Goal: Task Accomplishment & Management: Use online tool/utility

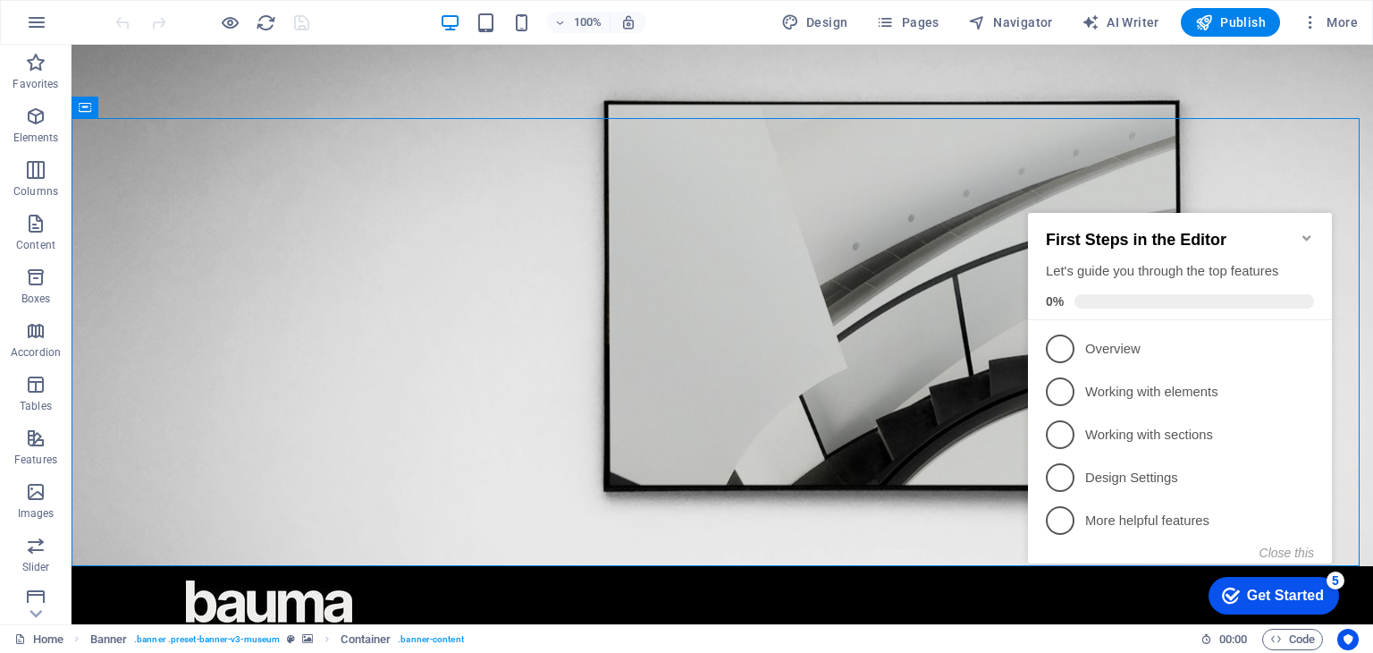
click at [1315, 225] on div "First Steps in the Editor Let's guide you through the top features 0%" at bounding box center [1180, 266] width 304 height 107
click at [1304, 231] on icon "Minimize checklist" at bounding box center [1307, 238] width 14 height 14
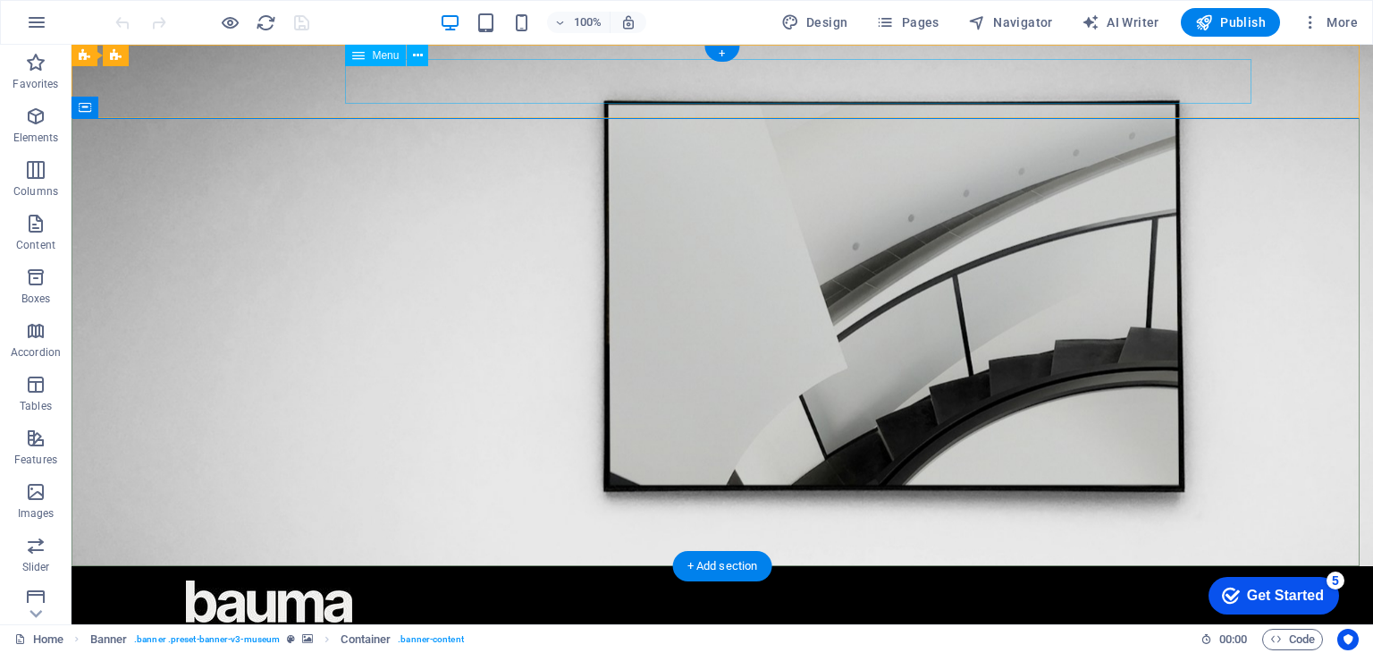
click at [715, 622] on nav "О НАС КОНТАКТЫ" at bounding box center [722, 644] width 1073 height 45
click at [714, 622] on nav "О НАС КОНТАКТЫ" at bounding box center [722, 644] width 1073 height 45
select select "1"
select select
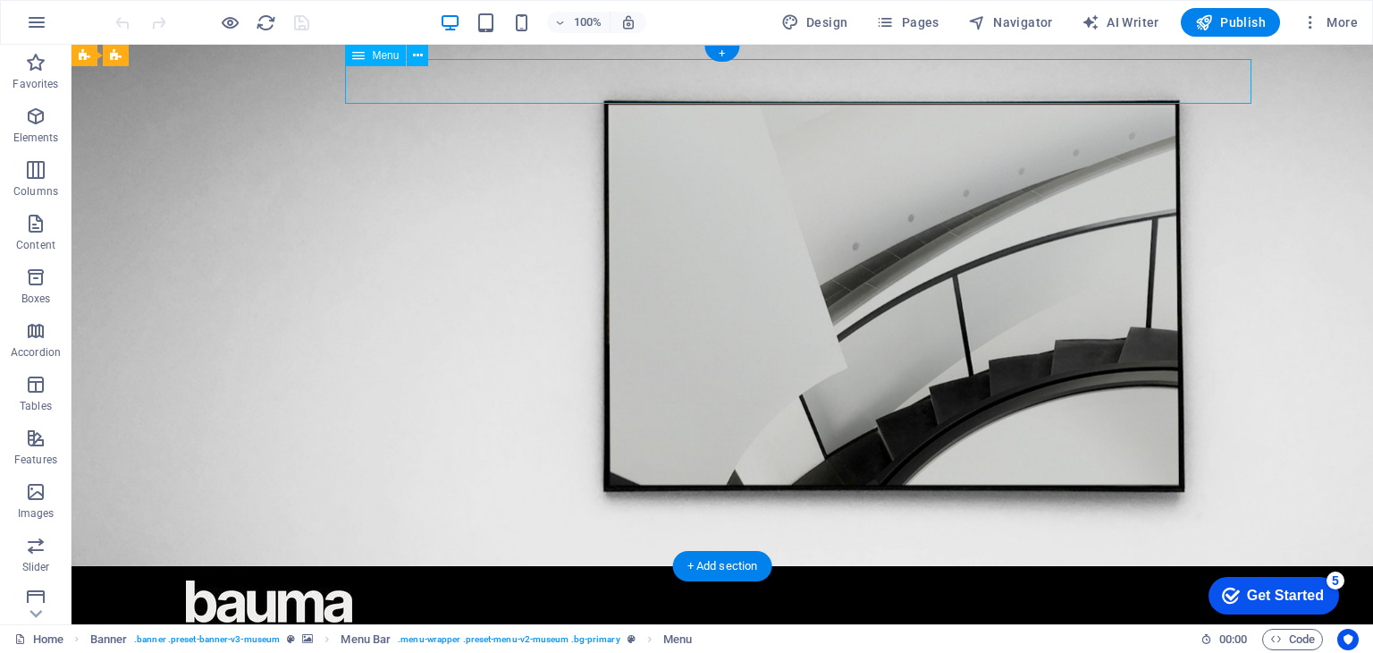
select select "2"
select select
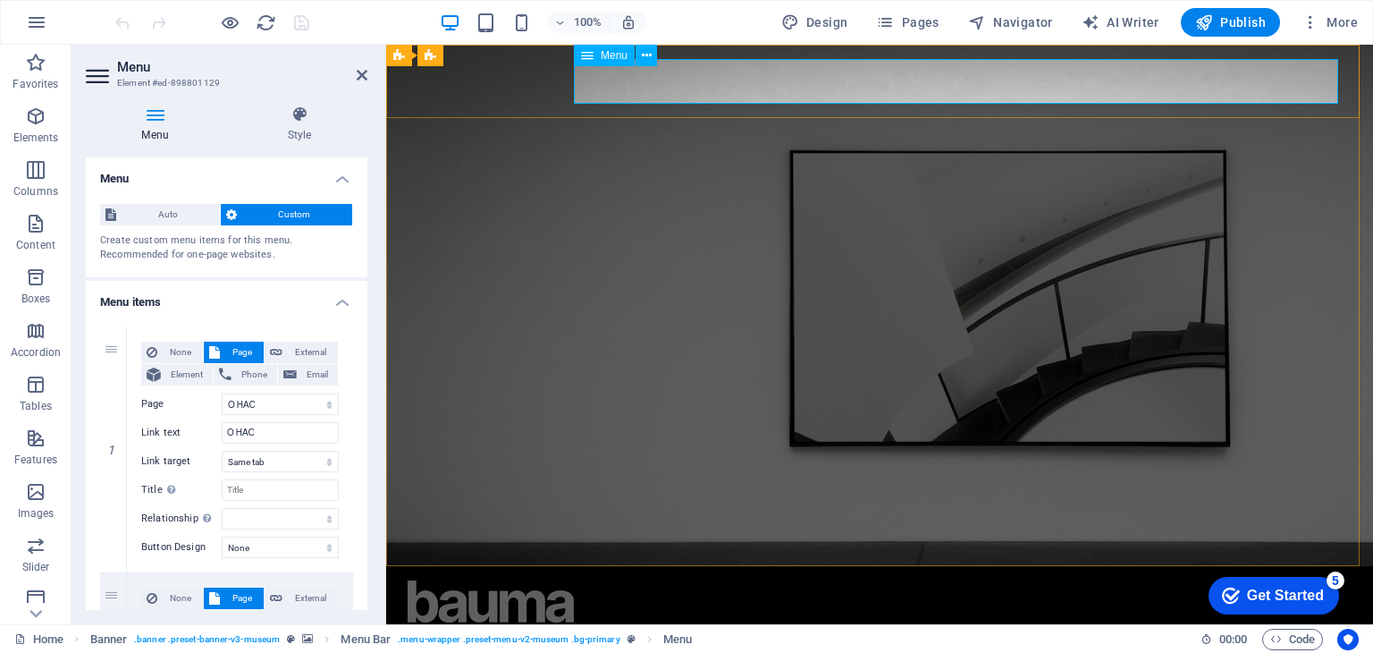
click at [1018, 622] on nav "О НАС КОНТАКТЫ" at bounding box center [880, 644] width 944 height 45
click at [1016, 622] on nav "О НАС КОНТАКТЫ" at bounding box center [880, 644] width 944 height 45
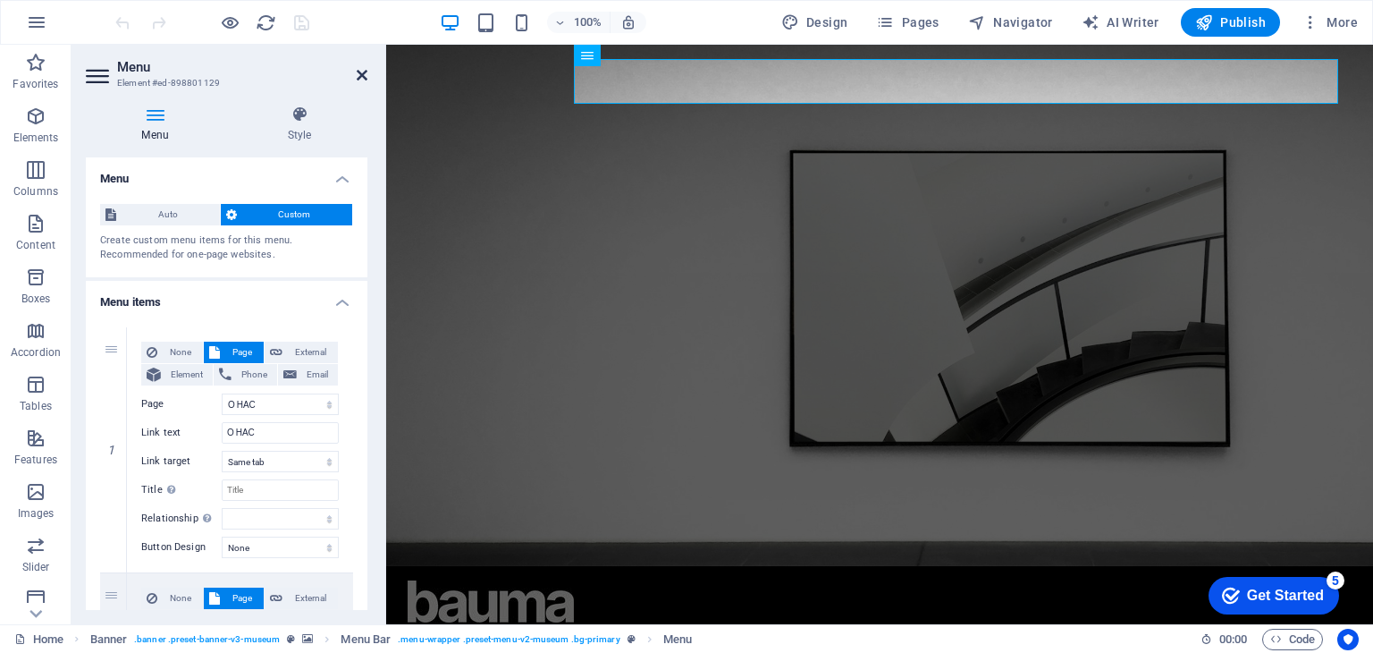
click at [365, 77] on icon at bounding box center [362, 75] width 11 height 14
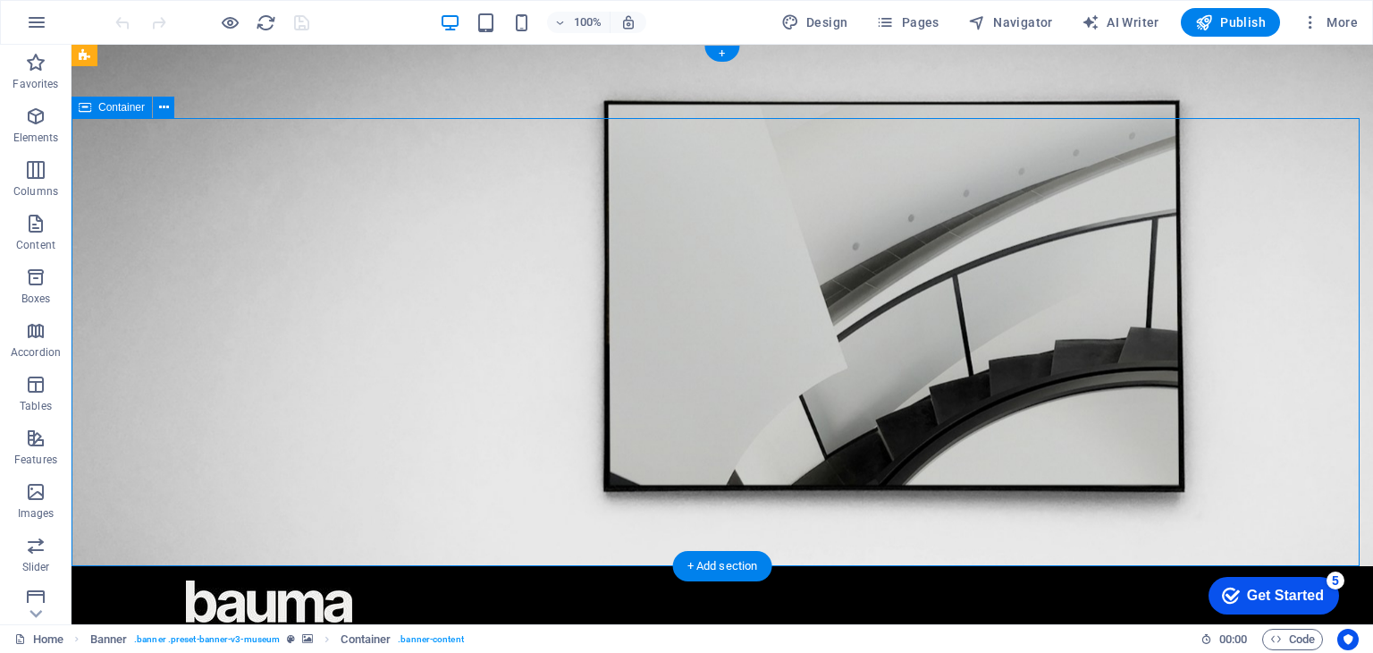
click at [161, 108] on icon at bounding box center [164, 107] width 10 height 19
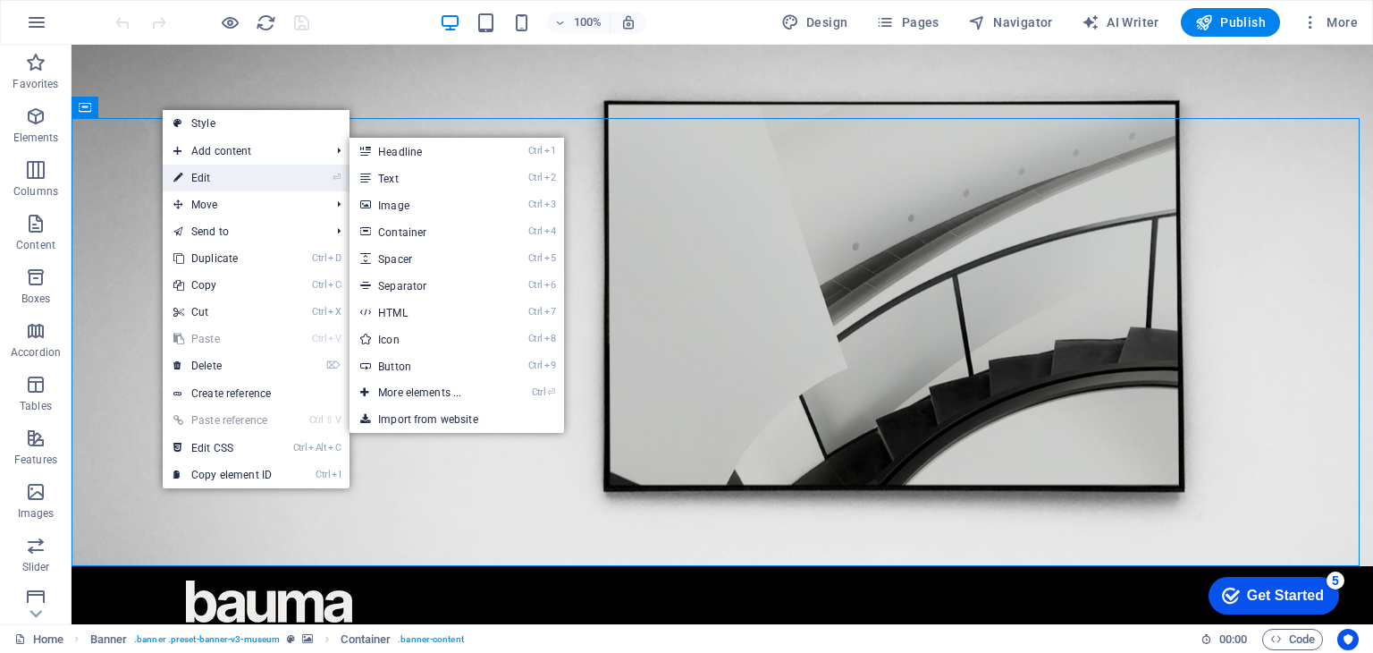
click at [203, 171] on link "⏎ Edit" at bounding box center [223, 178] width 120 height 27
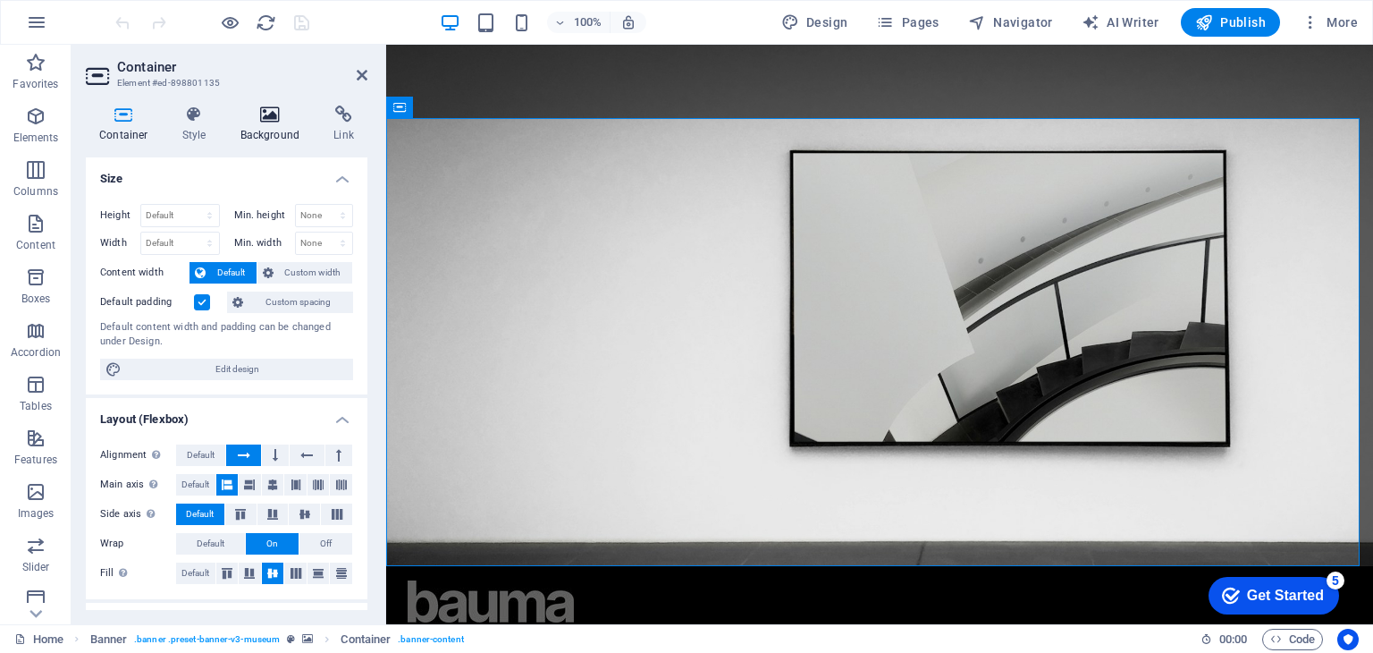
click at [251, 118] on icon at bounding box center [270, 115] width 87 height 18
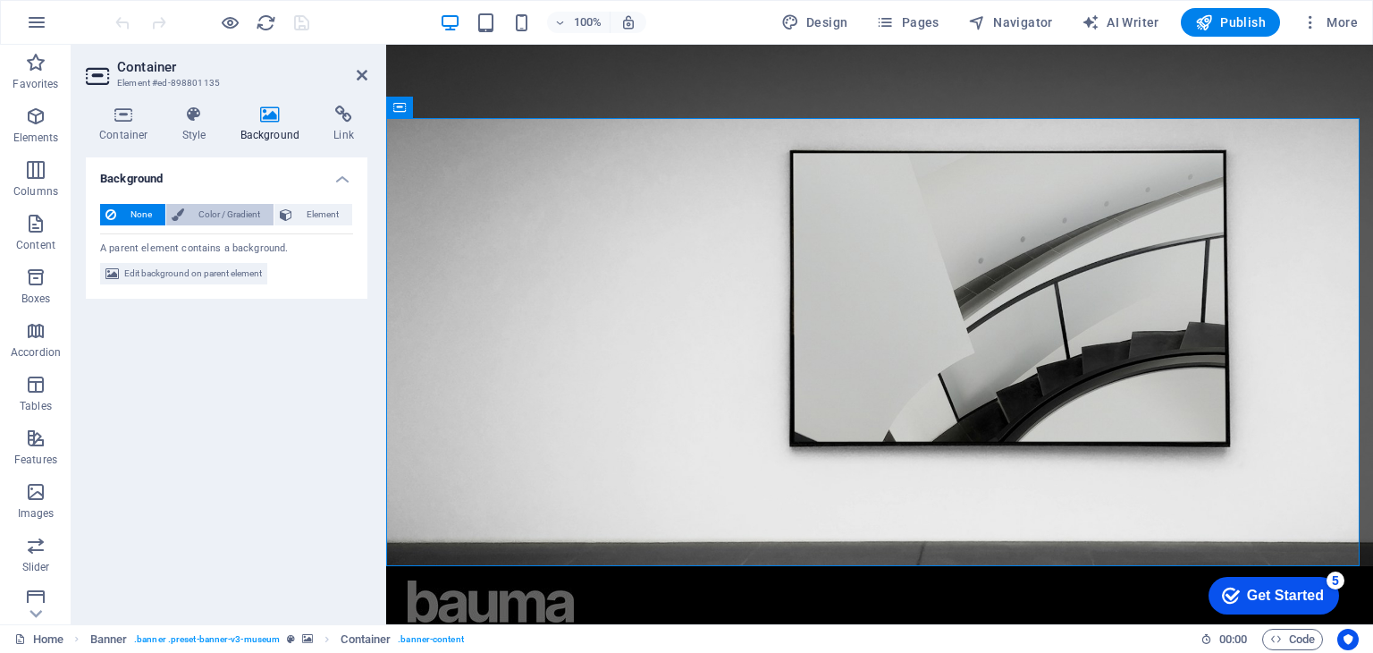
click at [206, 210] on span "Color / Gradient" at bounding box center [229, 214] width 79 height 21
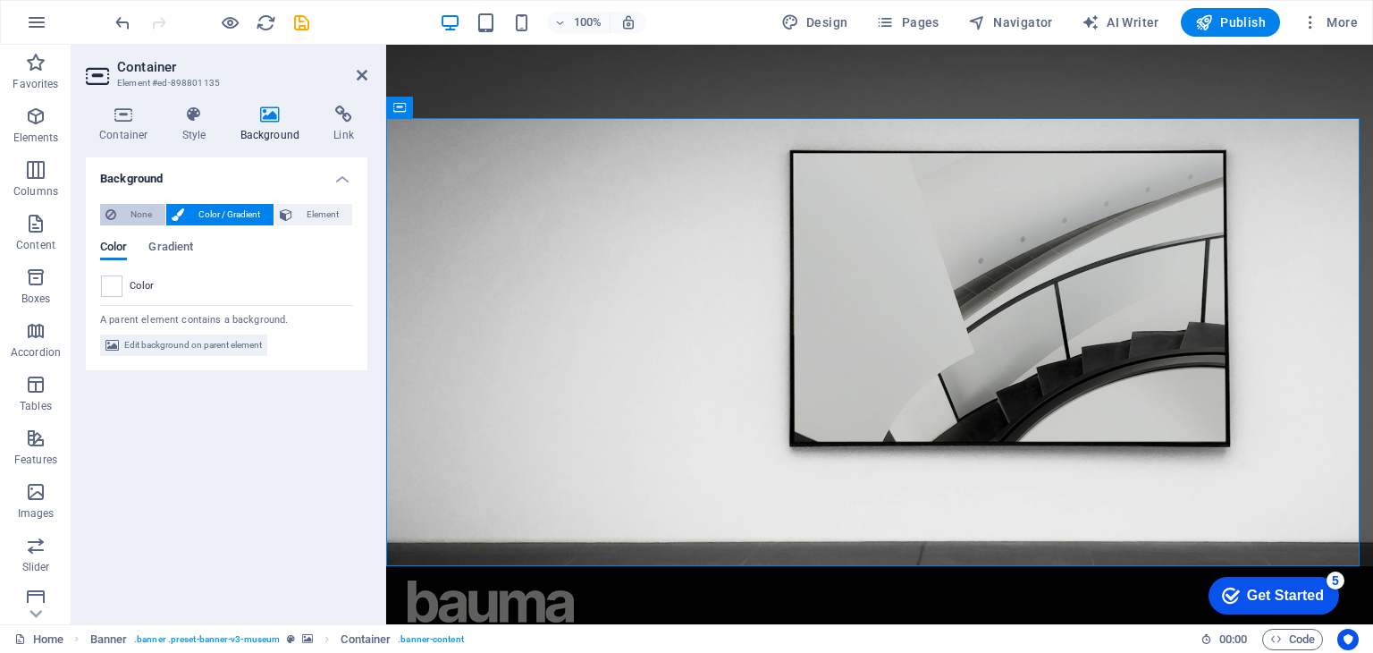
click at [111, 222] on icon at bounding box center [111, 214] width 11 height 21
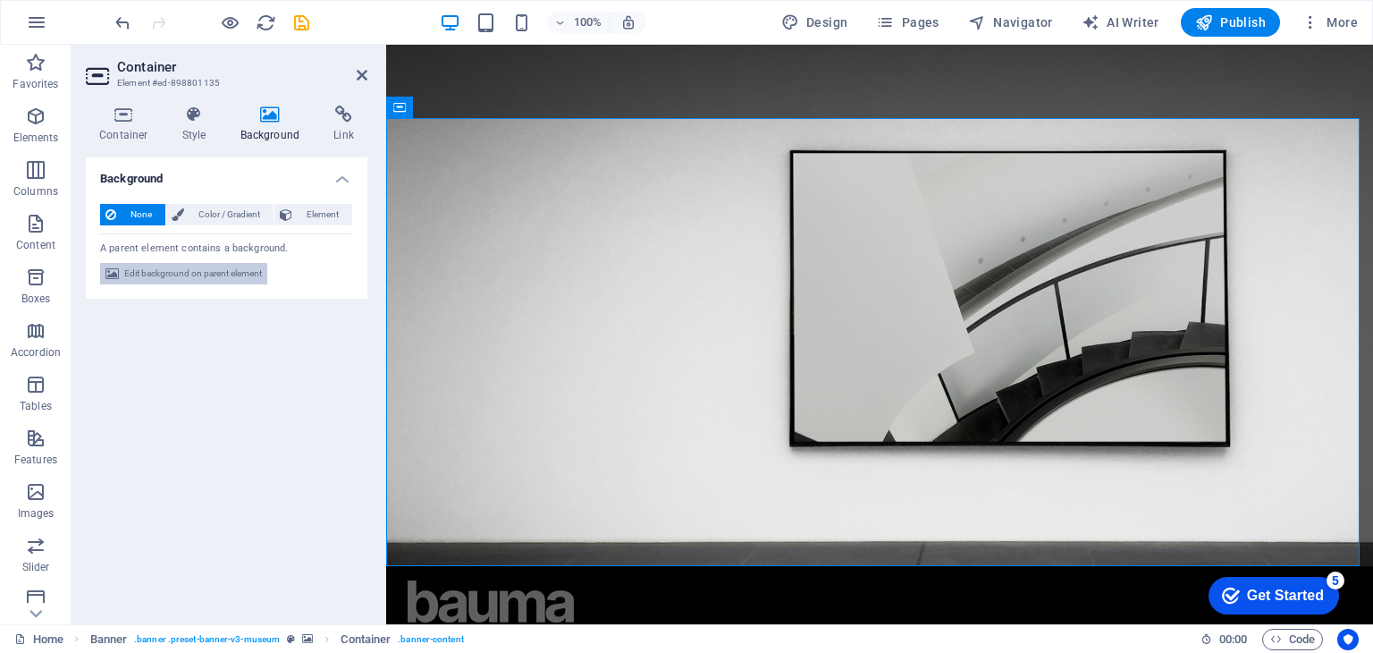
click at [219, 273] on span "Edit background on parent element" at bounding box center [193, 273] width 138 height 21
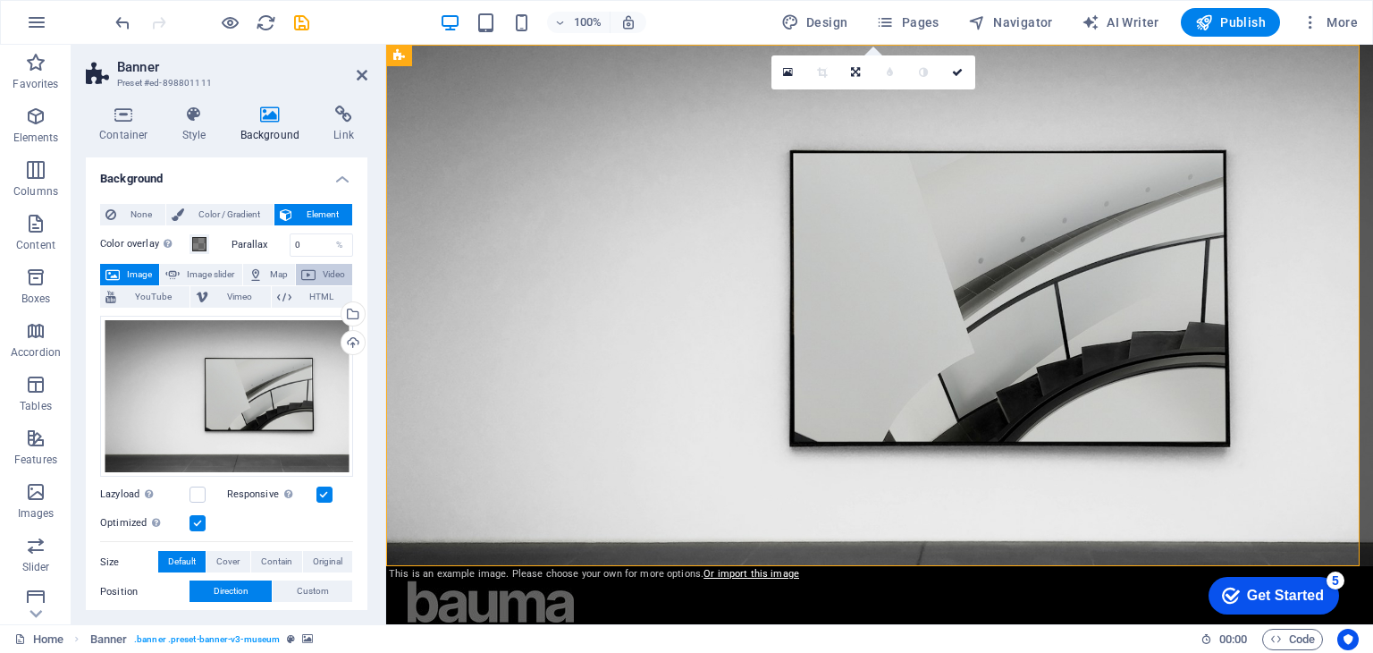
click at [312, 273] on icon at bounding box center [308, 274] width 14 height 21
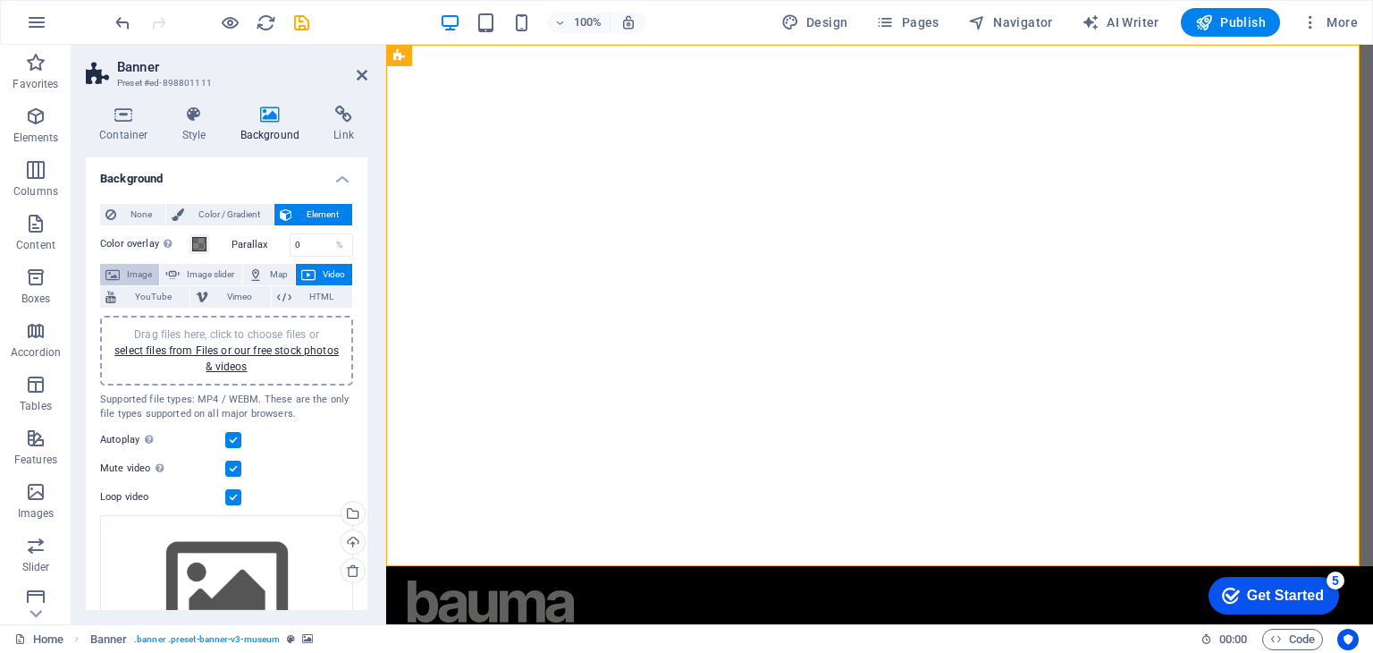
click at [148, 265] on span "Image" at bounding box center [139, 274] width 29 height 21
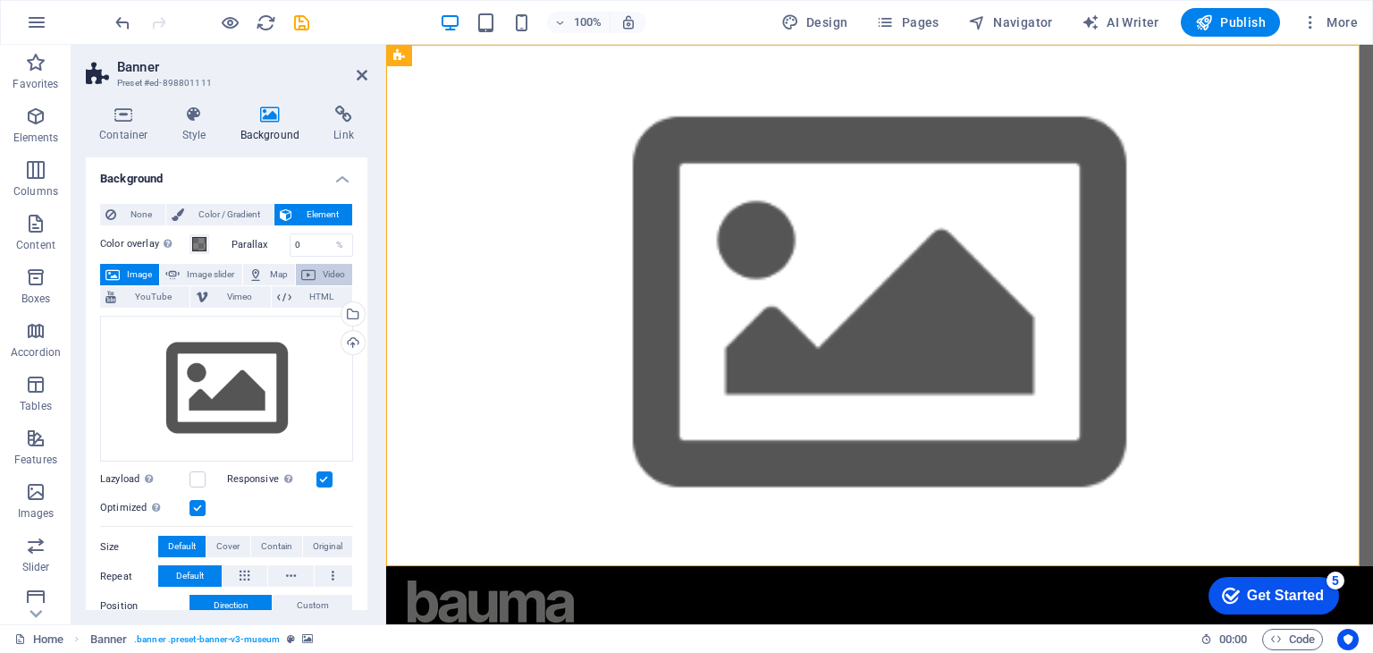
click at [308, 276] on icon at bounding box center [308, 274] width 14 height 21
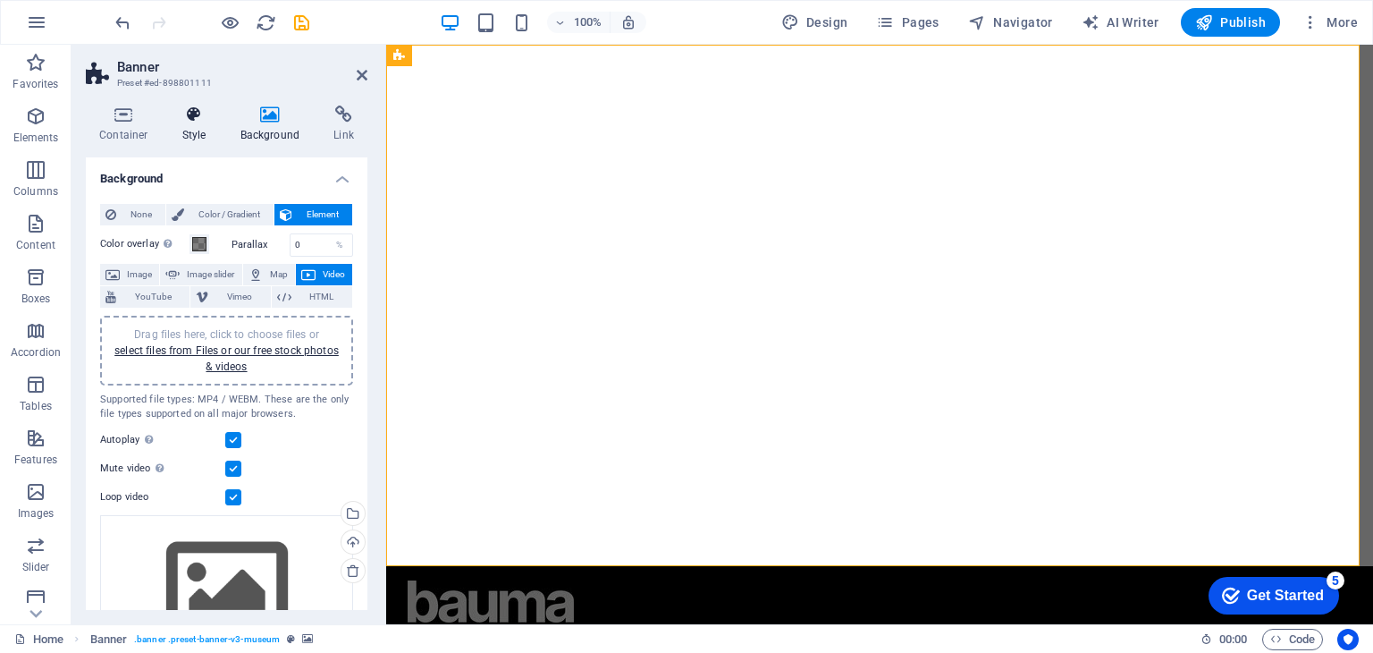
click at [194, 125] on h4 "Style" at bounding box center [198, 125] width 58 height 38
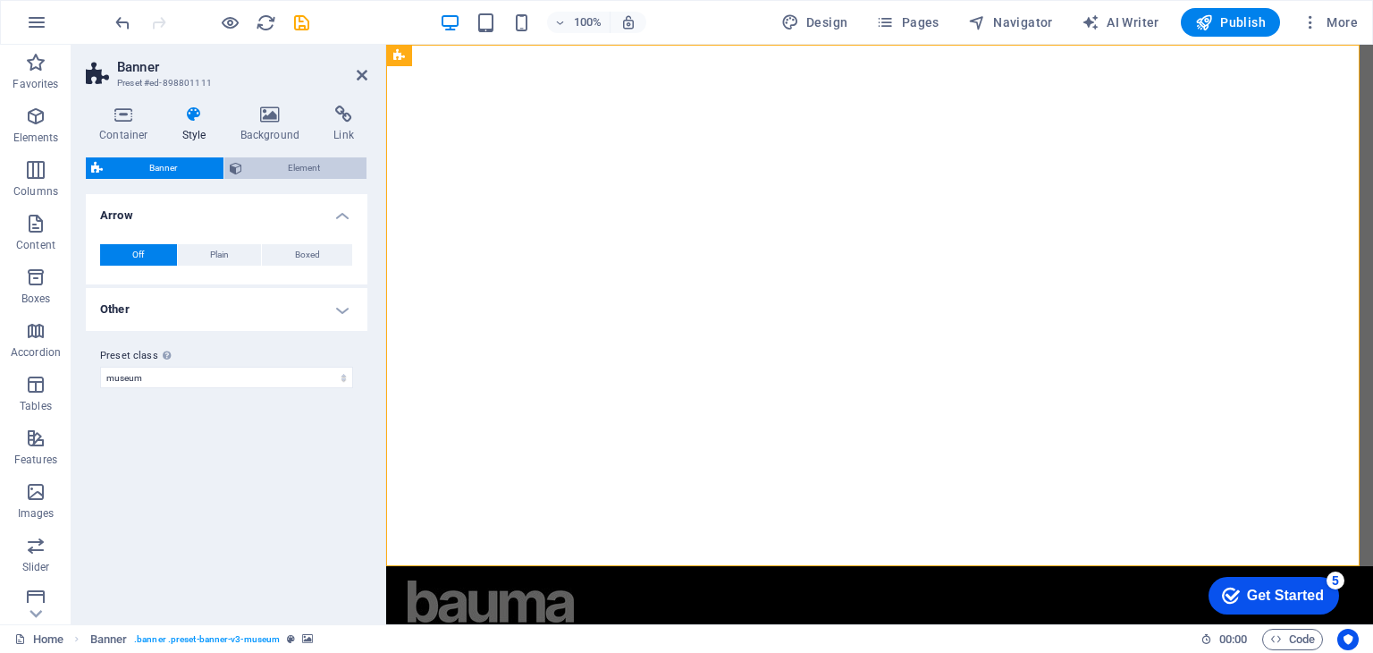
click at [260, 167] on span "Element" at bounding box center [305, 167] width 114 height 21
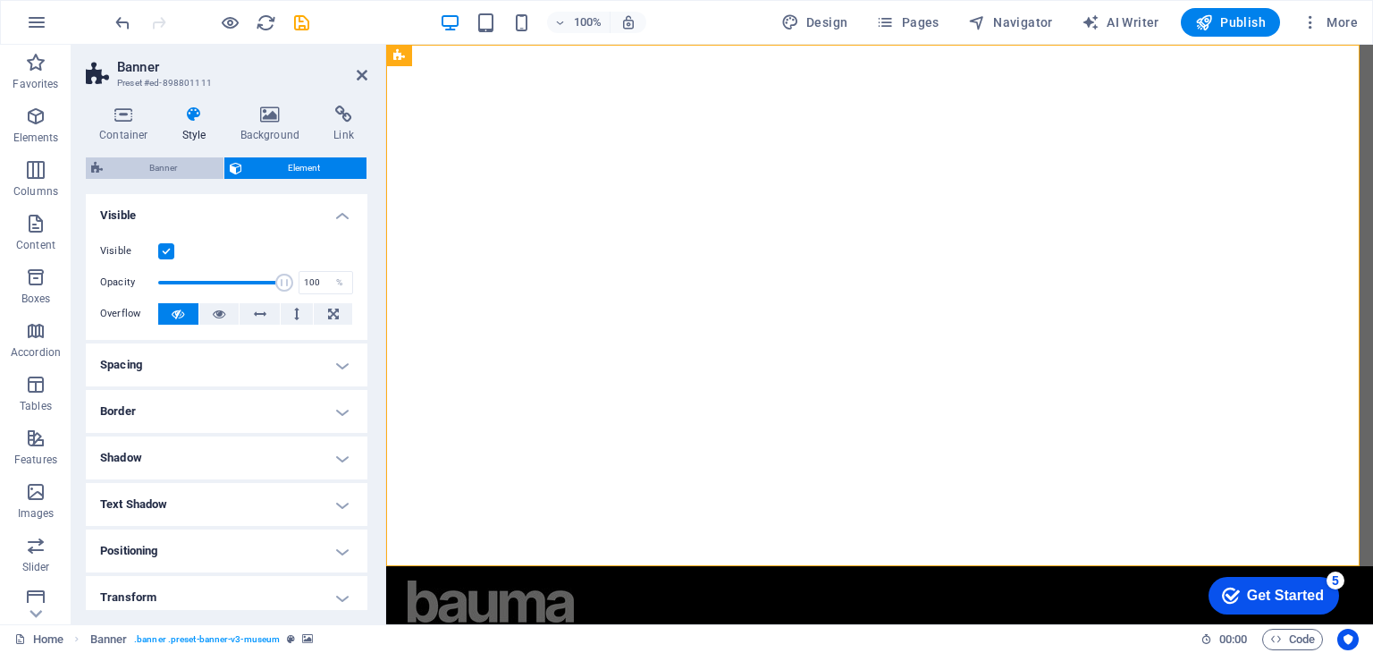
click at [173, 167] on span "Banner" at bounding box center [163, 167] width 110 height 21
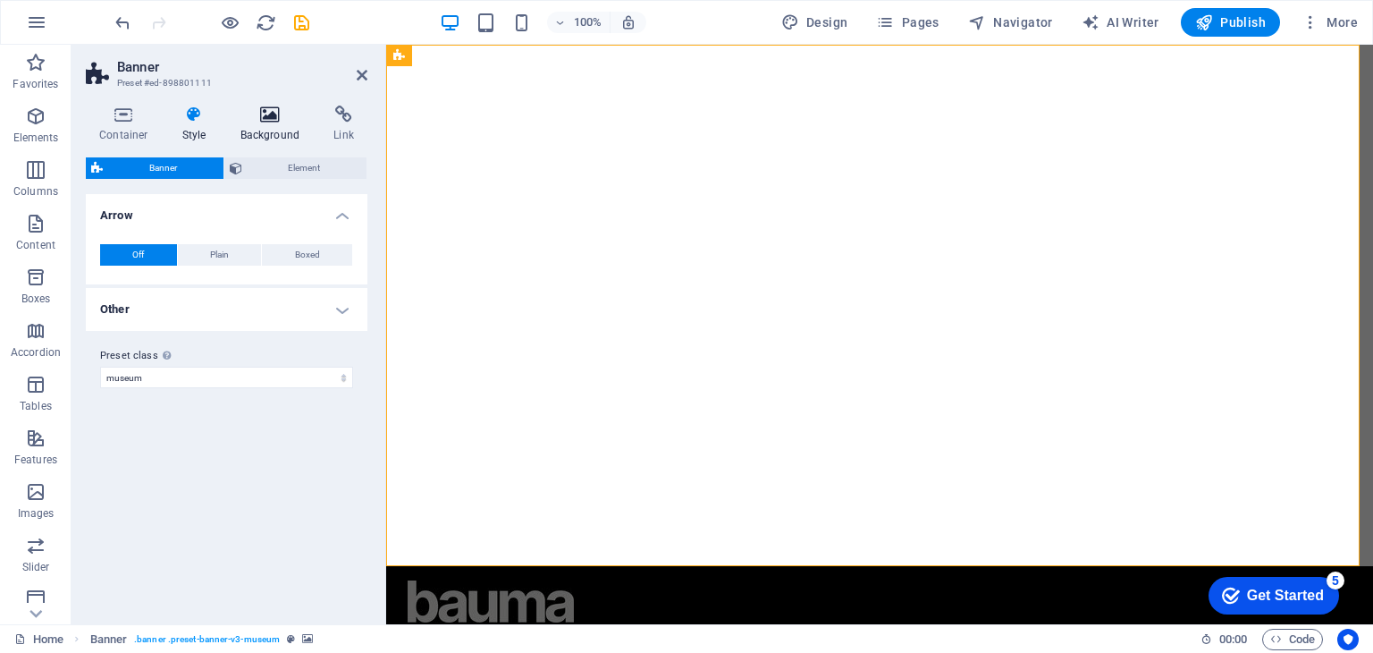
click at [275, 142] on div "Container Style Background Link Size Height Default px rem % vh vw Min. height …" at bounding box center [227, 358] width 282 height 504
drag, startPoint x: 272, startPoint y: 139, endPoint x: 286, endPoint y: 139, distance: 14.3
click at [272, 139] on h4 "Background" at bounding box center [274, 125] width 94 height 38
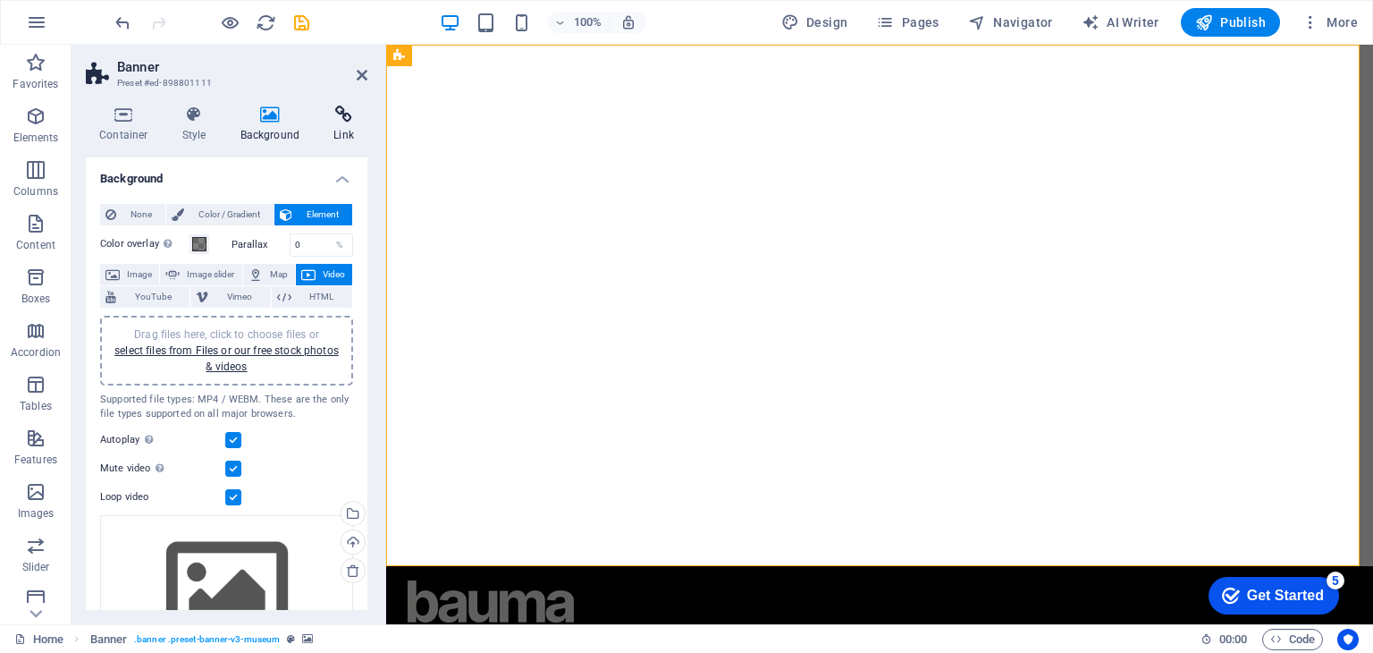
click at [330, 131] on h4 "Link" at bounding box center [343, 125] width 47 height 38
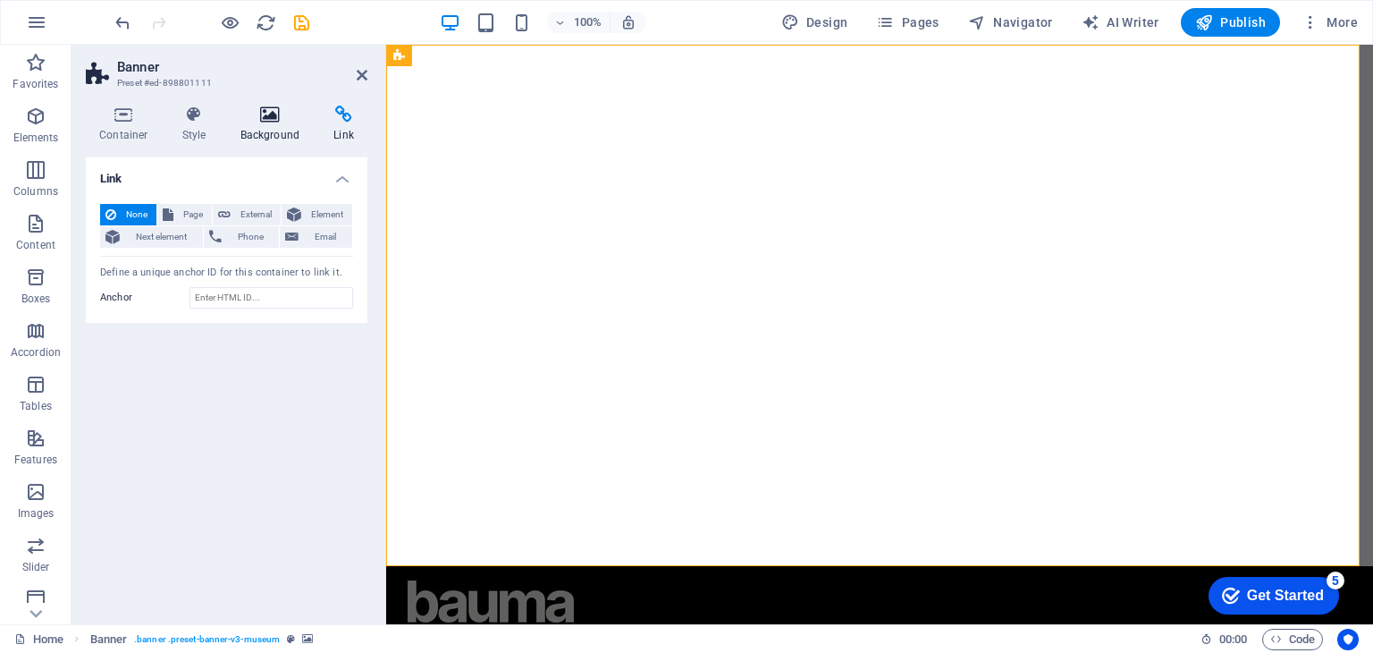
click at [264, 128] on h4 "Background" at bounding box center [274, 125] width 94 height 38
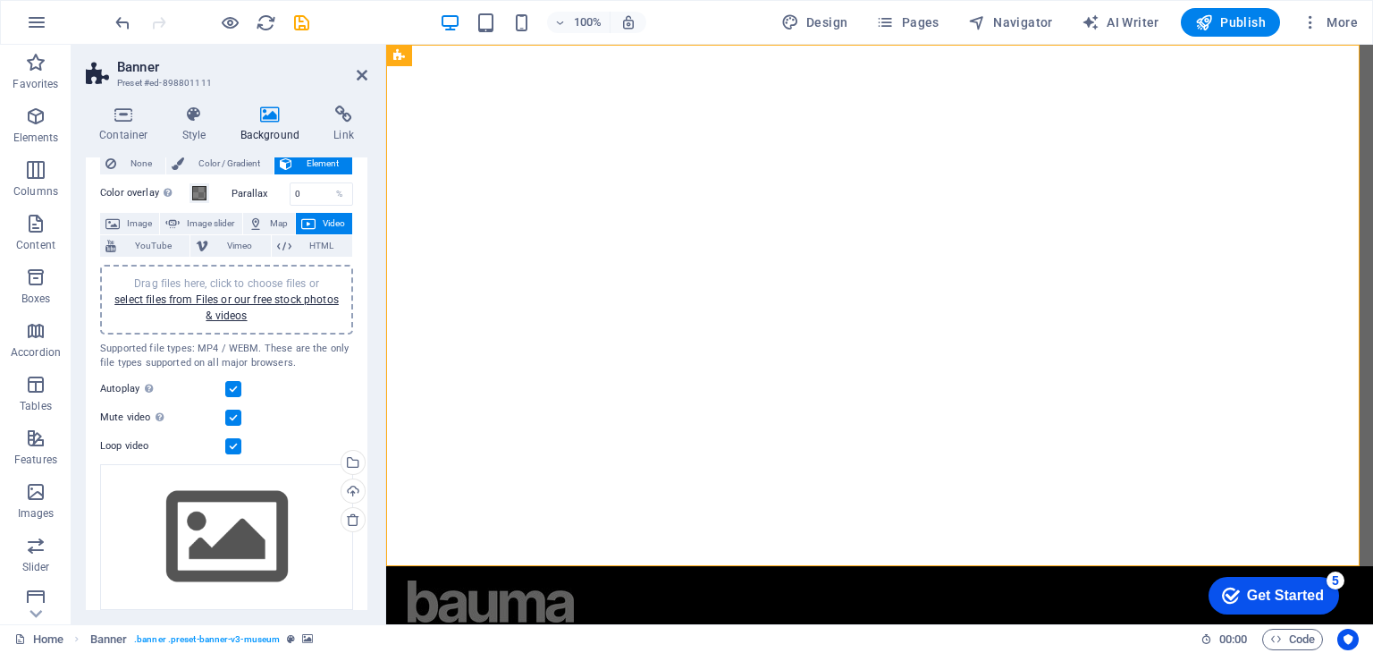
scroll to position [99, 0]
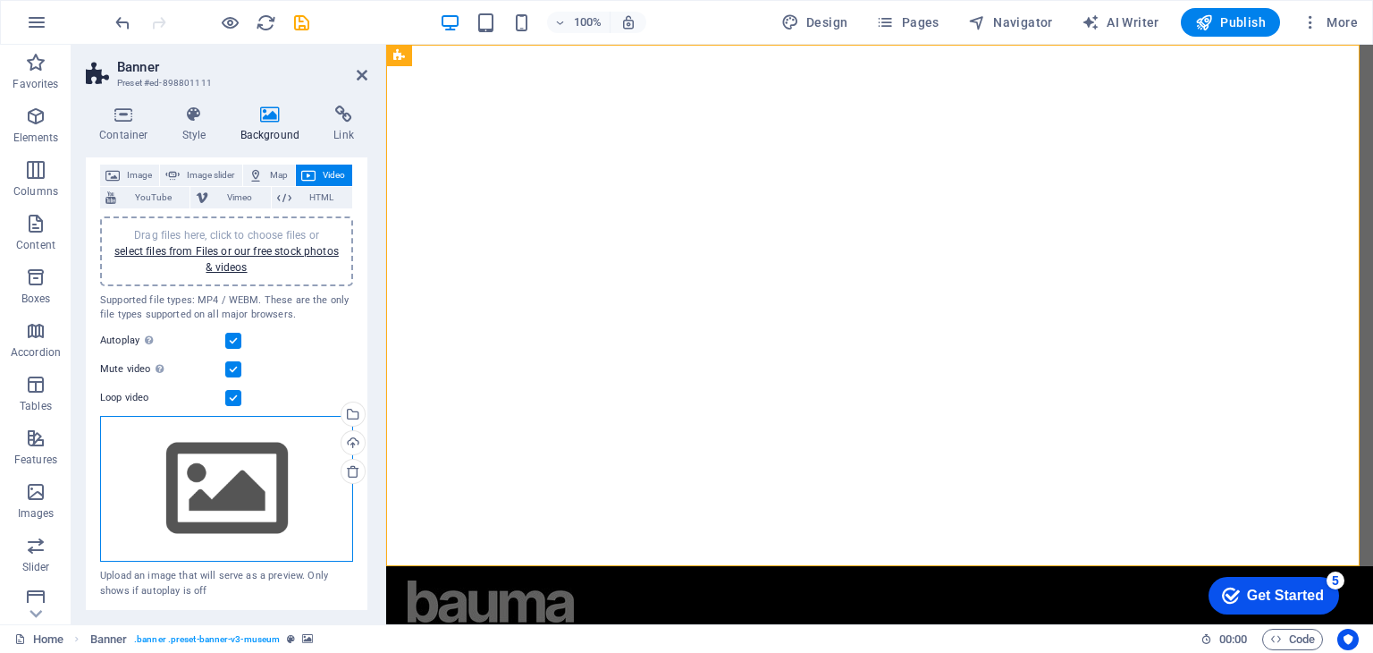
click at [264, 469] on div "Drag files here, click to choose files or select files from Files or our free s…" at bounding box center [226, 489] width 253 height 147
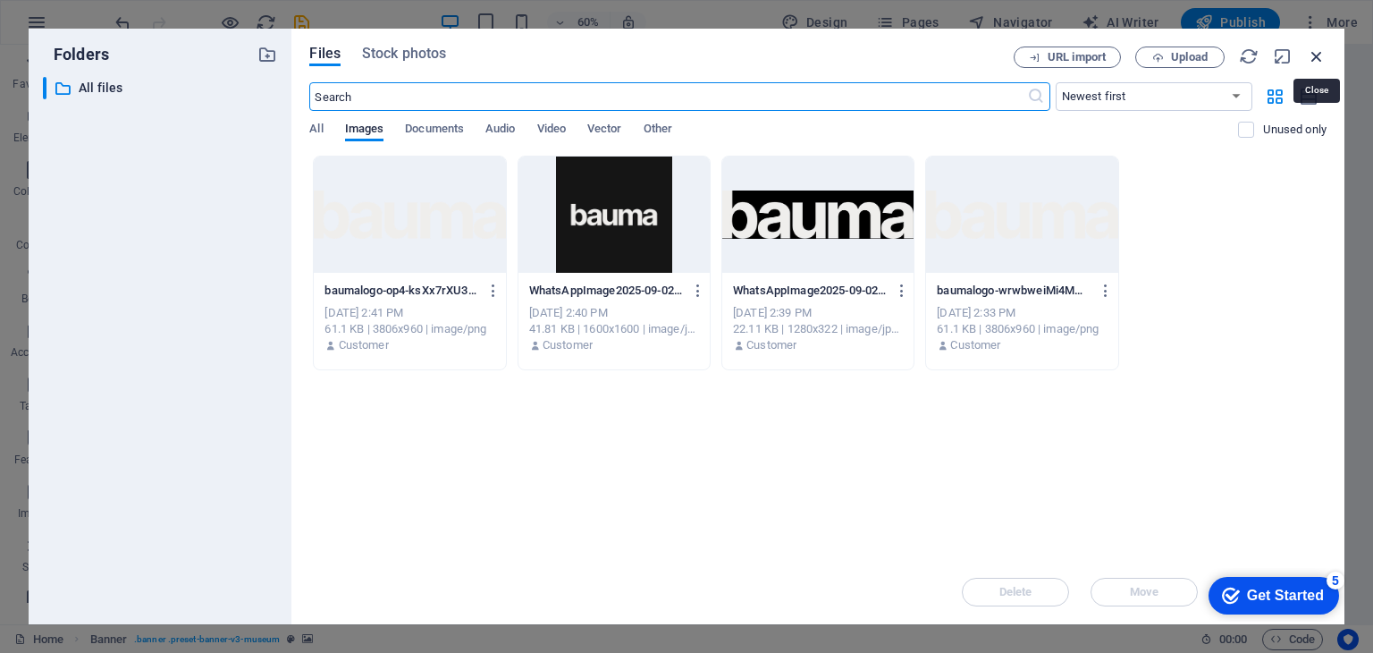
click at [1321, 48] on icon "button" at bounding box center [1317, 56] width 20 height 20
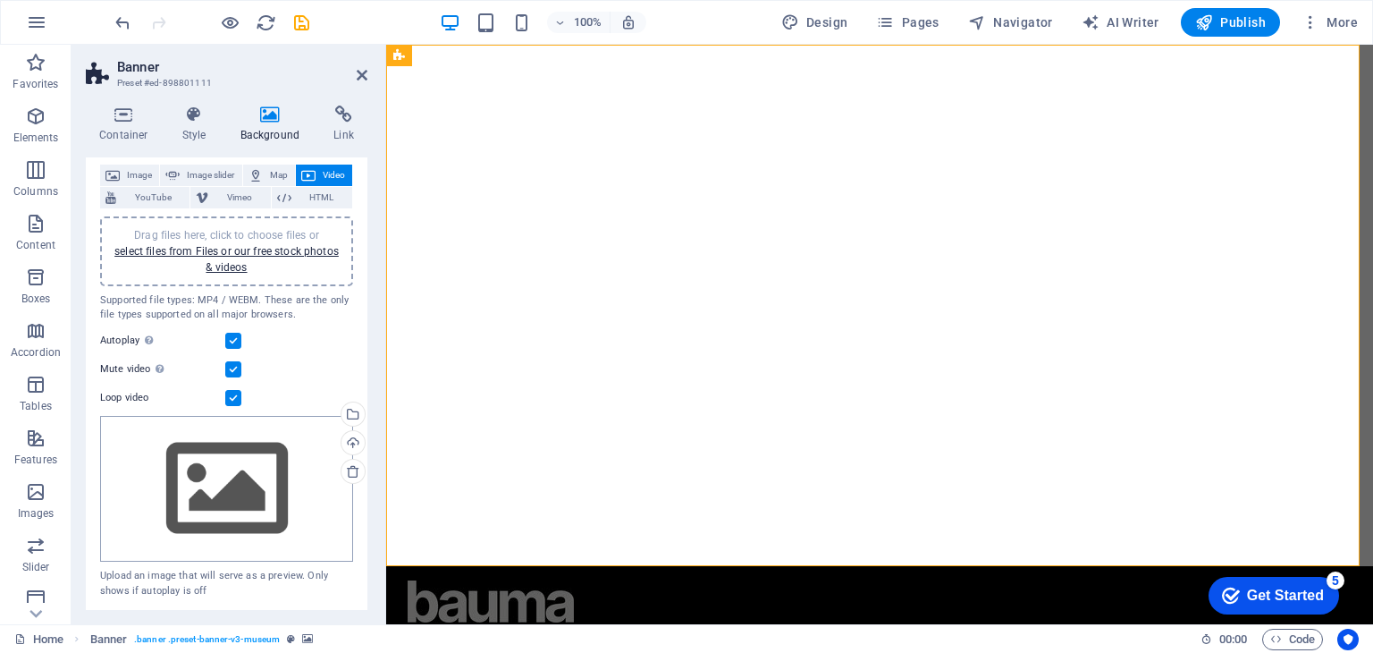
scroll to position [0, 0]
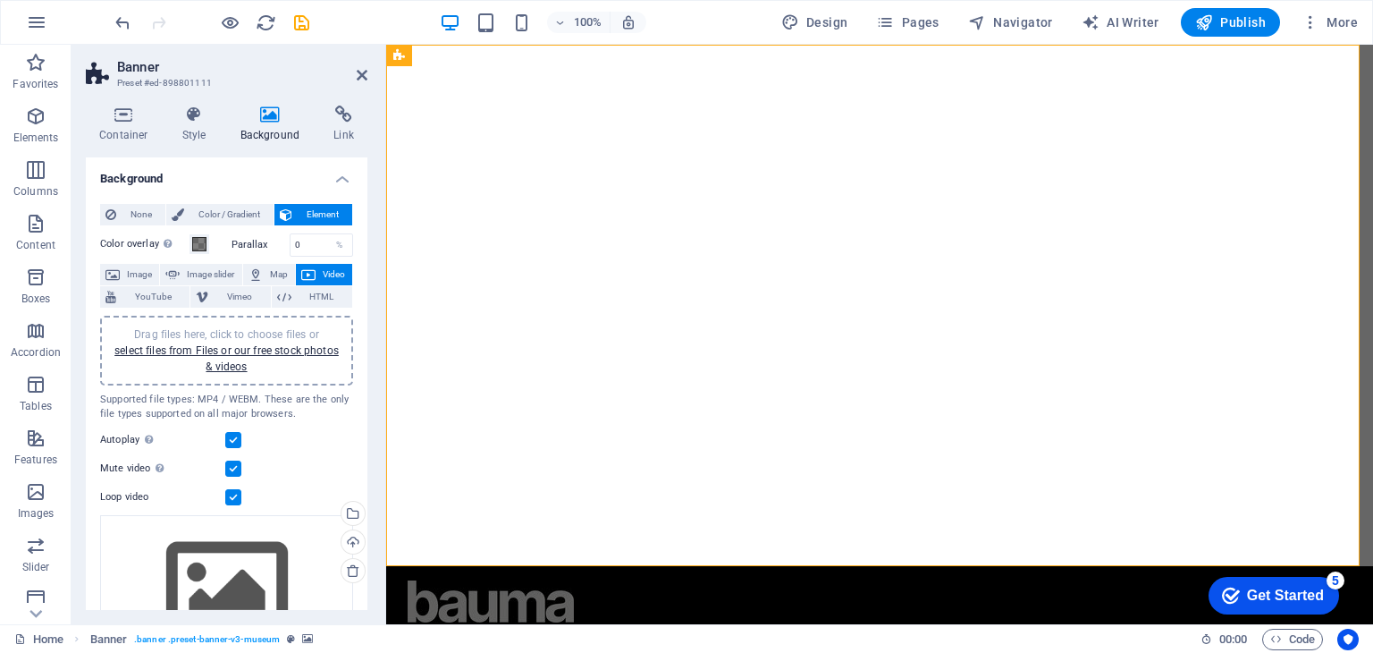
click at [330, 176] on h4 "Background" at bounding box center [227, 173] width 282 height 32
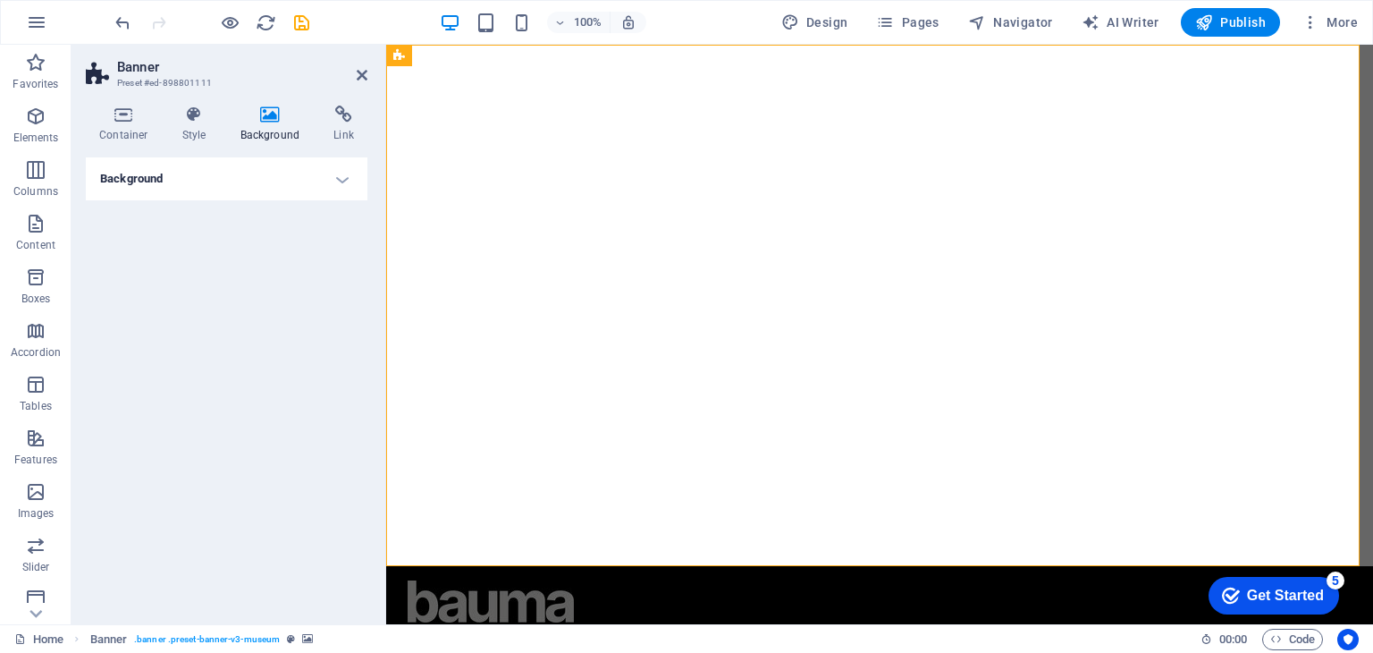
click at [341, 180] on h4 "Background" at bounding box center [227, 178] width 282 height 43
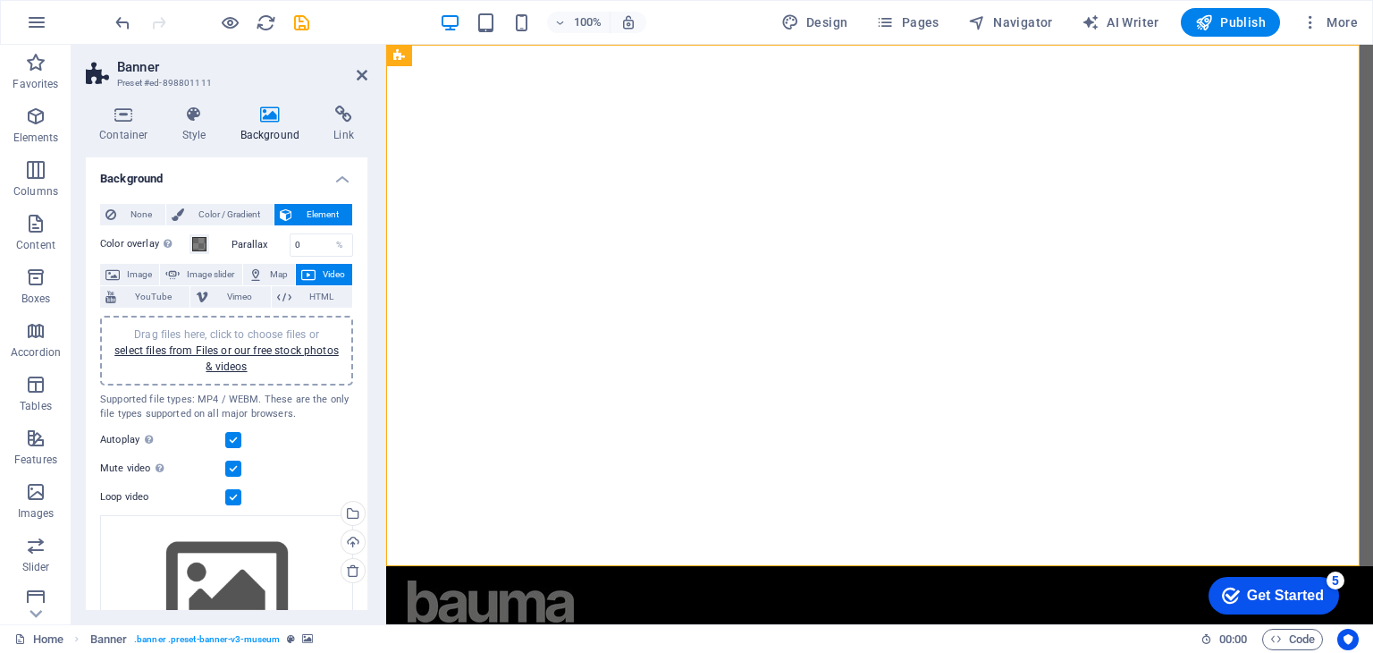
click at [315, 272] on button "Video" at bounding box center [324, 274] width 56 height 21
click at [367, 80] on icon at bounding box center [362, 75] width 11 height 14
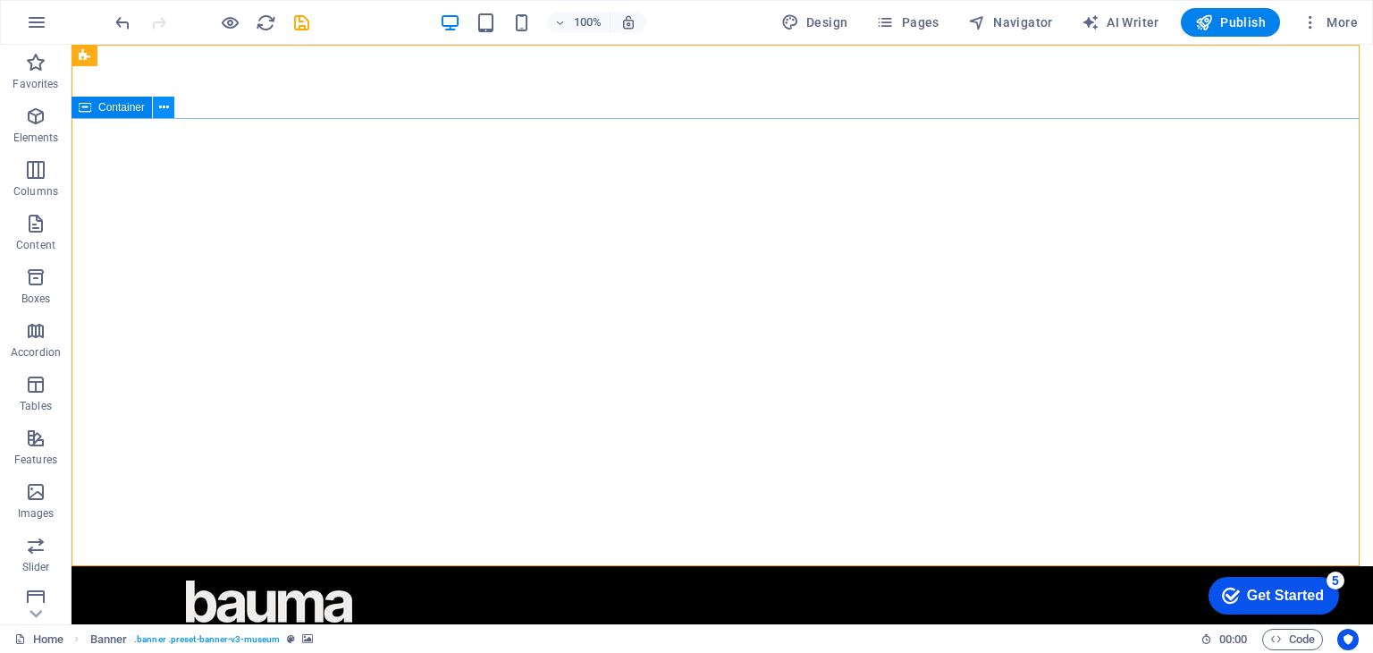
click at [161, 108] on icon at bounding box center [164, 107] width 10 height 19
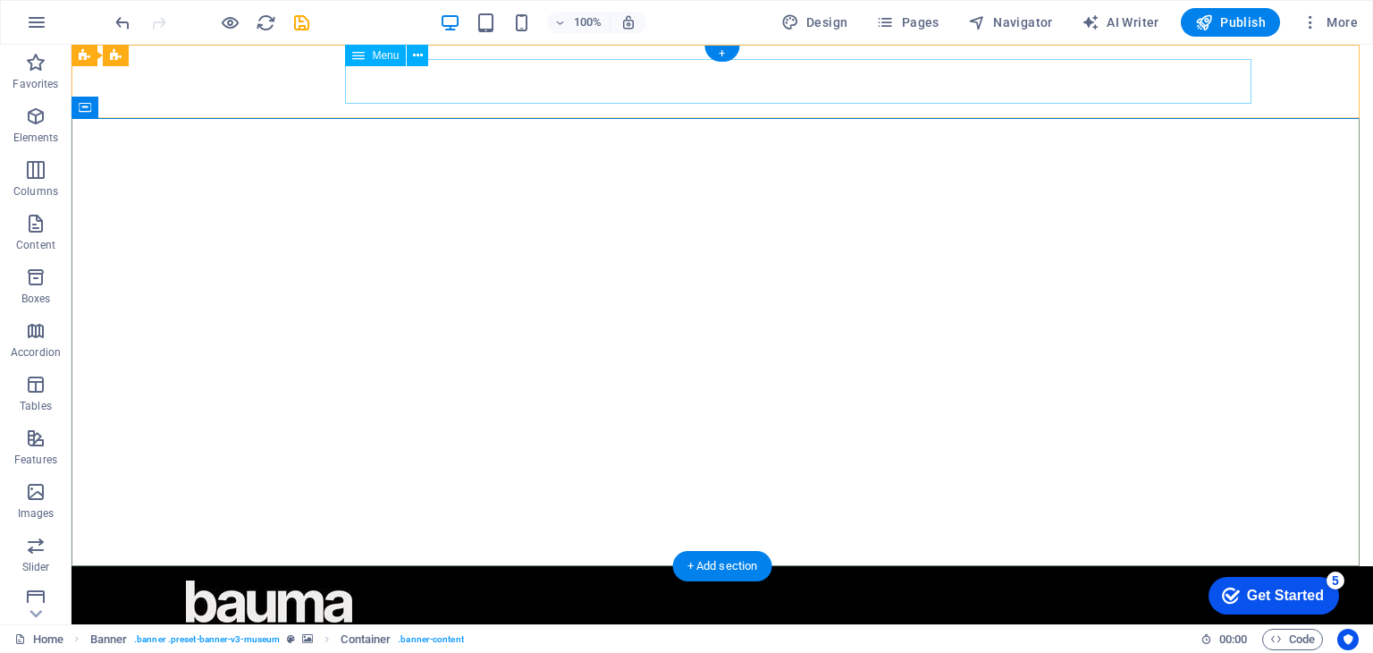
click at [729, 622] on nav "О НАС КОНТАКТЫ" at bounding box center [722, 644] width 1073 height 45
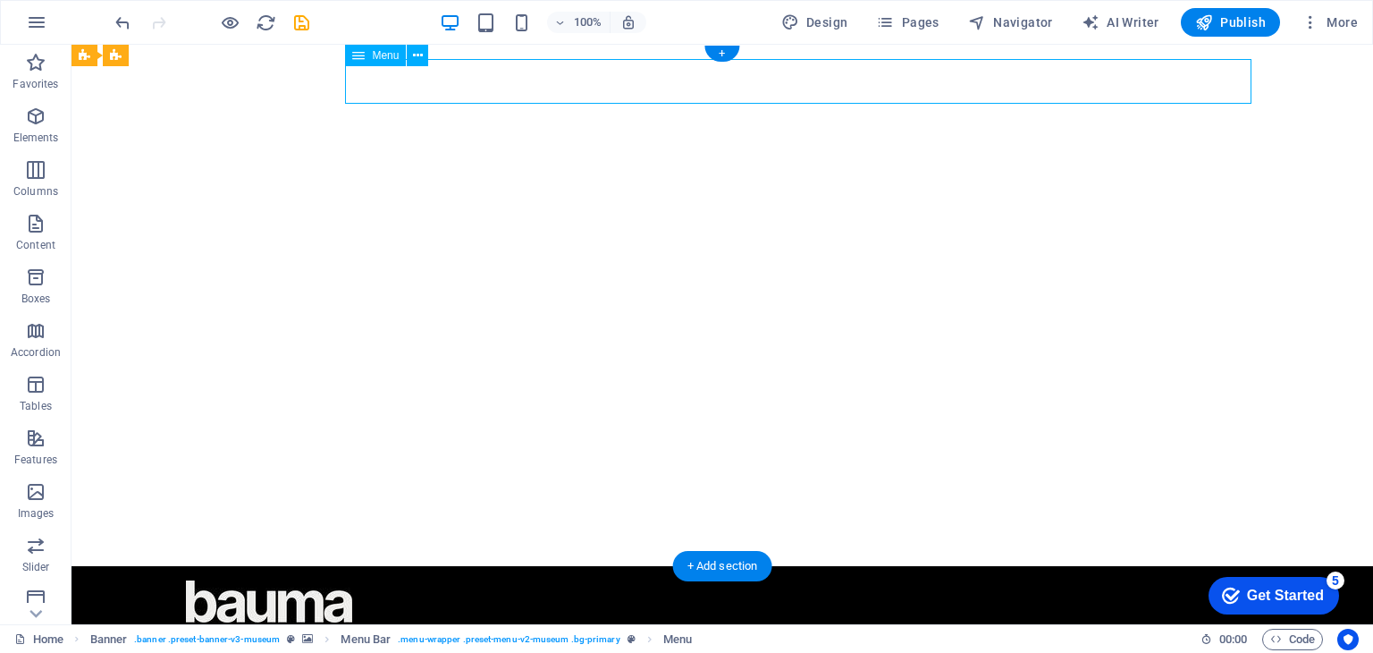
click at [729, 622] on nav "О НАС КОНТАКТЫ" at bounding box center [722, 644] width 1073 height 45
select select "1"
select select
select select "2"
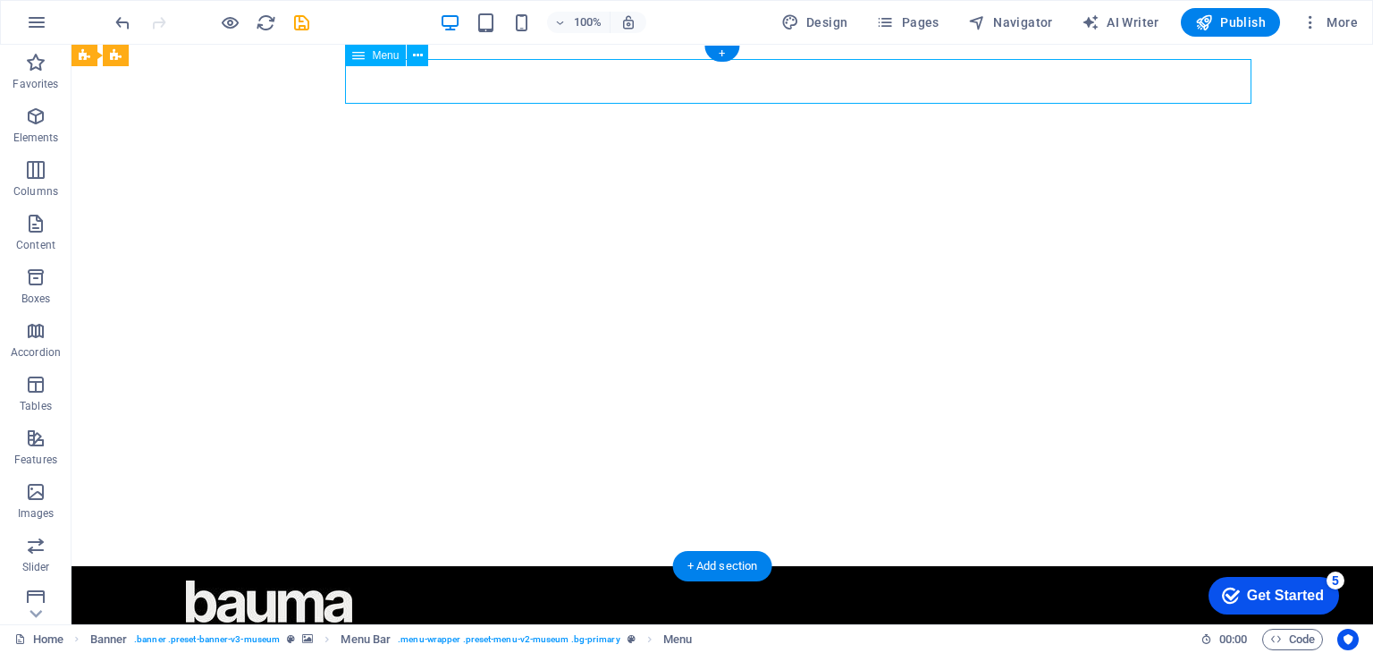
select select
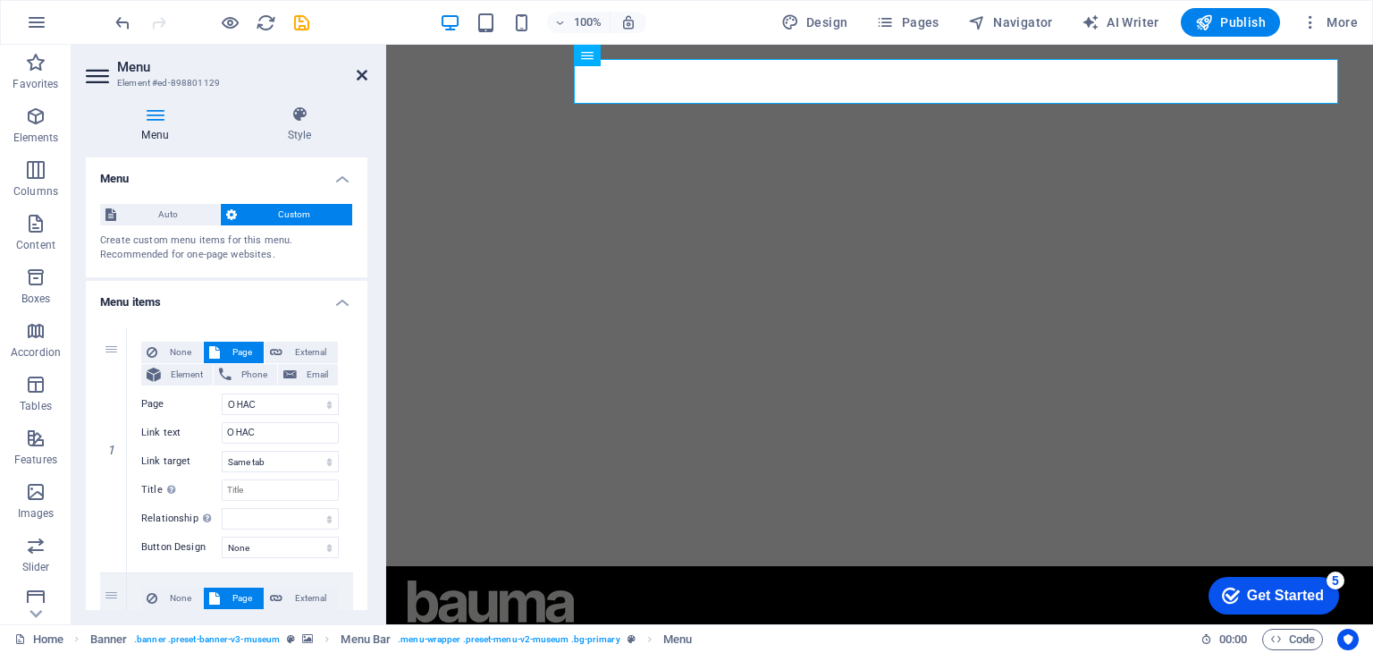
click at [358, 80] on icon at bounding box center [362, 75] width 11 height 14
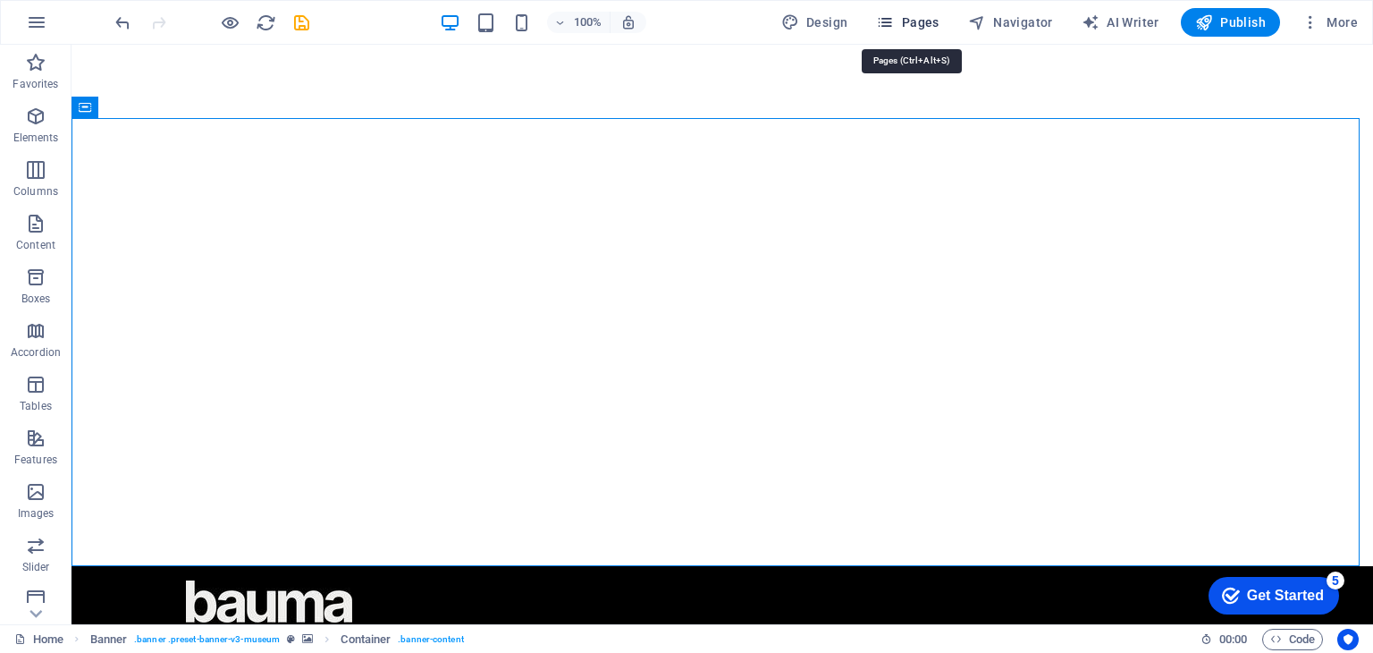
click at [909, 23] on span "Pages" at bounding box center [907, 22] width 63 height 18
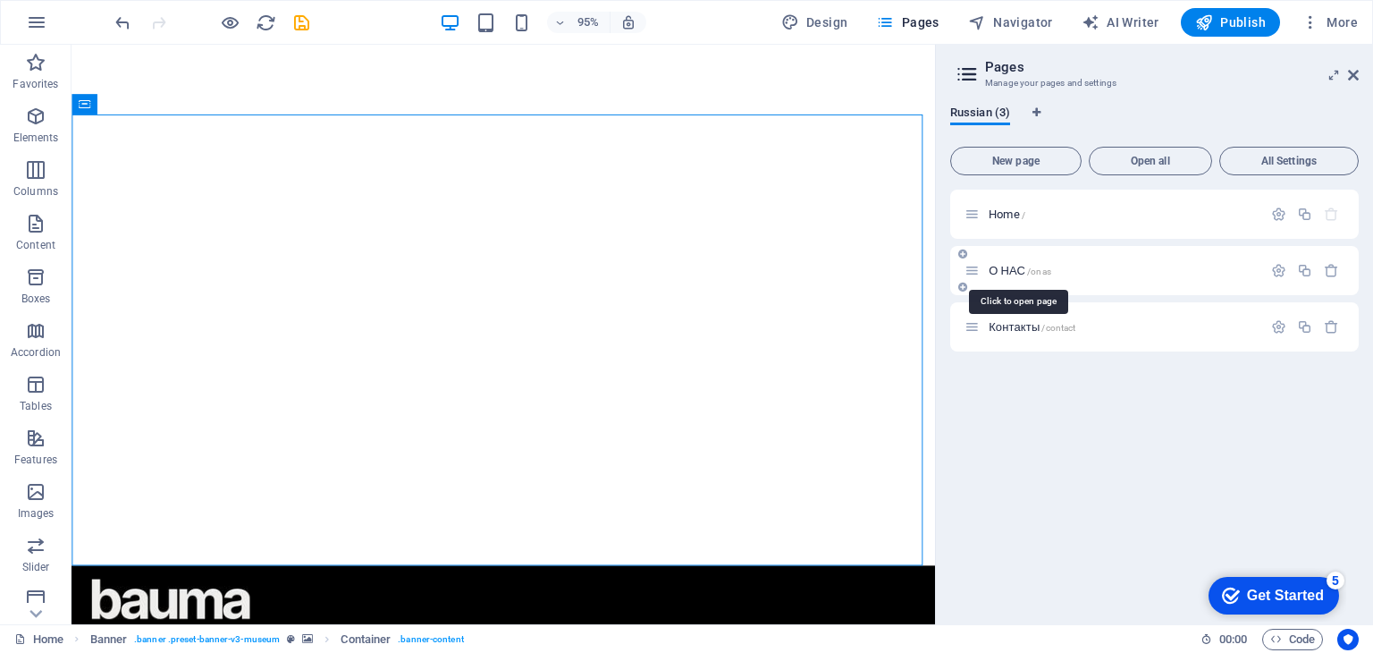
click at [999, 266] on span "О НАС /onas" at bounding box center [1020, 270] width 63 height 13
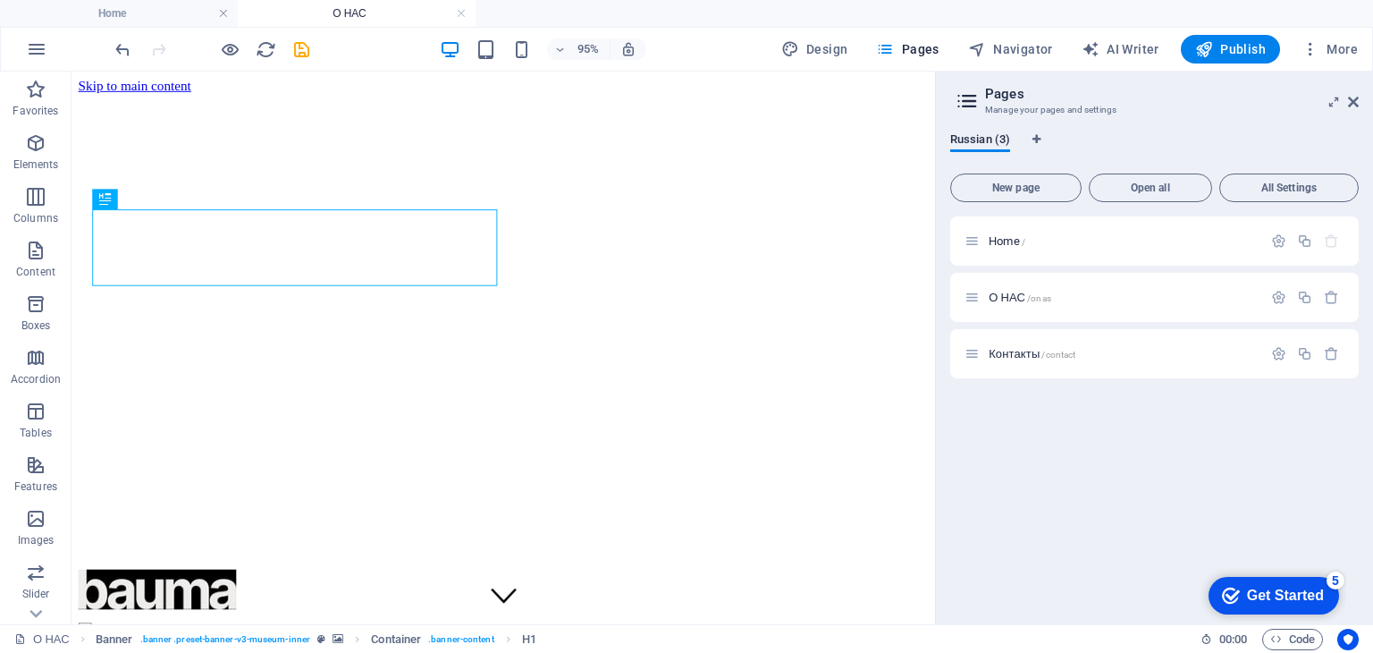
click at [1011, 349] on span "Контакты /contact" at bounding box center [1032, 353] width 87 height 13
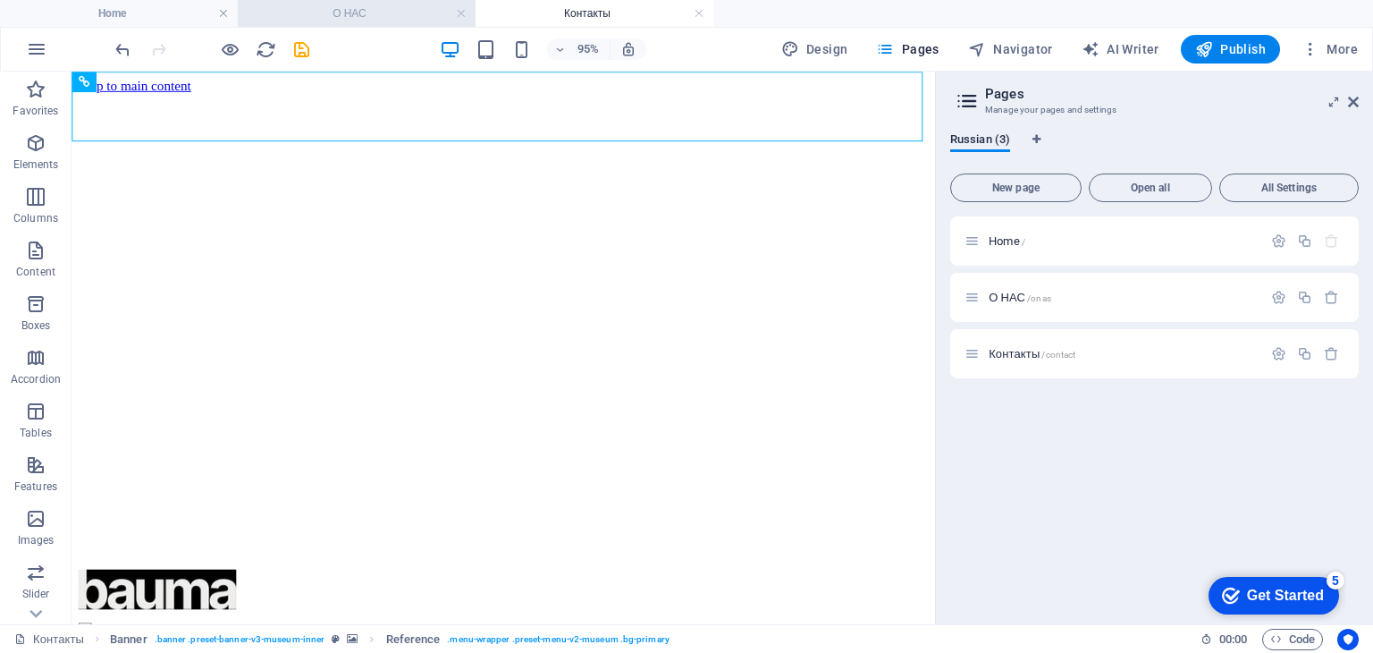
click at [373, 16] on h4 "О НАС" at bounding box center [357, 14] width 238 height 20
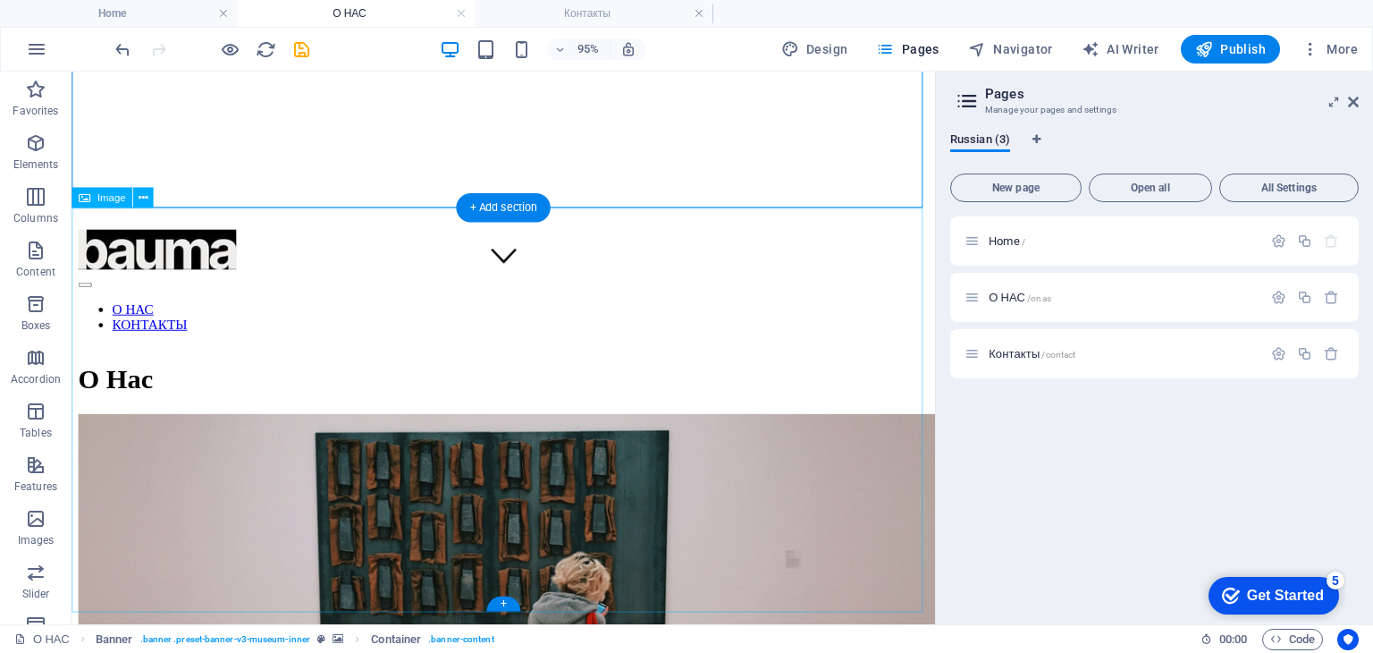
scroll to position [268, 0]
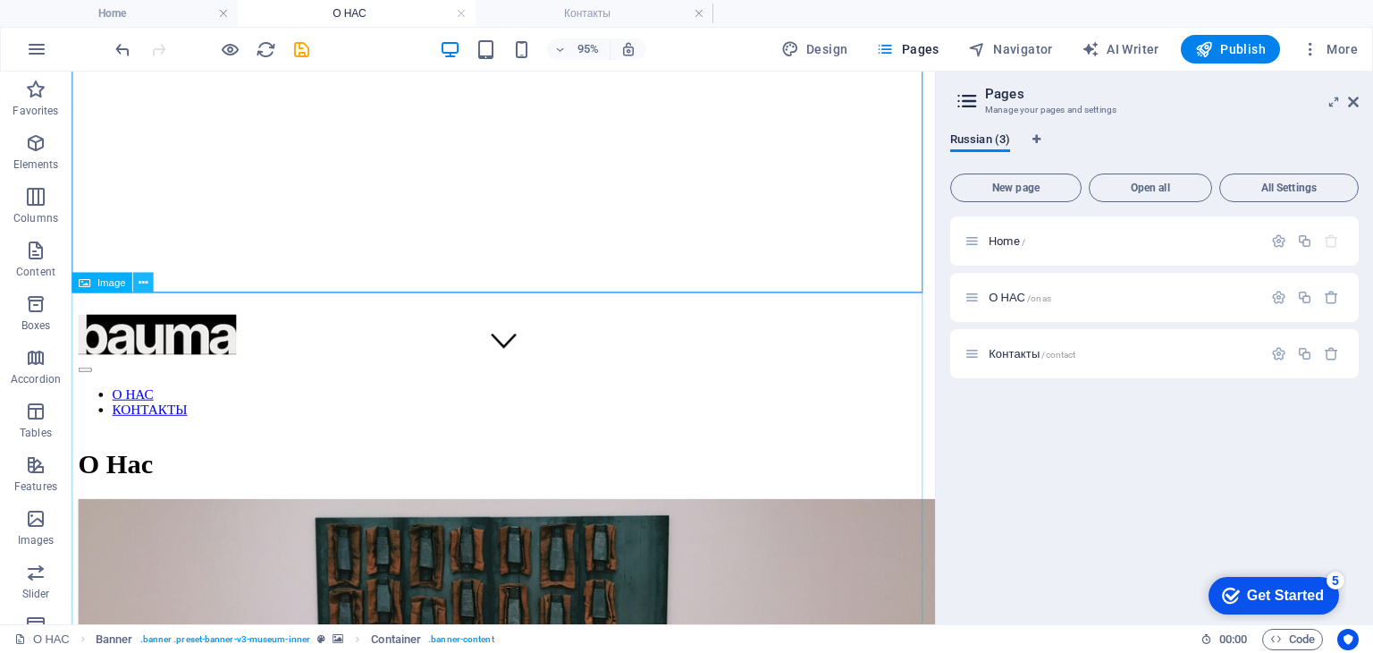
click at [139, 282] on icon at bounding box center [143, 283] width 9 height 18
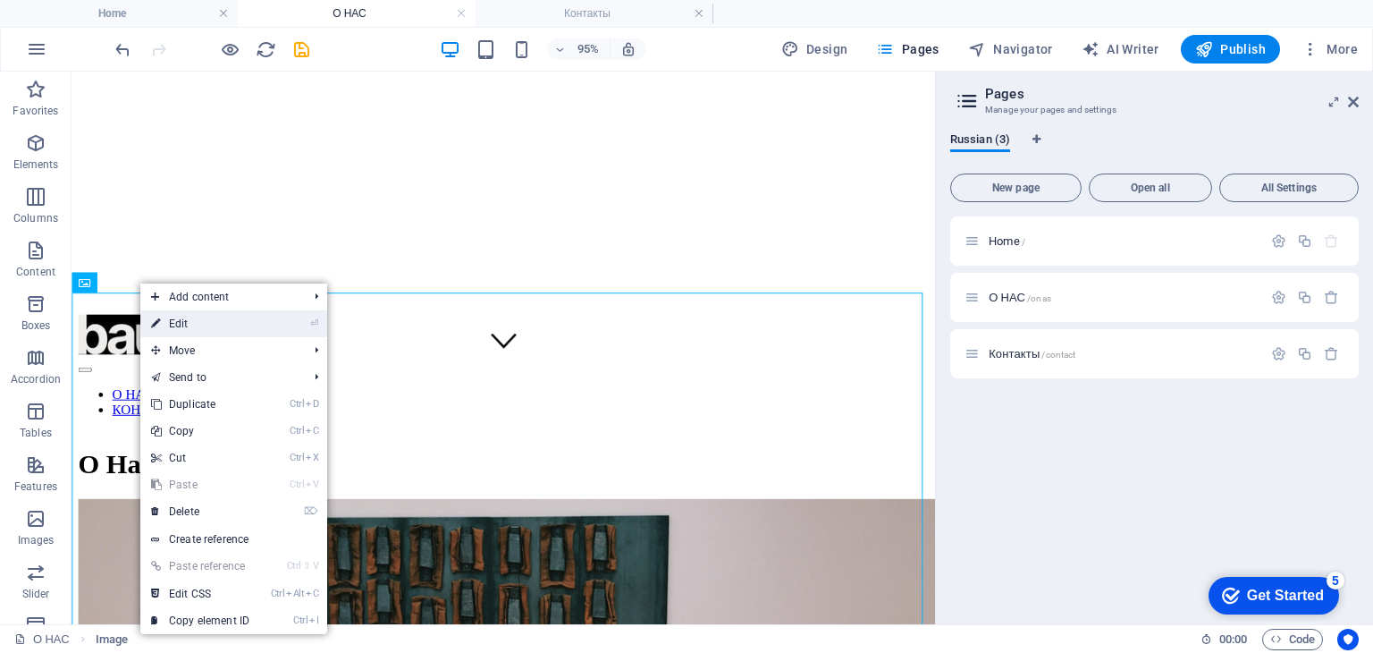
click at [196, 330] on link "⏎ Edit" at bounding box center [200, 323] width 120 height 27
select select "vw"
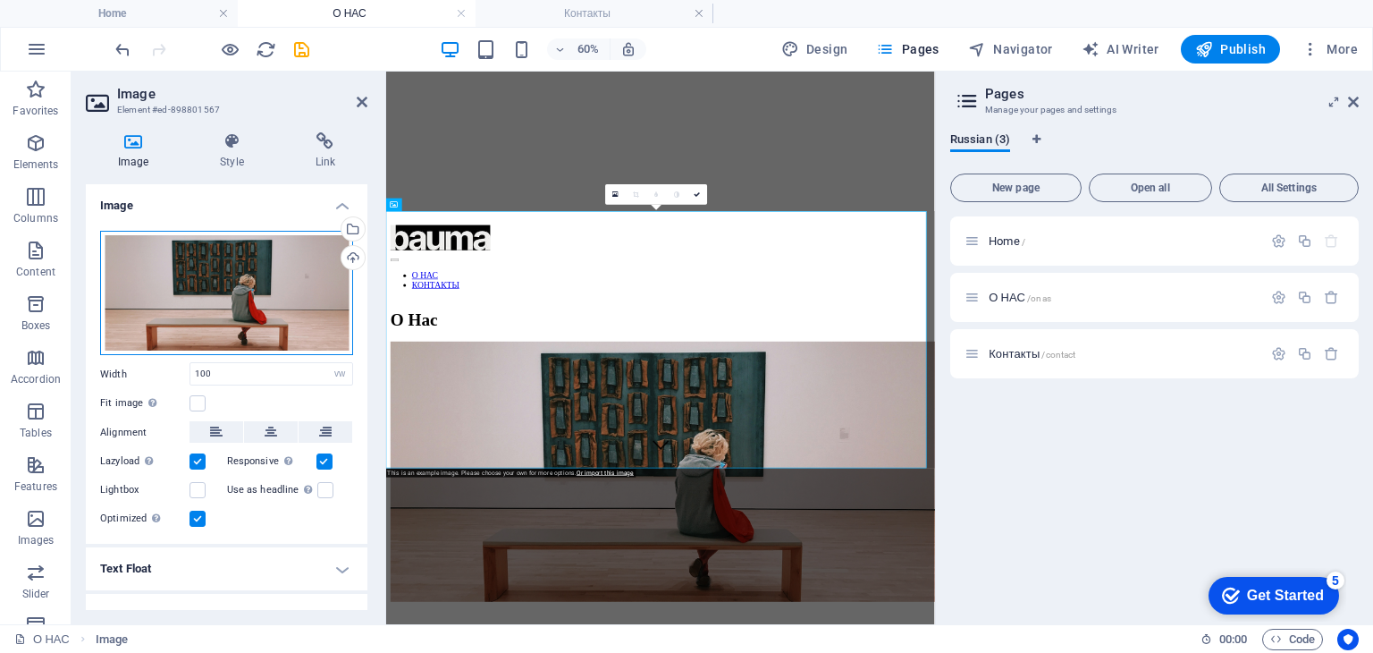
click at [240, 274] on div "Drag files here, click to choose files or select files from Files or our free s…" at bounding box center [226, 293] width 253 height 125
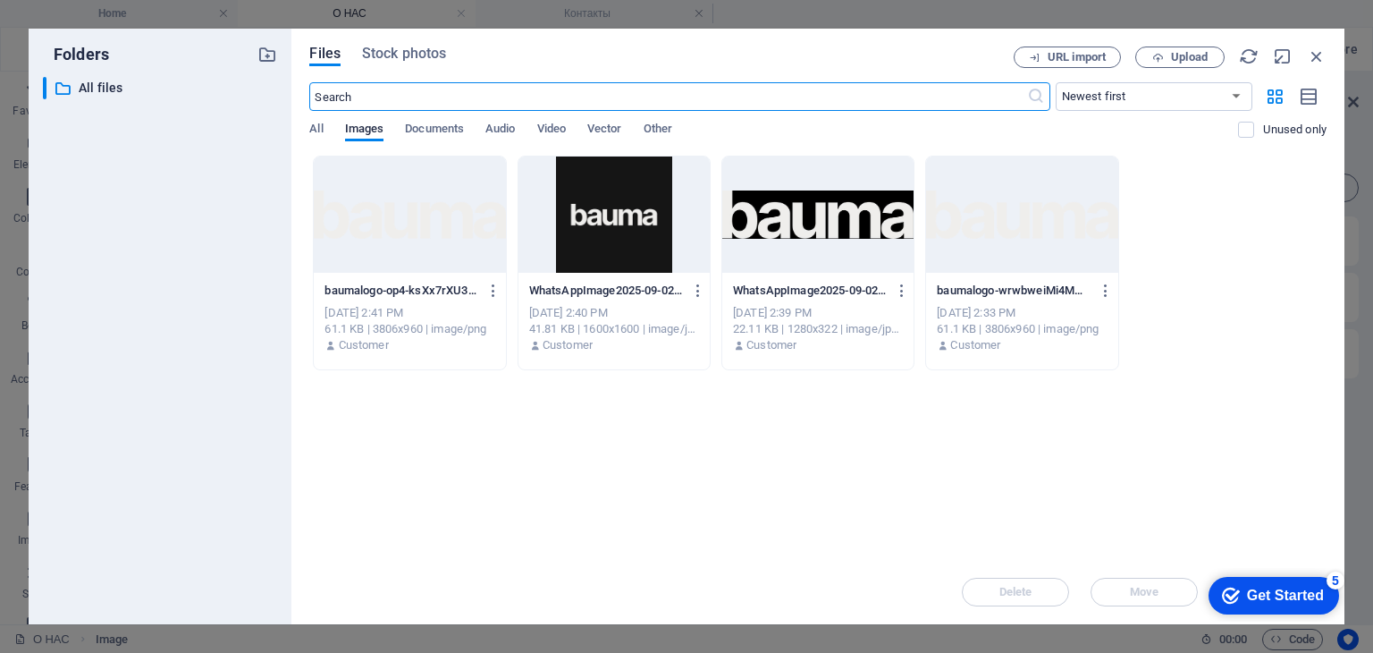
scroll to position [0, 0]
click at [429, 131] on span "Documents" at bounding box center [434, 130] width 59 height 25
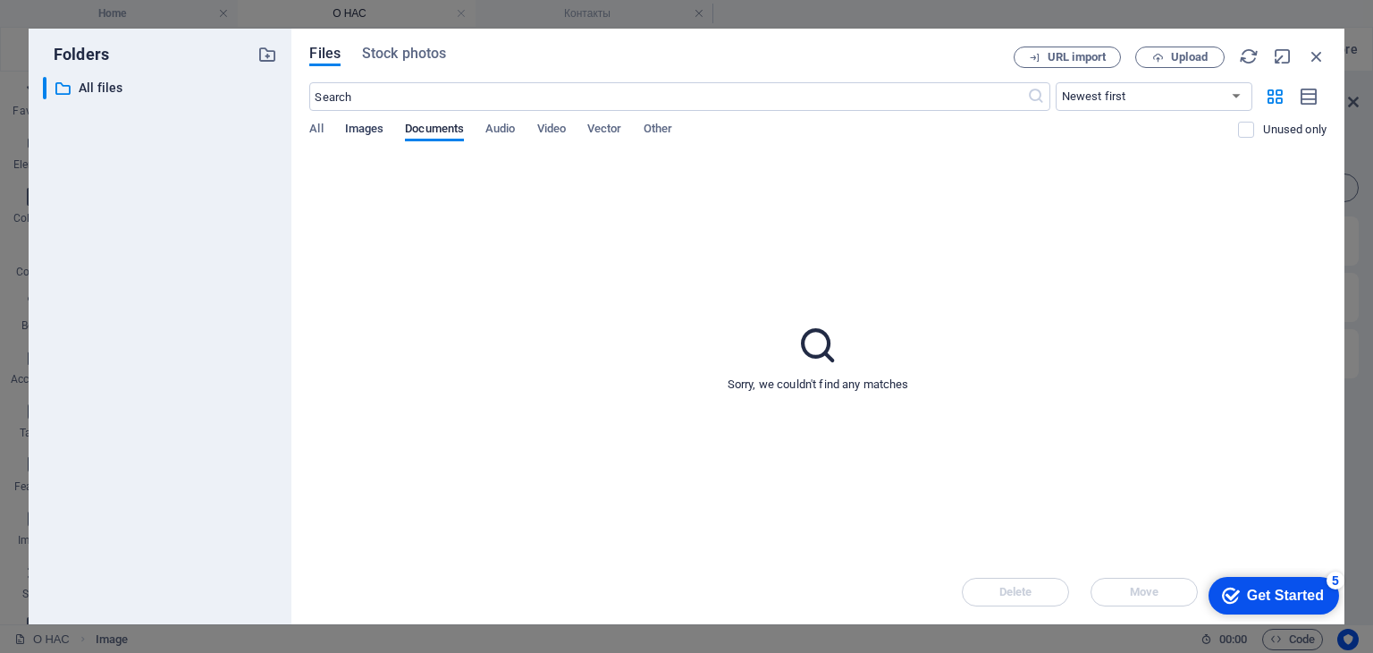
click at [358, 123] on span "Images" at bounding box center [364, 130] width 39 height 25
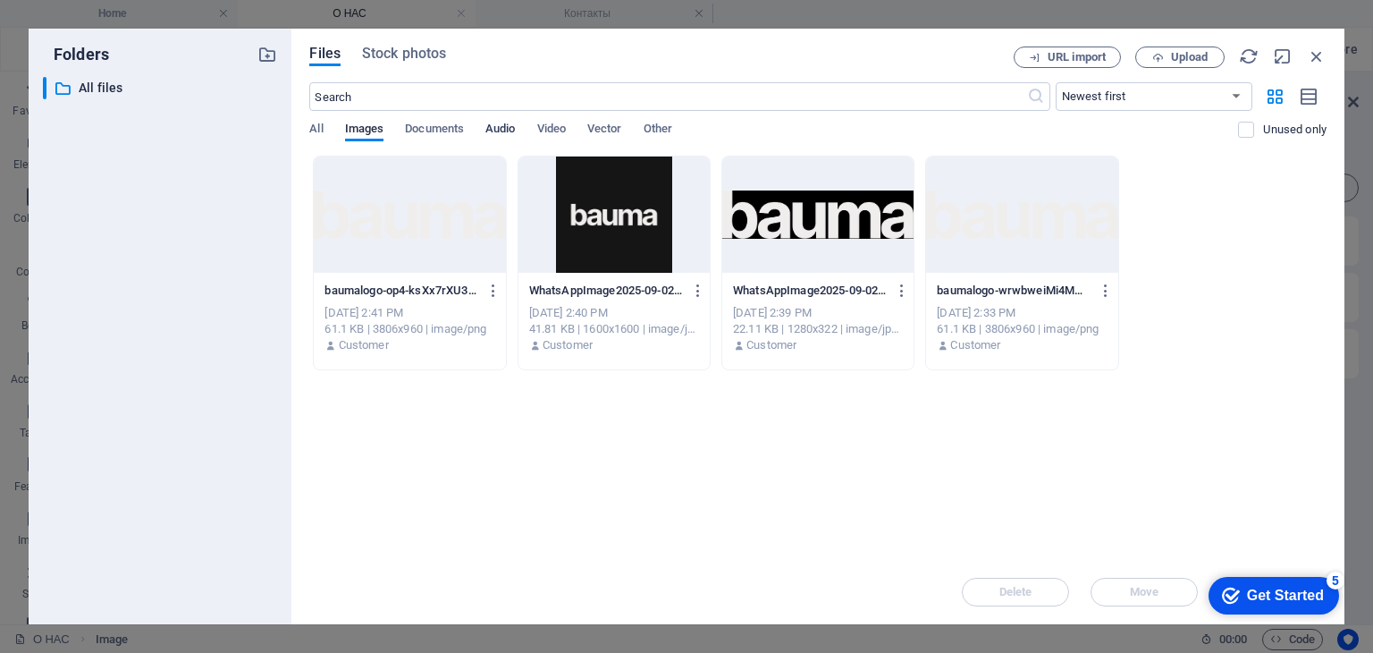
click at [501, 131] on span "Audio" at bounding box center [500, 130] width 30 height 25
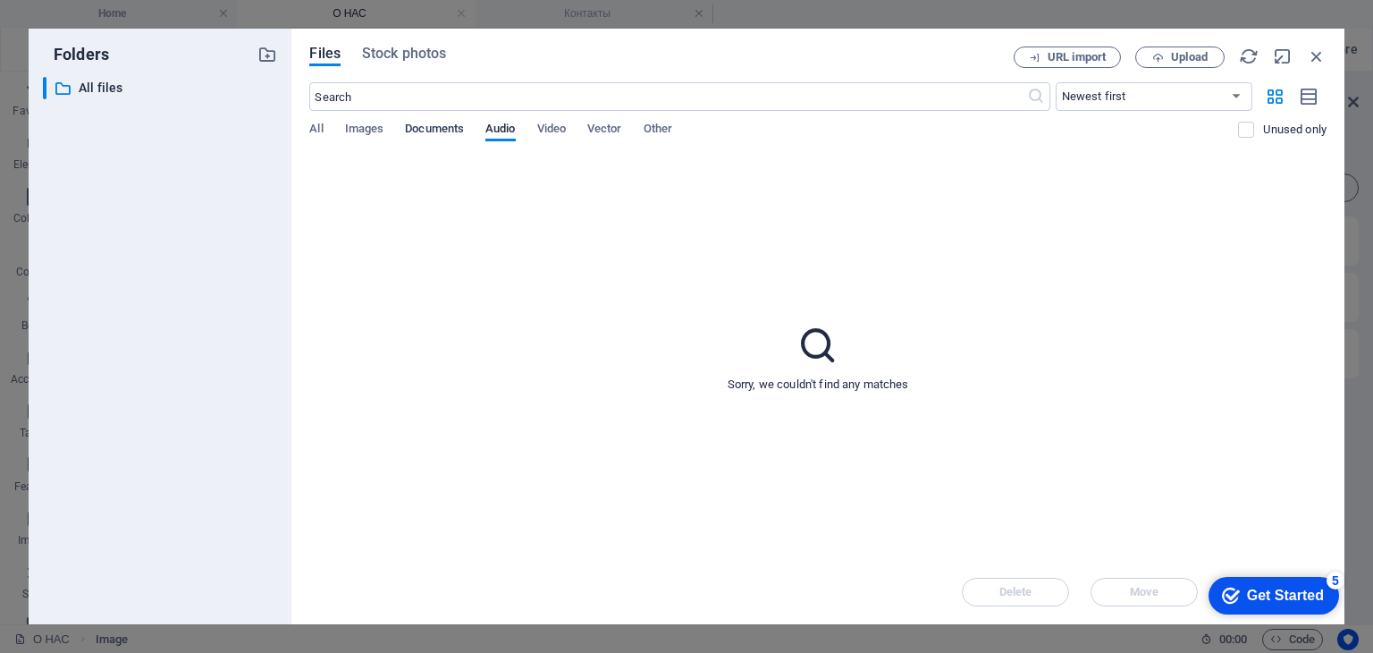
click at [448, 133] on span "Documents" at bounding box center [434, 130] width 59 height 25
click at [343, 130] on div "All Images Documents Audio Video Vector Other" at bounding box center [773, 139] width 929 height 34
click at [1177, 52] on span "Upload" at bounding box center [1189, 57] width 37 height 11
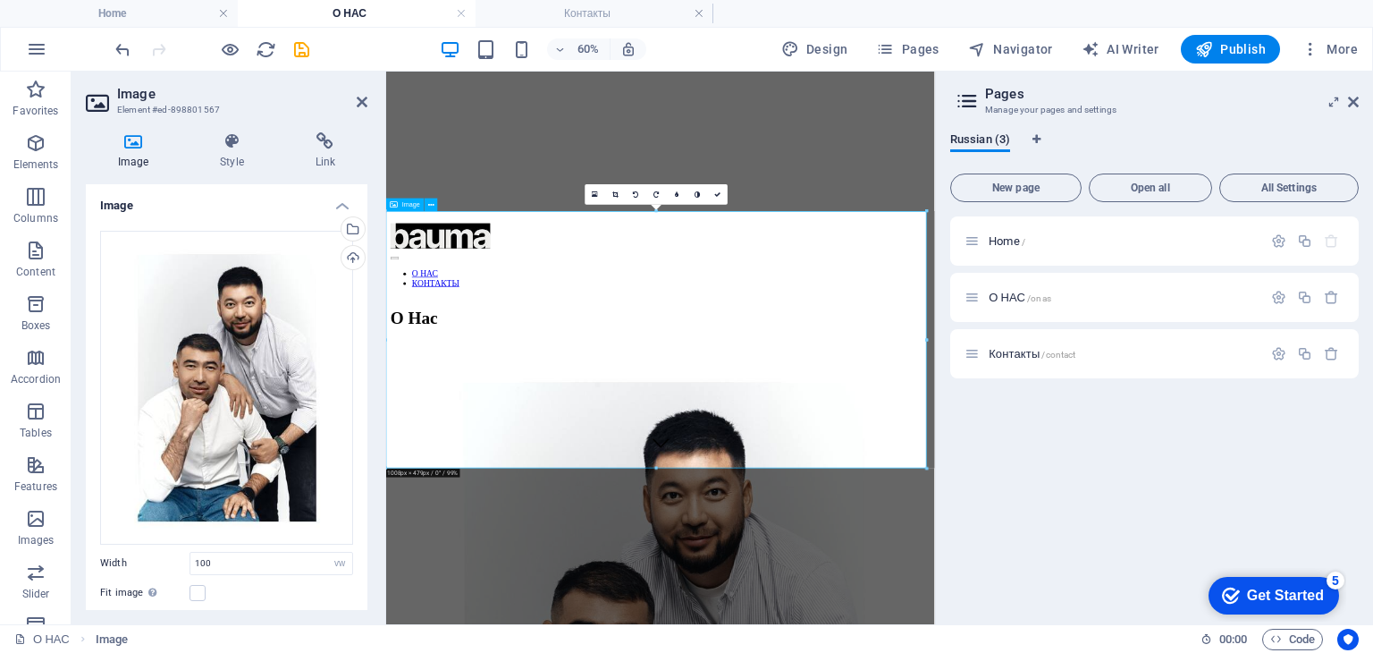
scroll to position [268, 0]
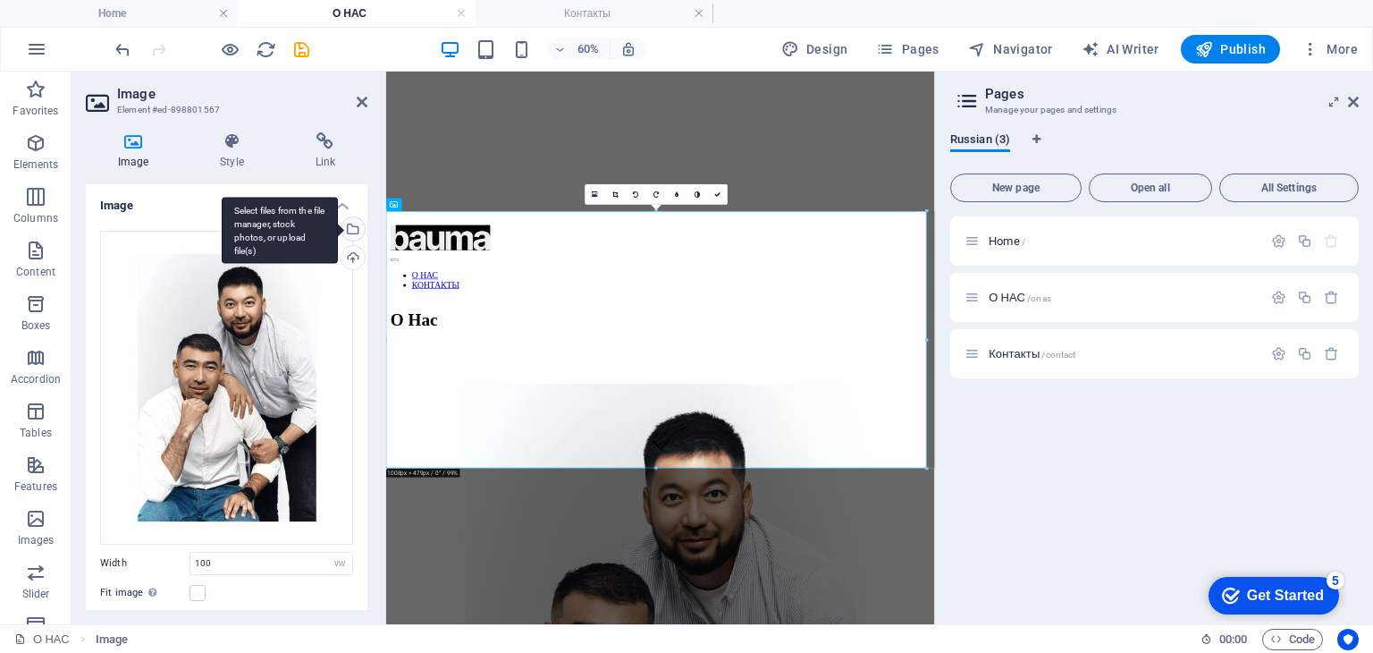
click at [338, 233] on div "Select files from the file manager, stock photos, or upload file(s)" at bounding box center [280, 230] width 116 height 67
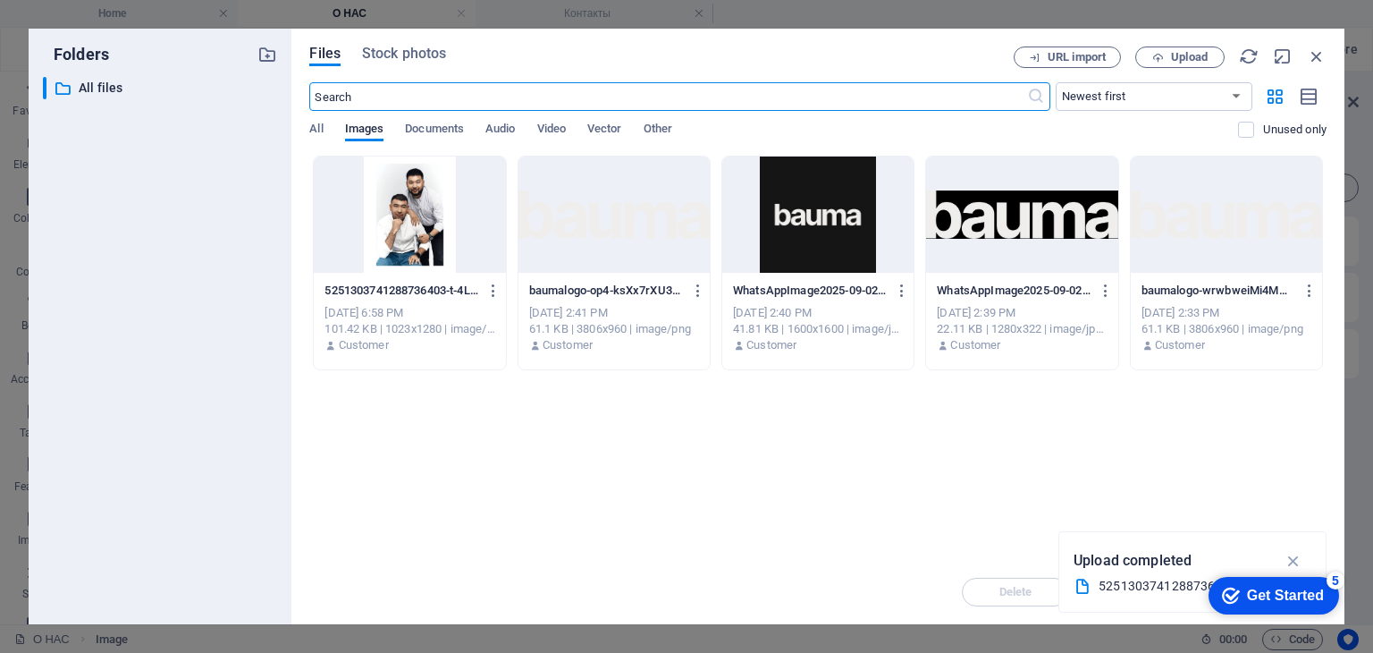
scroll to position [0, 0]
click at [1309, 52] on icon "button" at bounding box center [1317, 56] width 20 height 20
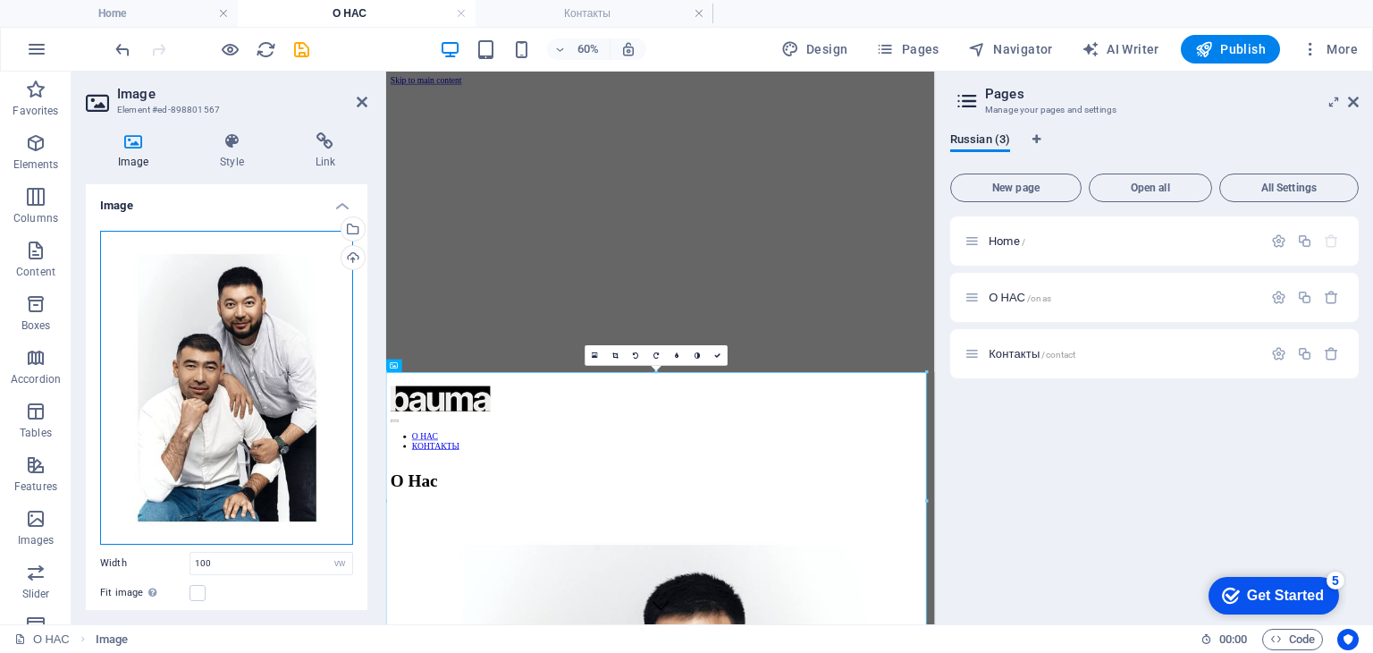
click at [276, 324] on div "Drag files here, click to choose files or select files from Files or our free s…" at bounding box center [226, 388] width 253 height 314
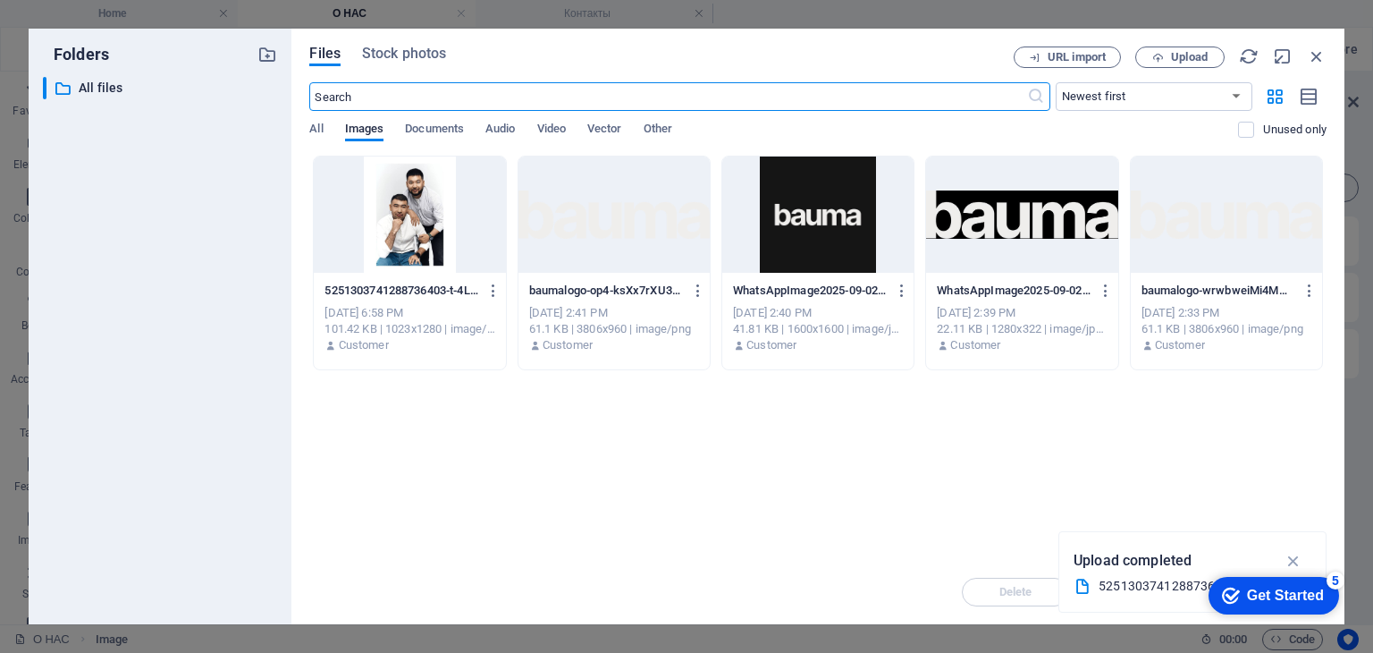
click at [408, 207] on div at bounding box center [409, 214] width 191 height 116
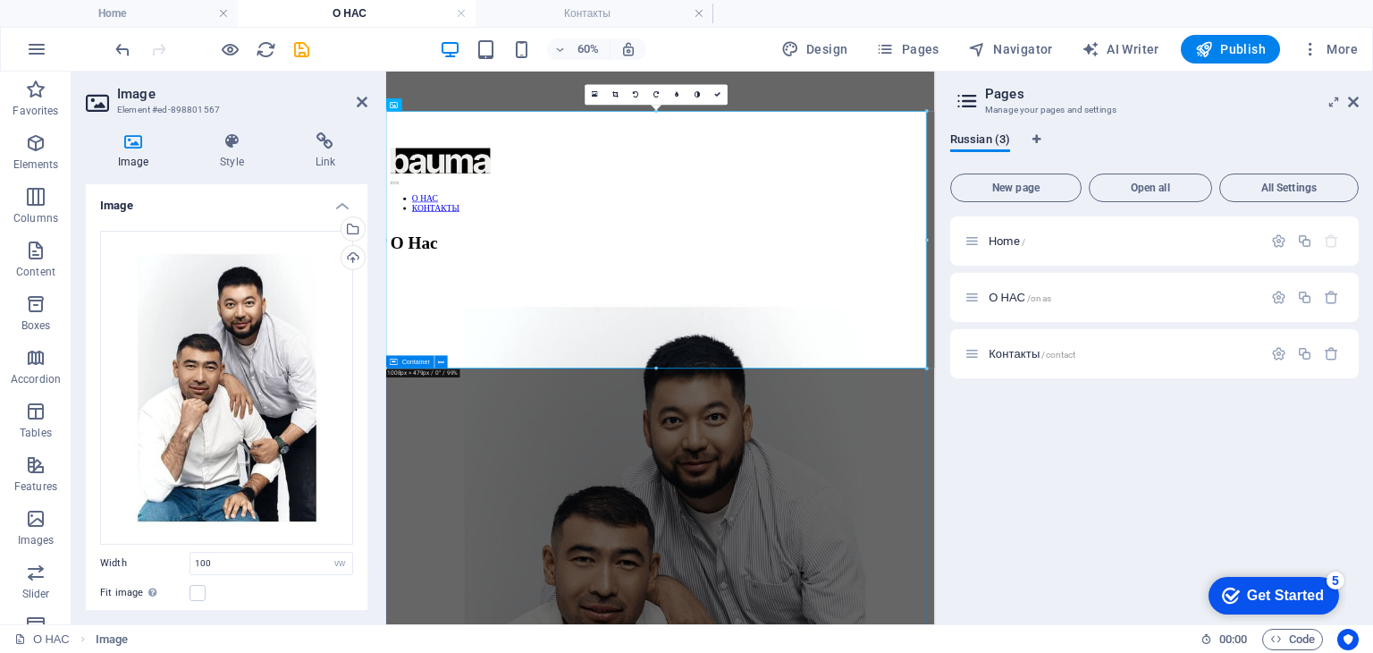
scroll to position [358, 0]
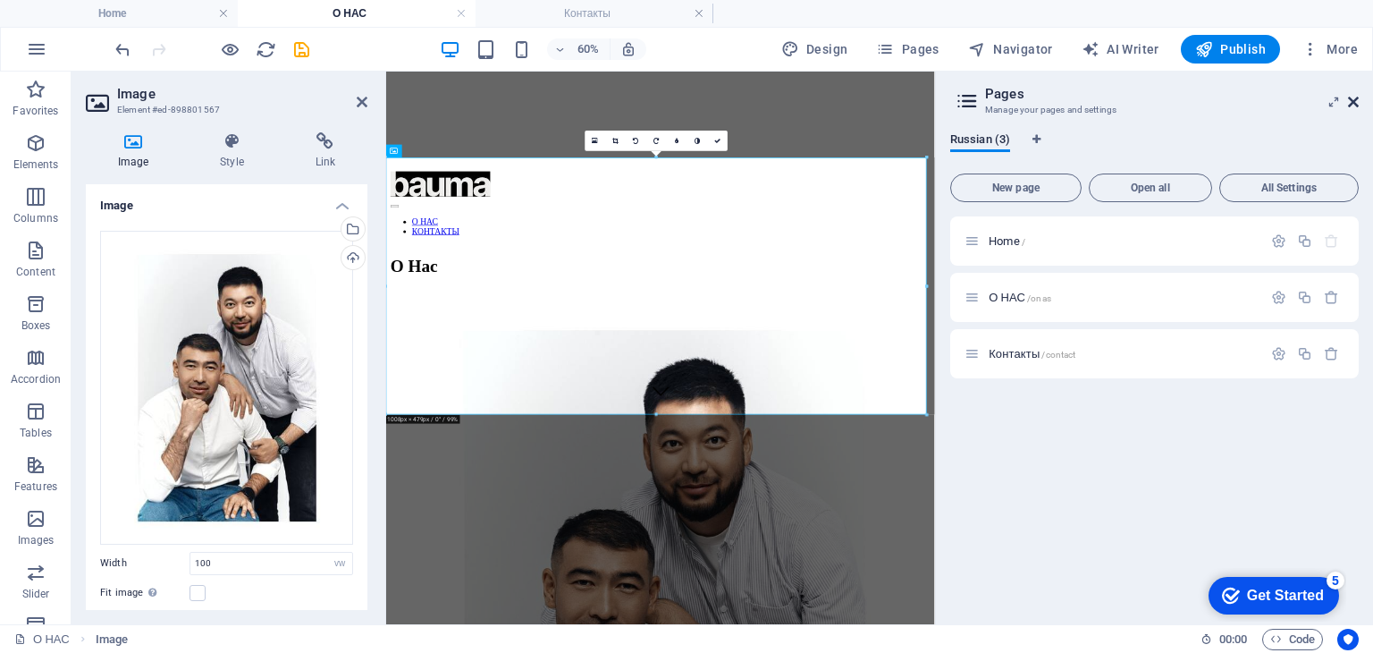
click at [1349, 99] on icon at bounding box center [1353, 102] width 11 height 14
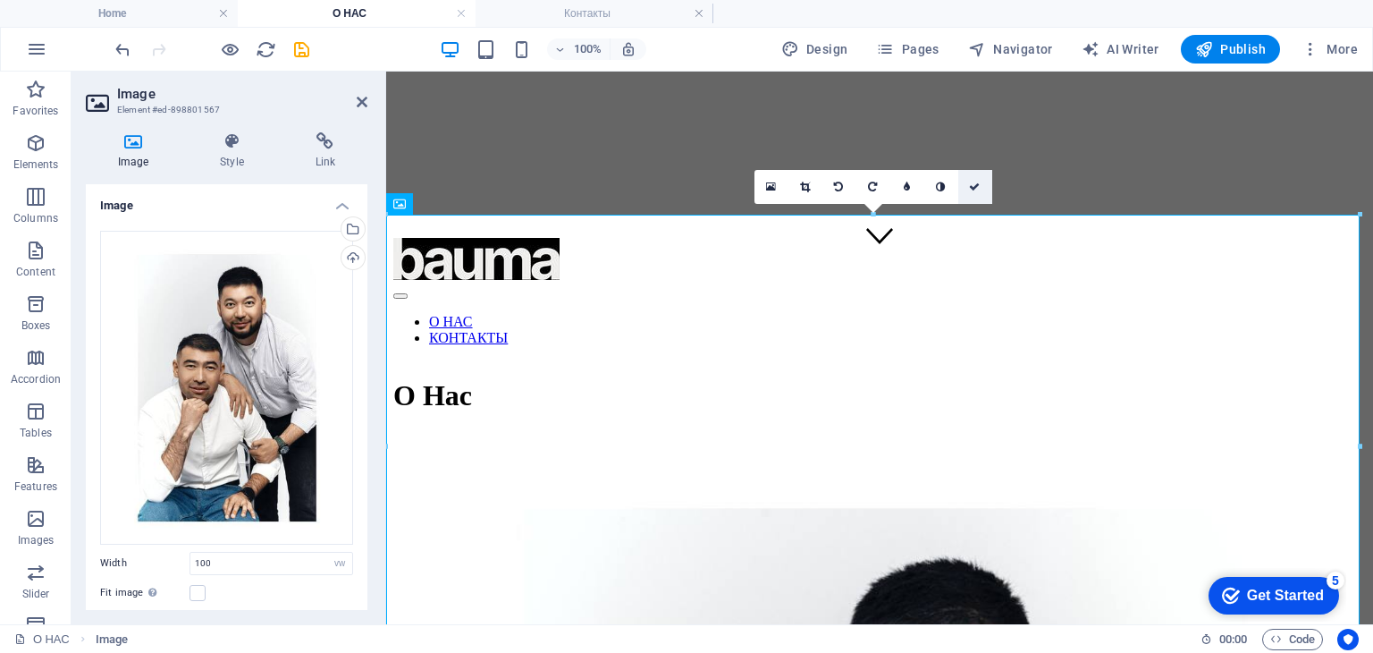
click at [971, 186] on icon at bounding box center [974, 186] width 11 height 11
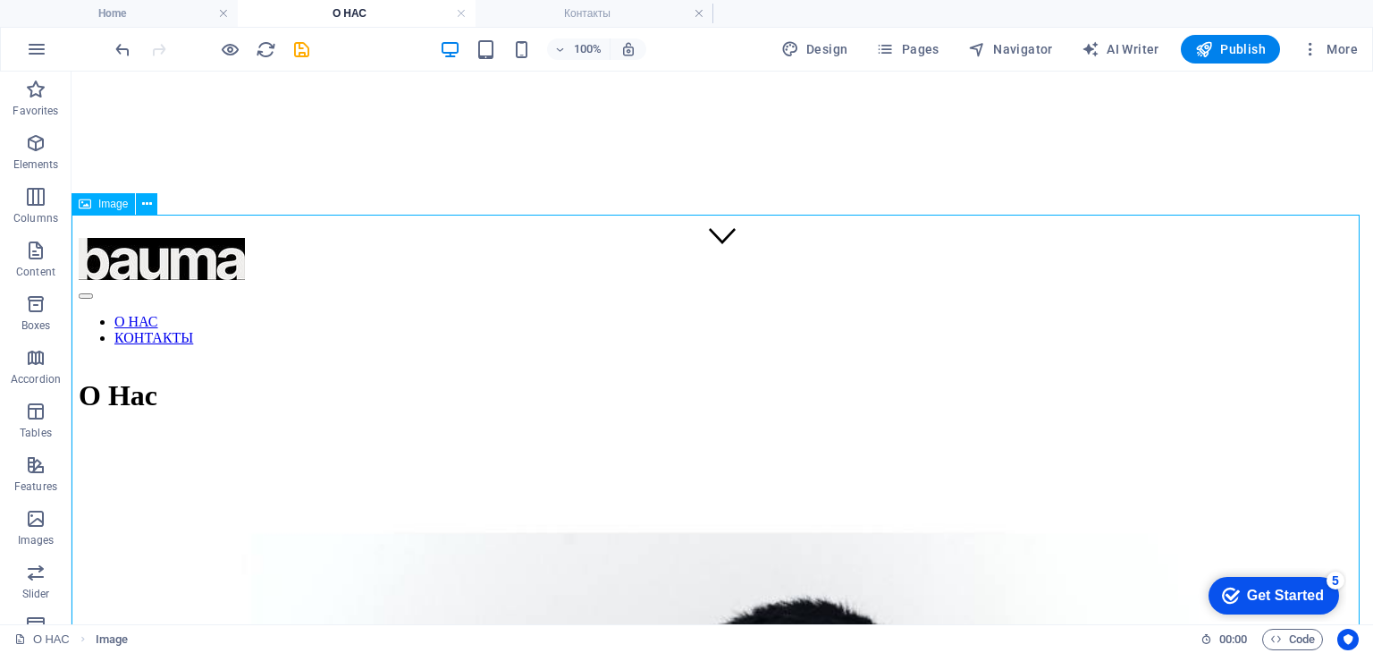
click at [128, 206] on span "Image" at bounding box center [113, 203] width 30 height 11
click at [144, 204] on icon at bounding box center [147, 204] width 10 height 19
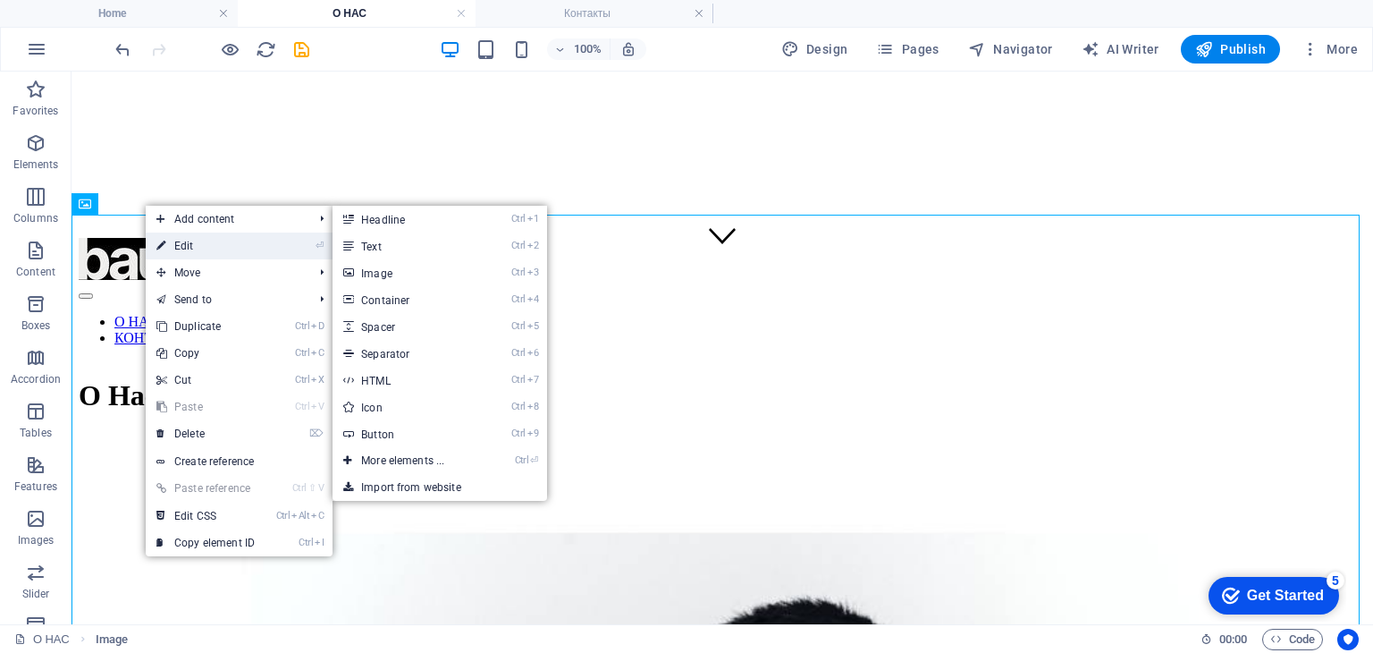
click at [195, 244] on link "⏎ Edit" at bounding box center [206, 245] width 120 height 27
select select "vw"
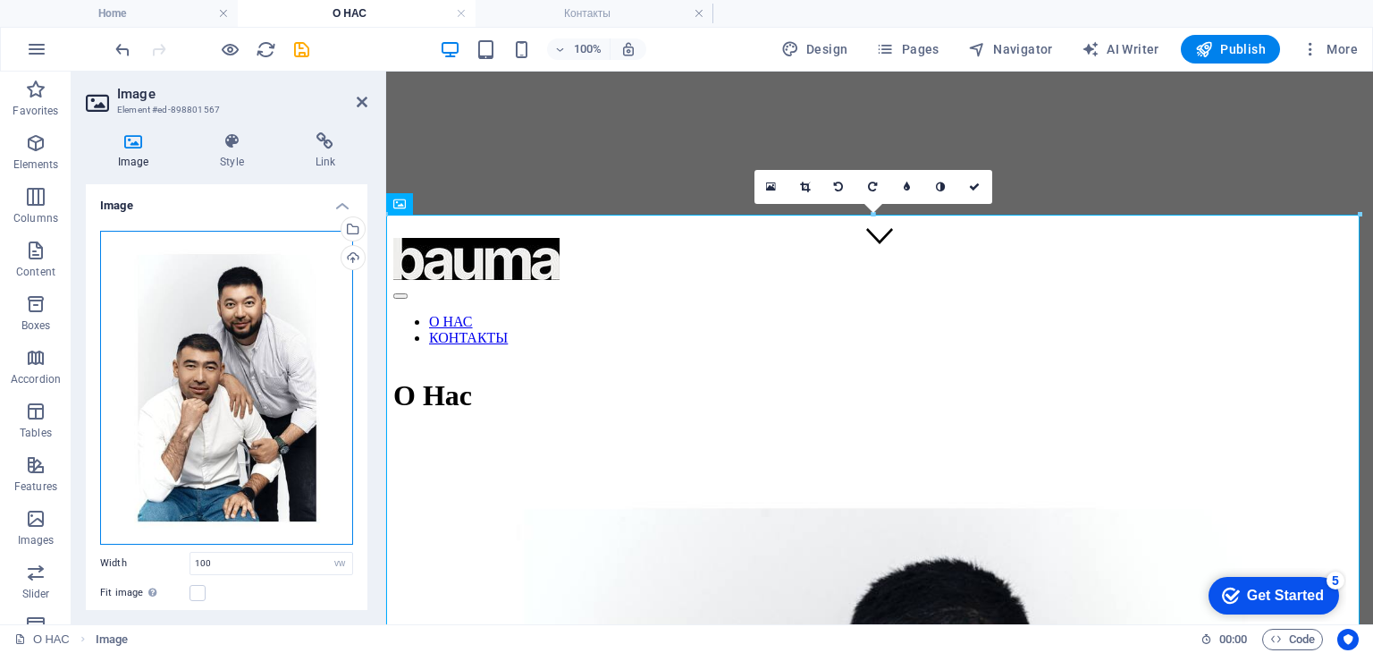
click at [301, 280] on div "Drag files here, click to choose files or select files from Files or our free s…" at bounding box center [226, 388] width 253 height 314
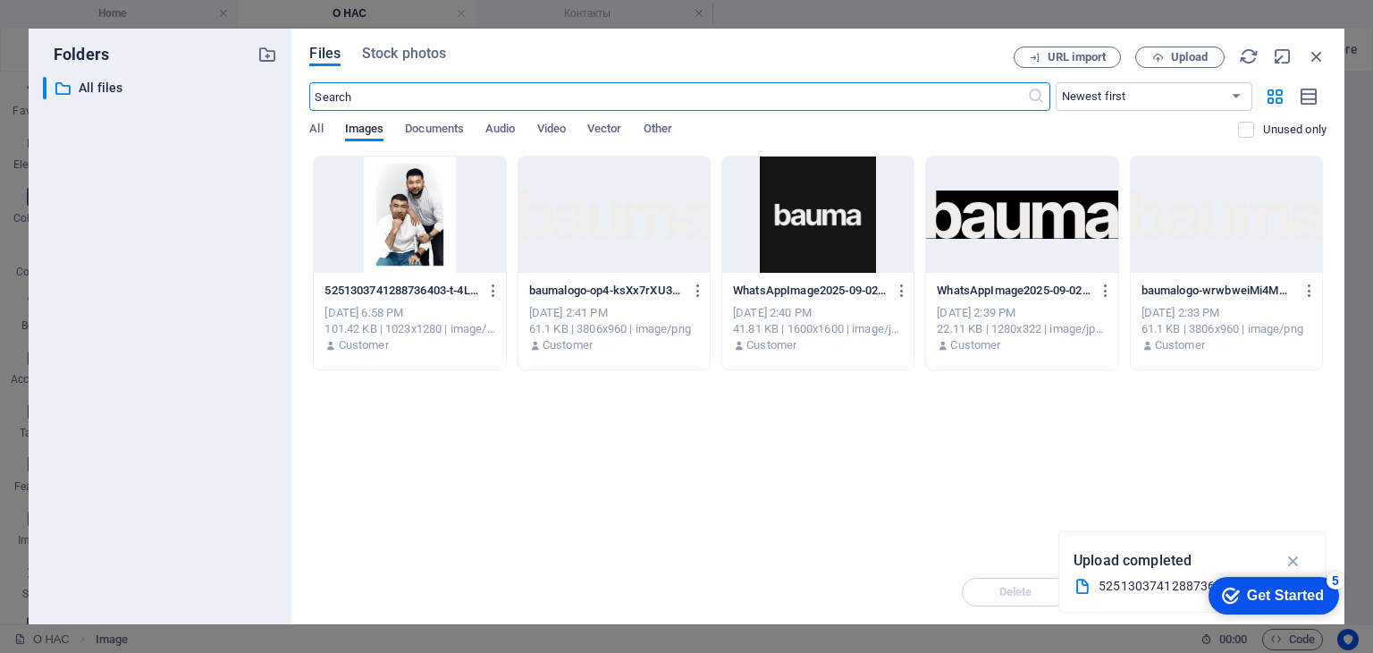
click at [405, 231] on div at bounding box center [409, 214] width 191 height 116
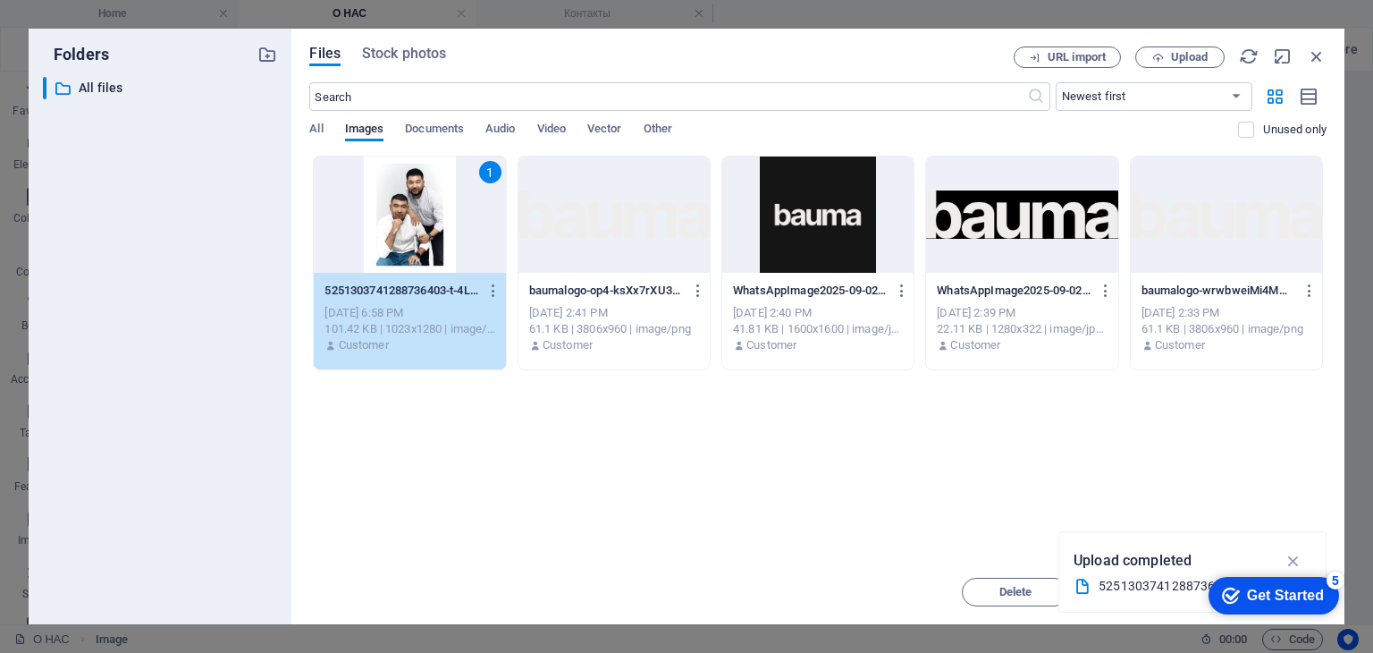
drag, startPoint x: 405, startPoint y: 231, endPoint x: 17, endPoint y: 159, distance: 394.6
click at [405, 231] on div "1" at bounding box center [409, 214] width 191 height 116
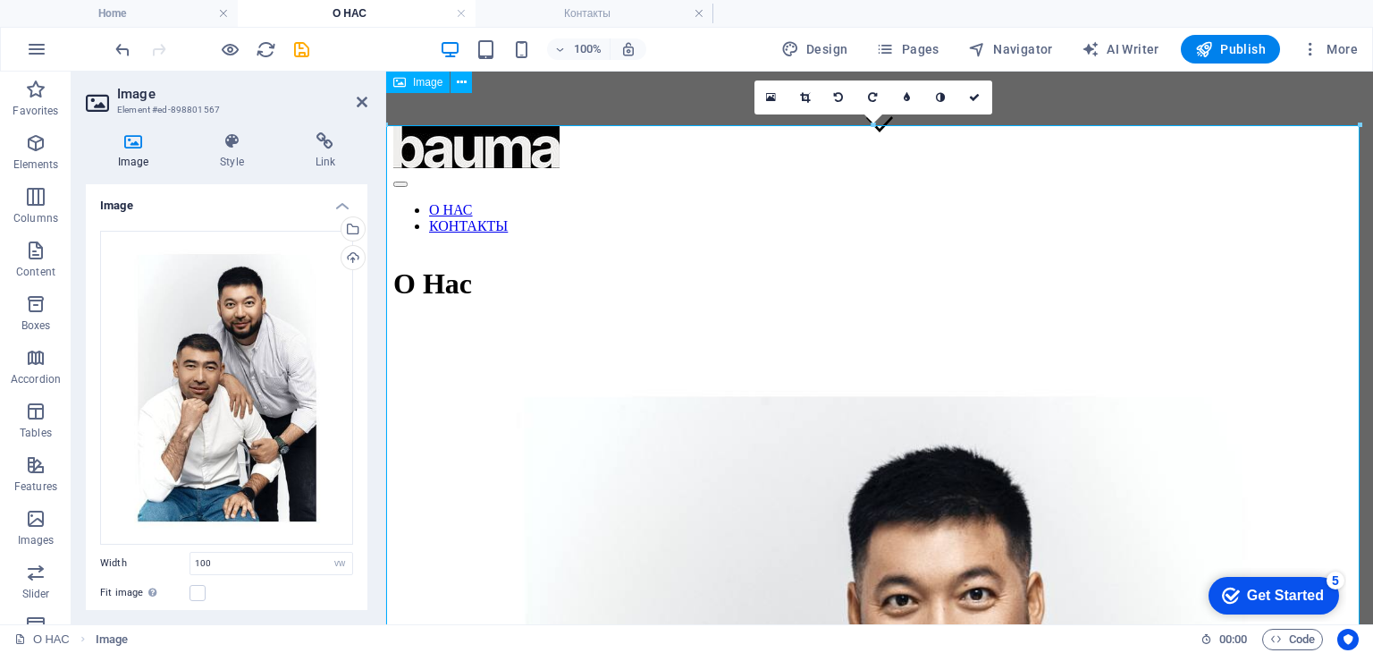
scroll to position [447, 0]
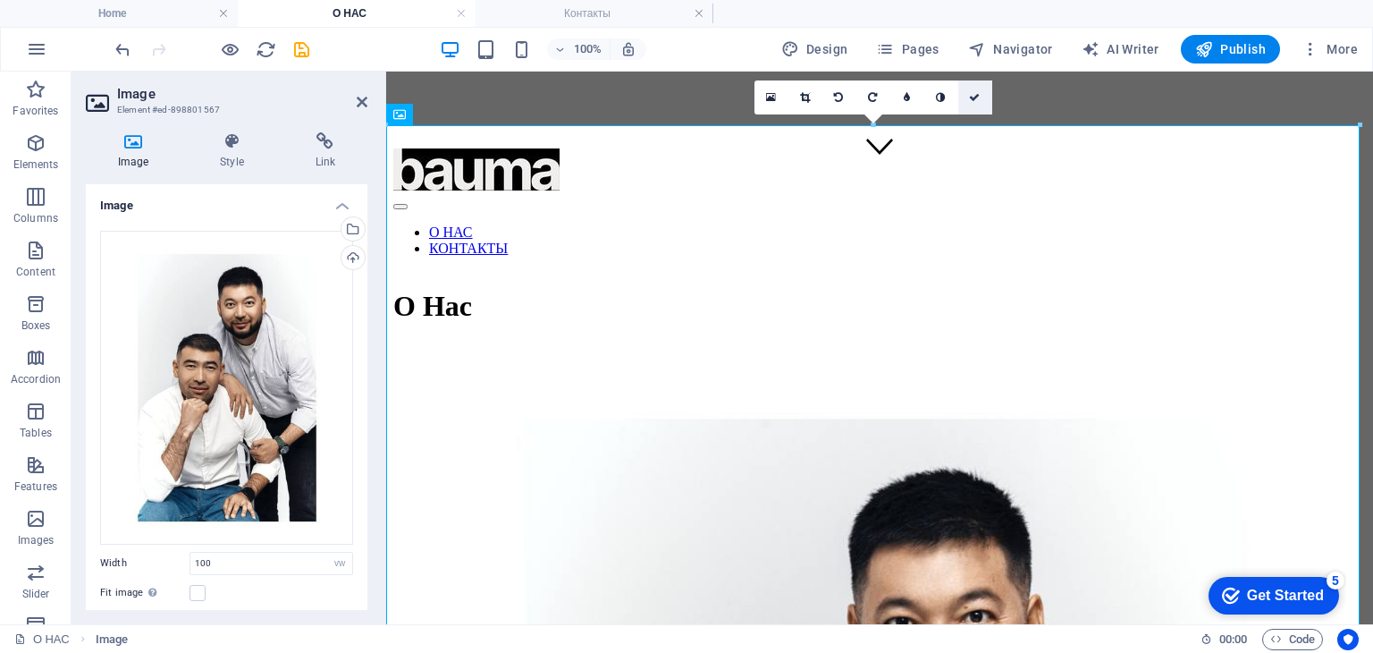
click at [981, 105] on link at bounding box center [975, 97] width 34 height 34
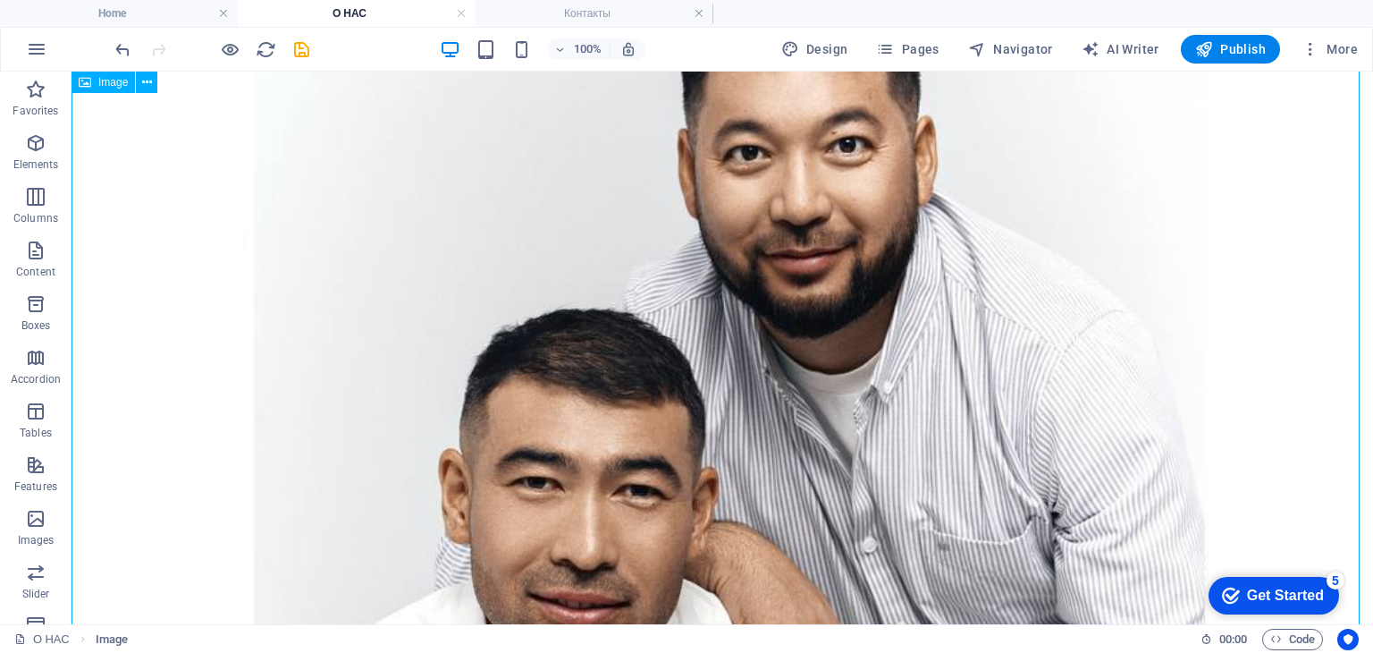
scroll to position [983, 0]
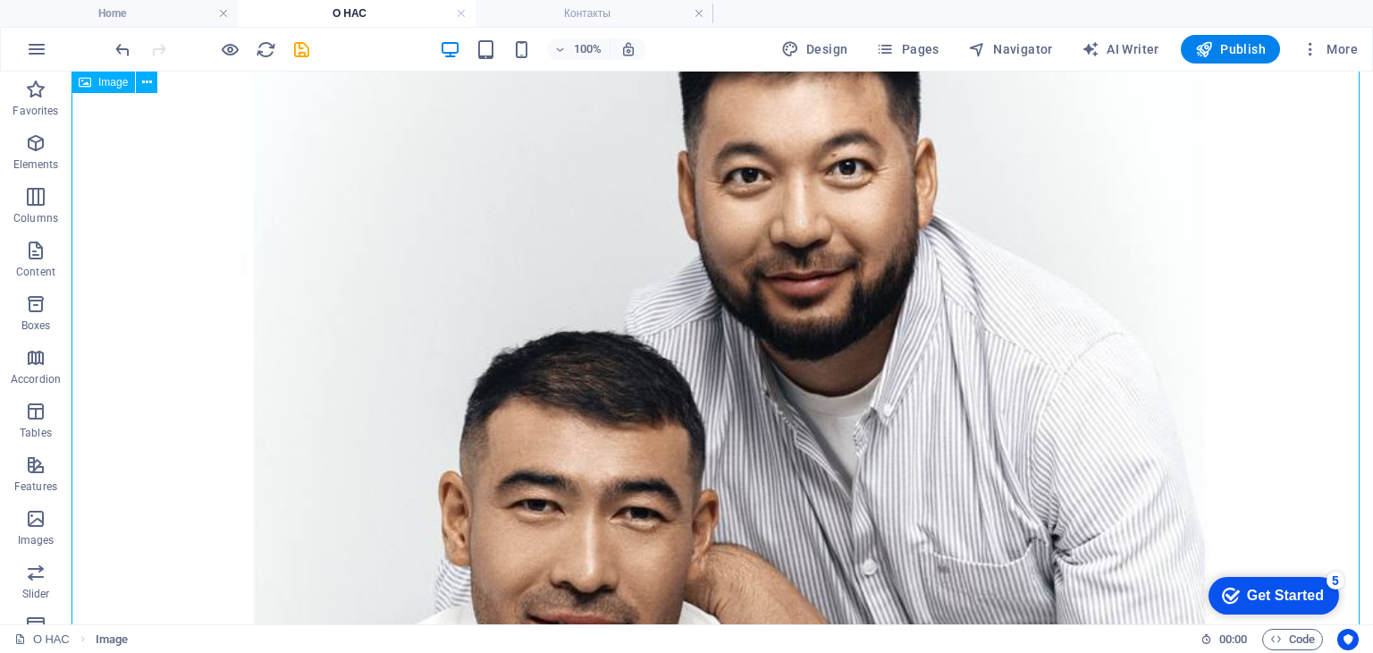
click at [125, 162] on figure at bounding box center [722, 622] width 1287 height 1633
click at [125, 205] on figure at bounding box center [722, 622] width 1287 height 1633
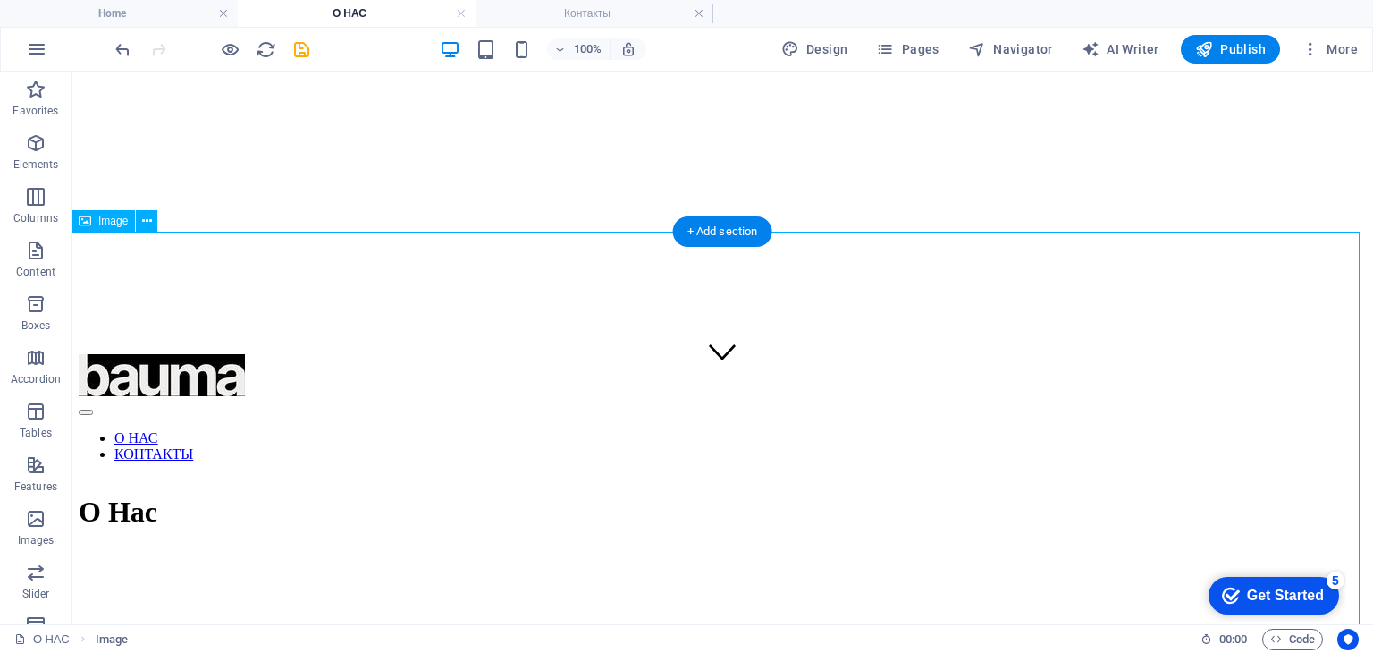
scroll to position [179, 0]
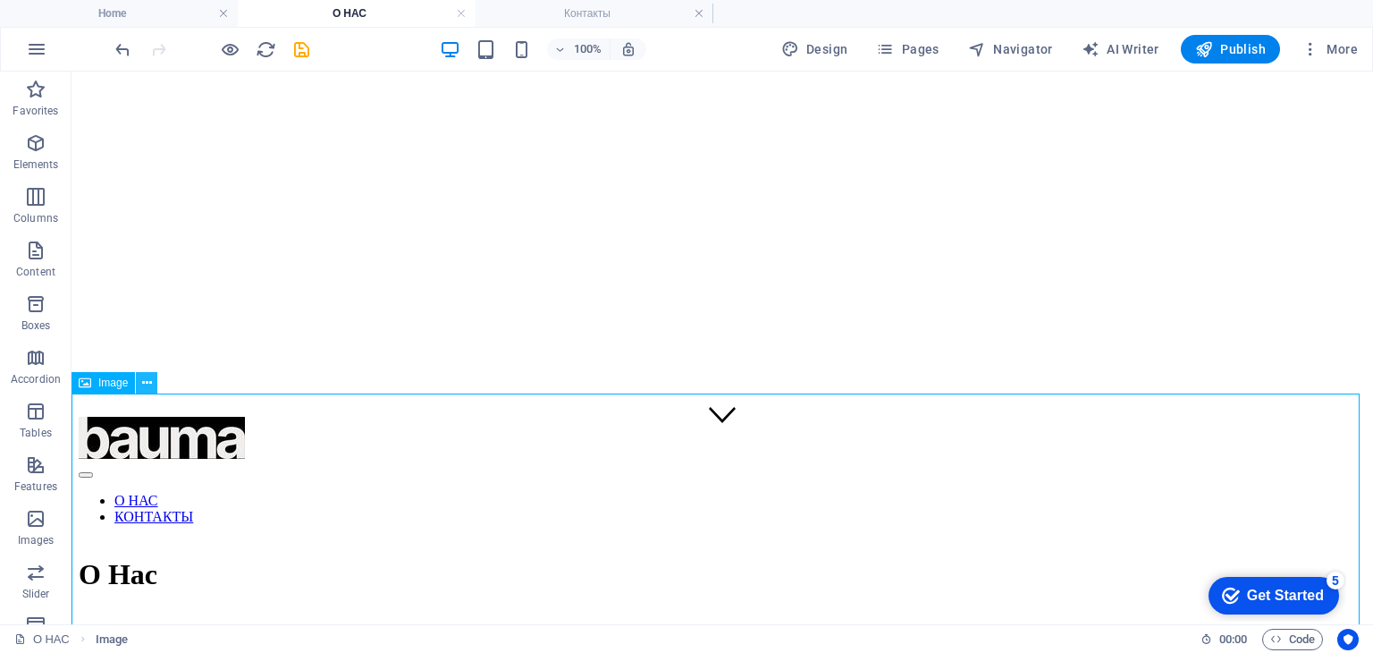
click at [143, 387] on icon at bounding box center [147, 383] width 10 height 19
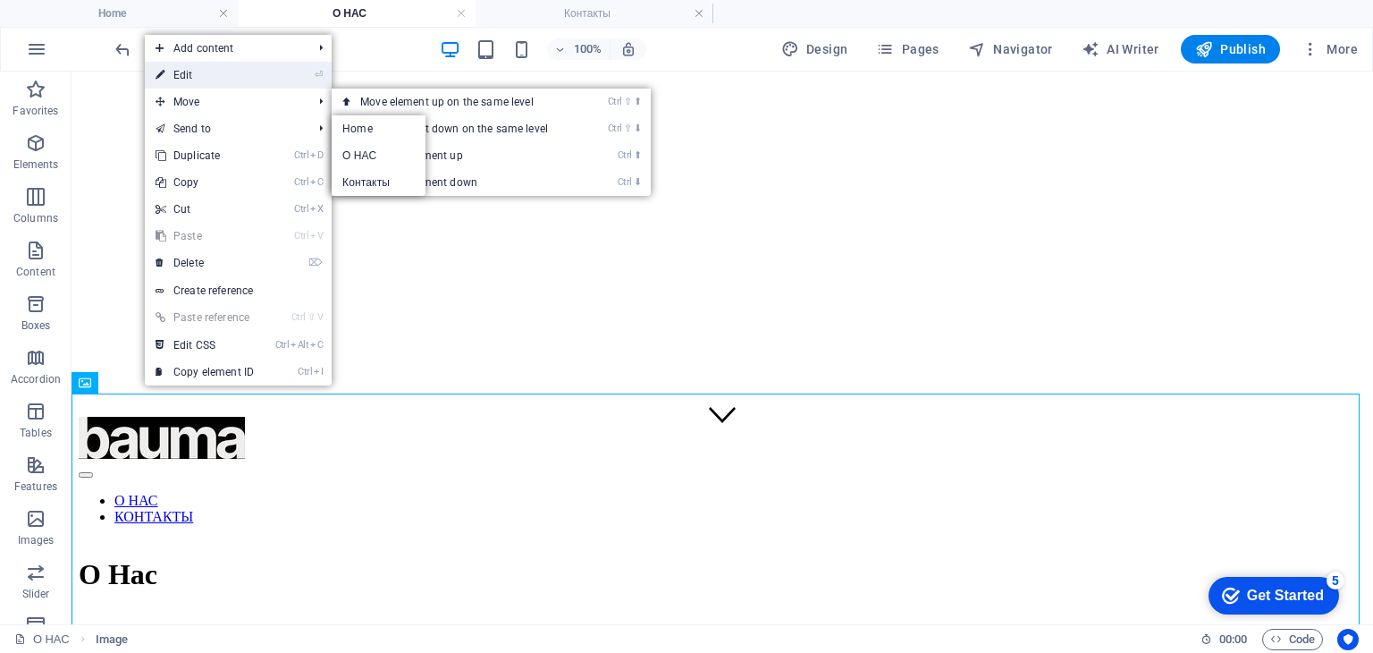
click at [200, 76] on link "⏎ Edit" at bounding box center [205, 75] width 120 height 27
select select "vw"
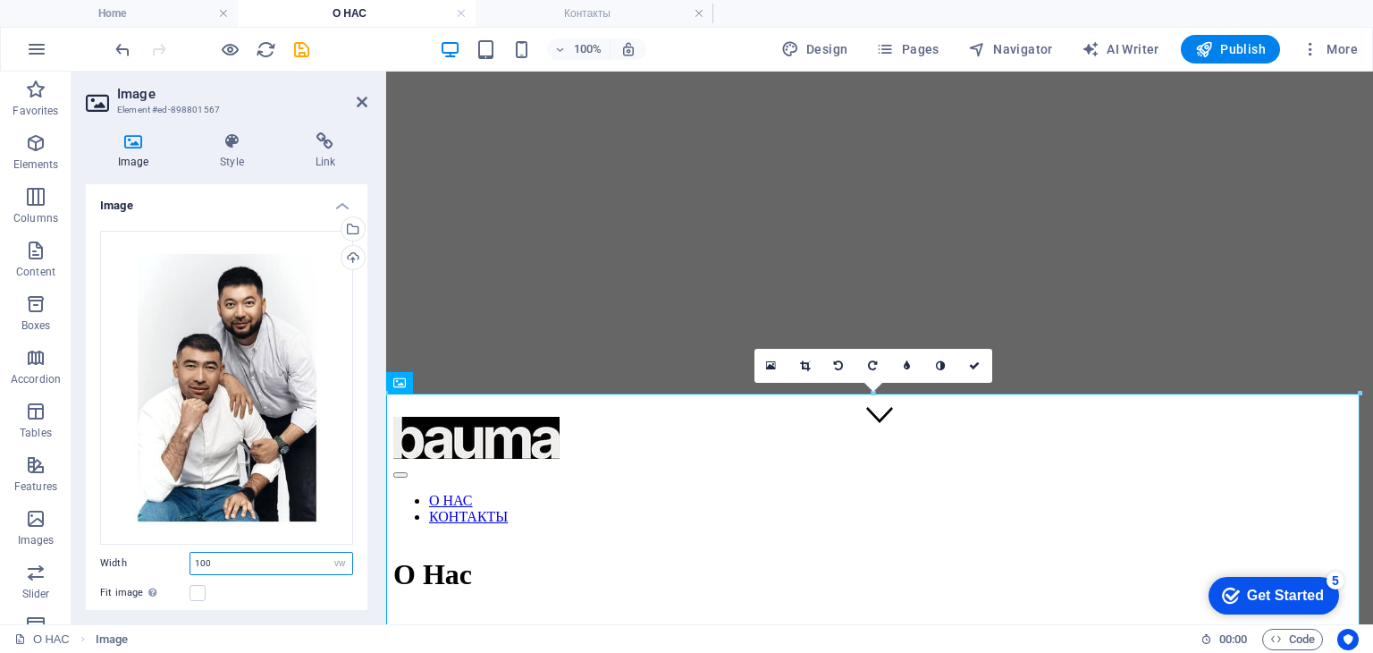
drag, startPoint x: 232, startPoint y: 550, endPoint x: 141, endPoint y: 554, distance: 90.4
click at [141, 554] on div "Width 100 Default auto px rem % em vh vw" at bounding box center [226, 563] width 253 height 23
type input "50"
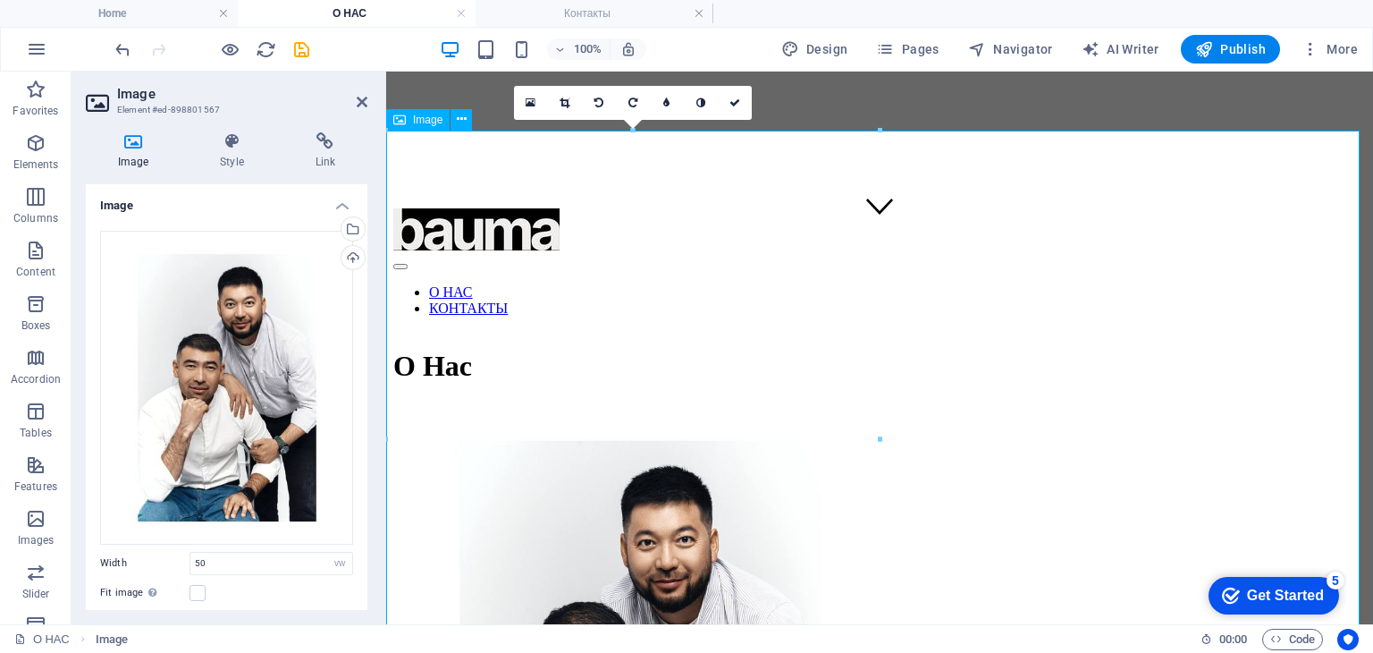
scroll to position [358, 0]
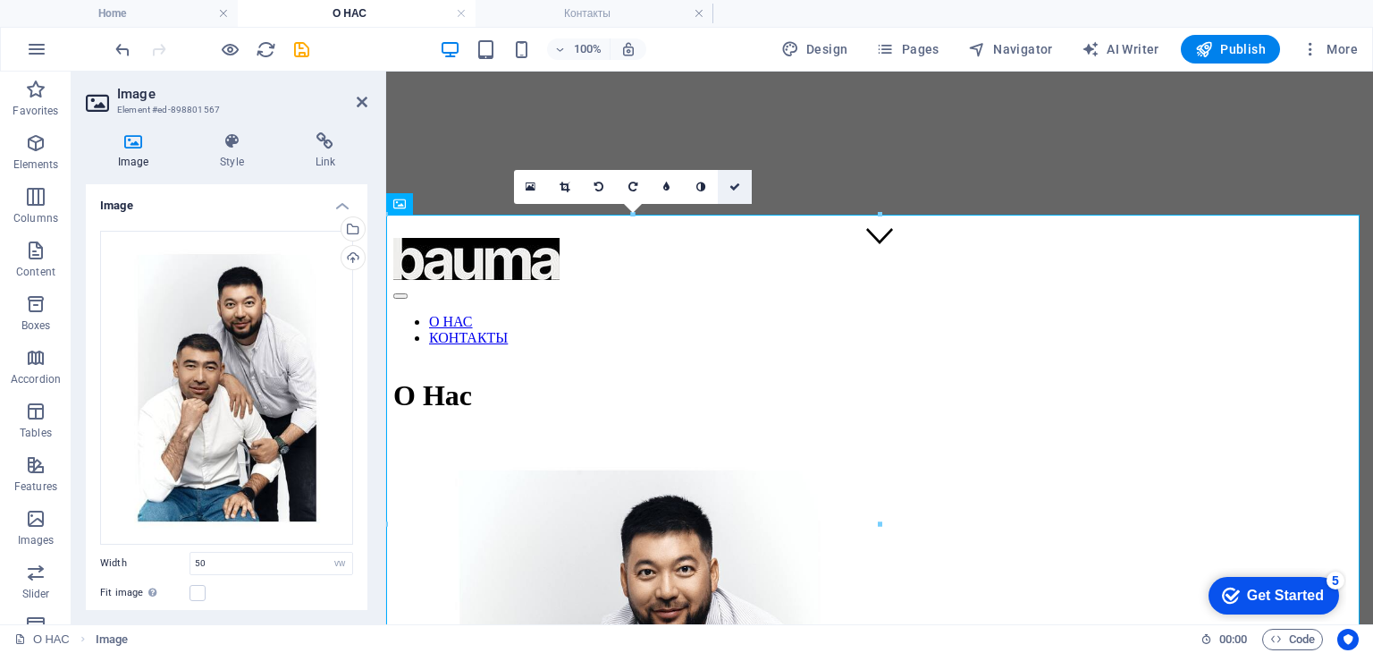
click at [744, 193] on link at bounding box center [735, 187] width 34 height 34
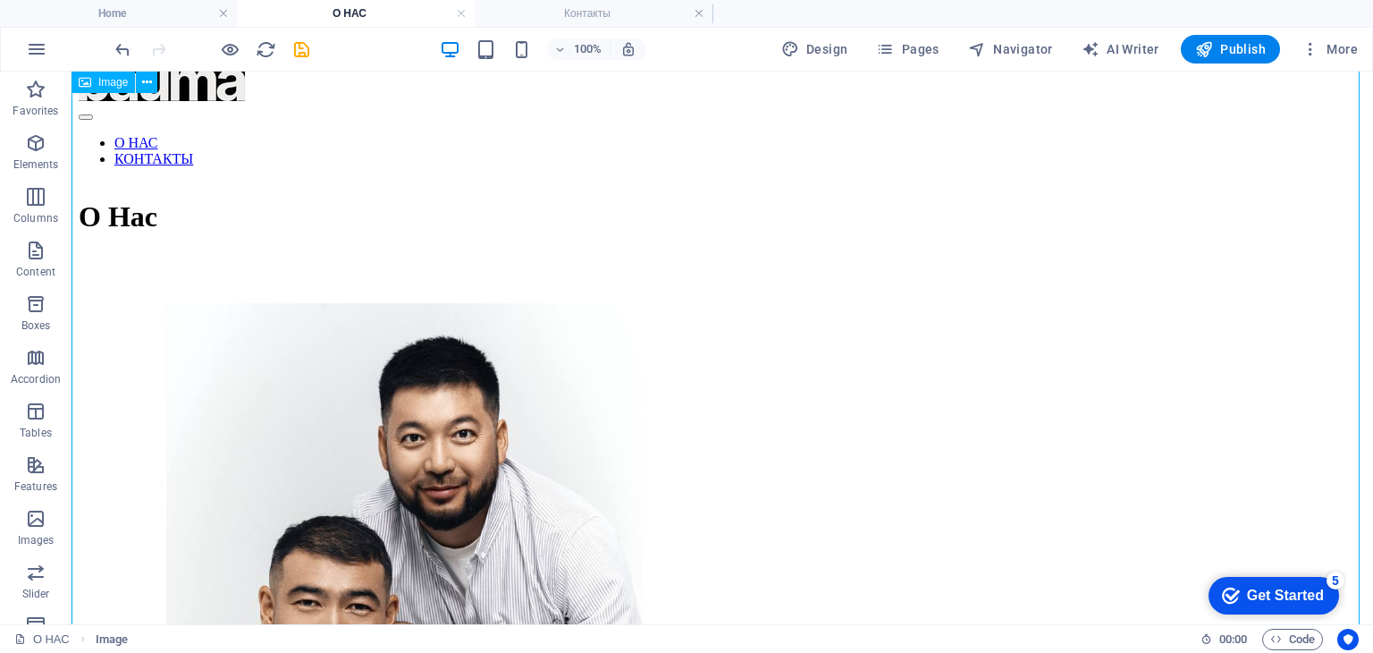
click at [468, 294] on figure at bounding box center [722, 662] width 1287 height 818
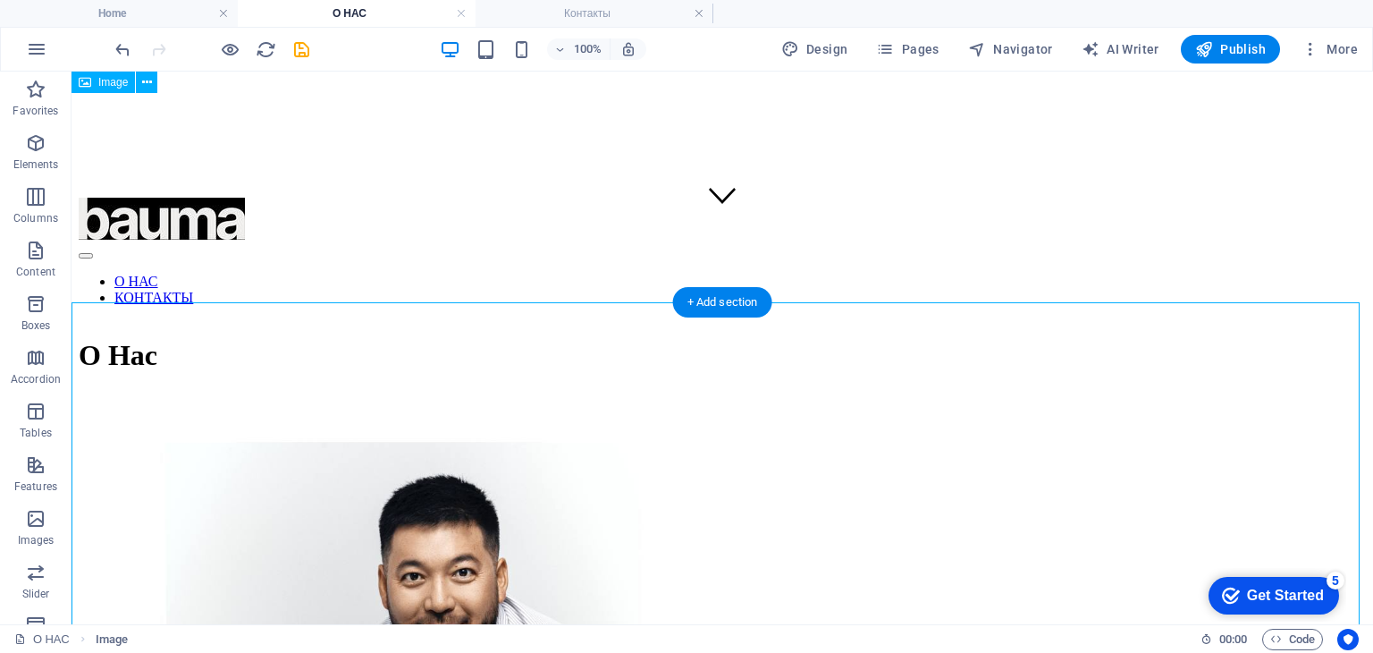
scroll to position [268, 0]
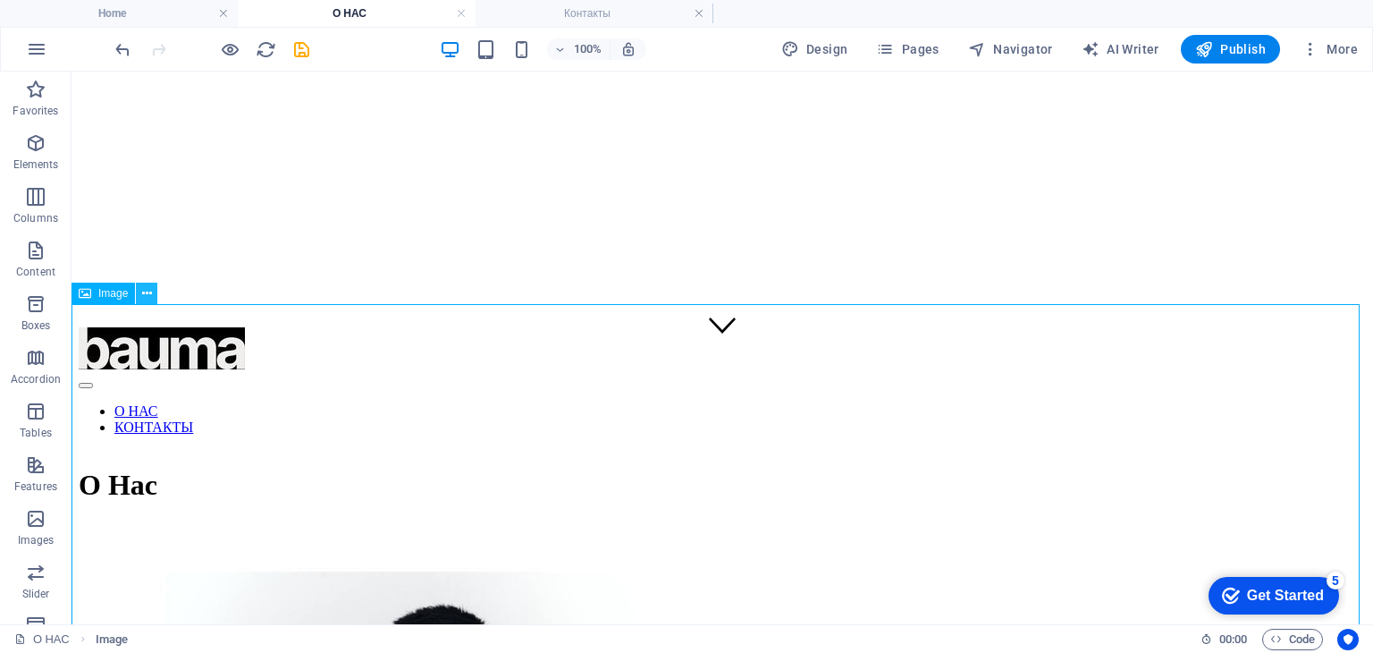
click at [140, 294] on button at bounding box center [146, 293] width 21 height 21
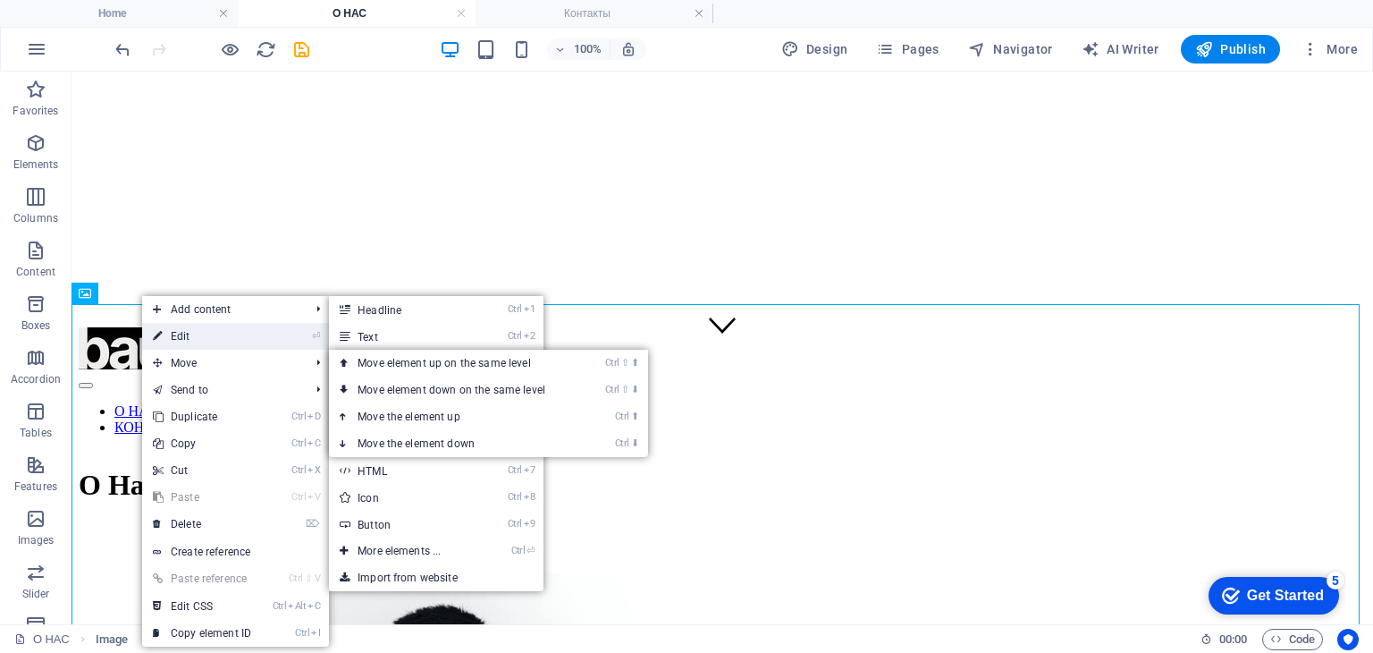
click at [199, 333] on link "⏎ Edit" at bounding box center [202, 336] width 120 height 27
select select "vw"
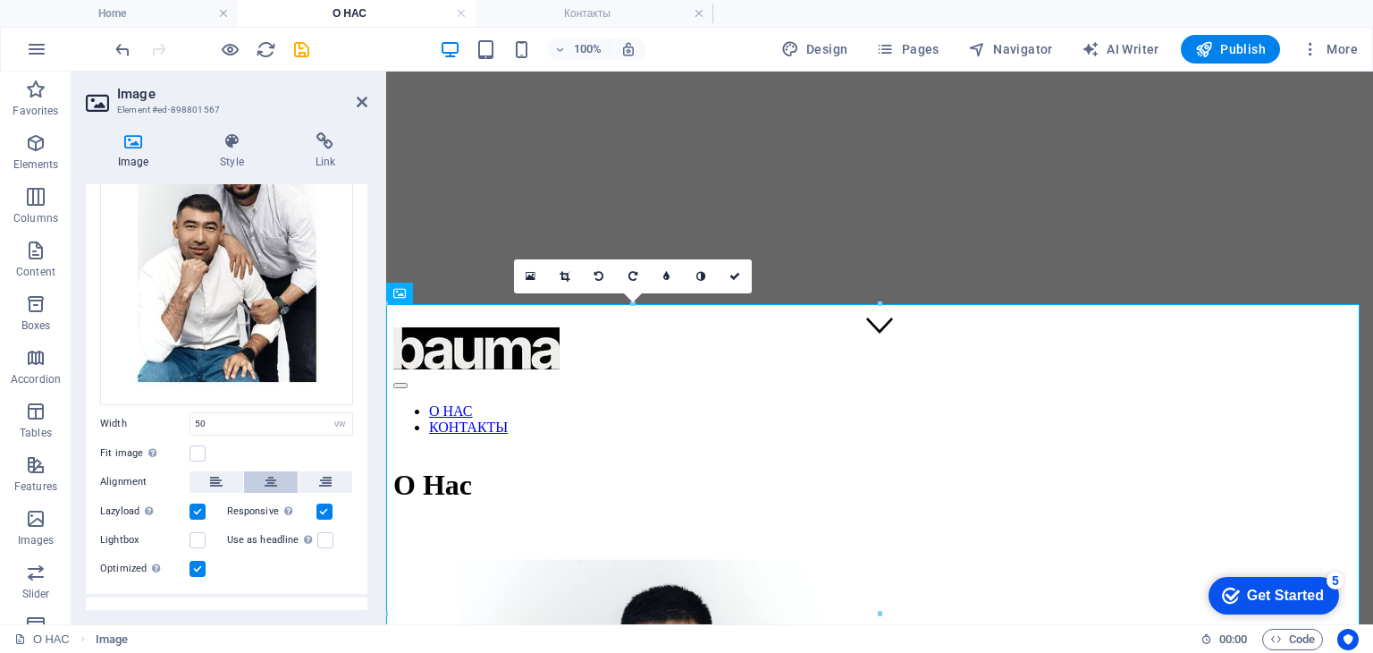
scroll to position [179, 0]
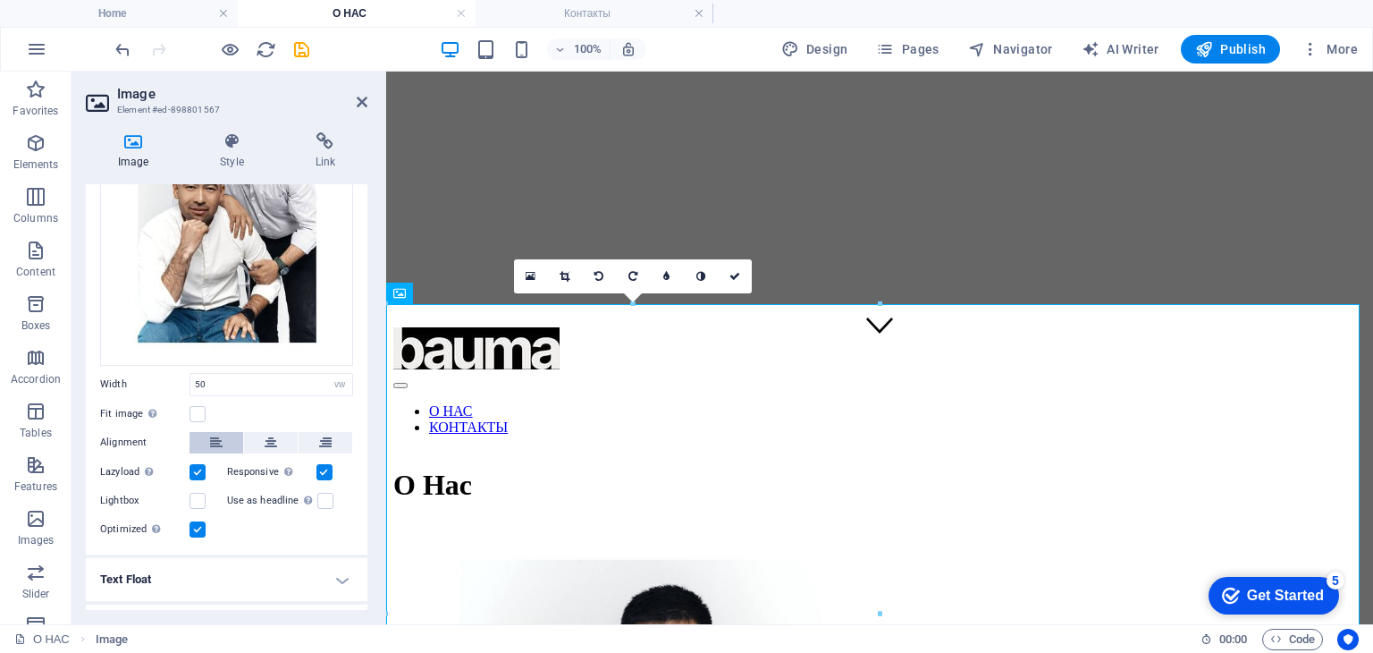
click at [232, 435] on button at bounding box center [217, 442] width 54 height 21
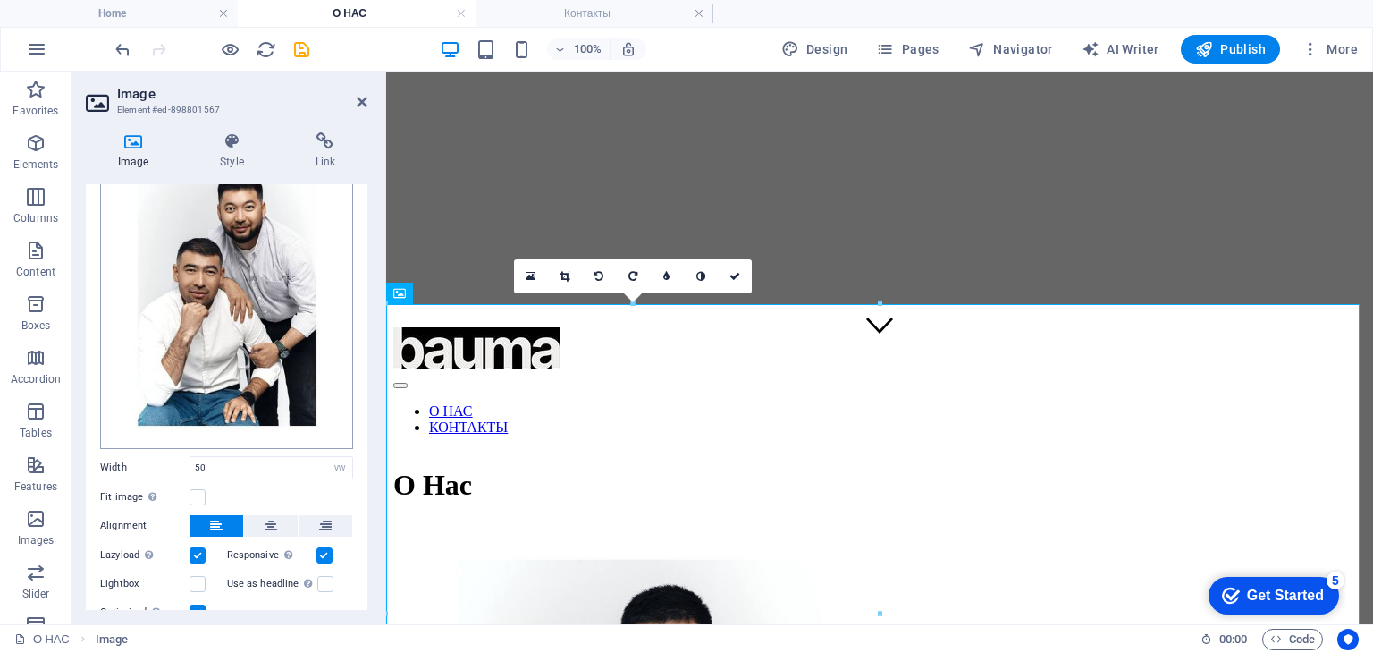
scroll to position [0, 0]
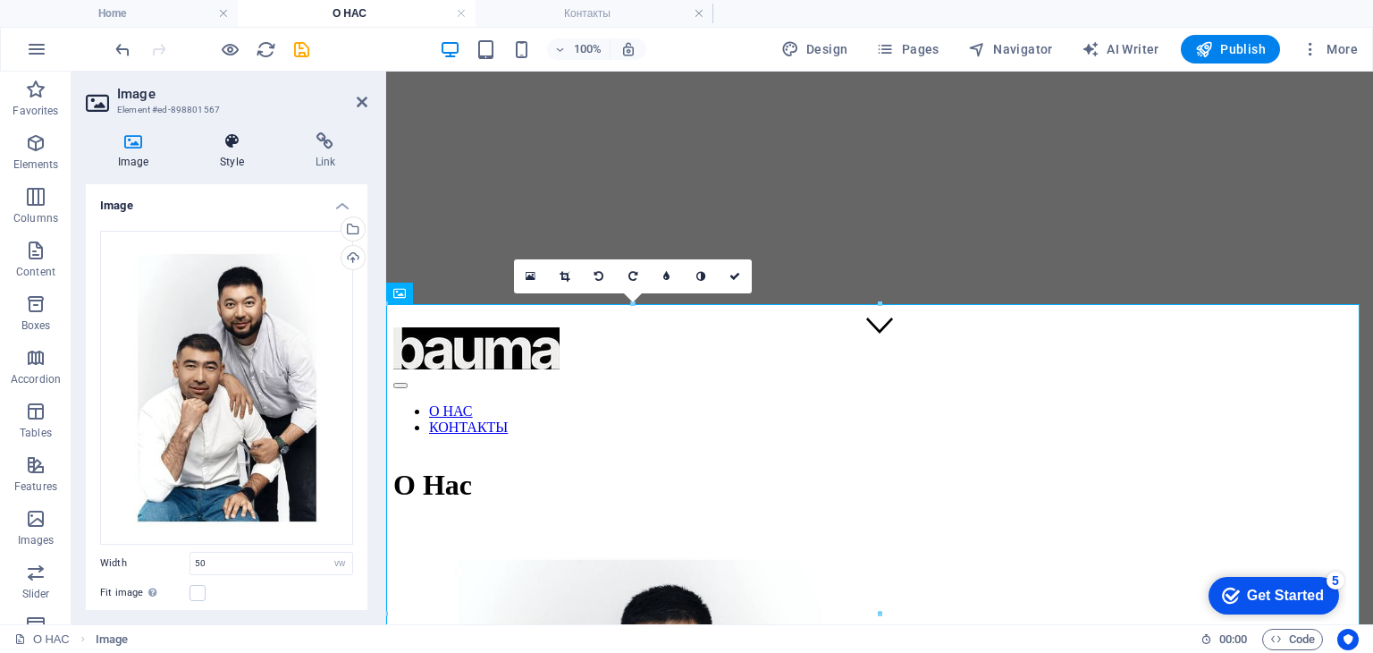
click at [241, 165] on h4 "Style" at bounding box center [235, 151] width 95 height 38
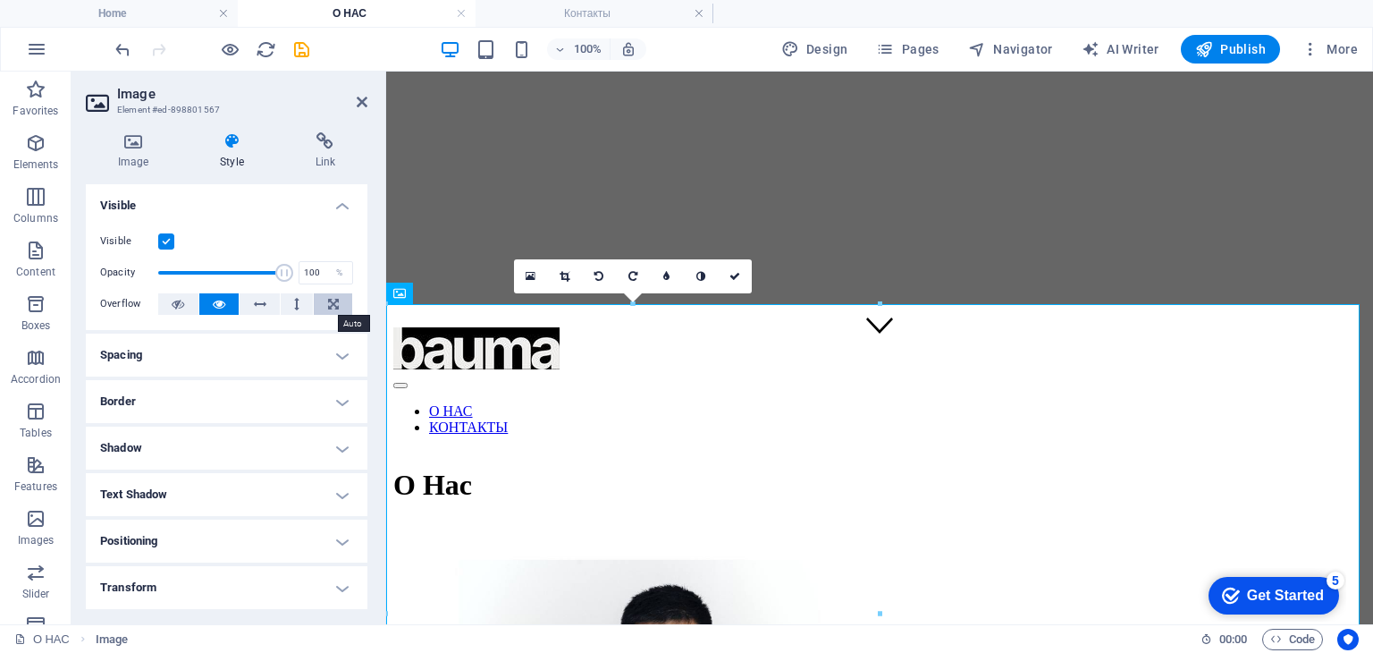
click at [336, 301] on button at bounding box center [333, 303] width 38 height 21
click at [297, 305] on icon at bounding box center [296, 303] width 5 height 21
click at [259, 307] on icon at bounding box center [260, 303] width 13 height 21
click at [200, 308] on button at bounding box center [219, 303] width 40 height 21
click at [179, 306] on icon at bounding box center [178, 303] width 13 height 21
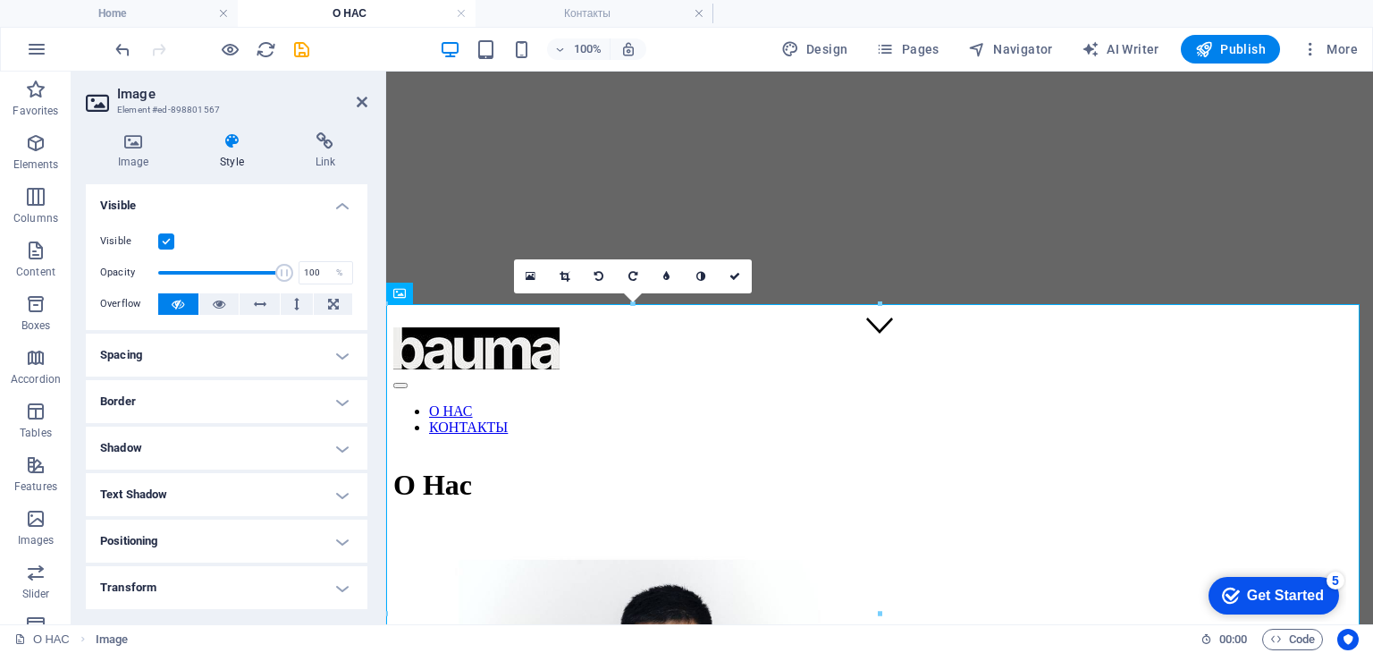
click at [179, 306] on icon at bounding box center [178, 303] width 13 height 21
click at [316, 300] on button at bounding box center [333, 303] width 38 height 21
click at [210, 301] on button at bounding box center [219, 303] width 40 height 21
click at [213, 305] on icon at bounding box center [219, 303] width 13 height 21
drag, startPoint x: 204, startPoint y: 241, endPoint x: 182, endPoint y: 235, distance: 22.1
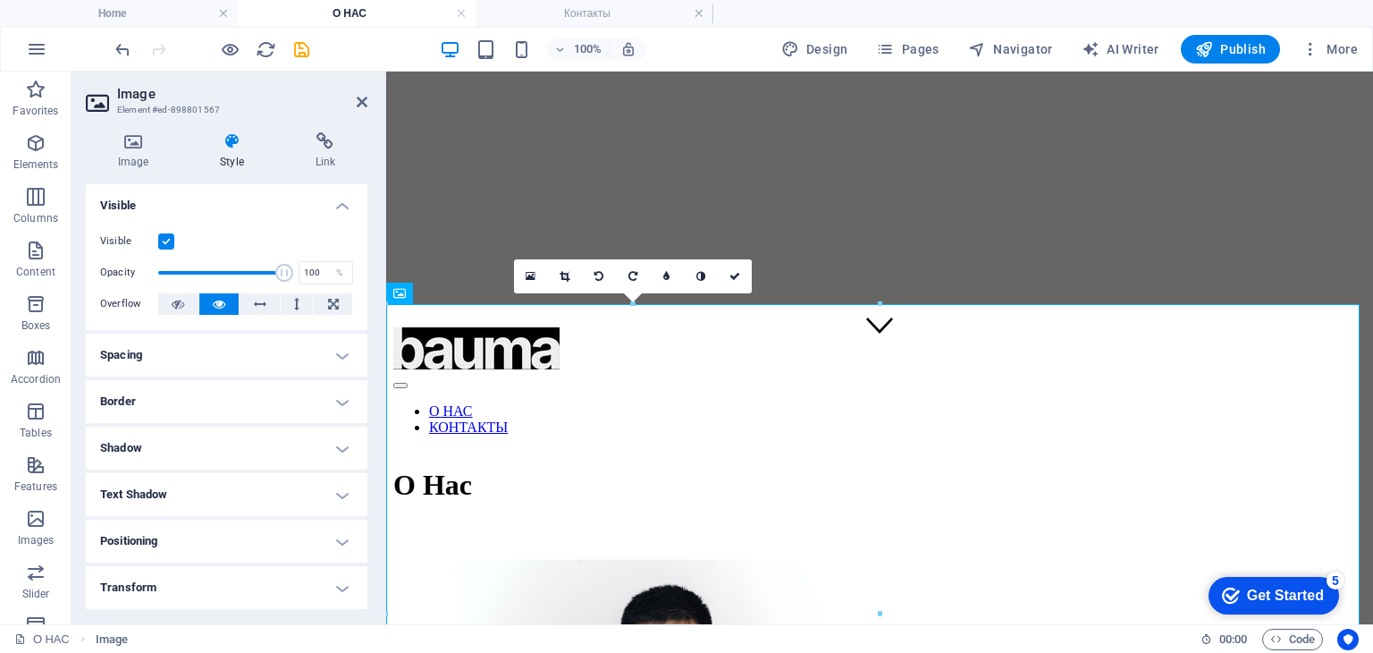
click at [202, 241] on div "Visible" at bounding box center [226, 241] width 253 height 21
click at [144, 140] on icon at bounding box center [133, 141] width 95 height 18
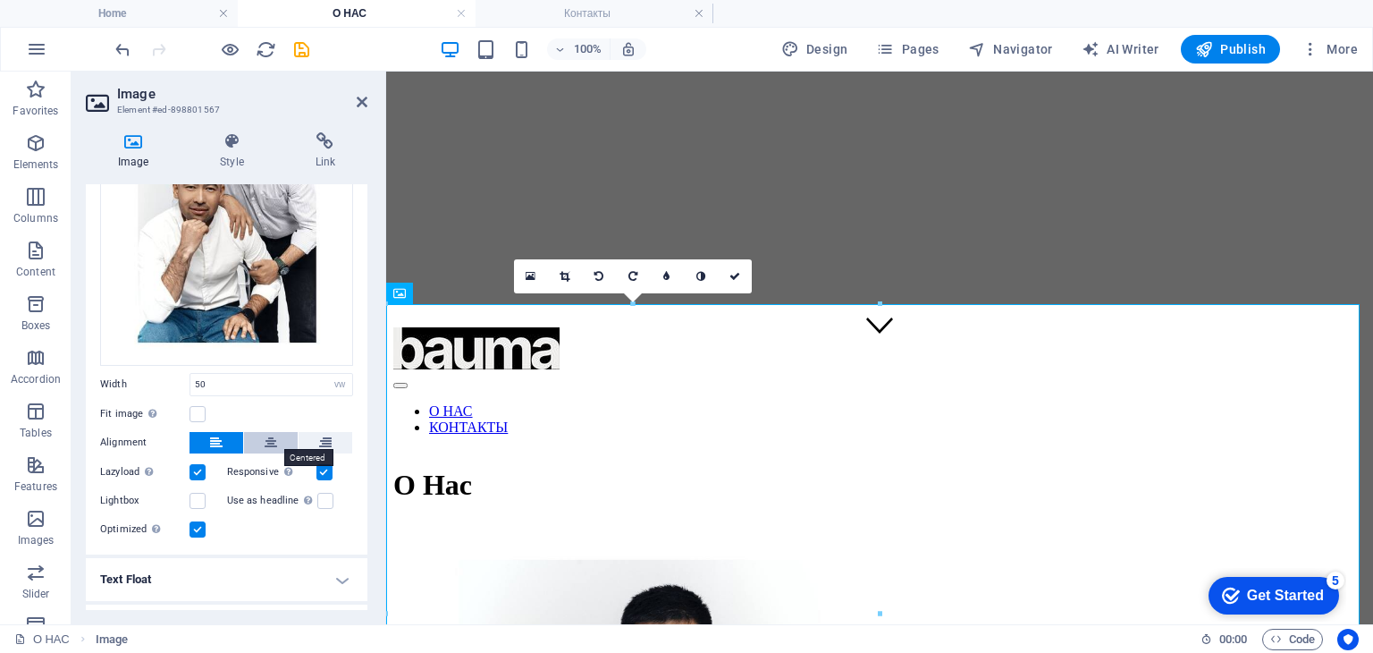
scroll to position [211, 0]
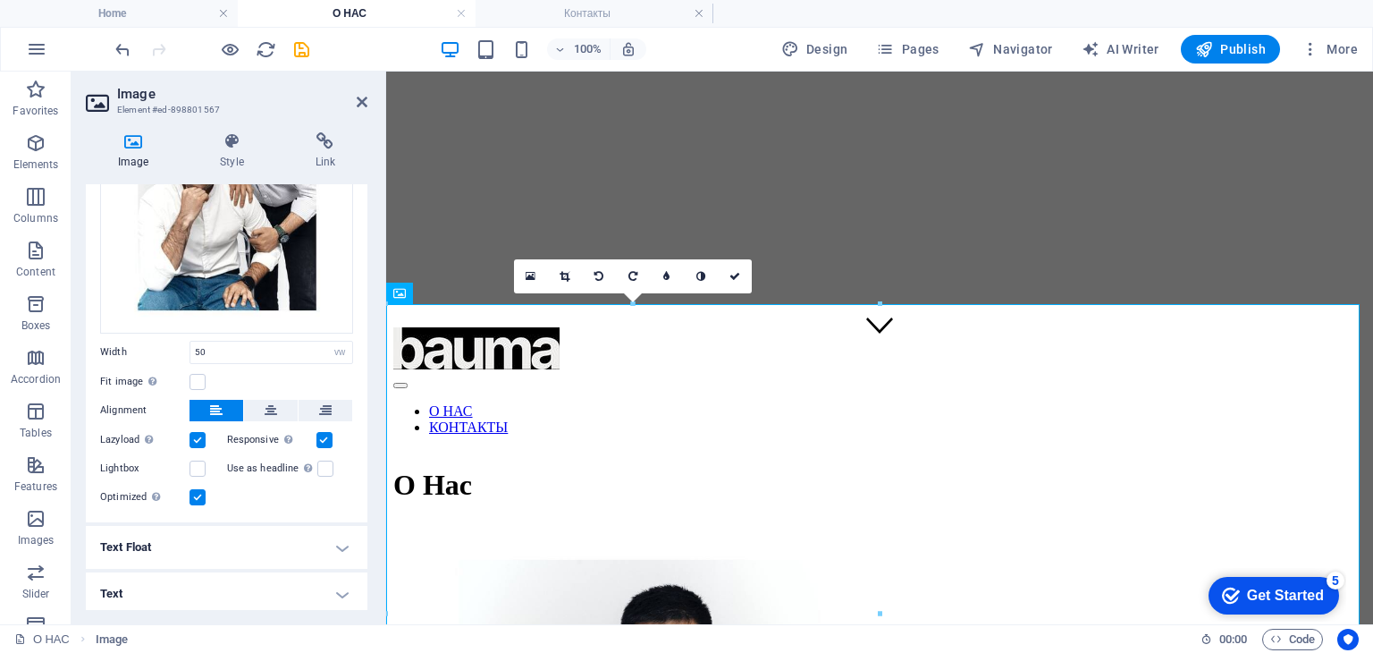
click at [227, 541] on h4 "Text Float" at bounding box center [227, 547] width 282 height 43
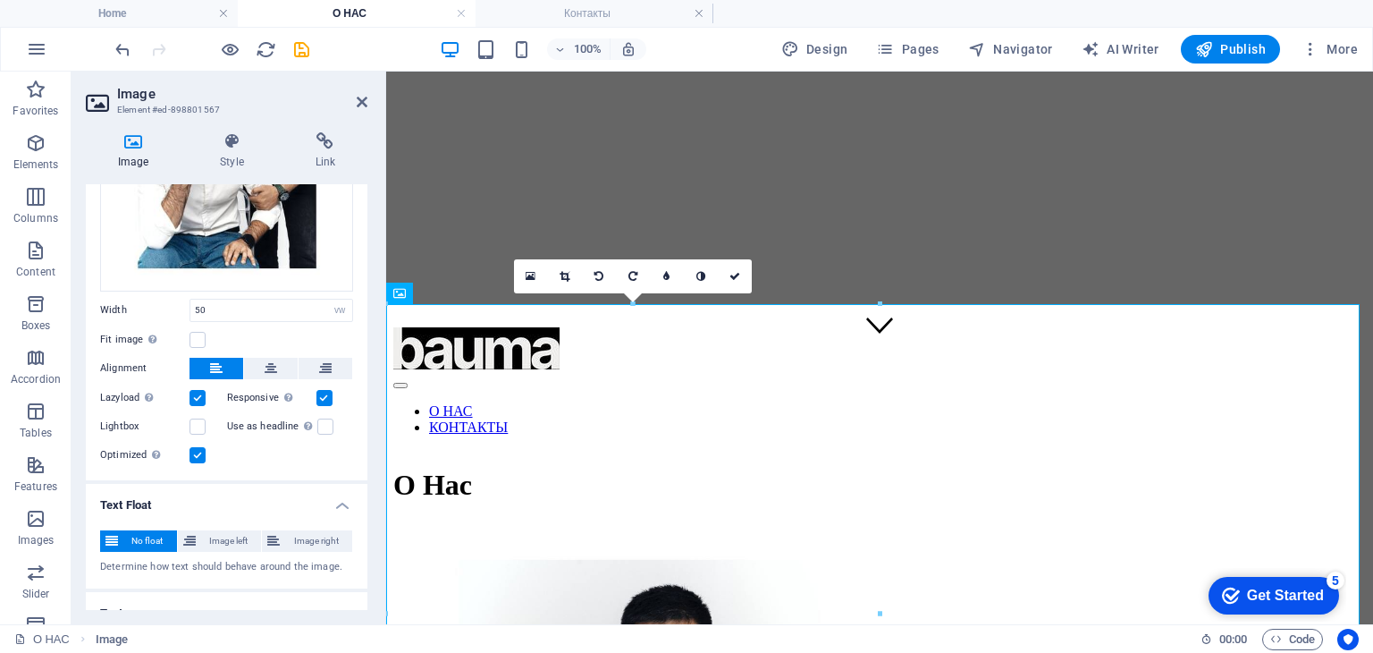
scroll to position [274, 0]
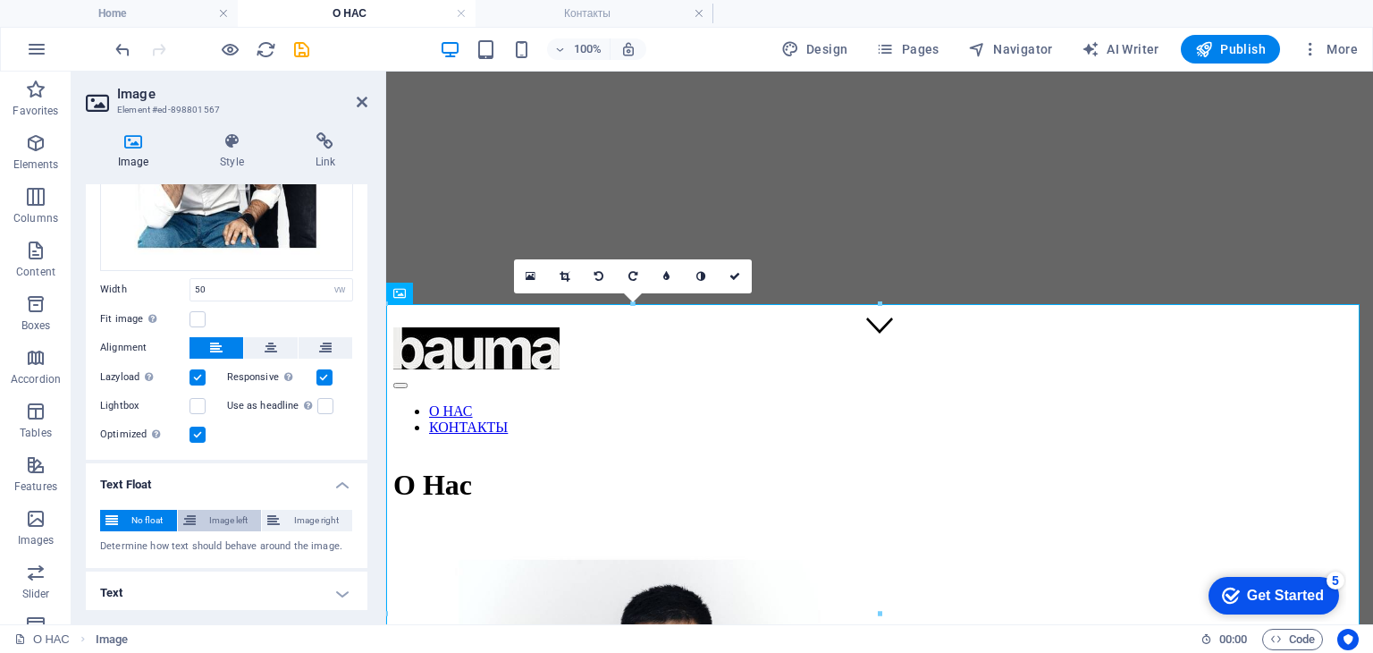
click at [243, 516] on span "Image left" at bounding box center [228, 520] width 55 height 21
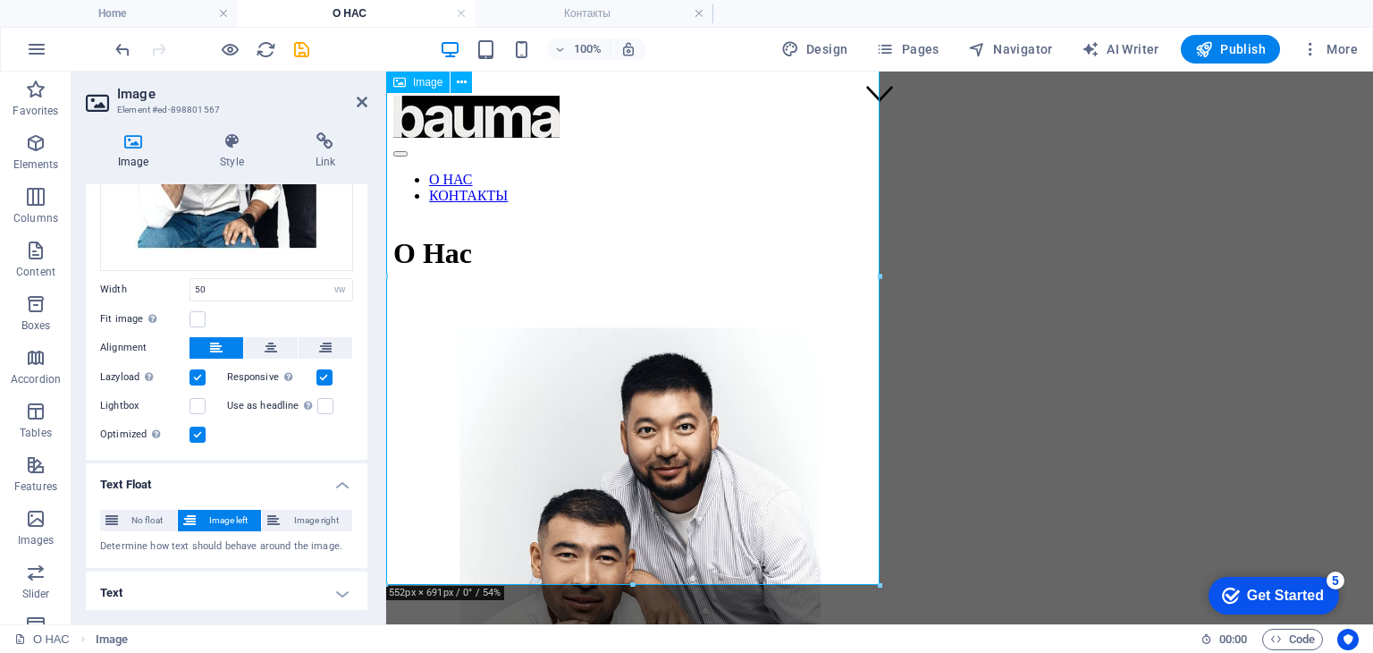
scroll to position [447, 0]
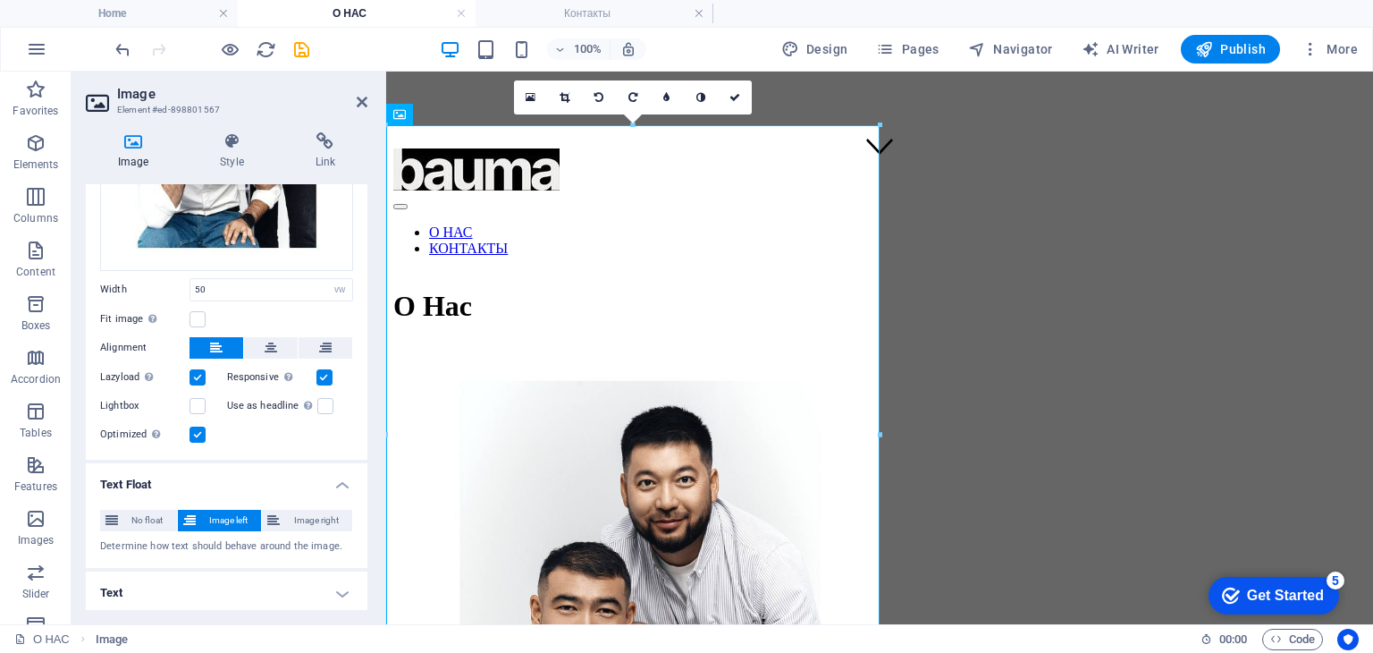
click at [354, 105] on header "Image Element #ed-898801567" at bounding box center [227, 95] width 282 height 46
click at [364, 101] on icon at bounding box center [362, 102] width 11 height 14
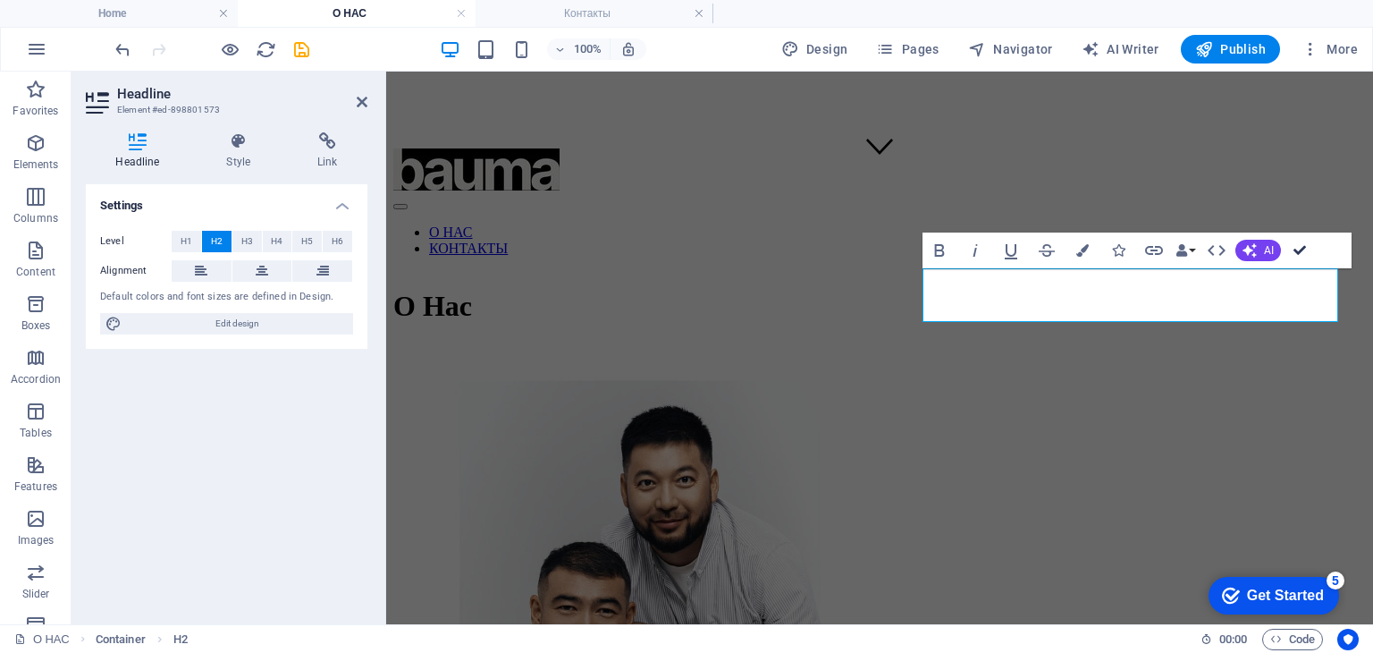
drag, startPoint x: 1300, startPoint y: 246, endPoint x: 1173, endPoint y: 209, distance: 132.1
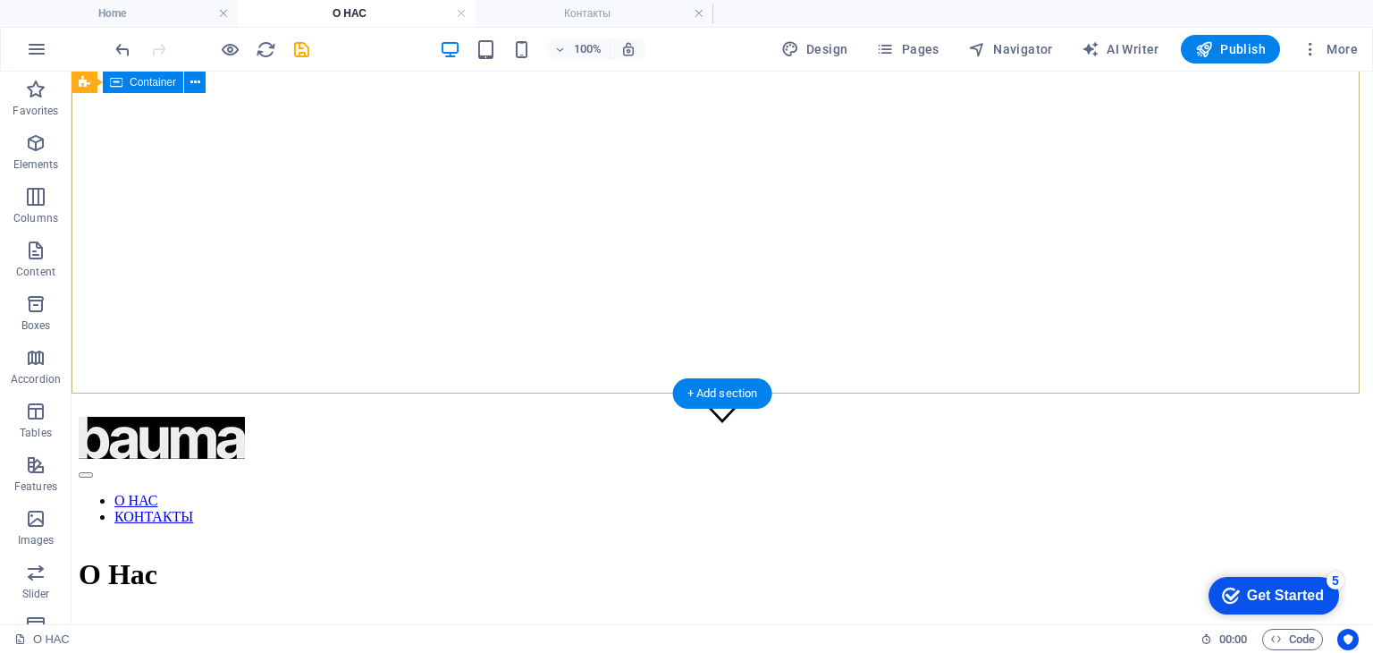
scroll to position [0, 0]
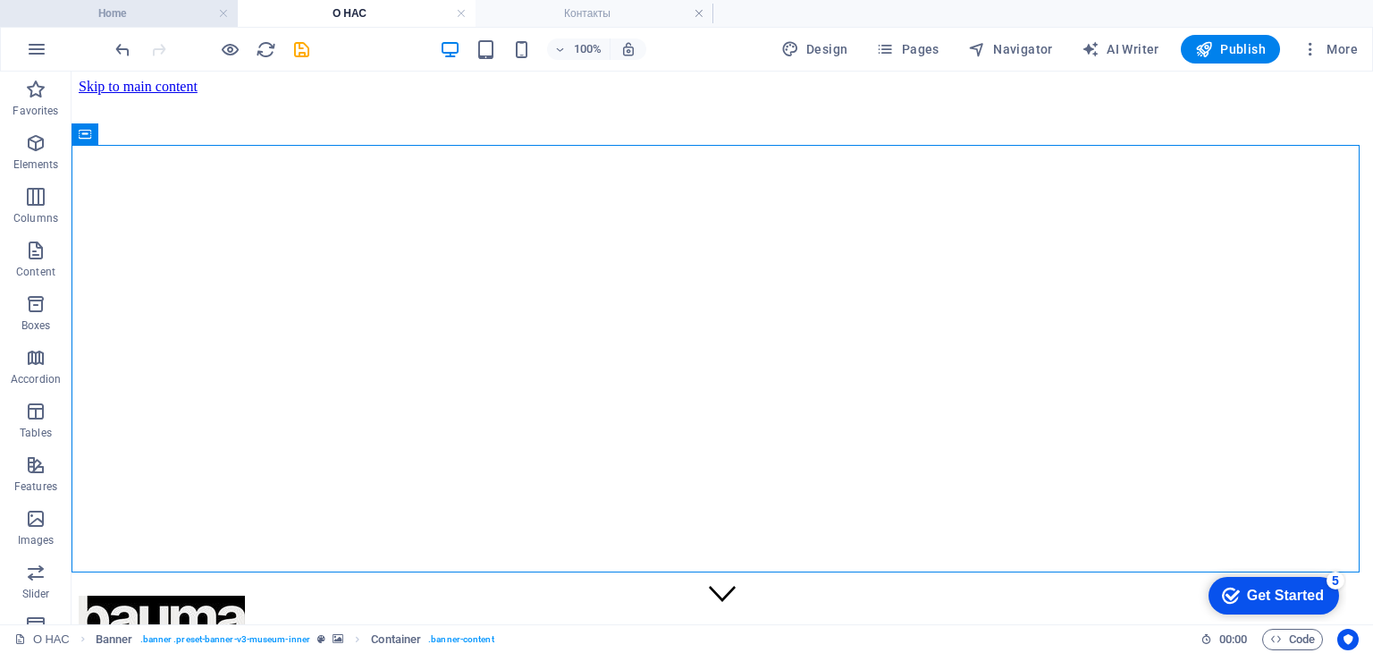
click at [140, 15] on h4 "Home" at bounding box center [119, 14] width 238 height 20
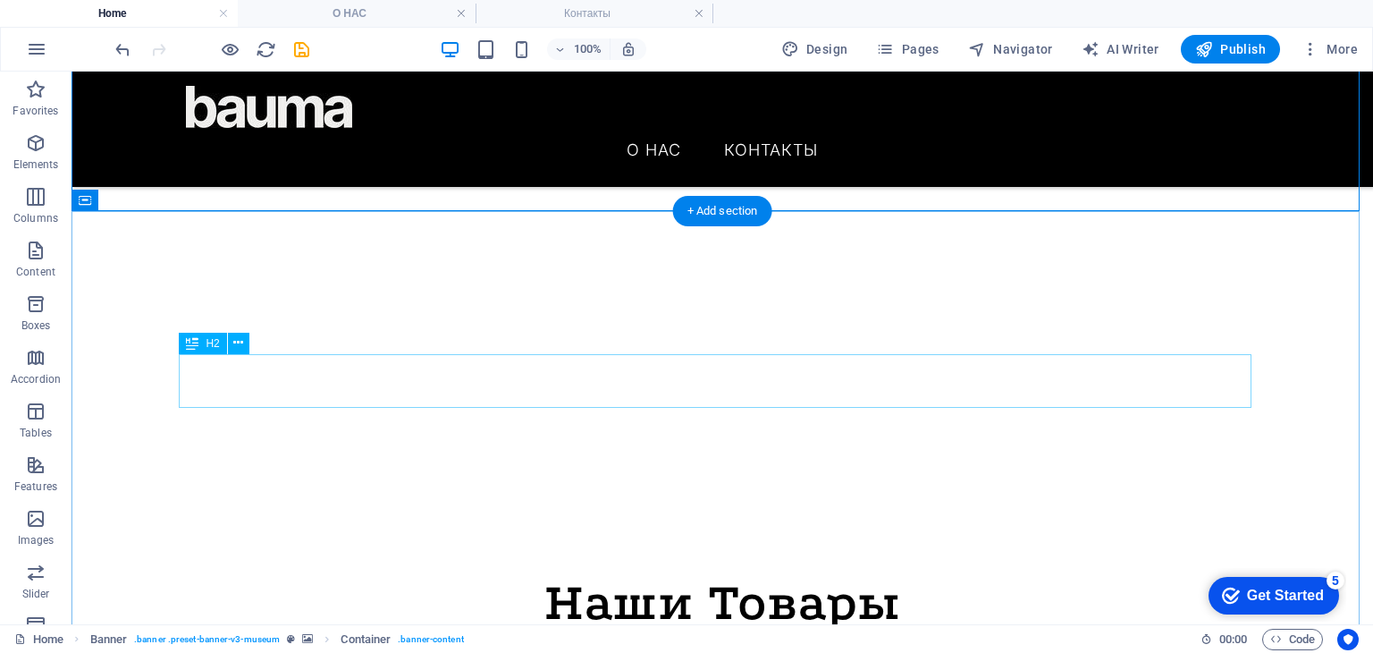
scroll to position [358, 0]
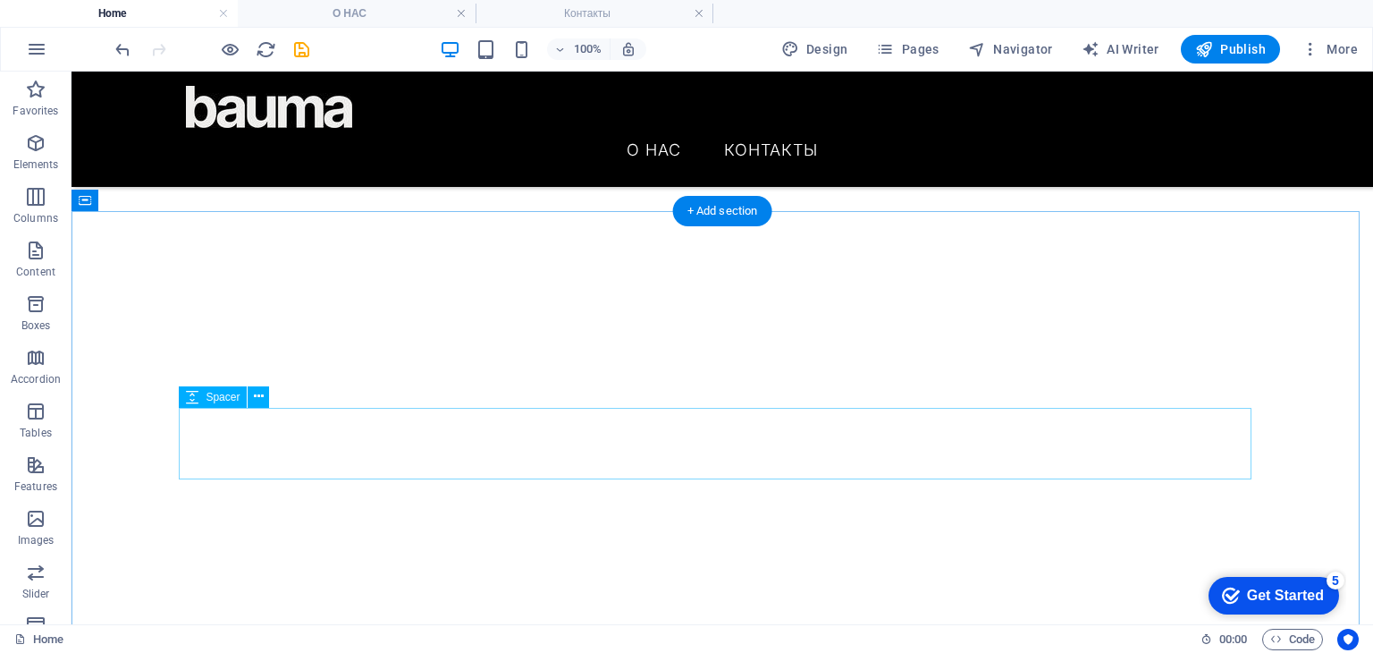
click at [264, 401] on button at bounding box center [258, 396] width 21 height 21
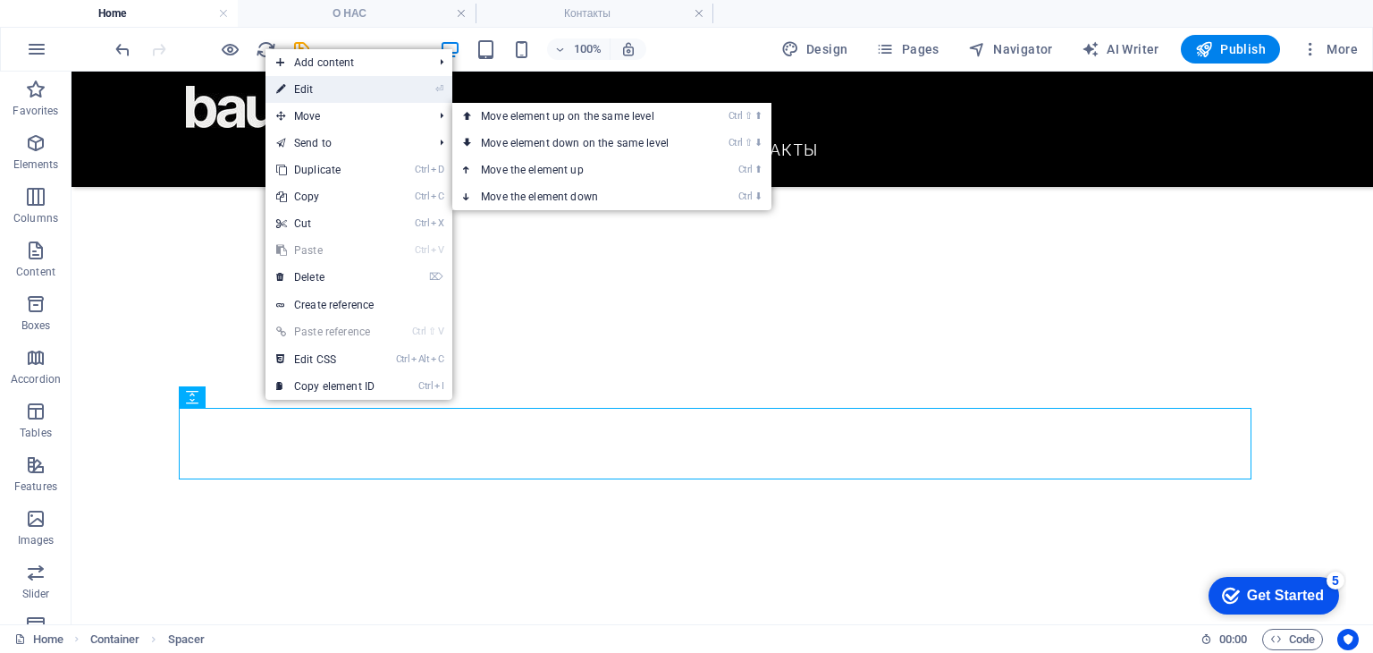
click at [321, 95] on link "⏎ Edit" at bounding box center [326, 89] width 120 height 27
select select "px"
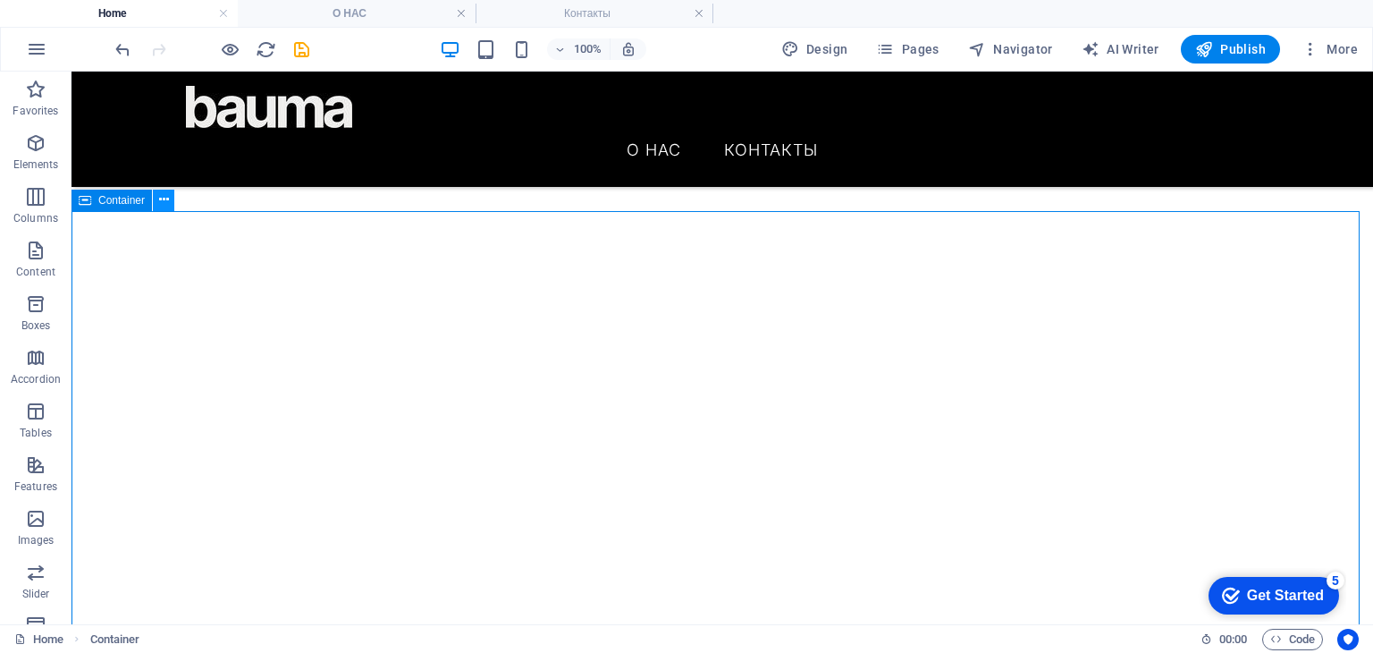
click at [165, 205] on icon at bounding box center [164, 199] width 10 height 19
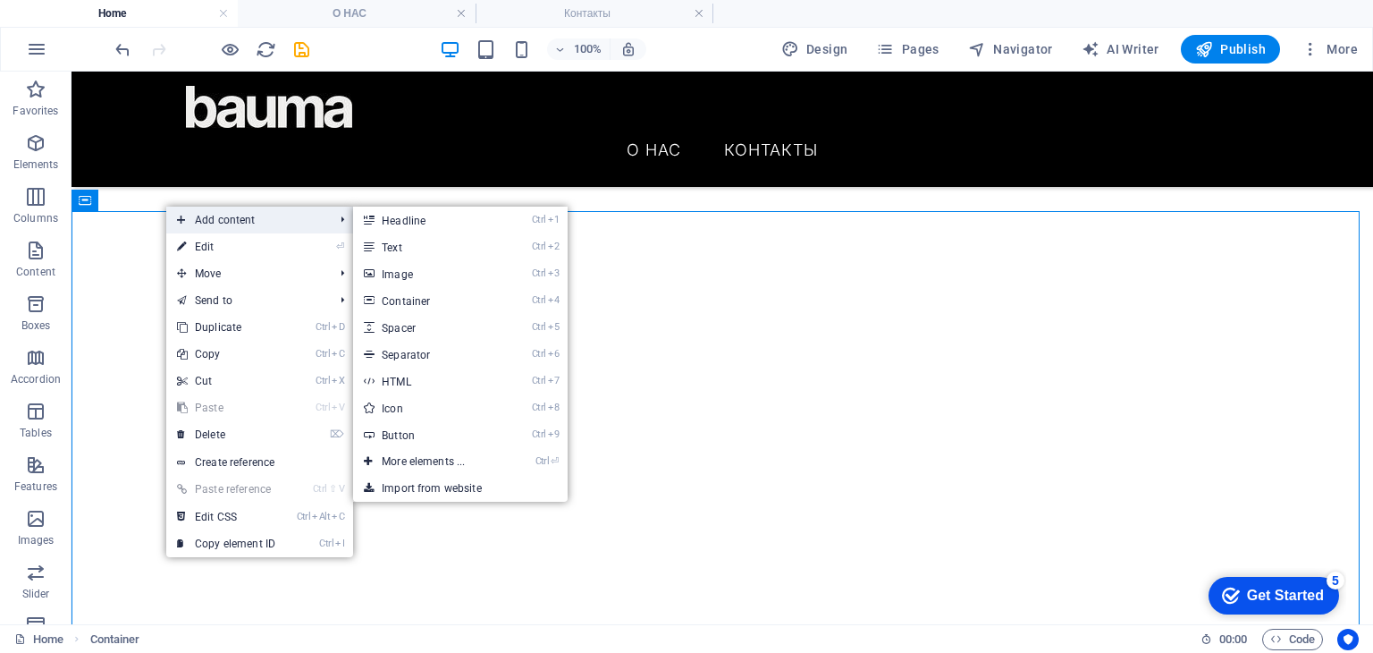
click at [186, 225] on span "Add content" at bounding box center [246, 220] width 160 height 27
click at [433, 274] on link "Ctrl 3 Image" at bounding box center [427, 273] width 148 height 27
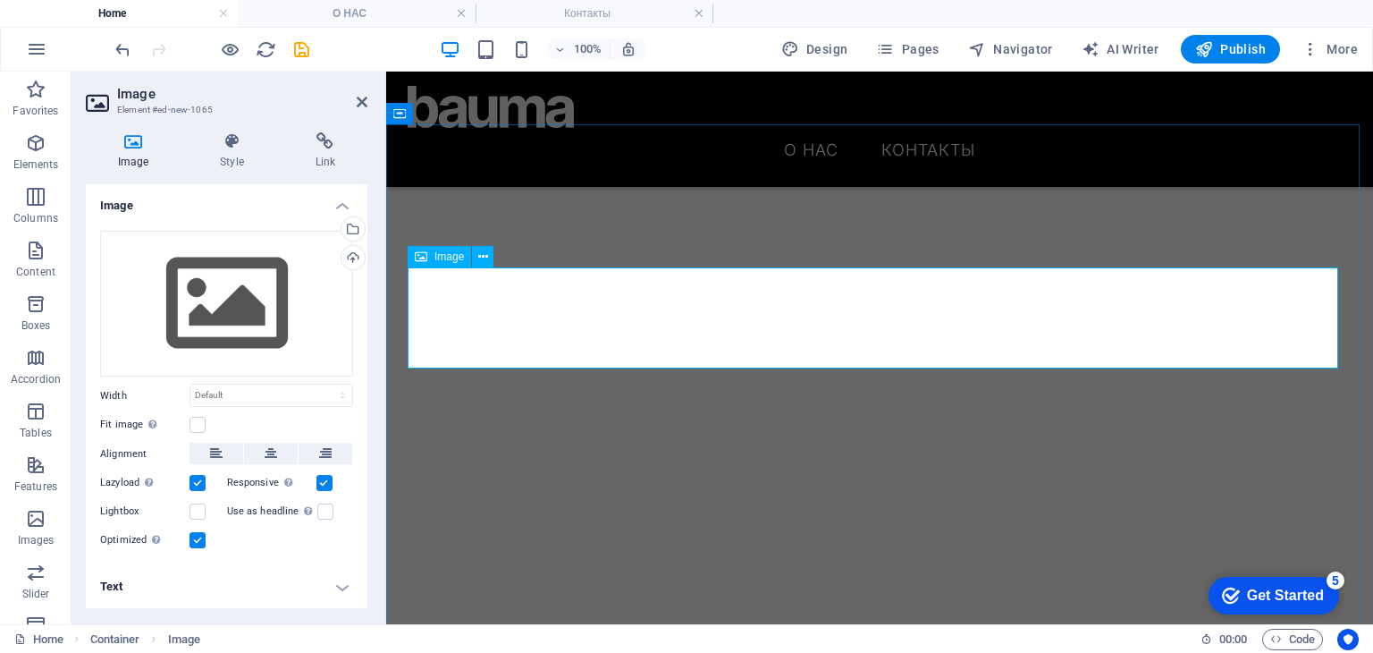
scroll to position [447, 0]
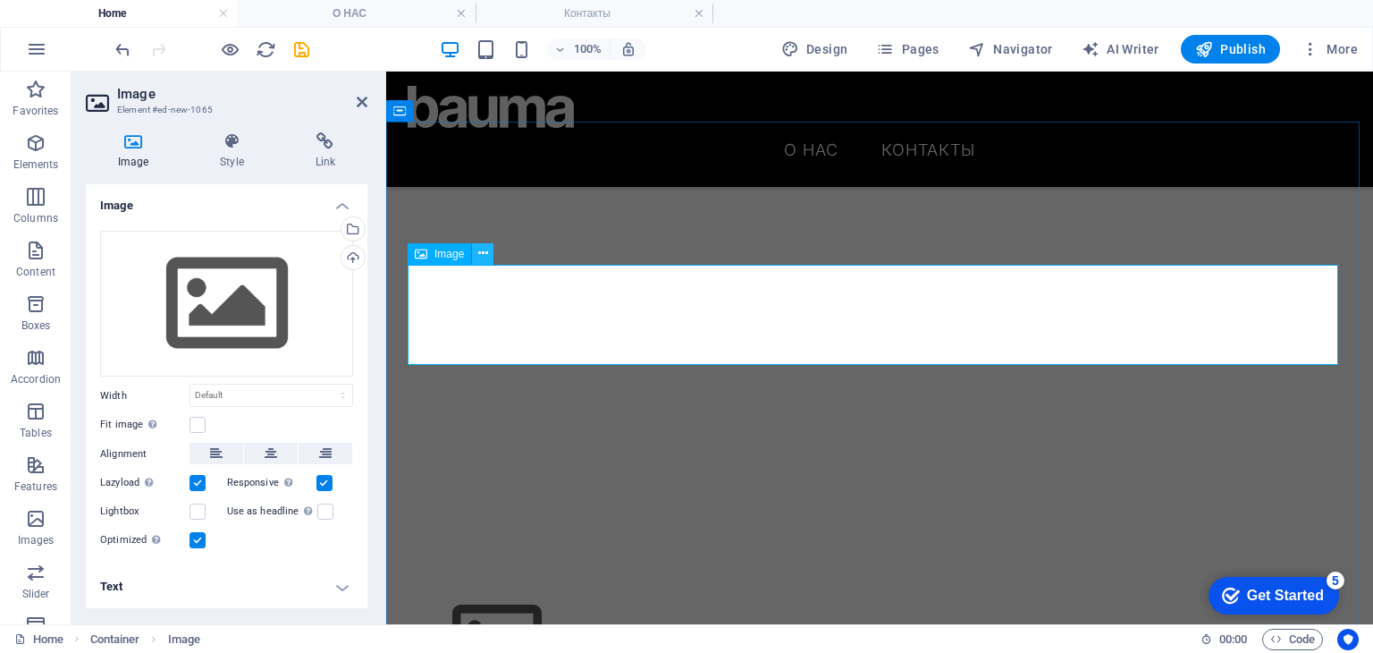
click at [487, 259] on icon at bounding box center [483, 253] width 10 height 19
click at [474, 254] on button at bounding box center [482, 253] width 21 height 21
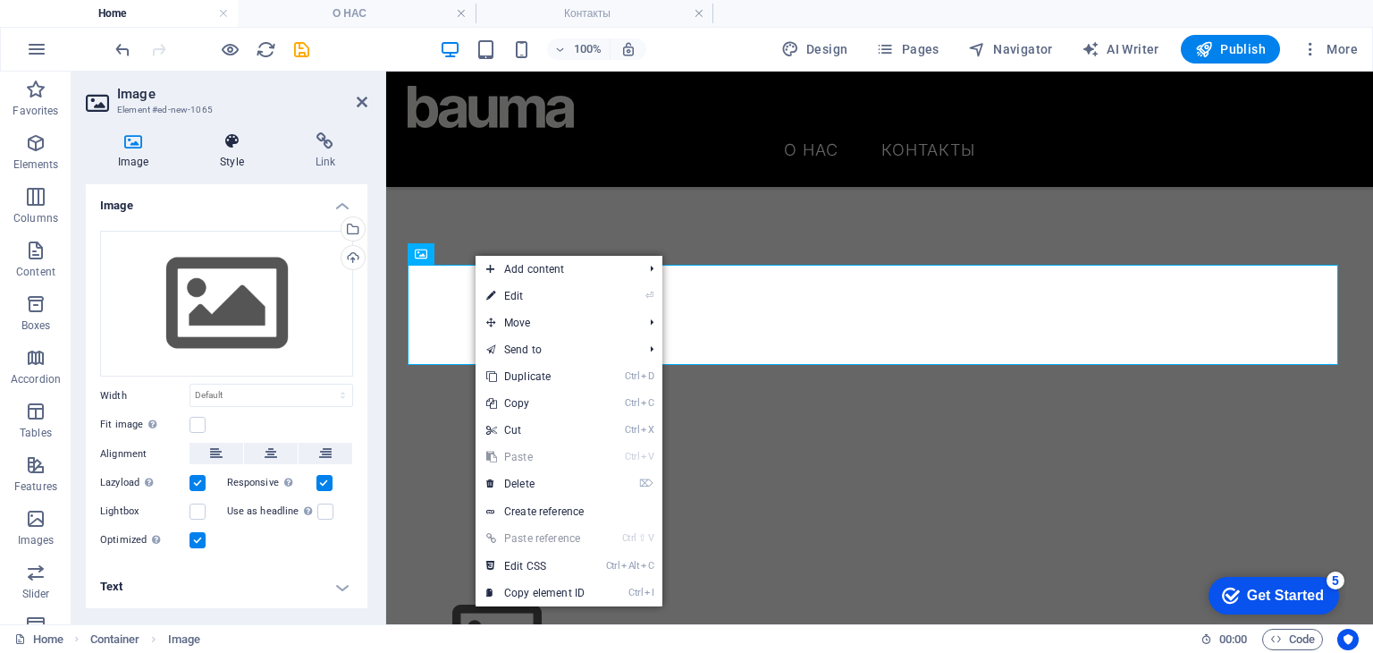
click at [232, 152] on h4 "Style" at bounding box center [235, 151] width 95 height 38
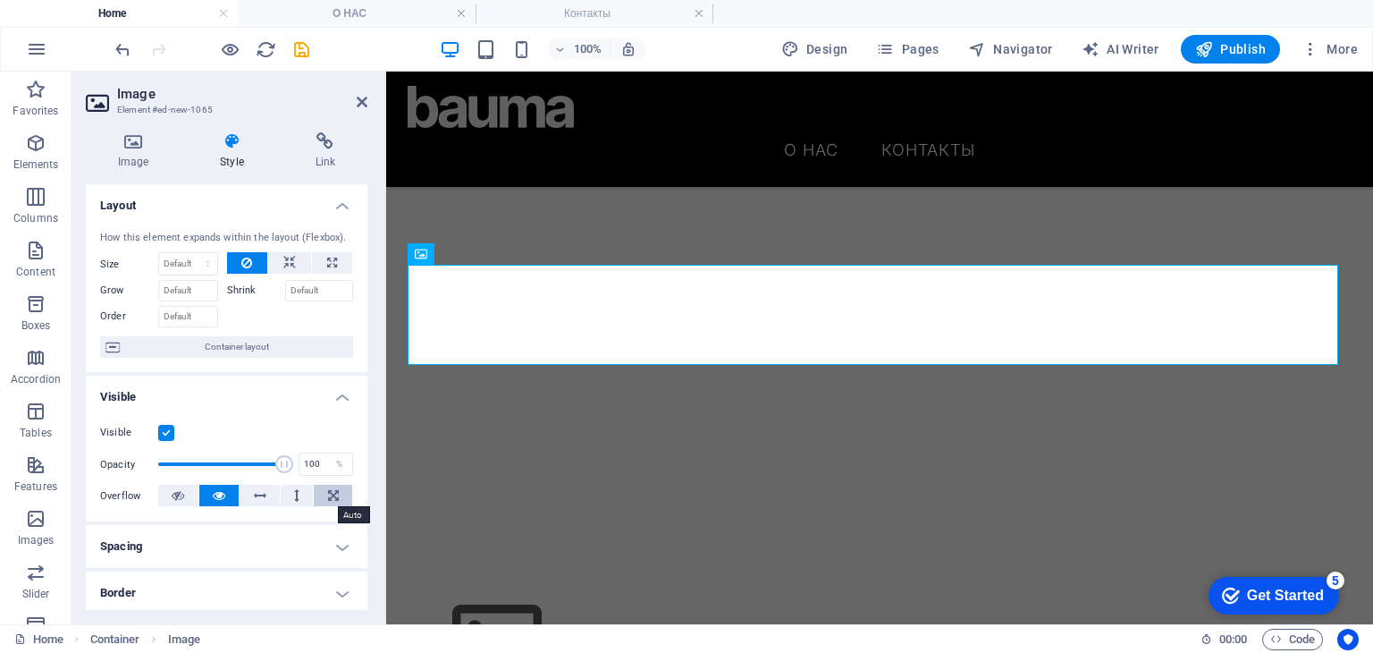
click at [335, 494] on icon at bounding box center [333, 495] width 11 height 21
click at [300, 496] on button at bounding box center [297, 495] width 33 height 21
click at [266, 496] on button at bounding box center [260, 495] width 40 height 21
click at [247, 496] on button at bounding box center [260, 495] width 40 height 21
click at [233, 496] on button at bounding box center [219, 495] width 40 height 21
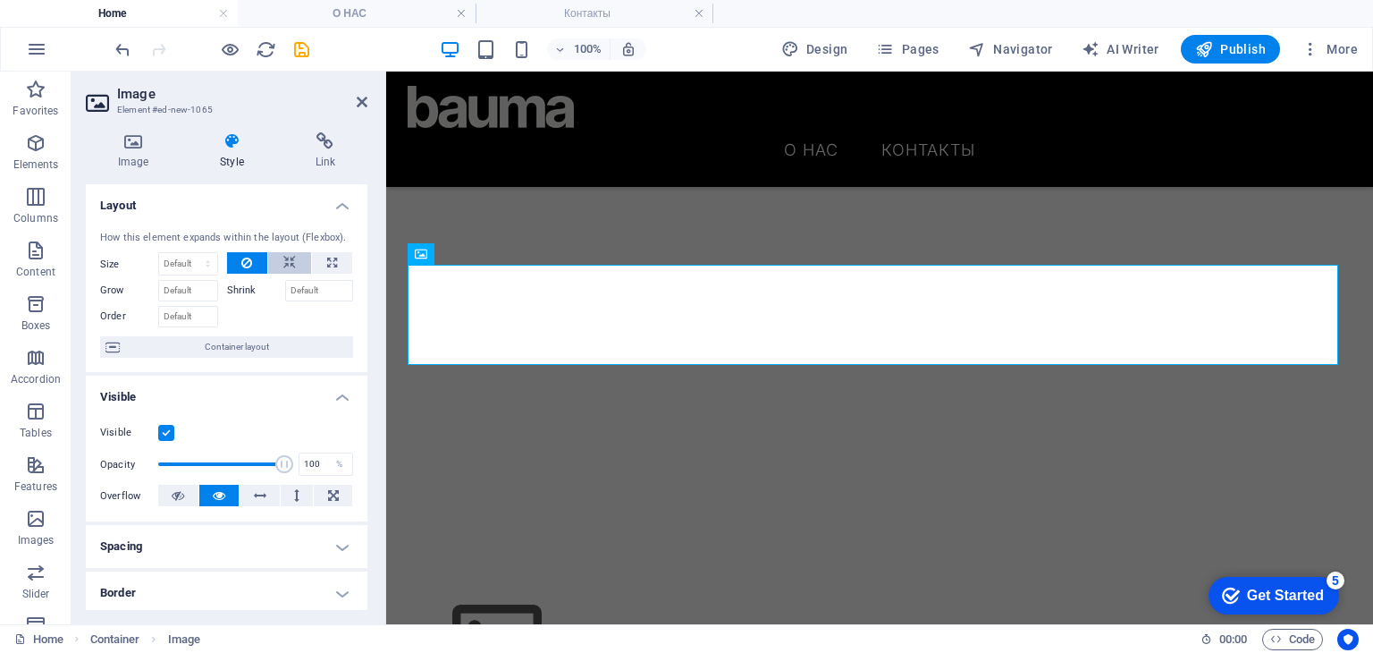
click at [283, 254] on icon at bounding box center [289, 262] width 13 height 21
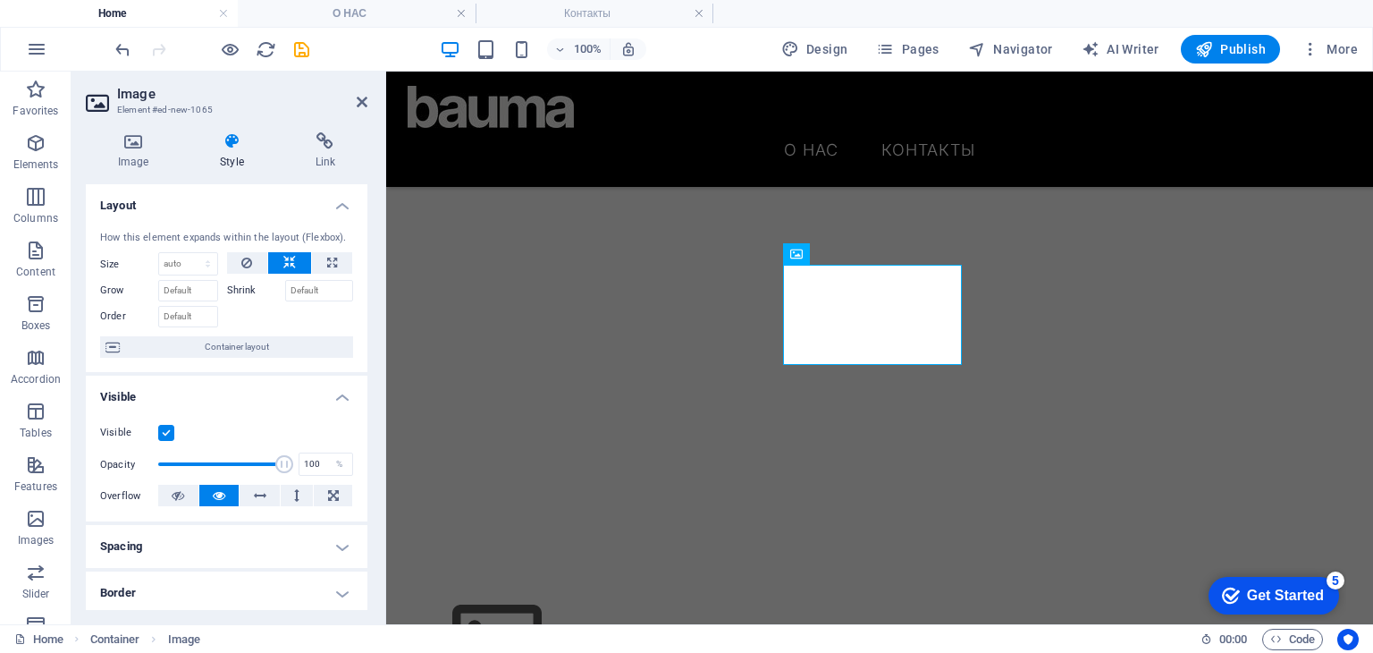
click at [334, 212] on h4 "Layout" at bounding box center [227, 200] width 282 height 32
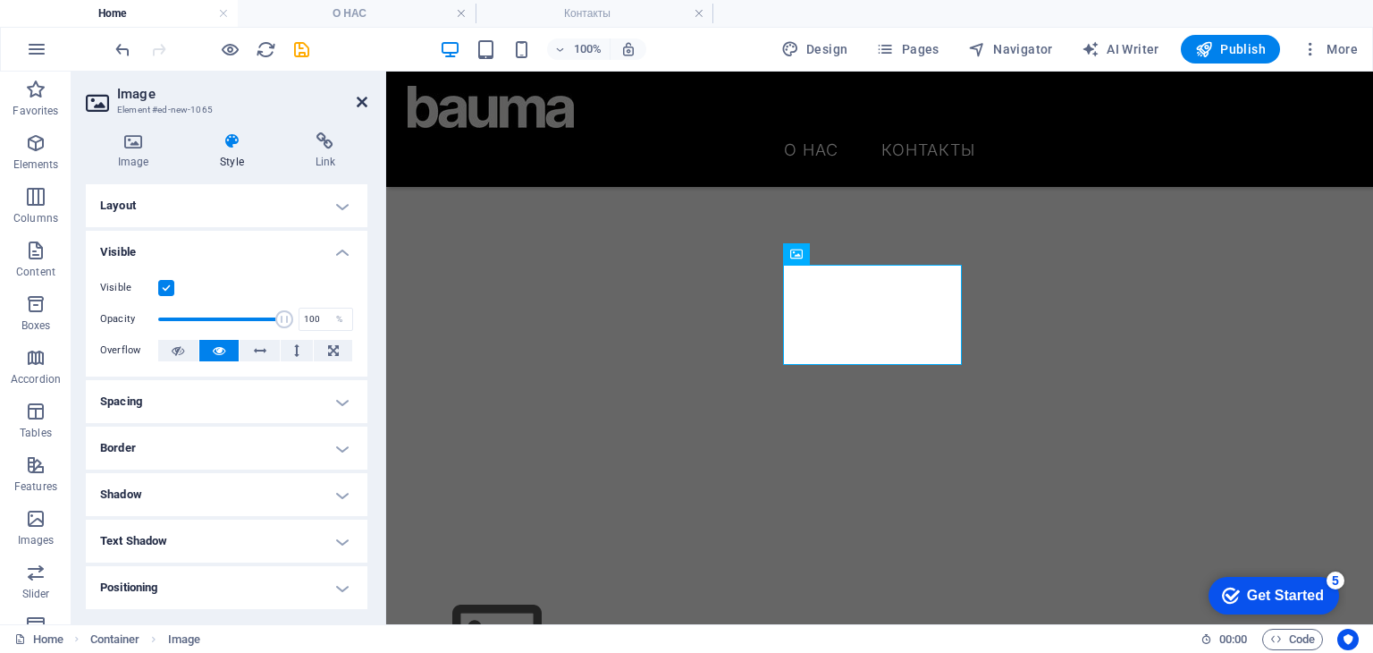
click at [360, 104] on icon at bounding box center [362, 102] width 11 height 14
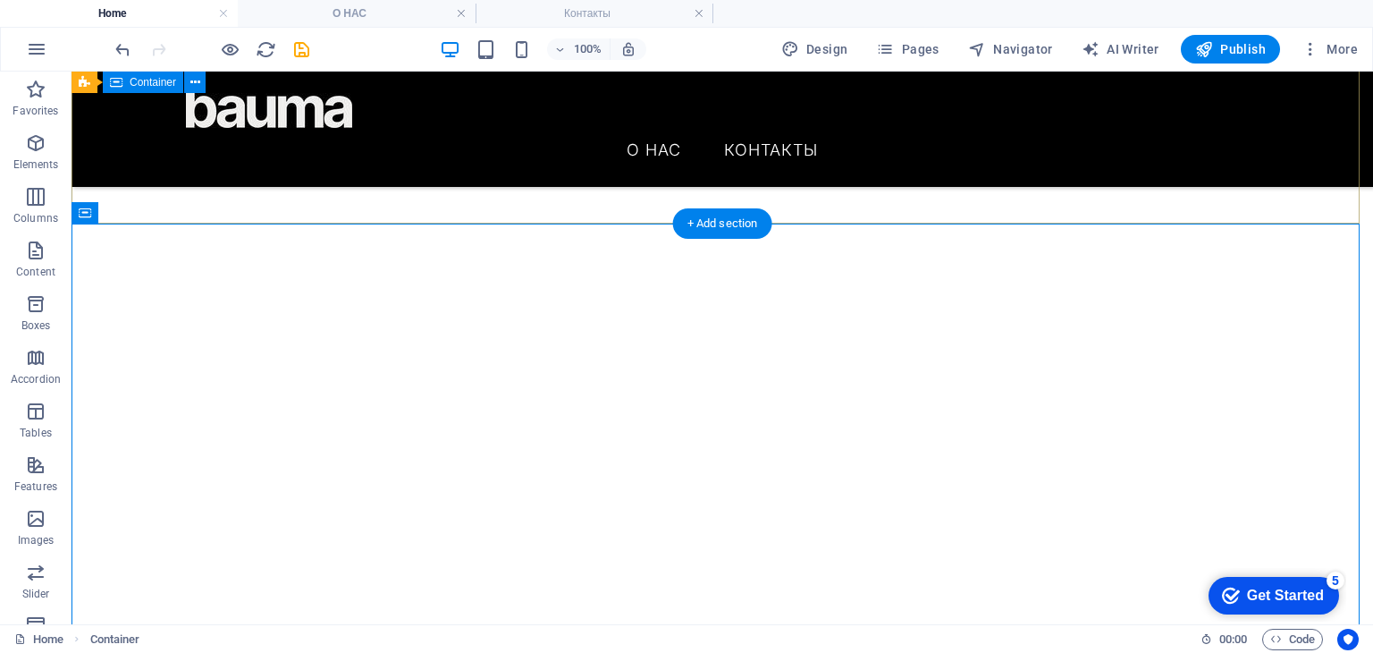
scroll to position [268, 0]
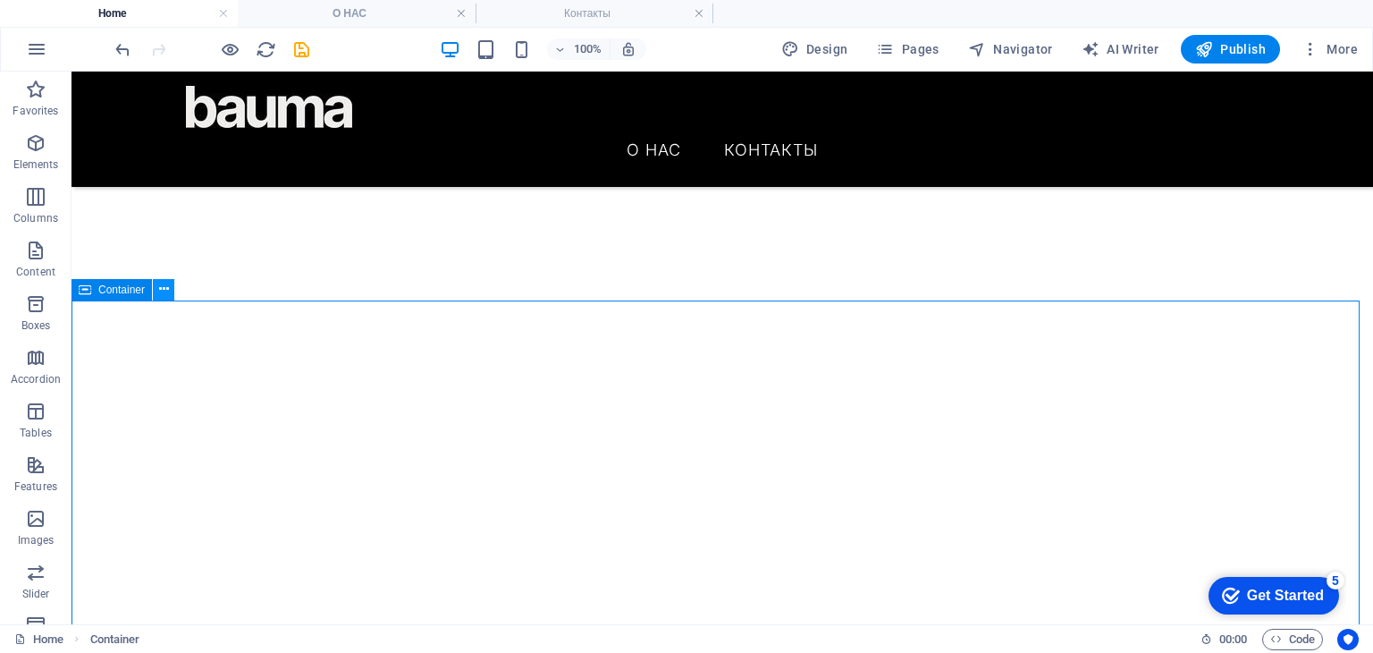
click at [163, 291] on icon at bounding box center [164, 289] width 10 height 19
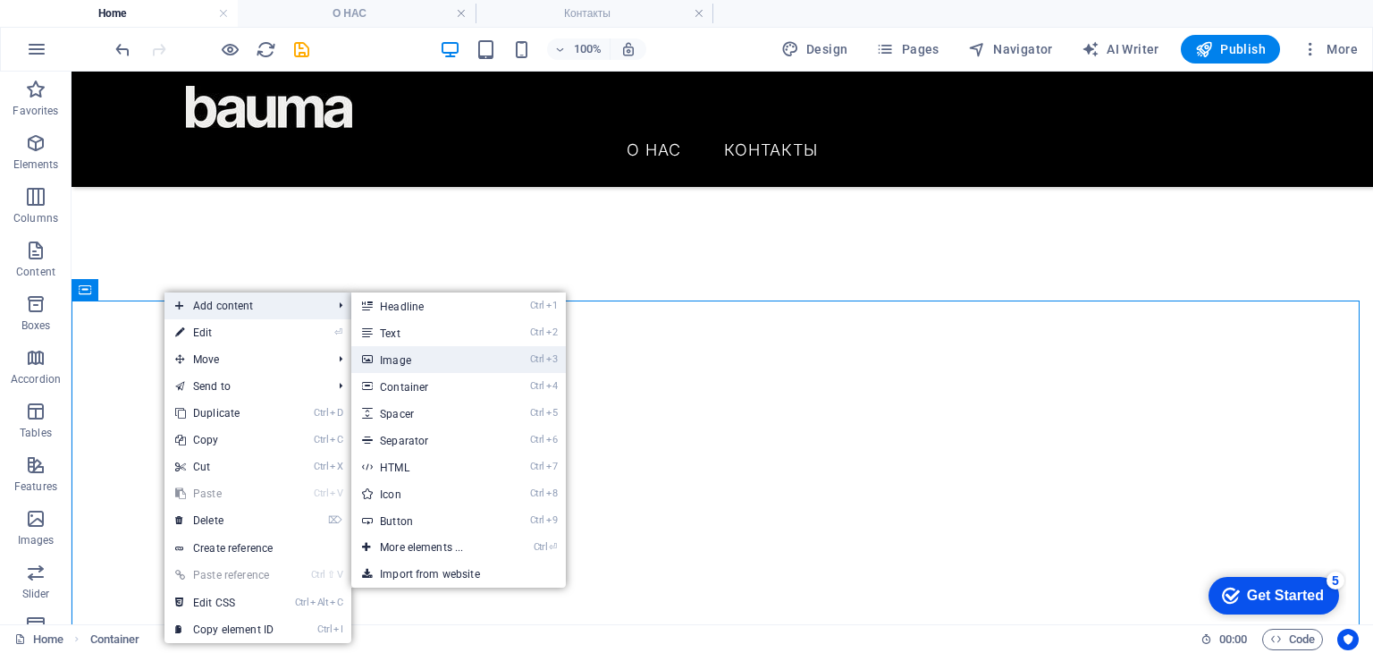
click at [418, 366] on link "Ctrl 3 Image" at bounding box center [425, 359] width 148 height 27
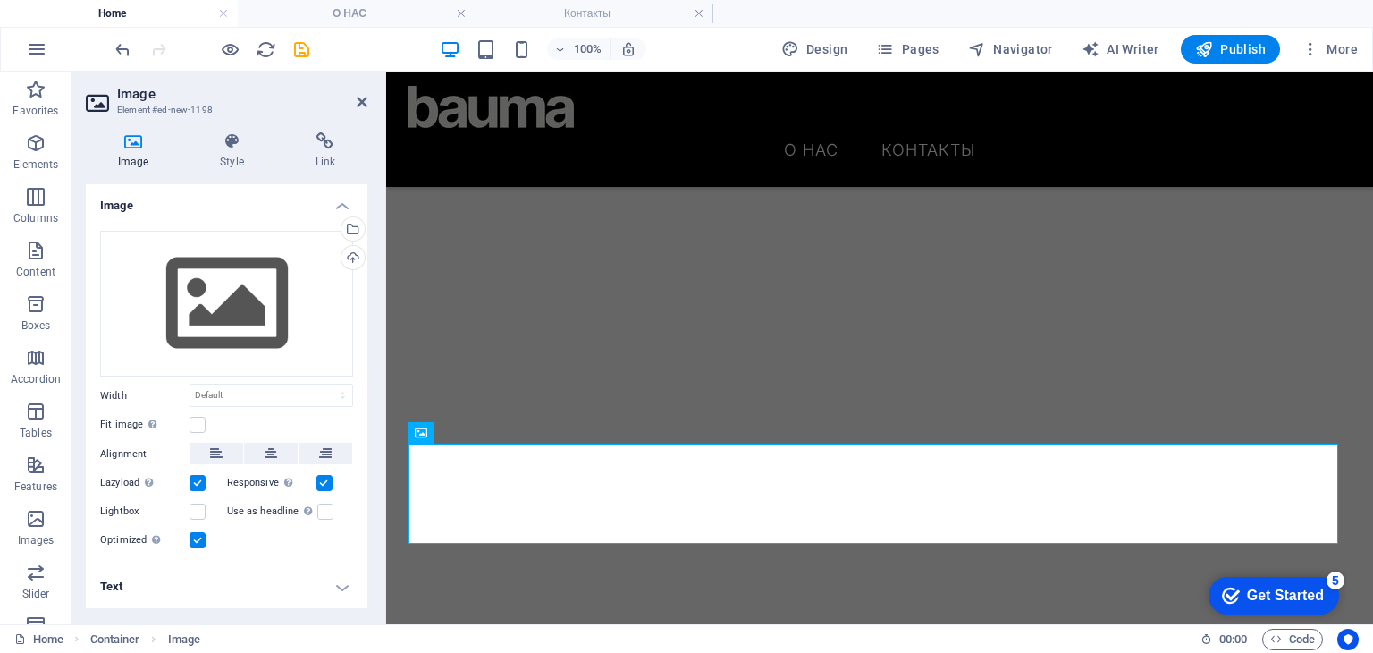
click at [234, 177] on div "Image Style Link Image Drag files here, click to choose files or select files f…" at bounding box center [227, 370] width 282 height 477
drag, startPoint x: 236, startPoint y: 159, endPoint x: 291, endPoint y: 263, distance: 117.2
click at [236, 158] on h4 "Style" at bounding box center [235, 151] width 95 height 38
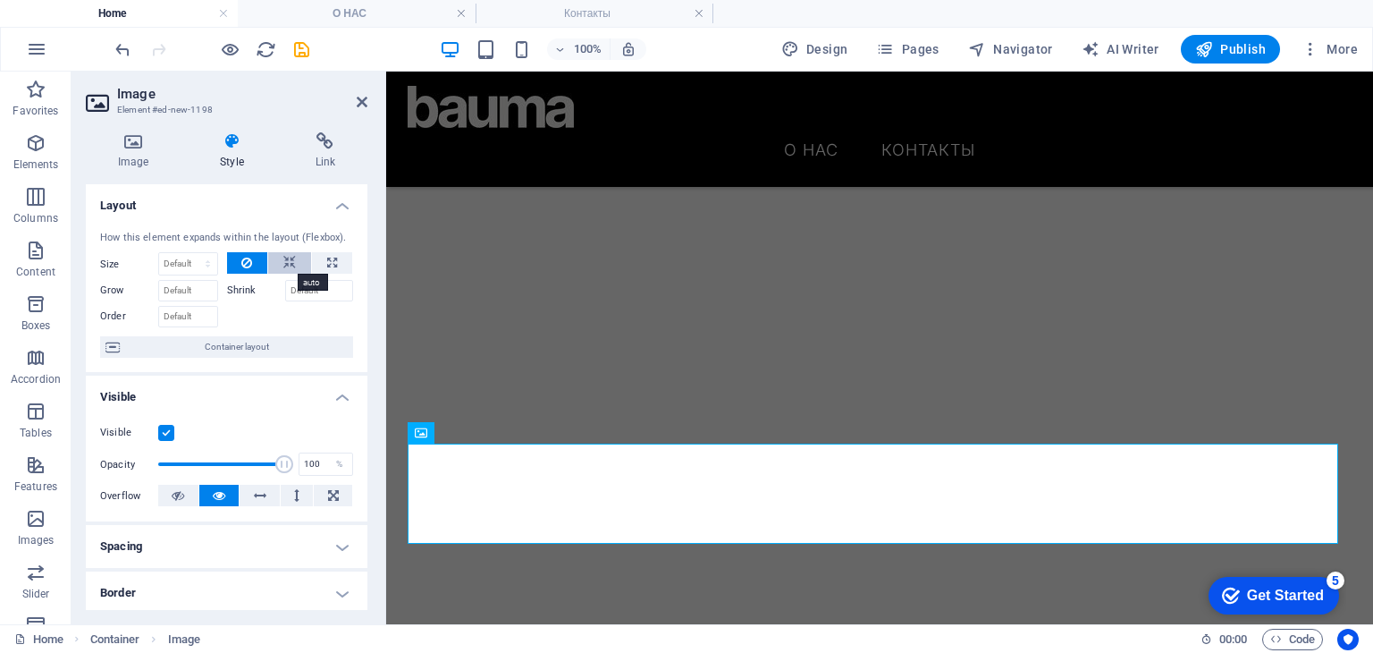
click at [284, 265] on icon at bounding box center [289, 262] width 13 height 21
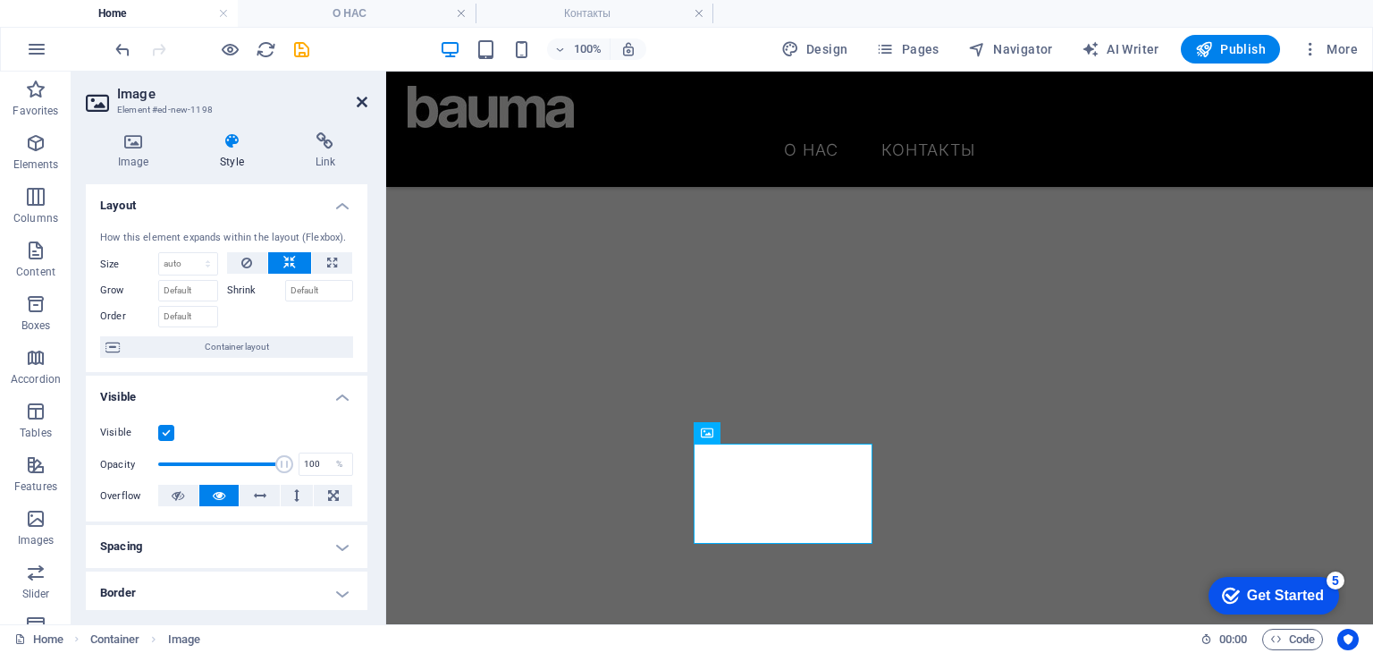
click at [360, 105] on icon at bounding box center [362, 102] width 11 height 14
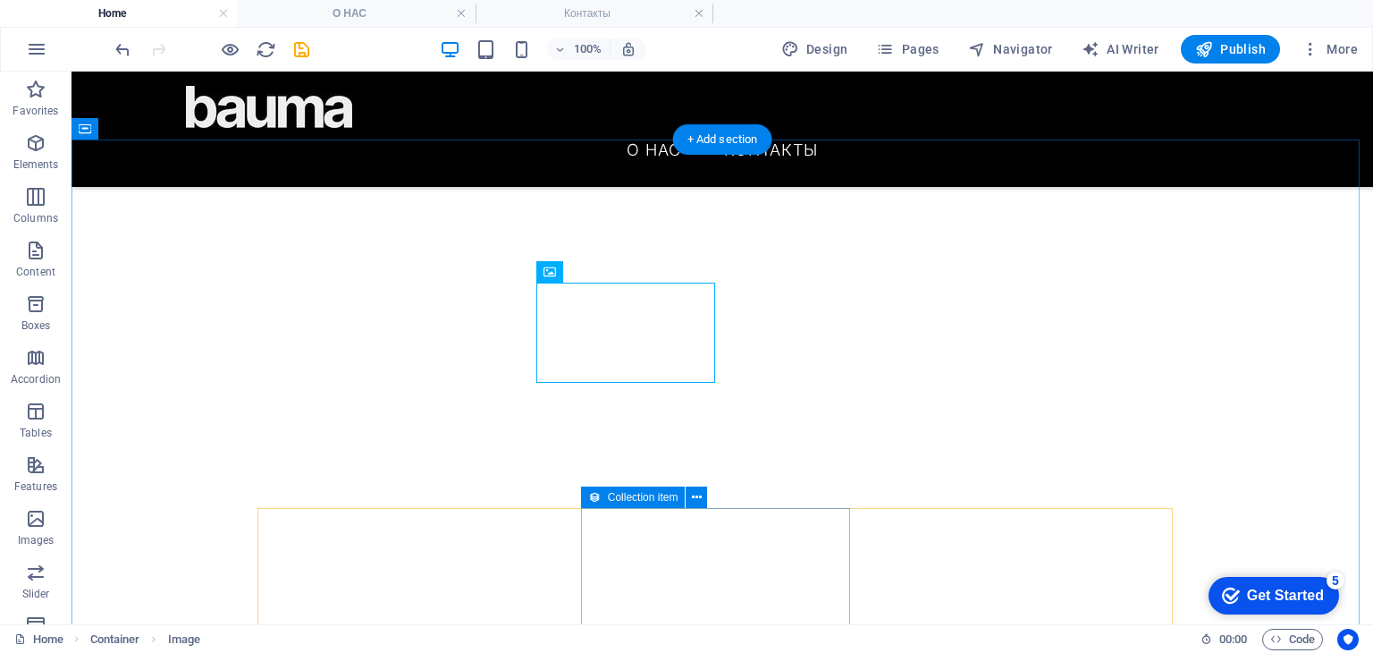
scroll to position [447, 0]
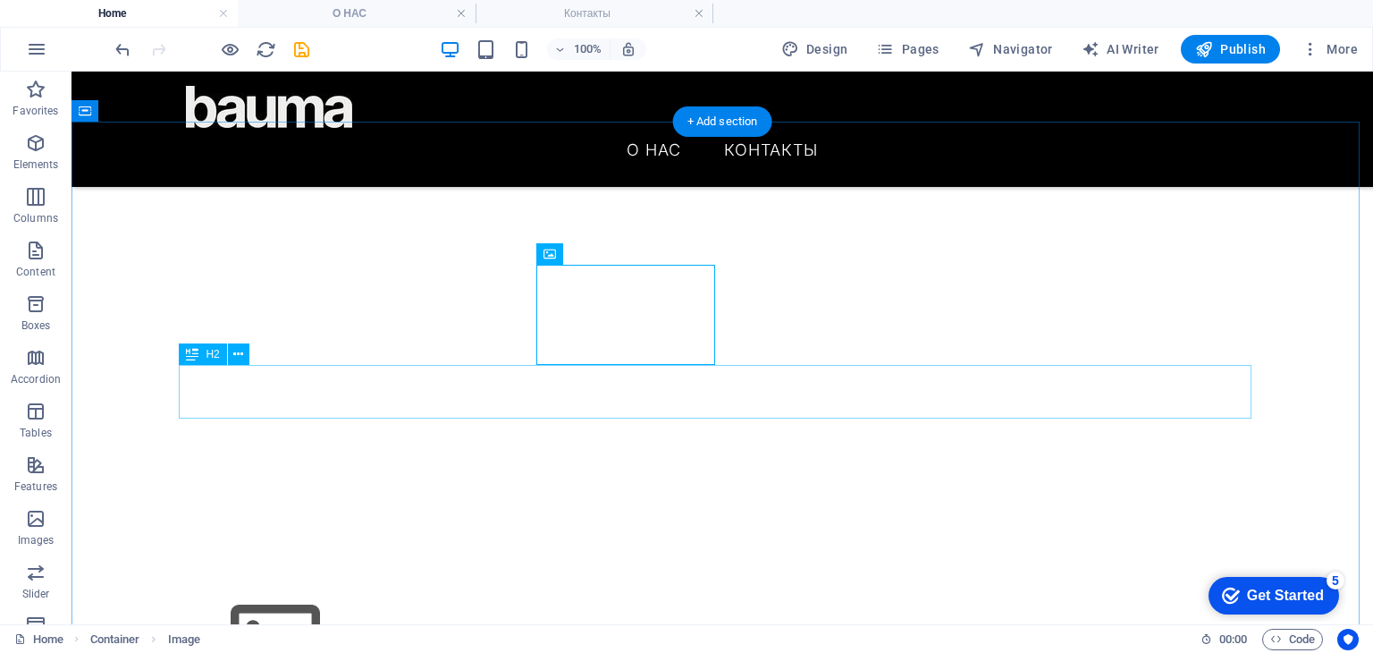
click at [245, 351] on button at bounding box center [238, 353] width 21 height 21
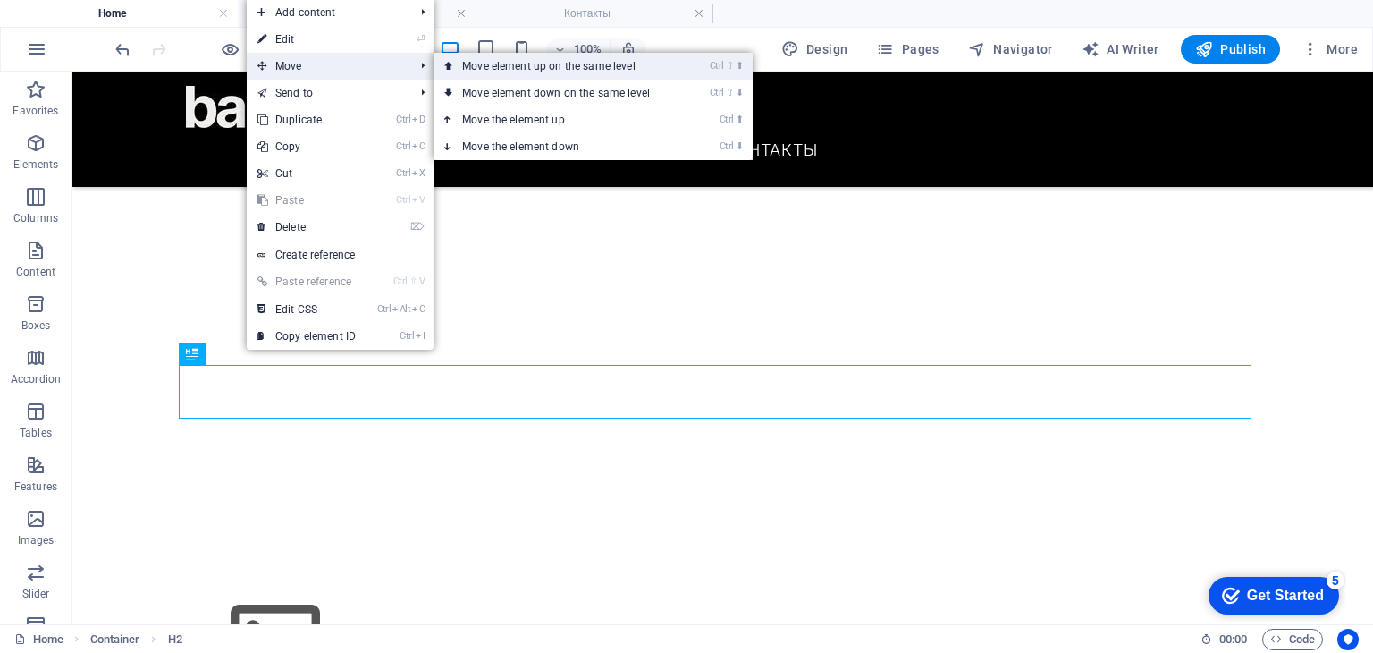
click at [472, 72] on link "Ctrl ⇧ ⬆ Move element up on the same level" at bounding box center [560, 66] width 252 height 27
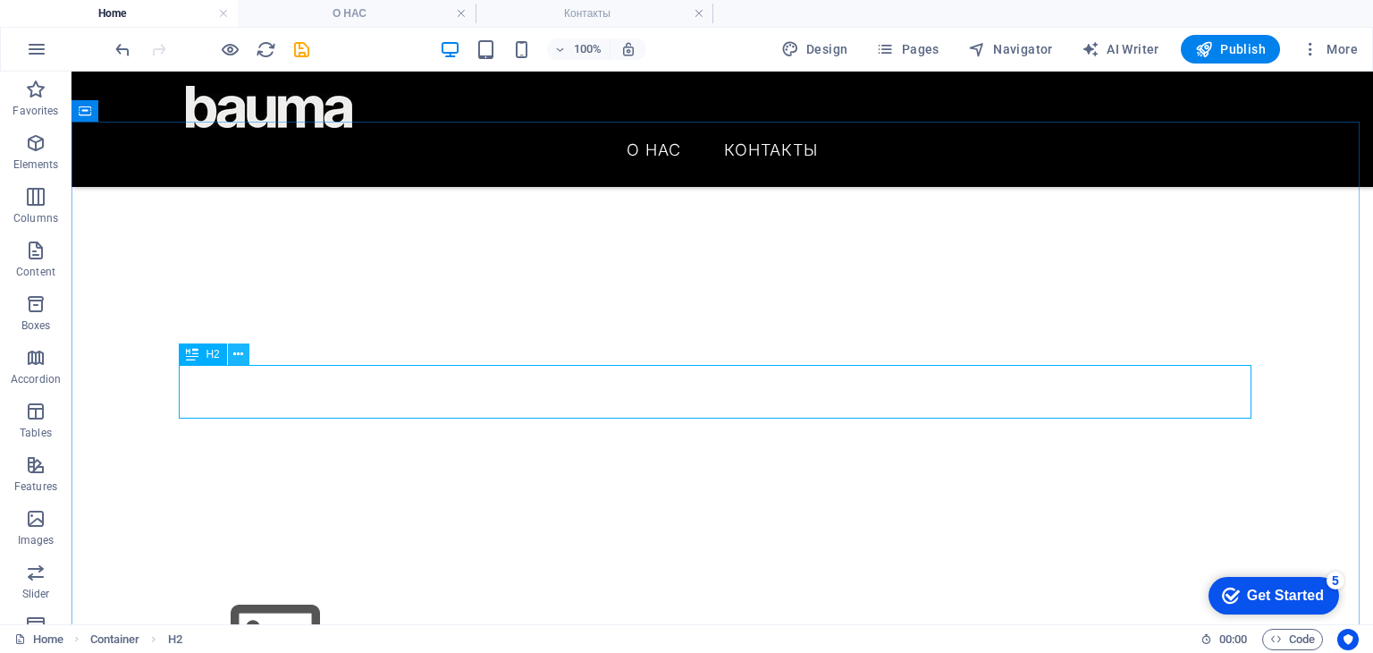
click at [236, 357] on icon at bounding box center [238, 354] width 10 height 19
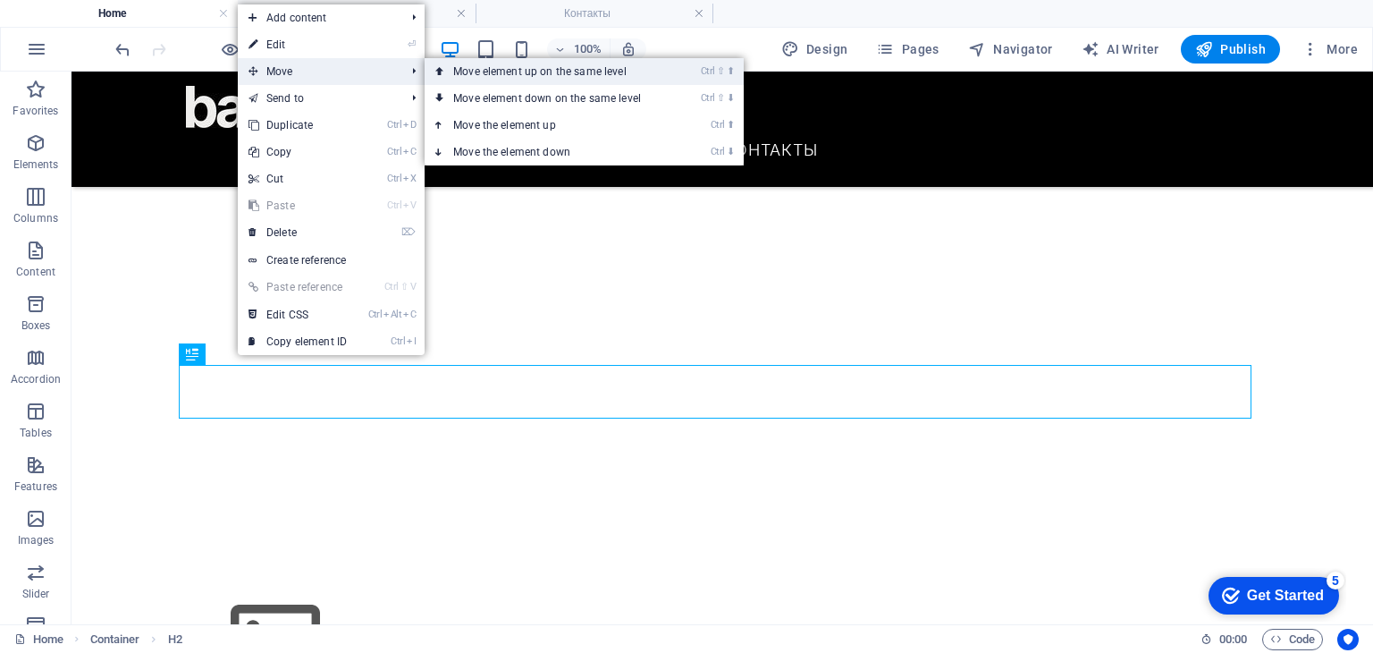
click at [444, 67] on icon at bounding box center [439, 71] width 9 height 27
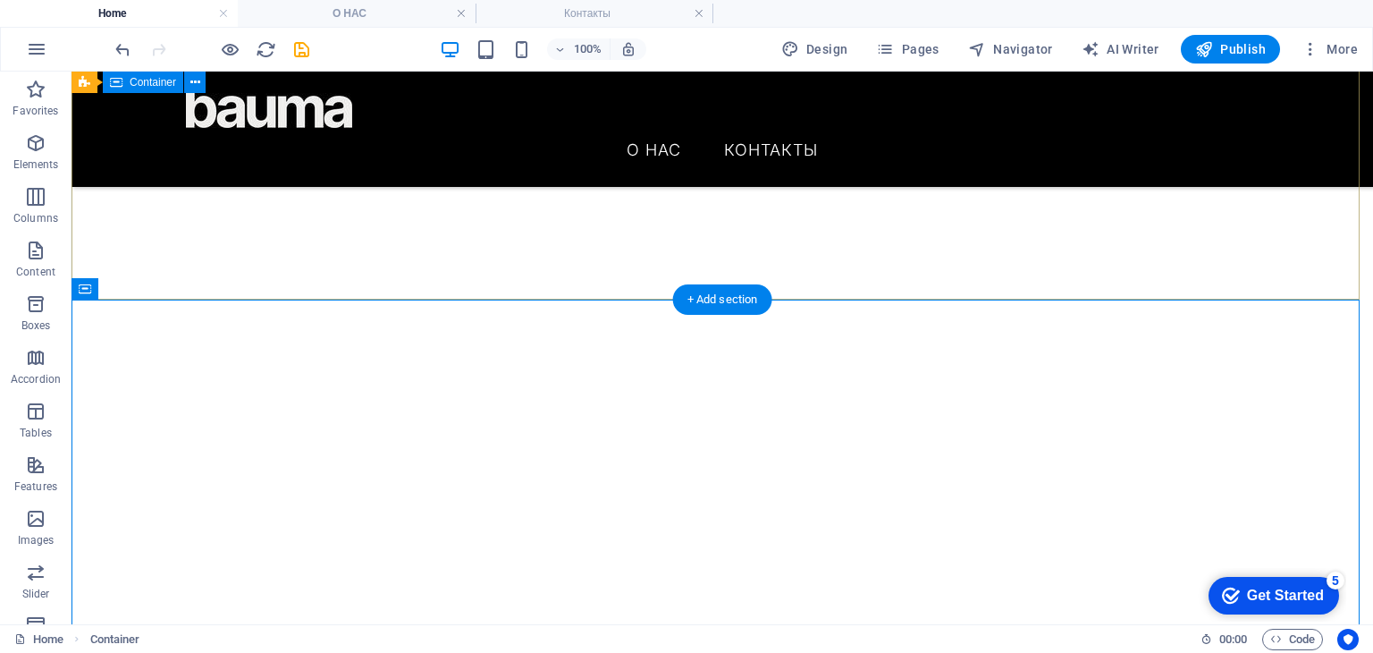
scroll to position [268, 0]
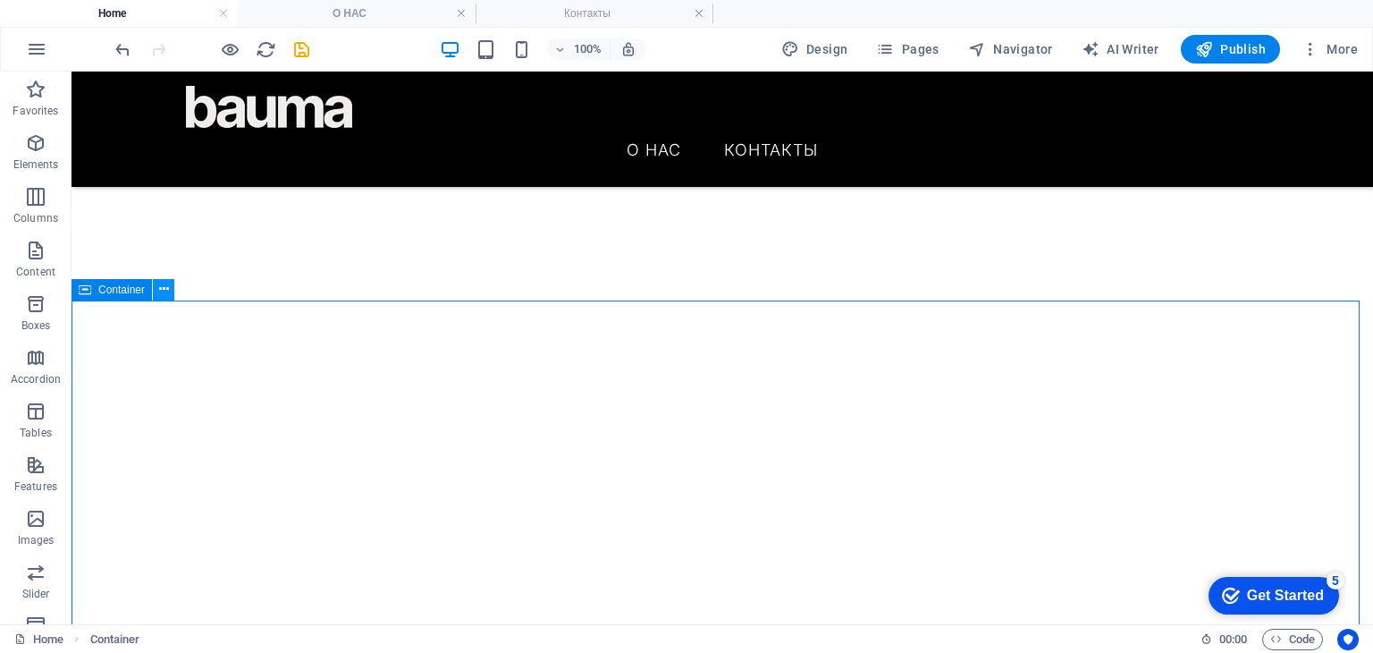
click at [159, 290] on icon at bounding box center [164, 289] width 10 height 19
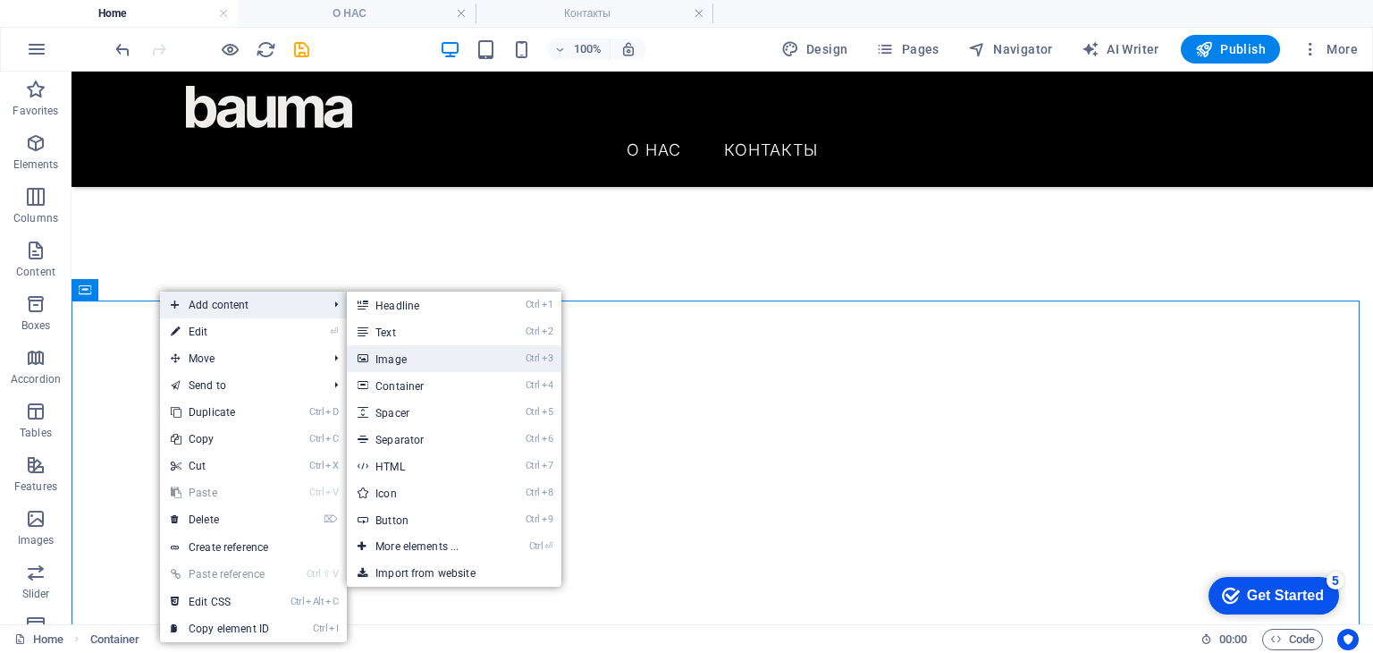
click at [412, 366] on link "Ctrl 3 Image" at bounding box center [421, 358] width 148 height 27
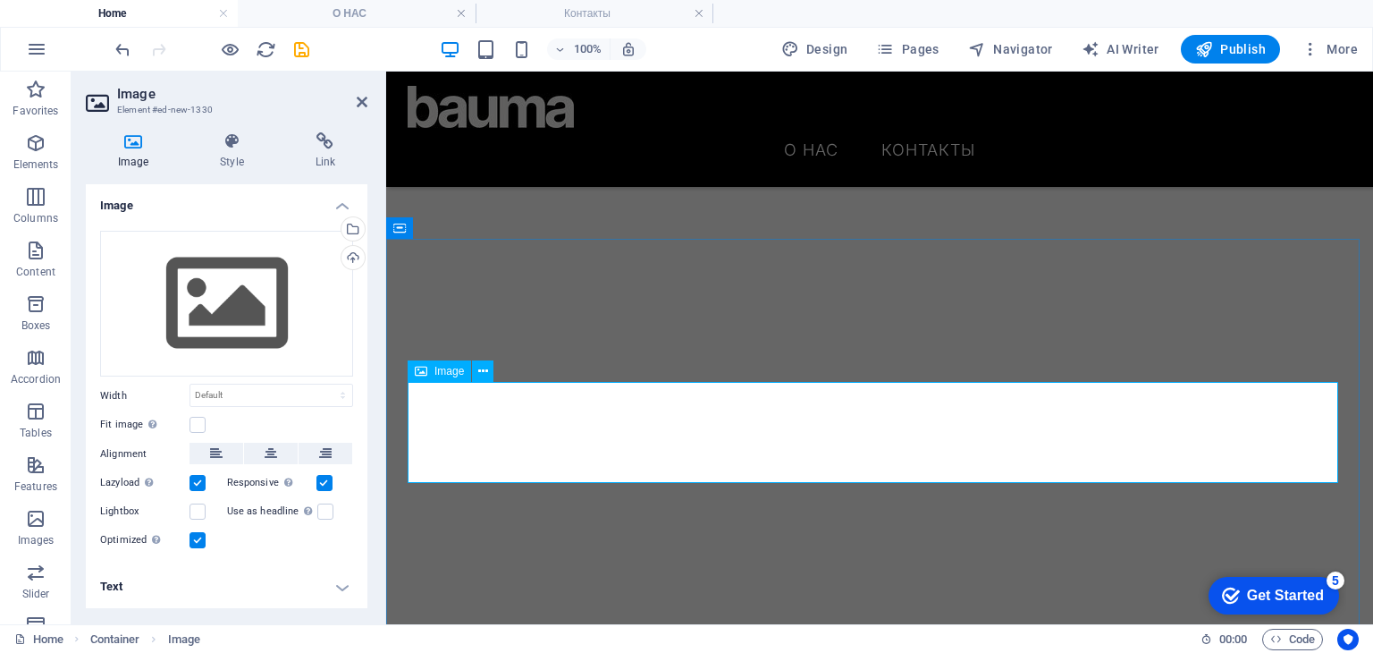
scroll to position [447, 0]
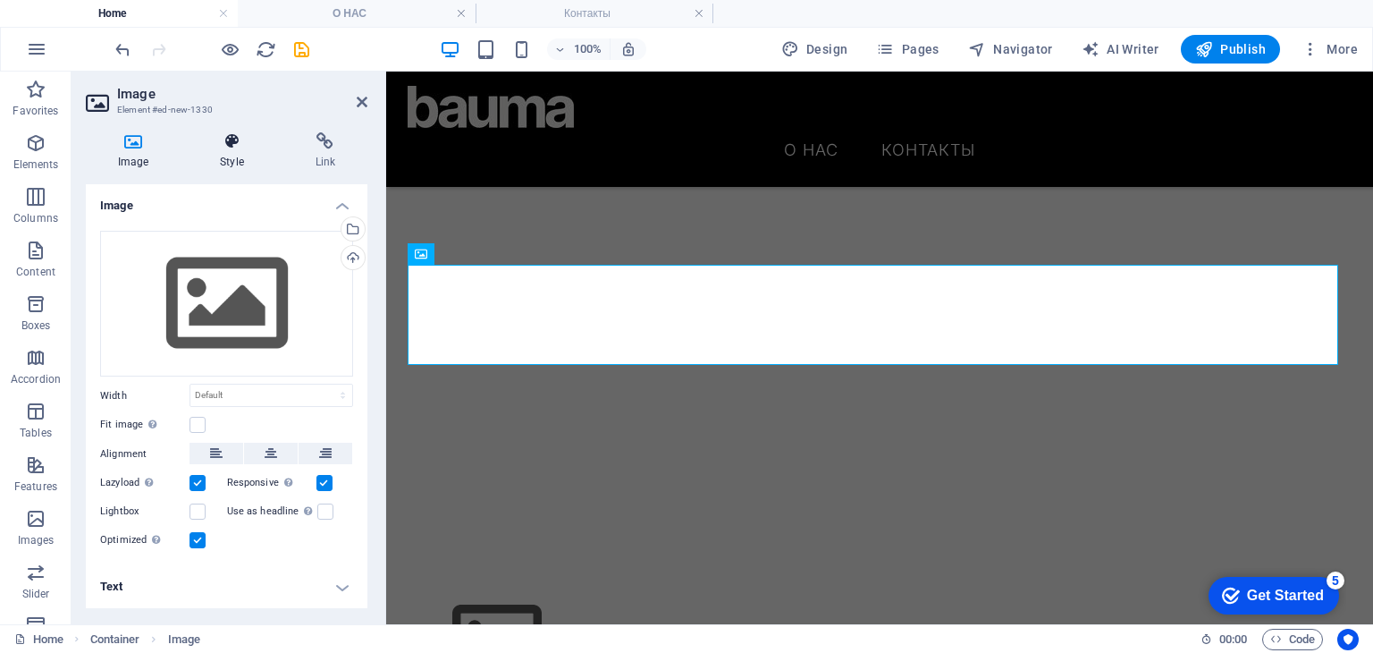
click at [229, 144] on icon at bounding box center [232, 141] width 88 height 18
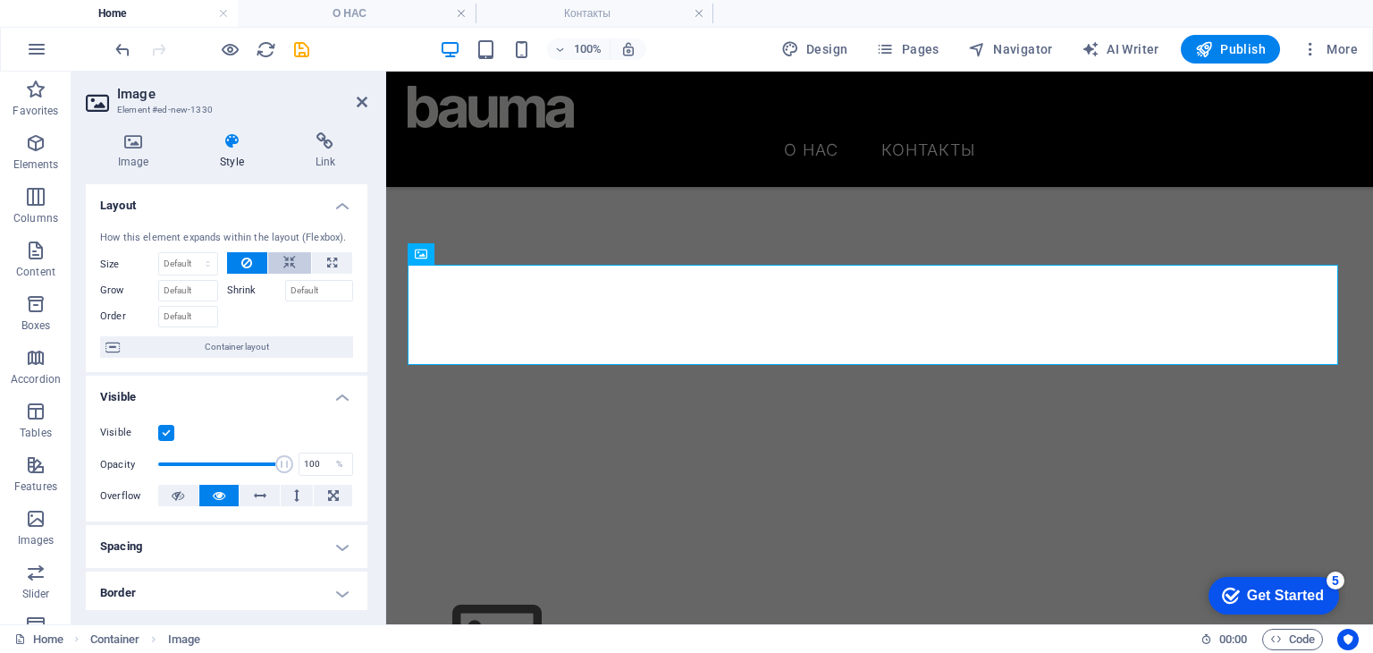
click at [288, 272] on icon at bounding box center [289, 262] width 13 height 21
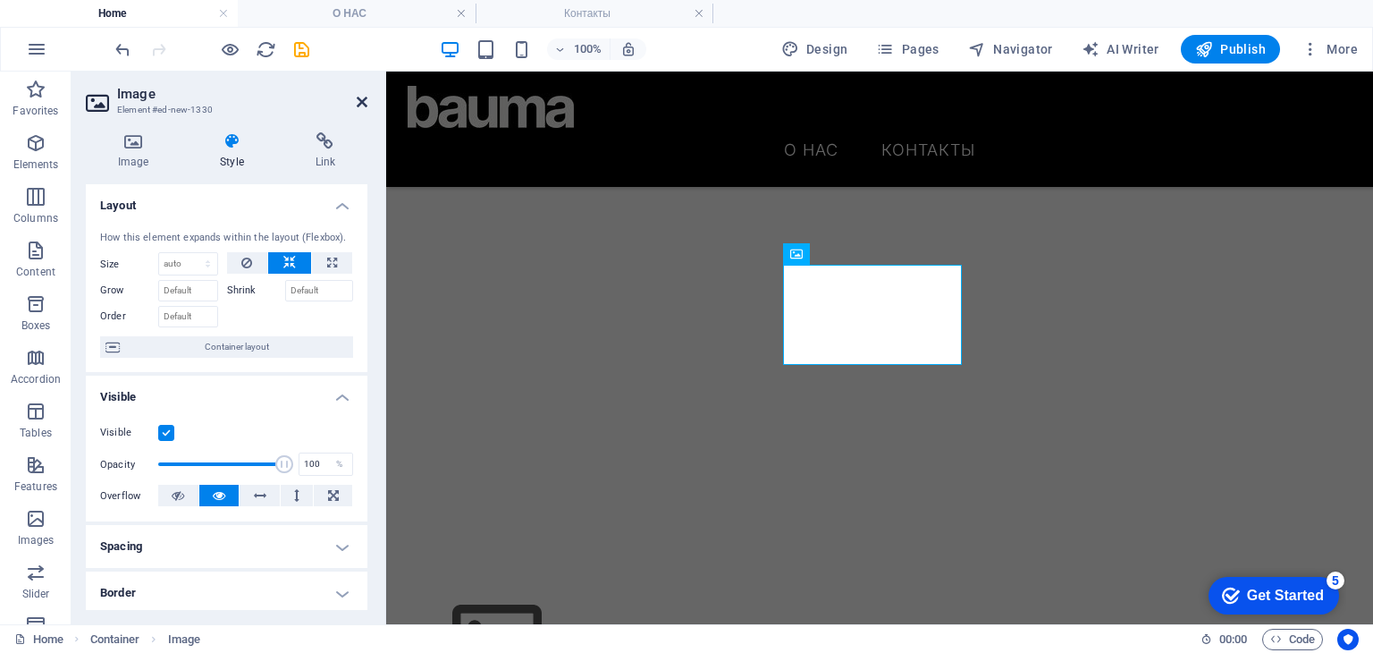
click at [362, 102] on icon at bounding box center [362, 102] width 11 height 14
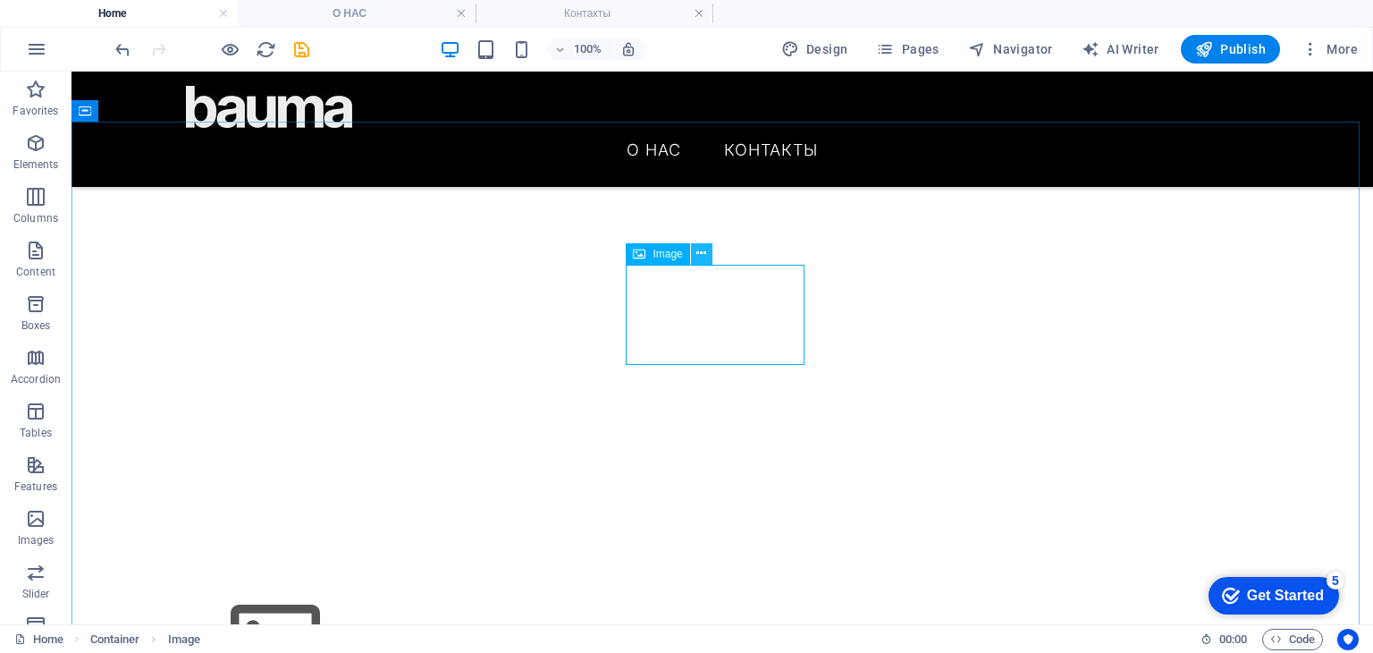
click at [699, 260] on icon at bounding box center [701, 253] width 10 height 19
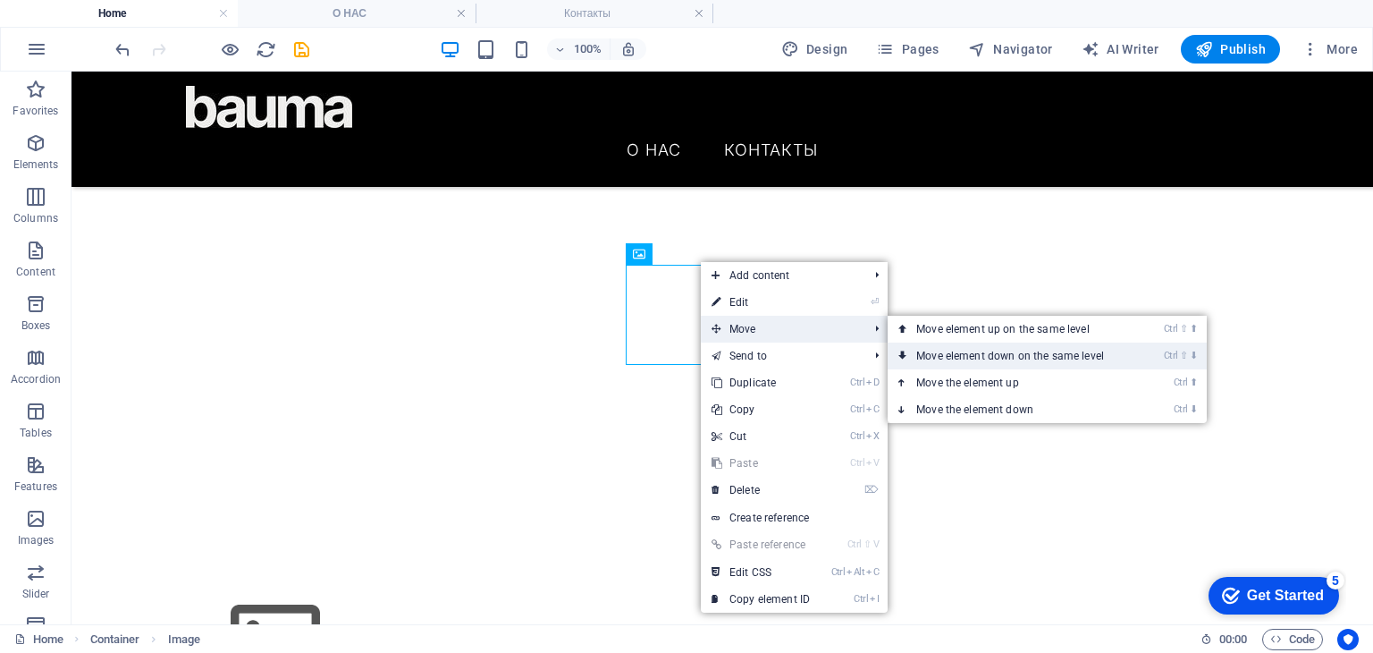
drag, startPoint x: 930, startPoint y: 361, endPoint x: 857, endPoint y: 290, distance: 101.8
click at [930, 361] on link "Ctrl ⇧ ⬇ Move element down on the same level" at bounding box center [1014, 355] width 252 height 27
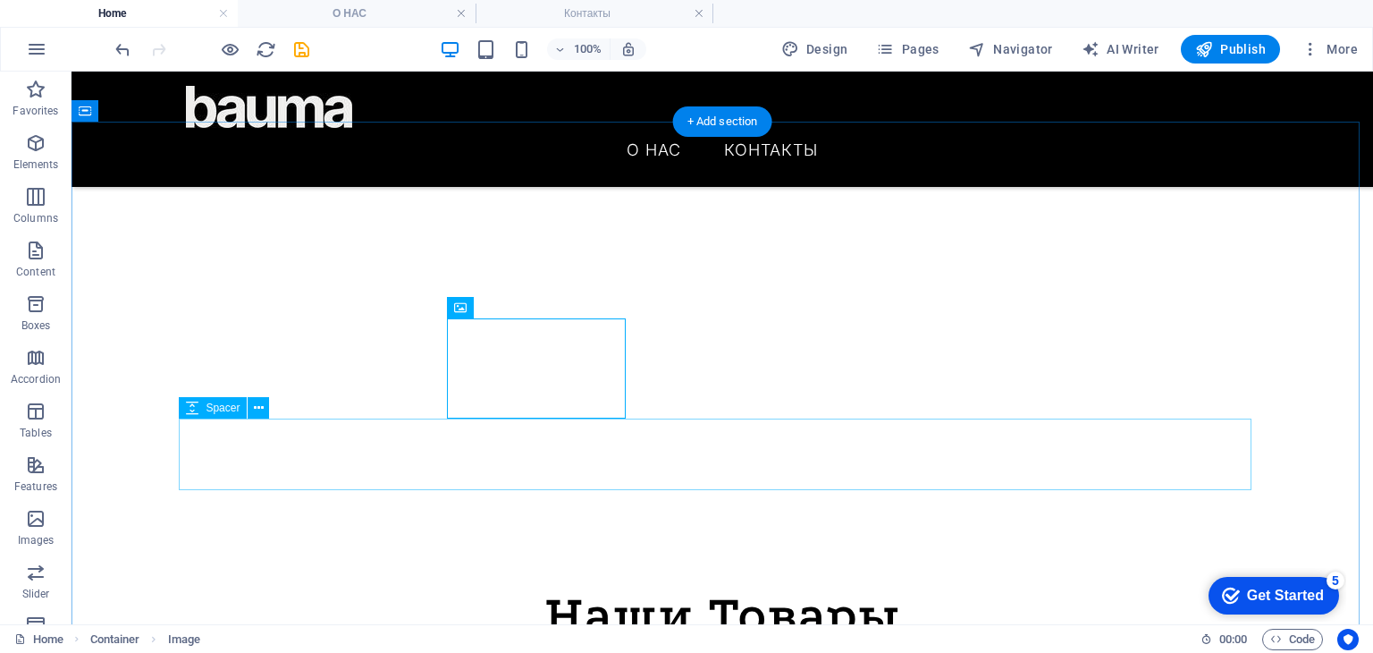
click at [528, 314] on button at bounding box center [522, 307] width 21 height 21
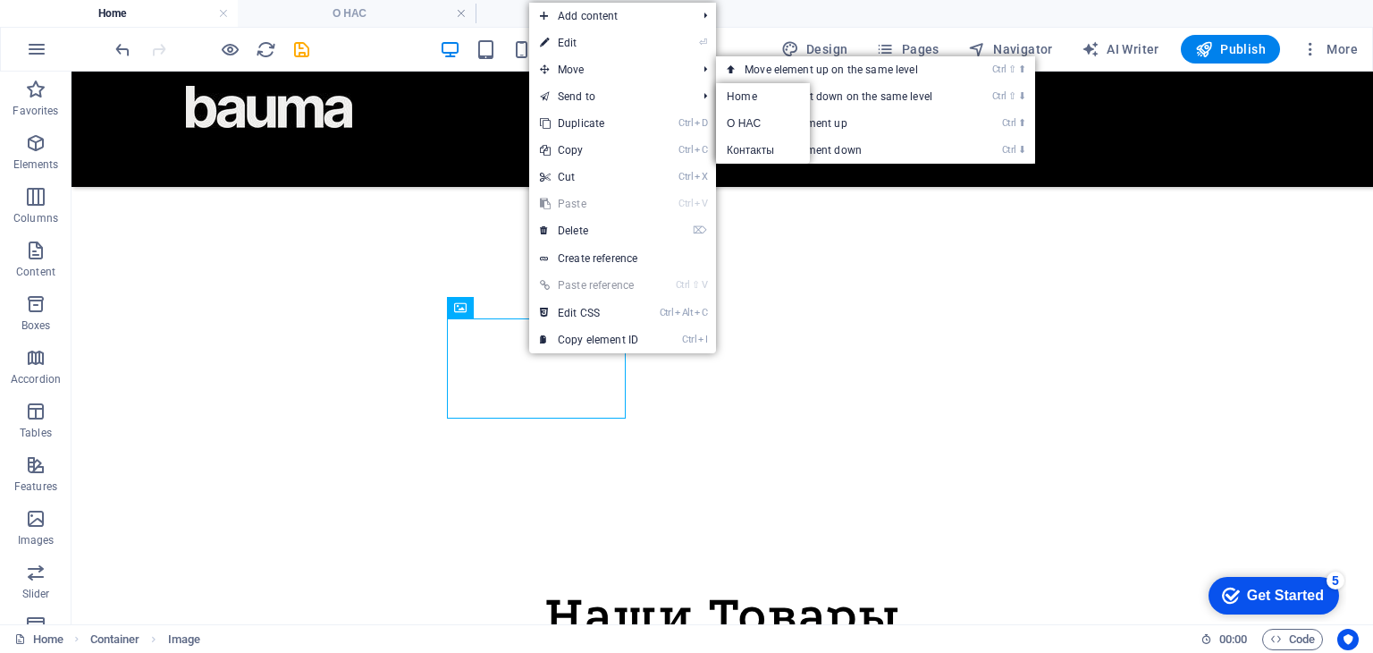
click at [585, 40] on link "⏎ Edit" at bounding box center [589, 43] width 120 height 27
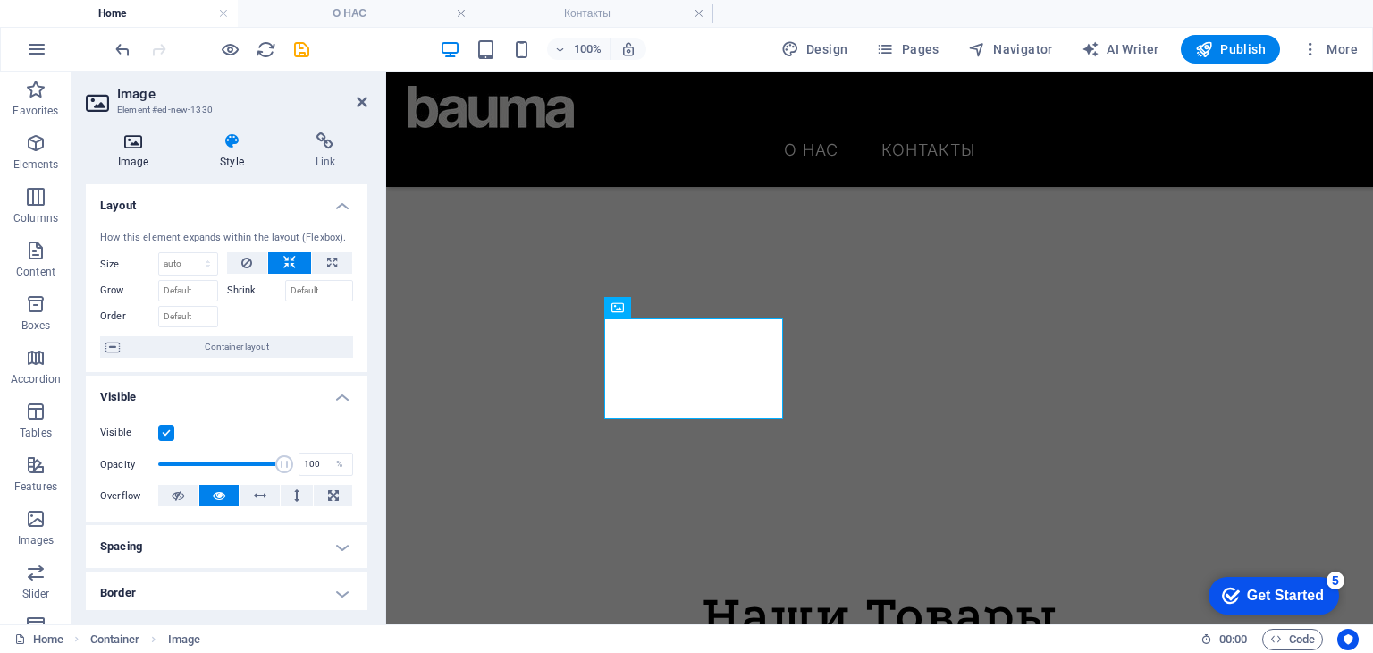
click at [152, 151] on h4 "Image" at bounding box center [137, 151] width 102 height 38
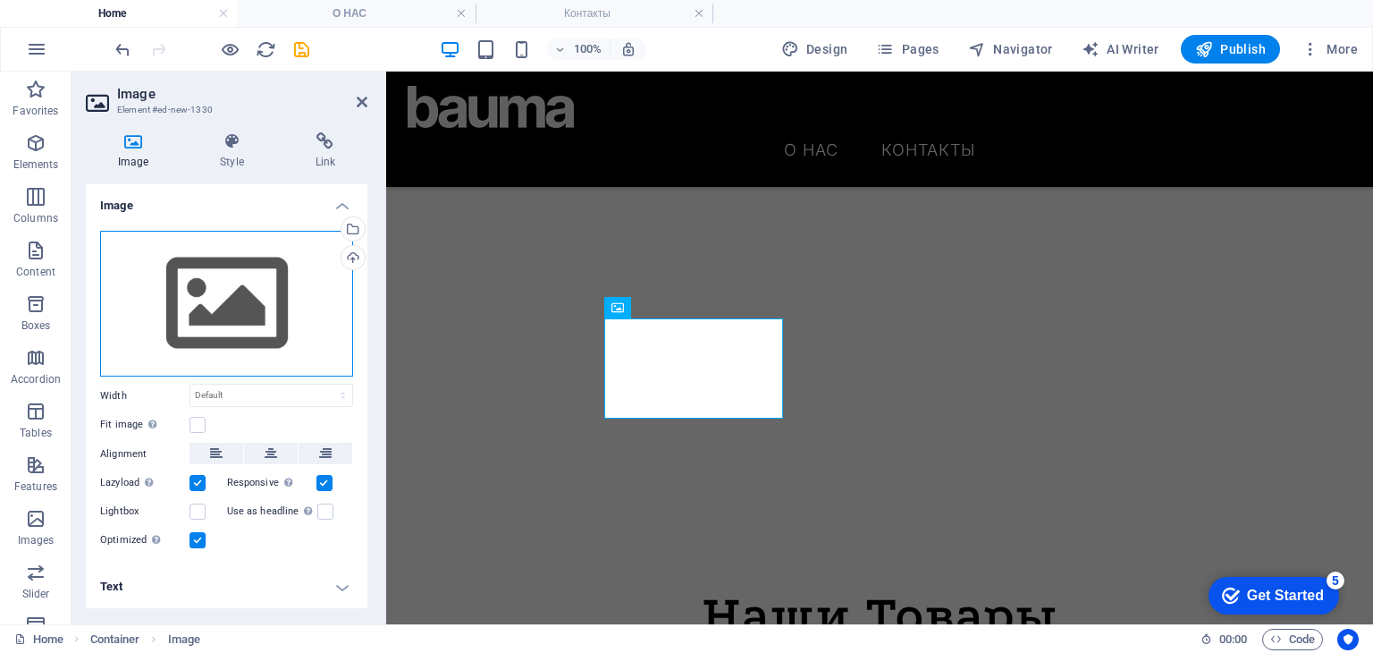
click at [193, 292] on div "Drag files here, click to choose files or select files from Files or our free s…" at bounding box center [226, 304] width 253 height 147
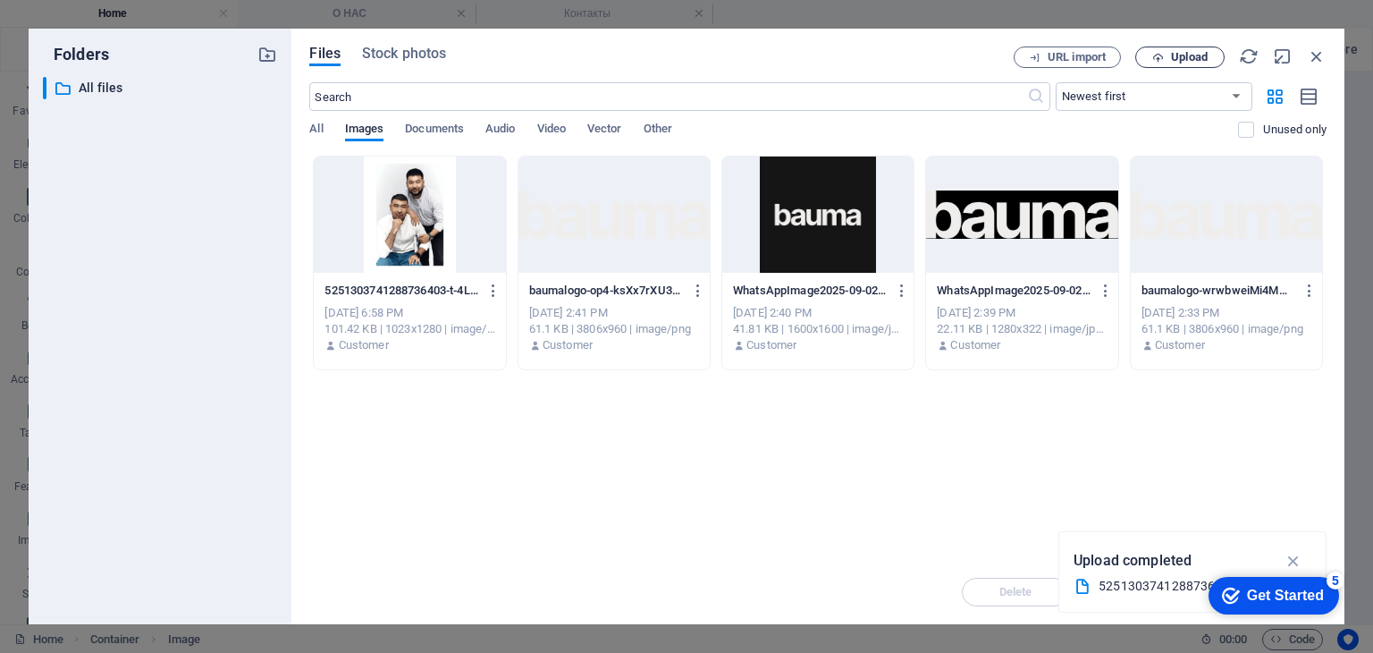
click at [1191, 57] on span "Upload" at bounding box center [1189, 57] width 37 height 11
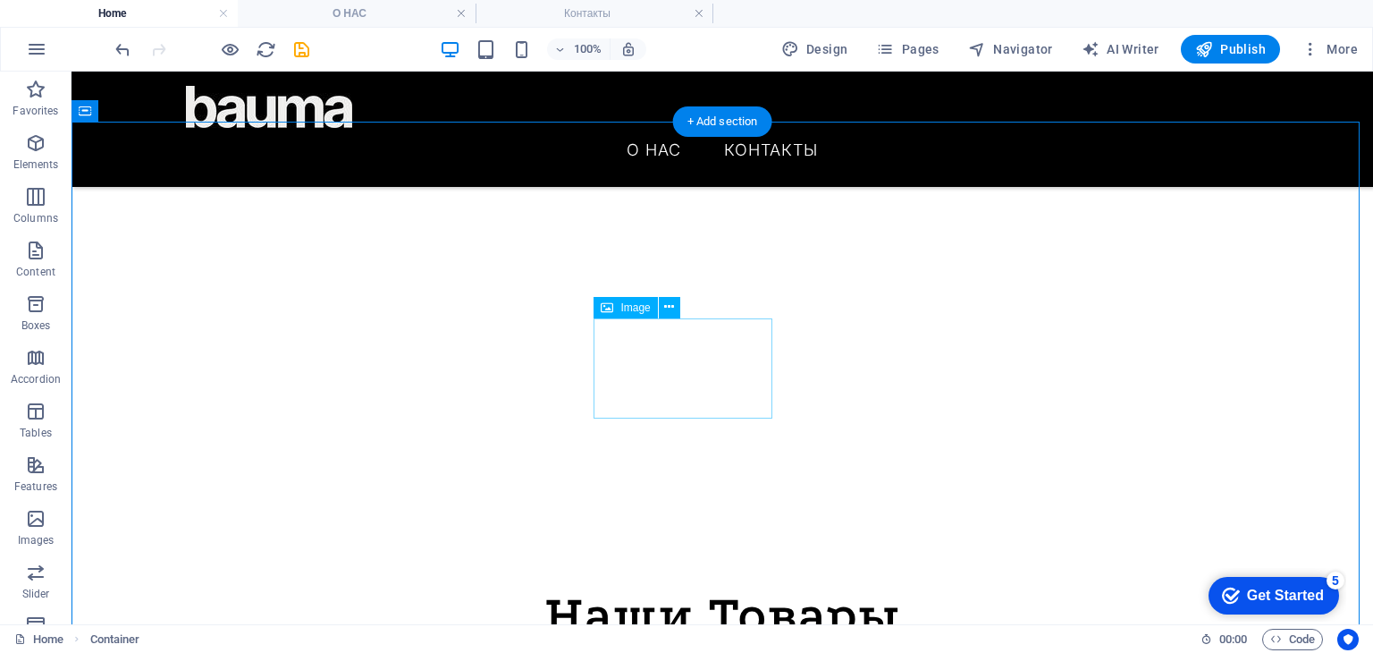
click at [665, 311] on icon at bounding box center [669, 307] width 10 height 19
click at [665, 310] on icon at bounding box center [669, 307] width 10 height 19
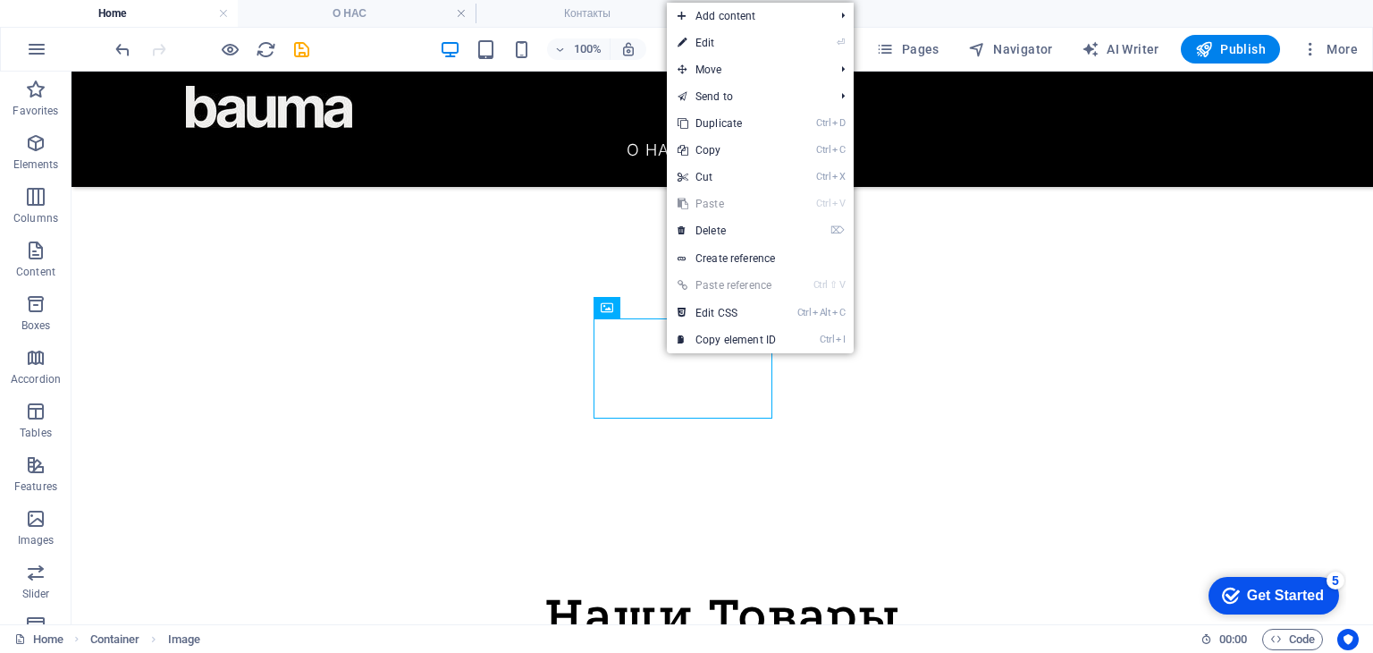
click at [722, 53] on link "⏎ Edit" at bounding box center [727, 43] width 120 height 27
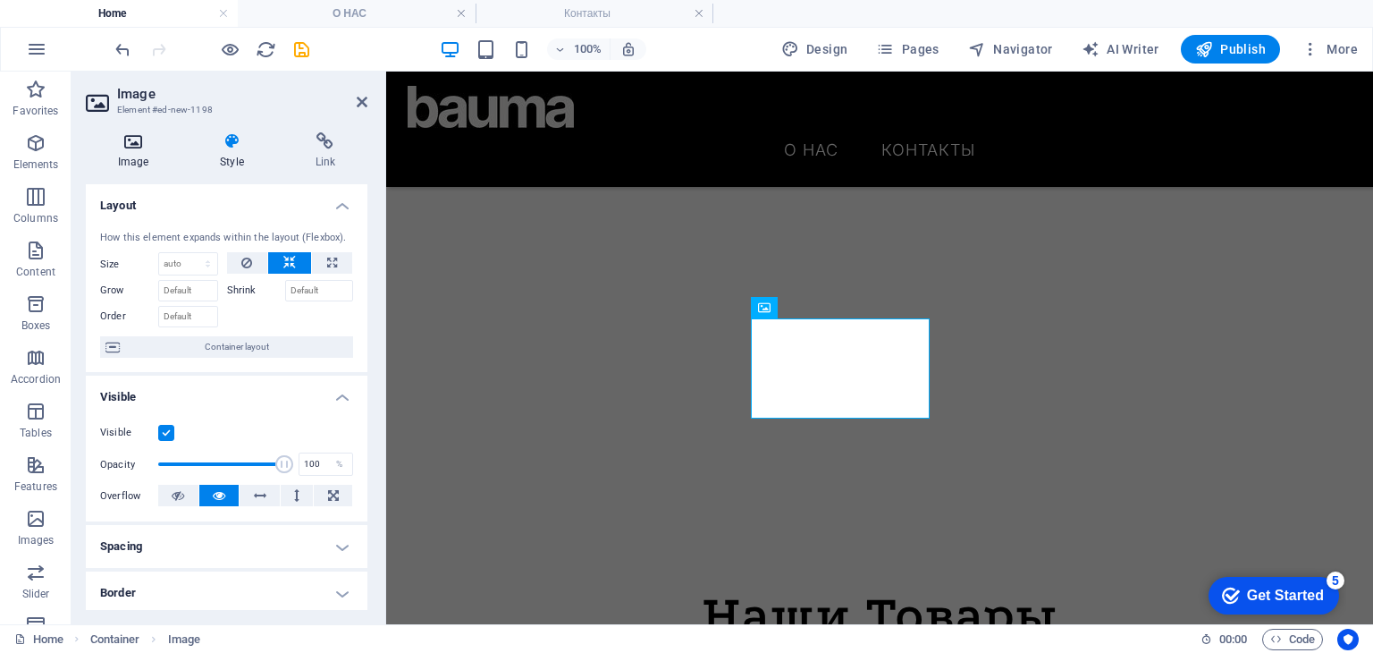
click at [134, 134] on icon at bounding box center [133, 141] width 95 height 18
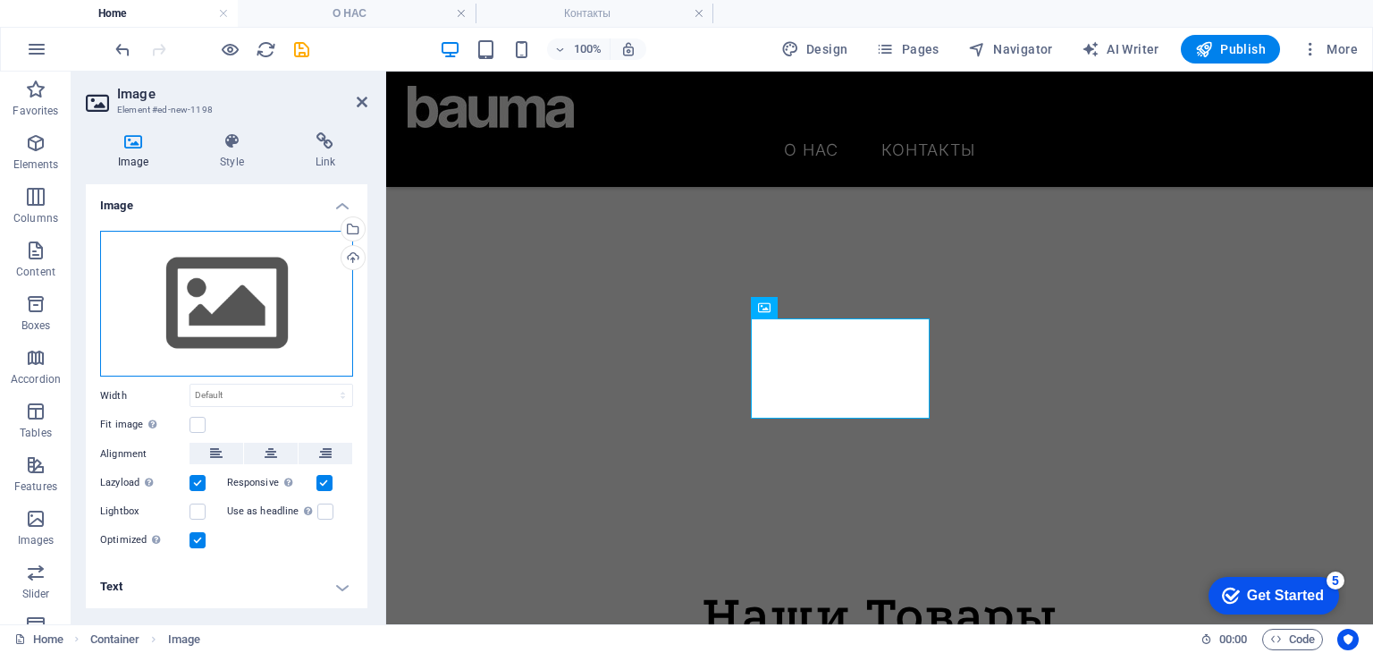
click at [189, 266] on div "Drag files here, click to choose files or select files from Files or our free s…" at bounding box center [226, 304] width 253 height 147
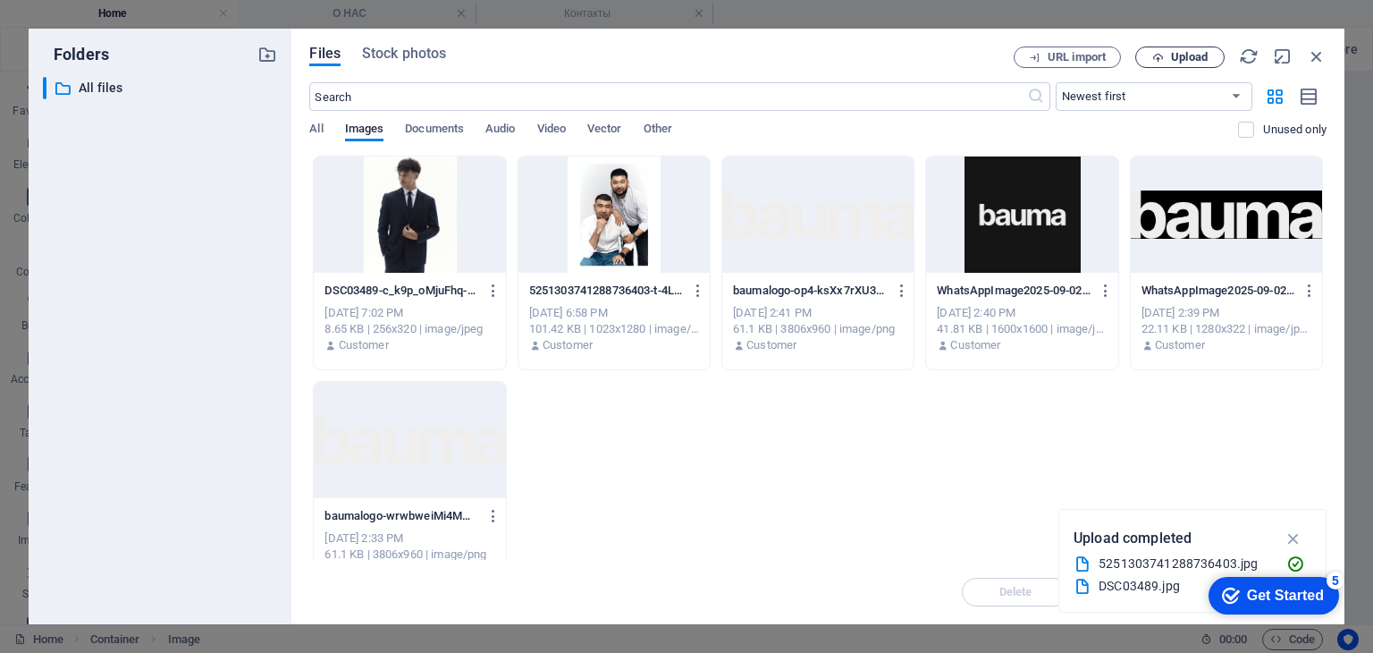
click at [1184, 57] on span "Upload" at bounding box center [1189, 57] width 37 height 11
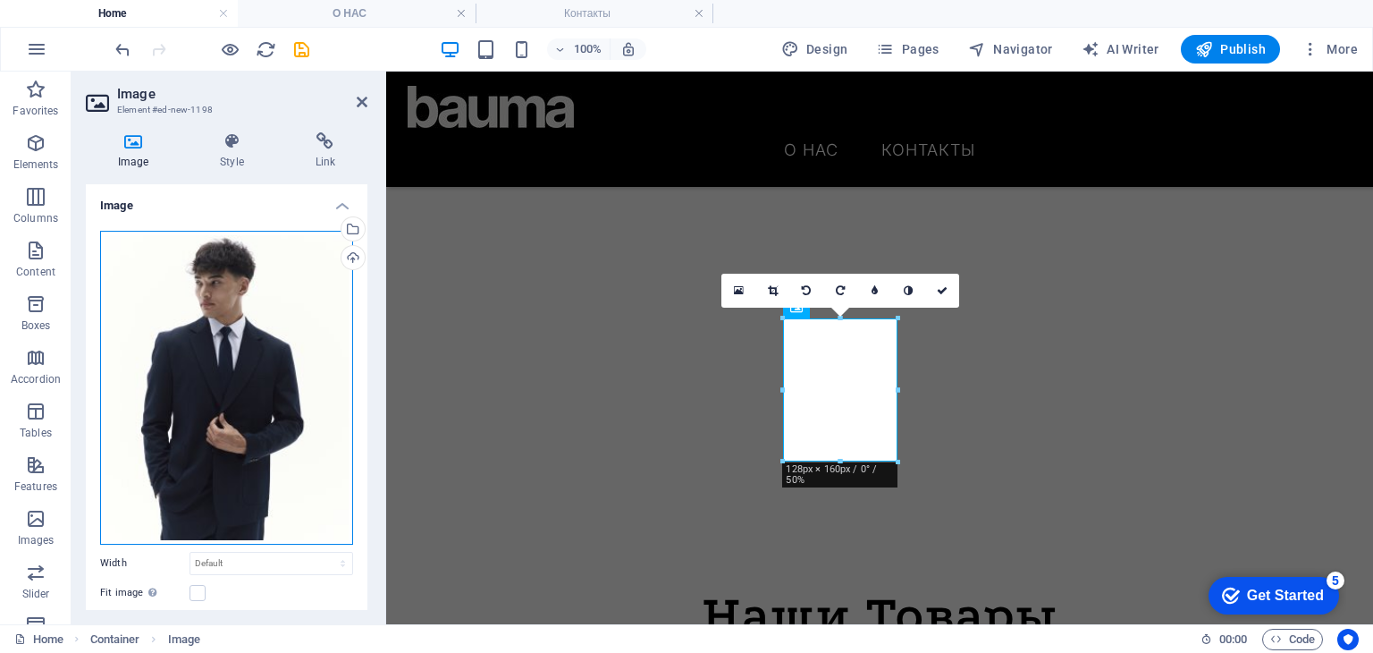
click at [140, 322] on div "Drag files here, click to choose files or select files from Files or our free s…" at bounding box center [226, 388] width 253 height 314
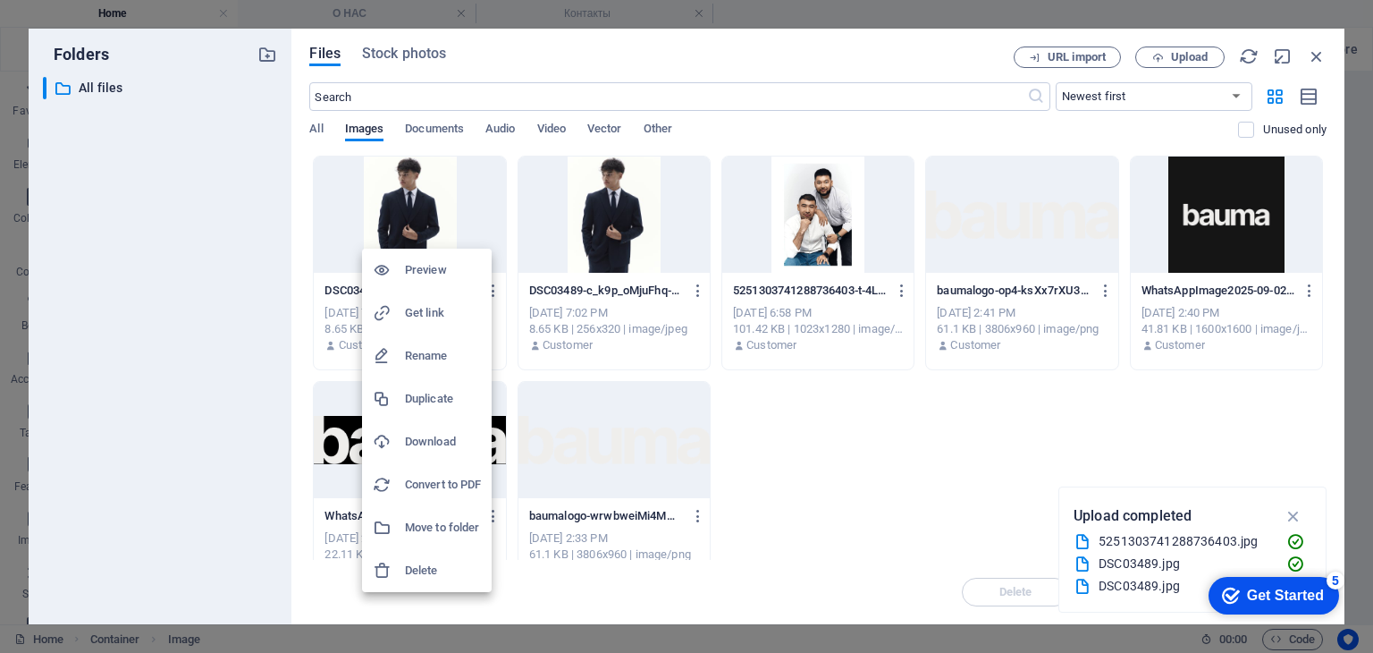
click at [507, 291] on div at bounding box center [686, 326] width 1373 height 653
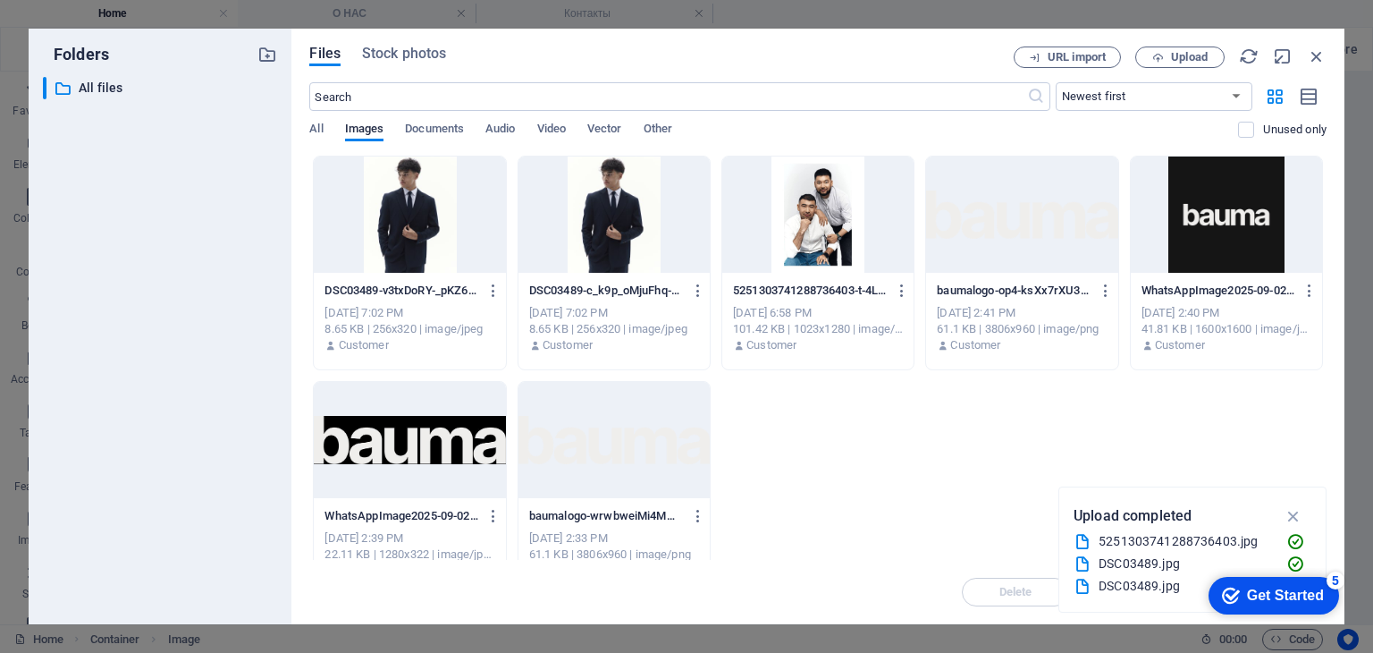
click at [497, 291] on icon "button" at bounding box center [493, 291] width 17 height 16
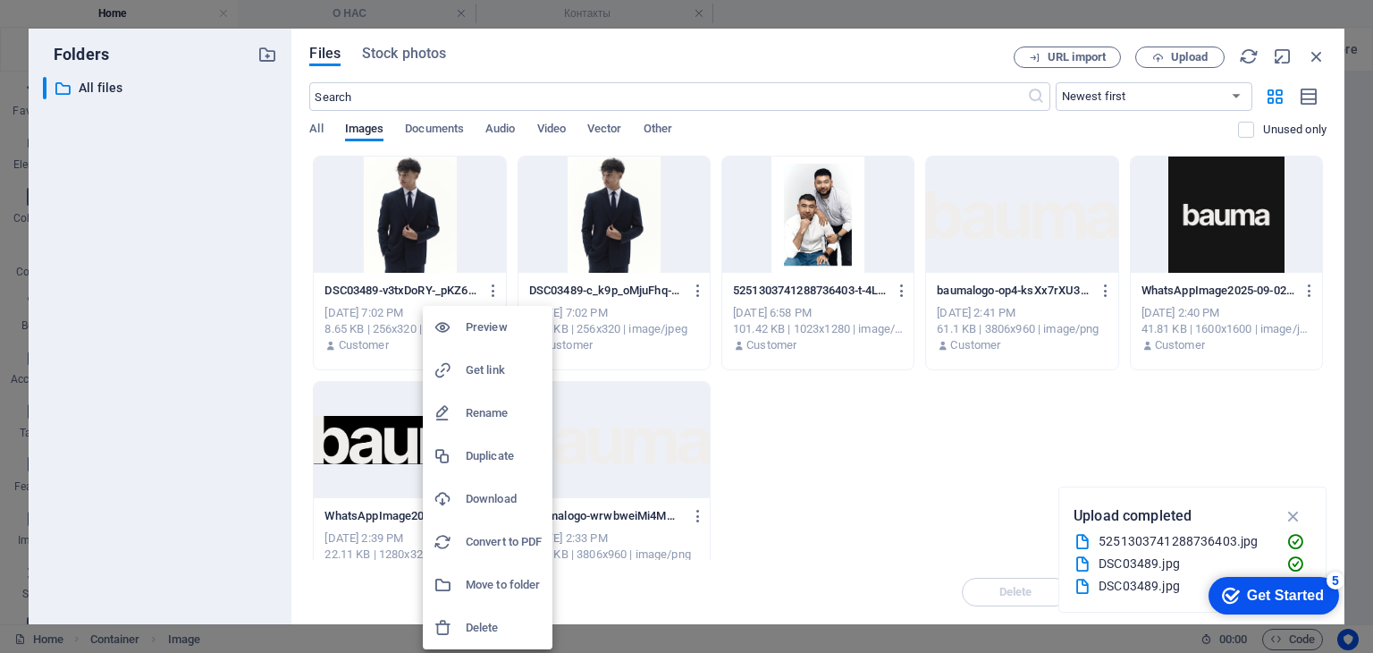
click at [494, 623] on h6 "Delete" at bounding box center [504, 627] width 76 height 21
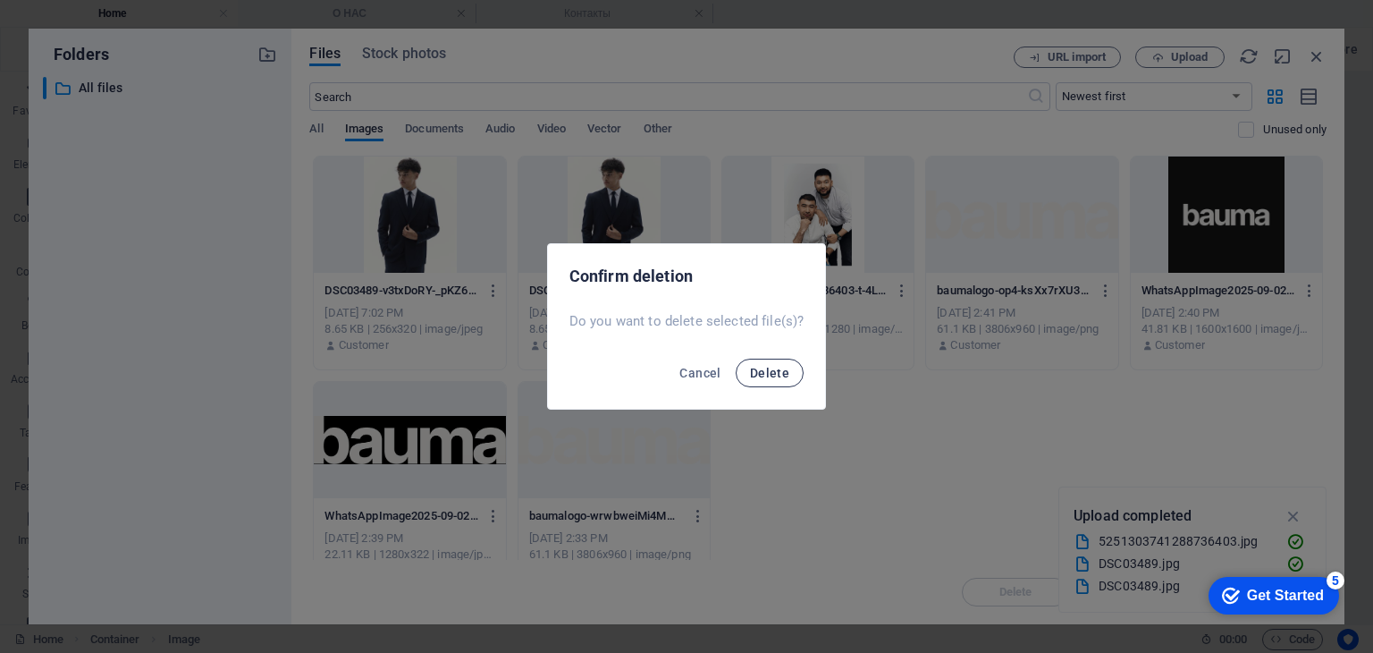
click at [765, 382] on button "Delete" at bounding box center [770, 373] width 68 height 29
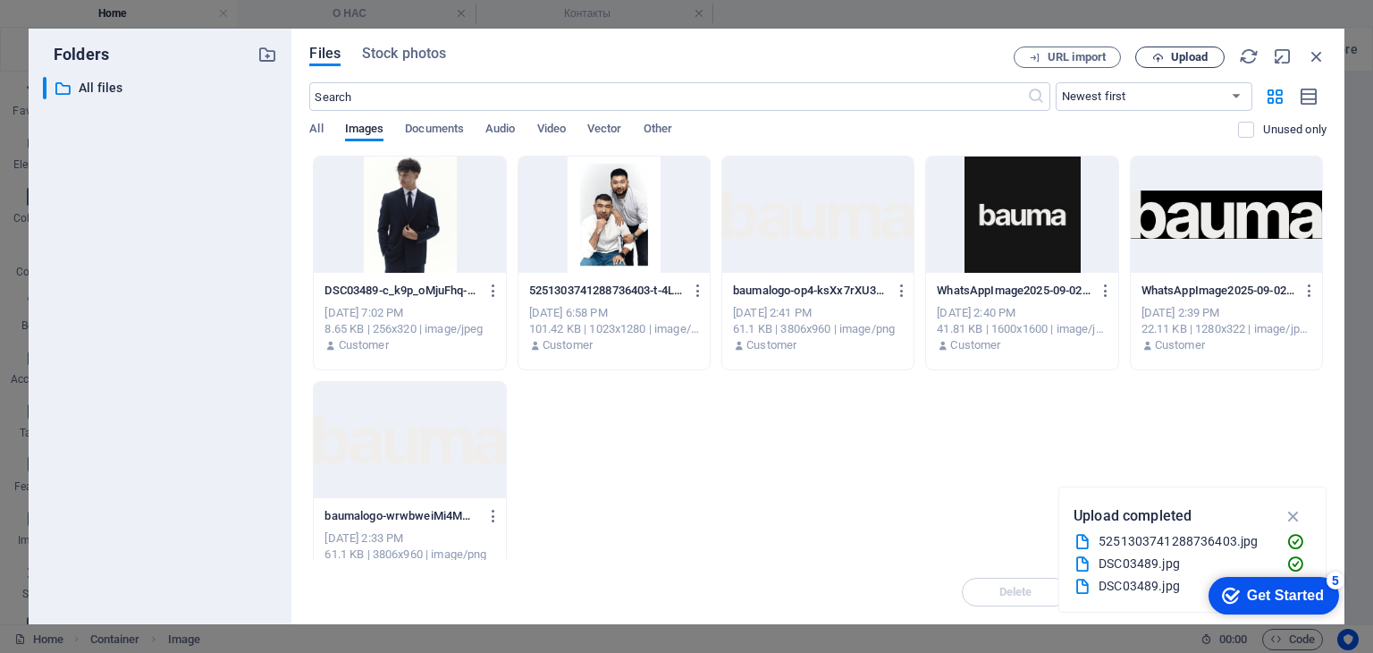
click at [1183, 56] on span "Upload" at bounding box center [1189, 57] width 37 height 11
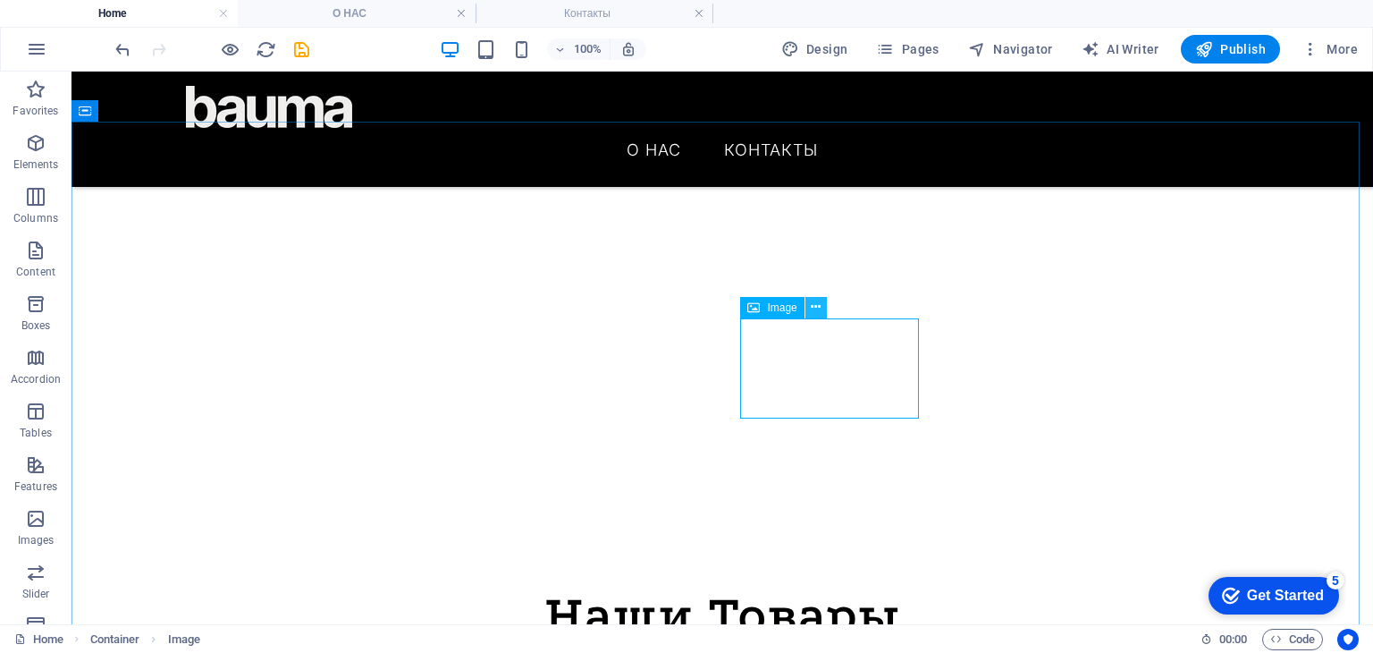
click at [823, 305] on button at bounding box center [816, 307] width 21 height 21
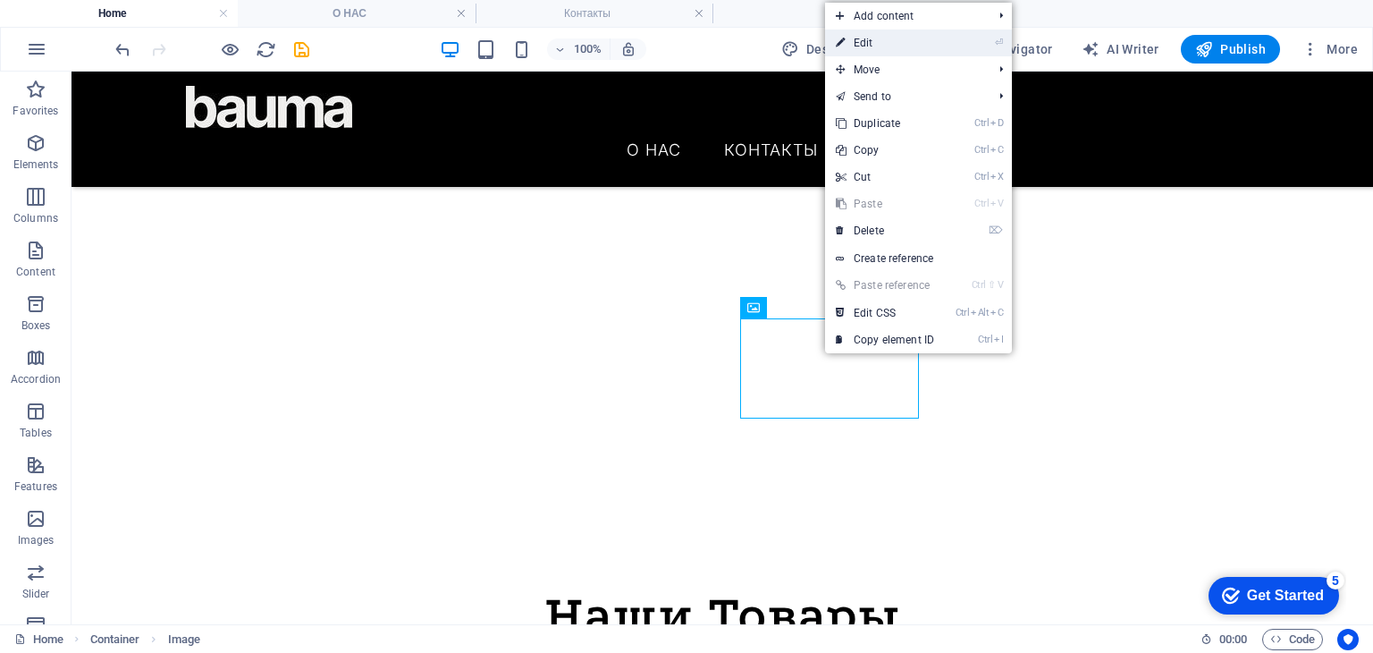
click at [880, 46] on link "⏎ Edit" at bounding box center [885, 43] width 120 height 27
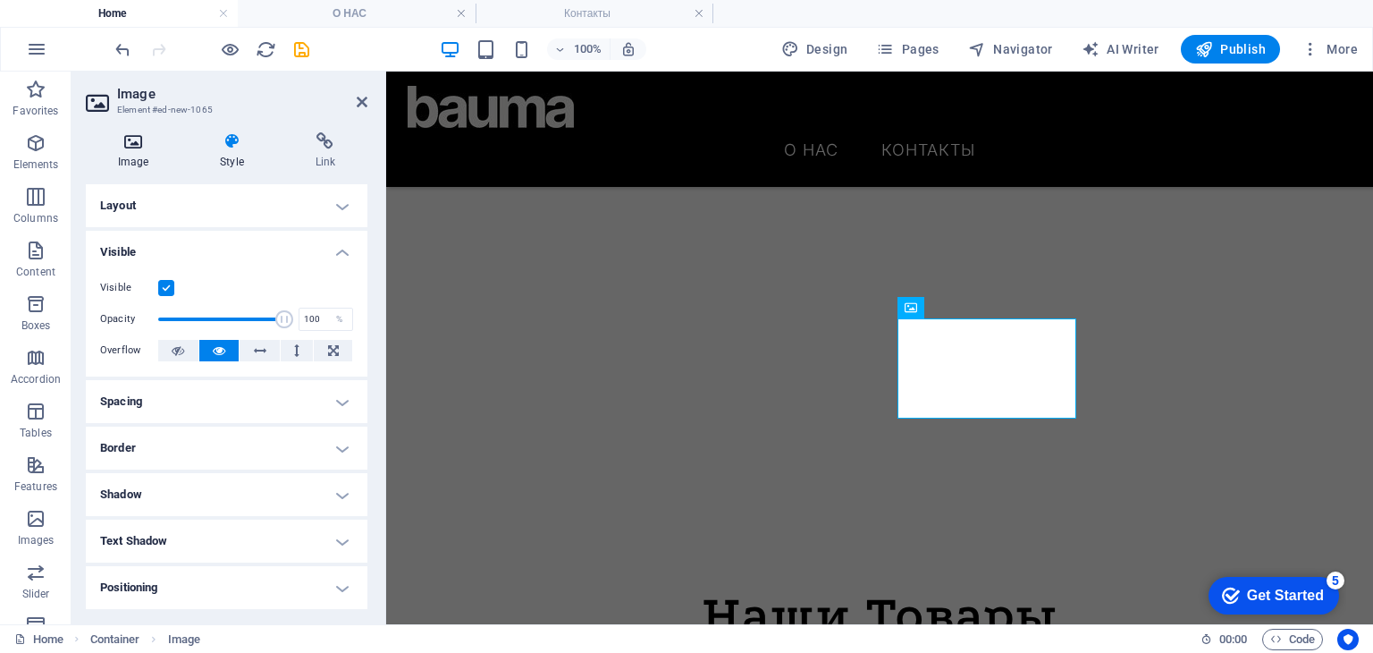
click at [178, 148] on icon at bounding box center [133, 141] width 95 height 18
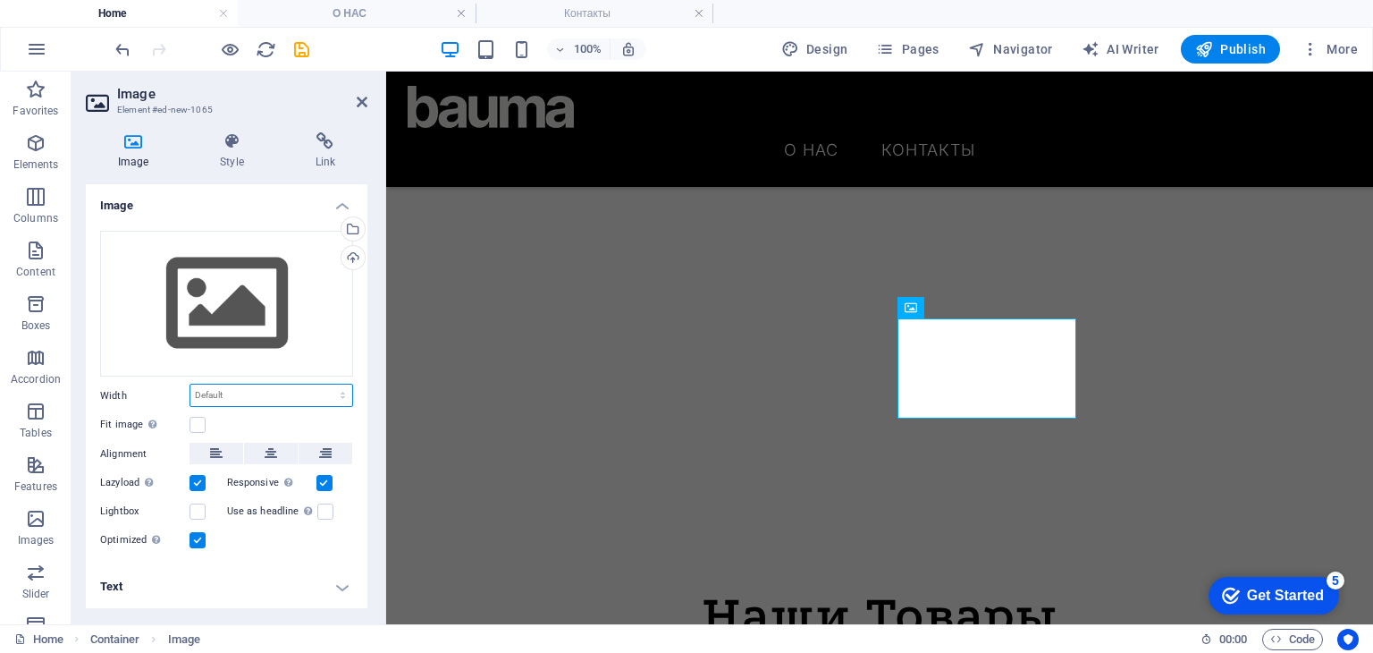
click at [296, 394] on select "Default auto px rem % em vh vw" at bounding box center [271, 394] width 162 height 21
click at [274, 325] on div "Drag files here, click to choose files or select files from Files or our free s…" at bounding box center [226, 304] width 253 height 147
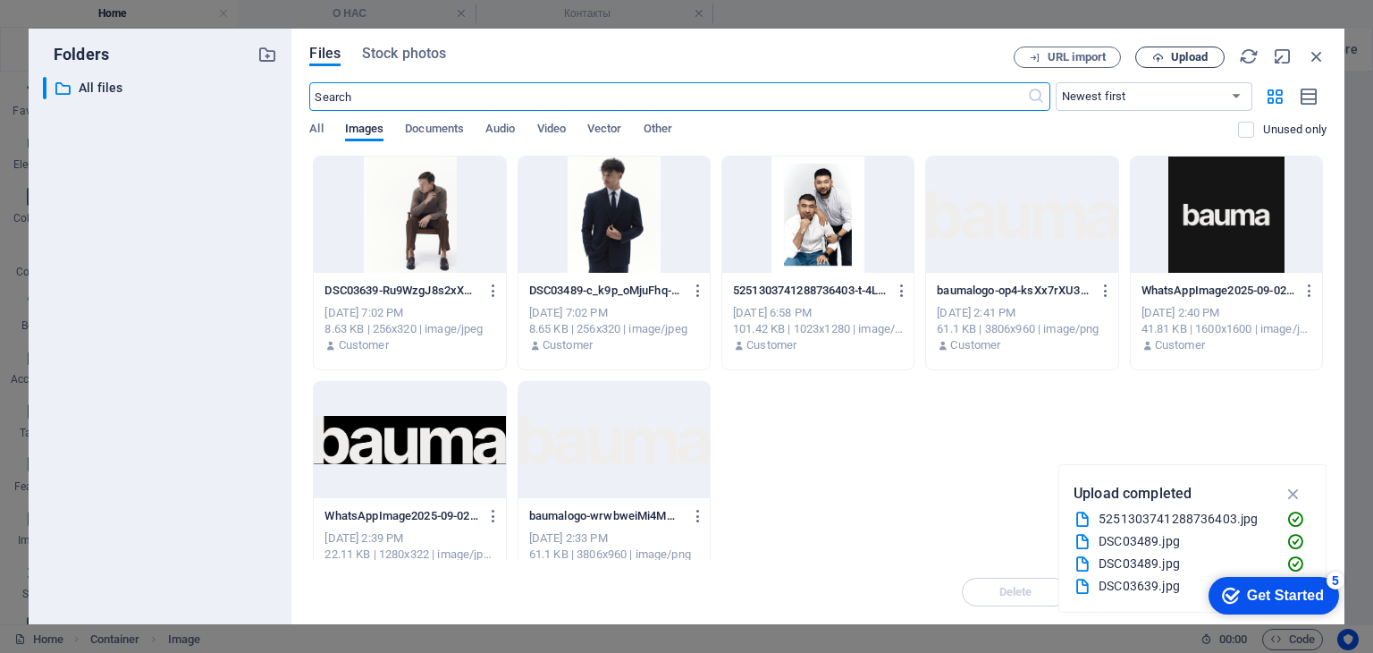
click at [1209, 63] on button "Upload" at bounding box center [1179, 56] width 89 height 21
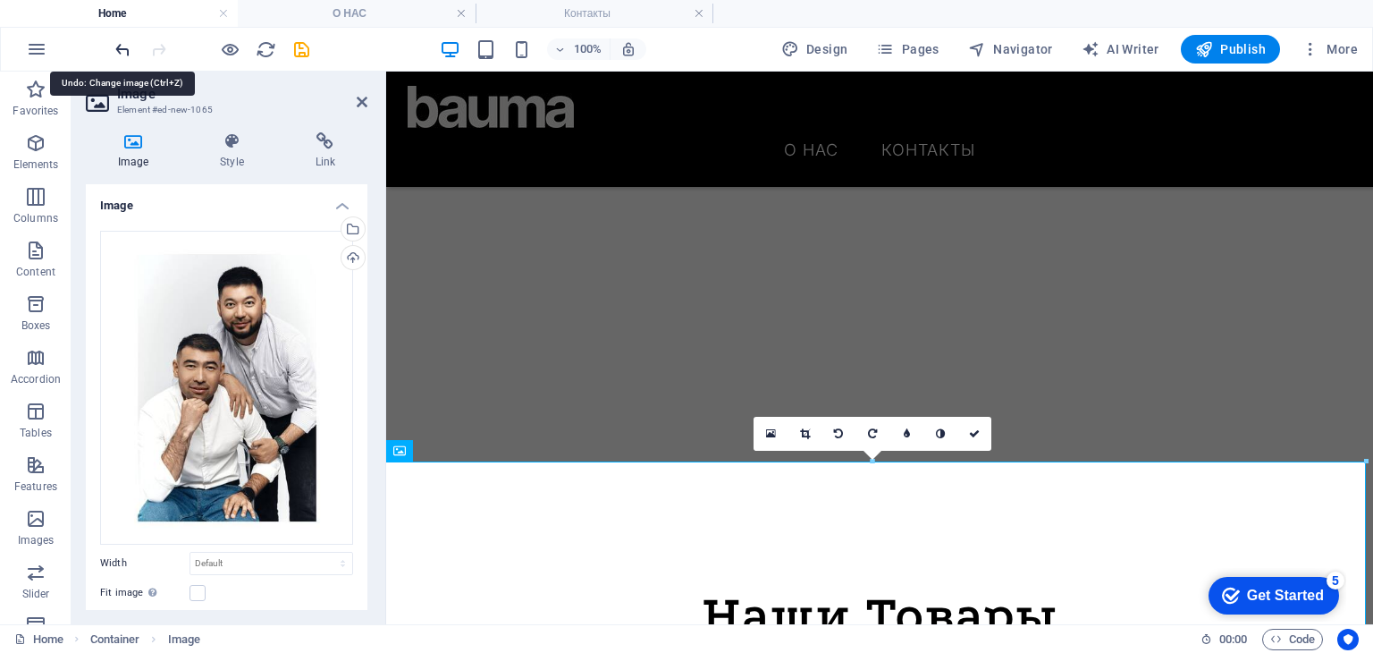
click at [123, 46] on icon "undo" at bounding box center [123, 49] width 21 height 21
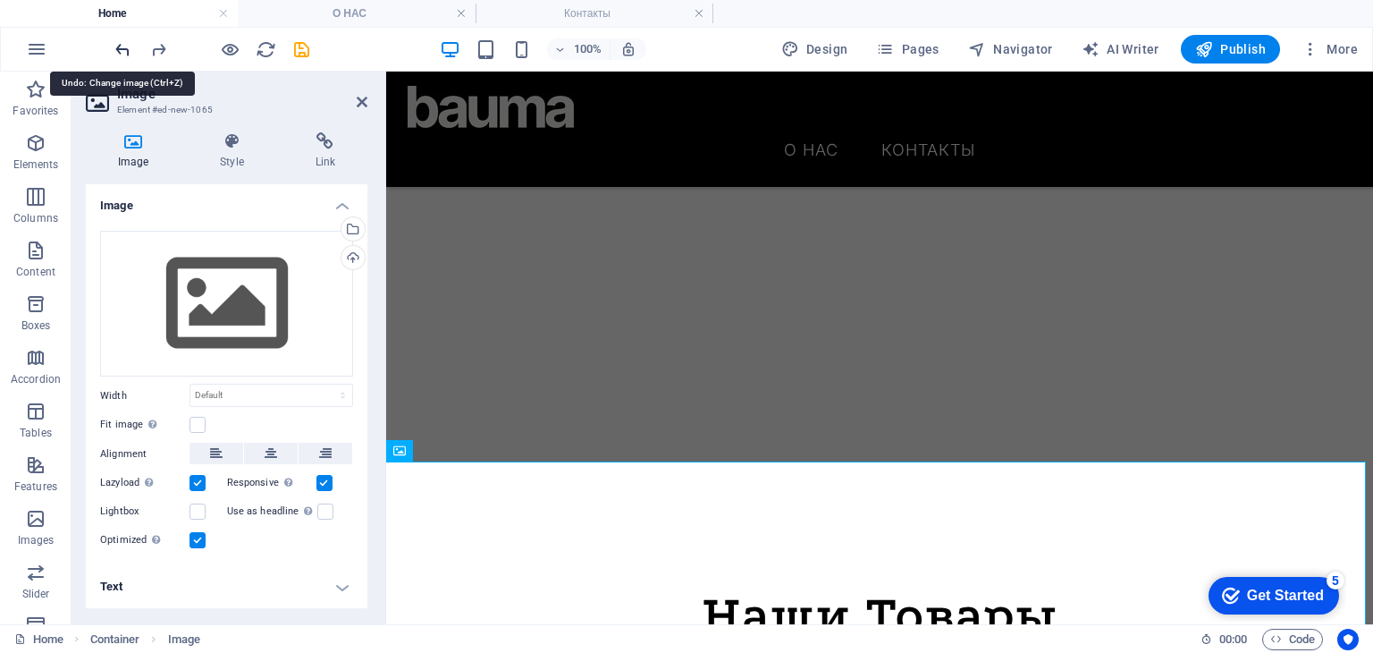
click at [122, 58] on icon "undo" at bounding box center [123, 49] width 21 height 21
click at [651, 588] on div "Наши Товары" at bounding box center [880, 615] width 944 height 54
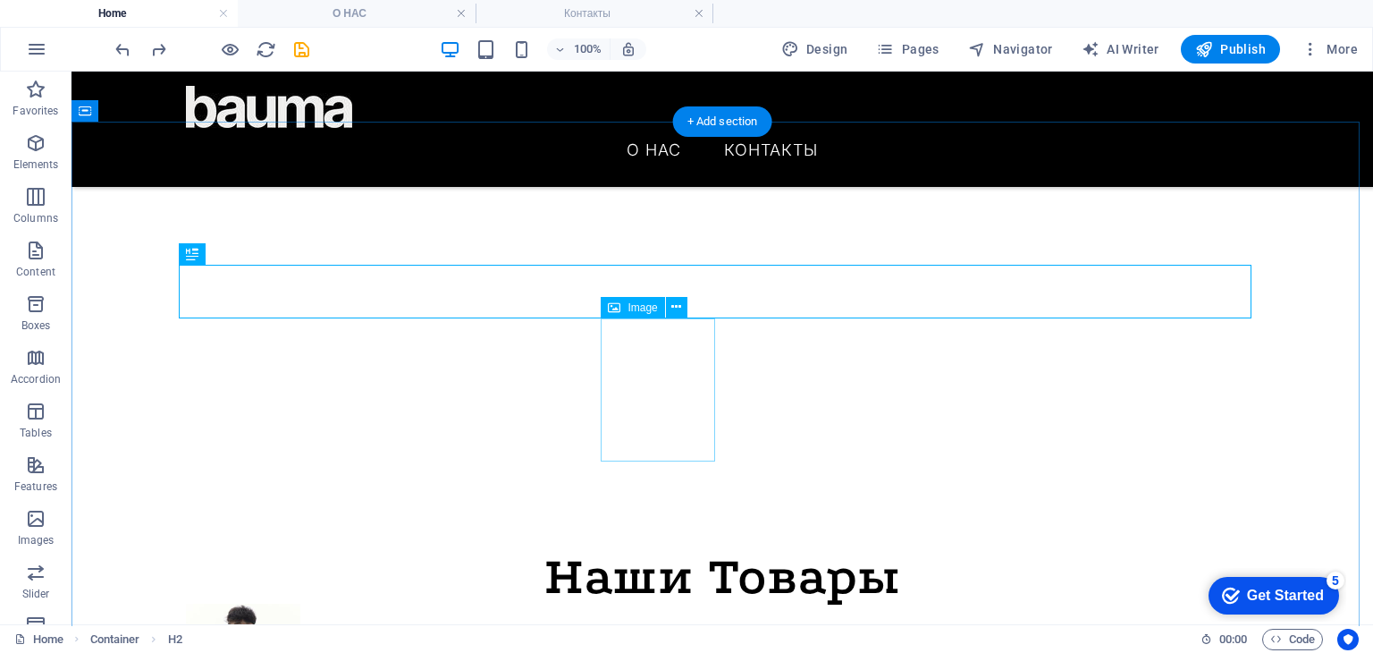
scroll to position [536, 0]
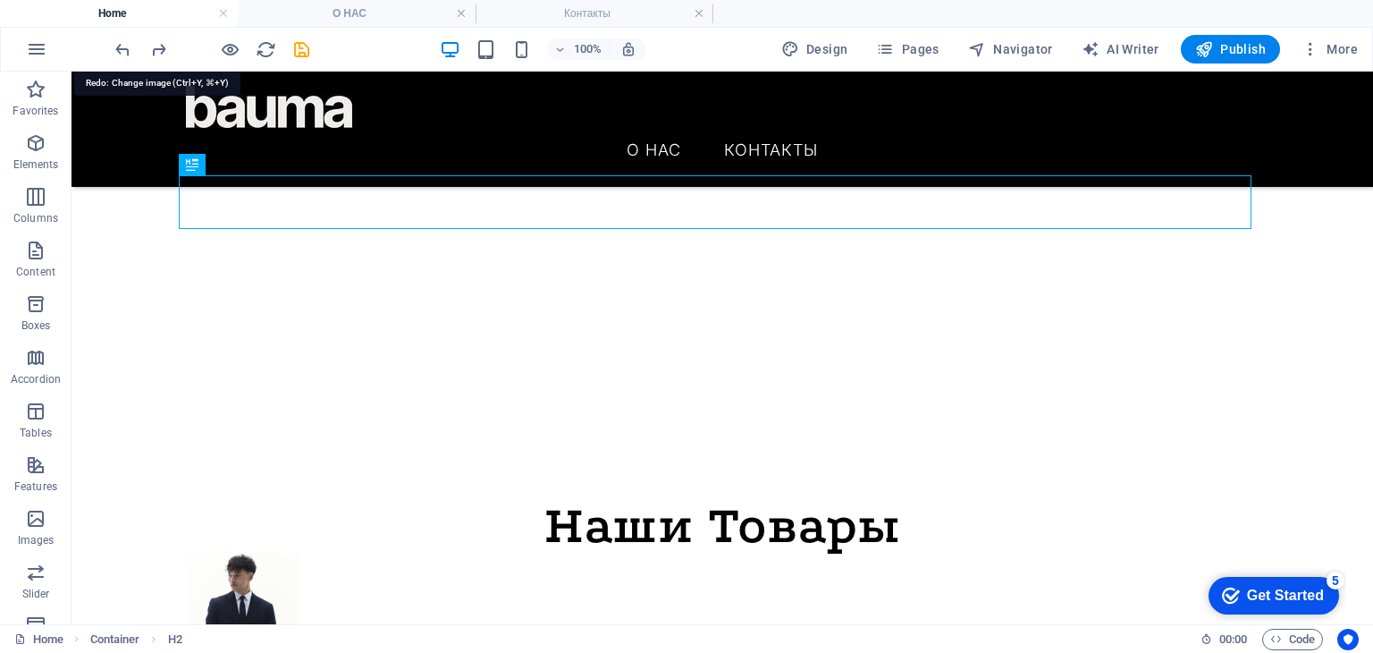
drag, startPoint x: 157, startPoint y: 44, endPoint x: 194, endPoint y: 65, distance: 42.5
click at [158, 44] on icon "redo" at bounding box center [158, 49] width 21 height 21
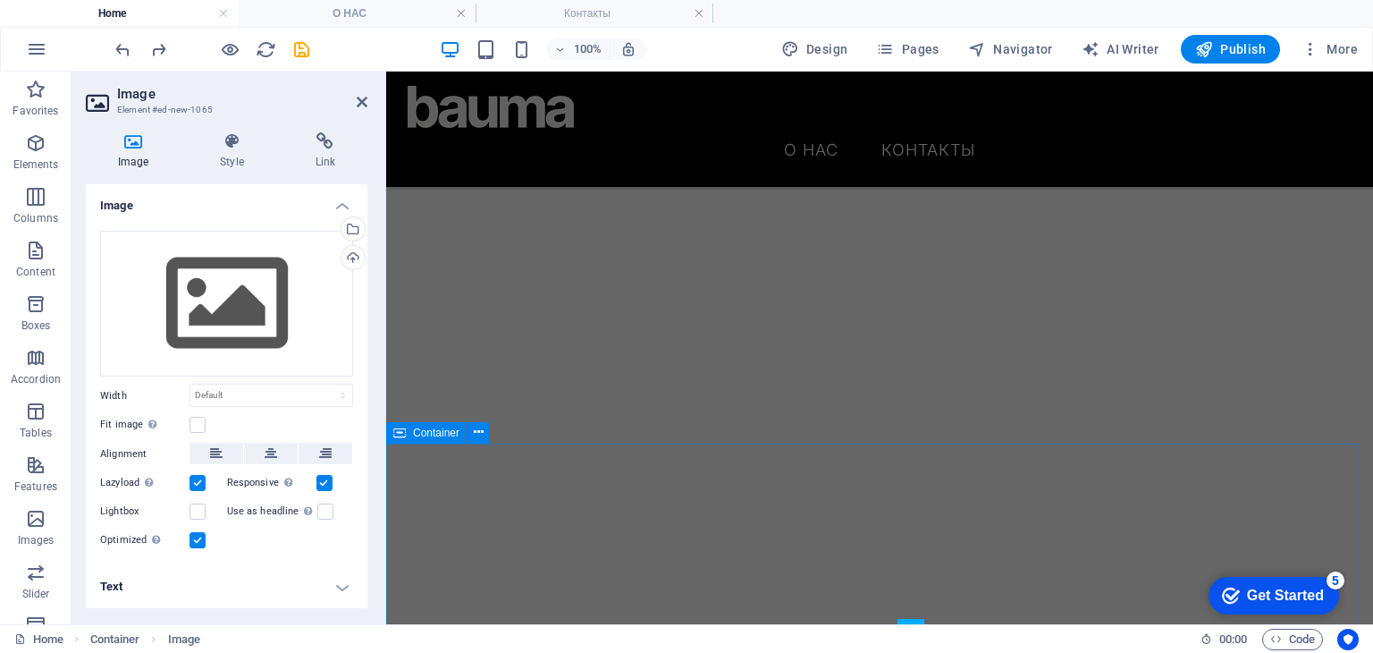
scroll to position [125, 0]
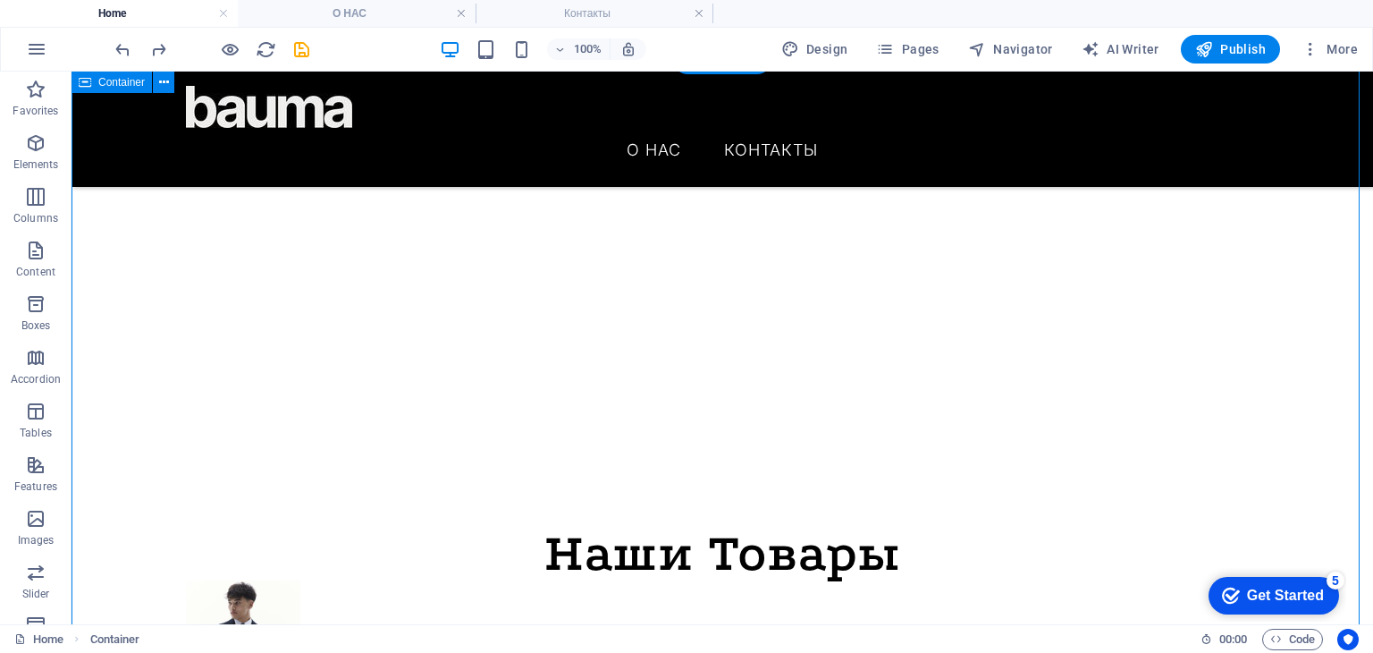
scroll to position [572, 0]
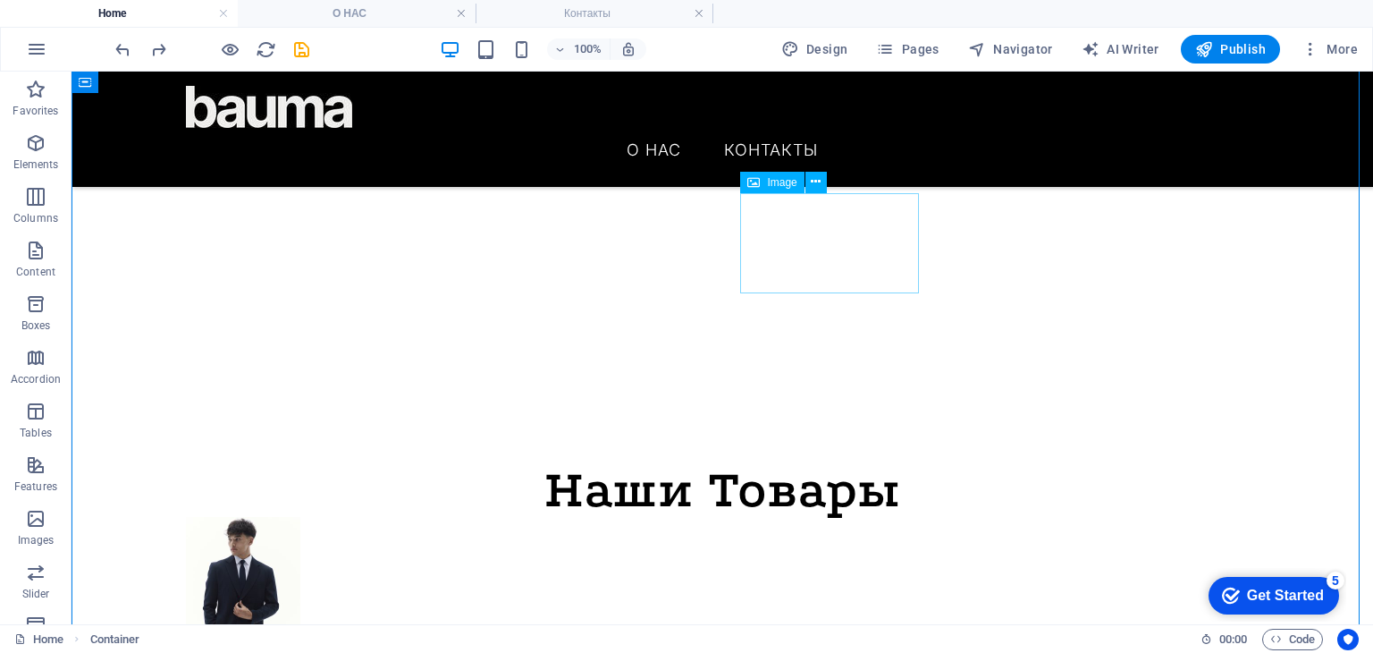
click at [822, 463] on div "Наши Товары" at bounding box center [722, 490] width 1073 height 54
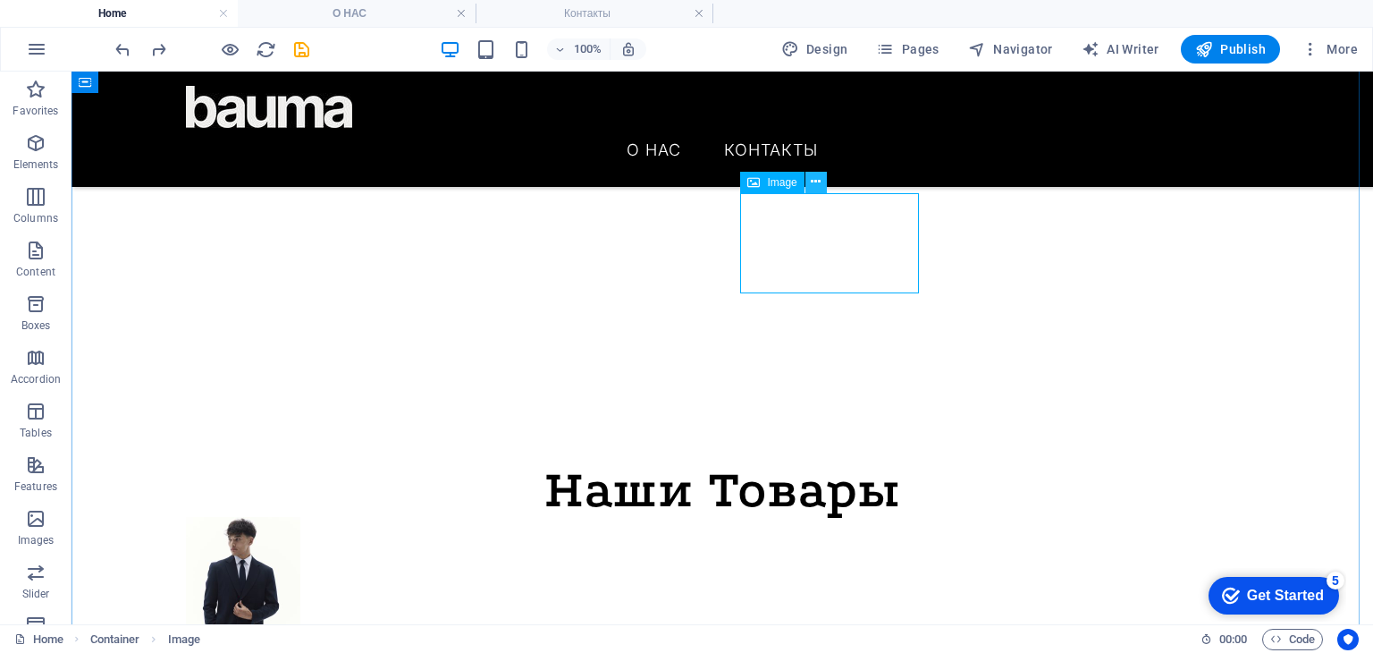
click at [817, 183] on icon at bounding box center [816, 182] width 10 height 19
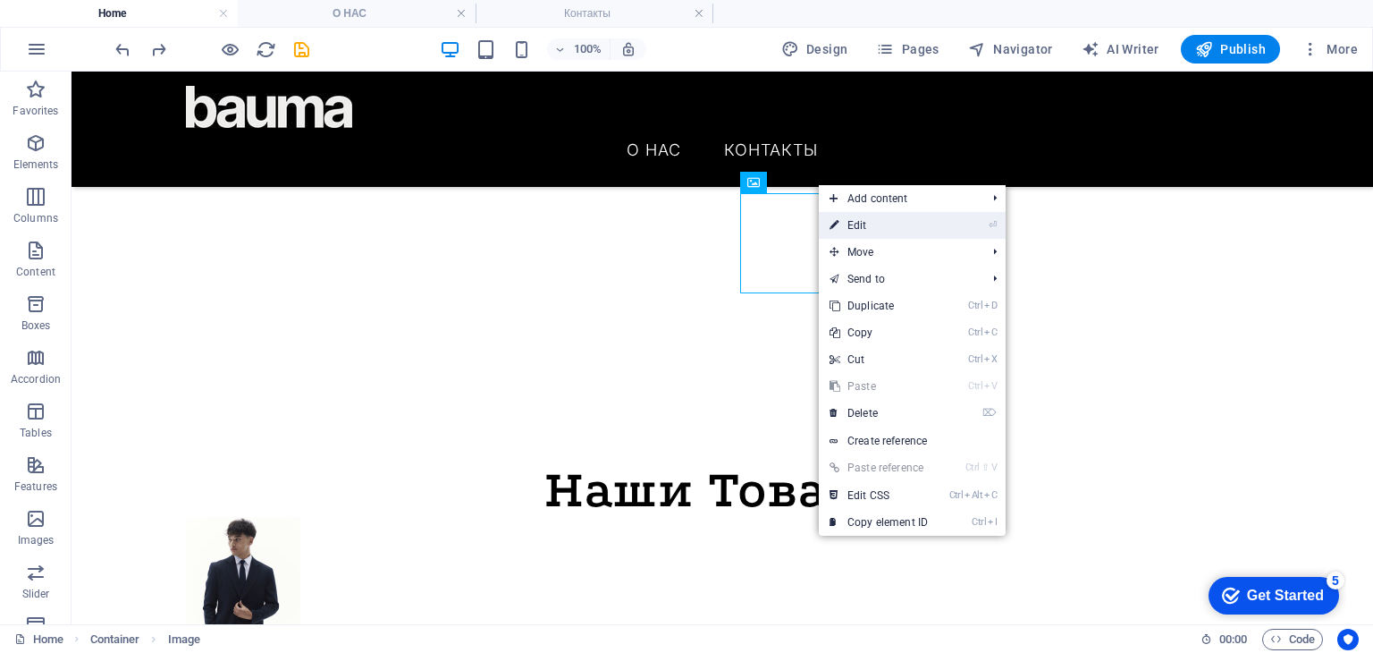
click at [880, 232] on link "⏎ Edit" at bounding box center [879, 225] width 120 height 27
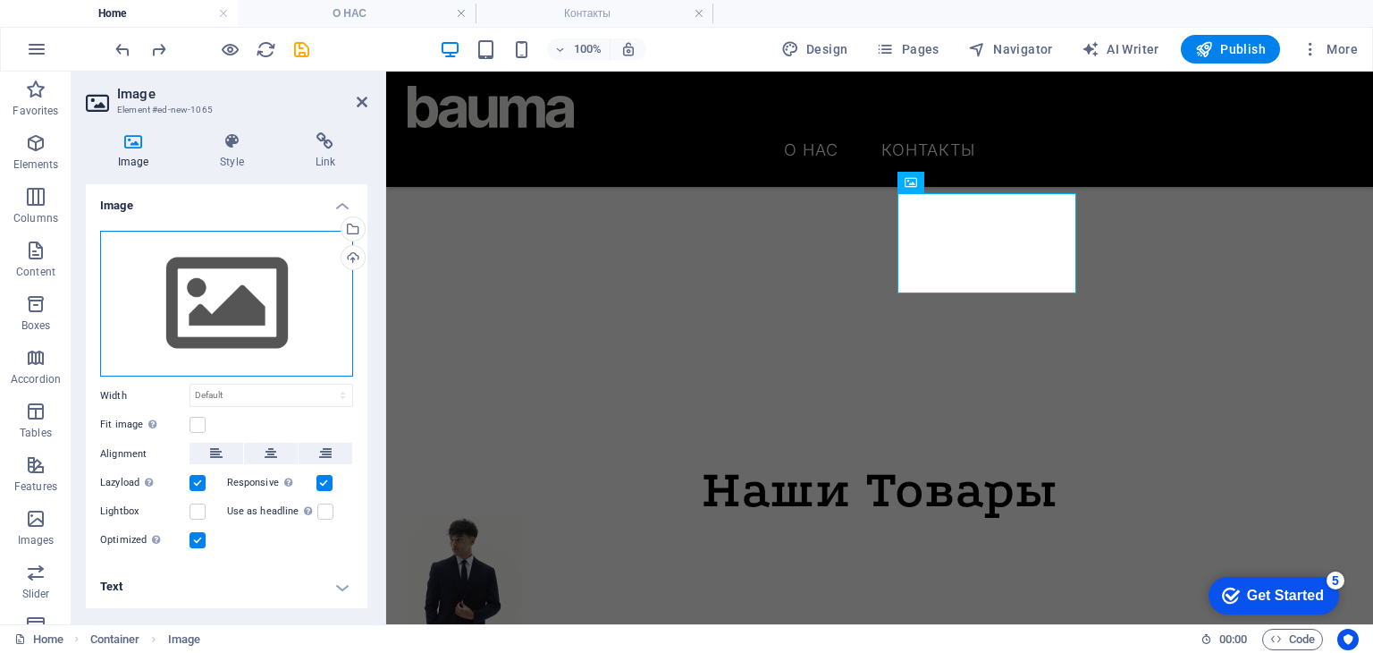
click at [322, 276] on div "Drag files here, click to choose files or select files from Files or our free s…" at bounding box center [226, 304] width 253 height 147
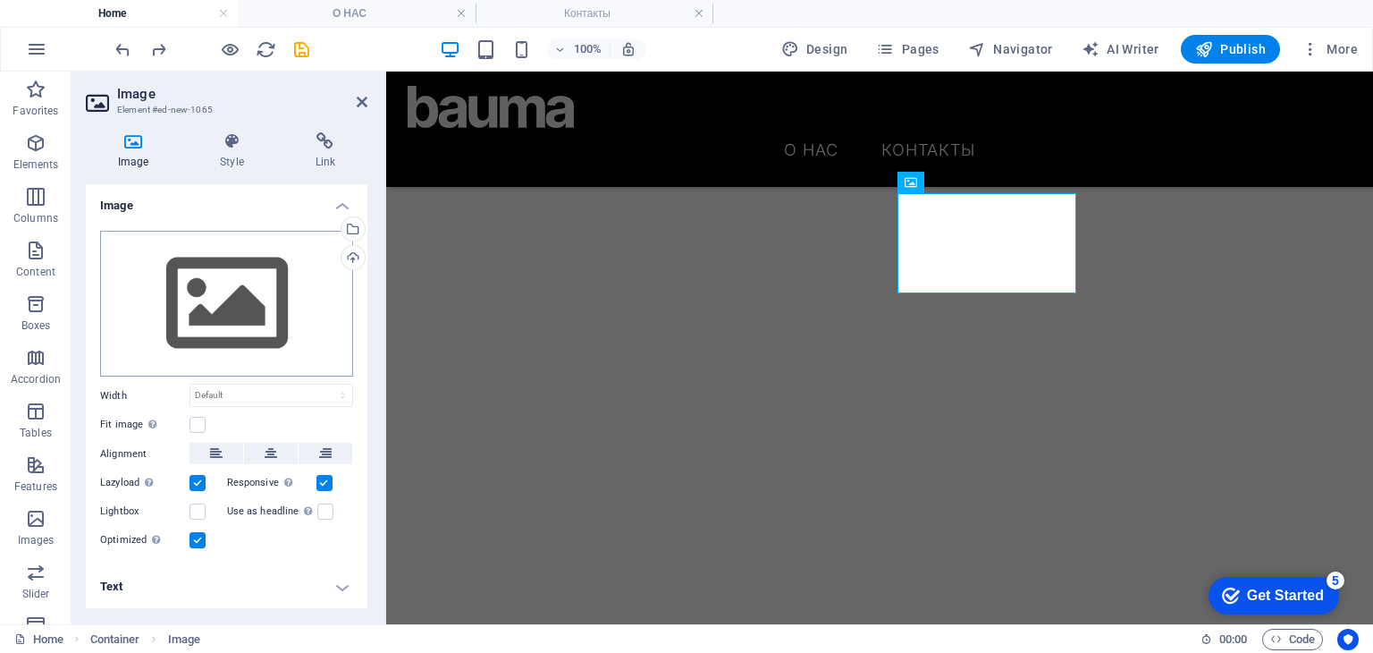
scroll to position [903, 0]
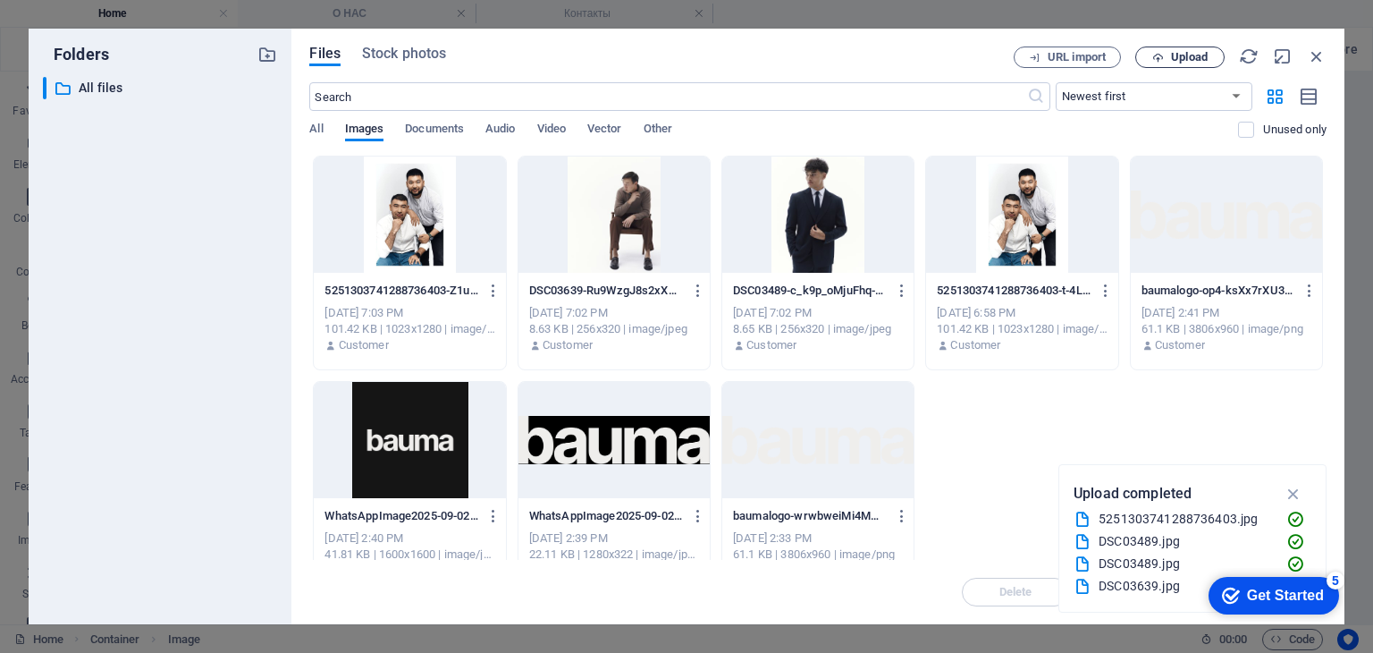
click at [1182, 54] on span "Upload" at bounding box center [1189, 57] width 37 height 11
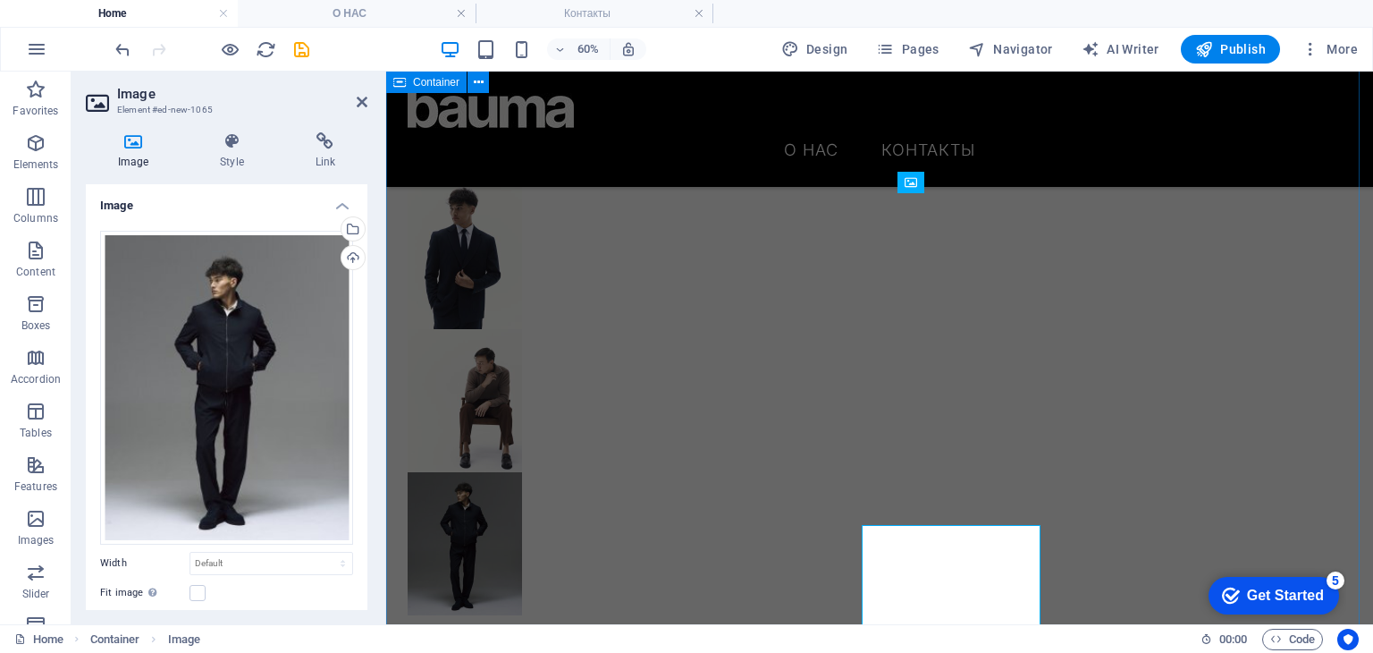
scroll to position [572, 0]
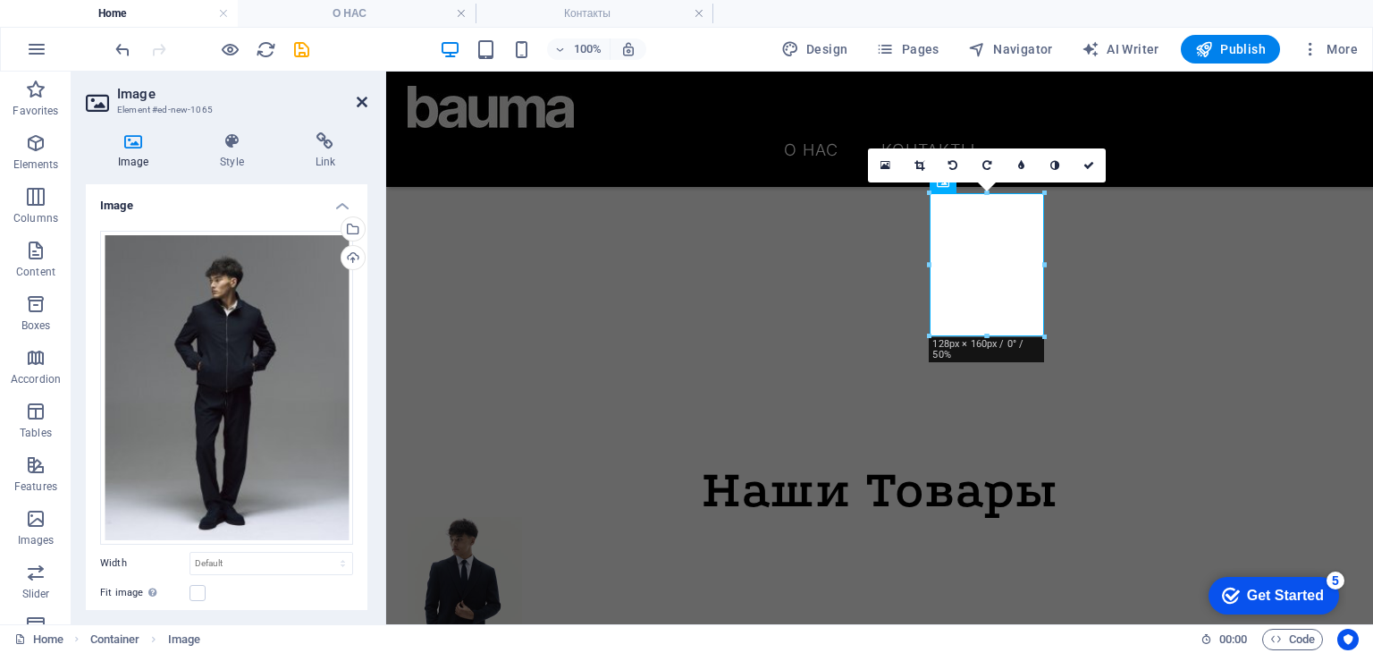
click at [360, 105] on icon at bounding box center [362, 102] width 11 height 14
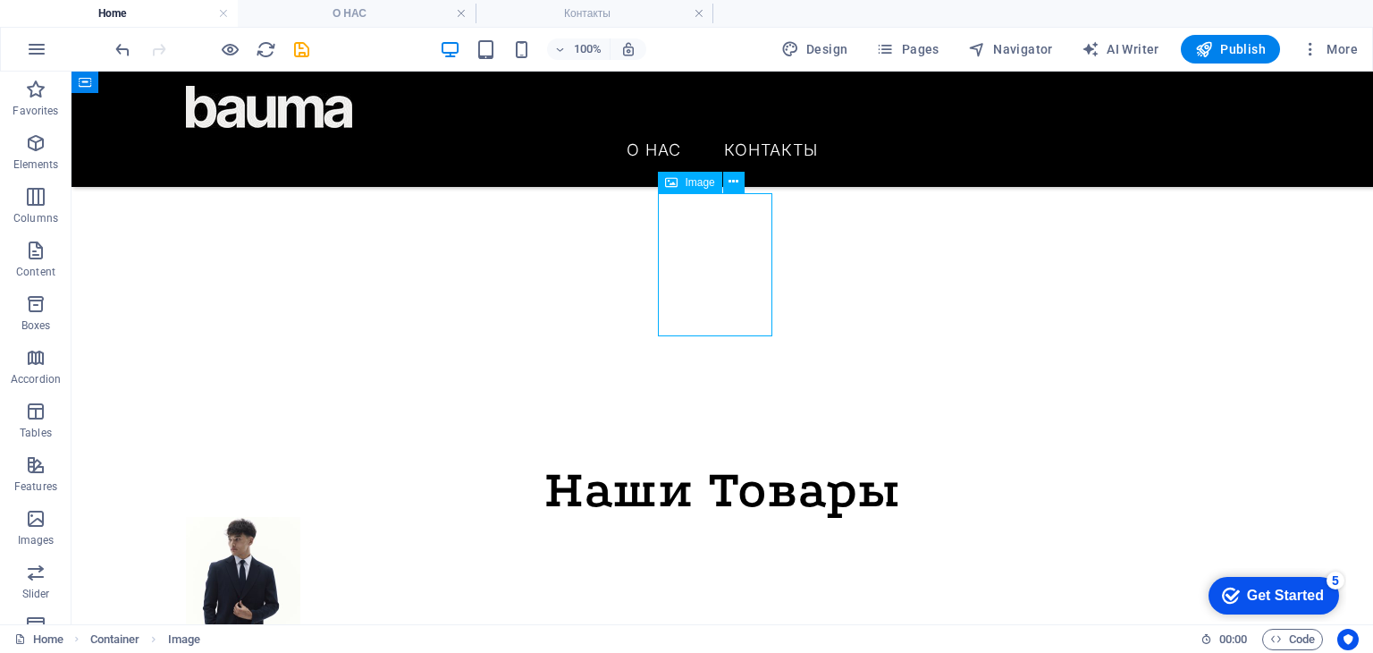
click at [579, 517] on figure at bounding box center [722, 588] width 1073 height 143
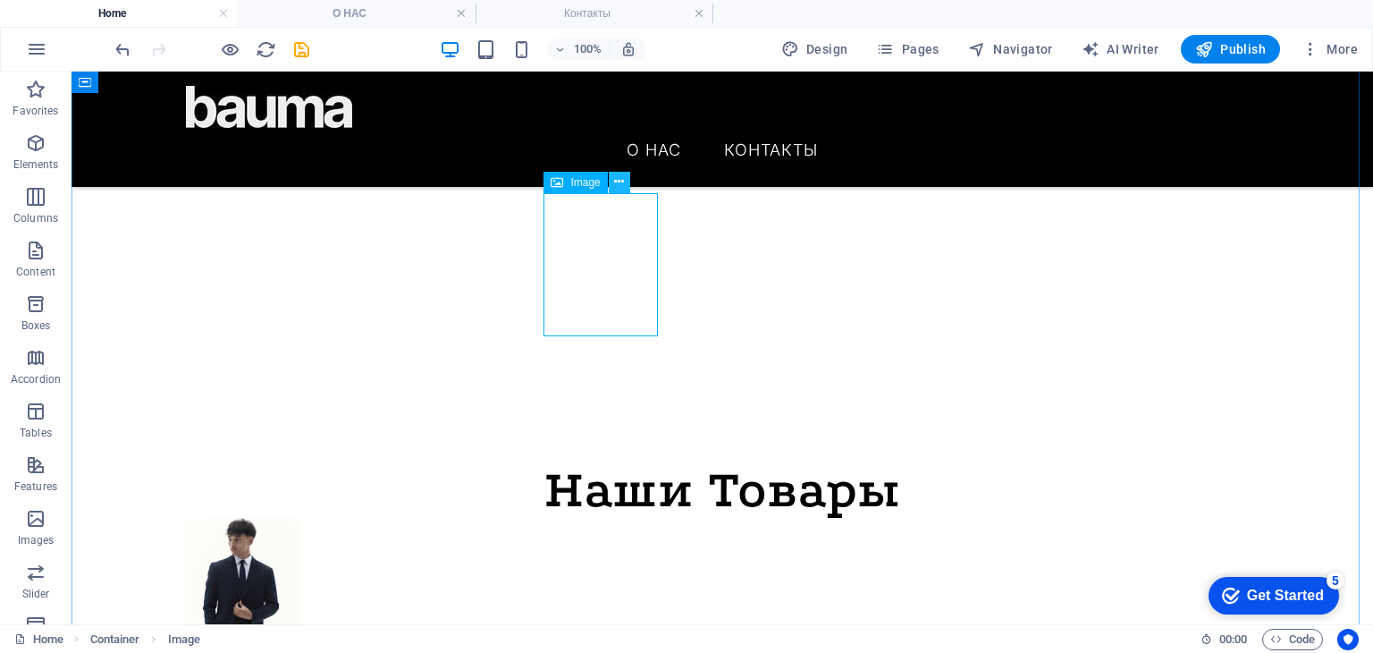
click at [620, 188] on icon at bounding box center [619, 182] width 10 height 19
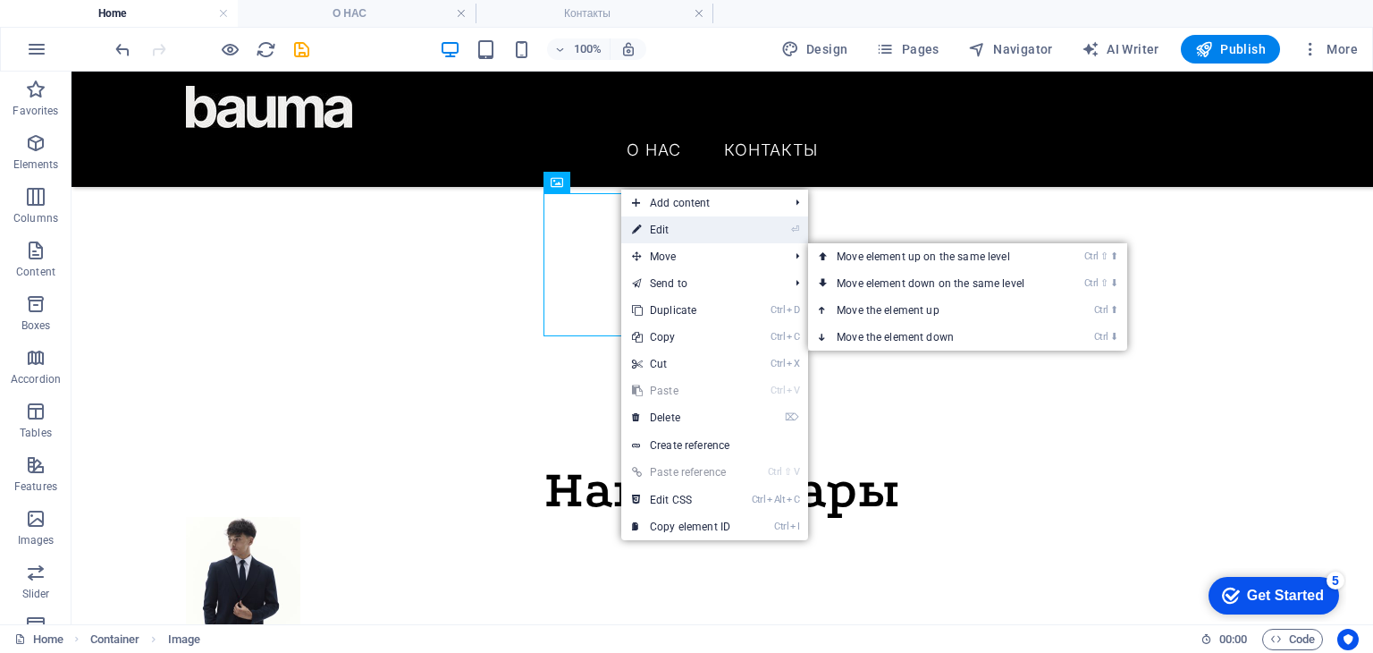
click at [662, 233] on link "⏎ Edit" at bounding box center [681, 229] width 120 height 27
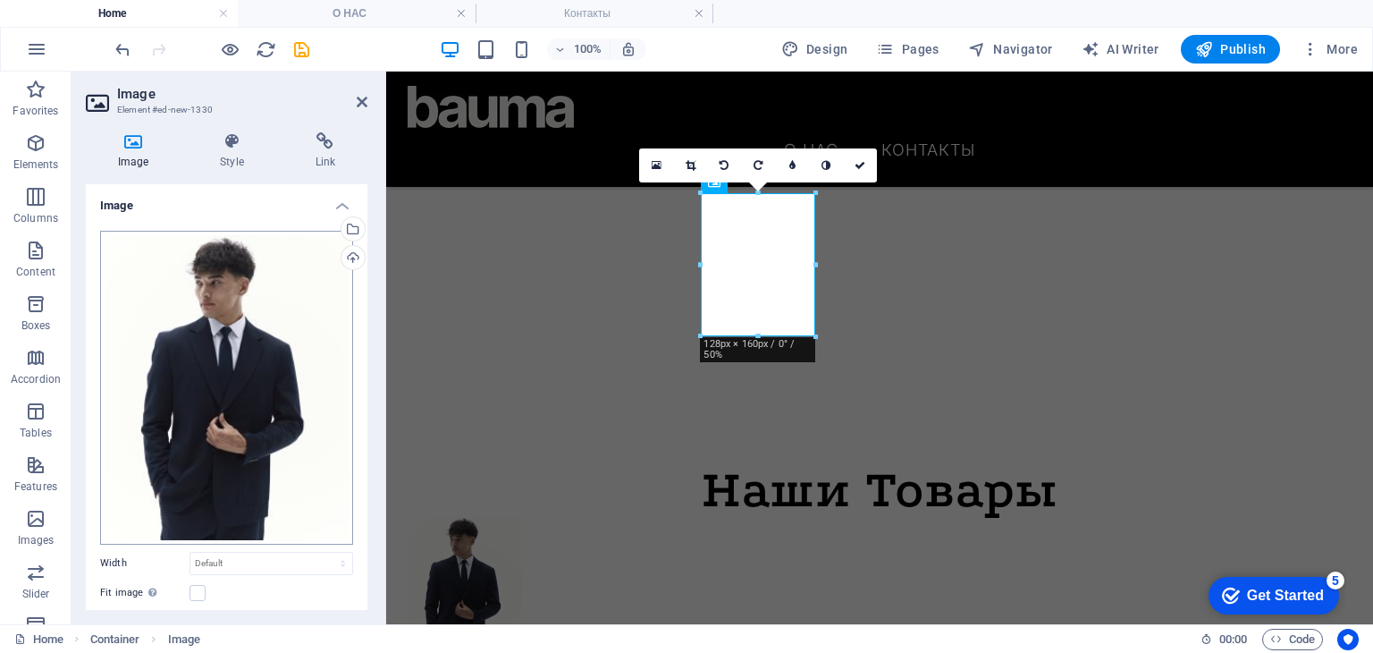
scroll to position [161, 0]
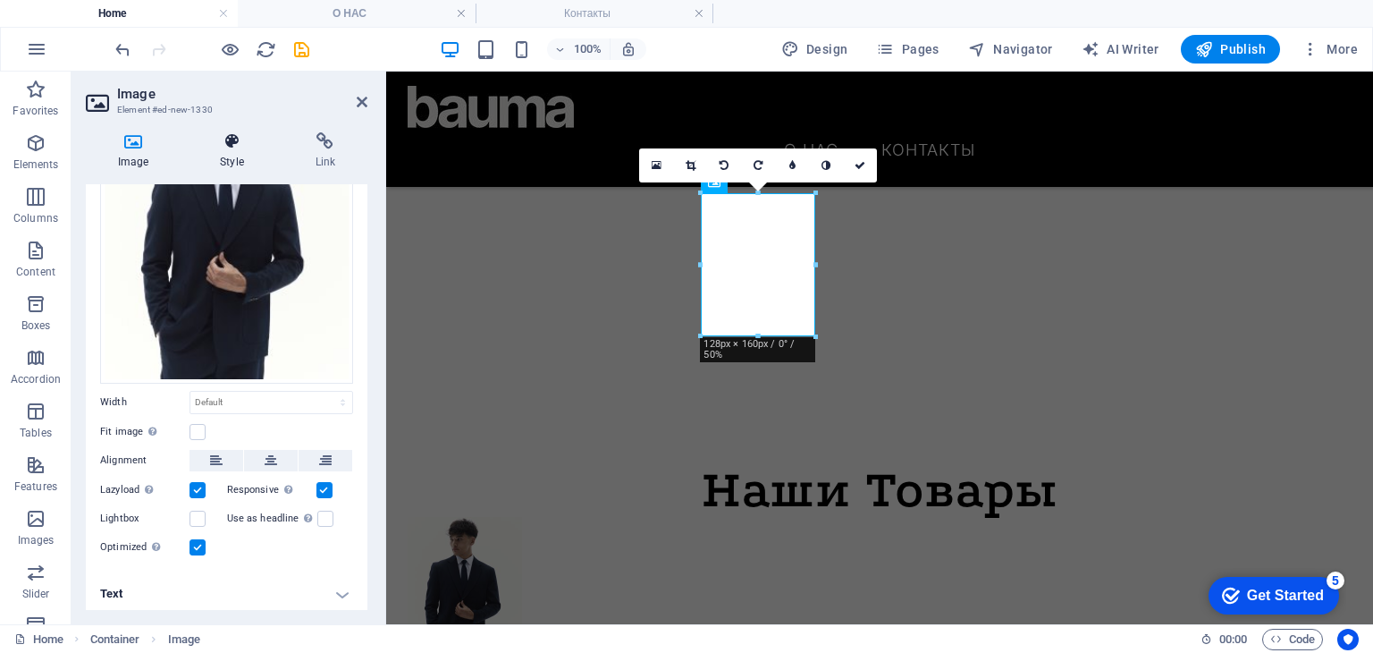
click at [225, 165] on h4 "Style" at bounding box center [235, 151] width 95 height 38
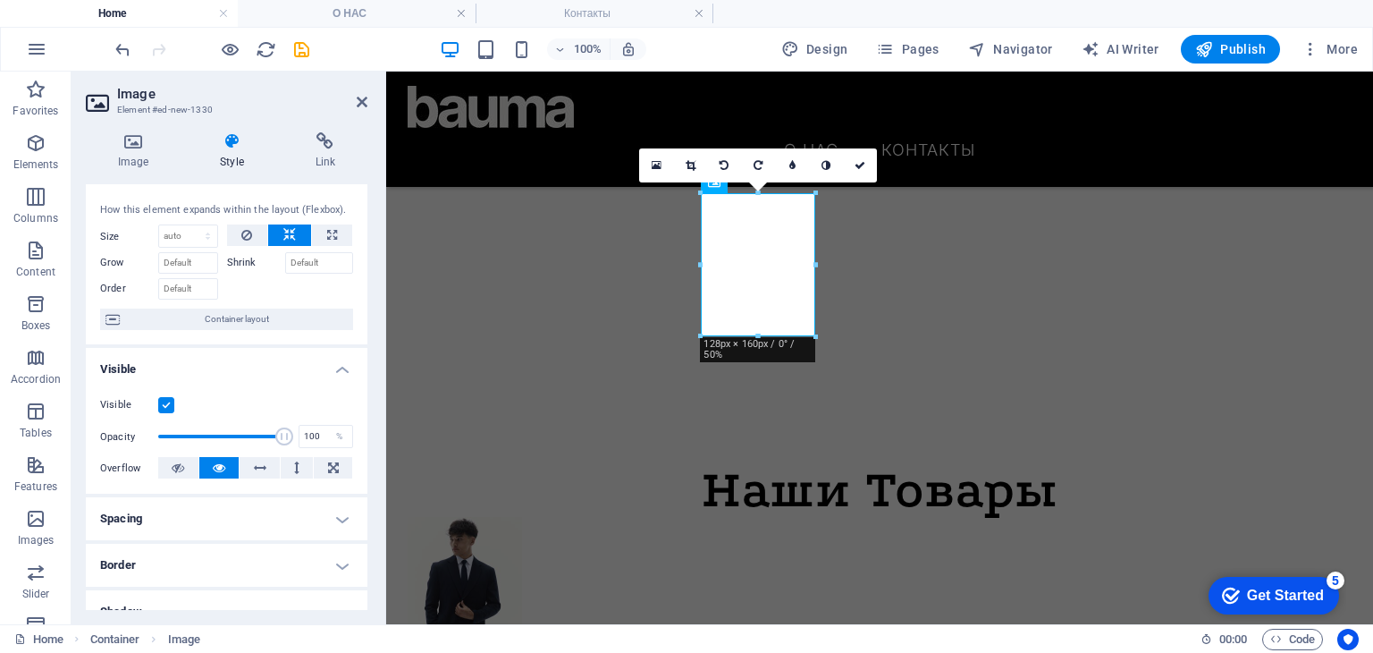
scroll to position [0, 0]
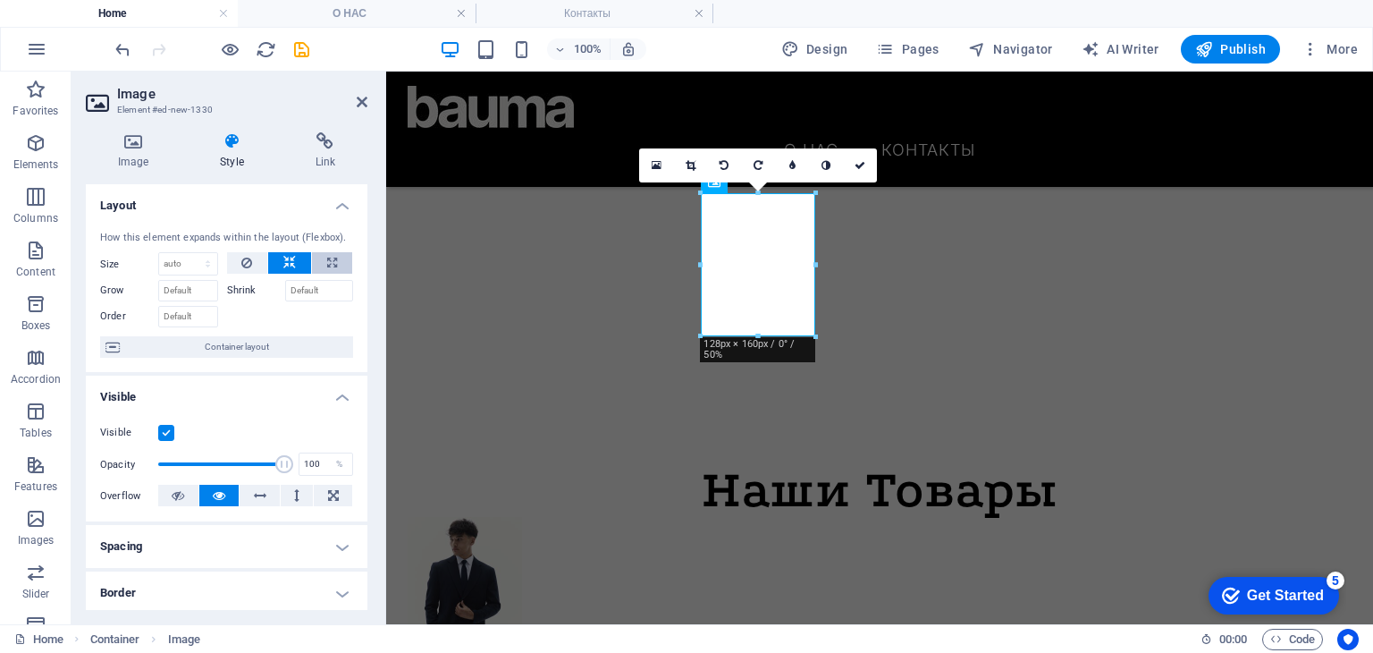
click at [319, 258] on button at bounding box center [332, 262] width 40 height 21
type input "100"
select select "%"
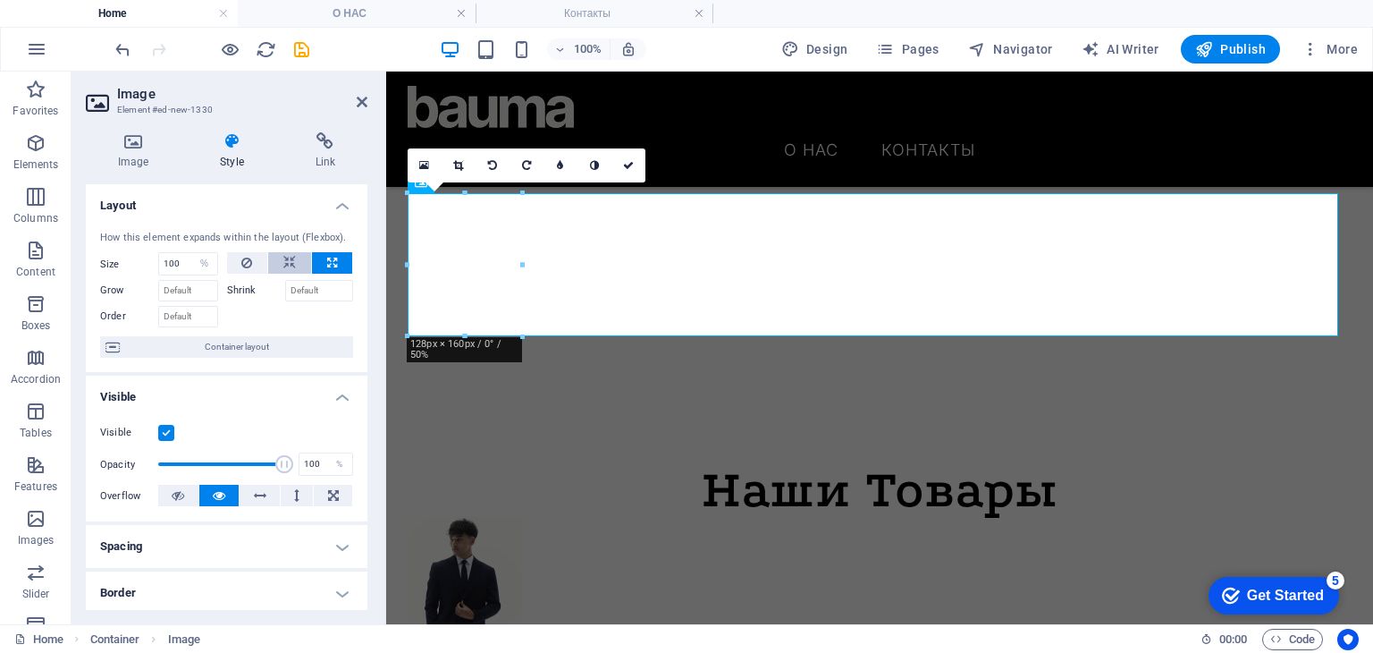
click at [290, 266] on icon at bounding box center [289, 262] width 13 height 21
select select "DISABLED_OPTION_VALUE"
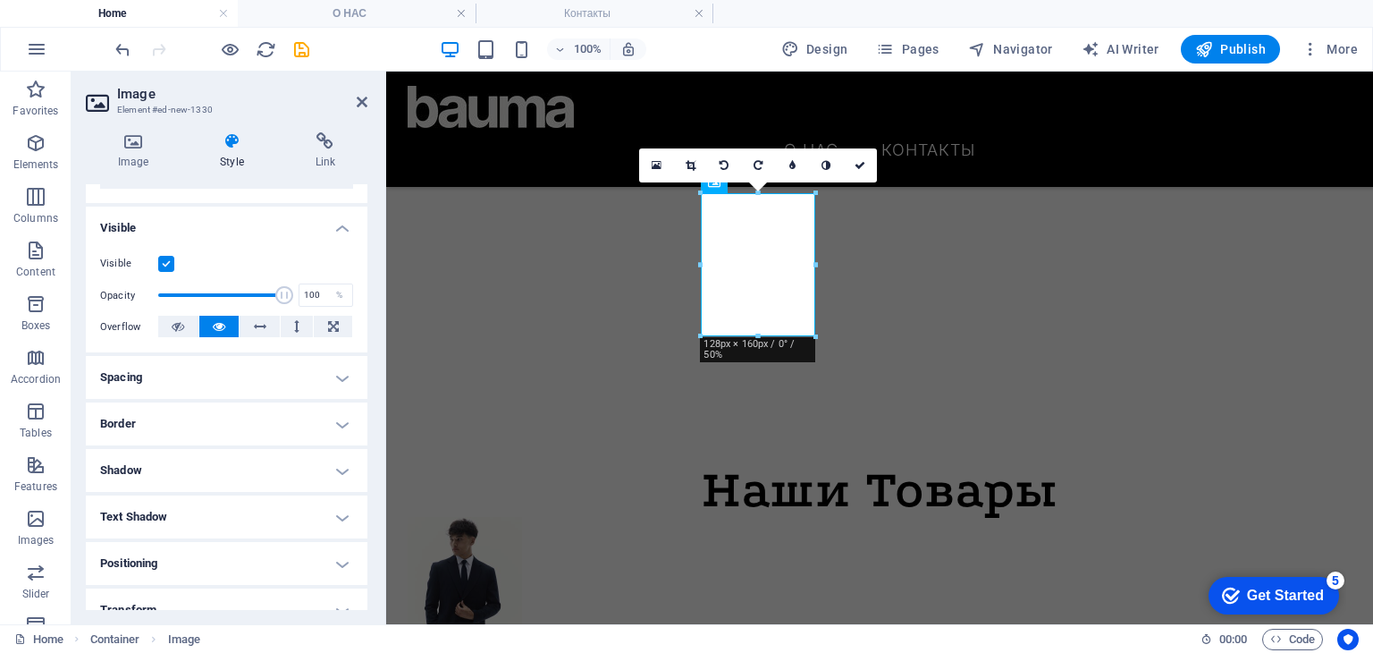
scroll to position [268, 0]
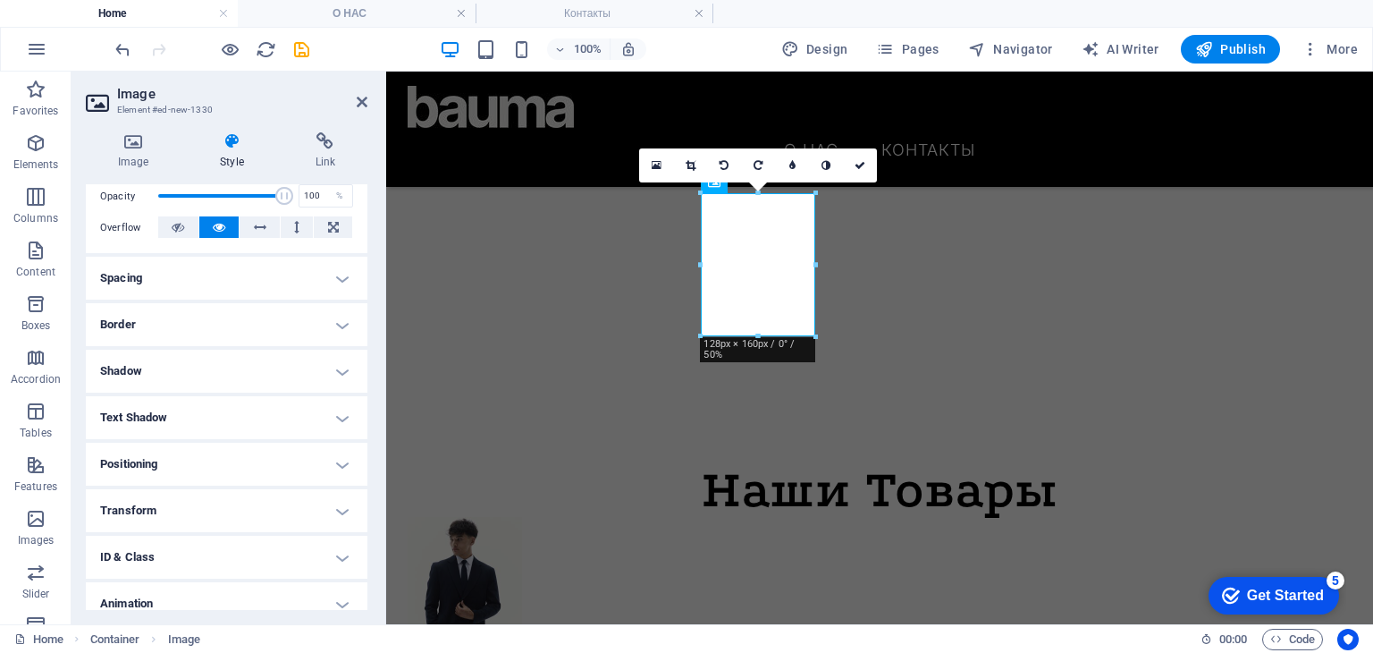
click at [210, 283] on h4 "Spacing" at bounding box center [227, 278] width 282 height 43
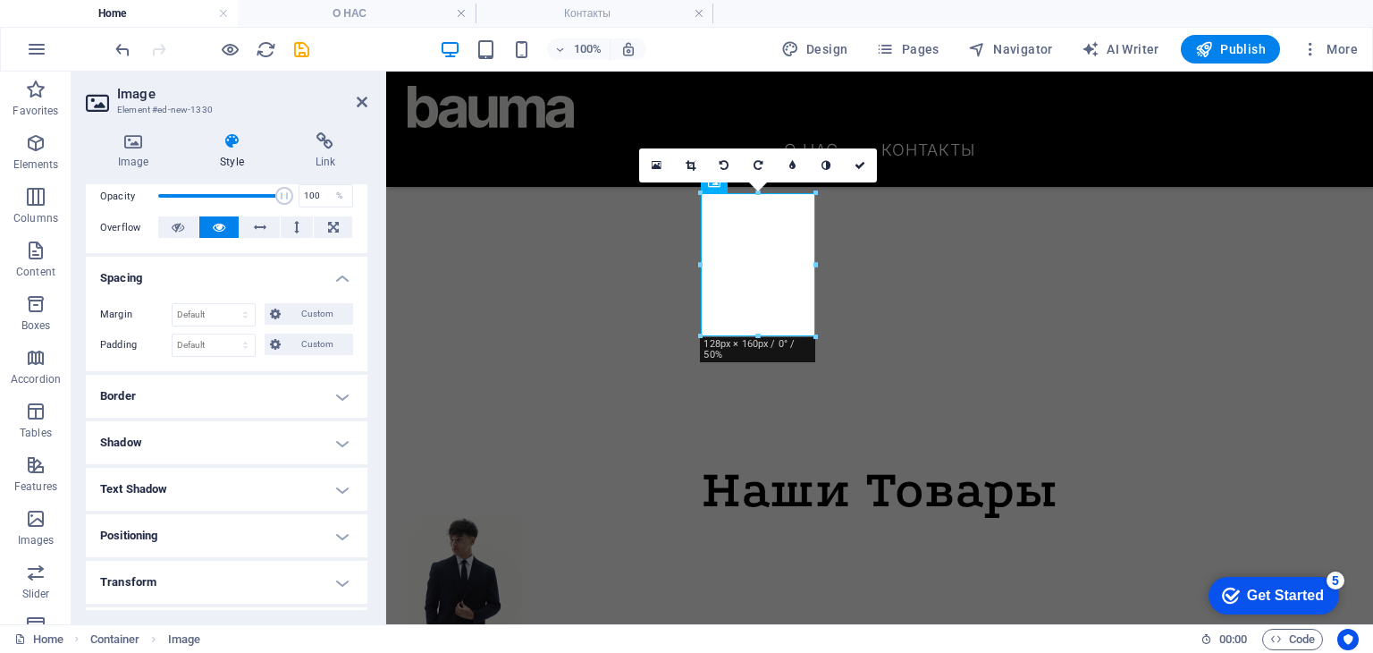
click at [228, 279] on h4 "Spacing" at bounding box center [227, 273] width 282 height 32
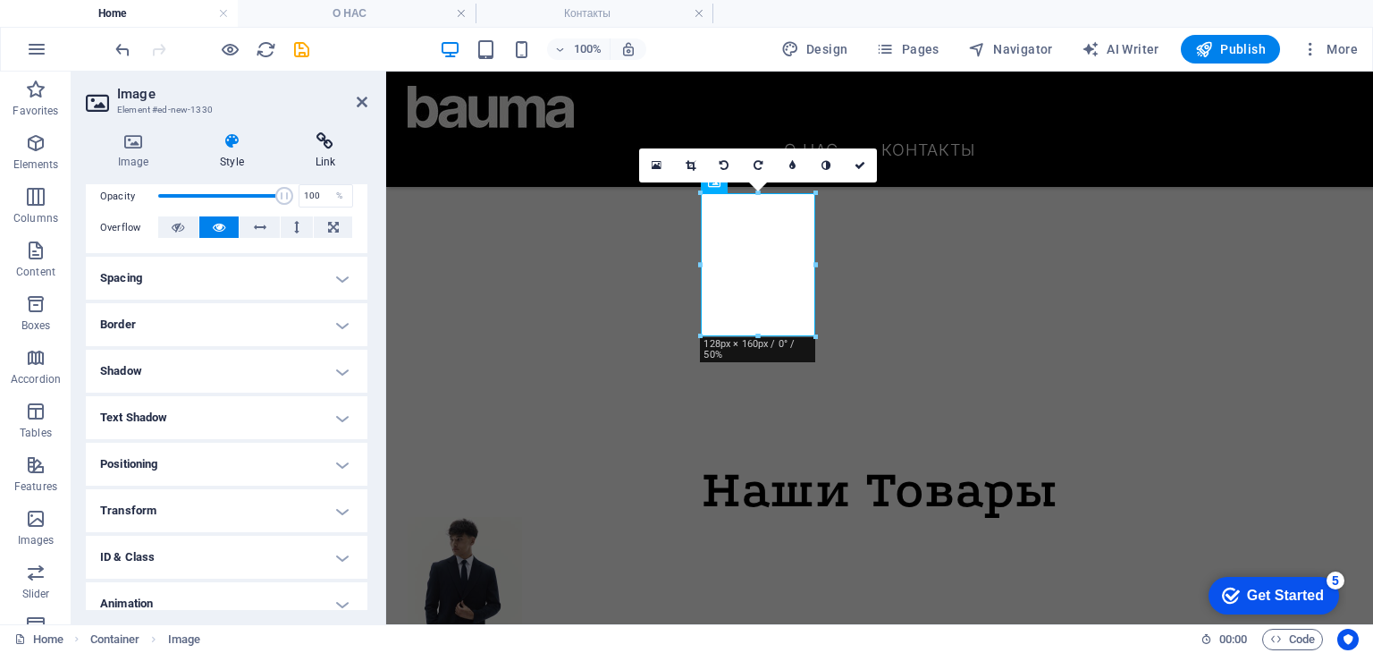
click at [304, 153] on h4 "Link" at bounding box center [325, 151] width 84 height 38
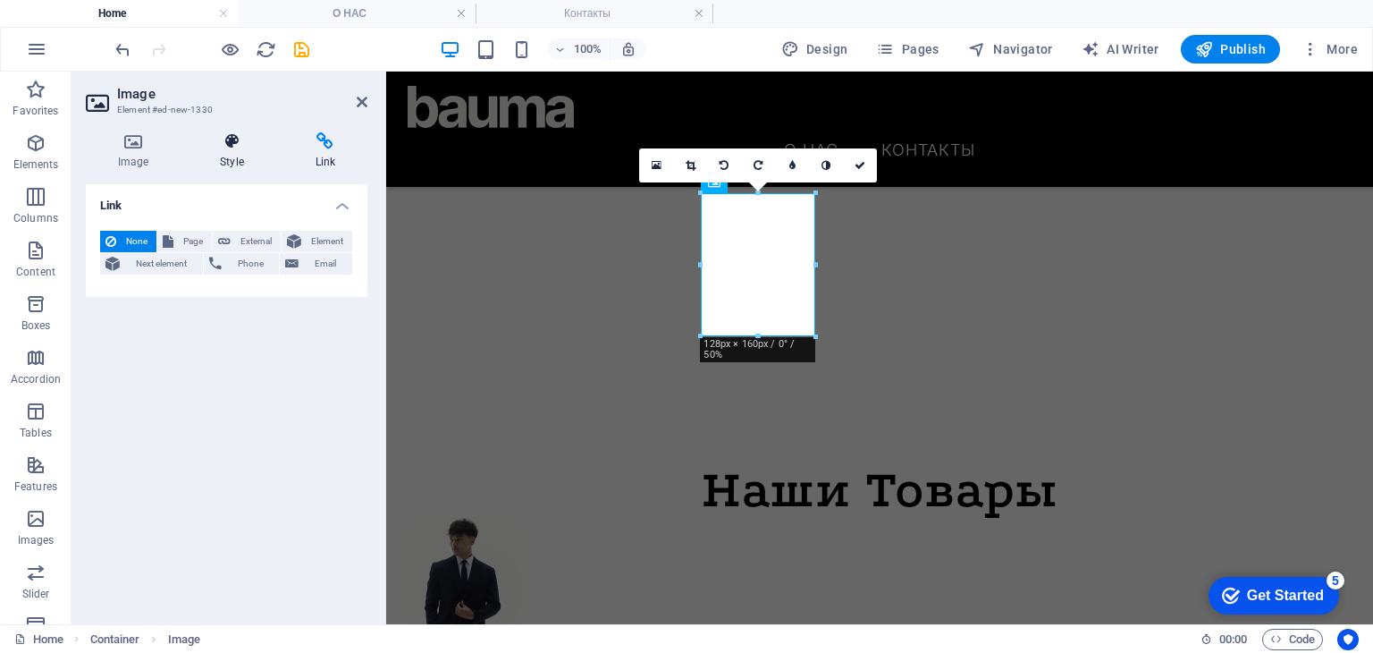
click at [209, 150] on h4 "Style" at bounding box center [235, 151] width 95 height 38
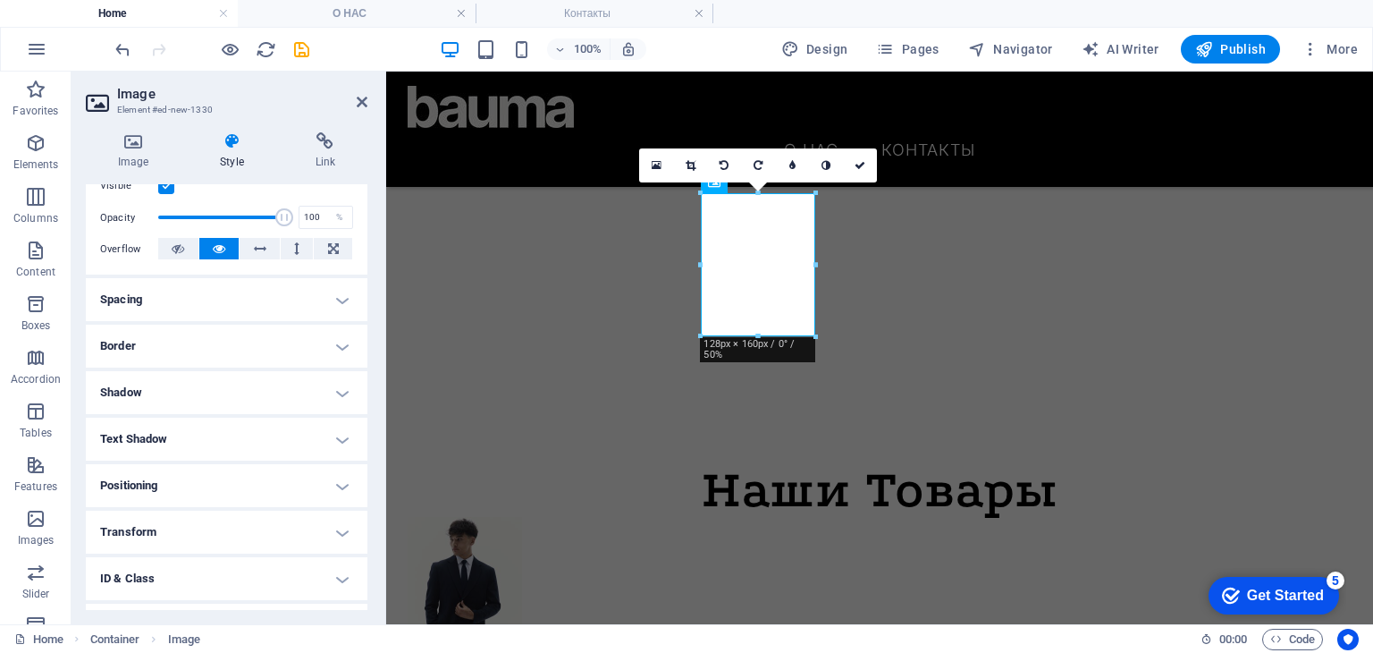
scroll to position [150, 0]
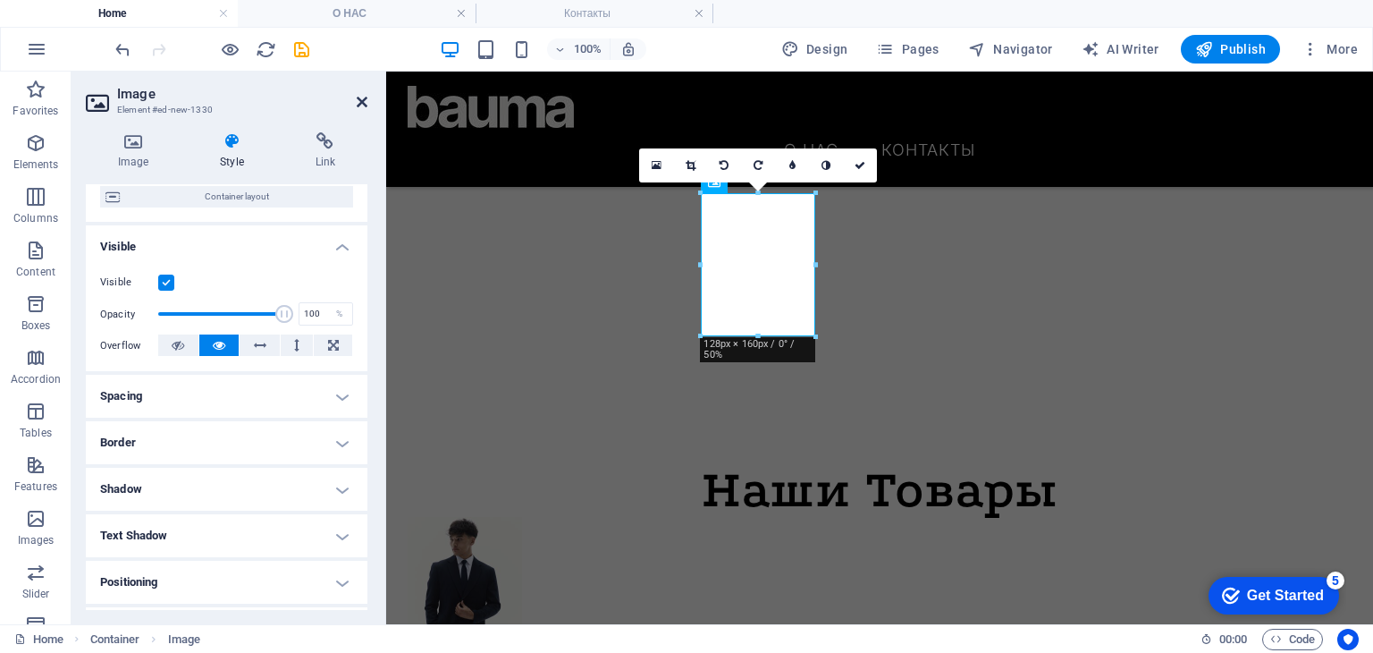
click at [365, 102] on icon at bounding box center [362, 102] width 11 height 14
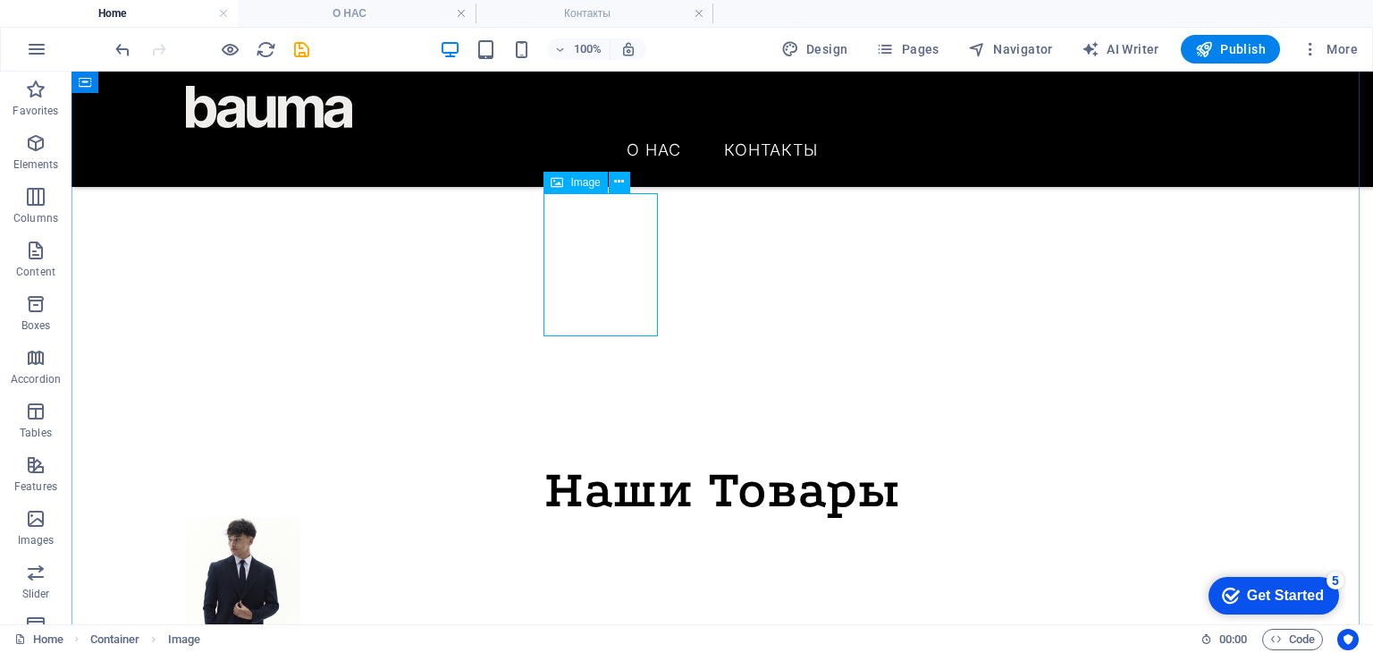
click at [595, 517] on figure at bounding box center [722, 588] width 1073 height 143
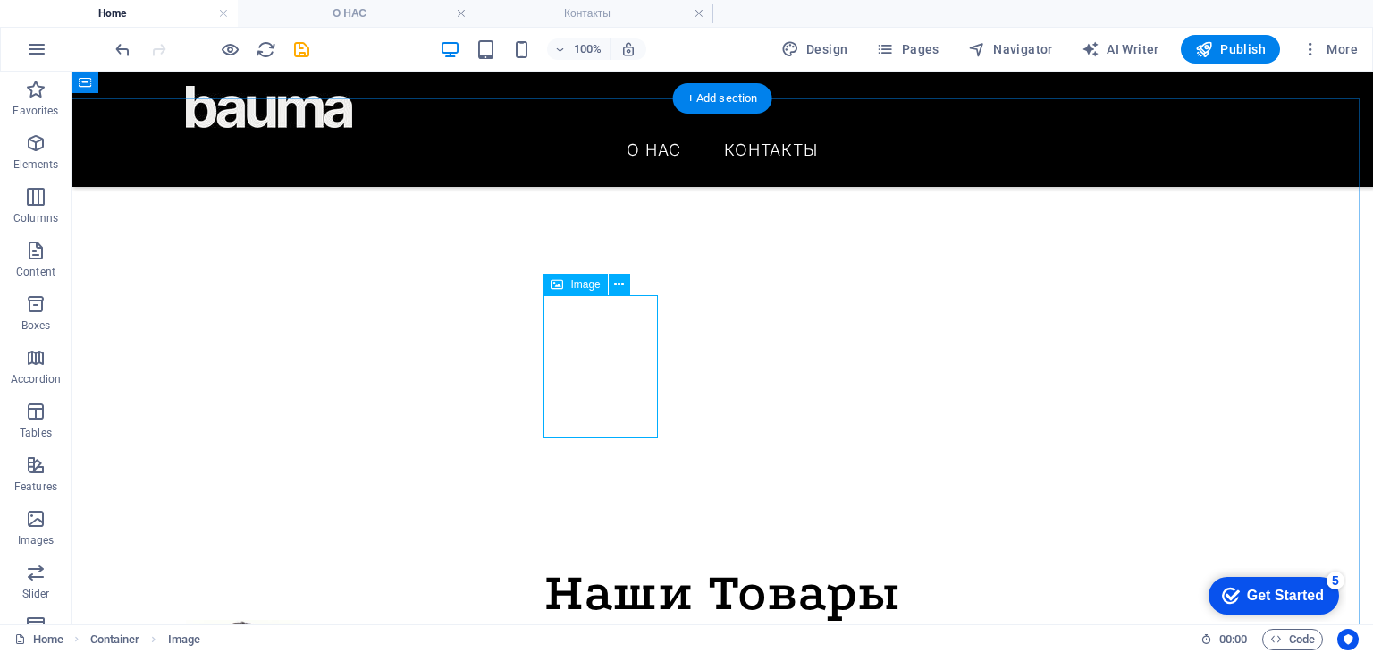
scroll to position [393, 0]
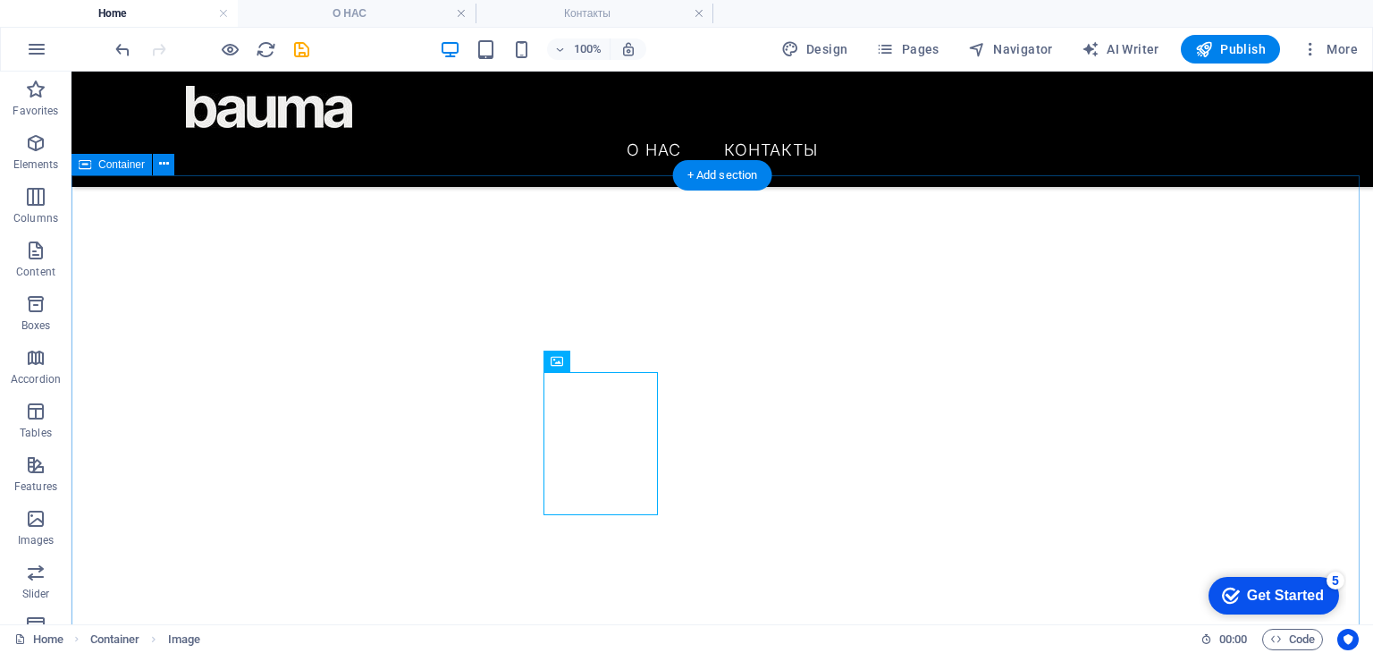
drag, startPoint x: 566, startPoint y: 260, endPoint x: 422, endPoint y: 262, distance: 144.0
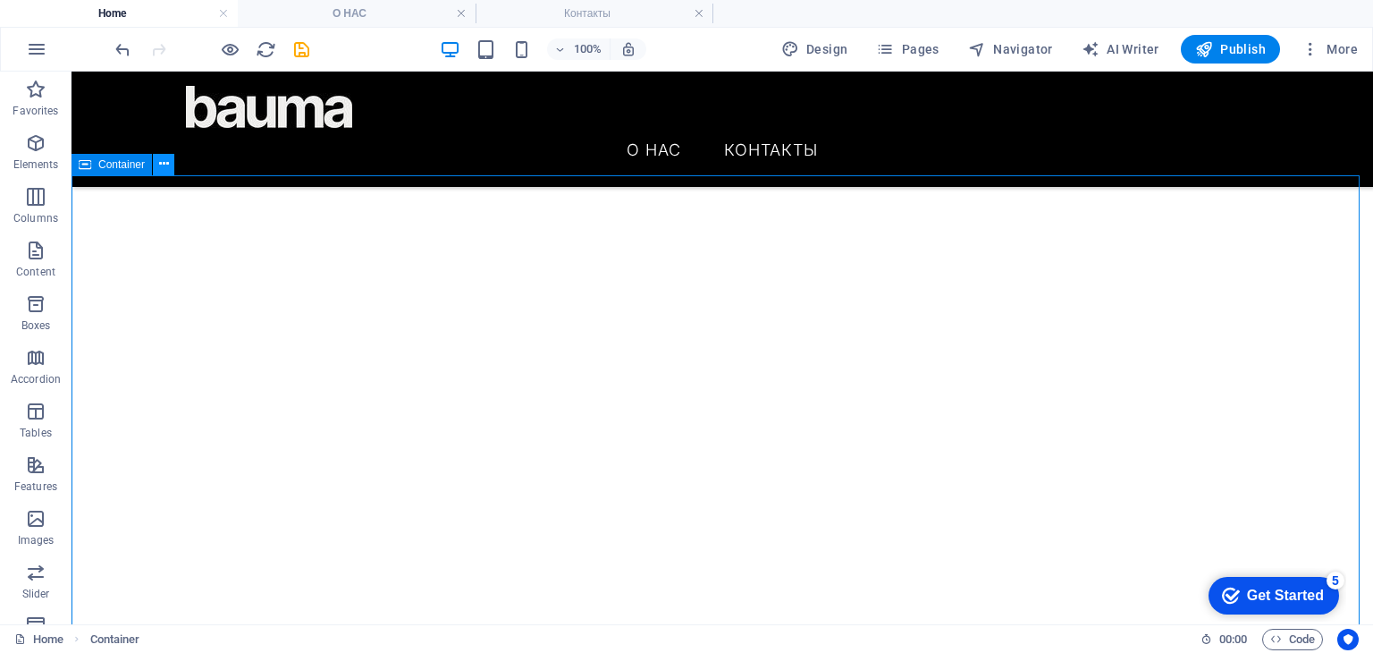
click at [170, 172] on button at bounding box center [163, 164] width 21 height 21
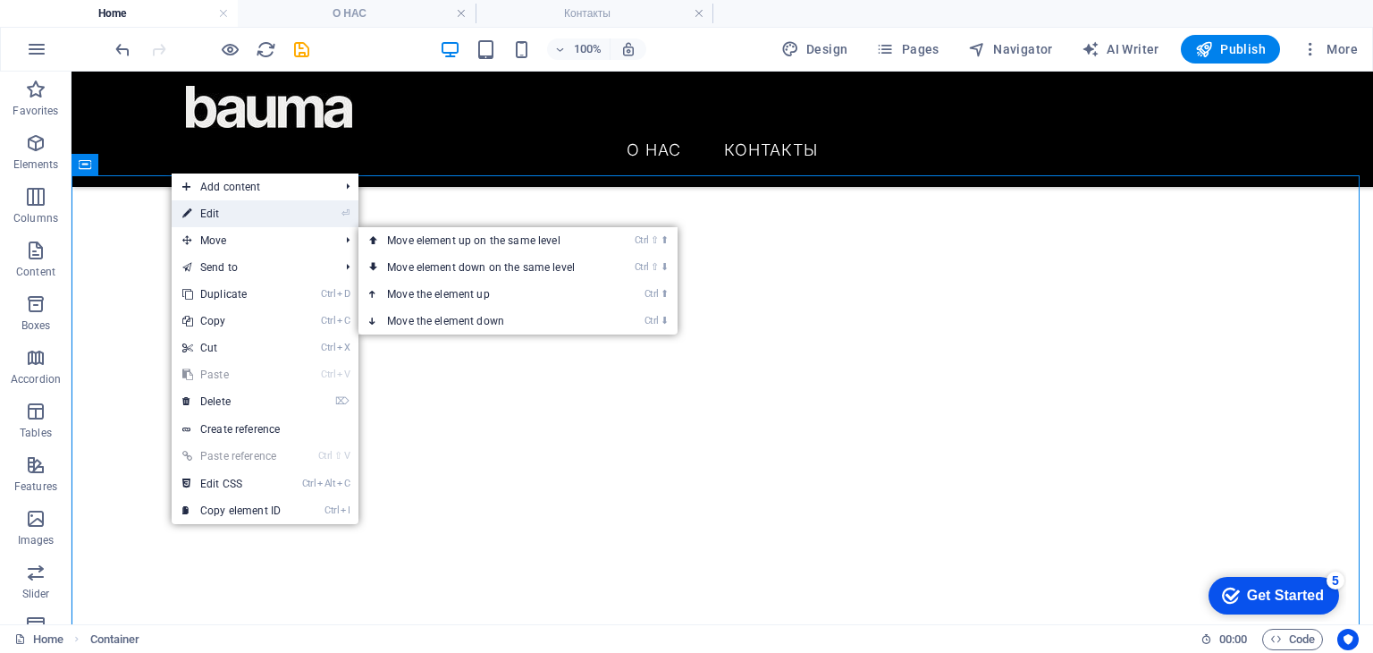
click at [211, 222] on link "⏎ Edit" at bounding box center [232, 213] width 120 height 27
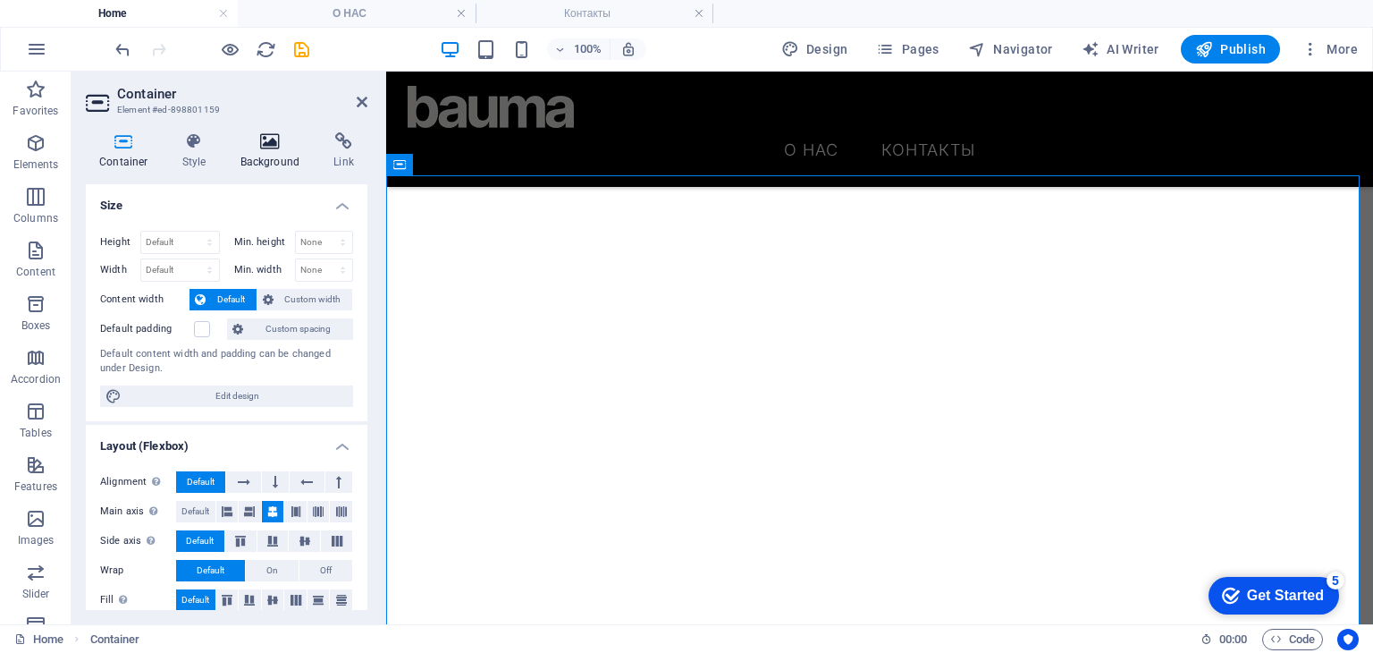
click at [259, 144] on icon at bounding box center [270, 141] width 87 height 18
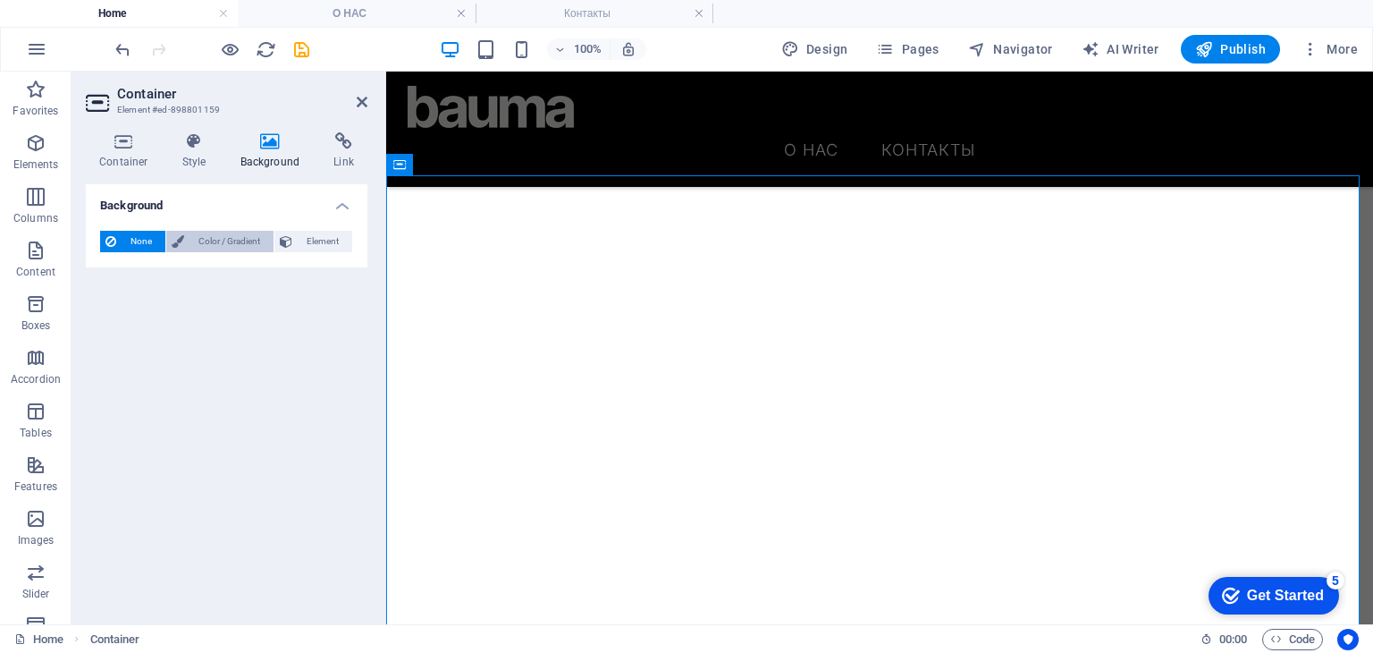
click at [219, 251] on span "Color / Gradient" at bounding box center [229, 241] width 79 height 21
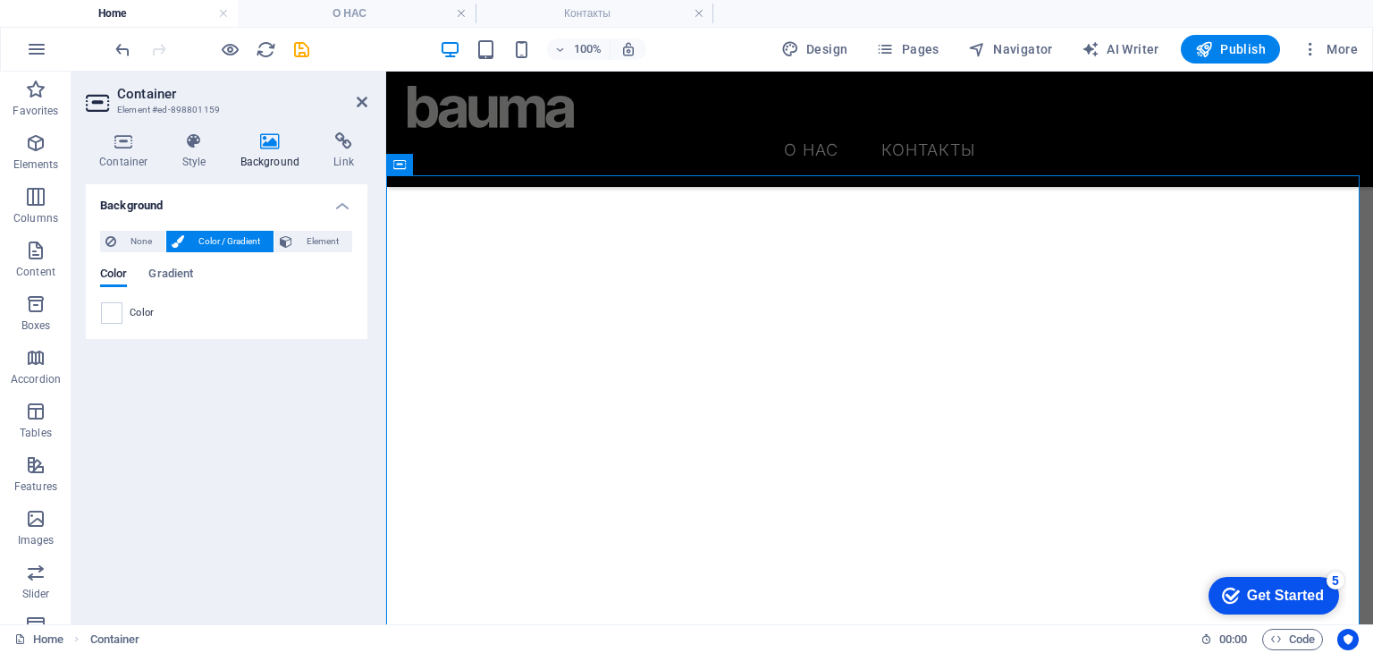
click at [109, 315] on span at bounding box center [112, 313] width 20 height 20
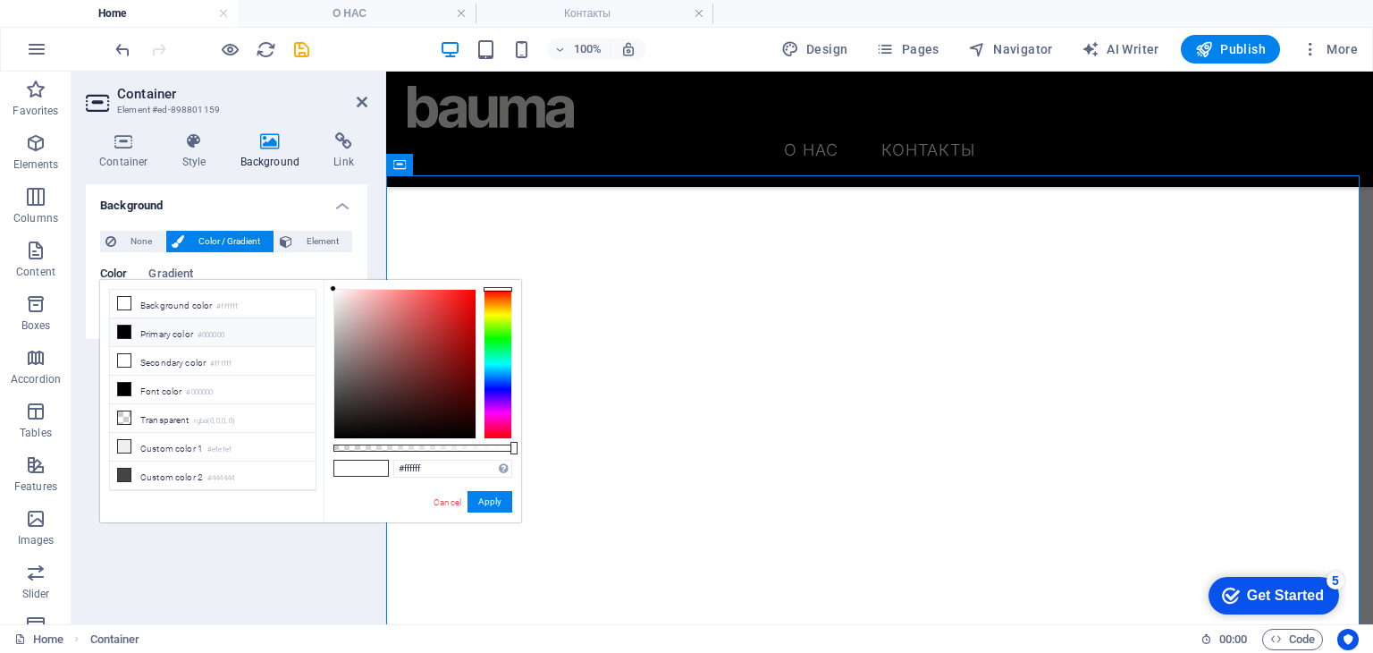
click at [146, 338] on li "Primary color #000000" at bounding box center [213, 332] width 206 height 29
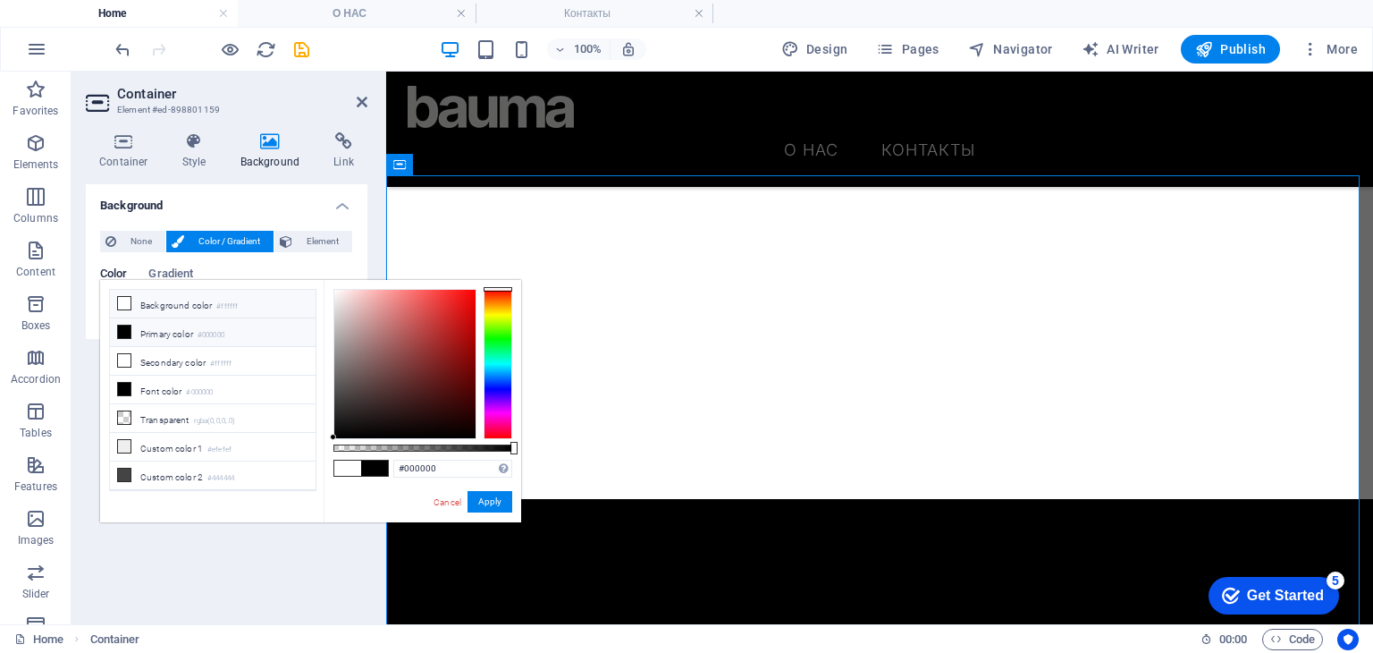
click at [164, 305] on li "Background color #ffffff" at bounding box center [213, 304] width 206 height 29
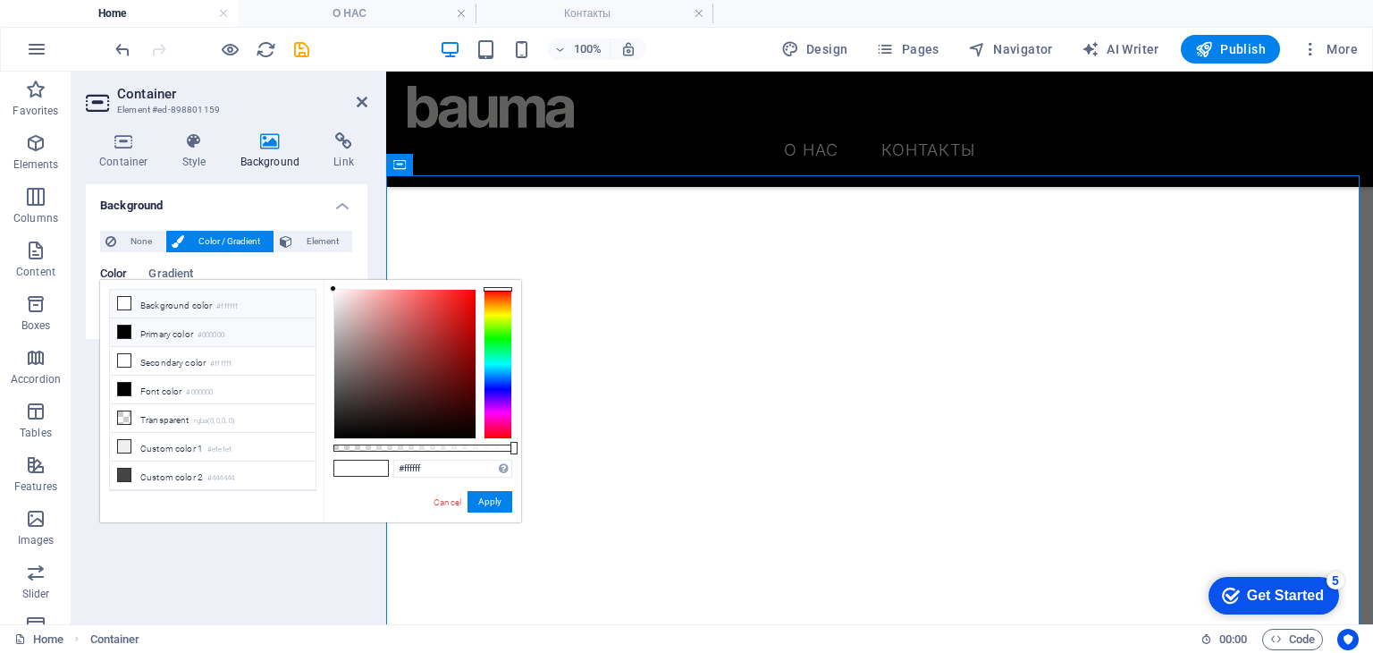
click at [160, 326] on li "Primary color #000000" at bounding box center [213, 332] width 206 height 29
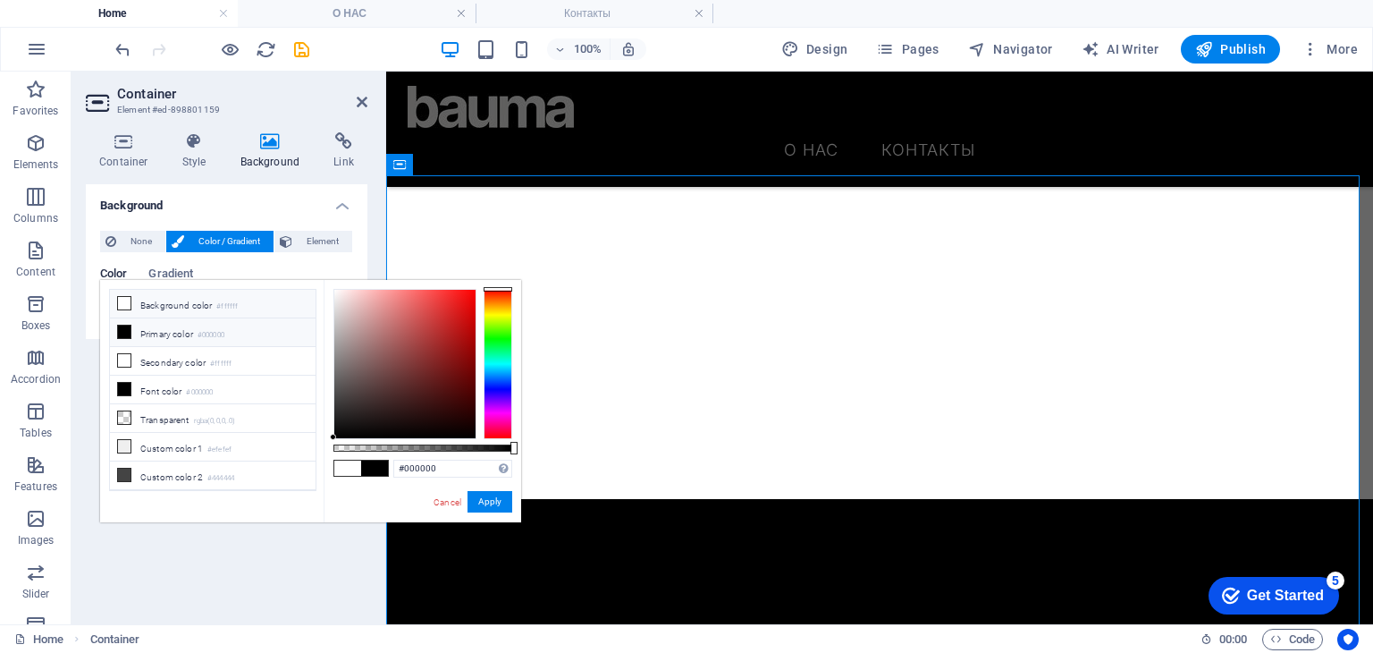
click at [165, 308] on li "Background color #ffffff" at bounding box center [213, 304] width 206 height 29
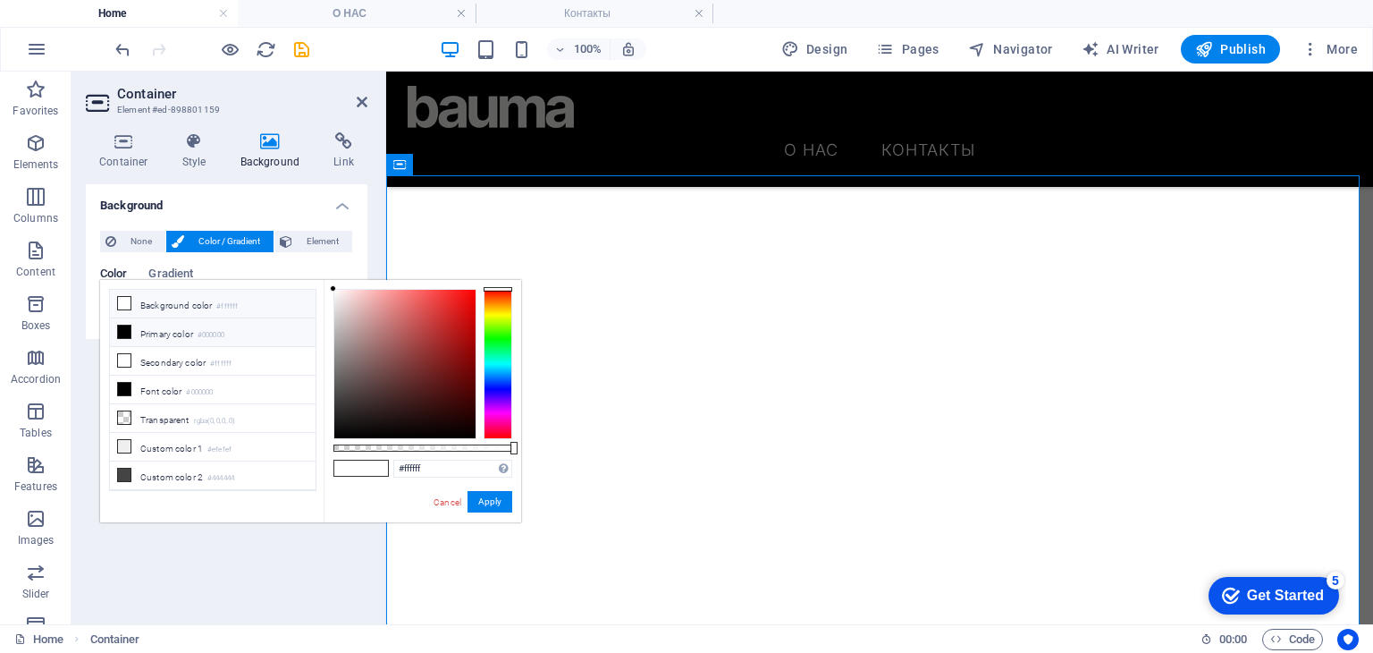
click at [161, 326] on li "Primary color #000000" at bounding box center [213, 332] width 206 height 29
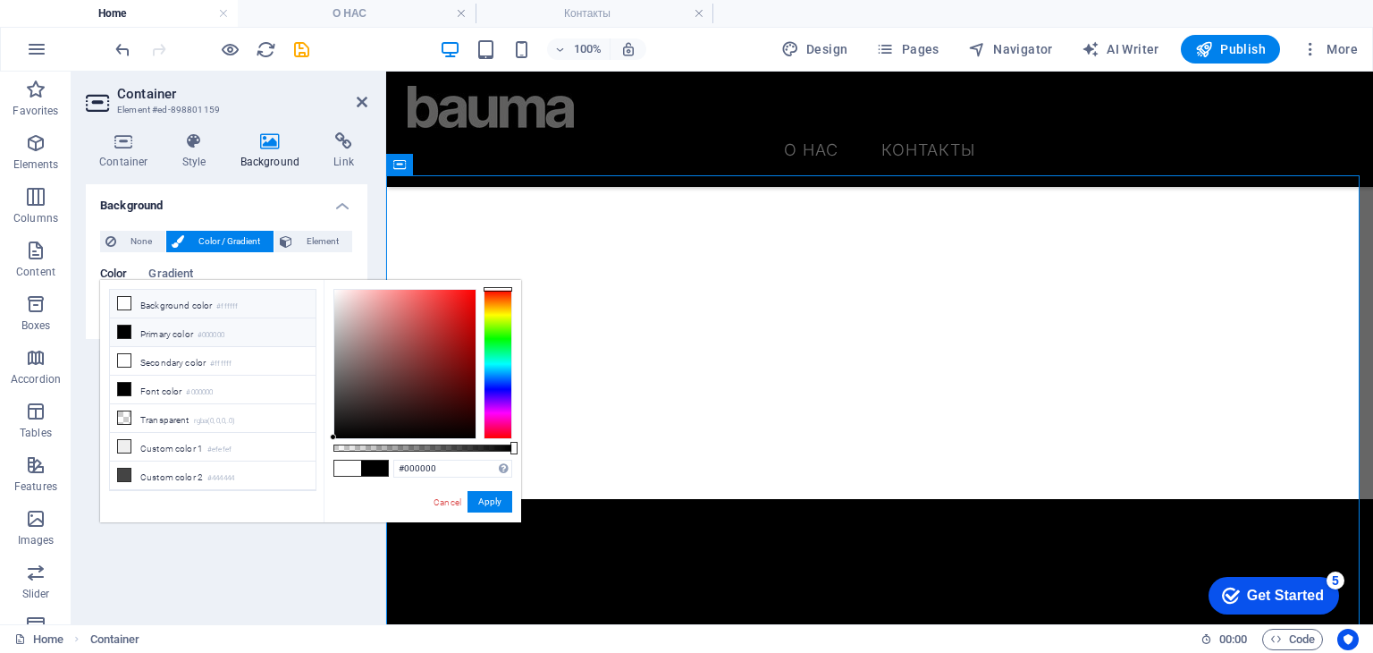
click at [165, 309] on li "Background color #ffffff" at bounding box center [213, 304] width 206 height 29
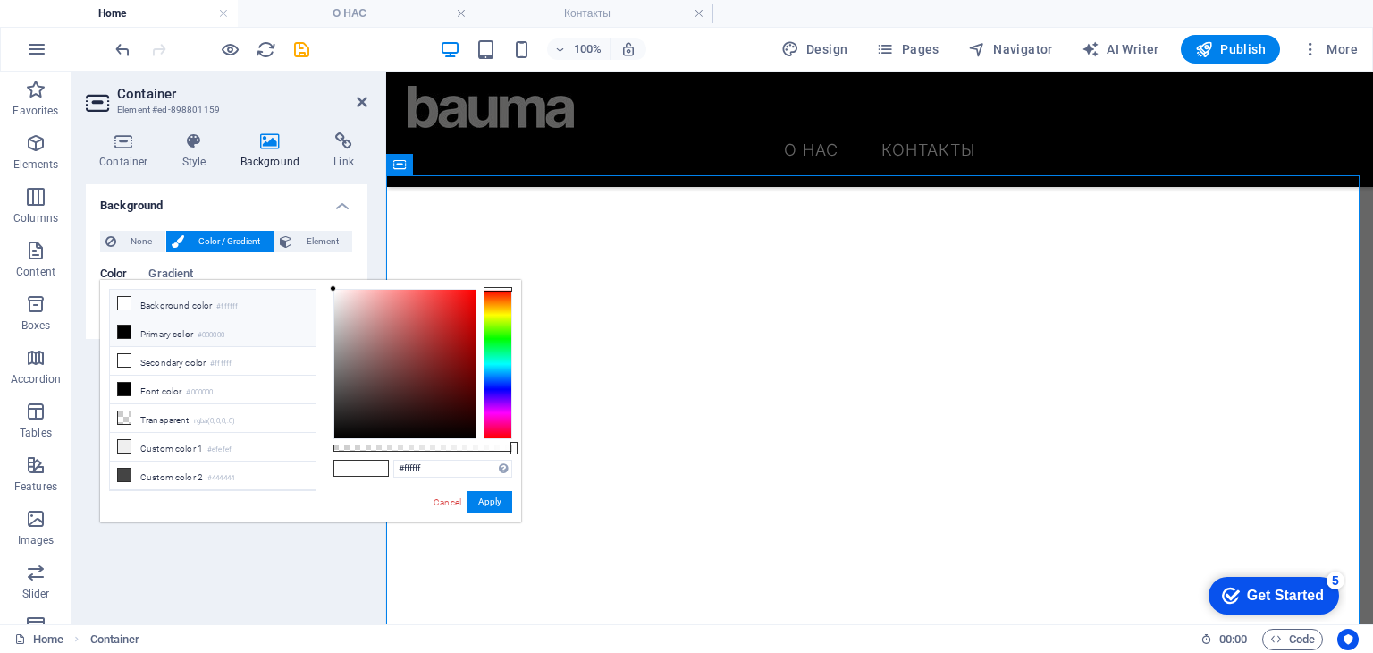
click at [165, 323] on li "Primary color #000000" at bounding box center [213, 332] width 206 height 29
type input "#000000"
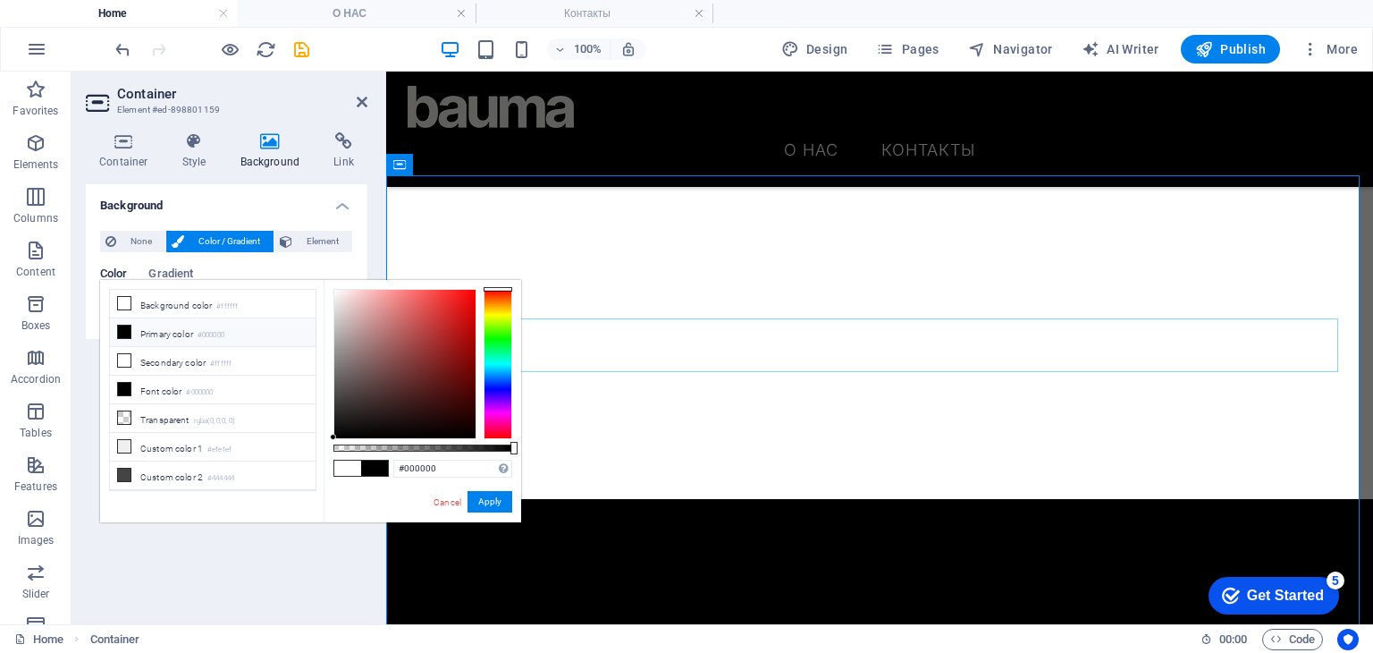
click at [361, 105] on icon at bounding box center [362, 102] width 11 height 14
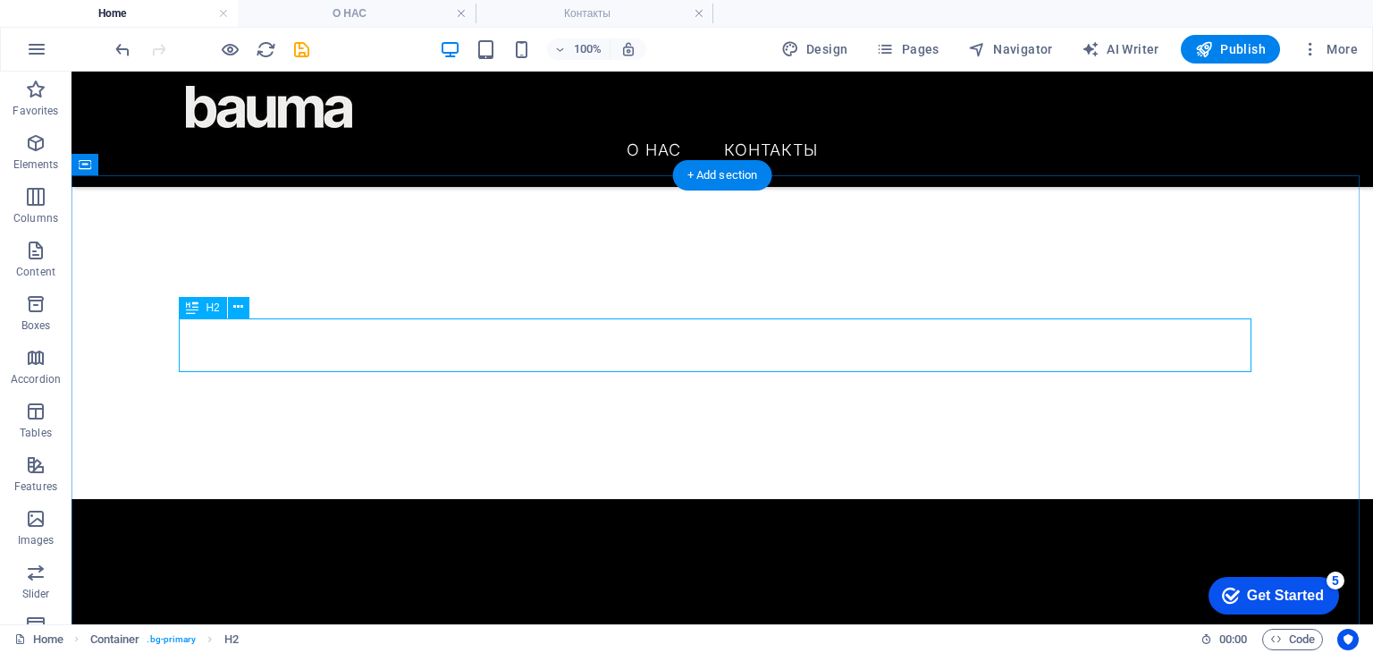
click at [239, 307] on icon at bounding box center [238, 307] width 10 height 19
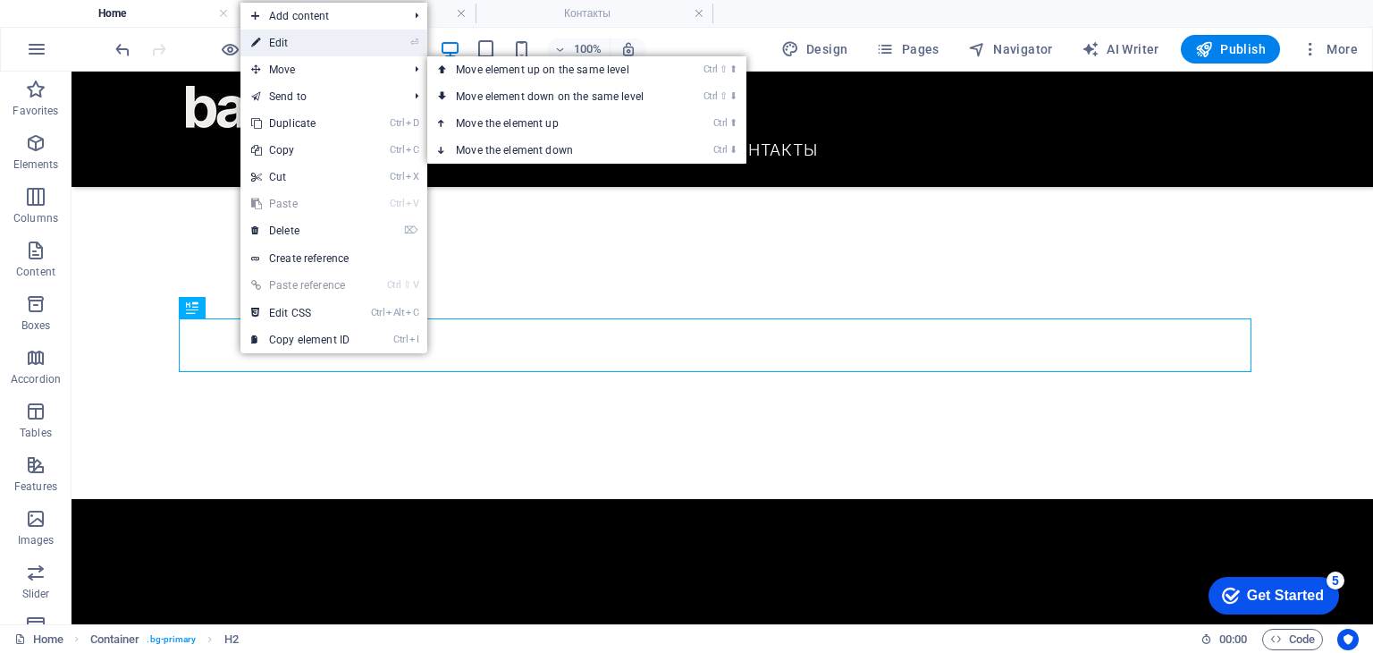
click at [297, 51] on link "⏎ Edit" at bounding box center [301, 43] width 120 height 27
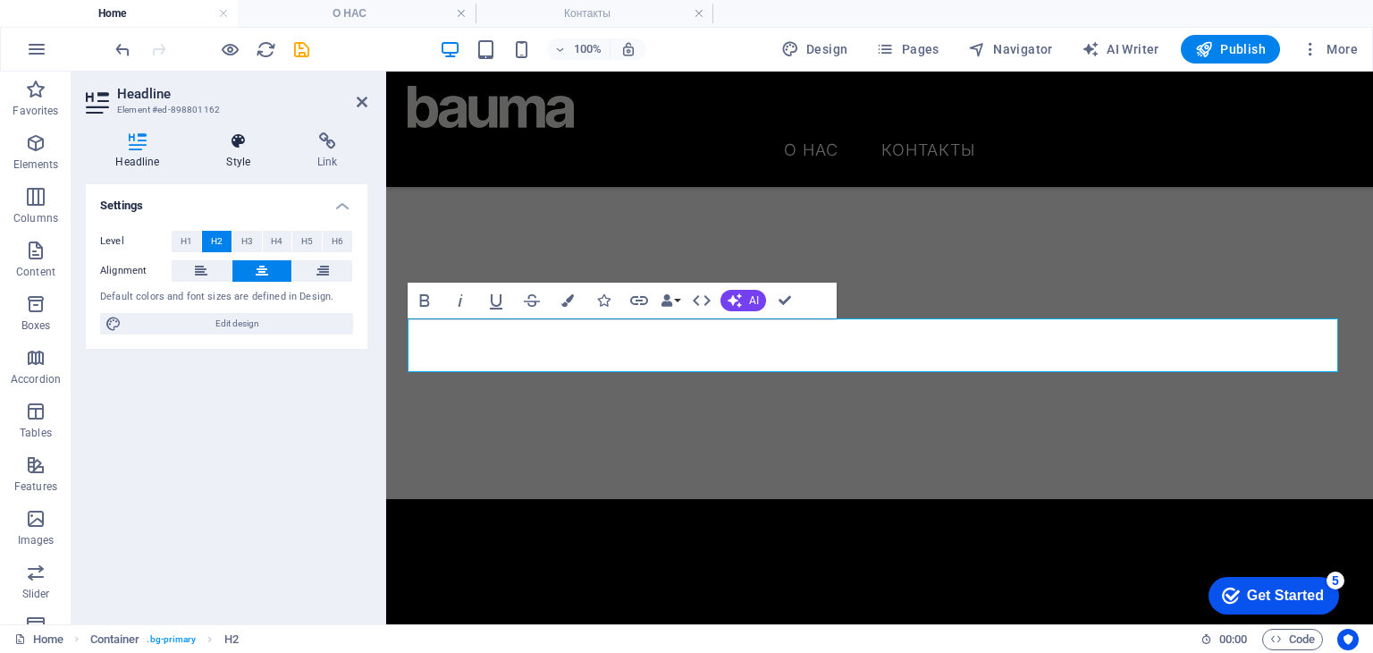
click at [232, 162] on h4 "Style" at bounding box center [242, 151] width 91 height 38
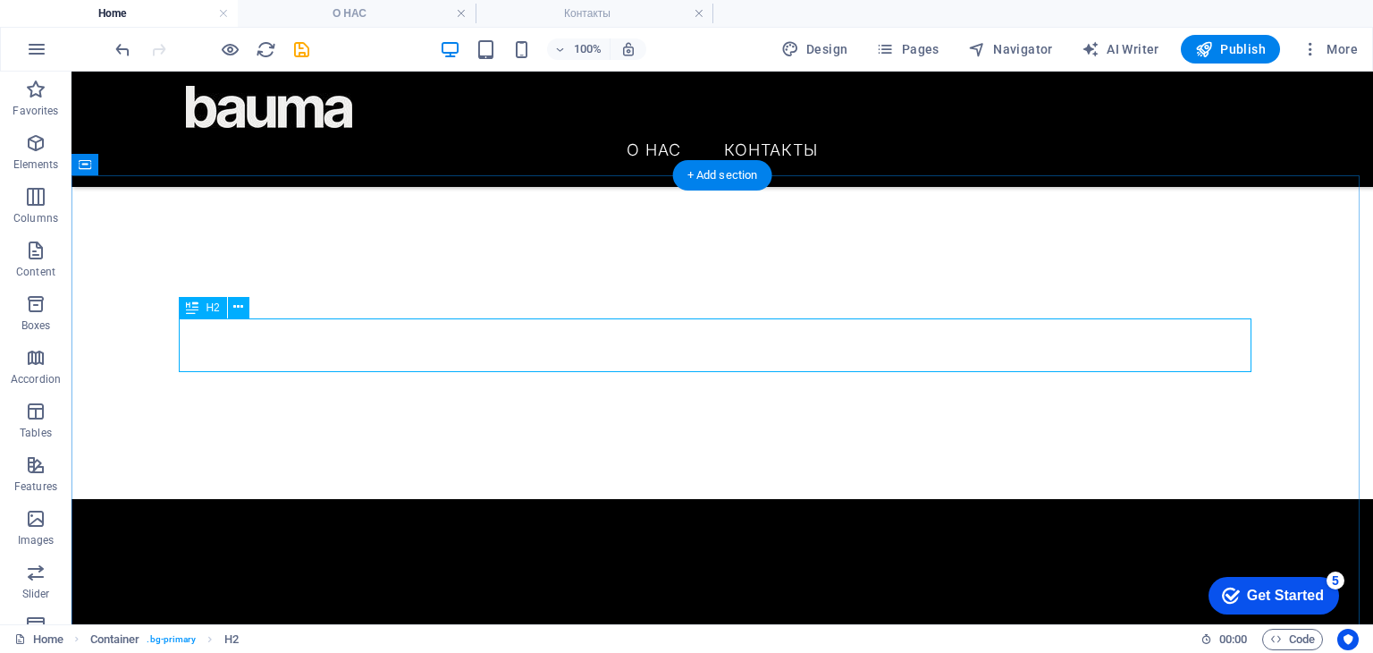
drag, startPoint x: 708, startPoint y: 343, endPoint x: 433, endPoint y: 308, distance: 277.7
click at [232, 307] on button at bounding box center [238, 307] width 21 height 21
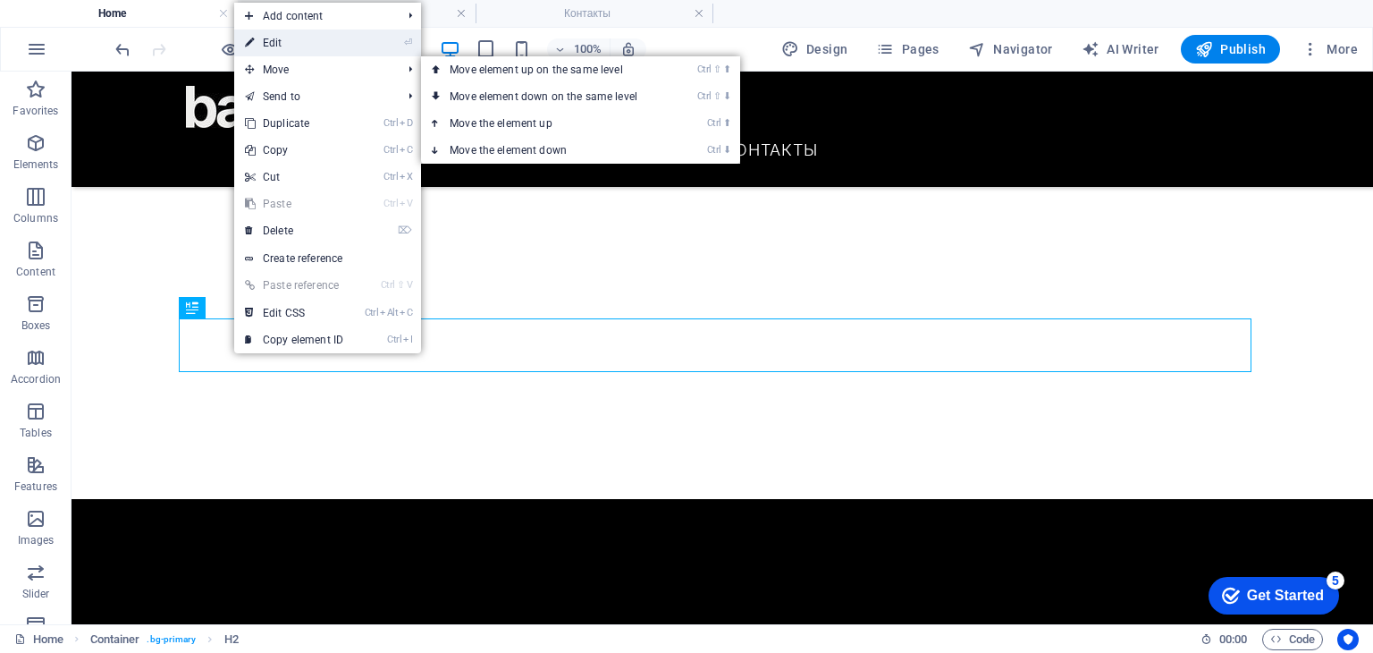
click at [303, 43] on link "⏎ Edit" at bounding box center [294, 43] width 120 height 27
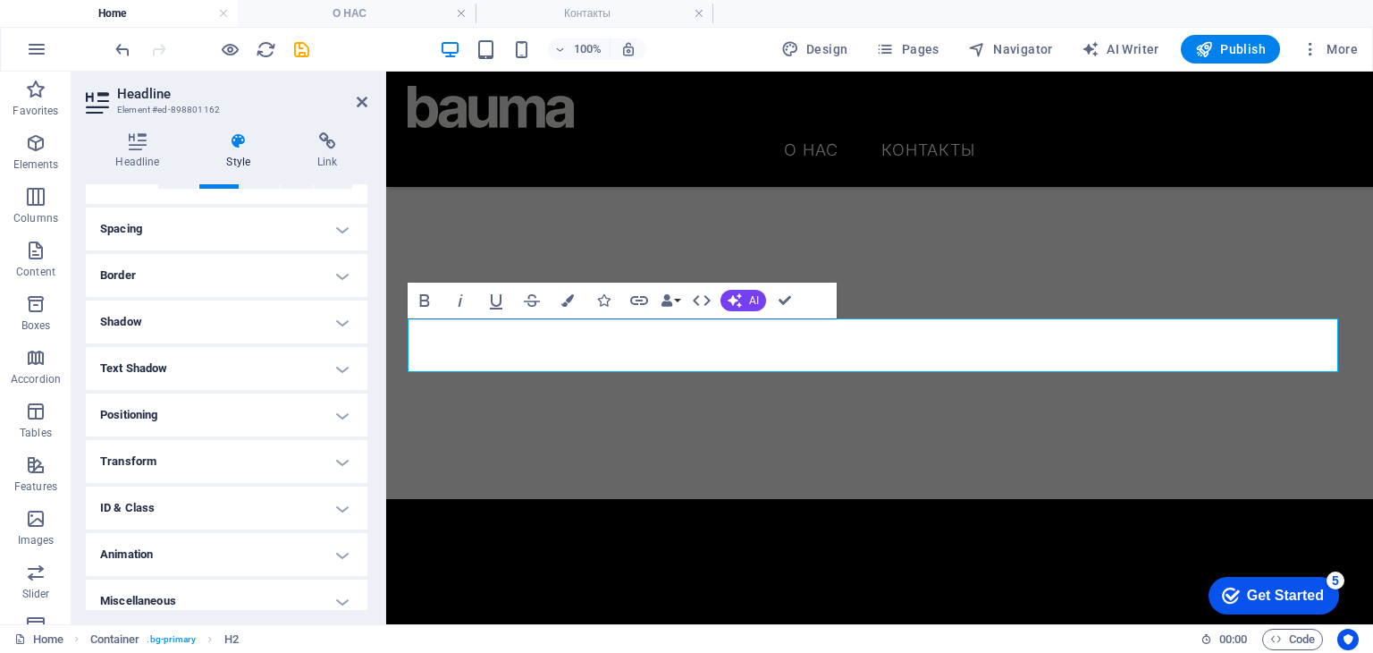
scroll to position [329, 0]
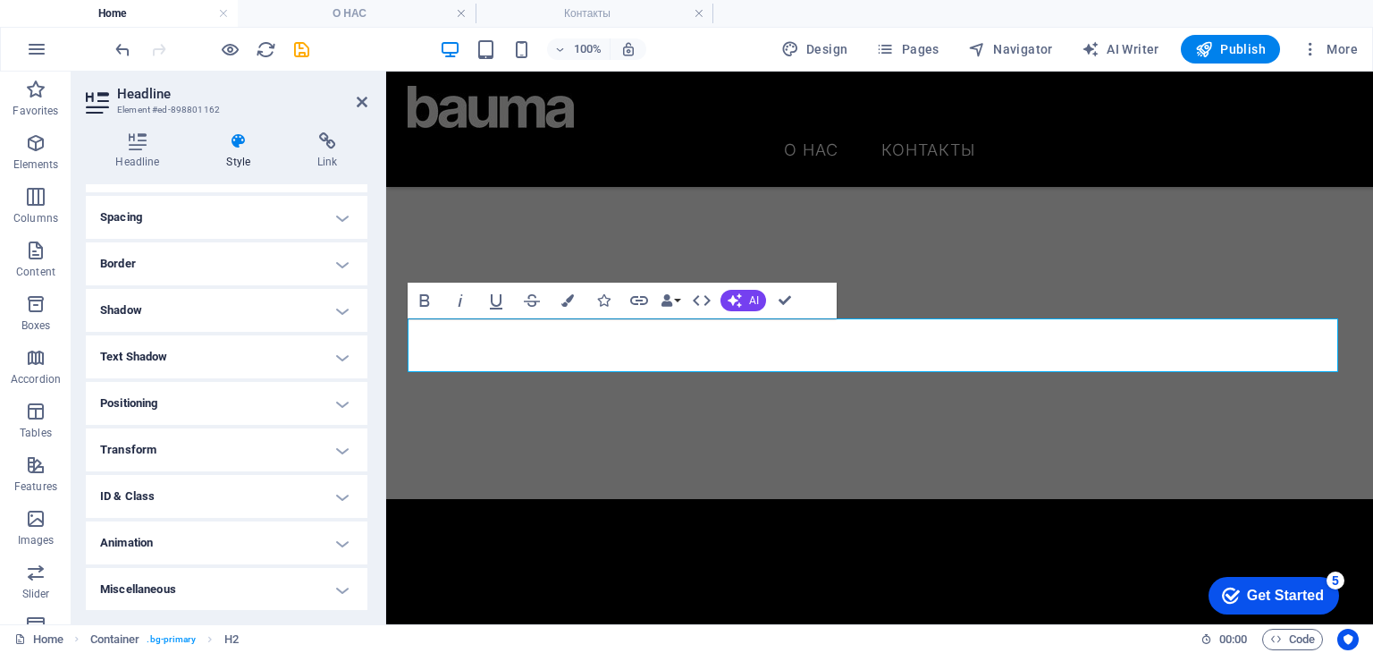
click at [206, 335] on h4 "Text Shadow" at bounding box center [227, 356] width 282 height 43
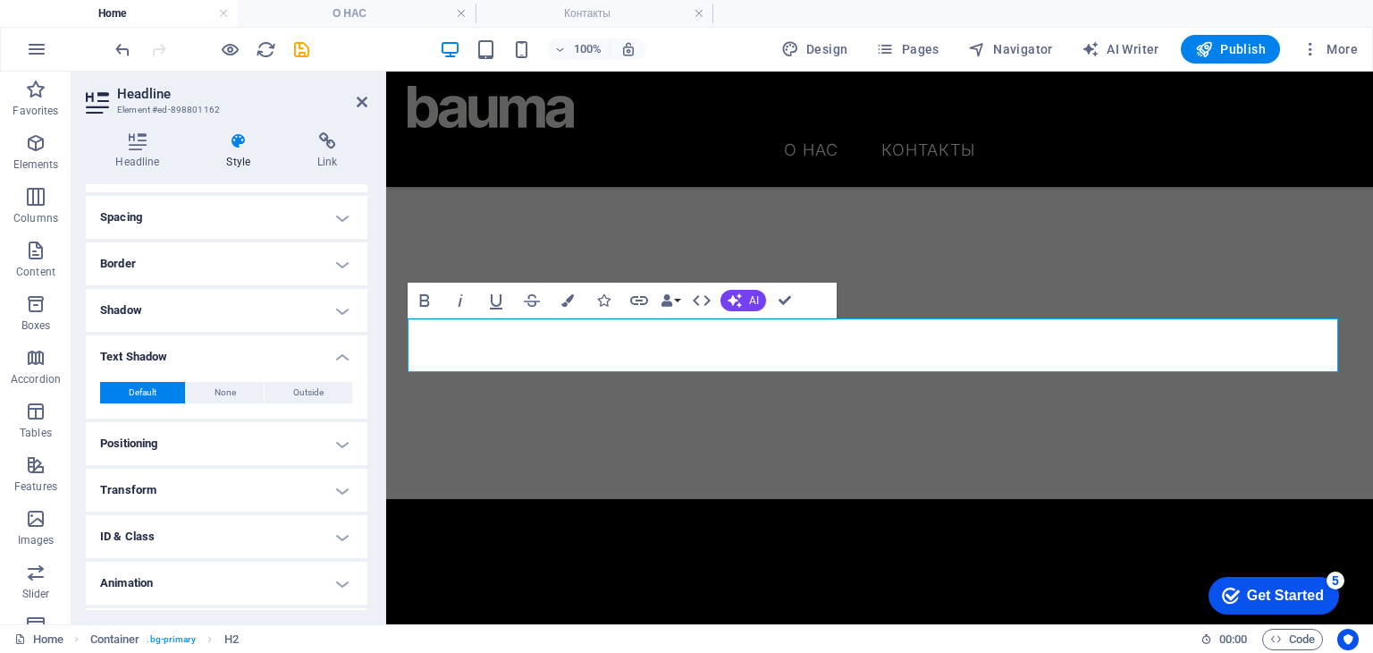
click at [215, 307] on h4 "Shadow" at bounding box center [227, 310] width 282 height 43
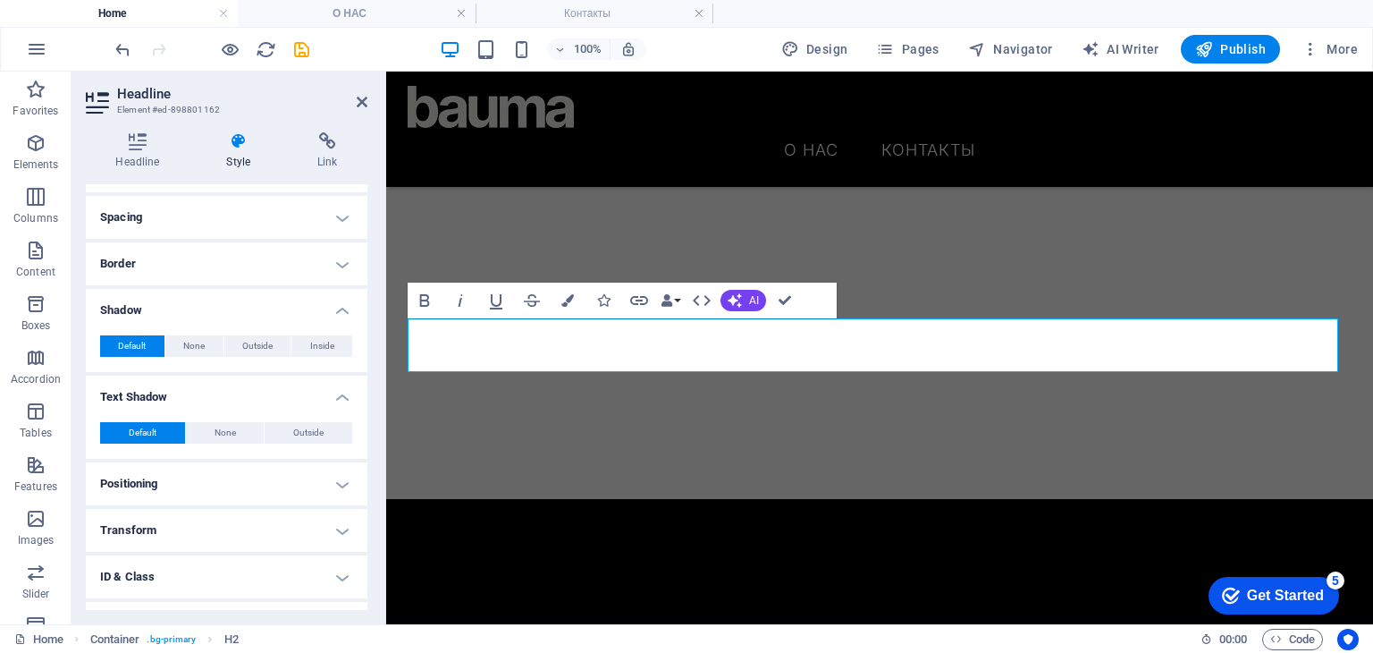
click at [154, 479] on h4 "Positioning" at bounding box center [227, 483] width 282 height 43
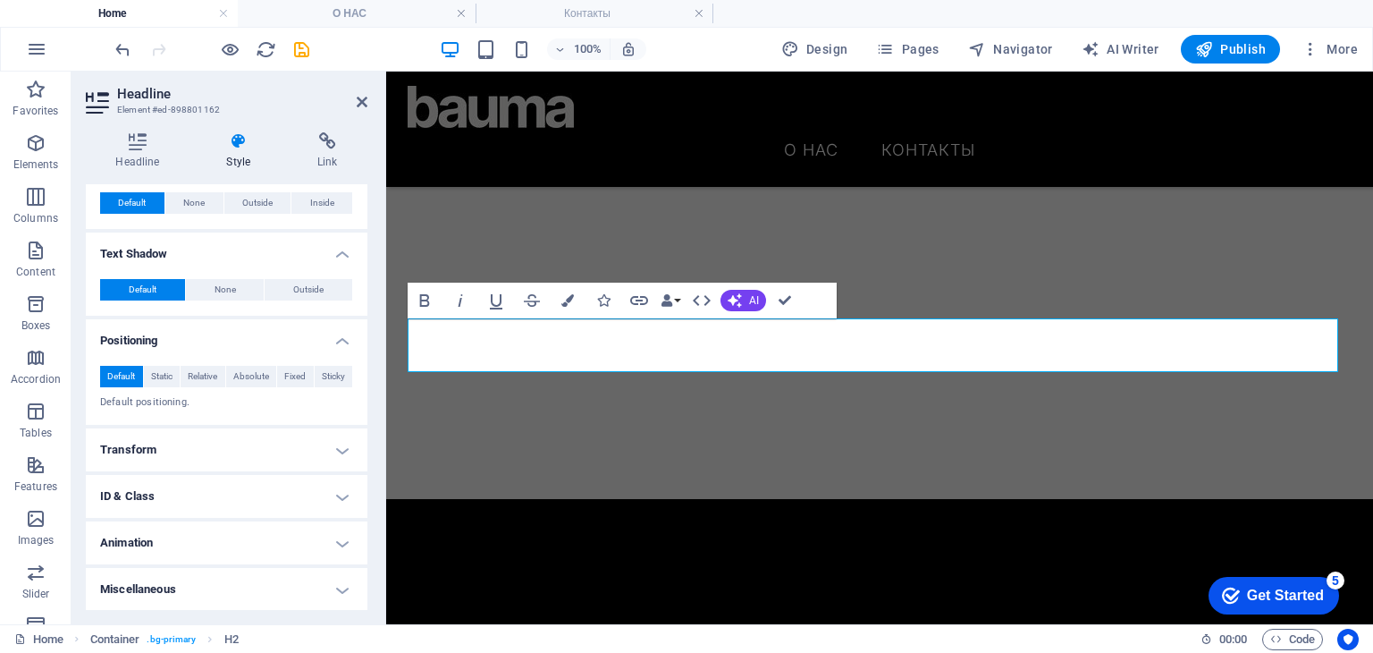
scroll to position [472, 0]
click at [143, 544] on h4 "Animation" at bounding box center [227, 542] width 282 height 43
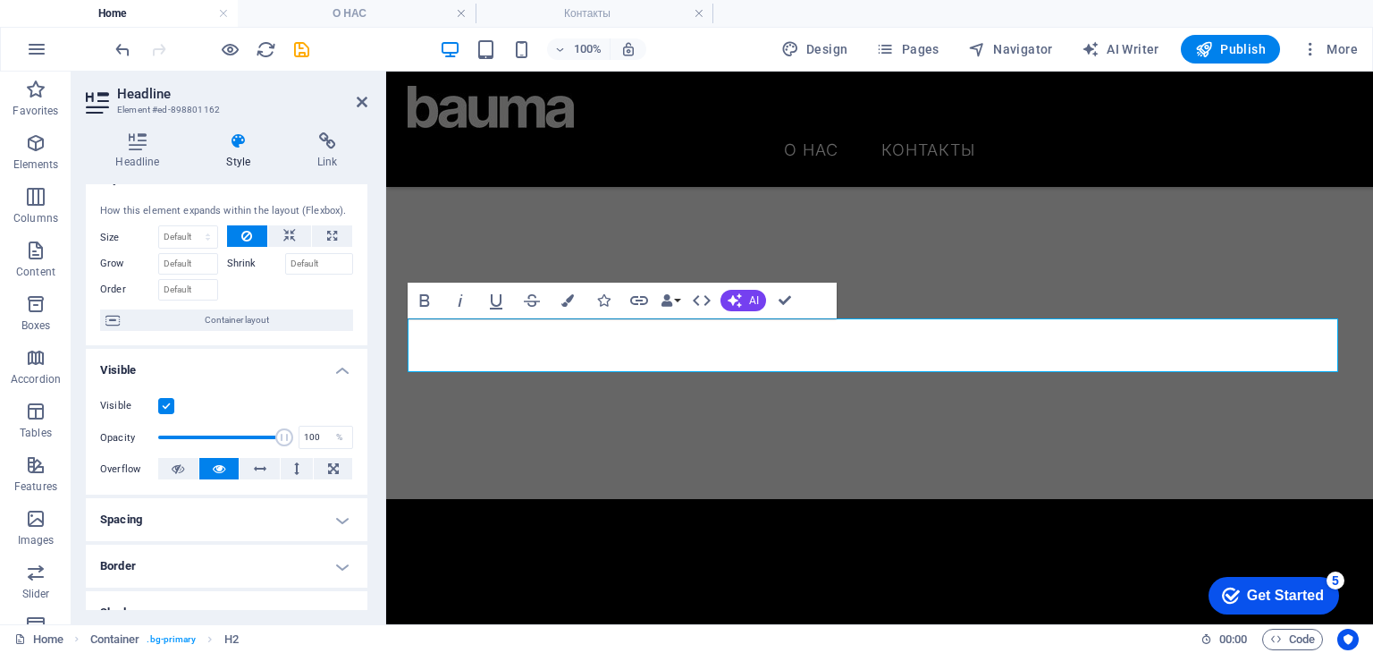
scroll to position [0, 0]
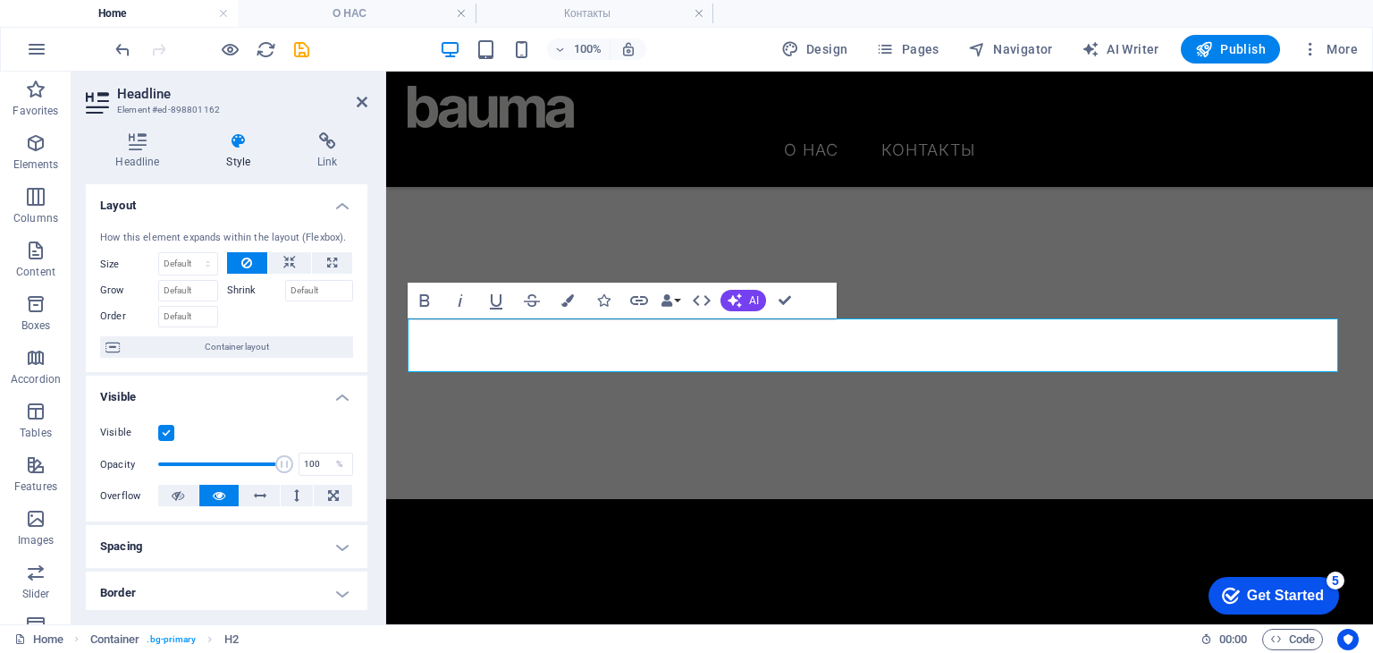
click at [124, 115] on h3 "Element #ed-898801162" at bounding box center [224, 110] width 215 height 16
click at [129, 139] on icon at bounding box center [138, 141] width 104 height 18
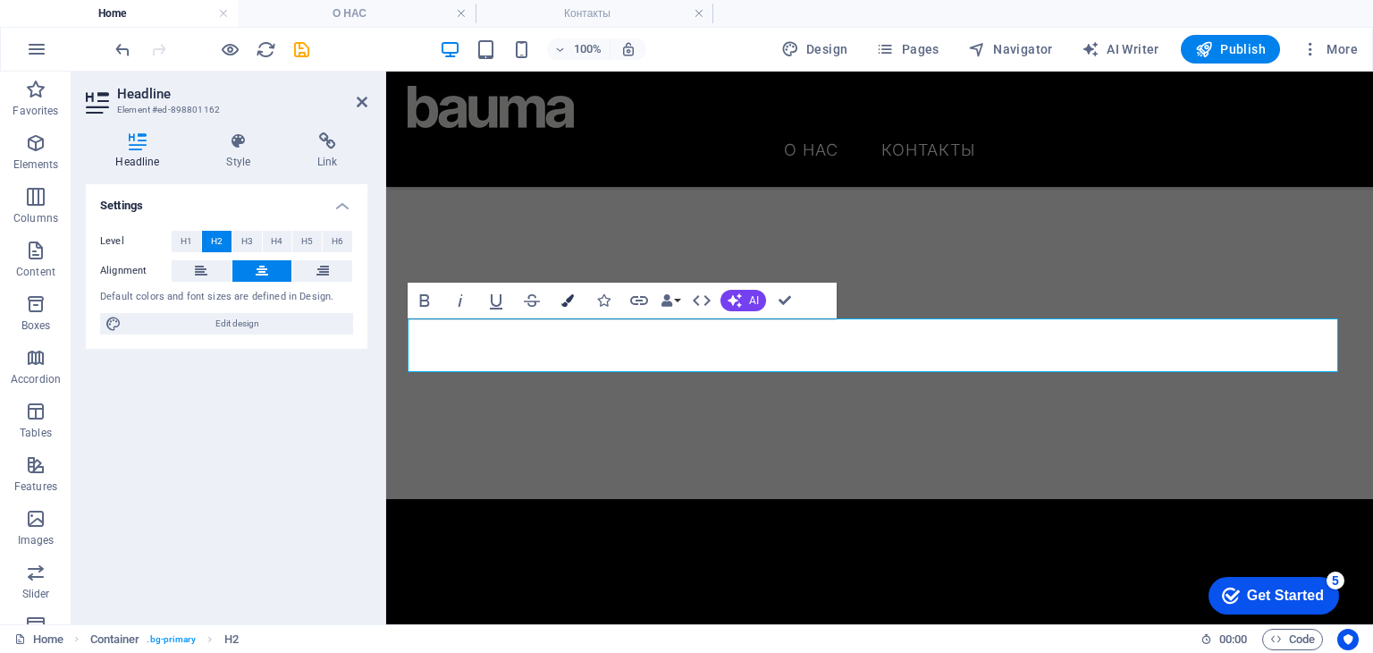
click at [573, 300] on button "Colors" at bounding box center [568, 301] width 34 height 36
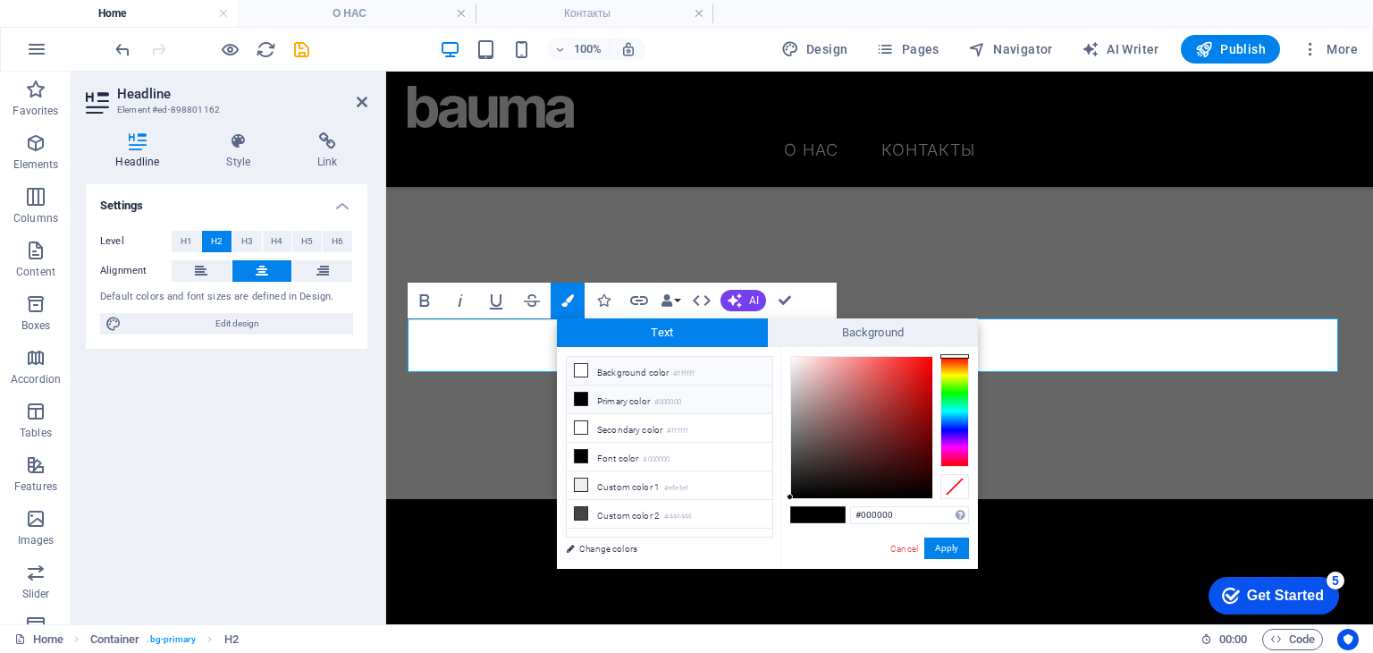
click at [587, 369] on li "Background color #ffffff" at bounding box center [670, 371] width 206 height 29
click at [607, 400] on li "Primary color #000000" at bounding box center [670, 399] width 206 height 29
click at [813, 342] on span "Background" at bounding box center [873, 332] width 211 height 29
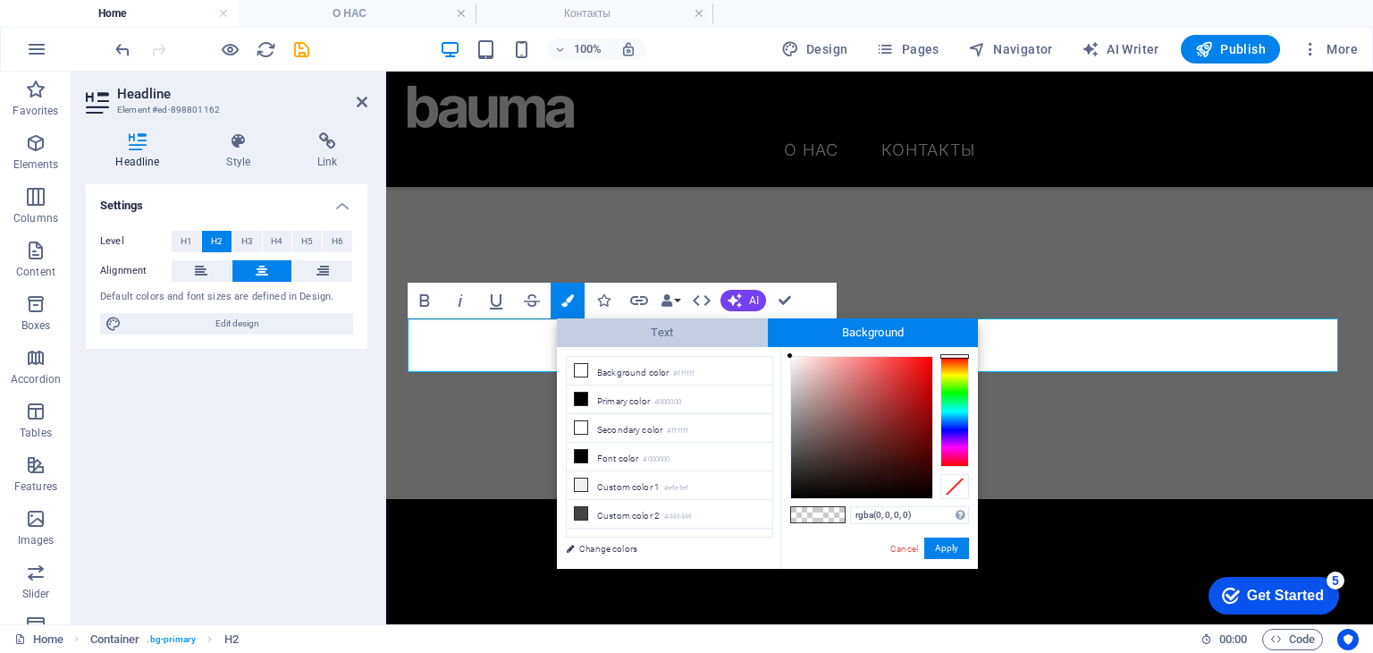
drag, startPoint x: 692, startPoint y: 336, endPoint x: 684, endPoint y: 348, distance: 14.1
click at [691, 336] on span "Text" at bounding box center [662, 332] width 211 height 29
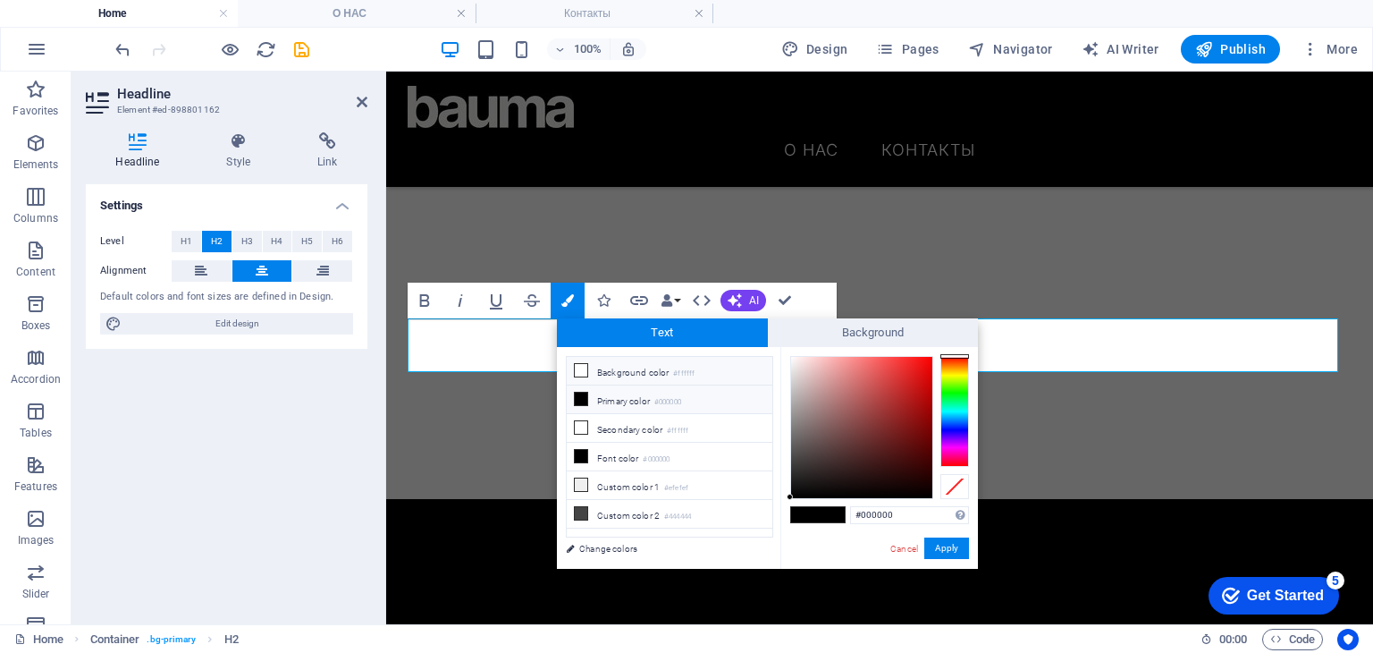
click at [630, 369] on li "Background color #ffffff" at bounding box center [670, 371] width 206 height 29
click at [639, 376] on li "Background color #ffffff" at bounding box center [670, 371] width 206 height 29
click at [810, 516] on span at bounding box center [804, 514] width 27 height 15
click at [633, 401] on li "Primary color #000000" at bounding box center [670, 399] width 206 height 29
drag, startPoint x: 824, startPoint y: 408, endPoint x: 656, endPoint y: 348, distance: 178.4
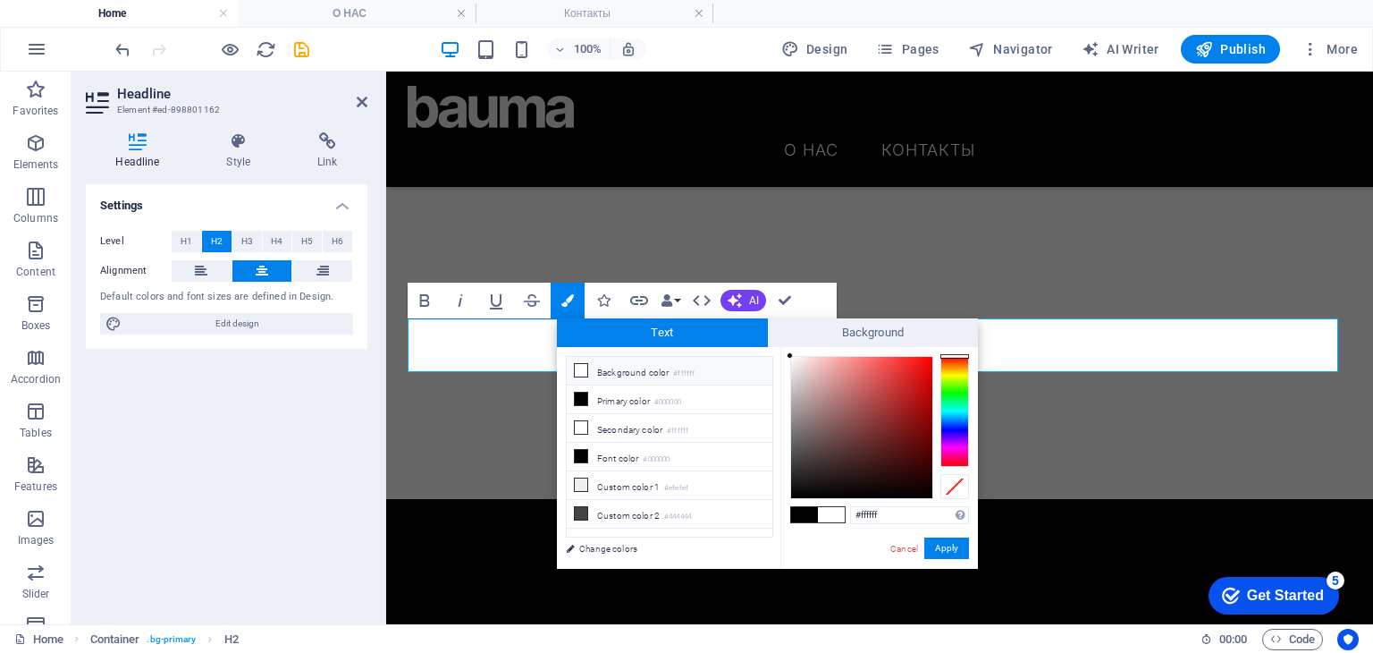
click at [744, 331] on div "Text Background less Background color #ffffff Primary color #000000 Secondary c…" at bounding box center [767, 443] width 421 height 250
click at [632, 359] on li "Background color #ffffff" at bounding box center [670, 371] width 206 height 29
click at [631, 367] on li "Background color #ffffff" at bounding box center [670, 371] width 206 height 29
click at [628, 374] on li "Background color #ffffff" at bounding box center [670, 371] width 206 height 29
click at [627, 373] on li "Background color #ffffff" at bounding box center [670, 371] width 206 height 29
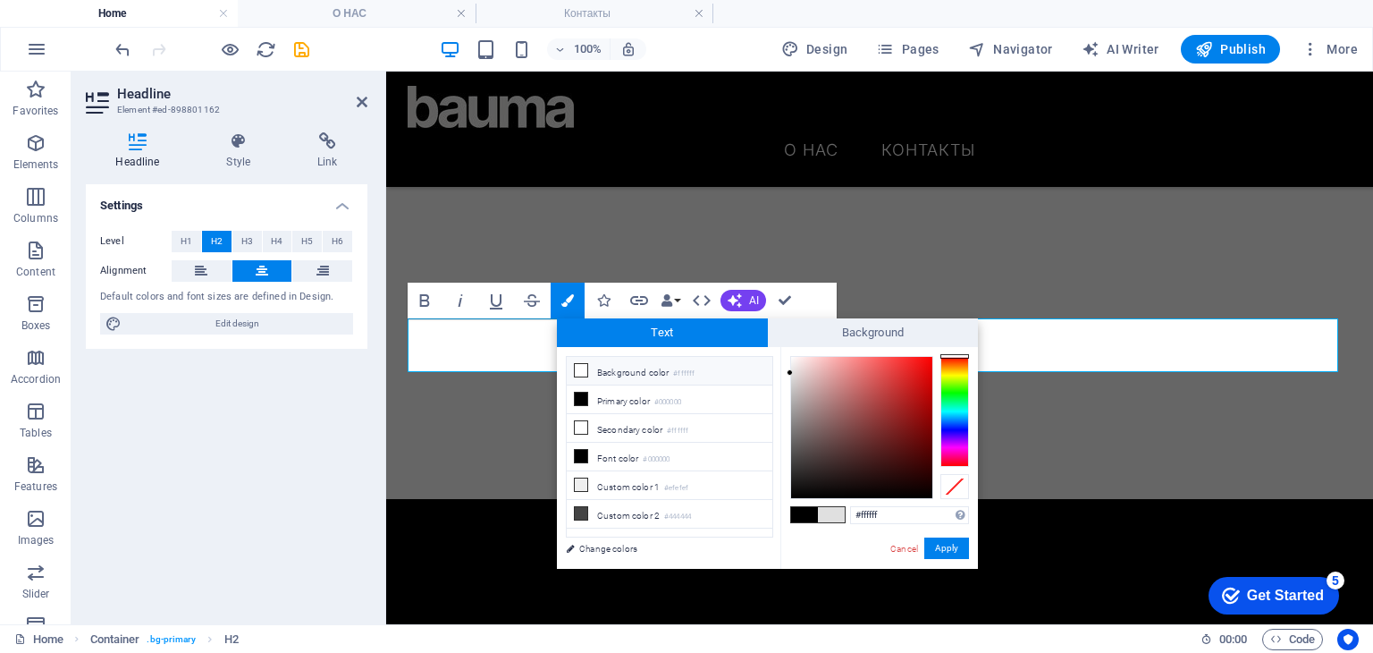
click at [627, 373] on li "Background color #ffffff" at bounding box center [670, 371] width 206 height 29
type input "#000000"
click at [941, 548] on button "Apply" at bounding box center [946, 547] width 45 height 21
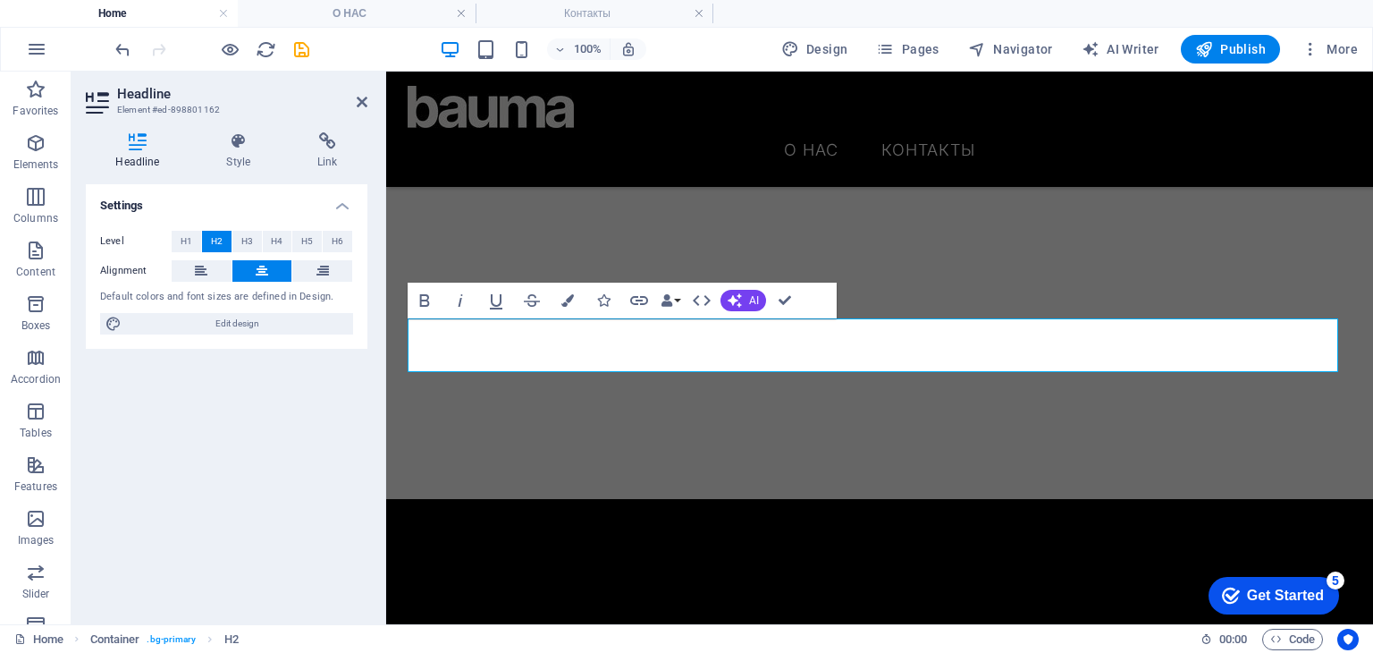
click at [812, 444] on div "H2 Banner Banner Container Menu Bar Menu Logo Container H2 Spacer Placeholder C…" at bounding box center [879, 348] width 987 height 553
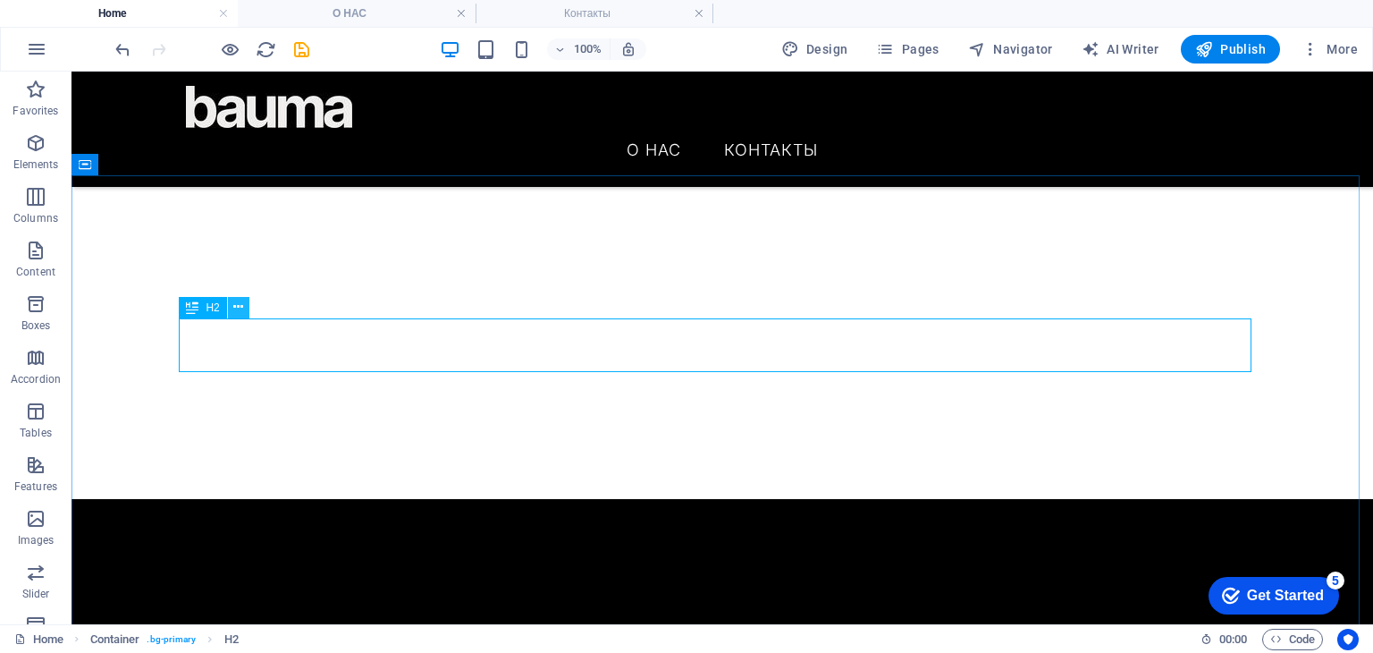
click at [232, 307] on button at bounding box center [238, 307] width 21 height 21
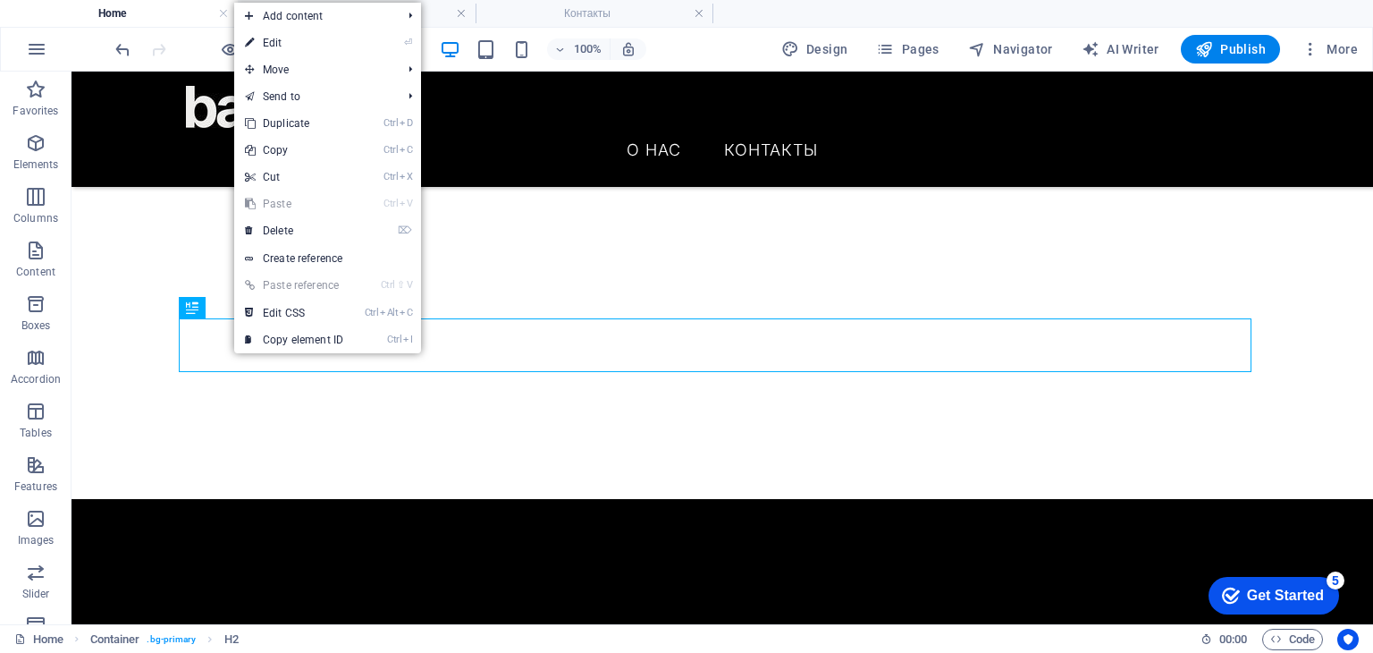
drag, startPoint x: 286, startPoint y: 45, endPoint x: 291, endPoint y: 60, distance: 15.8
click at [286, 46] on link "⏎ Edit" at bounding box center [294, 43] width 120 height 27
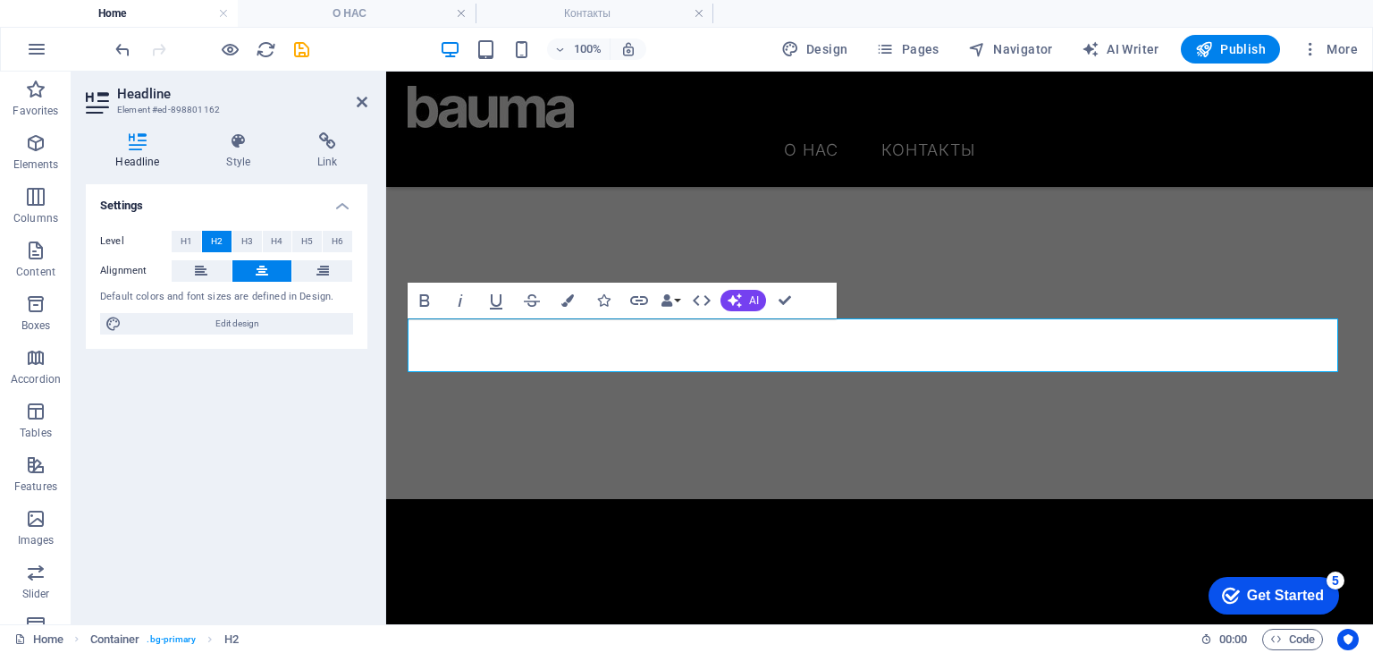
click at [250, 172] on div "Headline Style Link Settings Level H1 H2 H3 H4 H5 H6 Alignment Default colors a…" at bounding box center [227, 370] width 282 height 477
click at [191, 132] on h4 "Headline" at bounding box center [141, 151] width 111 height 38
click at [245, 144] on icon at bounding box center [239, 141] width 84 height 18
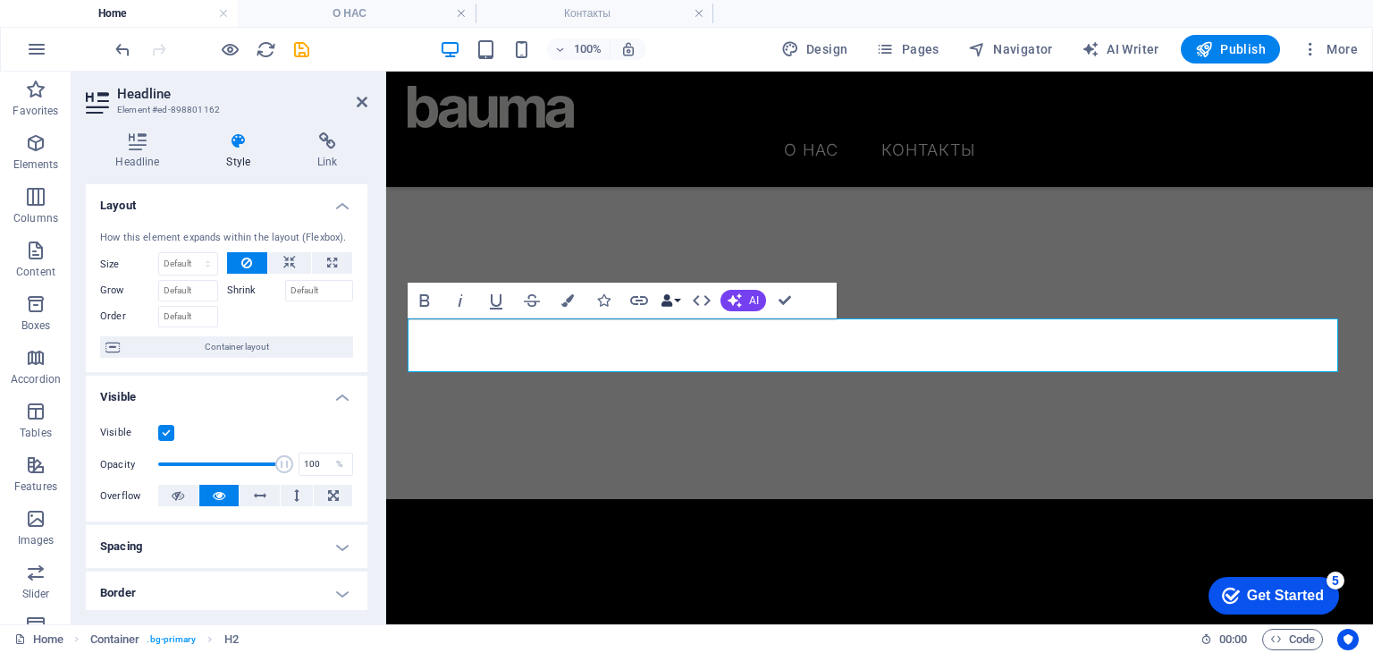
click at [666, 300] on icon "button" at bounding box center [667, 300] width 13 height 13
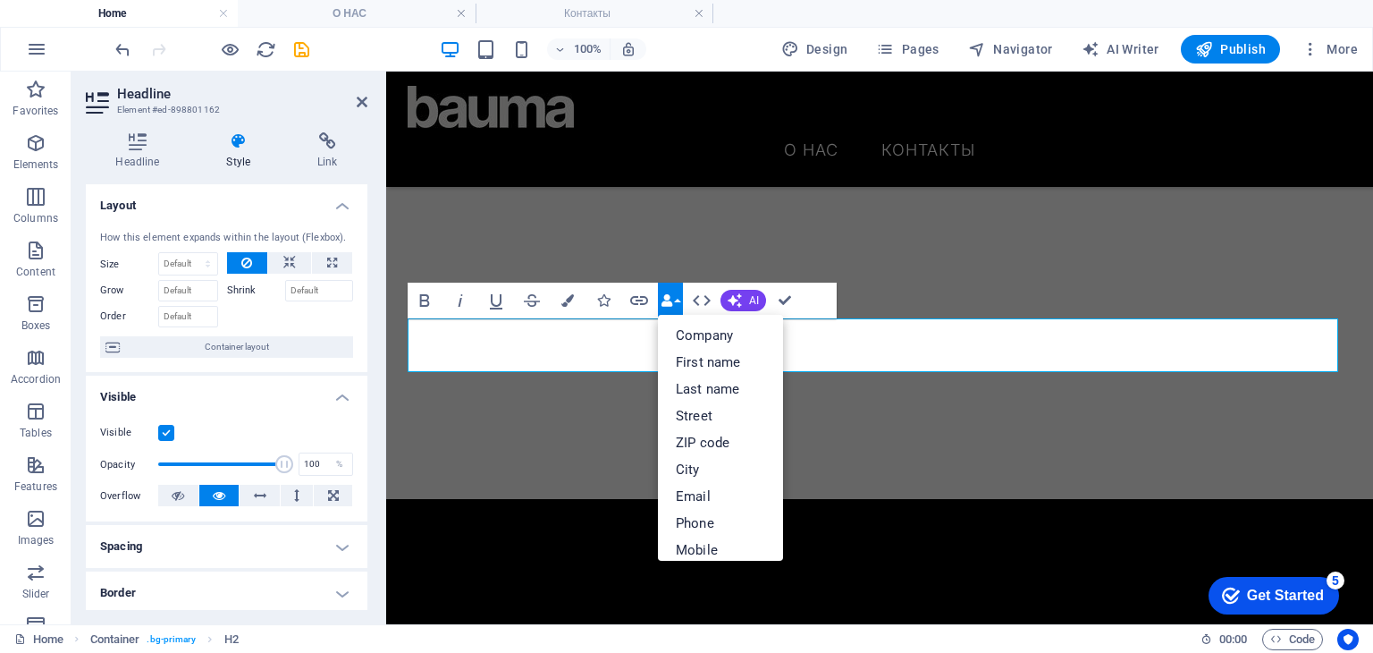
click at [668, 300] on icon "button" at bounding box center [667, 300] width 13 height 13
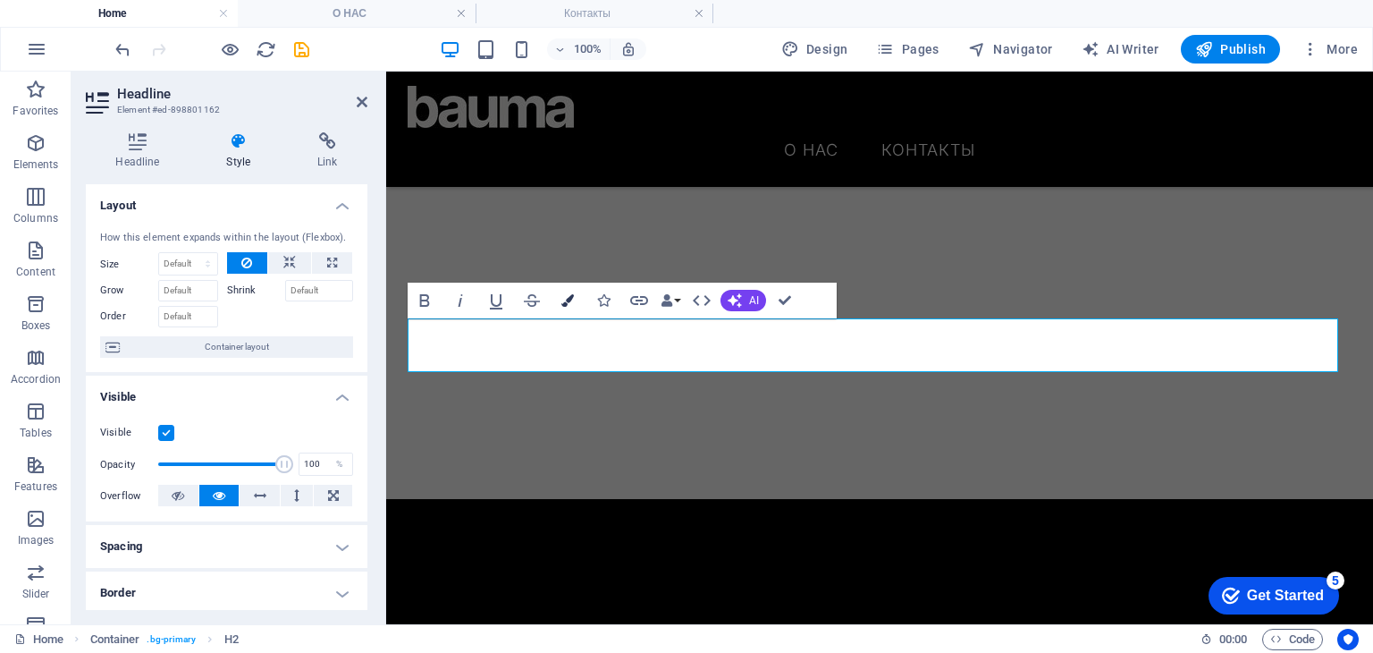
click at [567, 298] on icon "button" at bounding box center [567, 300] width 13 height 13
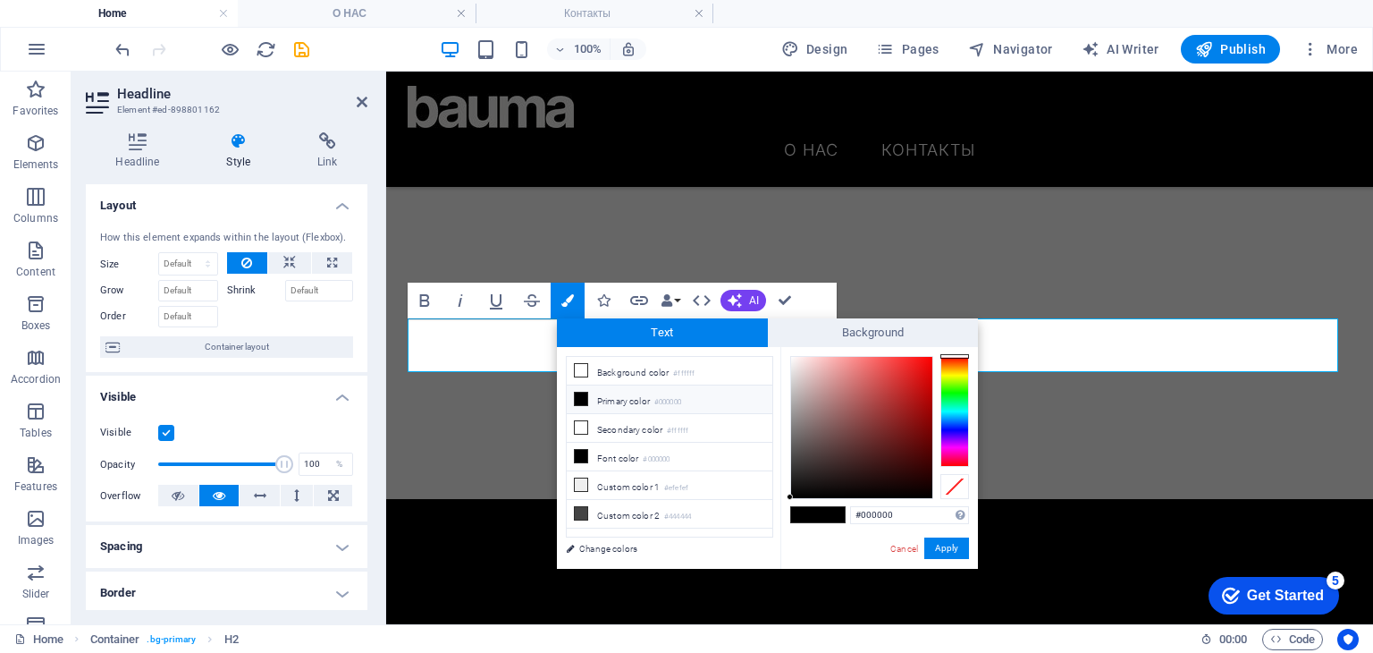
click at [666, 330] on span "Text" at bounding box center [662, 332] width 211 height 29
click at [615, 422] on li "Secondary color #ffffff" at bounding box center [670, 428] width 206 height 29
click at [610, 452] on li "Font color #000000" at bounding box center [670, 457] width 206 height 29
drag, startPoint x: 799, startPoint y: 376, endPoint x: 685, endPoint y: 376, distance: 114.4
click at [766, 344] on div "Text Background less Background color #ffffff Primary color #000000 Secondary c…" at bounding box center [767, 443] width 421 height 250
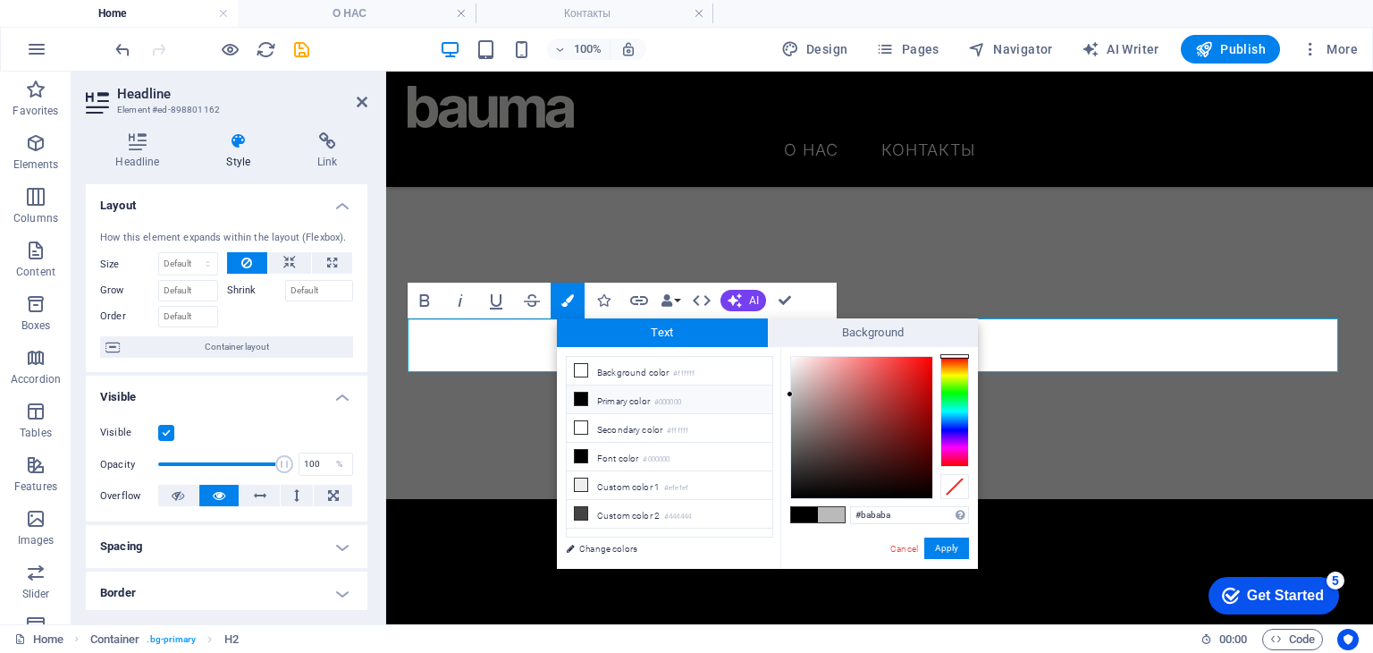
drag, startPoint x: 650, startPoint y: 394, endPoint x: 664, endPoint y: 394, distance: 14.3
click at [653, 395] on li "Primary color #000000" at bounding box center [670, 399] width 206 height 29
click at [789, 360] on div at bounding box center [790, 360] width 6 height 6
drag, startPoint x: 655, startPoint y: 424, endPoint x: 663, endPoint y: 406, distance: 19.6
click at [656, 422] on li "Secondary color #ffffff" at bounding box center [670, 428] width 206 height 29
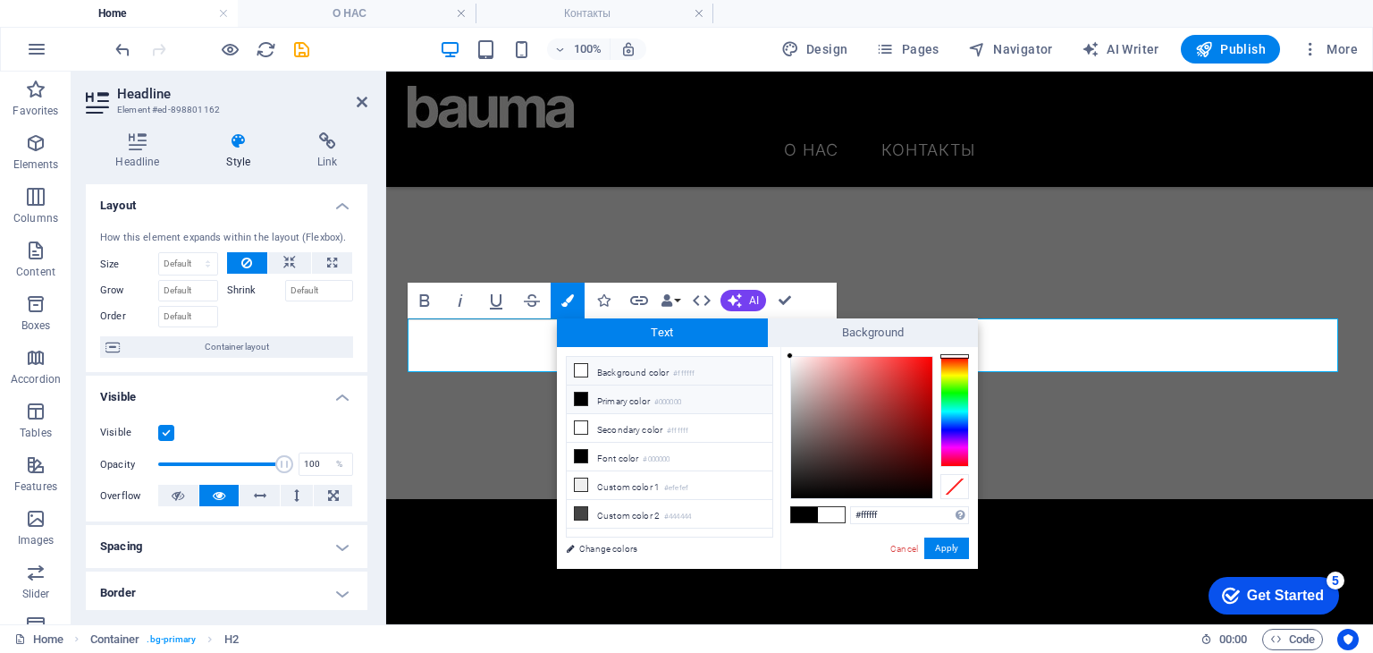
click at [665, 403] on small "#000000" at bounding box center [667, 402] width 27 height 13
drag, startPoint x: 797, startPoint y: 376, endPoint x: 790, endPoint y: 354, distance: 22.4
click at [791, 357] on div at bounding box center [861, 427] width 141 height 141
click at [695, 405] on li "Primary color #000000" at bounding box center [670, 399] width 206 height 29
click at [690, 403] on li "Primary color #000000" at bounding box center [670, 399] width 206 height 29
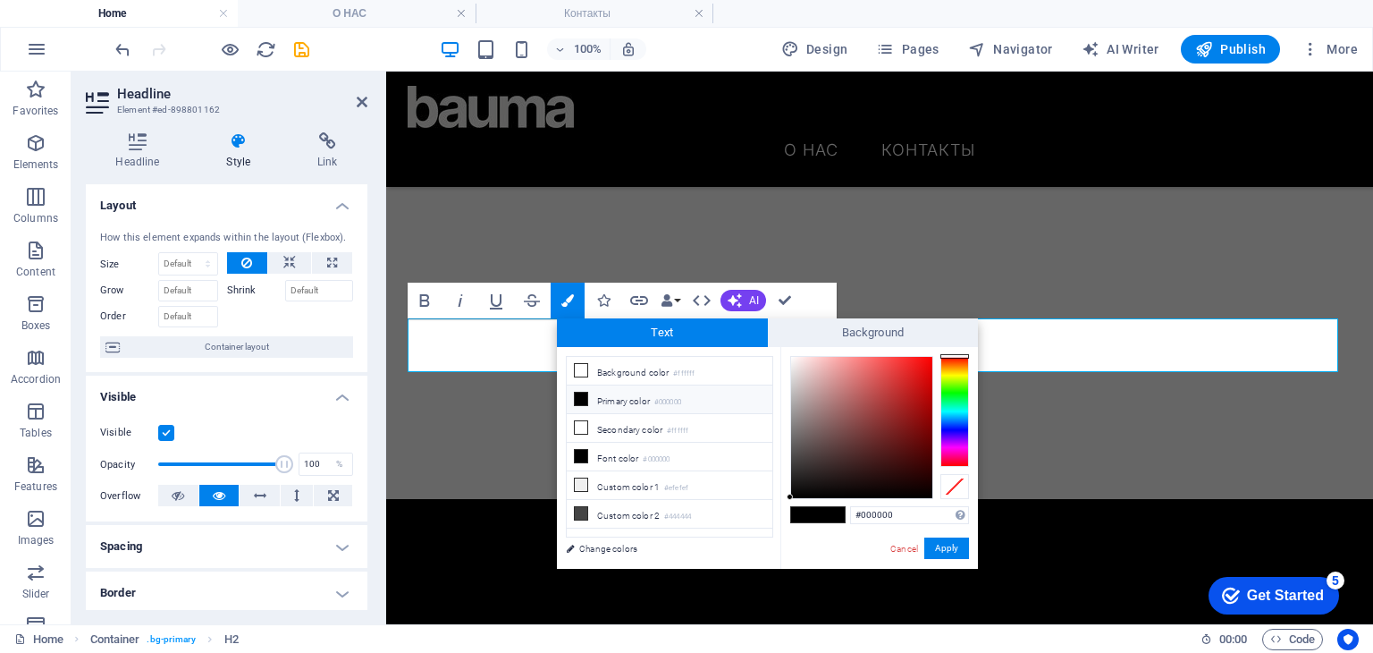
click at [690, 403] on li "Primary color #000000" at bounding box center [670, 399] width 206 height 29
click at [658, 380] on li "Background color #ffffff" at bounding box center [670, 371] width 206 height 29
type input "#ffffff"
click at [658, 380] on li "Background color #ffffff" at bounding box center [670, 371] width 206 height 29
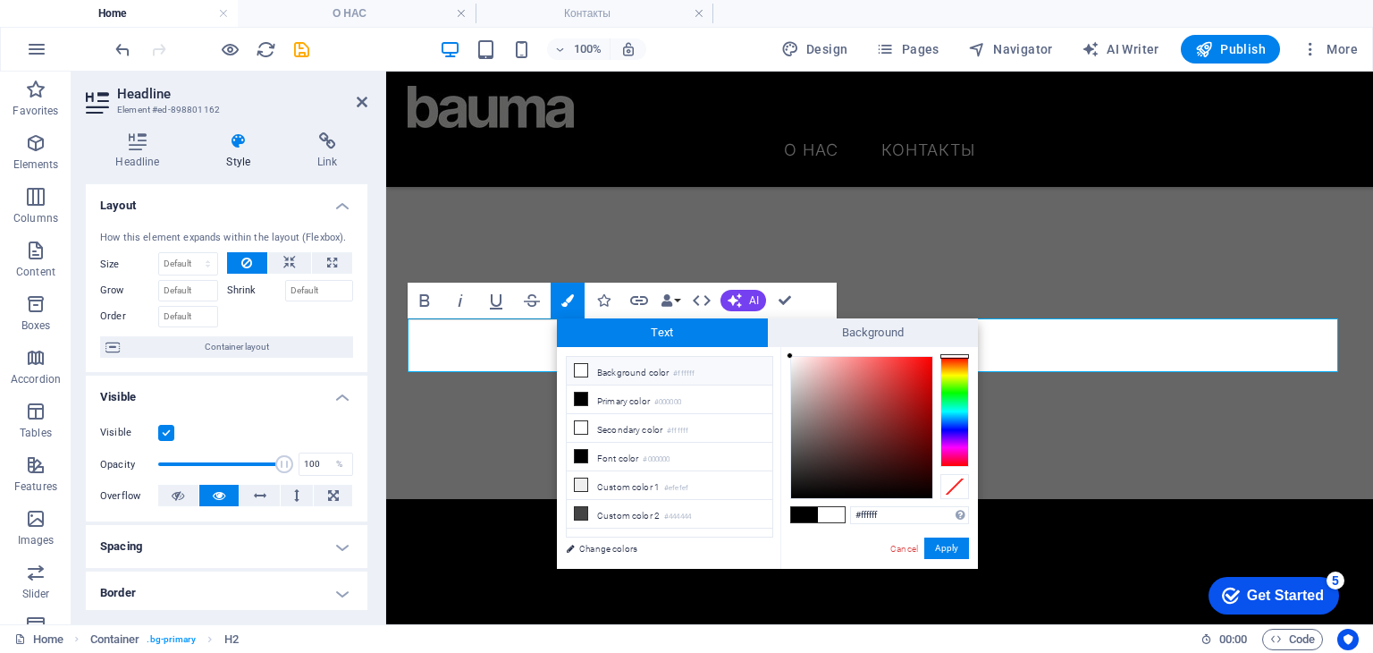
click at [658, 380] on li "Background color #ffffff" at bounding box center [670, 371] width 206 height 29
drag, startPoint x: 613, startPoint y: 544, endPoint x: 681, endPoint y: 364, distance: 192.1
click at [612, 544] on link "Change colors" at bounding box center [660, 548] width 207 height 22
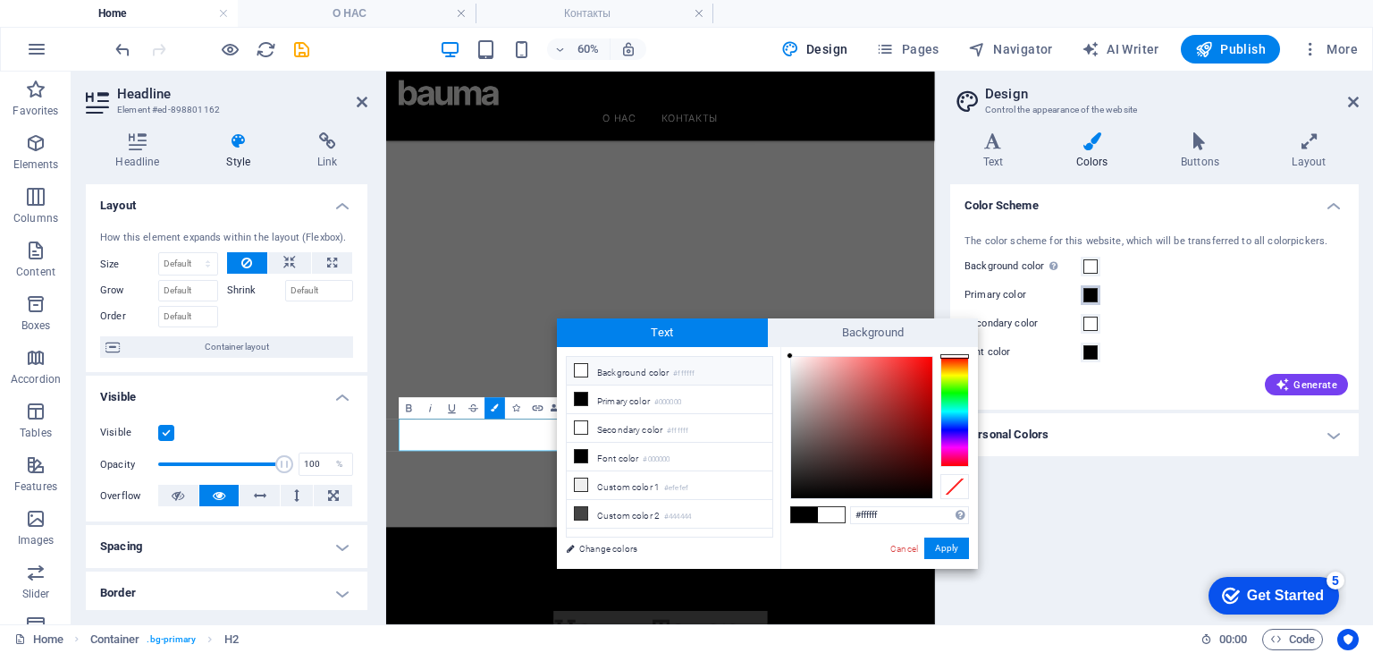
click at [1087, 293] on span at bounding box center [1091, 295] width 14 height 14
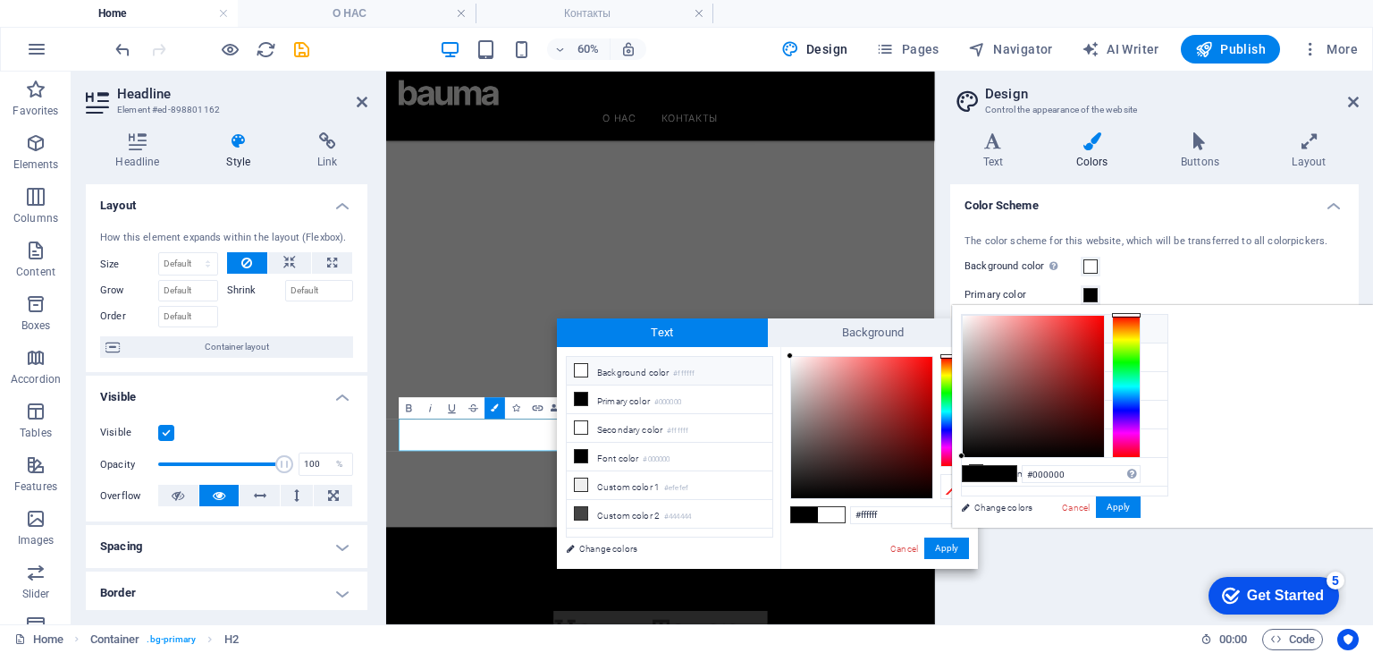
click at [1030, 336] on li "Background color #ffffff" at bounding box center [1065, 329] width 206 height 29
type input "#ffffff"
click at [1157, 276] on div "Background color Only visible if it is not covered by other backgrounds." at bounding box center [1155, 266] width 380 height 21
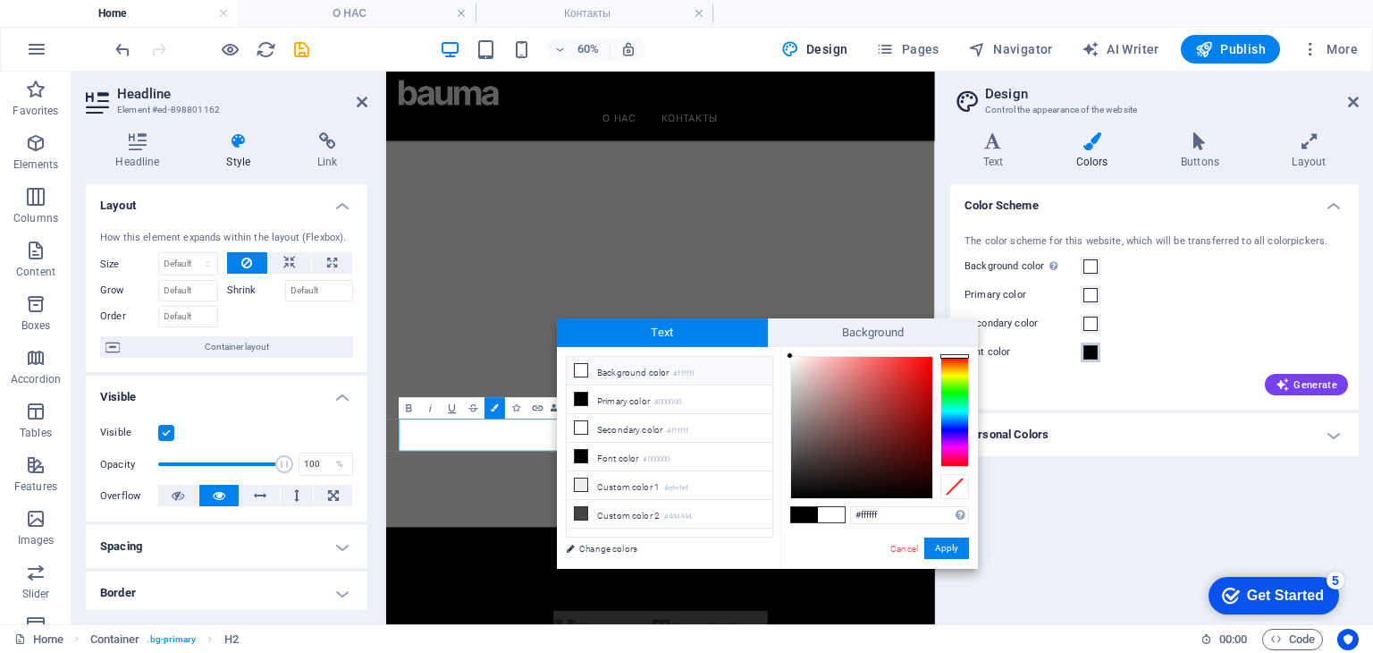
click at [1094, 350] on span at bounding box center [1091, 352] width 14 height 14
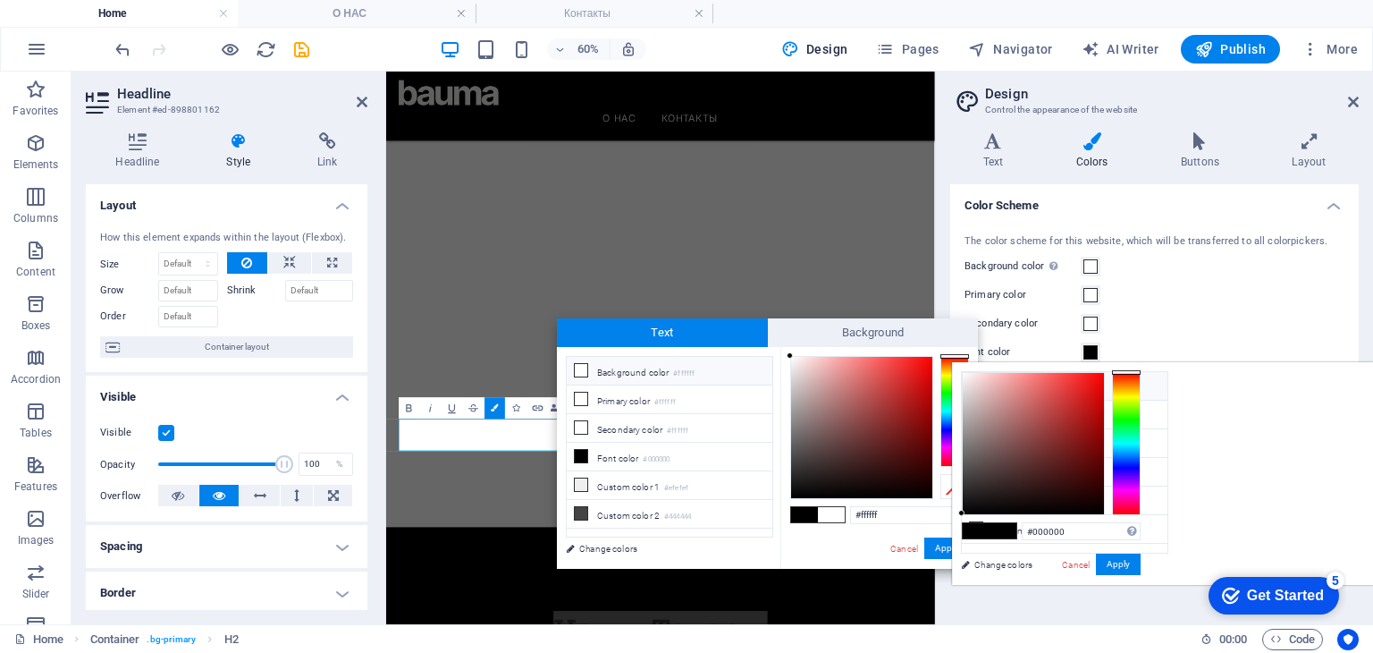
click at [1009, 384] on li "Background color #ffffff" at bounding box center [1065, 386] width 206 height 29
type input "#ffffff"
click at [1156, 312] on div "The color scheme for this website, which will be transferred to all colorpicker…" at bounding box center [1155, 313] width 416 height 194
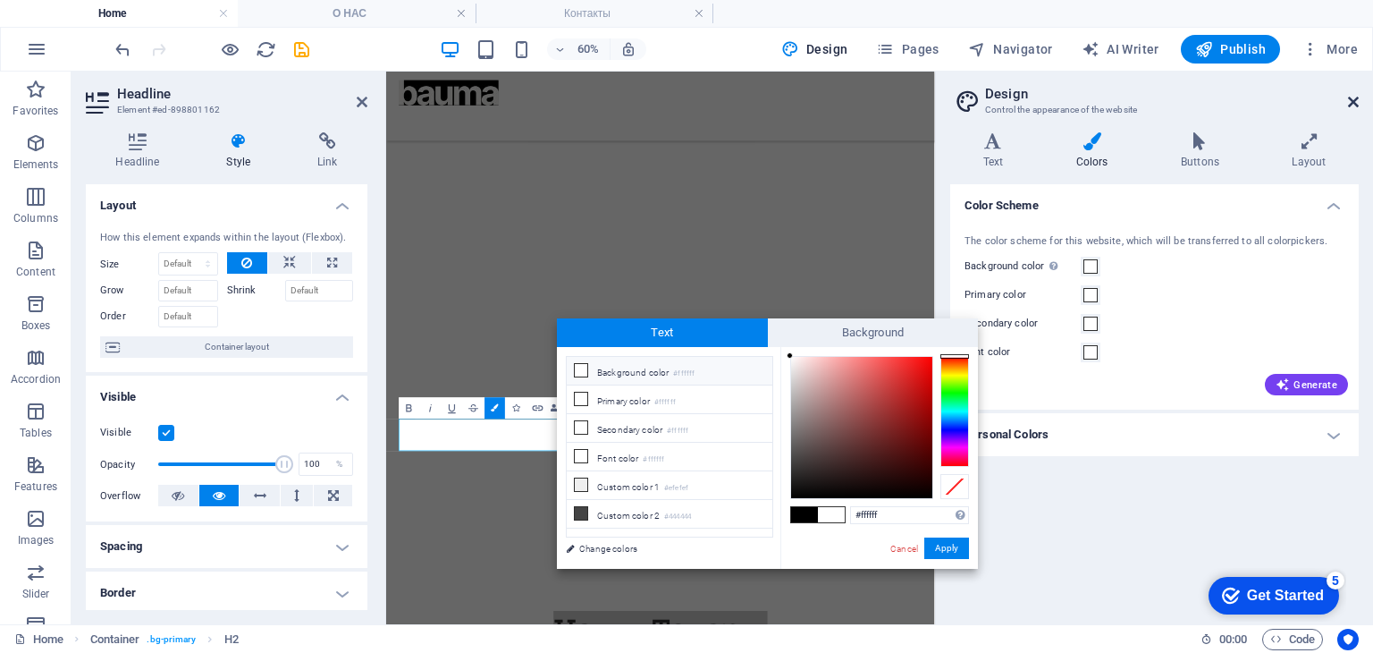
click at [1349, 102] on icon at bounding box center [1353, 102] width 11 height 14
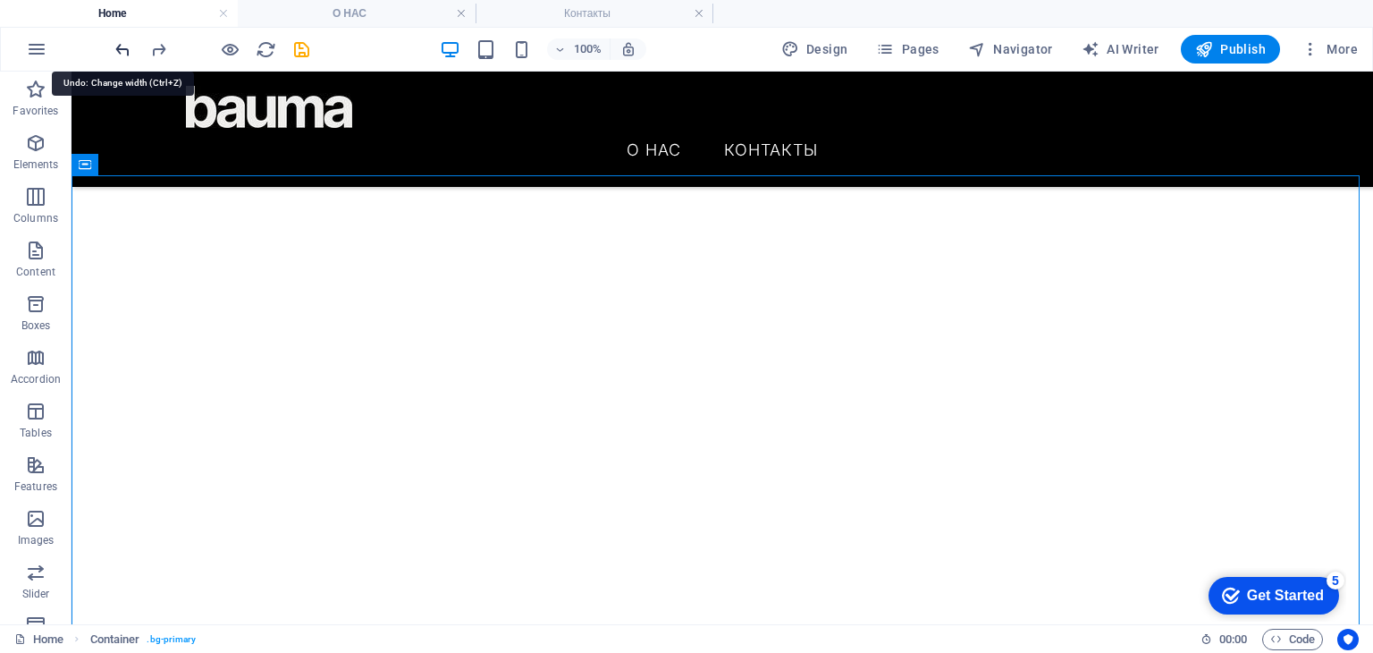
click at [118, 51] on icon "undo" at bounding box center [123, 49] width 21 height 21
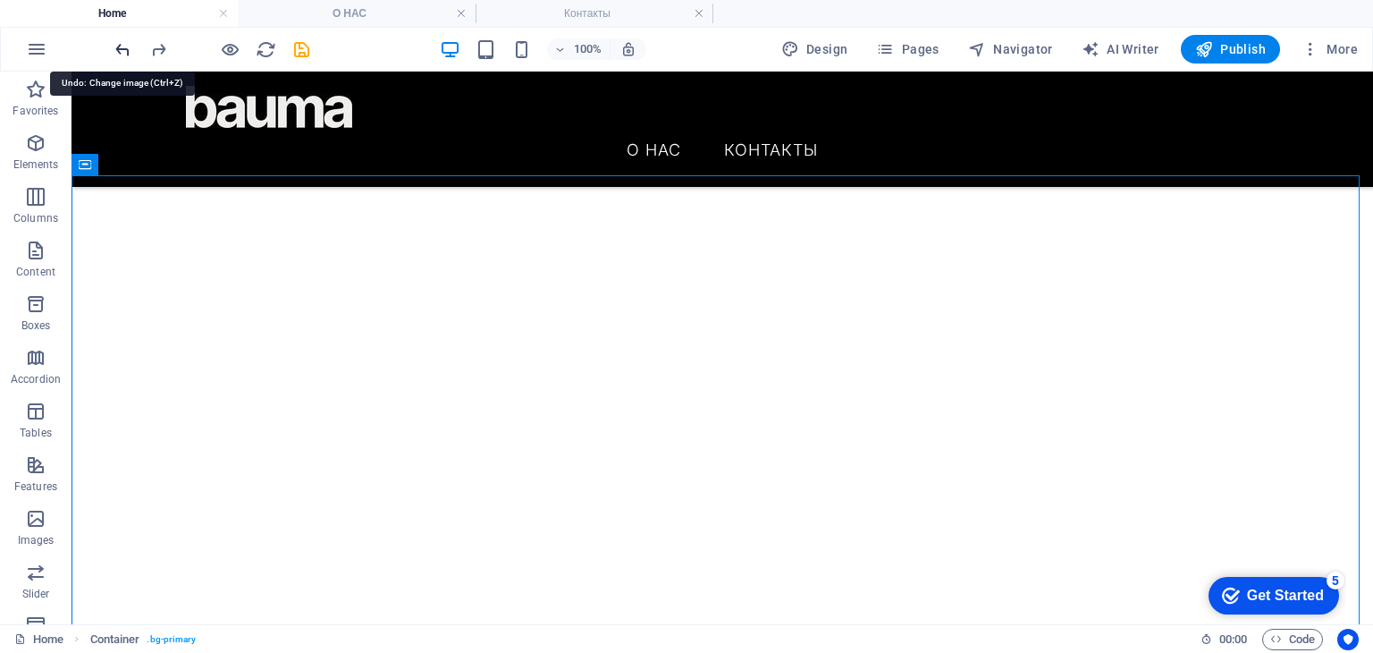
click at [118, 51] on icon "undo" at bounding box center [123, 49] width 21 height 21
click at [152, 46] on icon "redo" at bounding box center [158, 49] width 21 height 21
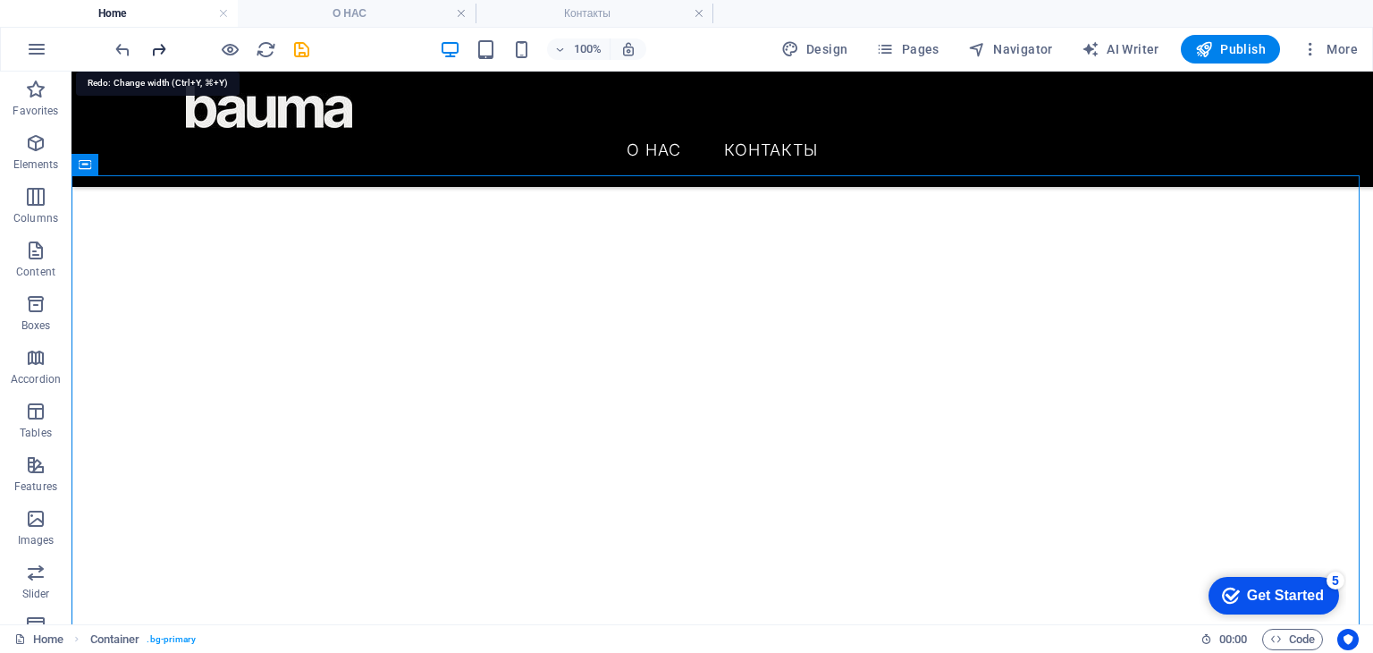
click at [152, 46] on icon "redo" at bounding box center [158, 49] width 21 height 21
click at [129, 49] on icon "undo" at bounding box center [123, 49] width 21 height 21
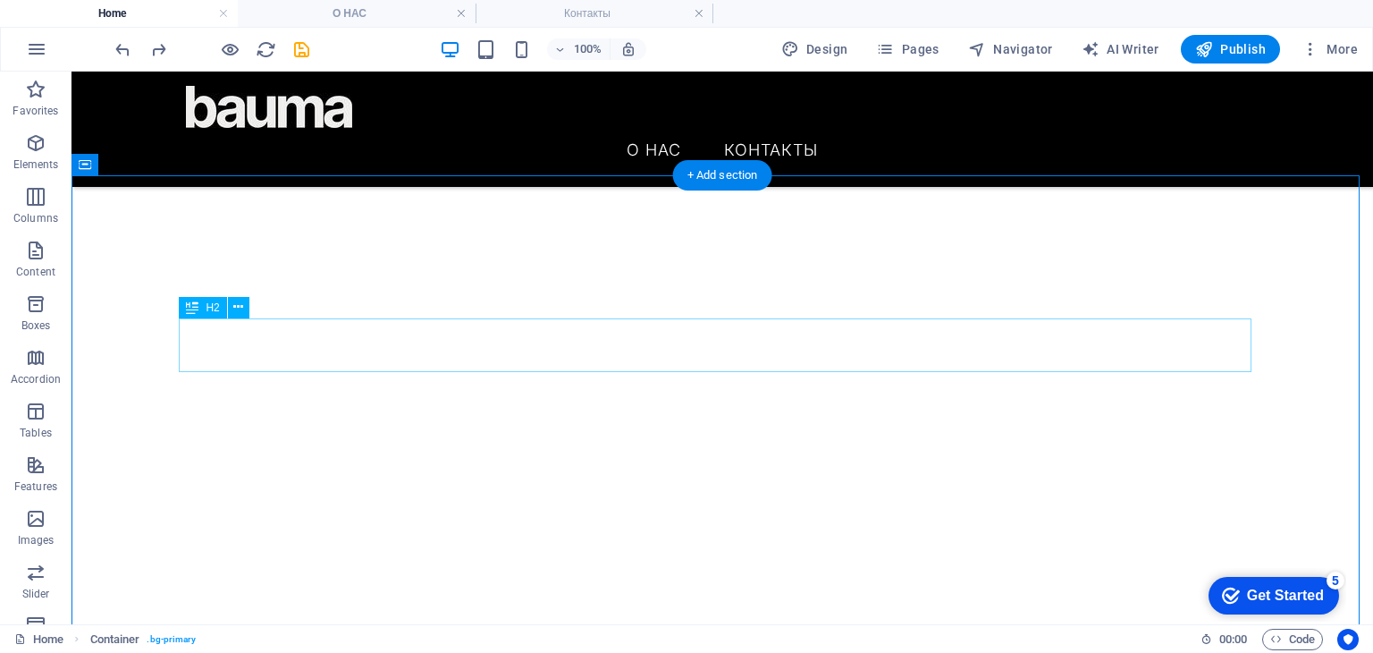
click at [169, 172] on button at bounding box center [163, 164] width 21 height 21
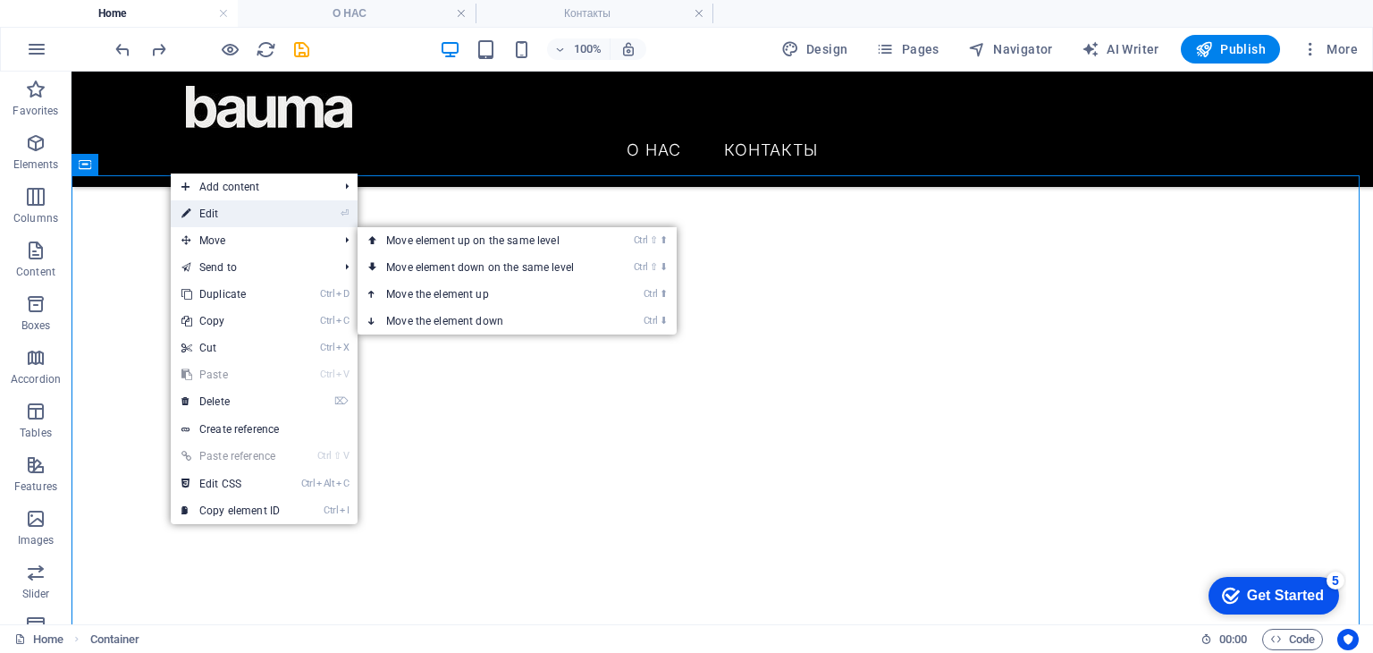
click at [211, 215] on link "⏎ Edit" at bounding box center [231, 213] width 120 height 27
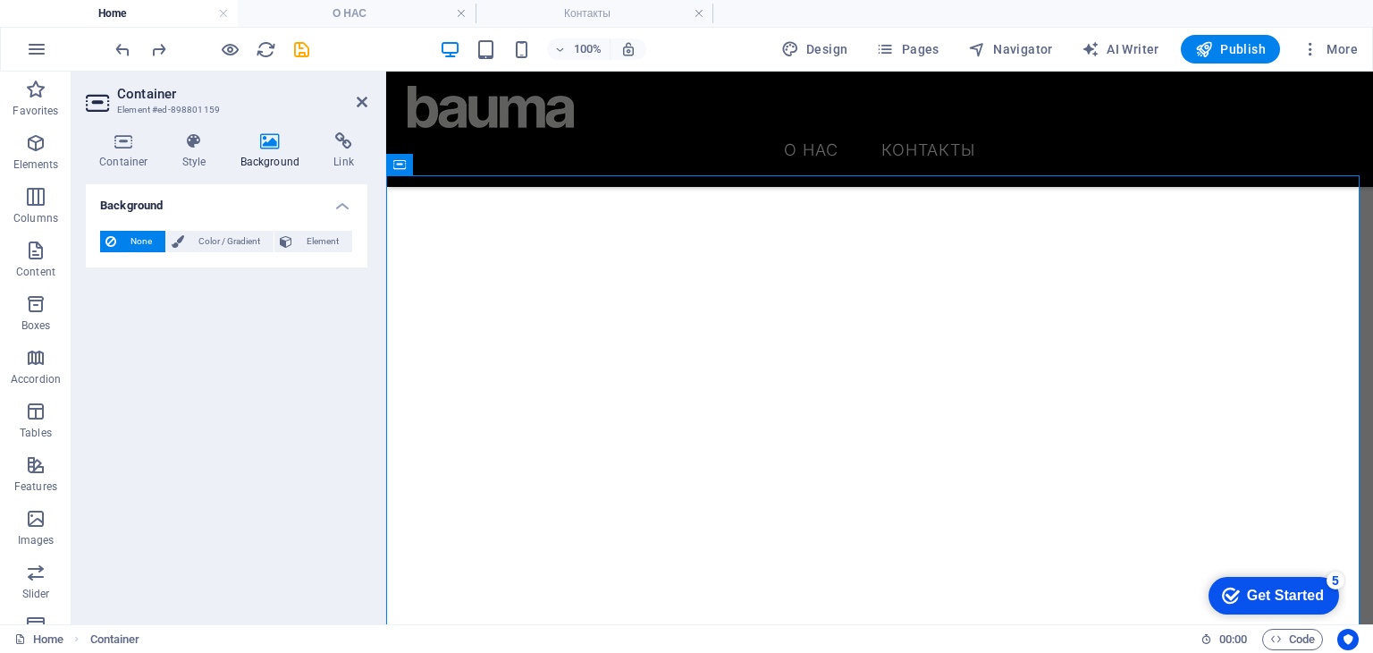
click at [259, 151] on h4 "Background" at bounding box center [274, 151] width 94 height 38
click at [240, 239] on span "Color / Gradient" at bounding box center [229, 241] width 79 height 21
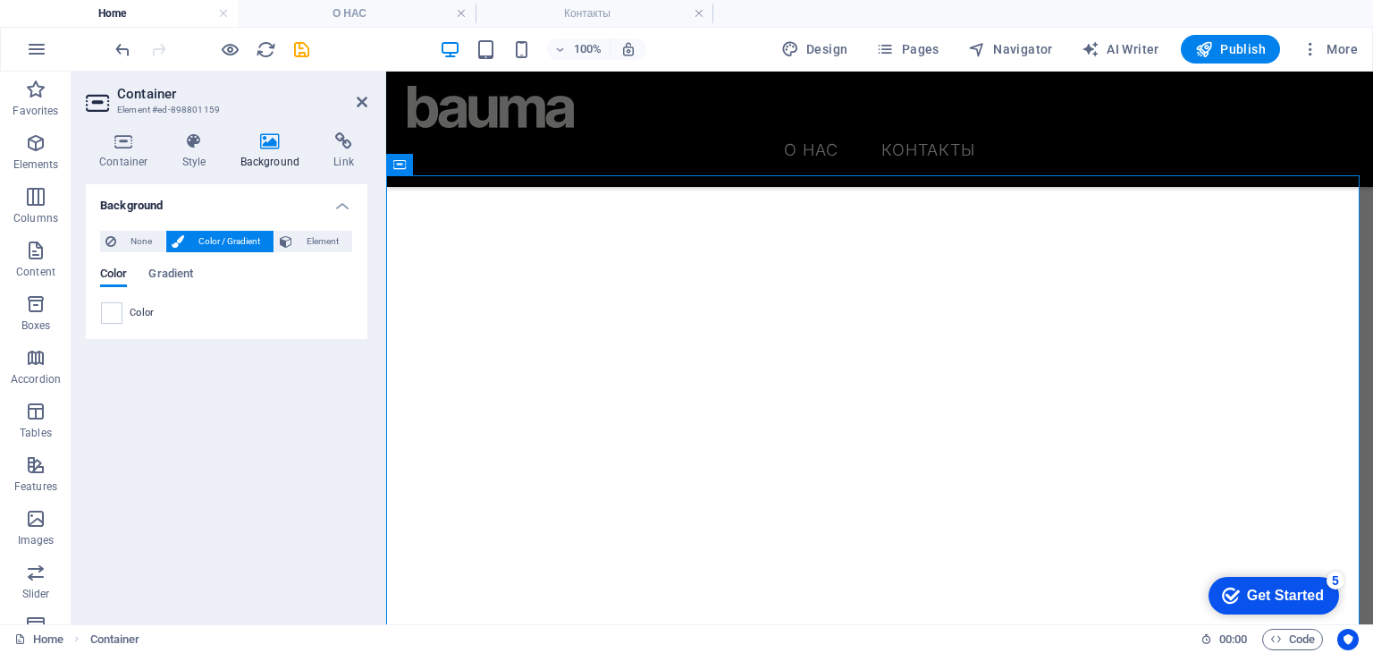
click at [127, 311] on div "Color" at bounding box center [226, 312] width 251 height 21
click at [122, 313] on div "Color" at bounding box center [226, 312] width 251 height 21
click at [117, 314] on span at bounding box center [112, 313] width 20 height 20
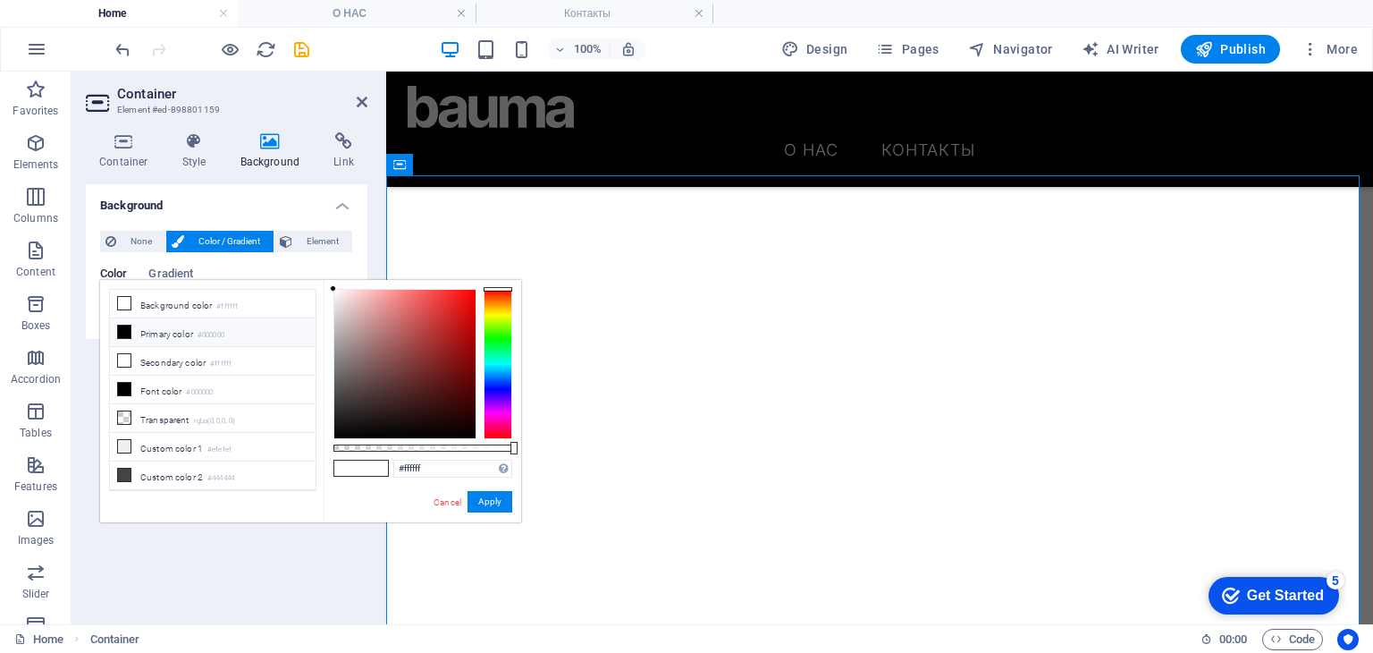
click at [153, 328] on li "Primary color #000000" at bounding box center [213, 332] width 206 height 29
type input "#000000"
click at [474, 502] on button "Apply" at bounding box center [490, 501] width 45 height 21
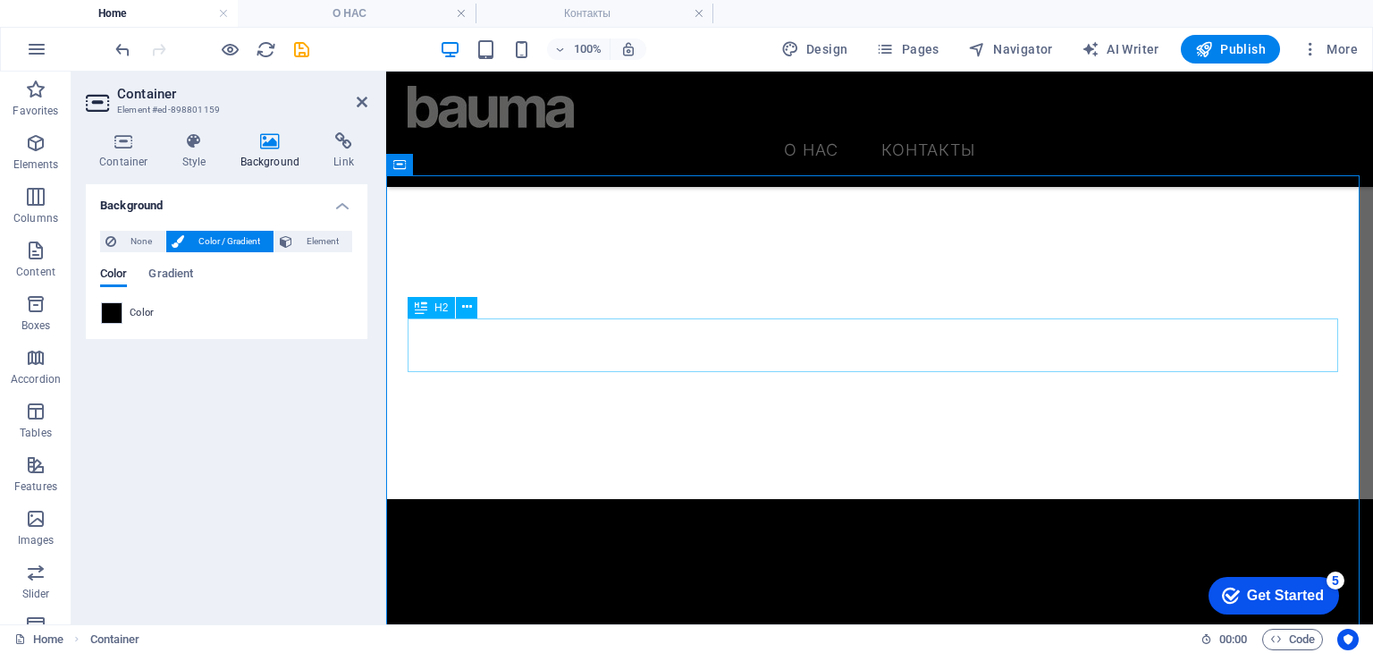
click at [464, 316] on icon at bounding box center [467, 307] width 10 height 19
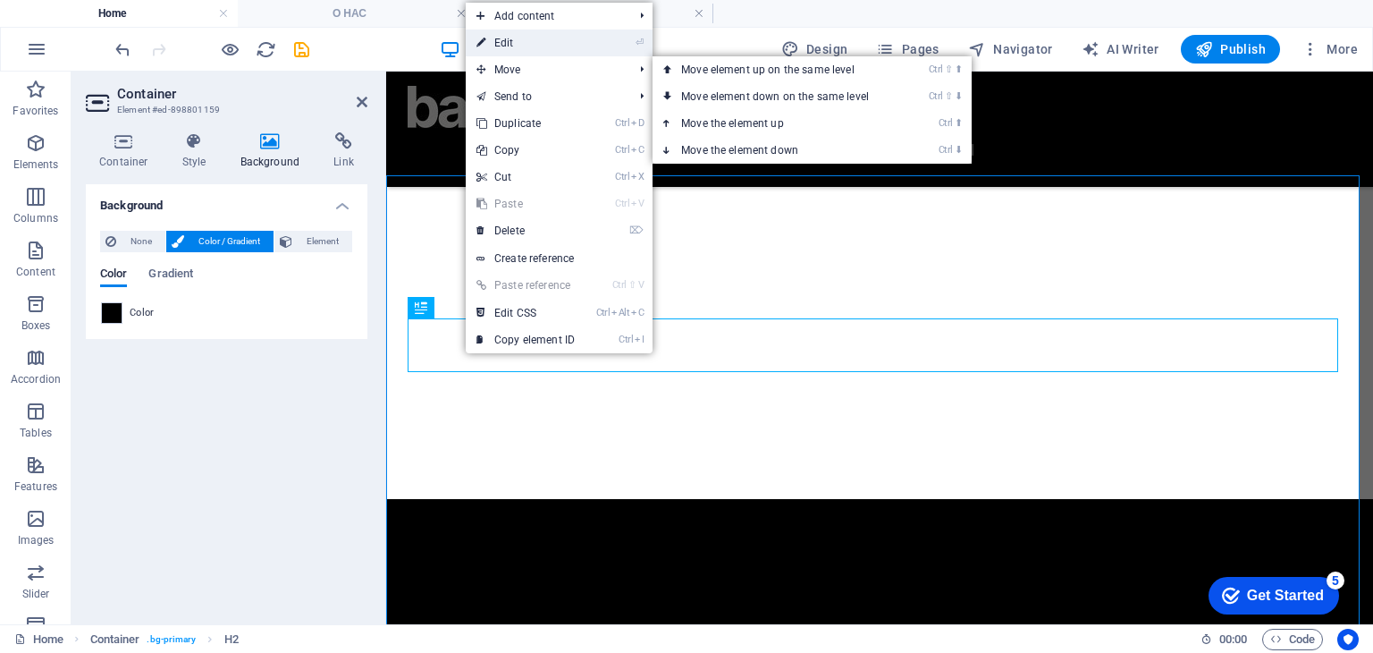
click at [514, 47] on link "⏎ Edit" at bounding box center [526, 43] width 120 height 27
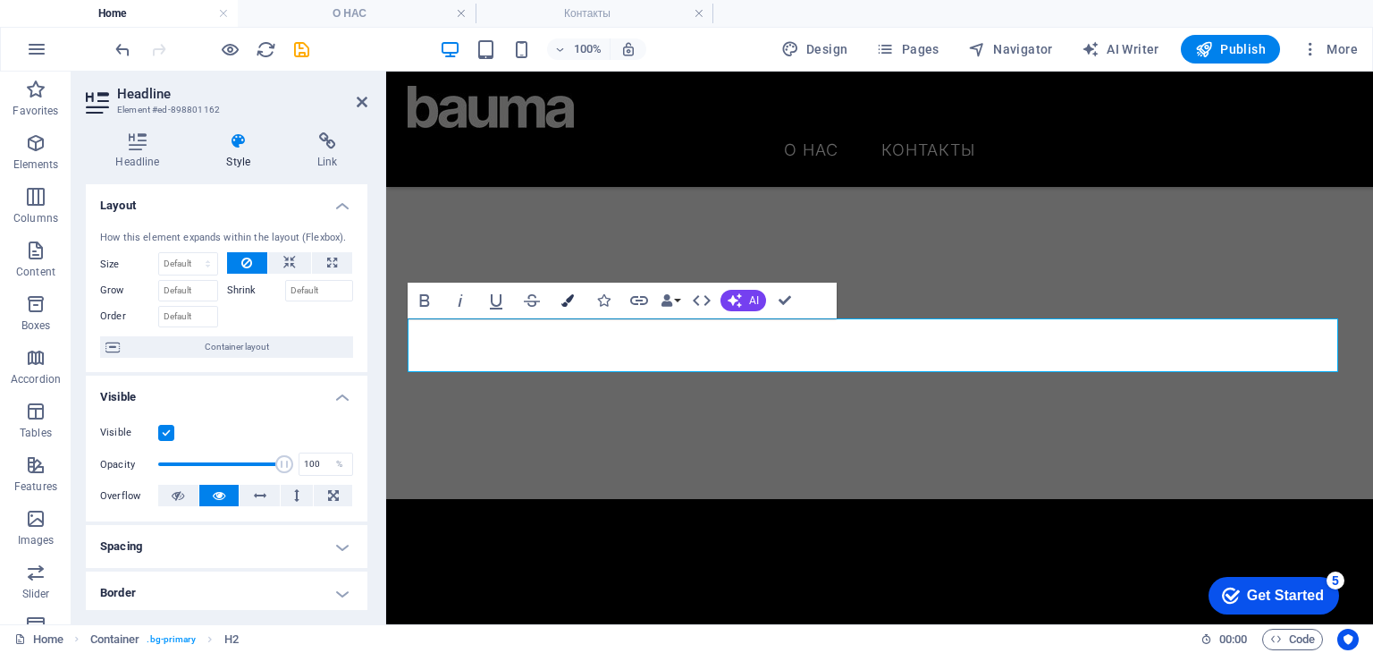
click at [553, 298] on button "Colors" at bounding box center [568, 301] width 34 height 36
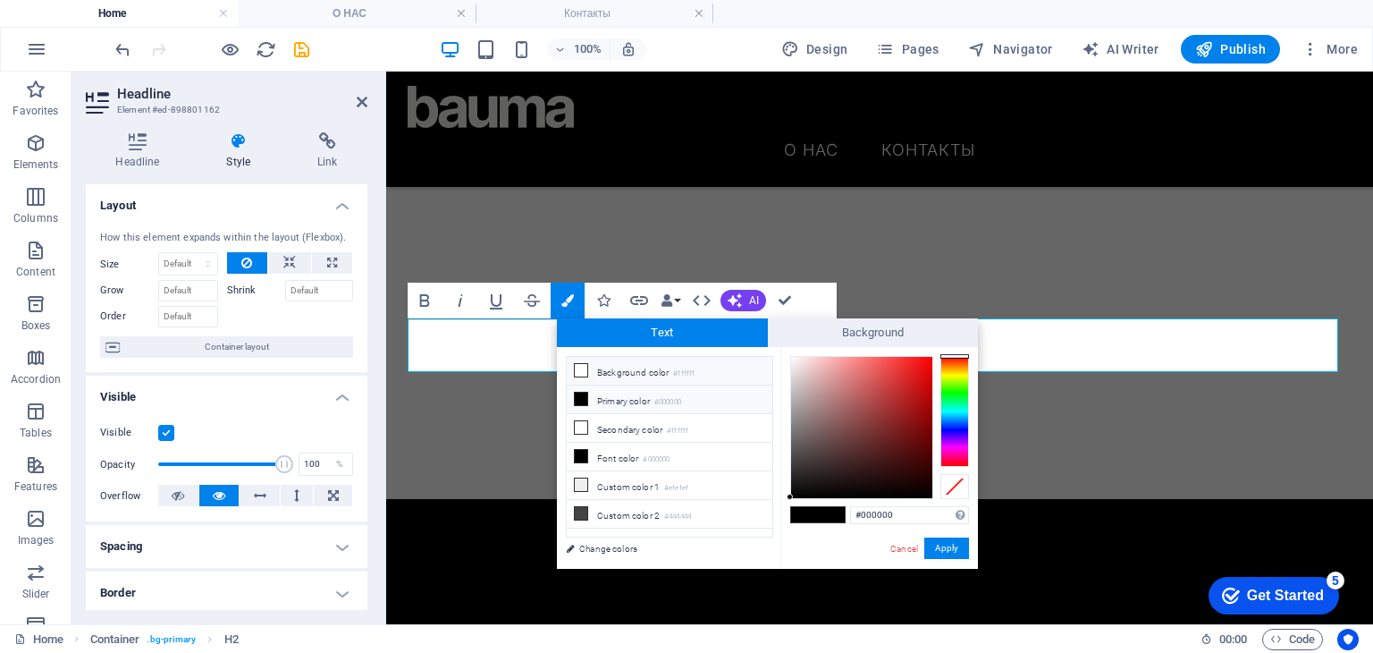
click at [604, 362] on li "Background color #ffffff" at bounding box center [670, 371] width 206 height 29
click at [657, 403] on li "Primary color #000000" at bounding box center [670, 399] width 206 height 29
click at [680, 374] on small "#ffffff" at bounding box center [683, 373] width 21 height 13
click at [715, 392] on li "Primary color #000000" at bounding box center [670, 399] width 206 height 29
click at [663, 375] on li "Background color #ffffff" at bounding box center [670, 371] width 206 height 29
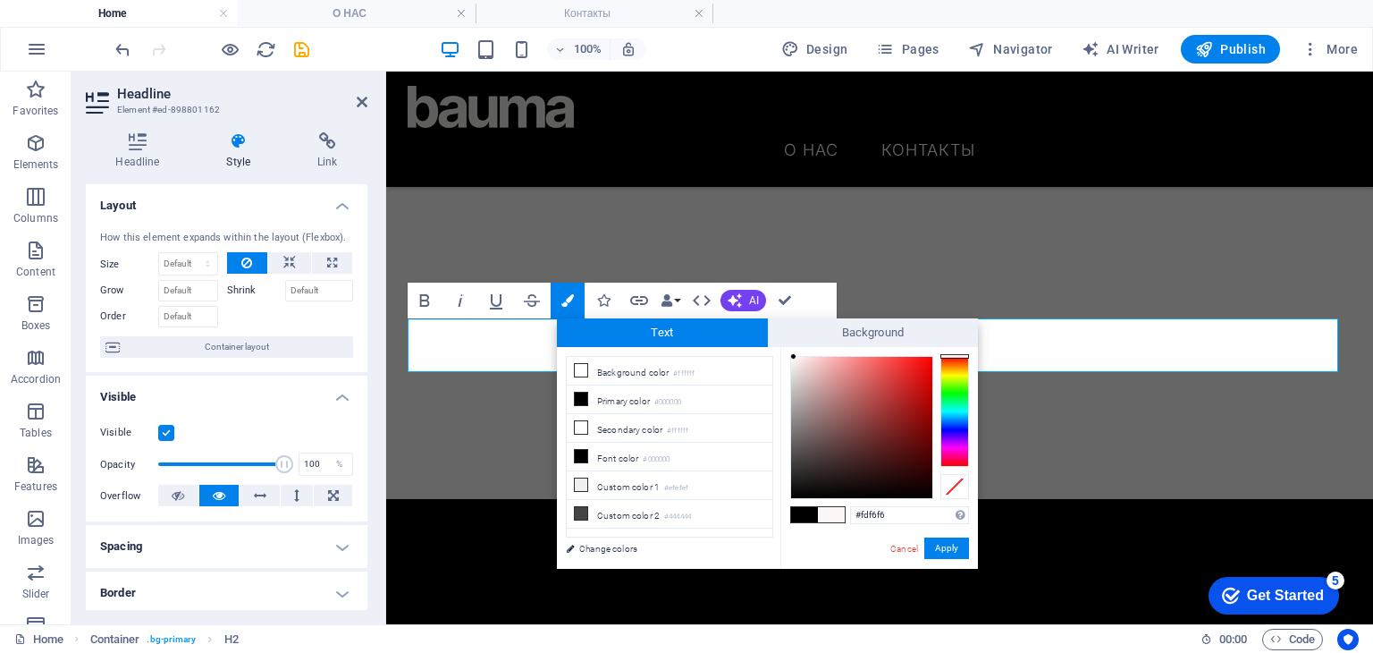
drag, startPoint x: 800, startPoint y: 366, endPoint x: 794, endPoint y: 357, distance: 10.9
click at [794, 357] on div at bounding box center [861, 427] width 141 height 141
click at [693, 385] on li "Primary color #000000" at bounding box center [670, 399] width 206 height 29
drag, startPoint x: 777, startPoint y: 401, endPoint x: 812, endPoint y: 399, distance: 35.0
click at [780, 398] on div "less Background color #ffffff Primary color #000000 Secondary color #ffffff Fon…" at bounding box center [767, 458] width 421 height 222
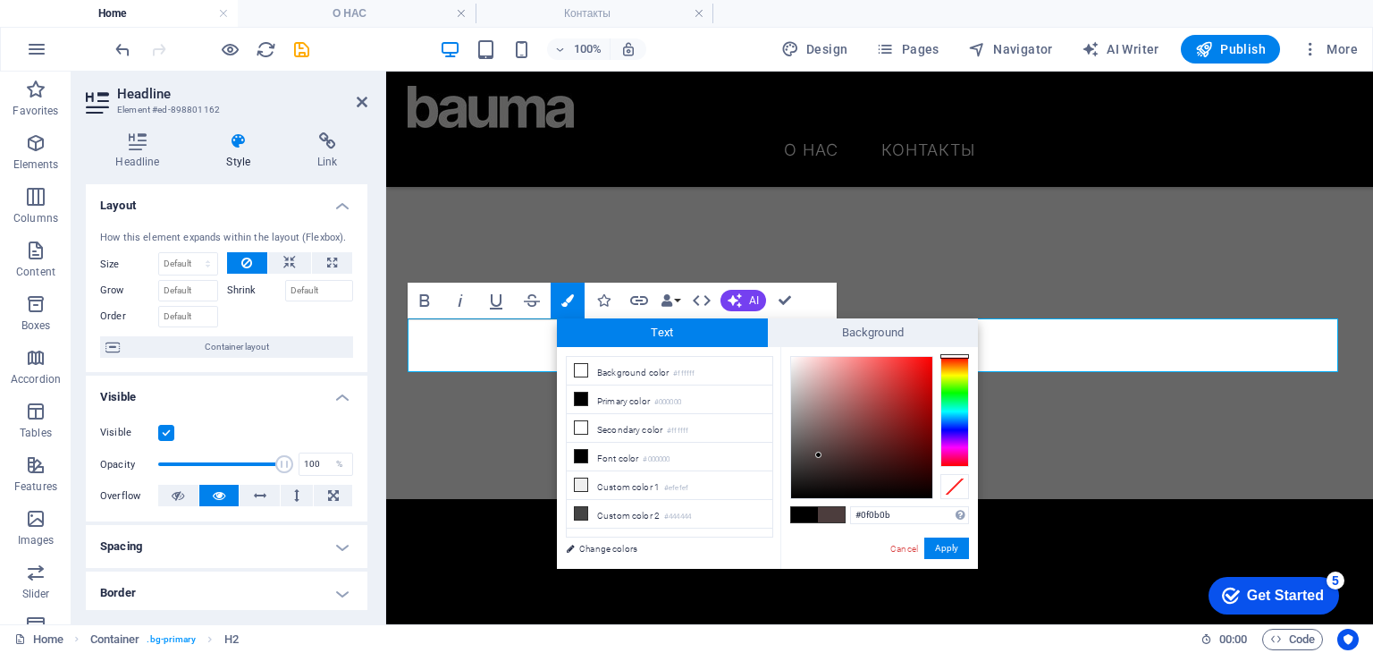
type input "#0c0808"
drag, startPoint x: 813, startPoint y: 432, endPoint x: 893, endPoint y: 506, distance: 109.5
click at [832, 491] on div at bounding box center [861, 427] width 141 height 141
click at [938, 552] on button "Apply" at bounding box center [946, 547] width 45 height 21
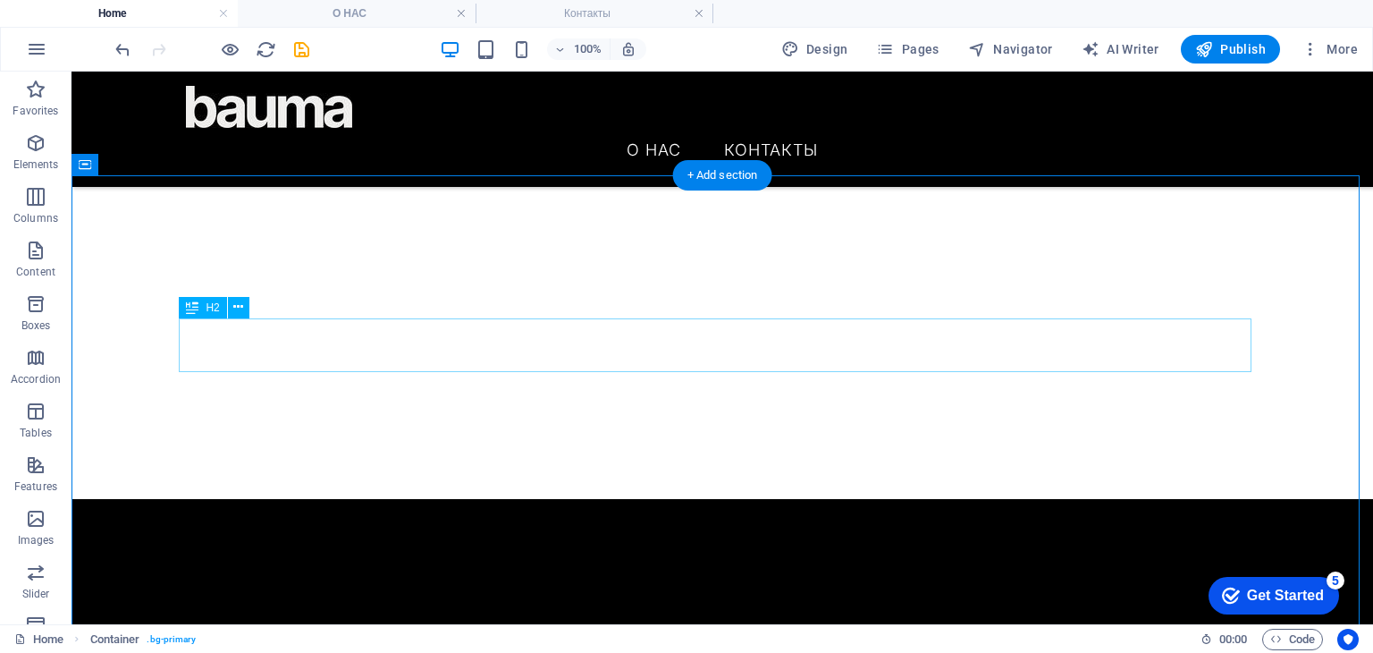
drag, startPoint x: 713, startPoint y: 351, endPoint x: 651, endPoint y: 345, distance: 62.9
click at [240, 300] on icon at bounding box center [238, 307] width 10 height 19
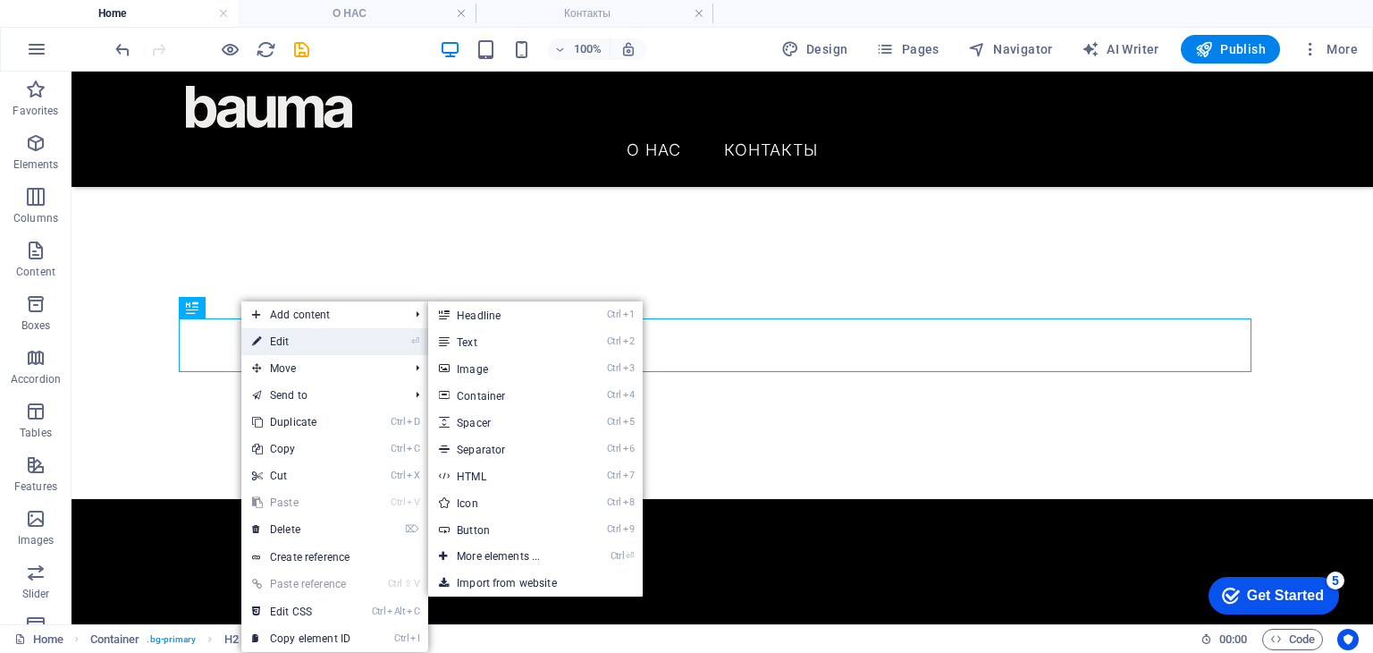
click at [274, 341] on link "⏎ Edit" at bounding box center [301, 341] width 120 height 27
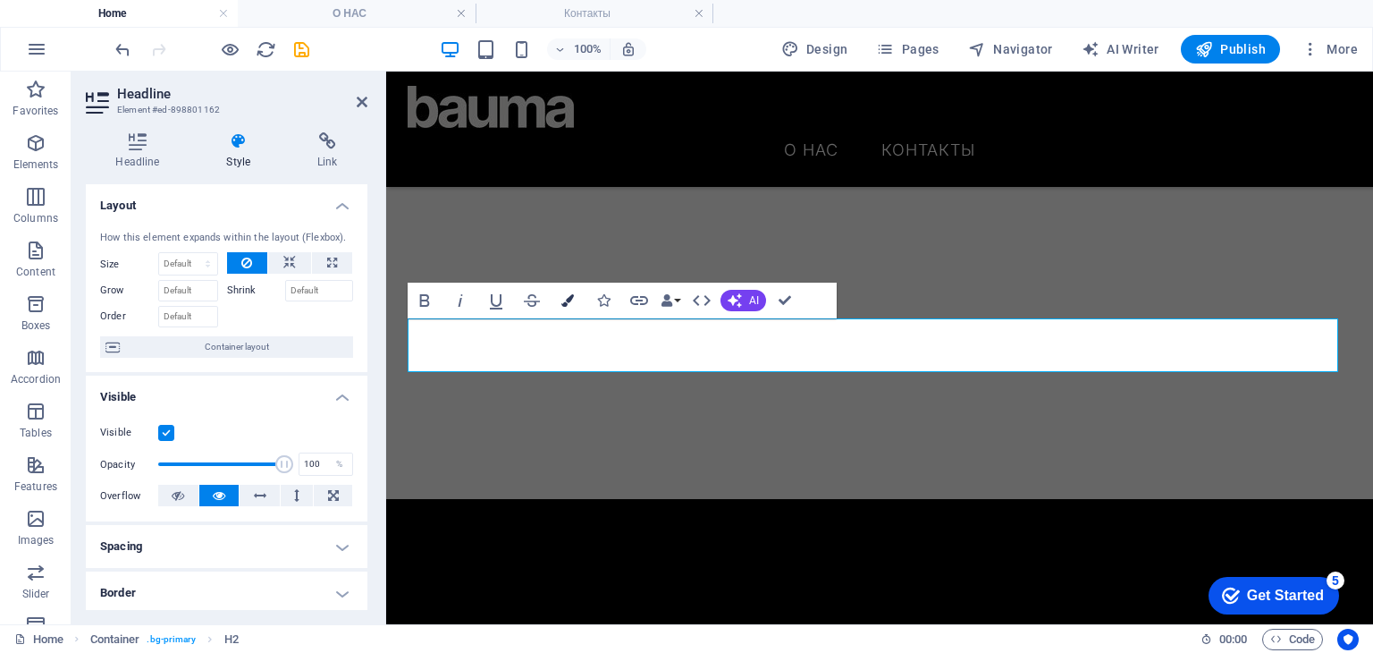
click at [576, 303] on button "Colors" at bounding box center [568, 301] width 34 height 36
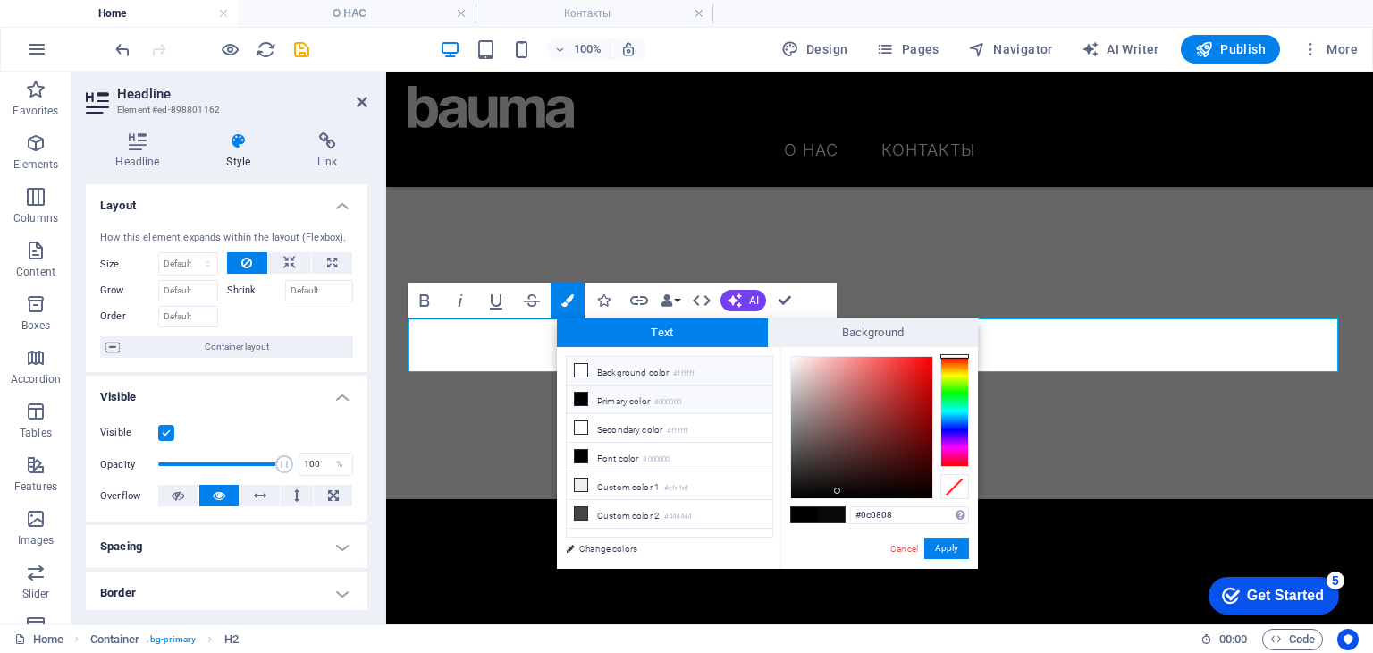
click at [637, 369] on li "Background color #ffffff" at bounding box center [670, 371] width 206 height 29
drag, startPoint x: 792, startPoint y: 397, endPoint x: 792, endPoint y: 502, distance: 104.6
click at [792, 502] on div "#000000 Supported formats #0852ed rgb(8, 82, 237) rgba(8, 82, 237, 90%) hsv(221…" at bounding box center [880, 587] width 198 height 481
click at [795, 490] on div at bounding box center [794, 489] width 6 height 6
click at [640, 401] on li "Primary color #000000" at bounding box center [670, 399] width 206 height 29
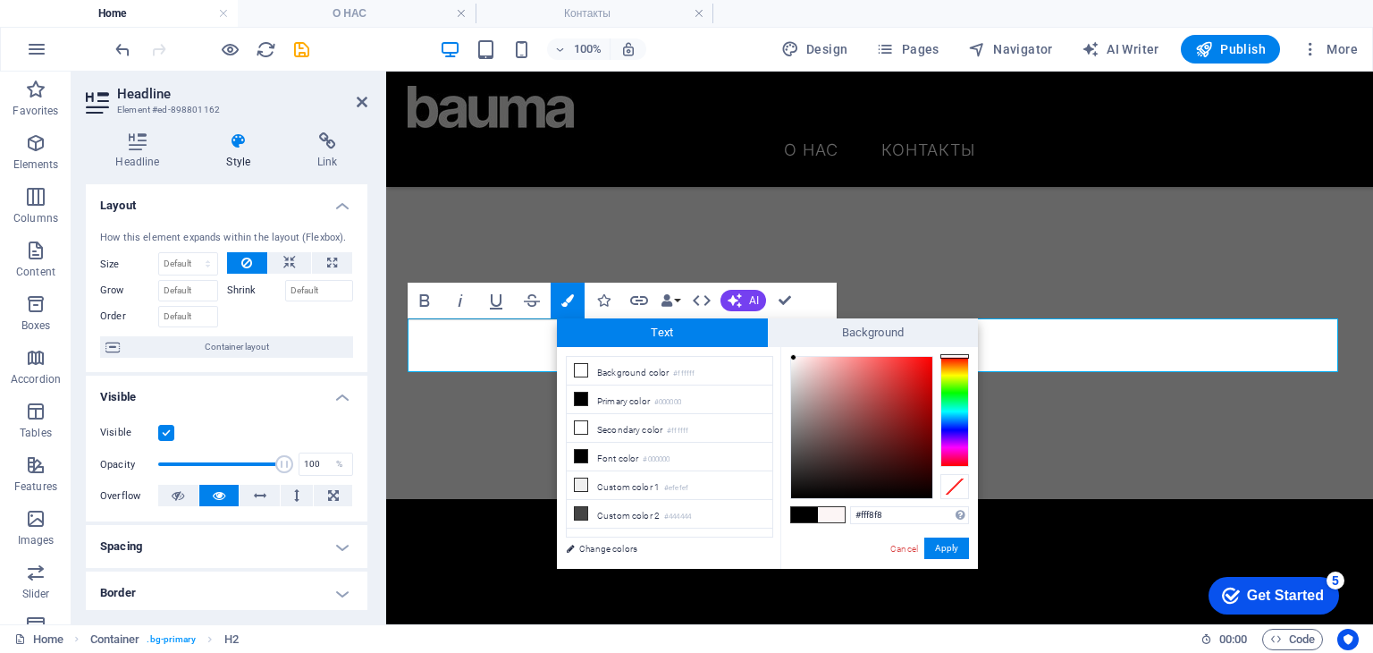
type input "#fffafa"
drag, startPoint x: 801, startPoint y: 381, endPoint x: 793, endPoint y: 355, distance: 27.1
click at [793, 357] on div at bounding box center [861, 427] width 141 height 141
click at [953, 549] on button "Apply" at bounding box center [946, 547] width 45 height 21
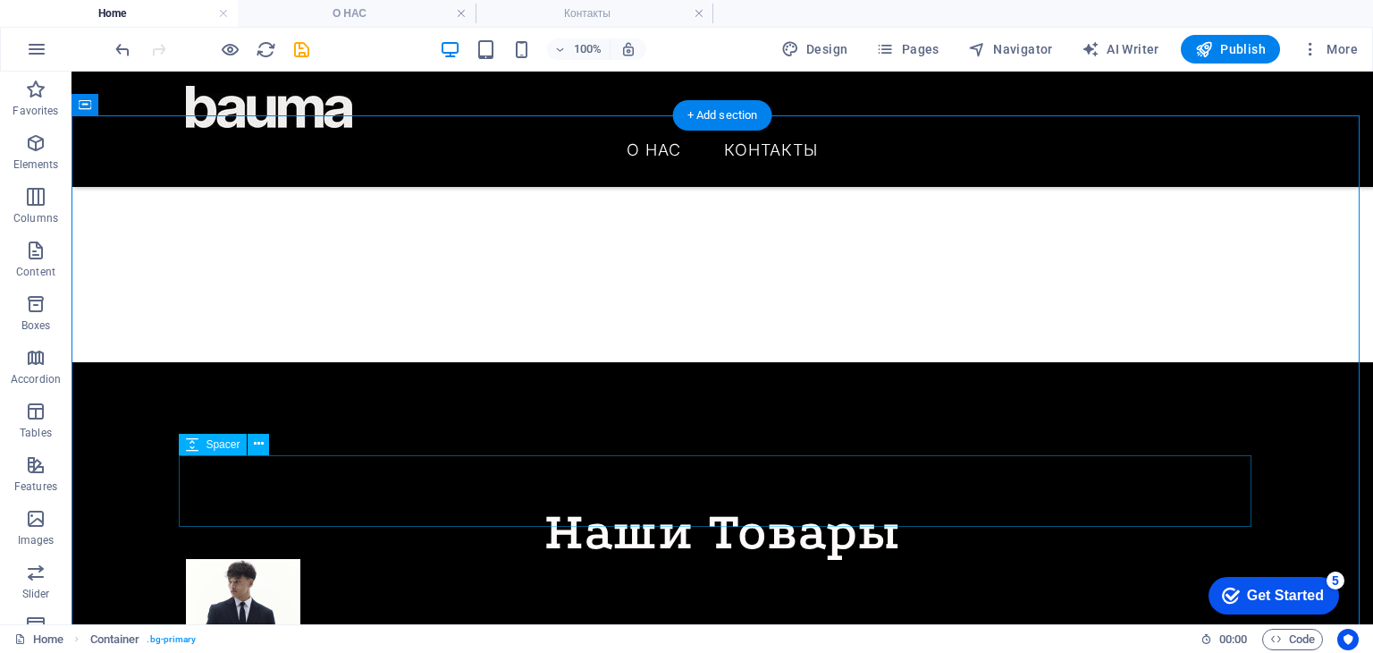
scroll to position [447, 0]
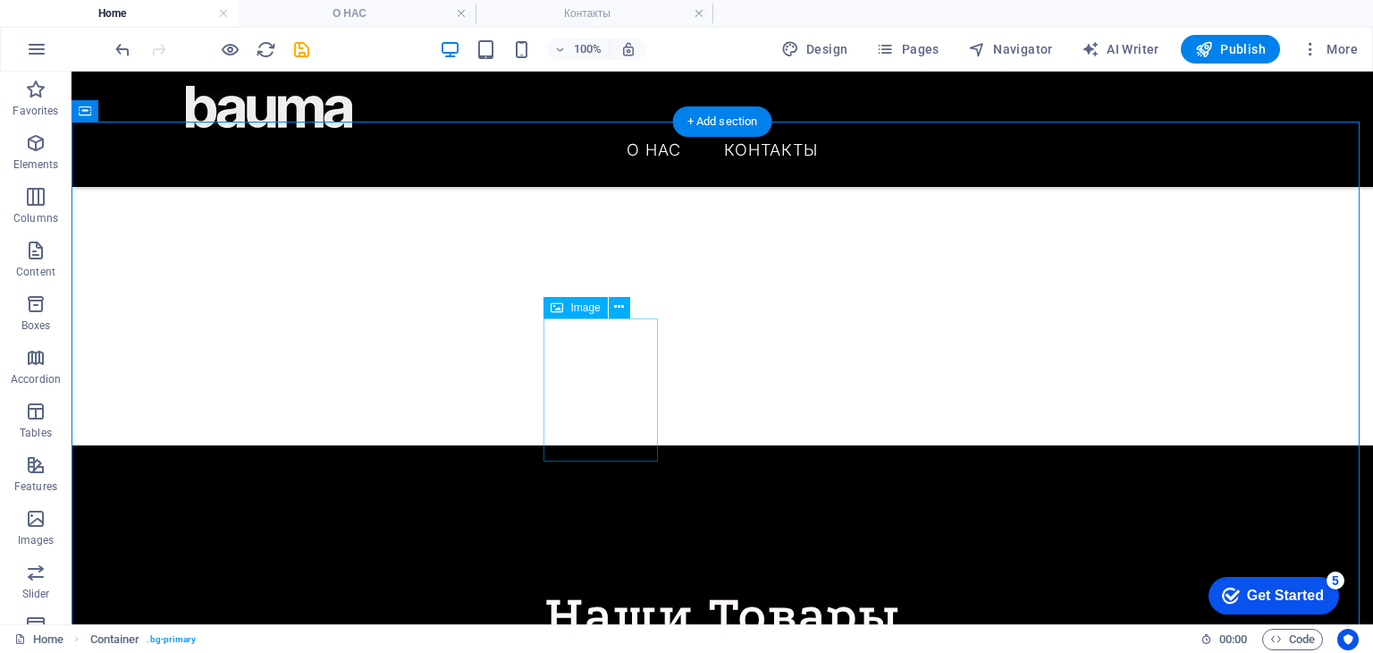
click at [622, 306] on icon at bounding box center [619, 307] width 10 height 19
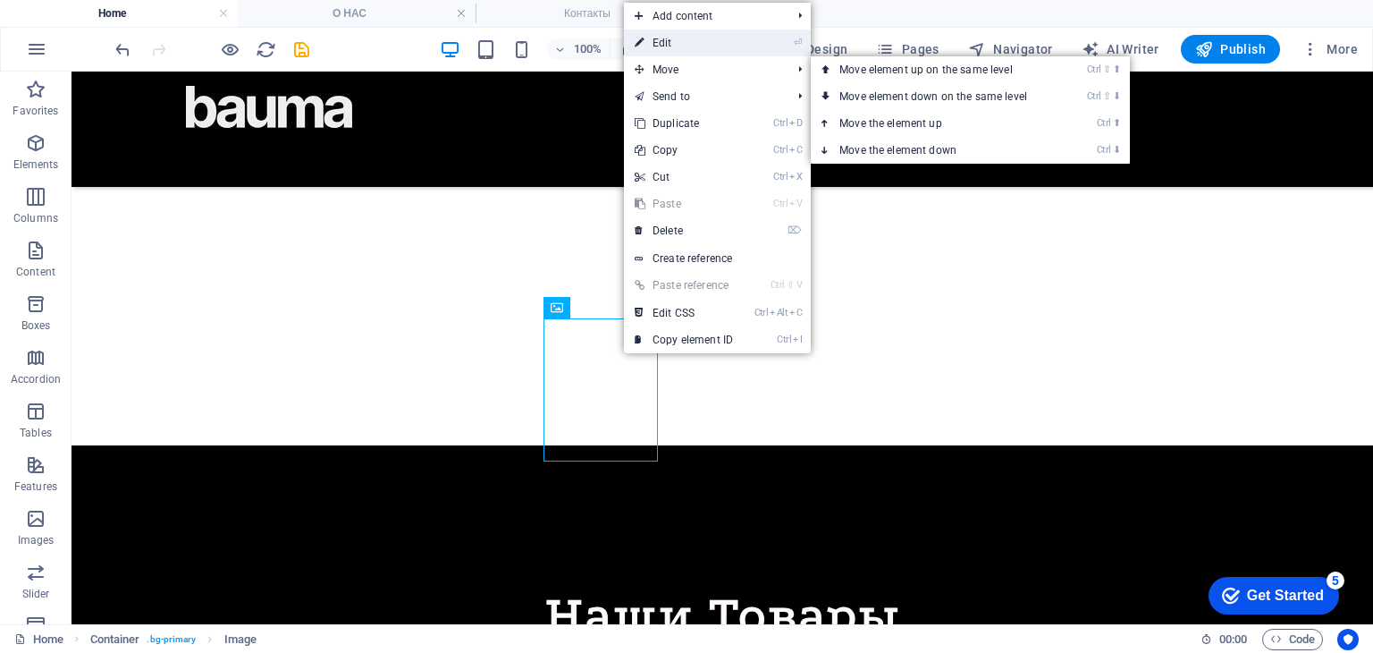
click at [678, 51] on link "⏎ Edit" at bounding box center [684, 43] width 120 height 27
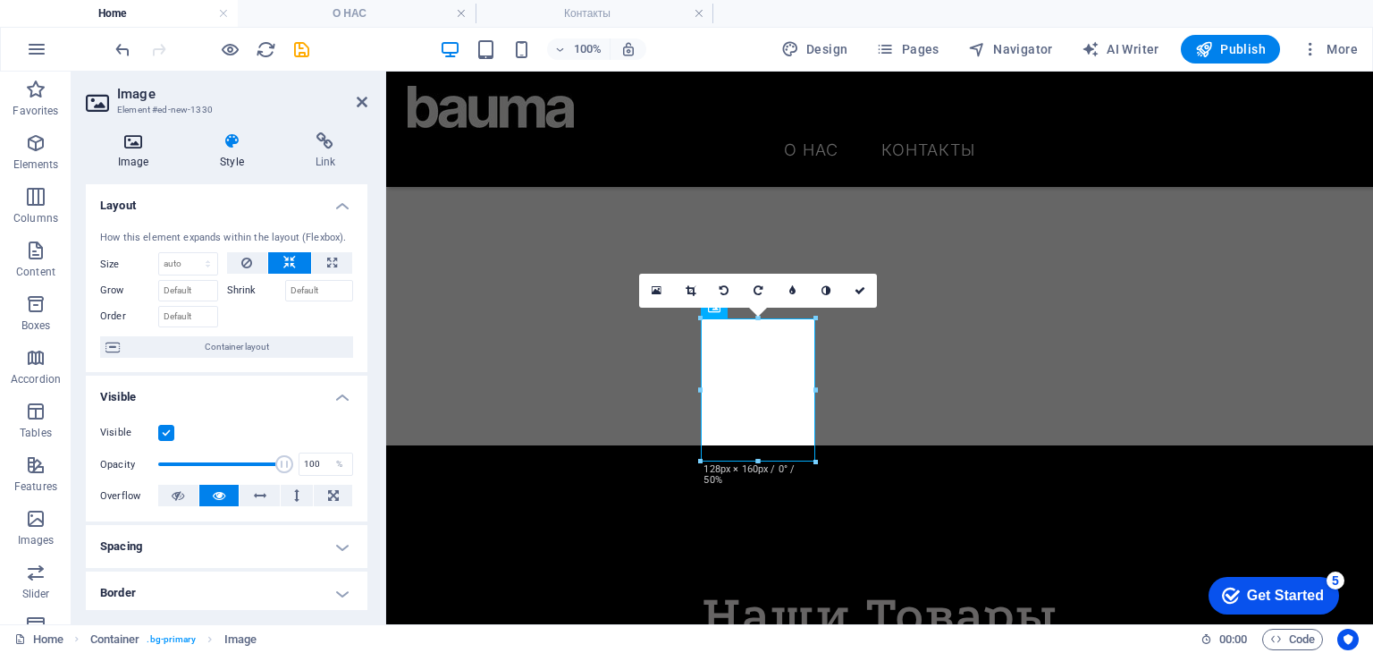
click at [147, 168] on h4 "Image" at bounding box center [137, 151] width 102 height 38
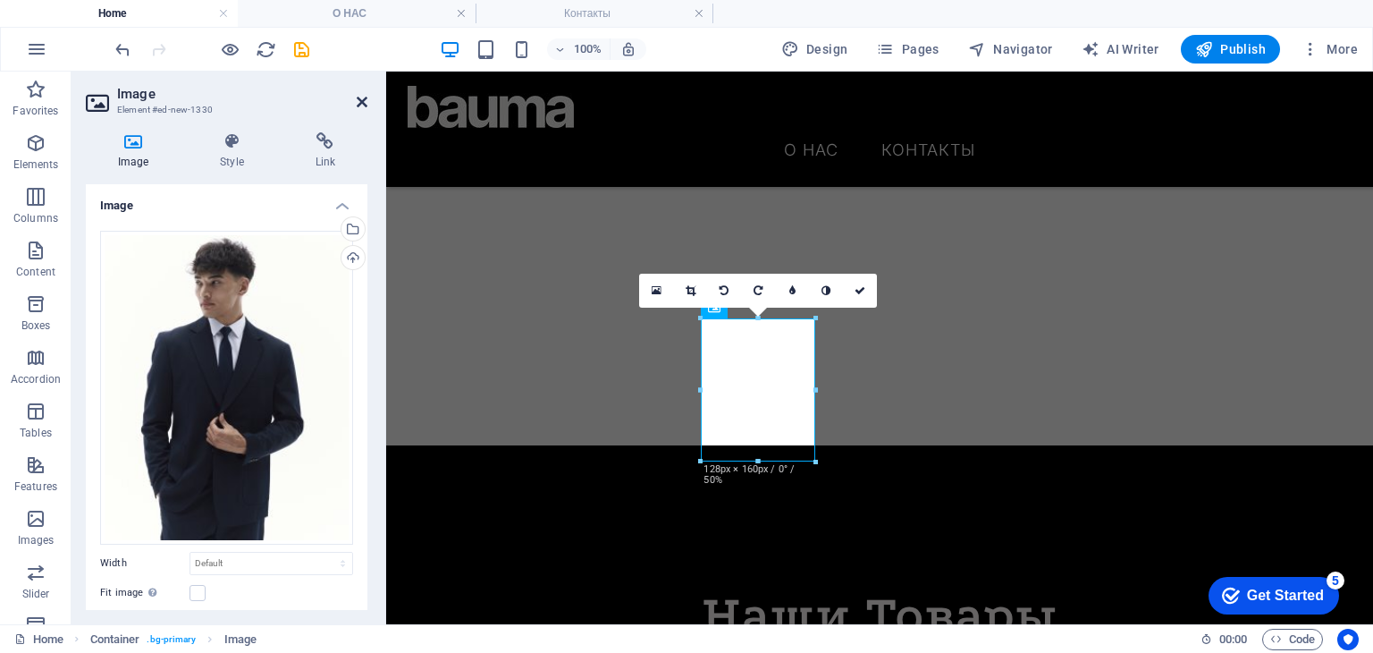
click at [366, 104] on icon at bounding box center [362, 102] width 11 height 14
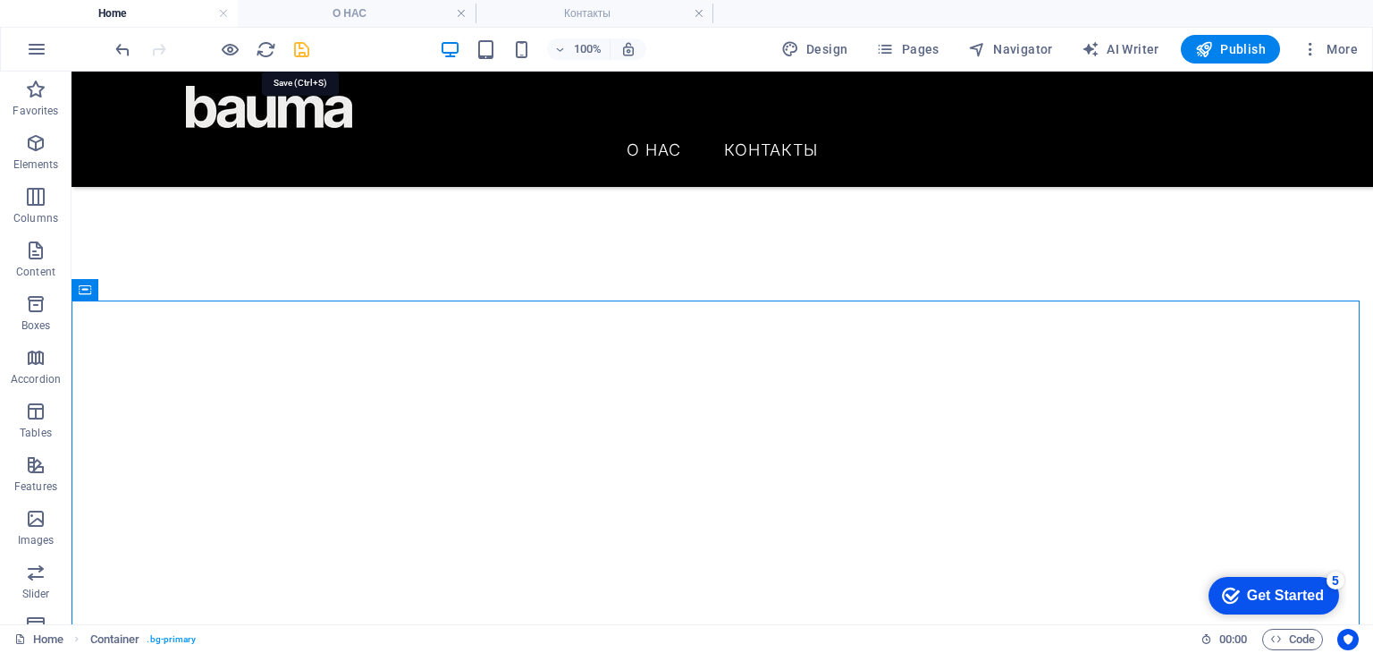
click at [304, 45] on icon "save" at bounding box center [301, 49] width 21 height 21
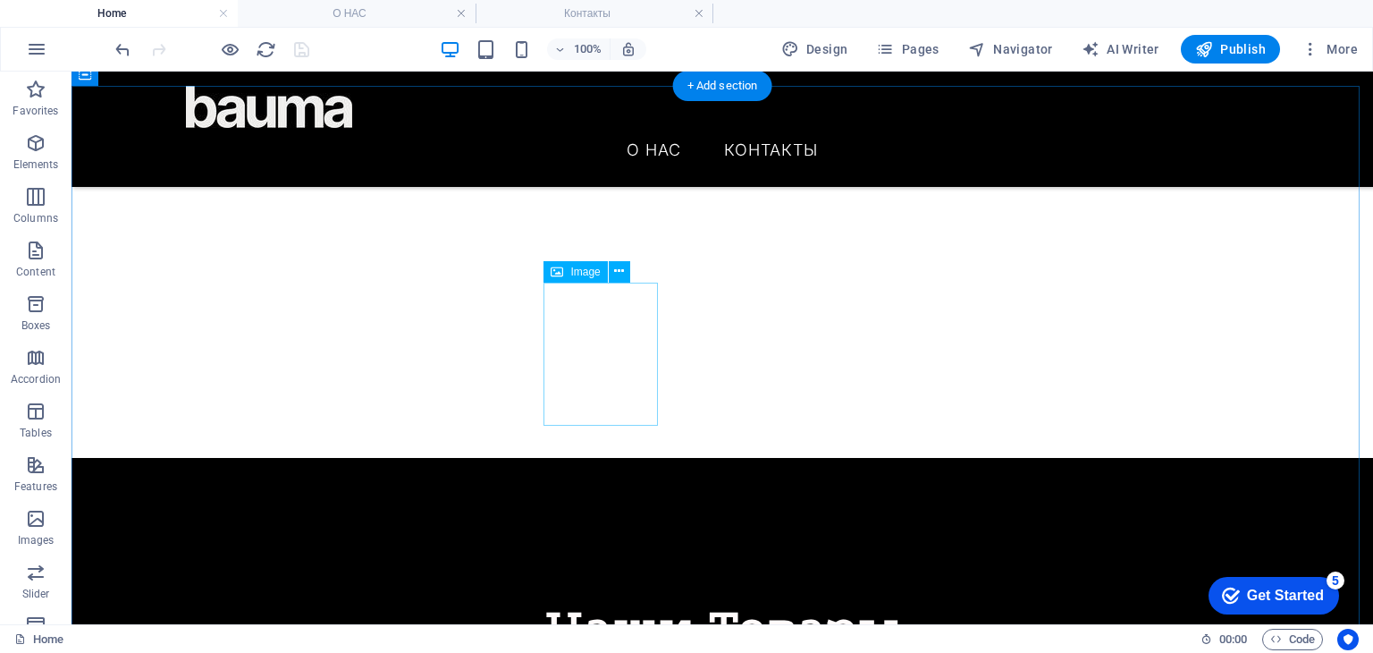
scroll to position [536, 0]
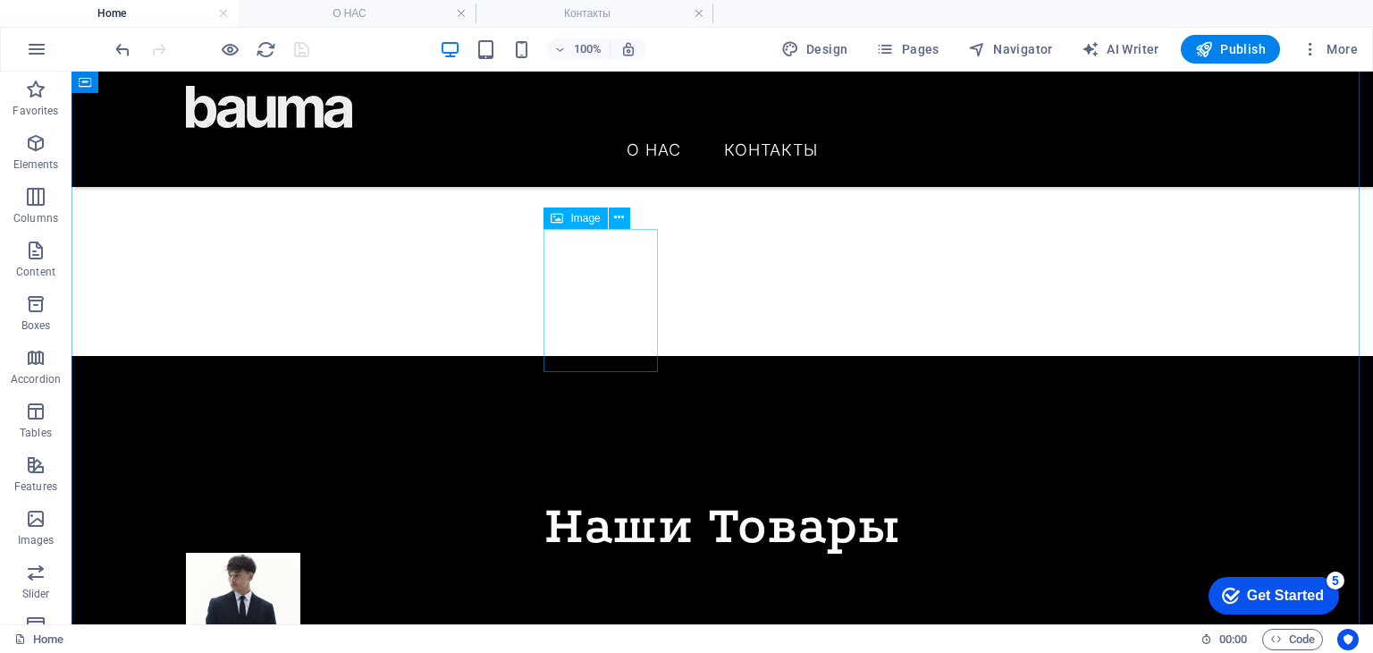
click at [589, 553] on figure at bounding box center [722, 624] width 1073 height 143
click at [617, 217] on icon at bounding box center [619, 217] width 10 height 19
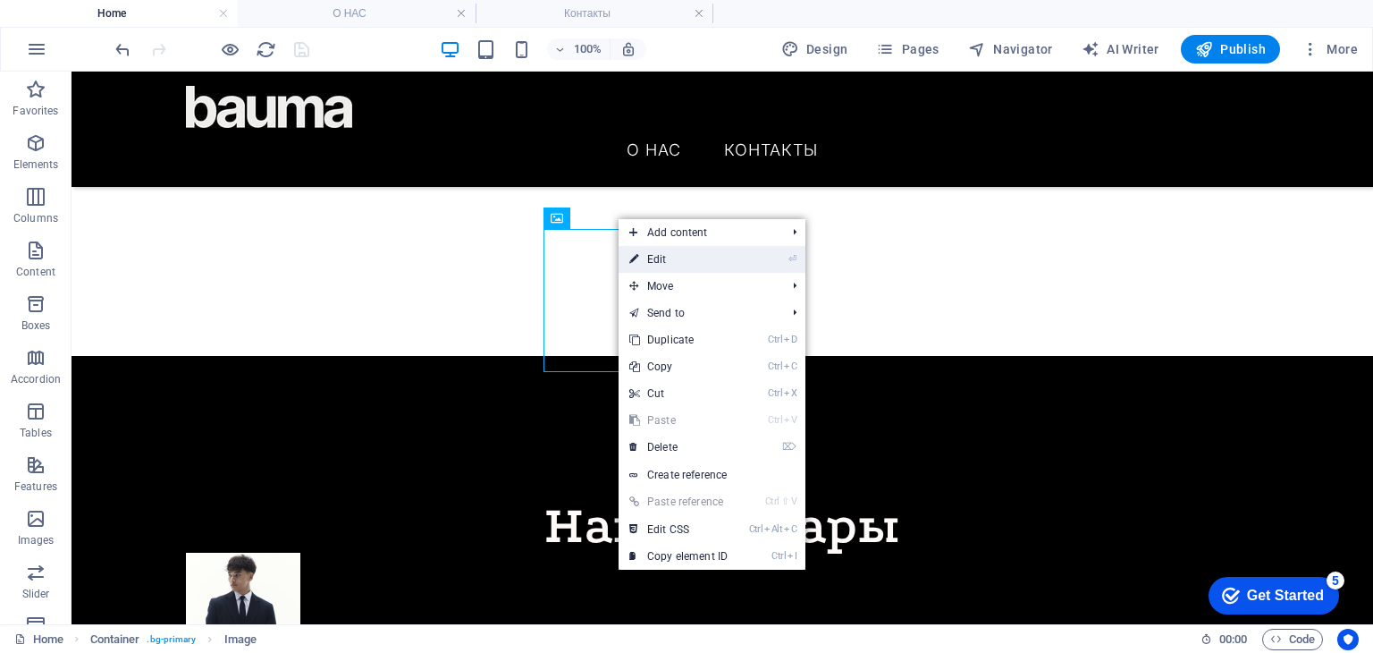
click at [676, 263] on link "⏎ Edit" at bounding box center [679, 259] width 120 height 27
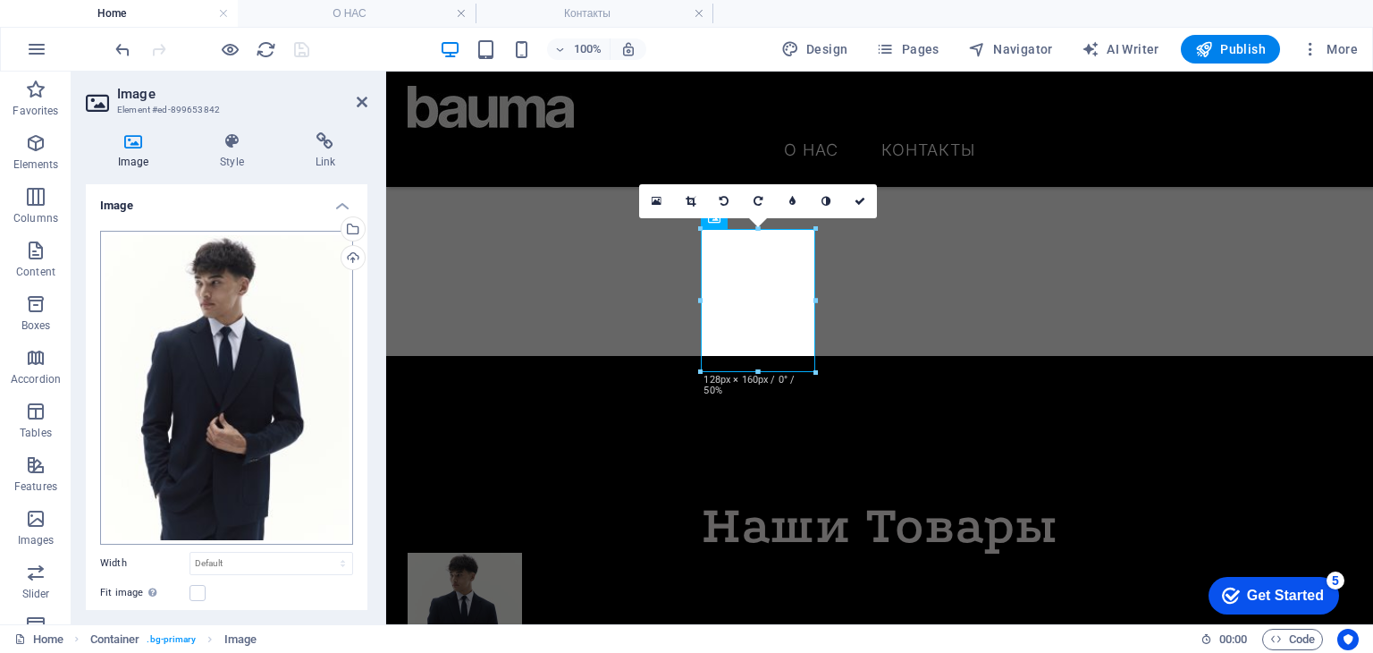
scroll to position [161, 0]
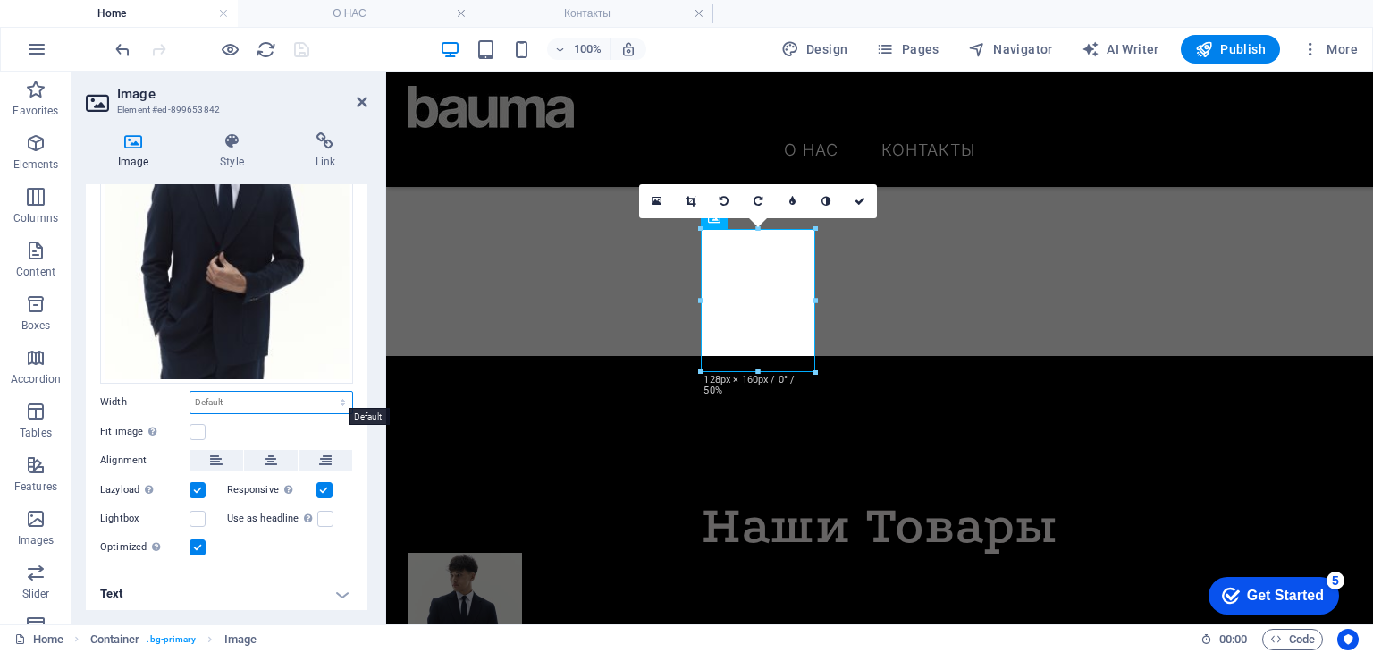
click at [249, 394] on select "Default auto px rem % em vh vw" at bounding box center [271, 402] width 162 height 21
select select "px"
click at [324, 392] on select "Default auto px rem % em vh vw" at bounding box center [271, 402] width 162 height 21
type input "128"
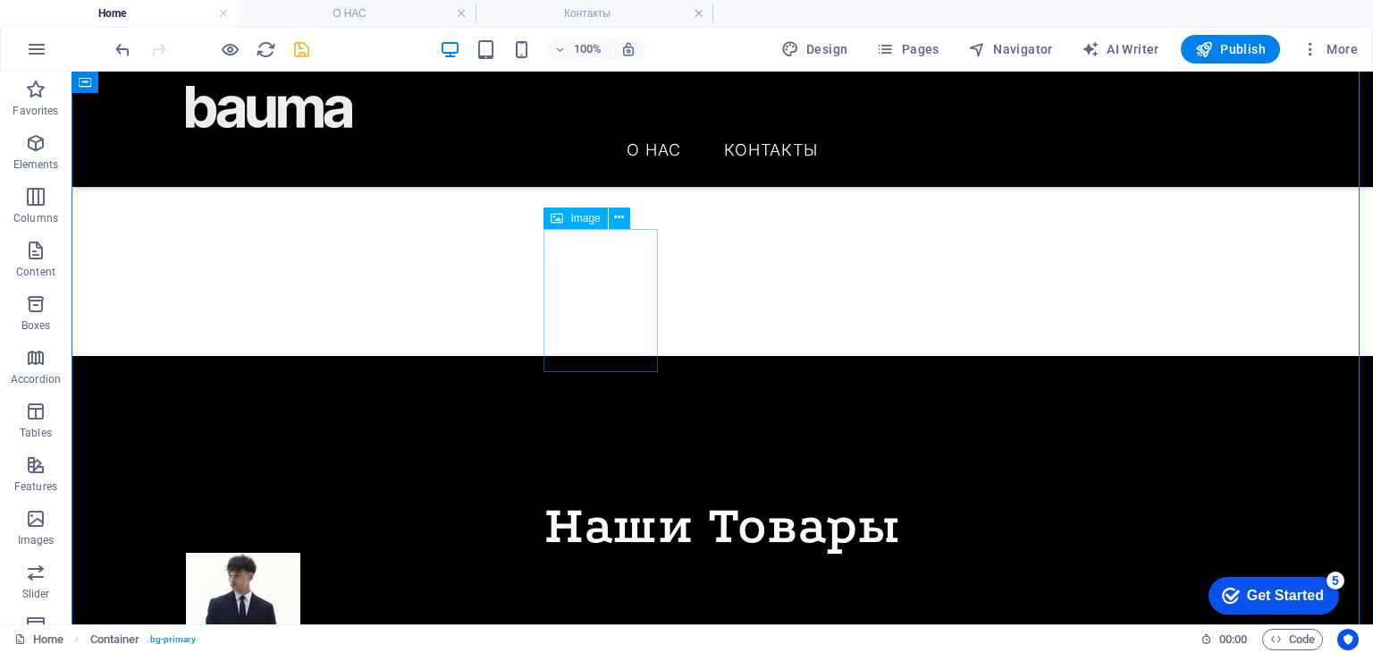
click at [599, 553] on figure at bounding box center [722, 624] width 1073 height 143
click at [624, 215] on button at bounding box center [619, 217] width 21 height 21
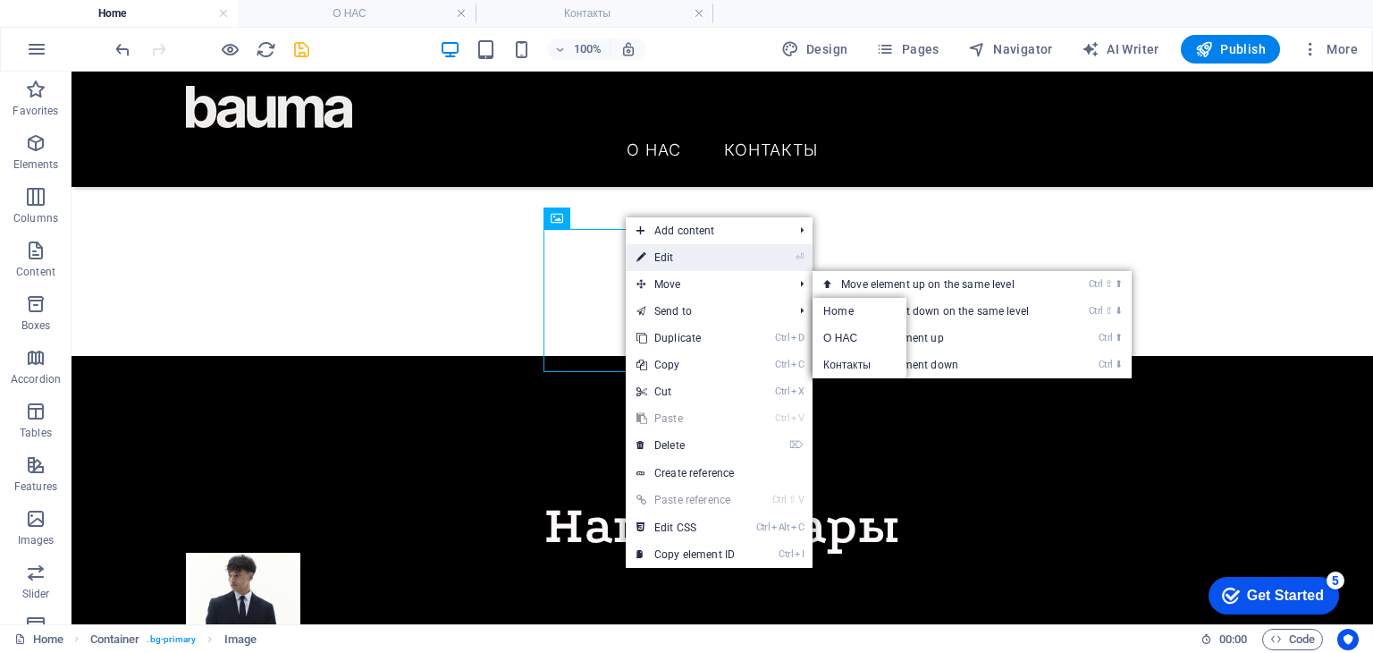
click at [681, 266] on link "⏎ Edit" at bounding box center [686, 257] width 120 height 27
select select "px"
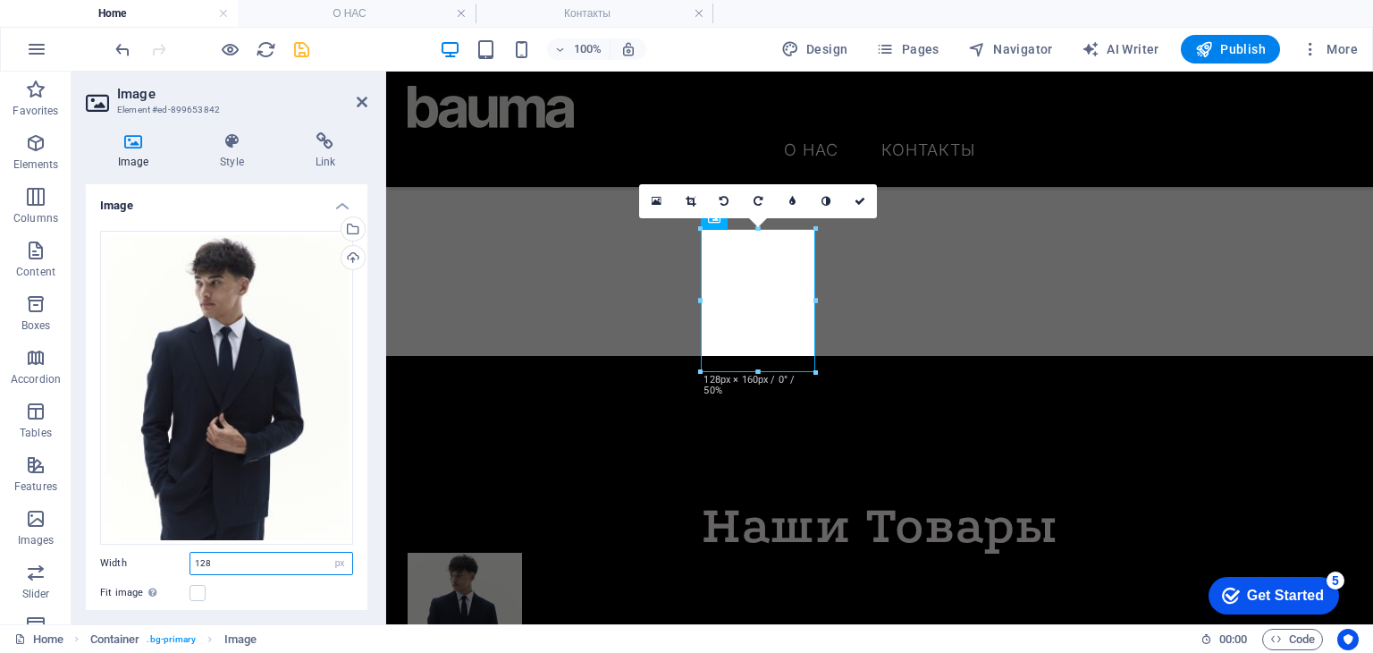
drag, startPoint x: 232, startPoint y: 550, endPoint x: 169, endPoint y: 554, distance: 63.6
click at [169, 554] on div "Width 128 Default auto px rem % em vh vw" at bounding box center [226, 563] width 253 height 23
type input "150"
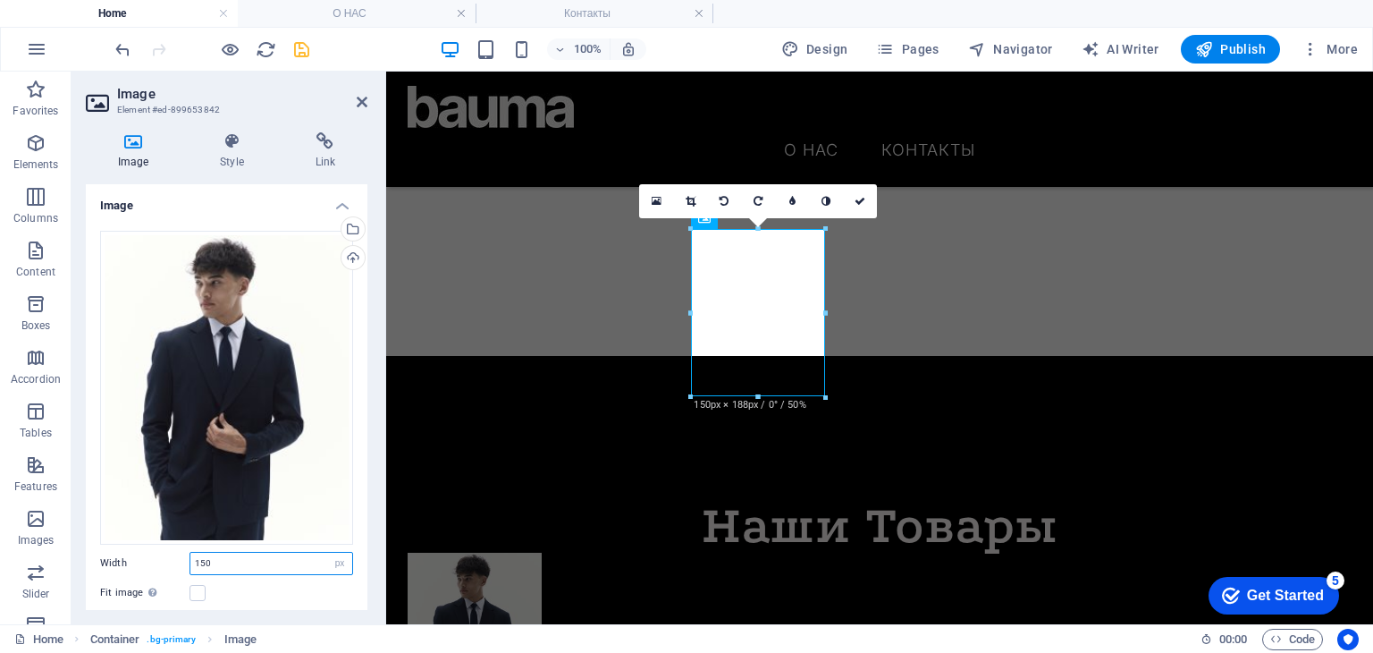
drag, startPoint x: 213, startPoint y: 560, endPoint x: 179, endPoint y: 561, distance: 34.0
click at [179, 561] on div "Width 150 Default auto px rem % em vh vw" at bounding box center [226, 563] width 253 height 23
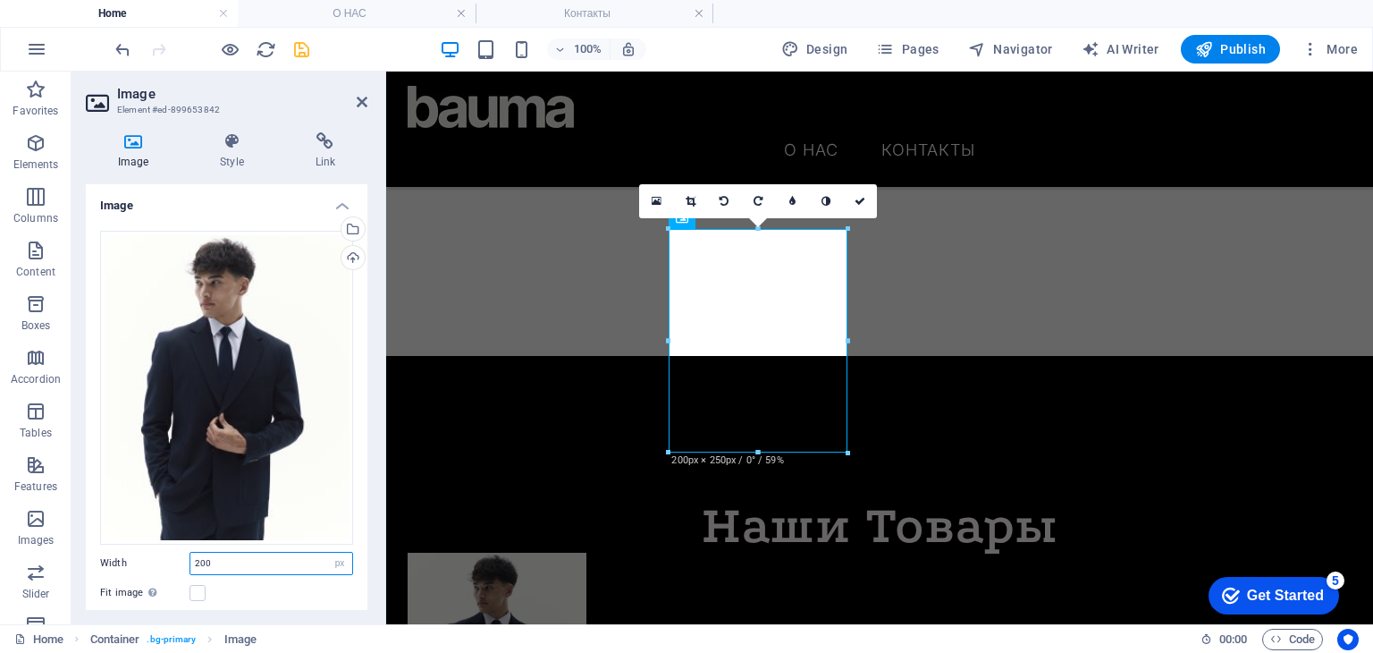
click at [154, 559] on div "Width 200 Default auto px rem % em vh vw" at bounding box center [226, 563] width 253 height 23
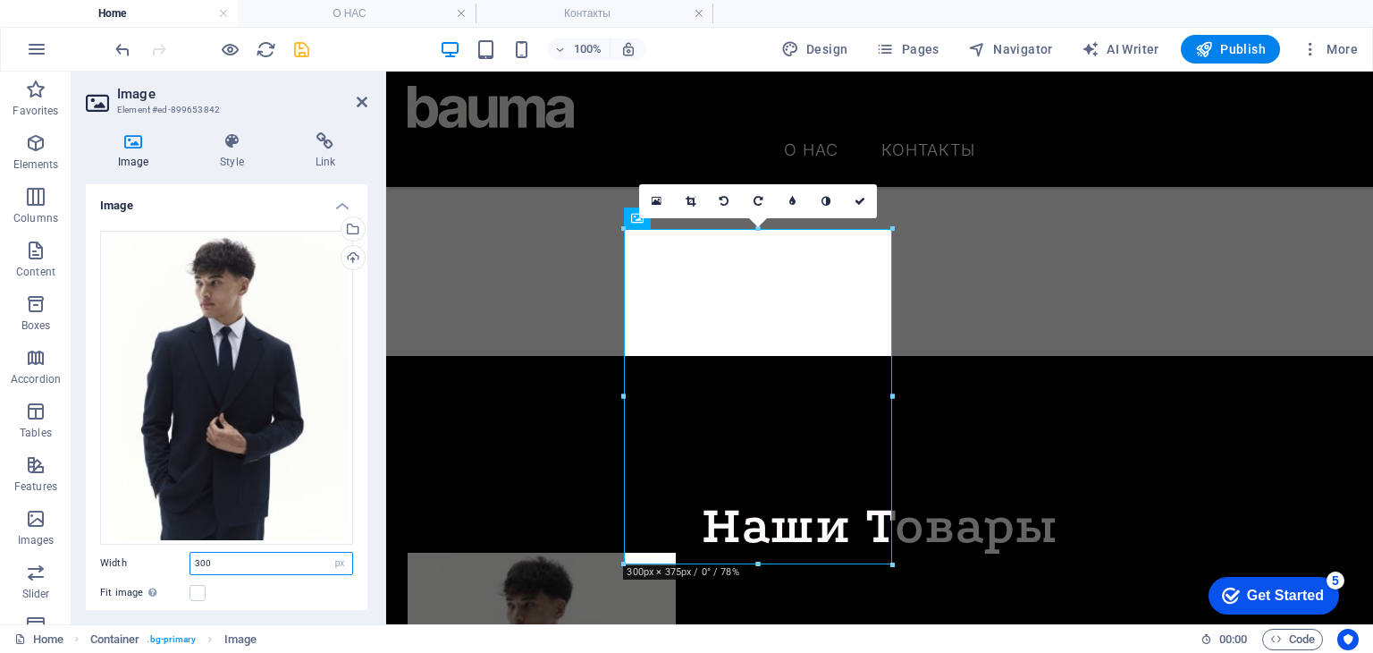
drag, startPoint x: 196, startPoint y: 559, endPoint x: 174, endPoint y: 562, distance: 21.8
click at [174, 562] on div "Width 300 Default auto px rem % em vh vw" at bounding box center [226, 563] width 253 height 23
type input "200"
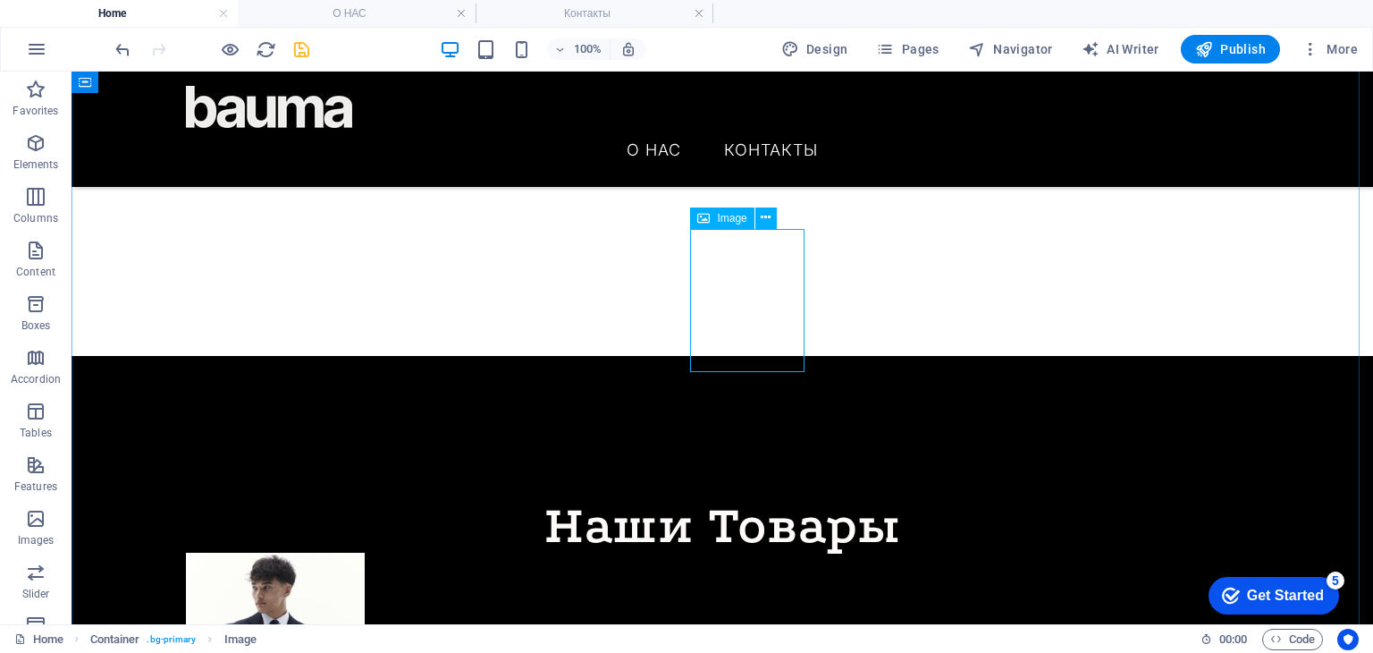
click at [772, 220] on button at bounding box center [766, 217] width 21 height 21
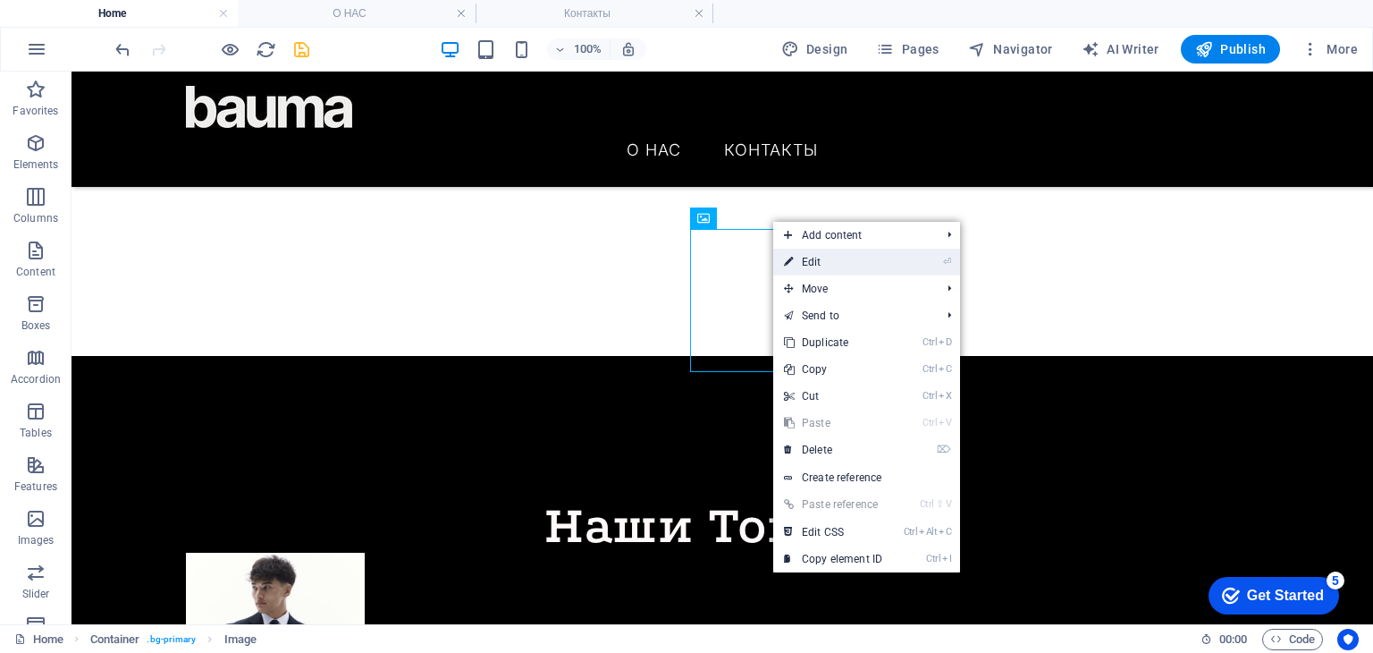
click at [815, 266] on link "⏎ Edit" at bounding box center [833, 262] width 120 height 27
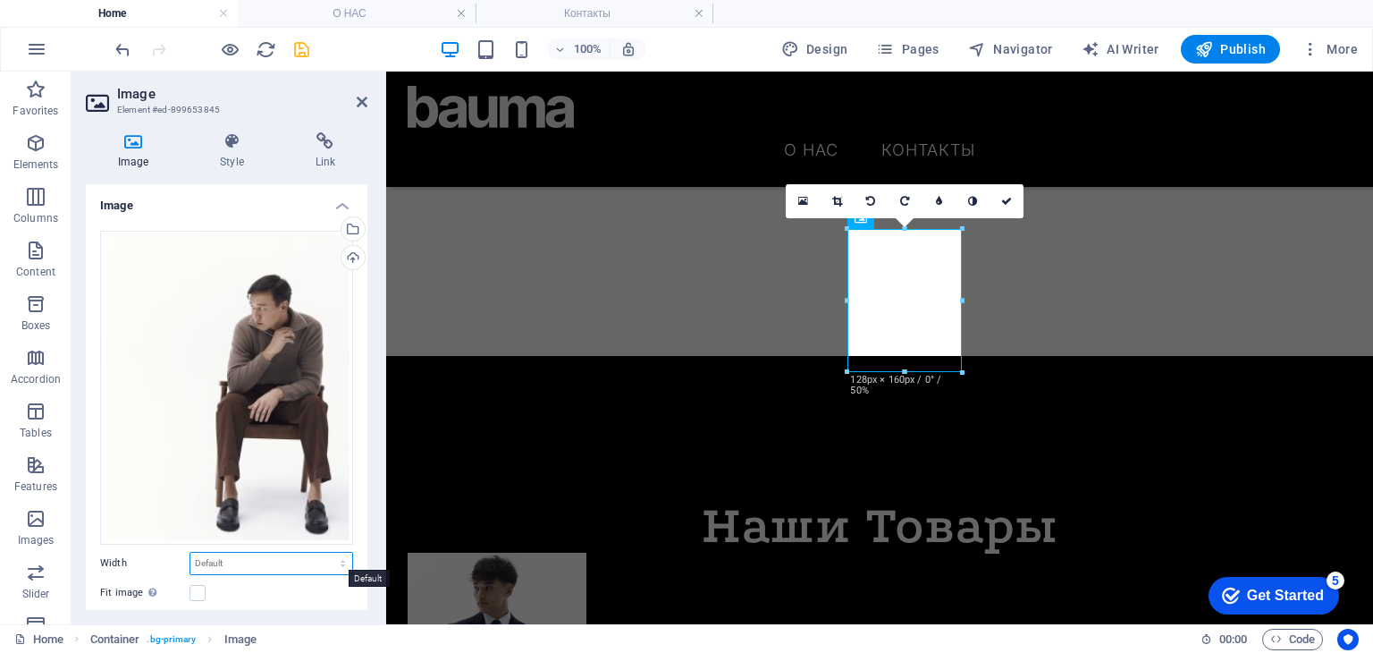
click at [246, 553] on select "Default auto px rem % em vh vw" at bounding box center [271, 563] width 162 height 21
select select "px"
click at [324, 553] on select "Default auto px rem % em vh vw" at bounding box center [271, 563] width 162 height 21
type input "200"
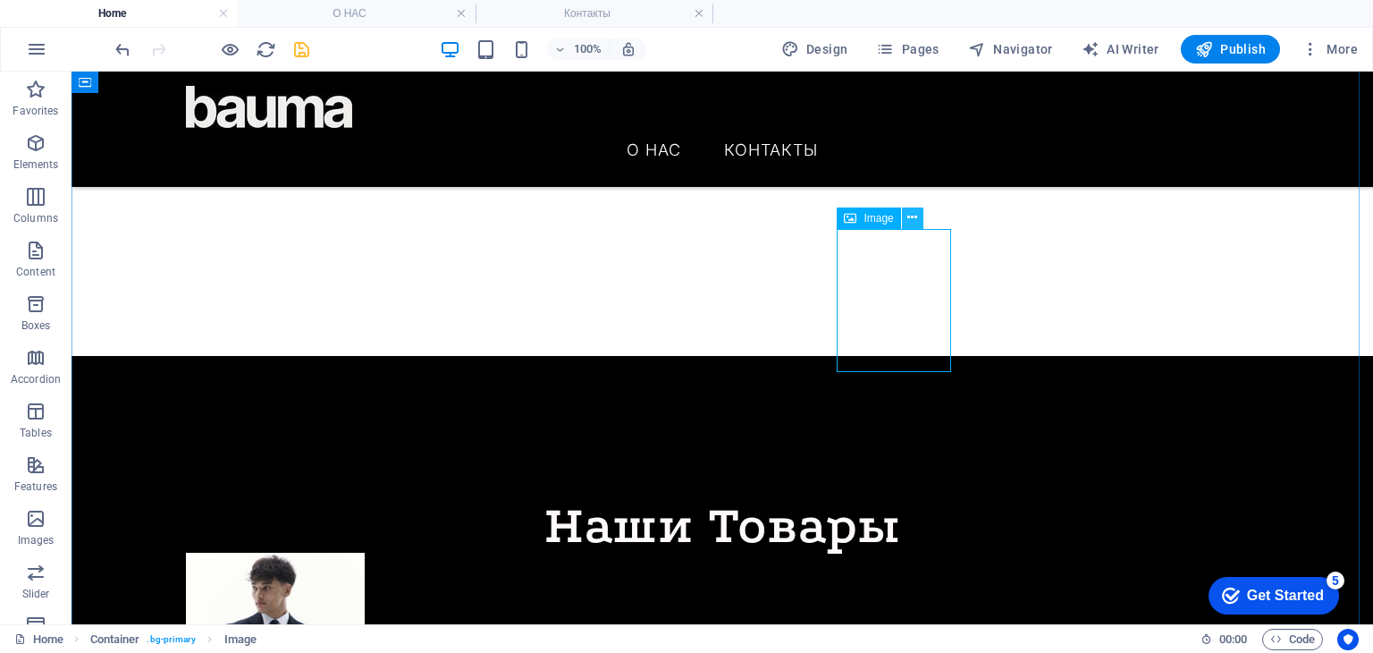
click at [916, 216] on icon at bounding box center [912, 217] width 10 height 19
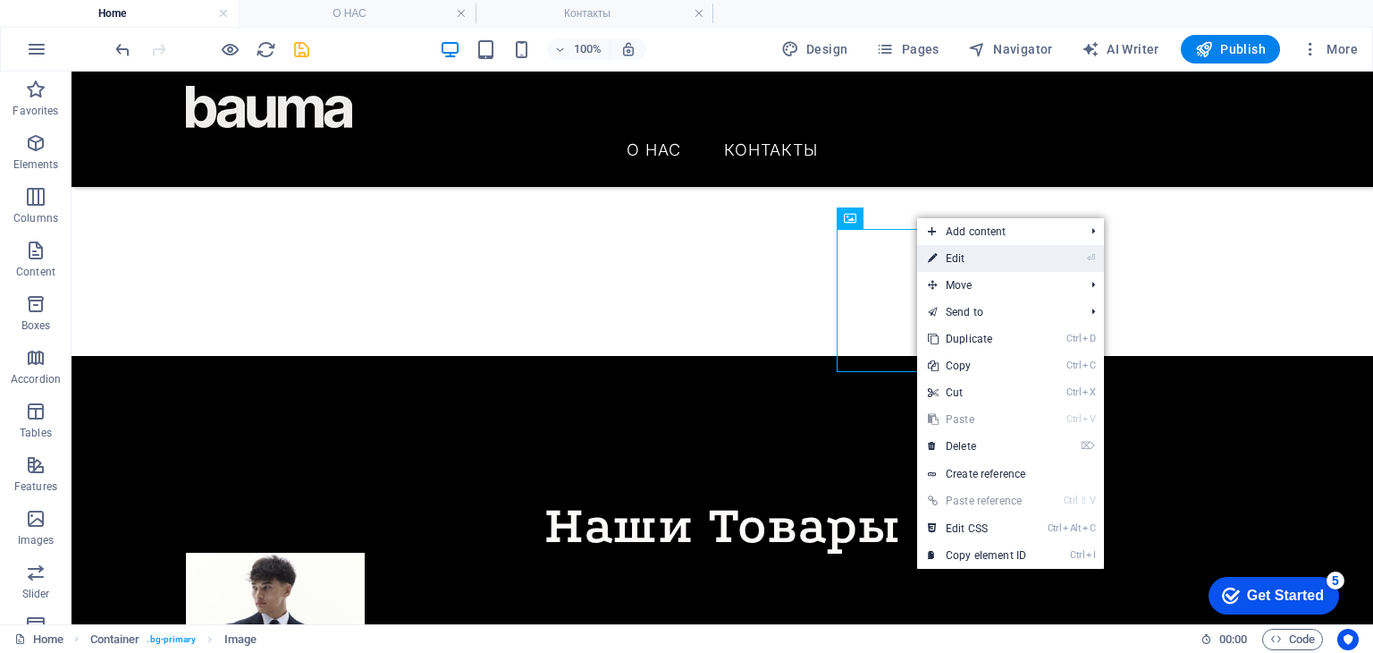
click at [936, 257] on icon at bounding box center [932, 258] width 9 height 27
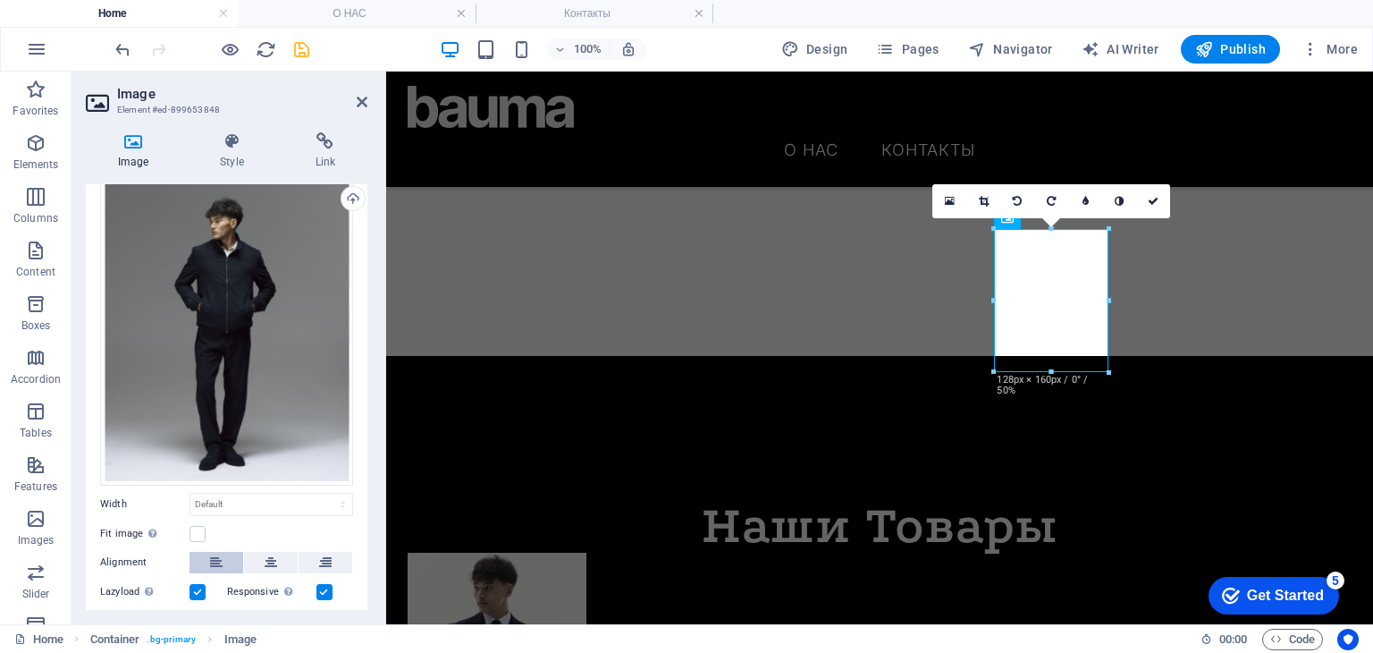
scroll to position [89, 0]
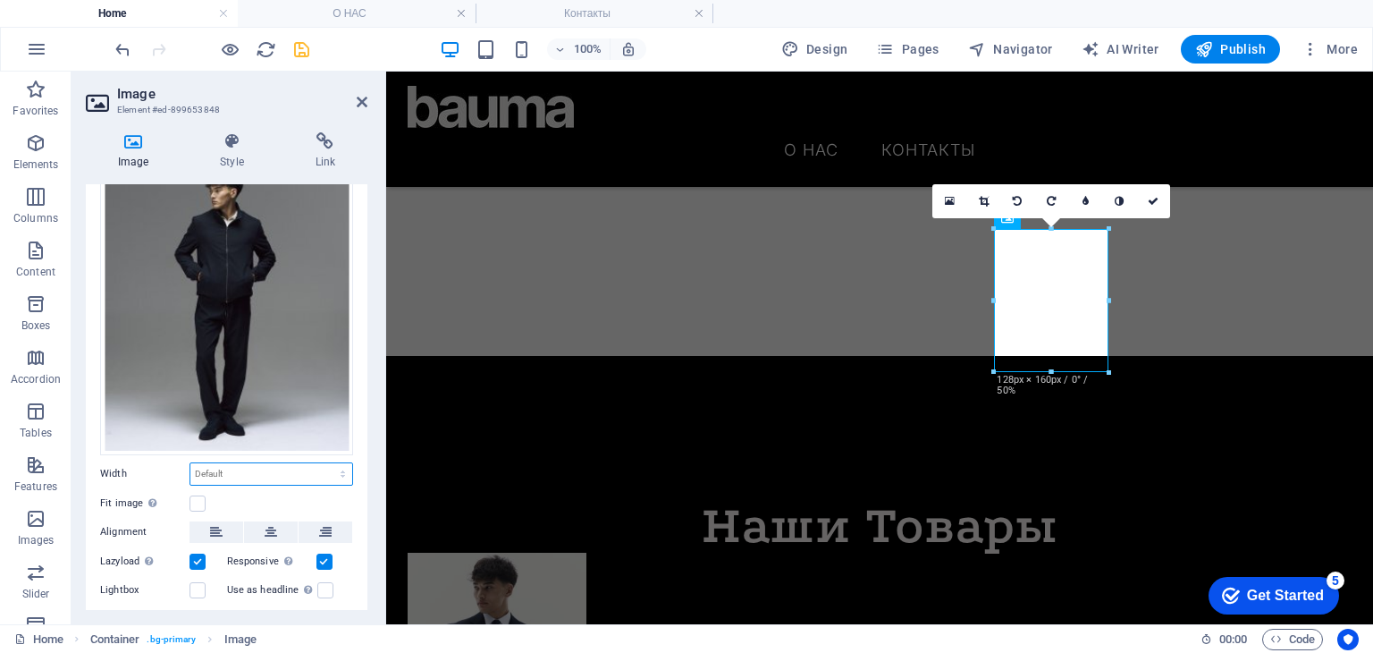
click at [236, 474] on select "Default auto px rem % em vh vw" at bounding box center [271, 473] width 162 height 21
select select "px"
click at [324, 463] on select "Default auto px rem % em vh vw" at bounding box center [271, 473] width 162 height 21
type input "200"
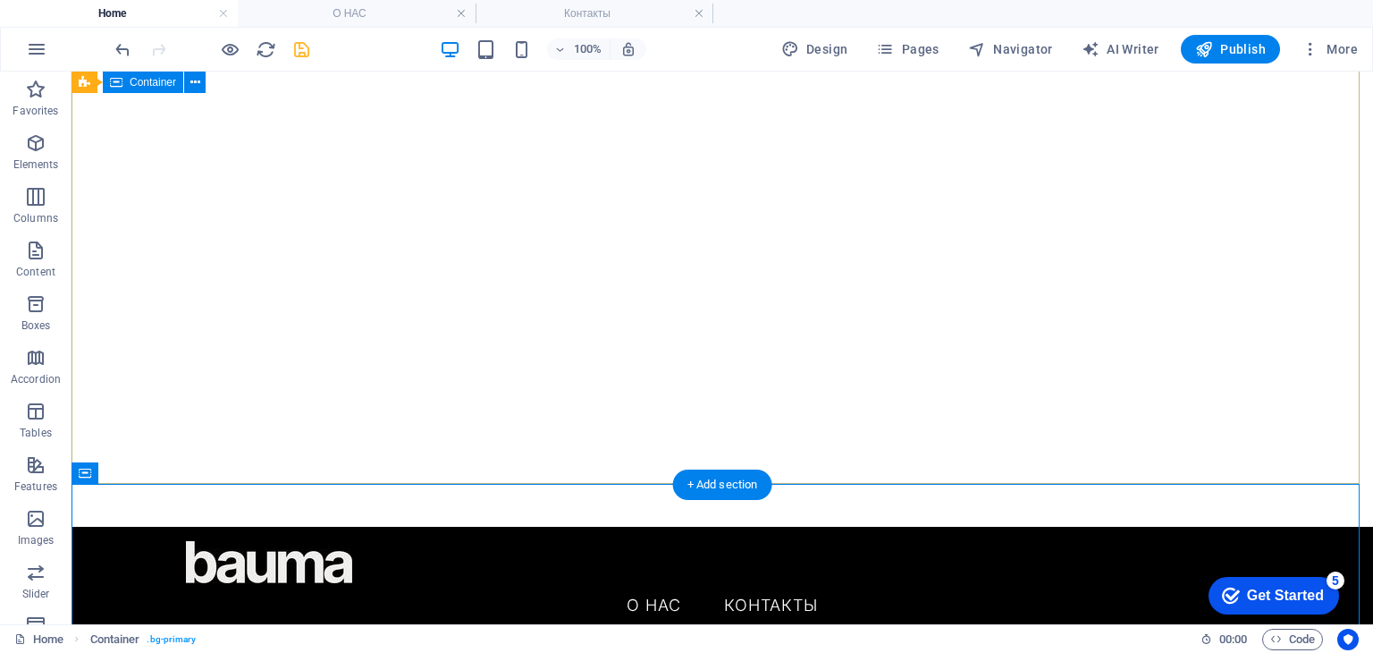
scroll to position [0, 0]
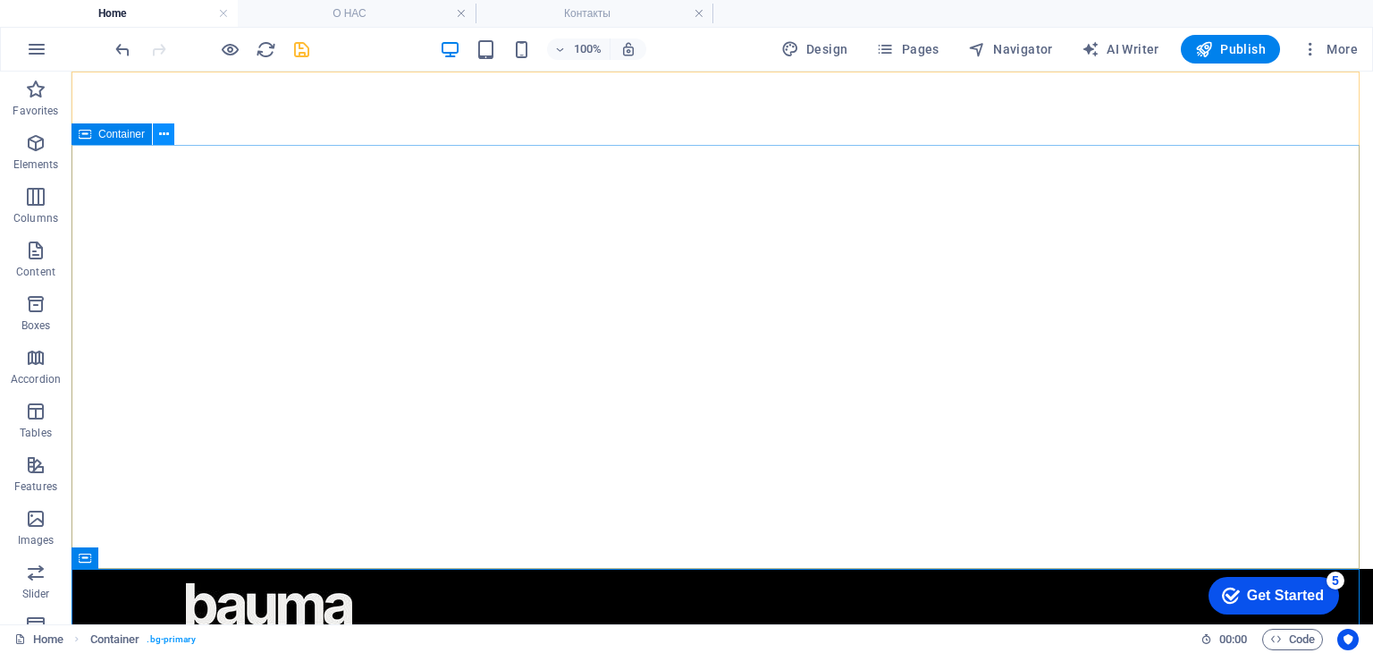
click at [165, 142] on icon at bounding box center [164, 134] width 10 height 19
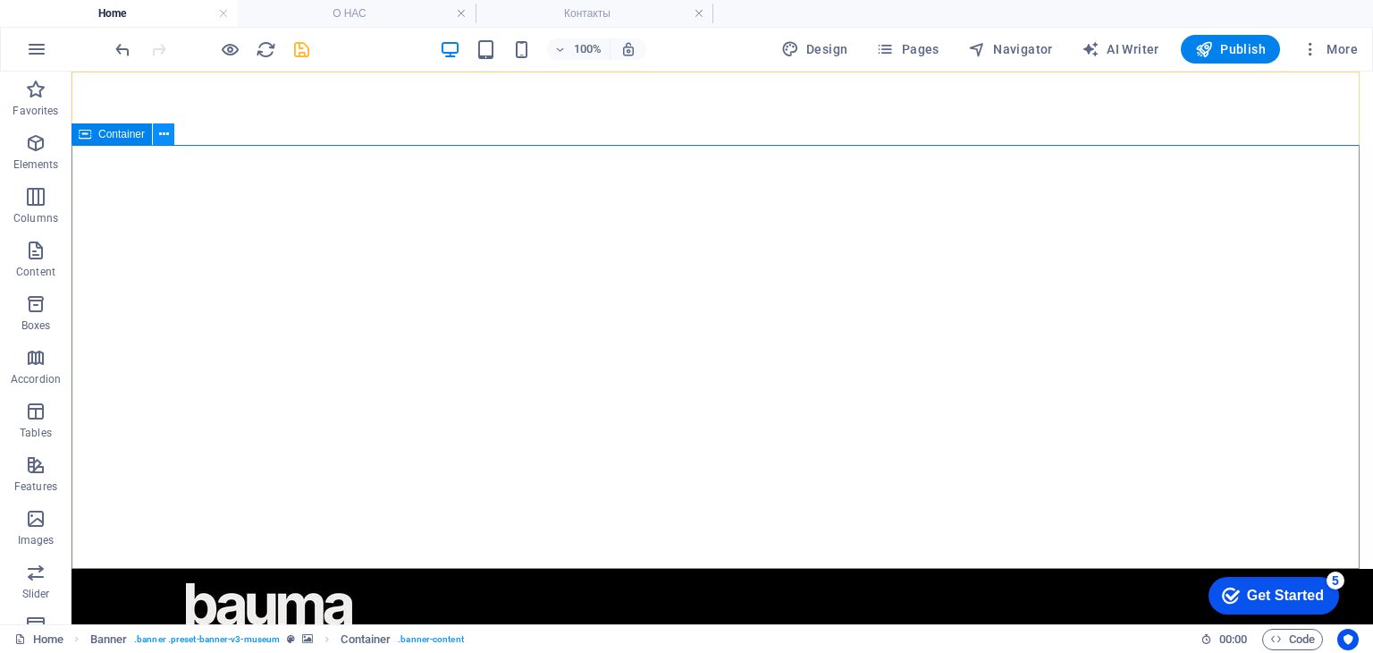
click at [165, 131] on icon at bounding box center [164, 134] width 10 height 19
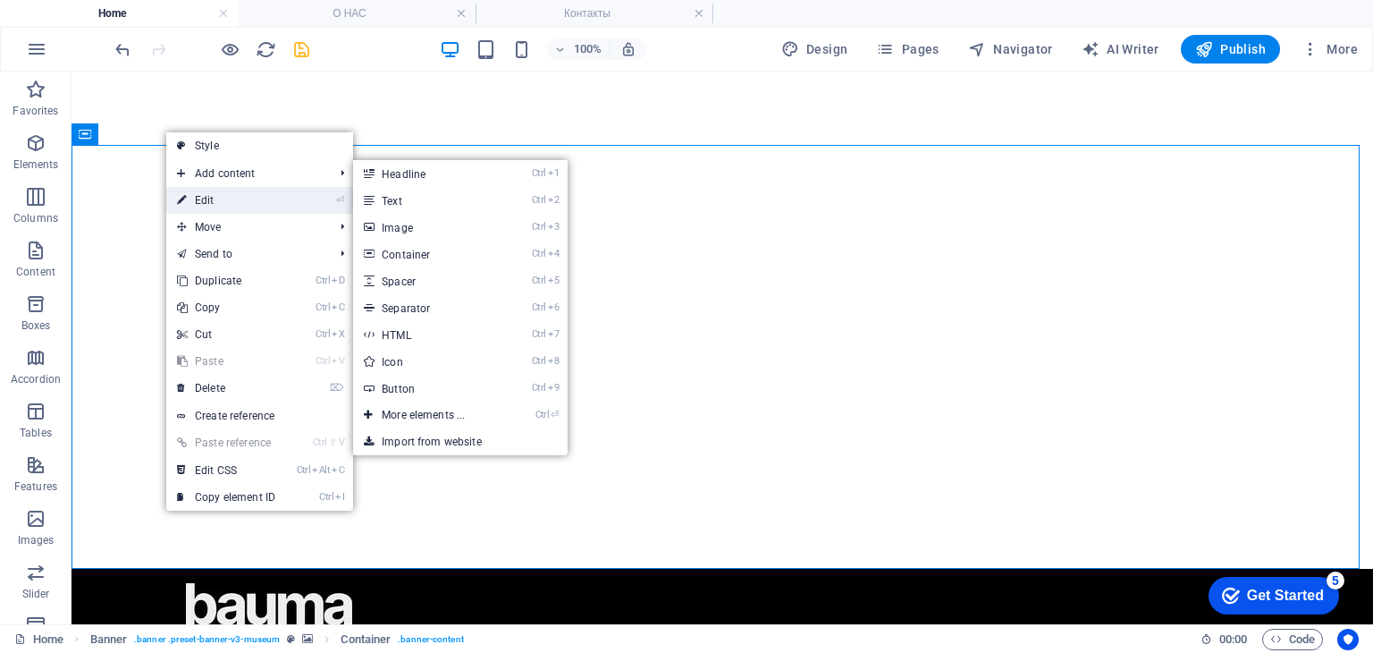
click at [197, 194] on link "⏎ Edit" at bounding box center [226, 200] width 120 height 27
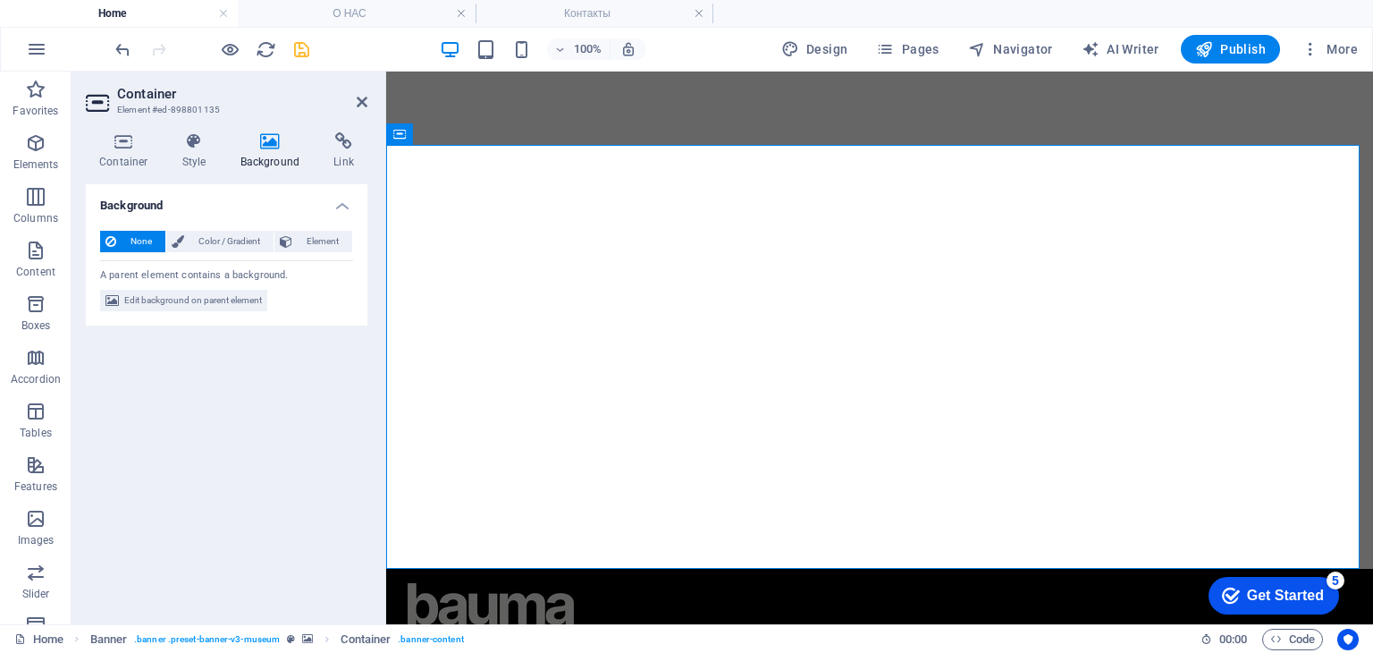
drag, startPoint x: 272, startPoint y: 144, endPoint x: 265, endPoint y: 155, distance: 12.9
click at [272, 148] on icon at bounding box center [270, 141] width 87 height 18
click at [207, 291] on span "Edit background on parent element" at bounding box center [193, 300] width 138 height 21
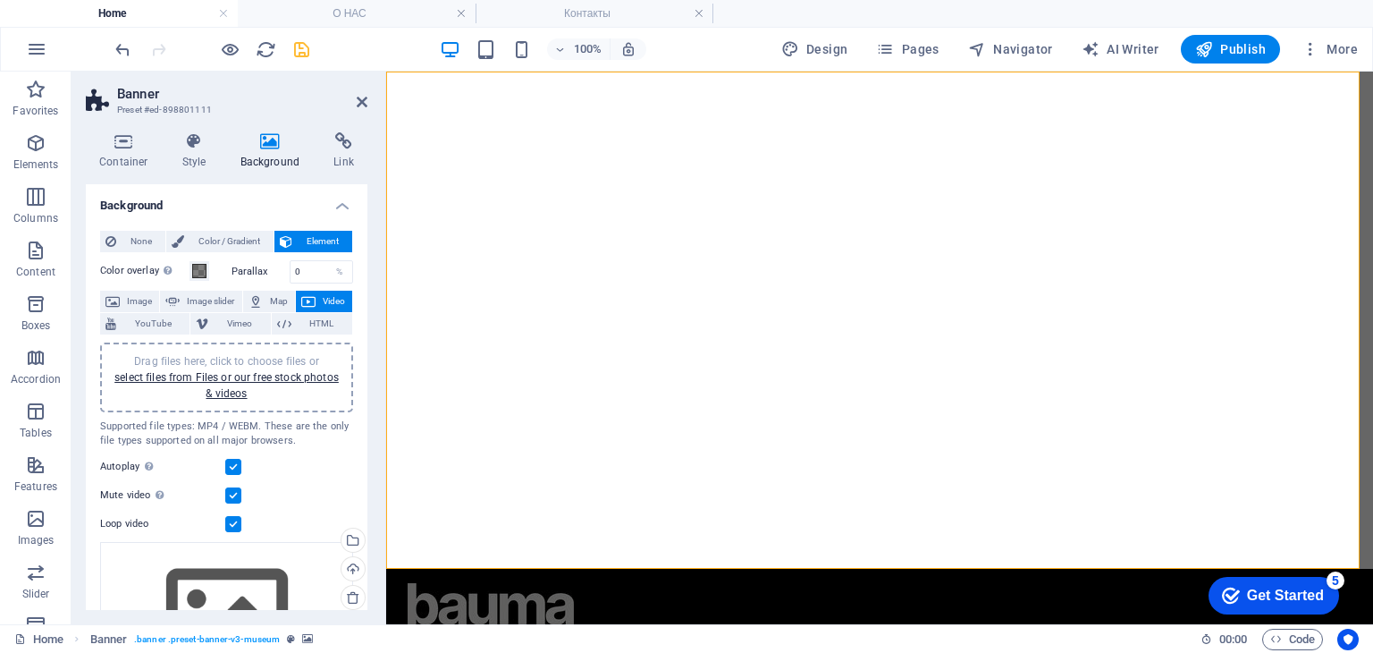
click at [312, 294] on icon at bounding box center [308, 301] width 14 height 21
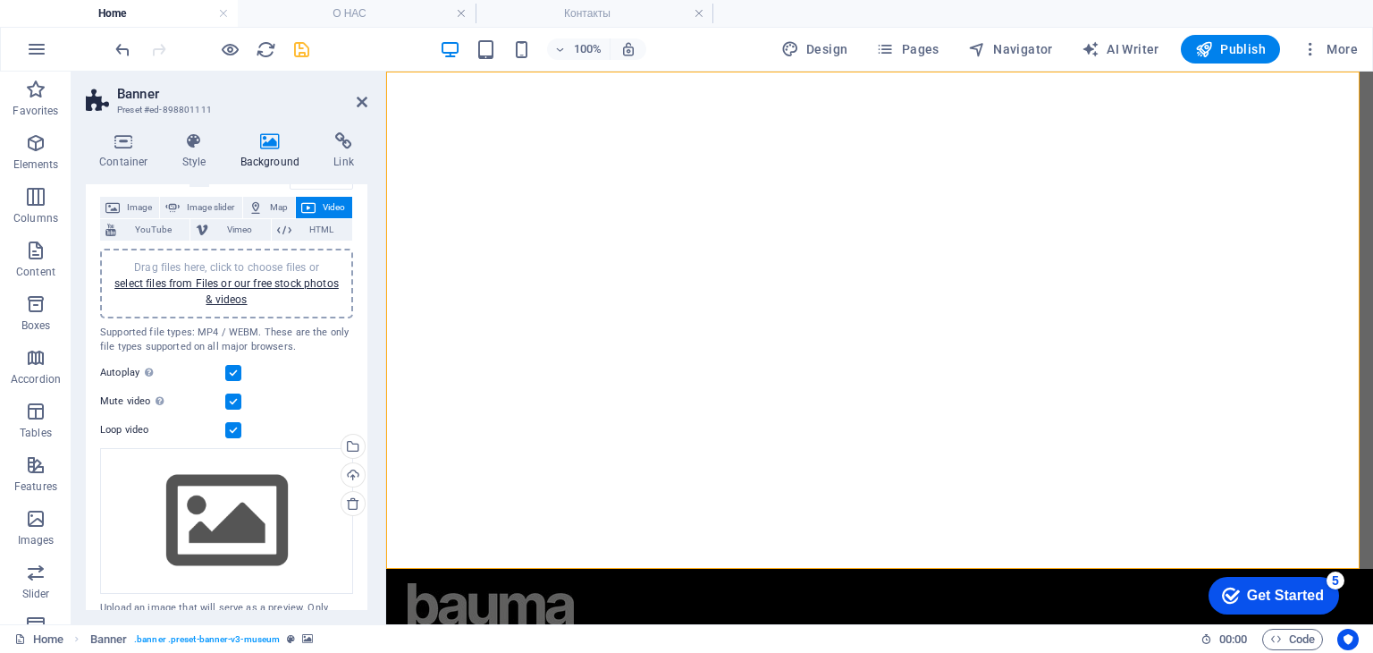
scroll to position [126, 0]
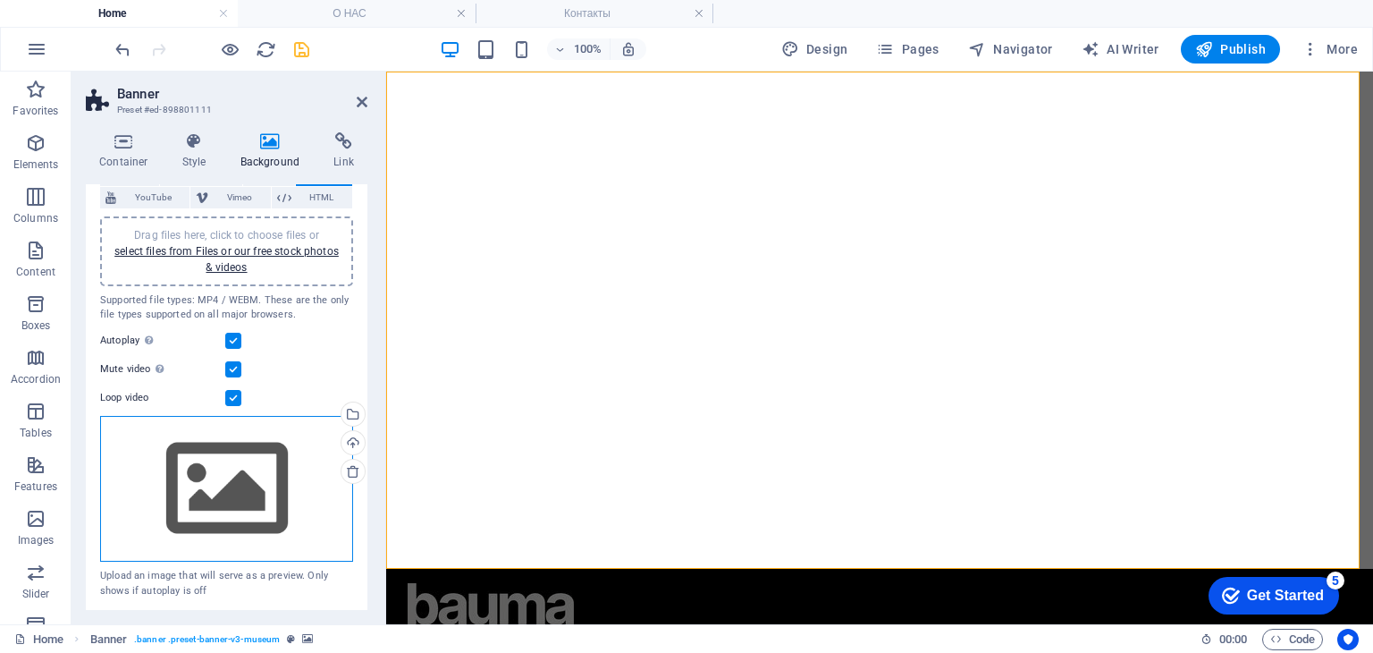
click at [239, 433] on div "Drag files here, click to choose files or select files from Files or our free s…" at bounding box center [226, 489] width 253 height 147
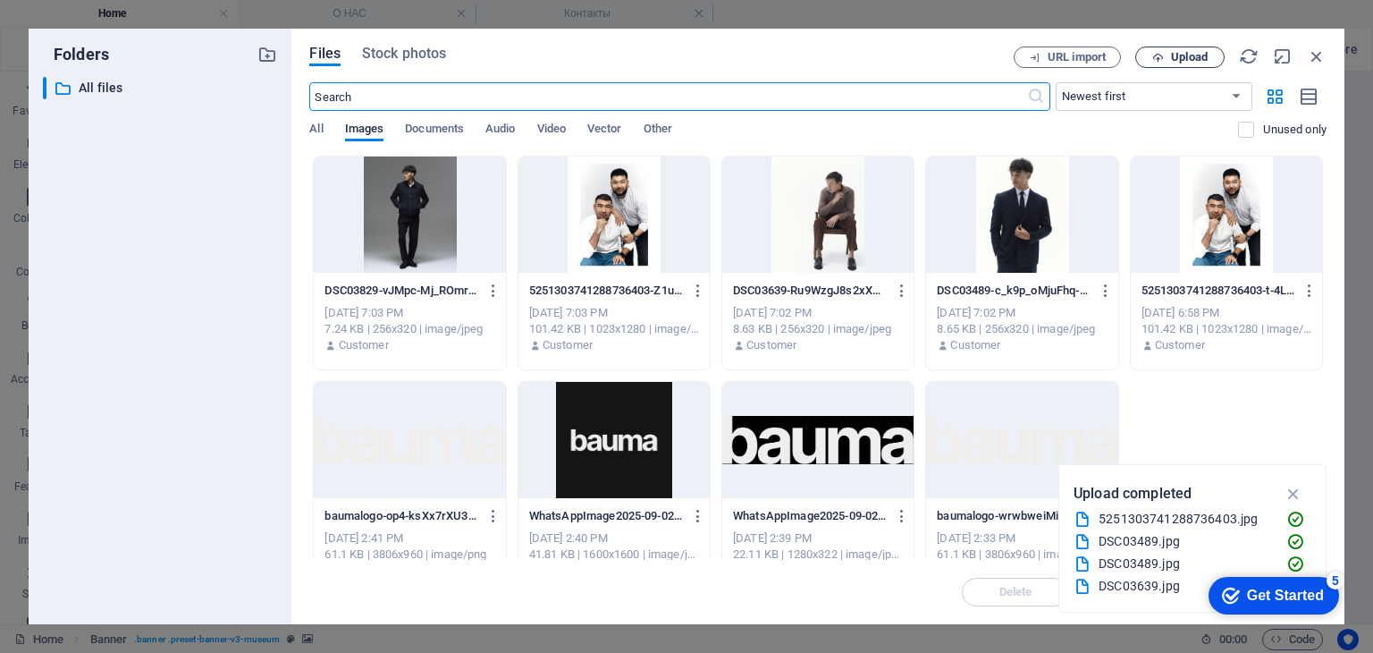
click at [1137, 61] on button "Upload" at bounding box center [1179, 56] width 89 height 21
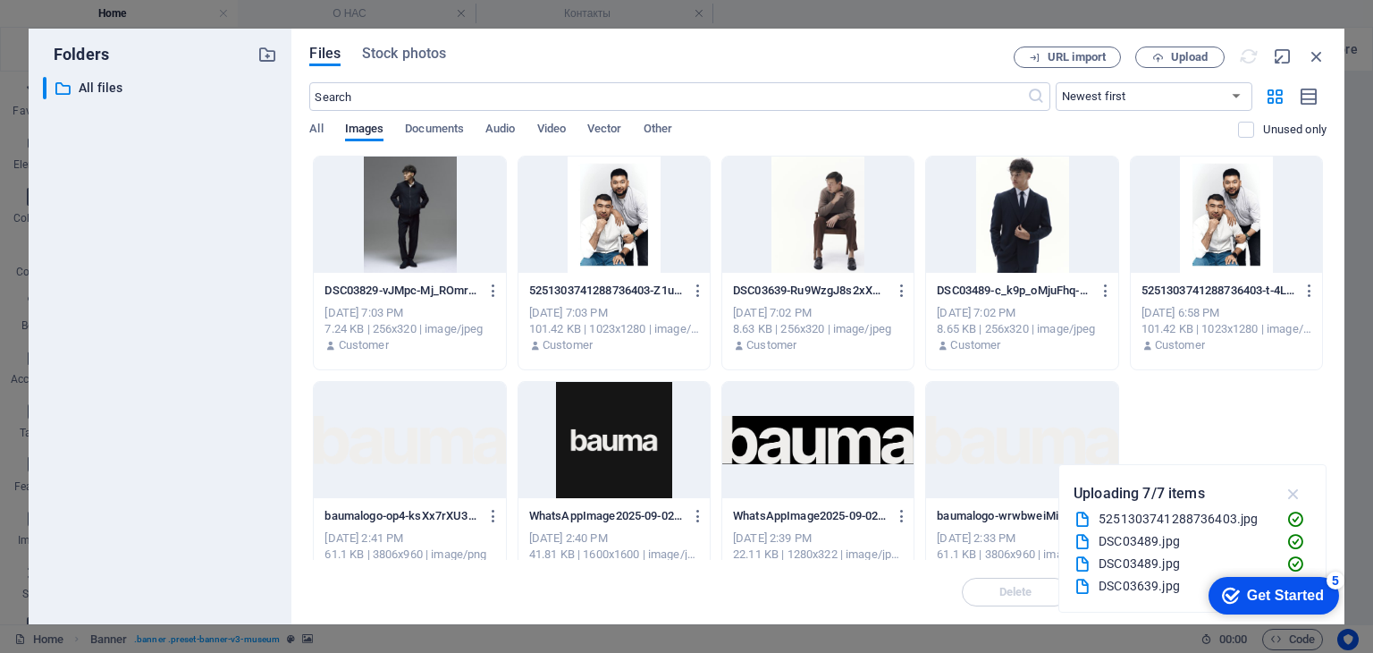
click at [1298, 484] on icon "button" at bounding box center [1294, 494] width 21 height 20
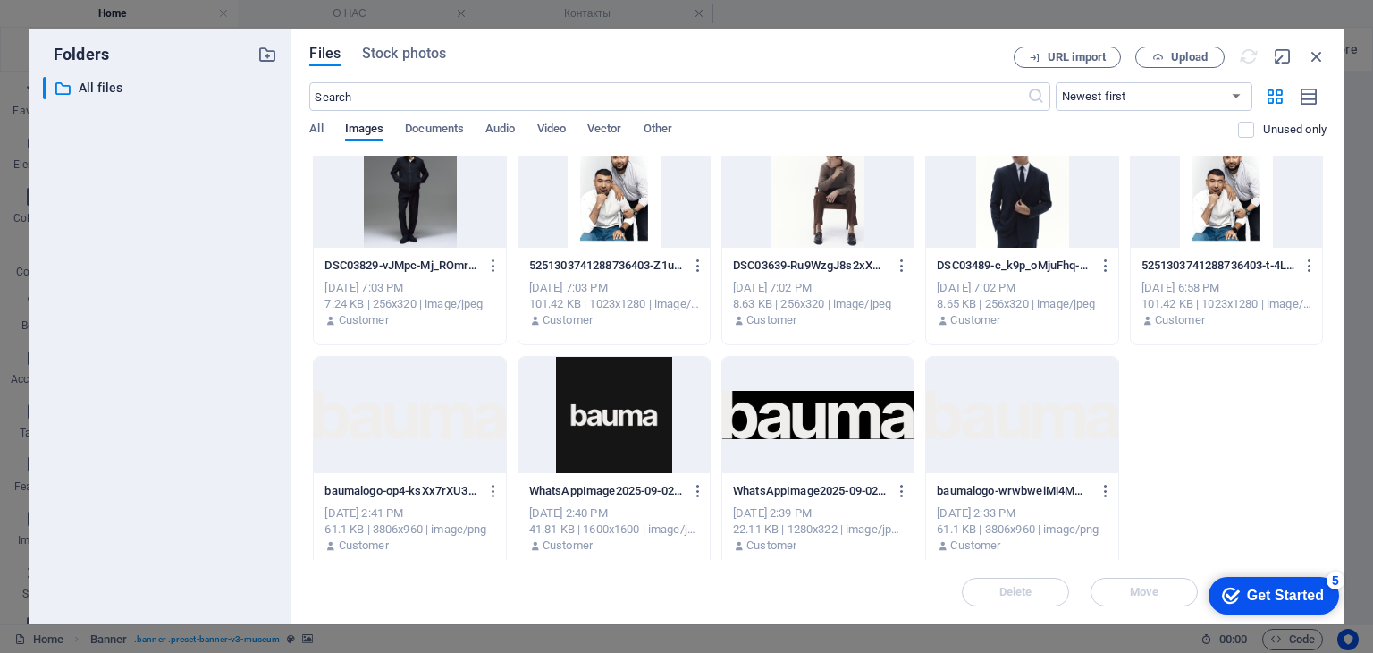
scroll to position [36, 0]
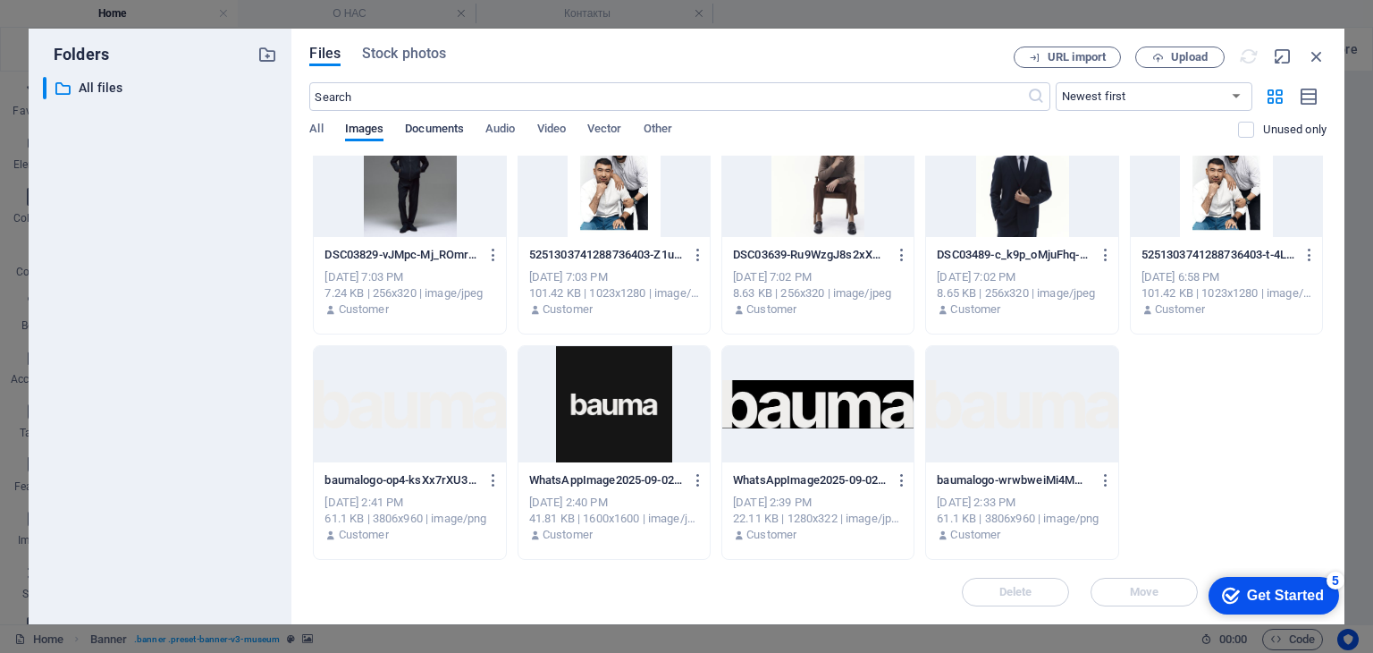
click at [457, 133] on span "Documents" at bounding box center [434, 130] width 59 height 25
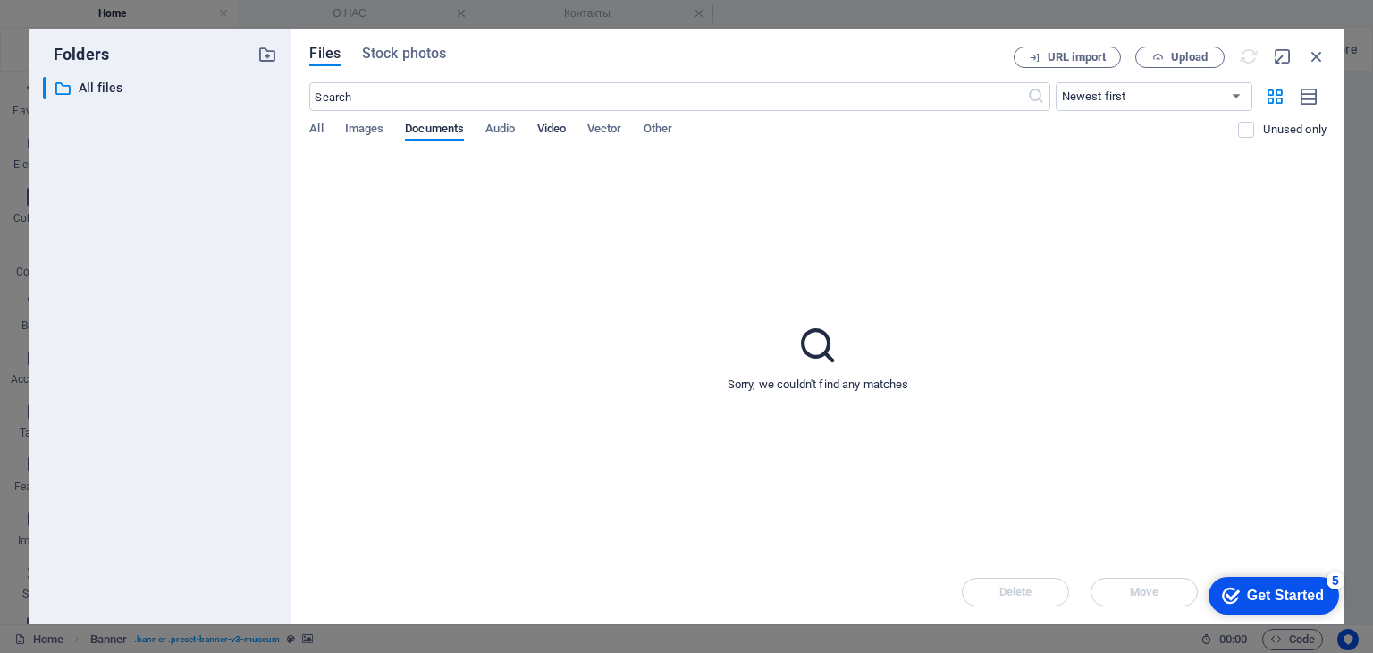
drag, startPoint x: 530, startPoint y: 125, endPoint x: 545, endPoint y: 127, distance: 15.3
click at [531, 125] on div "All Images Documents Audio Video Vector Other" at bounding box center [773, 139] width 929 height 34
click at [547, 130] on span "Video" at bounding box center [551, 130] width 29 height 25
click at [546, 132] on span "Video" at bounding box center [551, 130] width 29 height 25
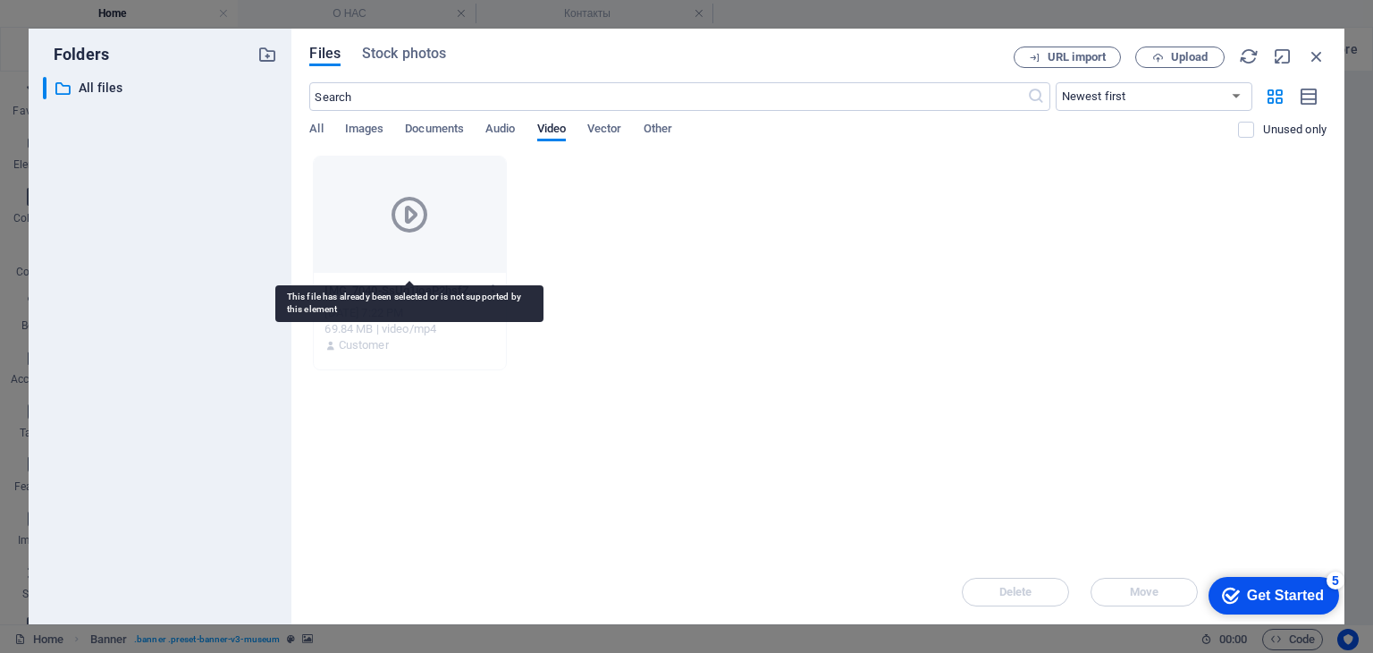
click at [381, 216] on div at bounding box center [409, 214] width 191 height 116
click at [411, 208] on icon at bounding box center [409, 214] width 43 height 43
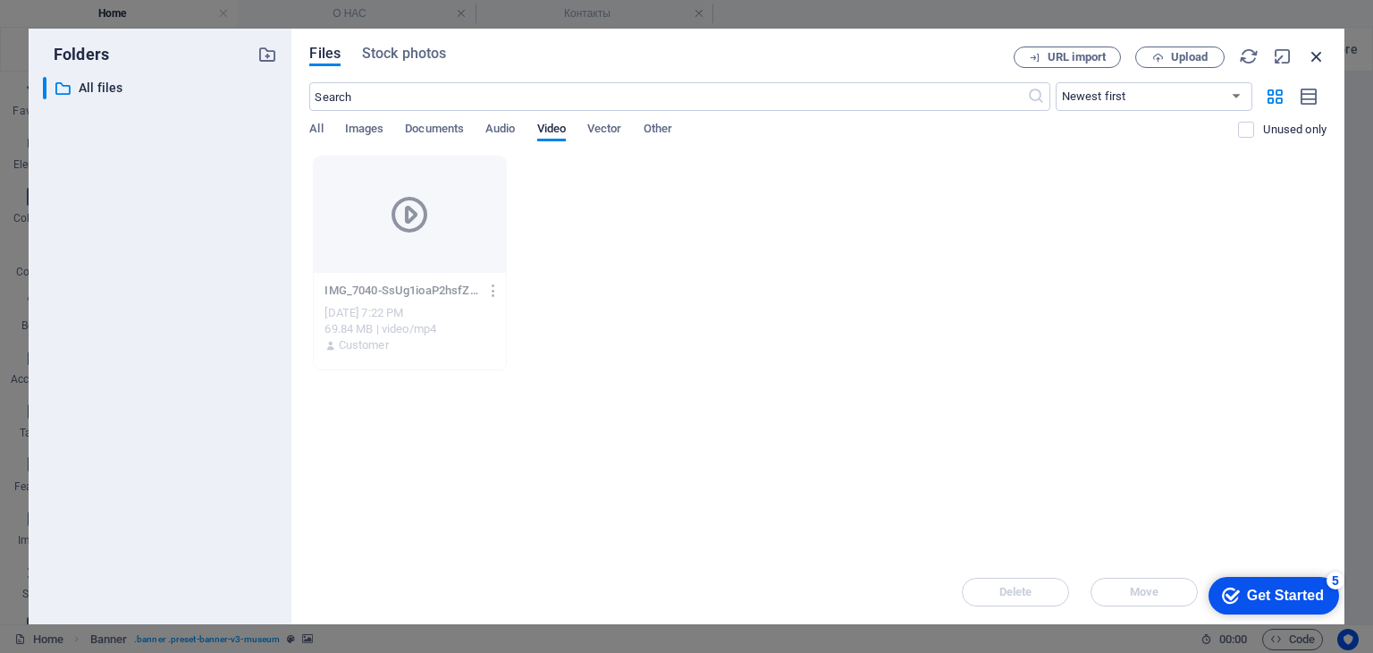
click at [1321, 55] on icon "button" at bounding box center [1317, 56] width 20 height 20
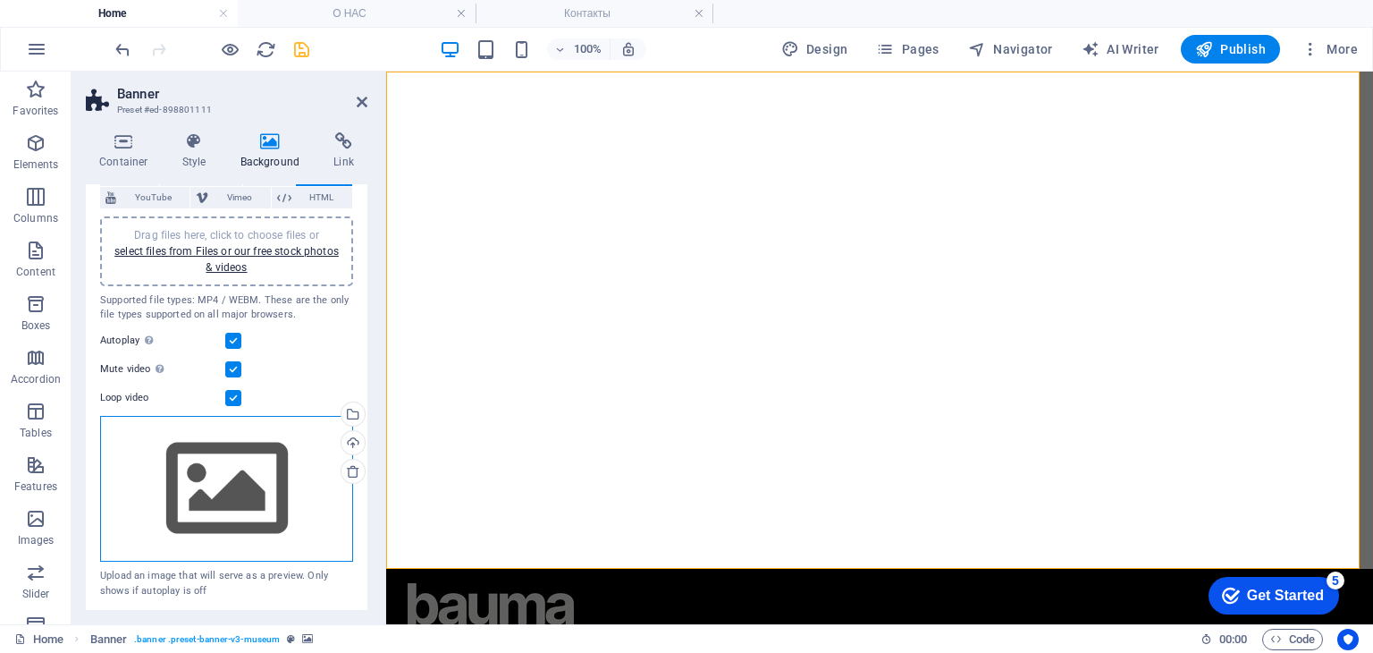
click at [305, 470] on div "Drag files here, click to choose files or select files from Files or our free s…" at bounding box center [226, 489] width 253 height 147
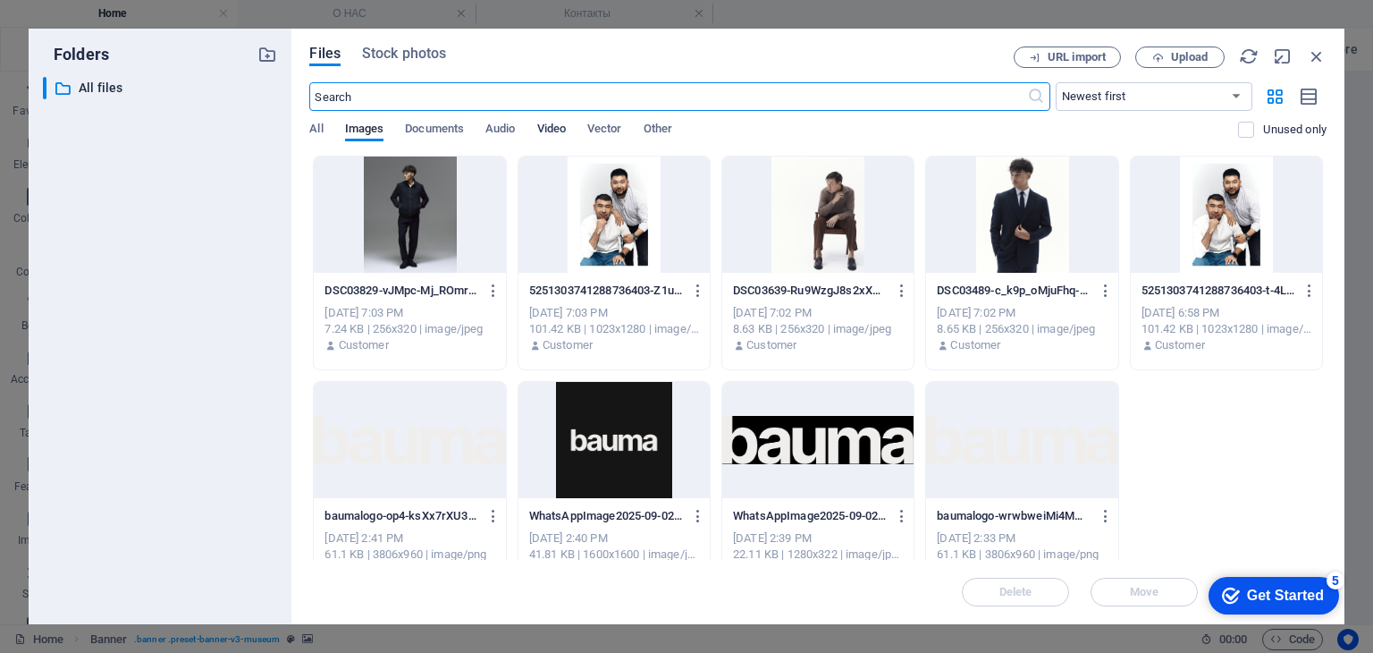
click at [554, 131] on span "Video" at bounding box center [551, 130] width 29 height 25
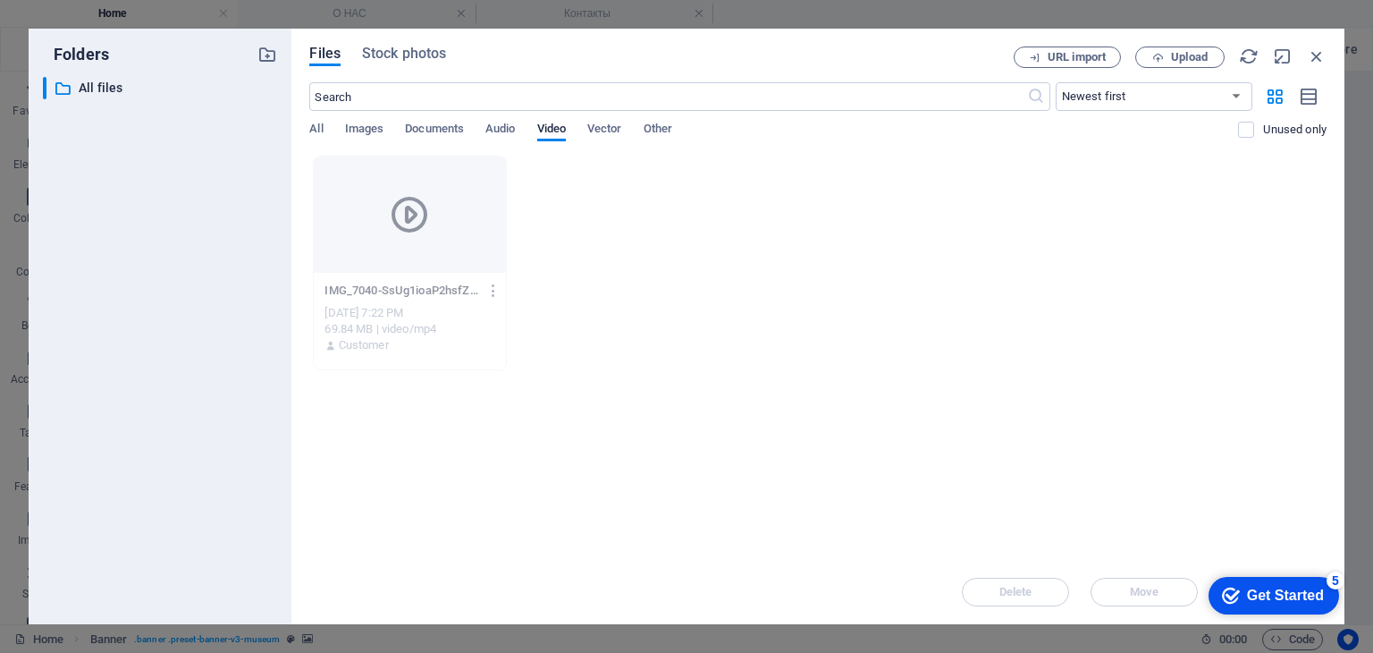
click at [391, 262] on div at bounding box center [409, 214] width 191 height 116
click at [487, 293] on icon "button" at bounding box center [493, 291] width 17 height 16
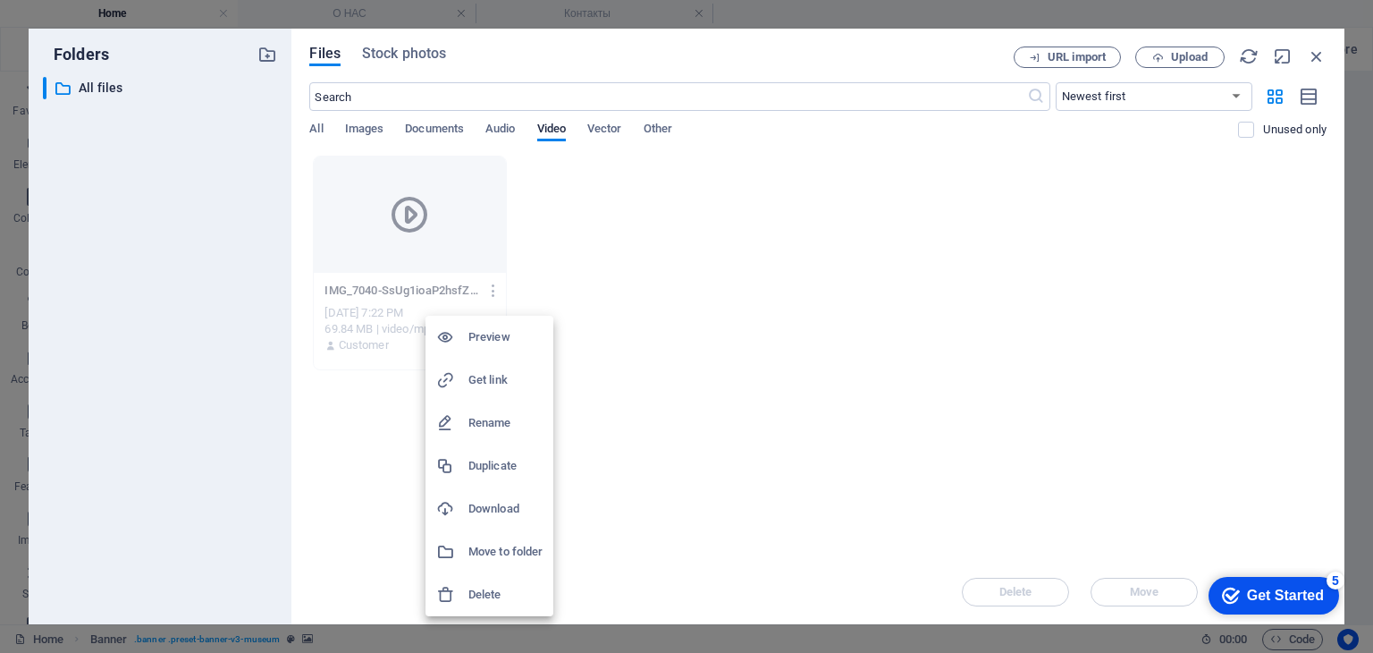
click at [487, 323] on li "Preview" at bounding box center [490, 337] width 128 height 43
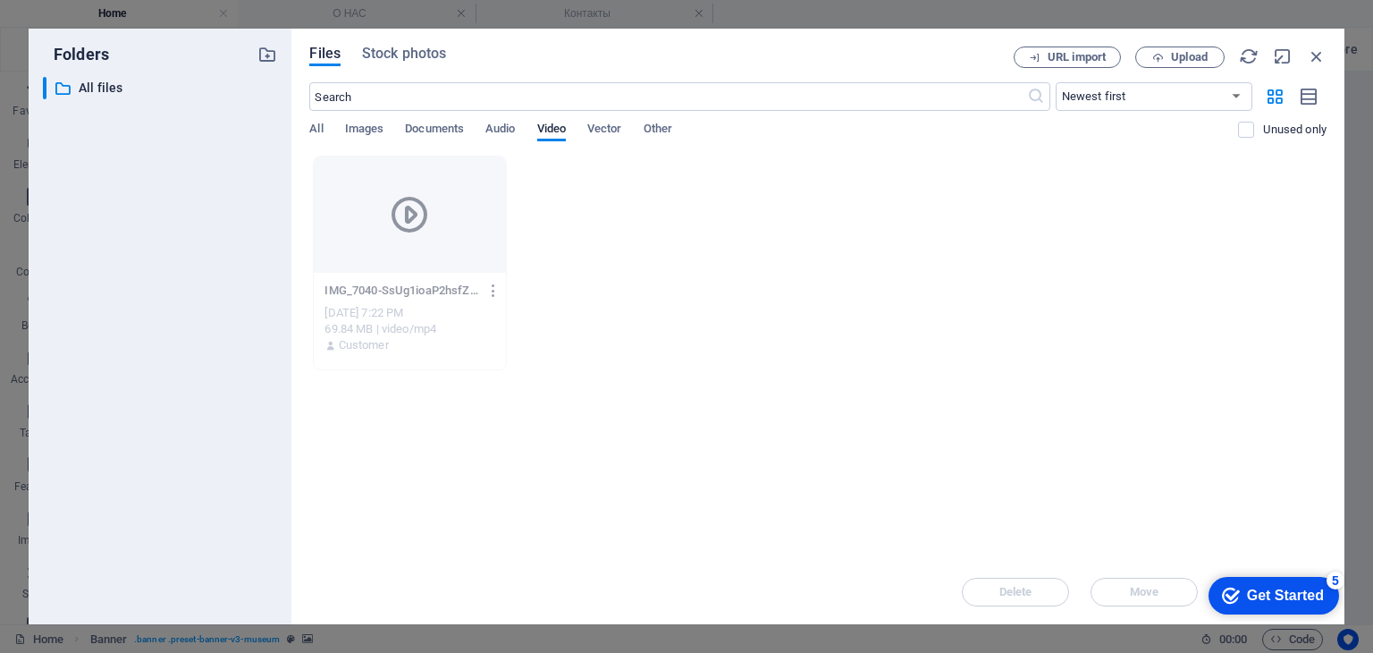
click at [493, 293] on icon "button" at bounding box center [493, 291] width 17 height 16
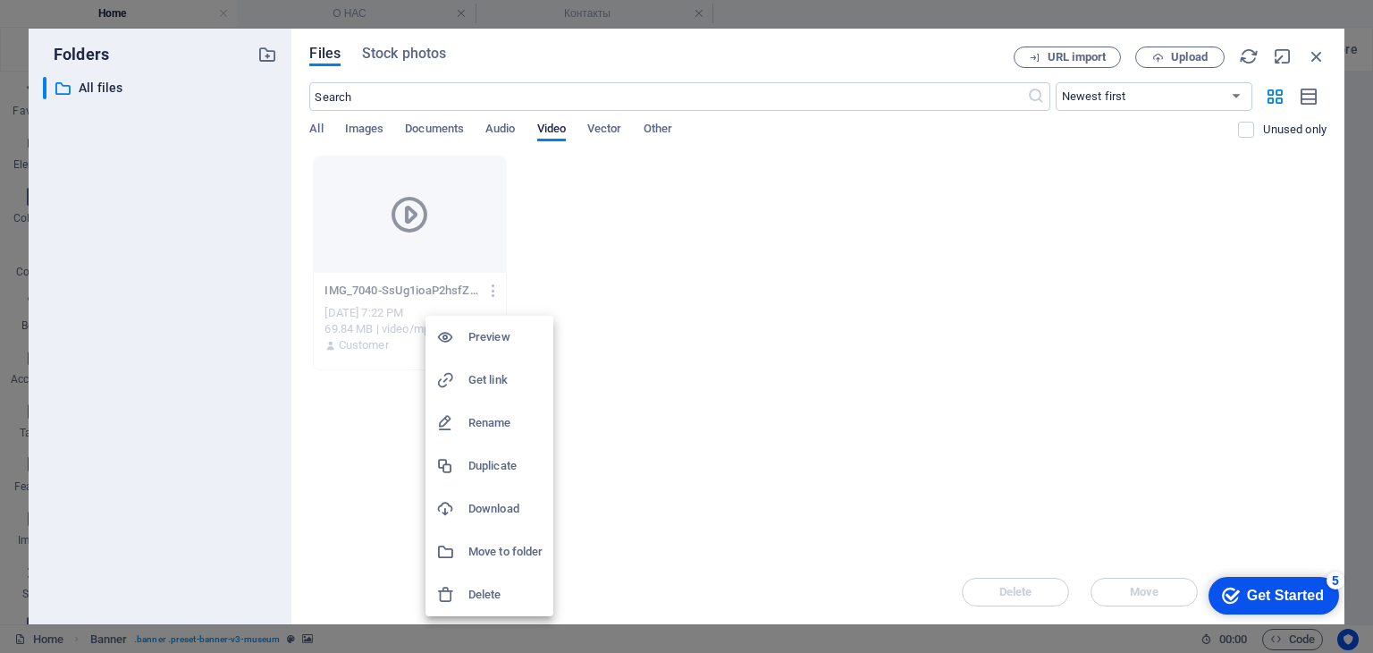
click at [494, 502] on h6 "Download" at bounding box center [506, 508] width 74 height 21
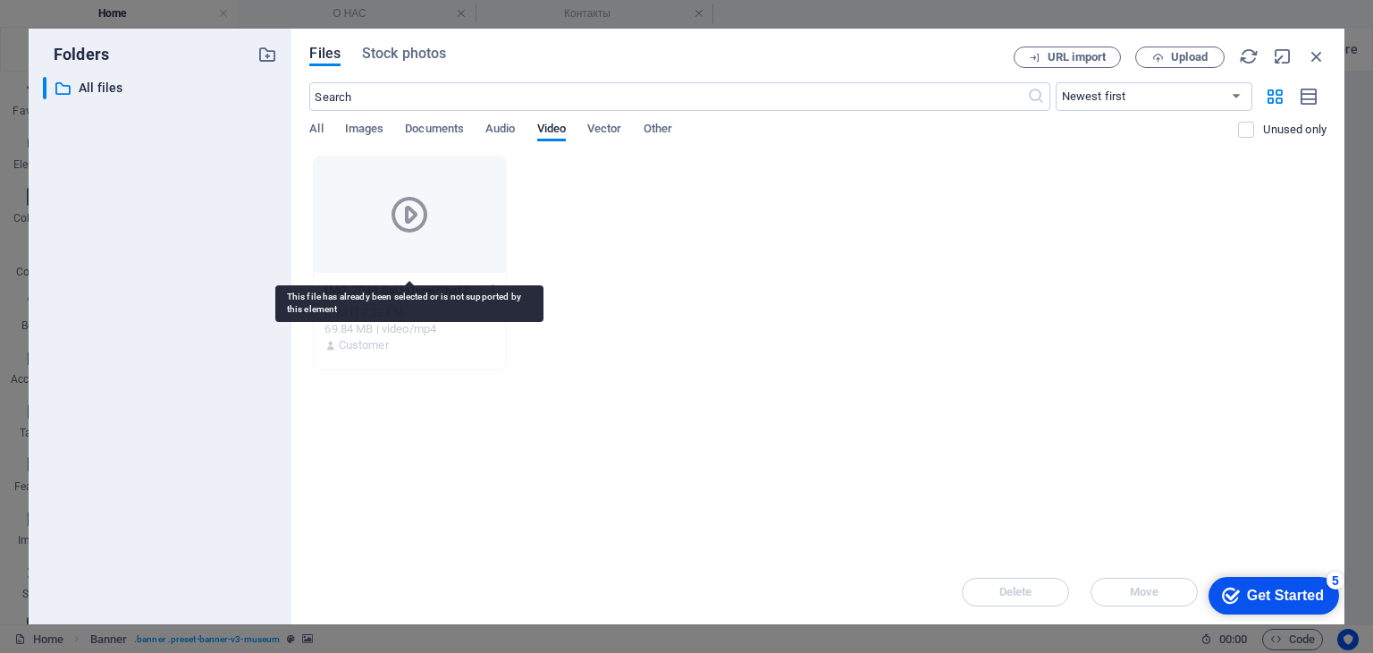
click at [384, 232] on div at bounding box center [409, 214] width 191 height 116
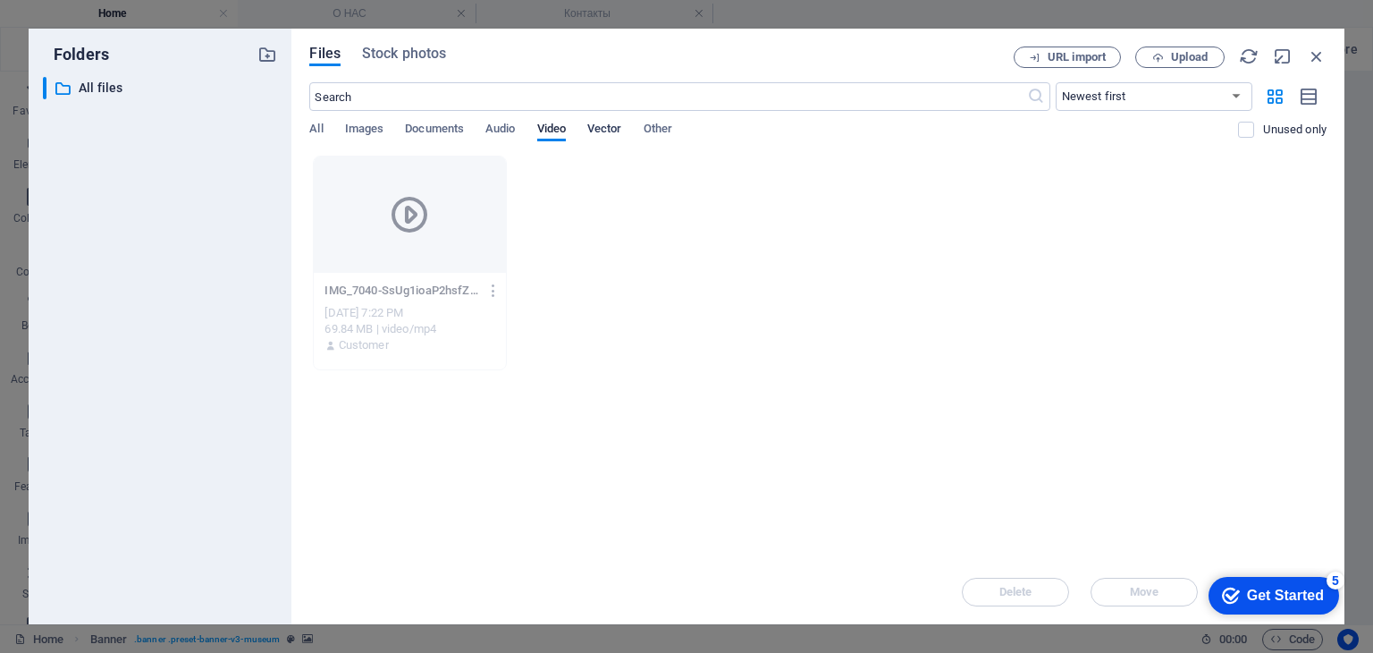
click at [620, 138] on span "Vector" at bounding box center [604, 130] width 35 height 25
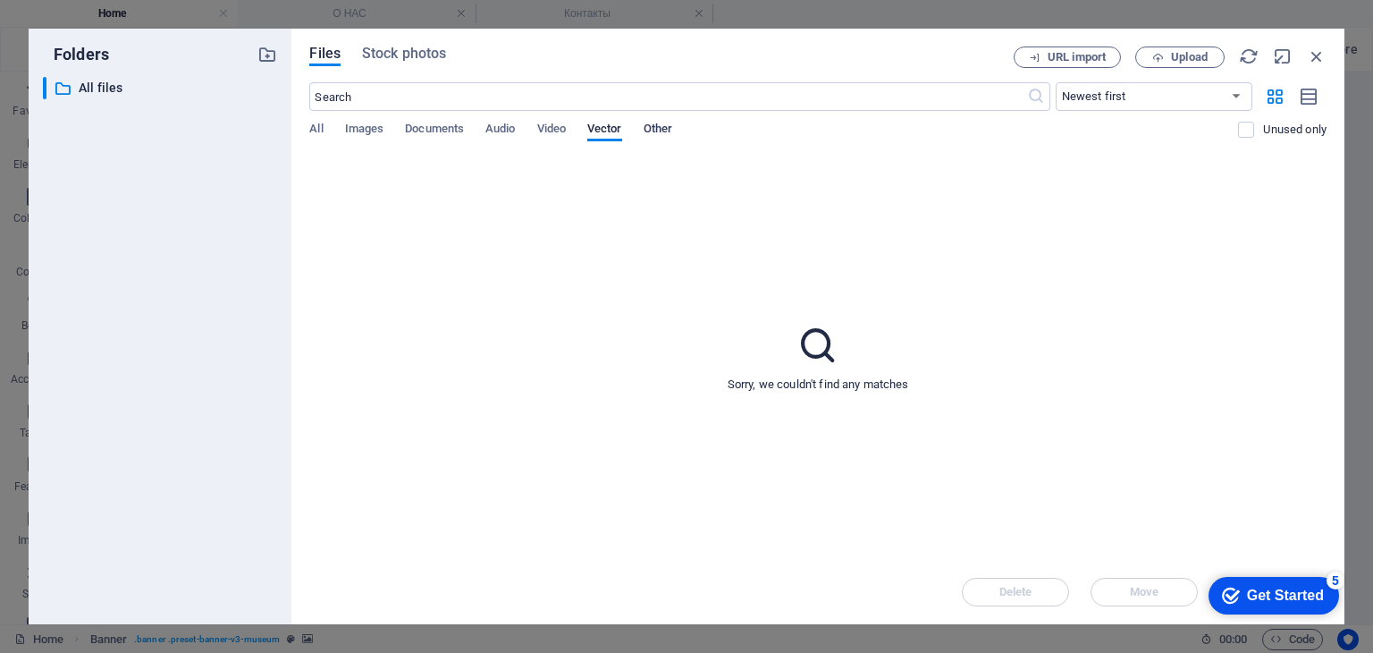
click at [650, 132] on span "Other" at bounding box center [658, 130] width 29 height 25
click at [544, 137] on span "Video" at bounding box center [551, 130] width 29 height 25
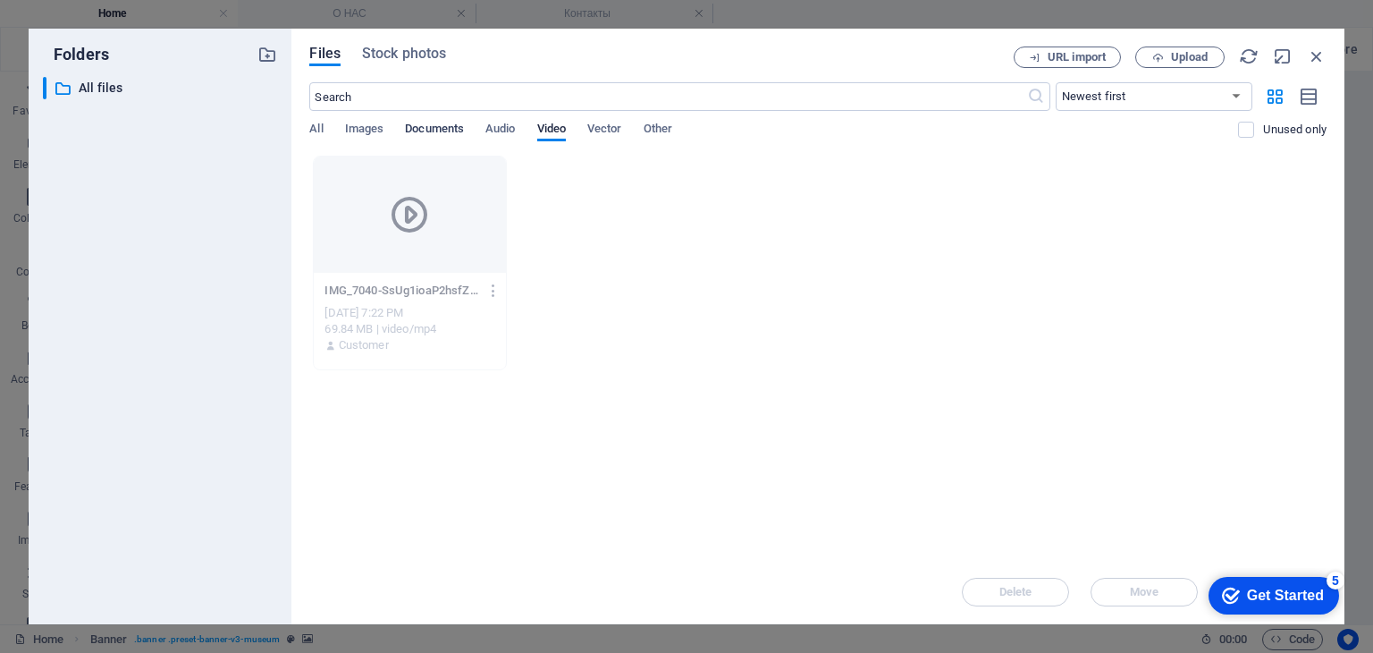
click at [447, 122] on span "Documents" at bounding box center [434, 130] width 59 height 25
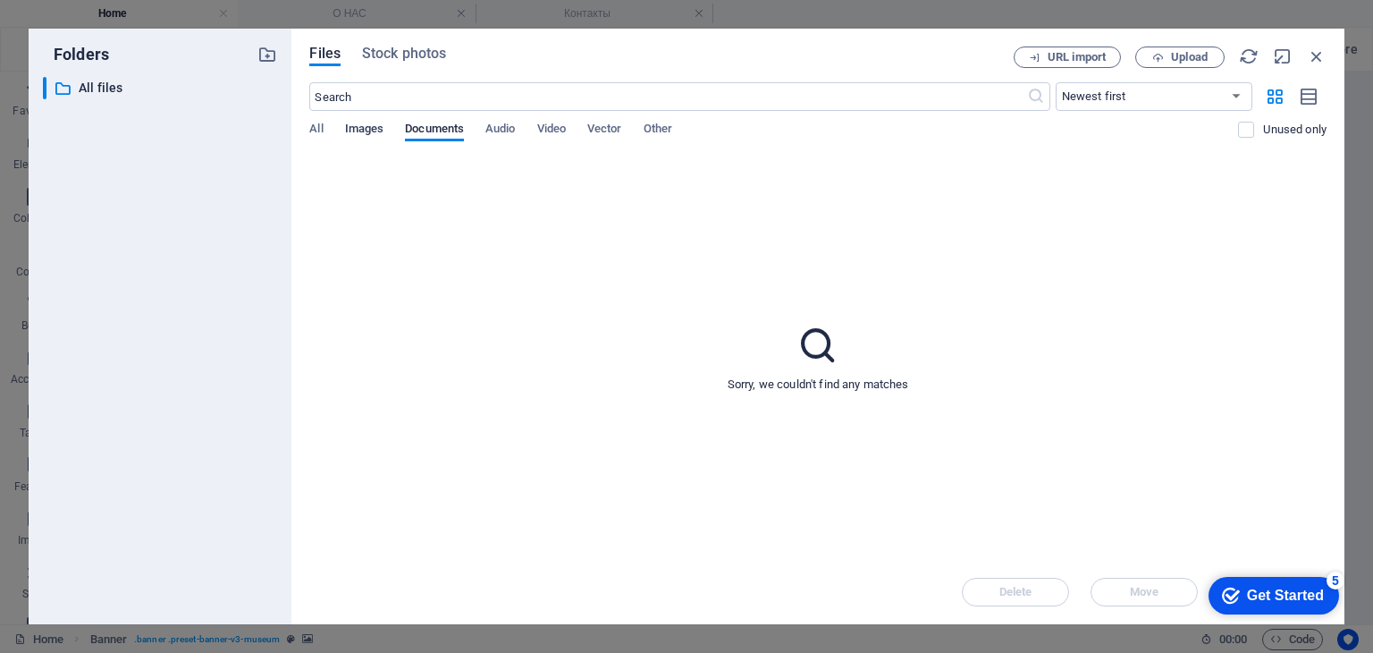
click at [363, 129] on span "Images" at bounding box center [364, 130] width 39 height 25
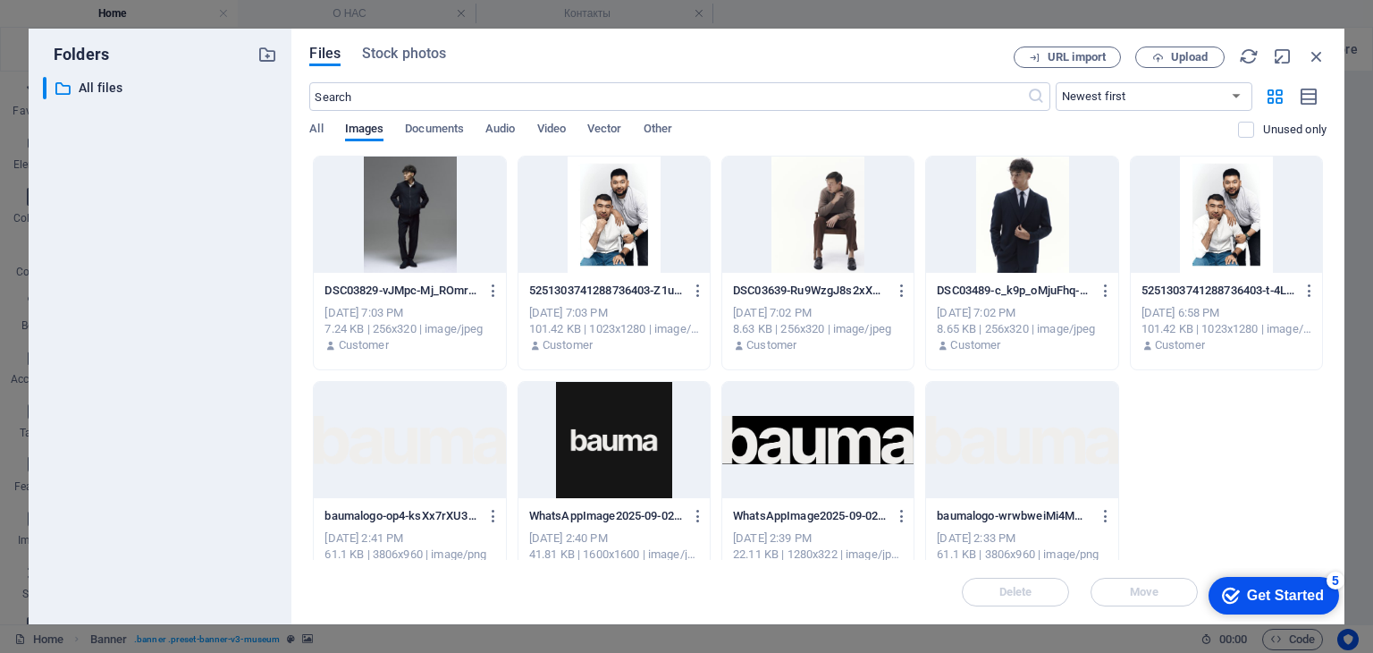
click at [304, 129] on div "Files Stock photos URL import Upload ​ Newest first Oldest first Name (A-Z) Nam…" at bounding box center [817, 326] width 1053 height 595
click at [321, 127] on span "All" at bounding box center [315, 130] width 13 height 25
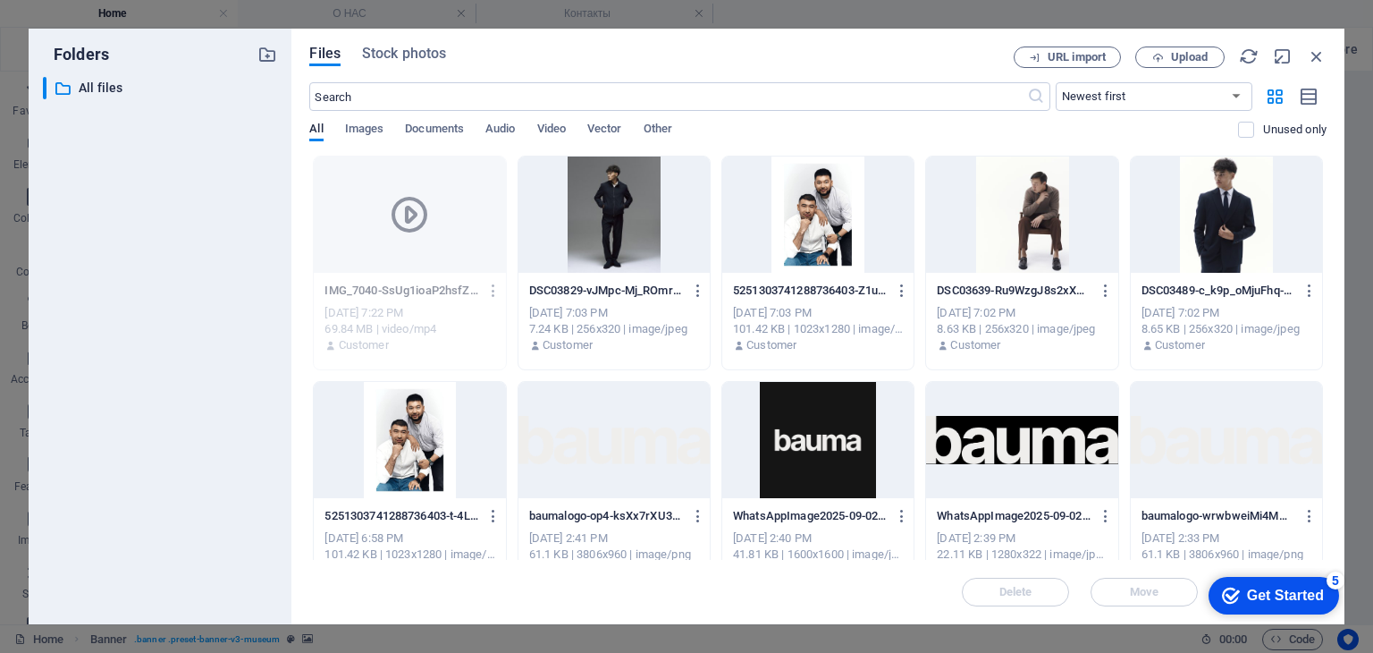
click at [469, 205] on div at bounding box center [409, 214] width 191 height 116
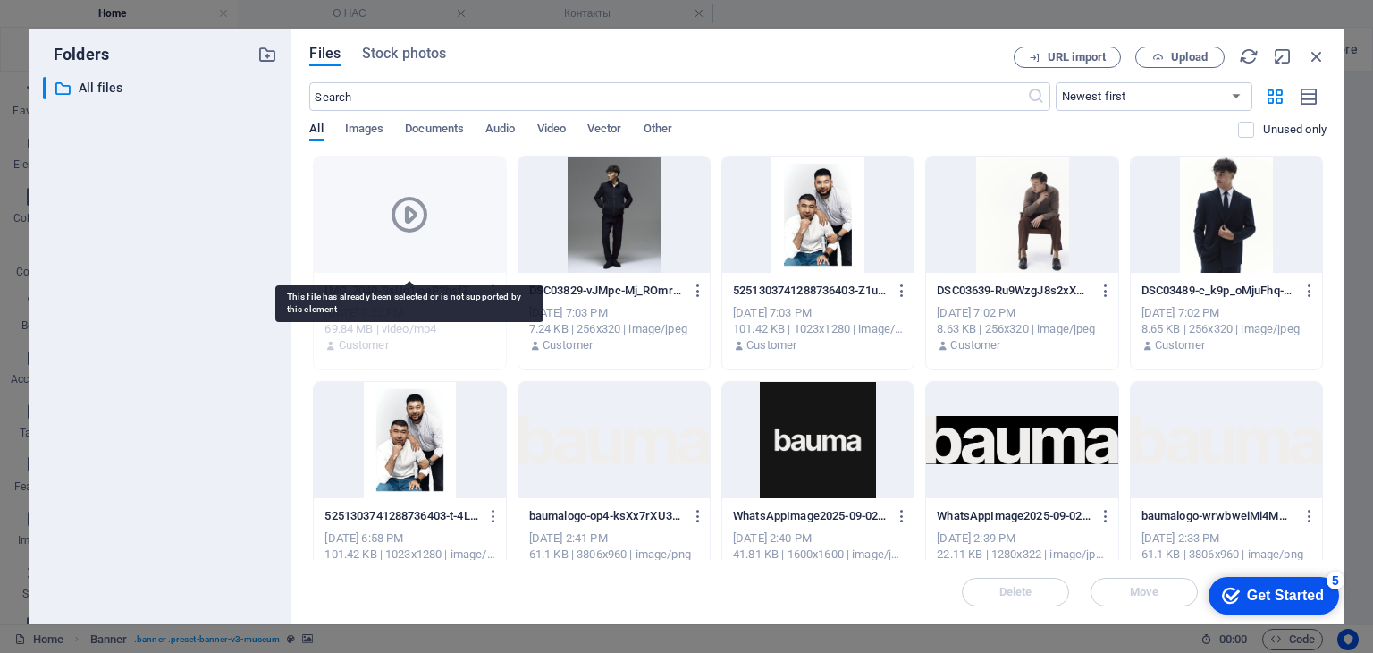
click at [469, 205] on div at bounding box center [409, 214] width 191 height 116
click at [438, 213] on div at bounding box center [409, 214] width 191 height 116
click at [437, 213] on div at bounding box center [409, 214] width 191 height 116
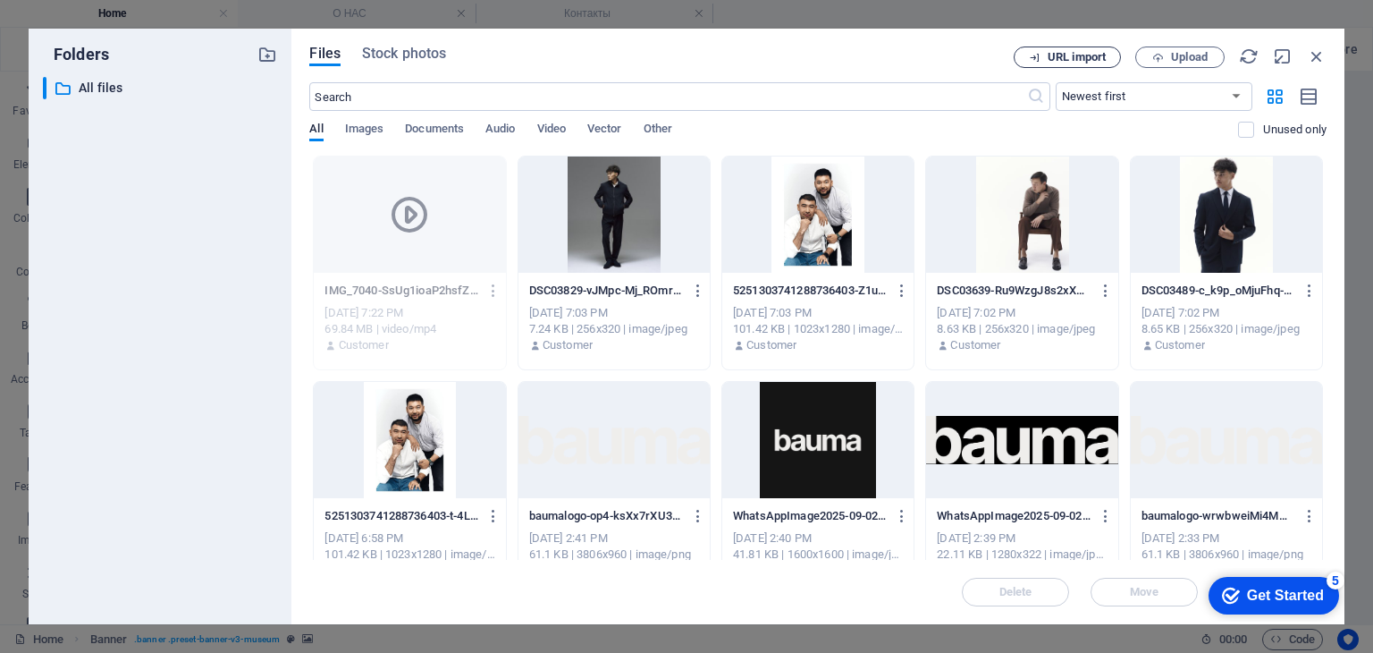
click at [1059, 65] on button "URL import" at bounding box center [1067, 56] width 107 height 21
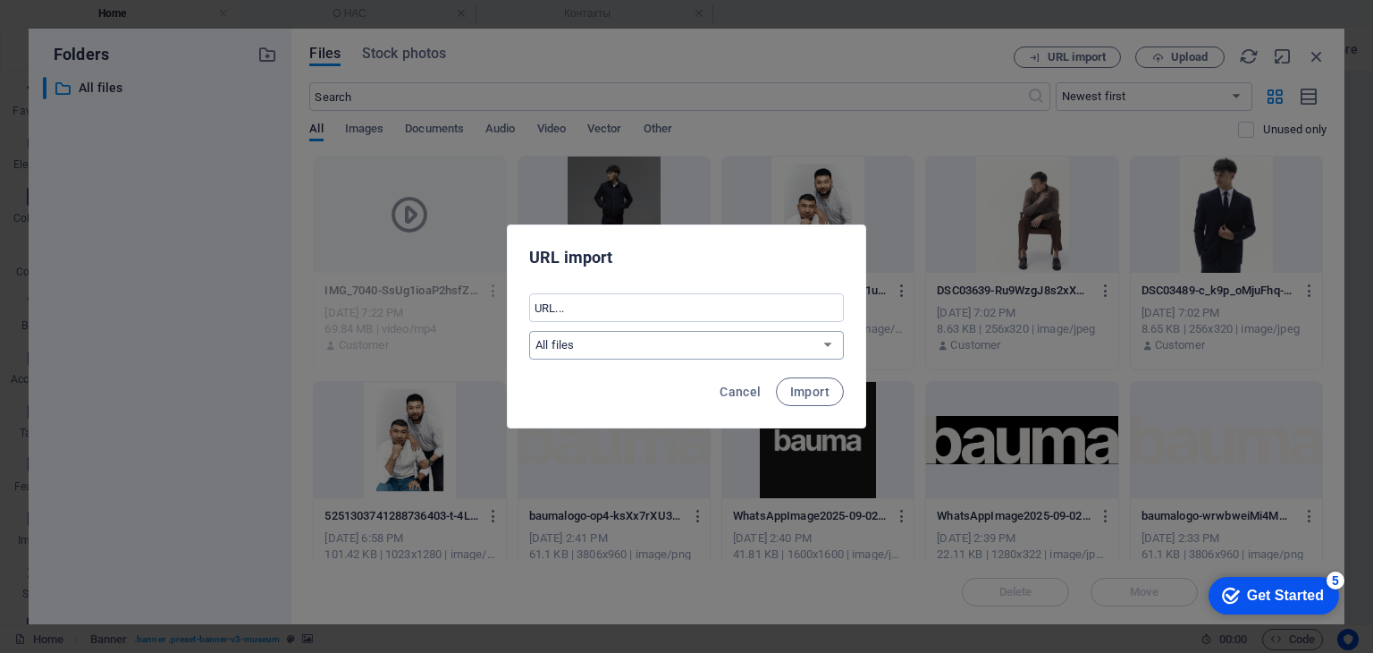
click at [772, 351] on select "All files" at bounding box center [686, 345] width 315 height 29
click at [753, 384] on span "Cancel" at bounding box center [740, 391] width 41 height 14
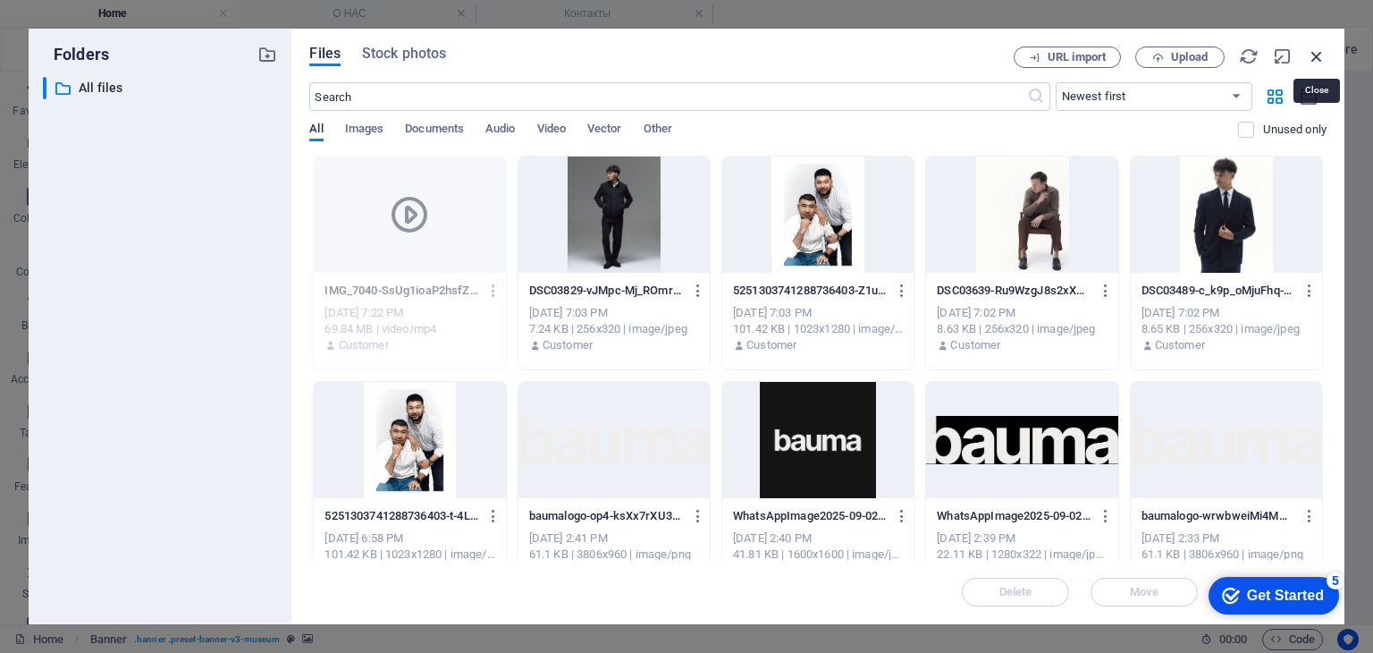
click at [1313, 51] on icon "button" at bounding box center [1317, 56] width 20 height 20
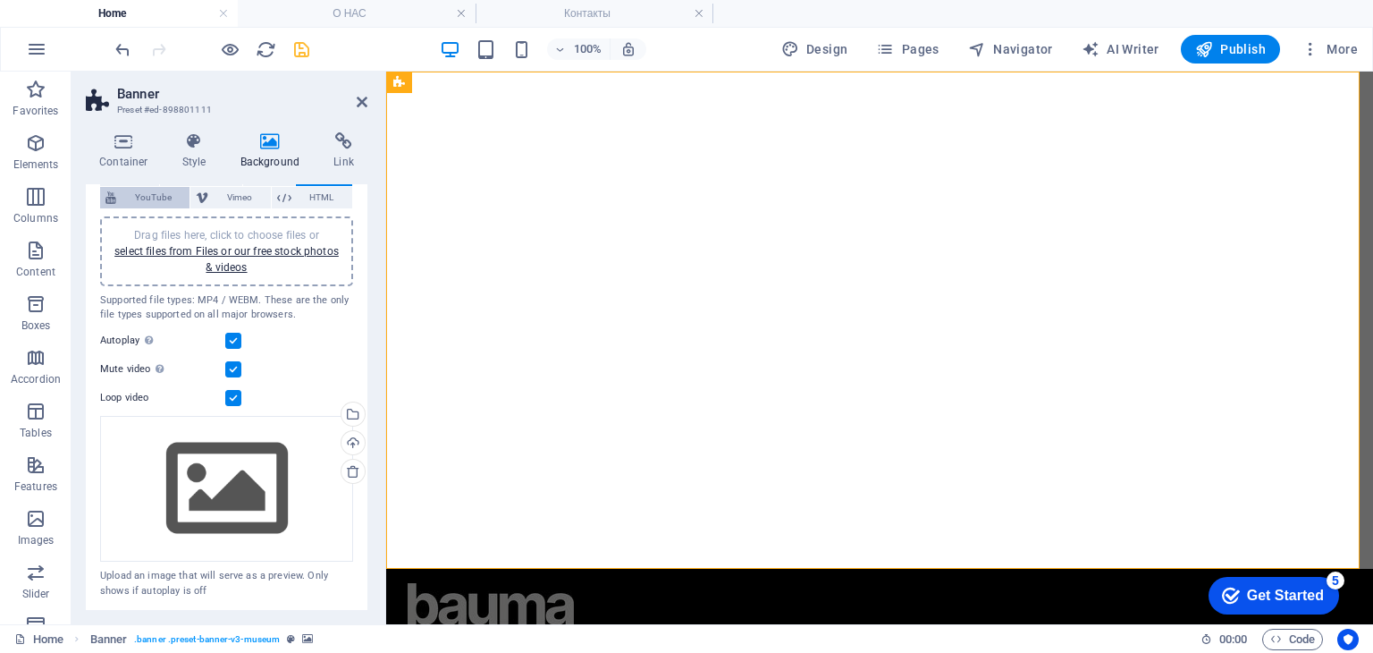
click at [143, 195] on span "YouTube" at bounding box center [153, 197] width 63 height 21
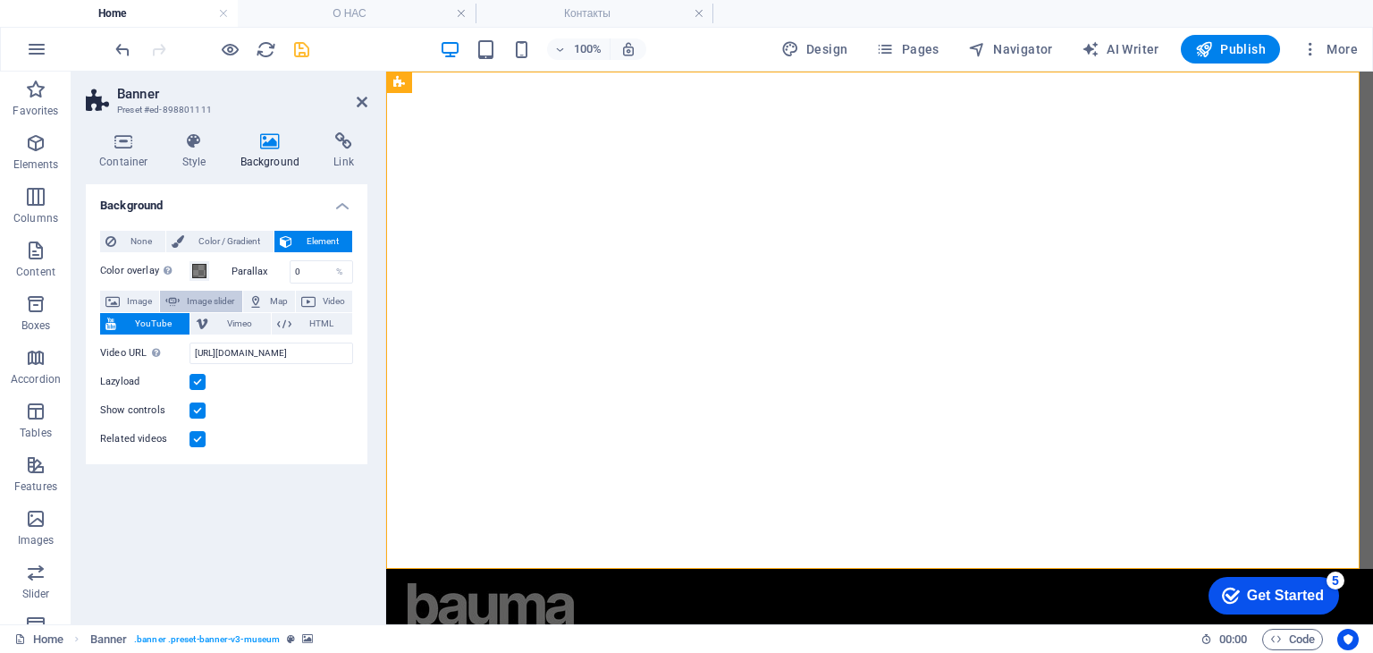
click at [167, 294] on icon at bounding box center [172, 301] width 14 height 21
select select "ms"
select select "s"
select select "progressive"
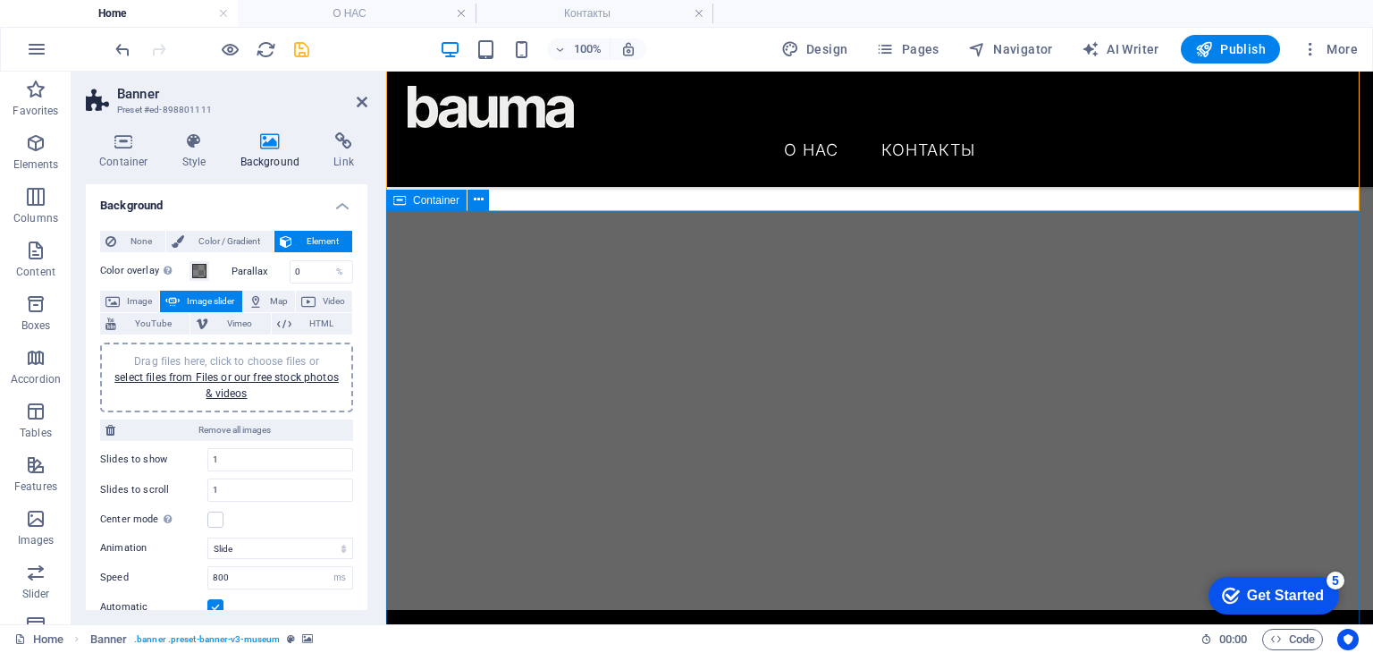
scroll to position [358, 0]
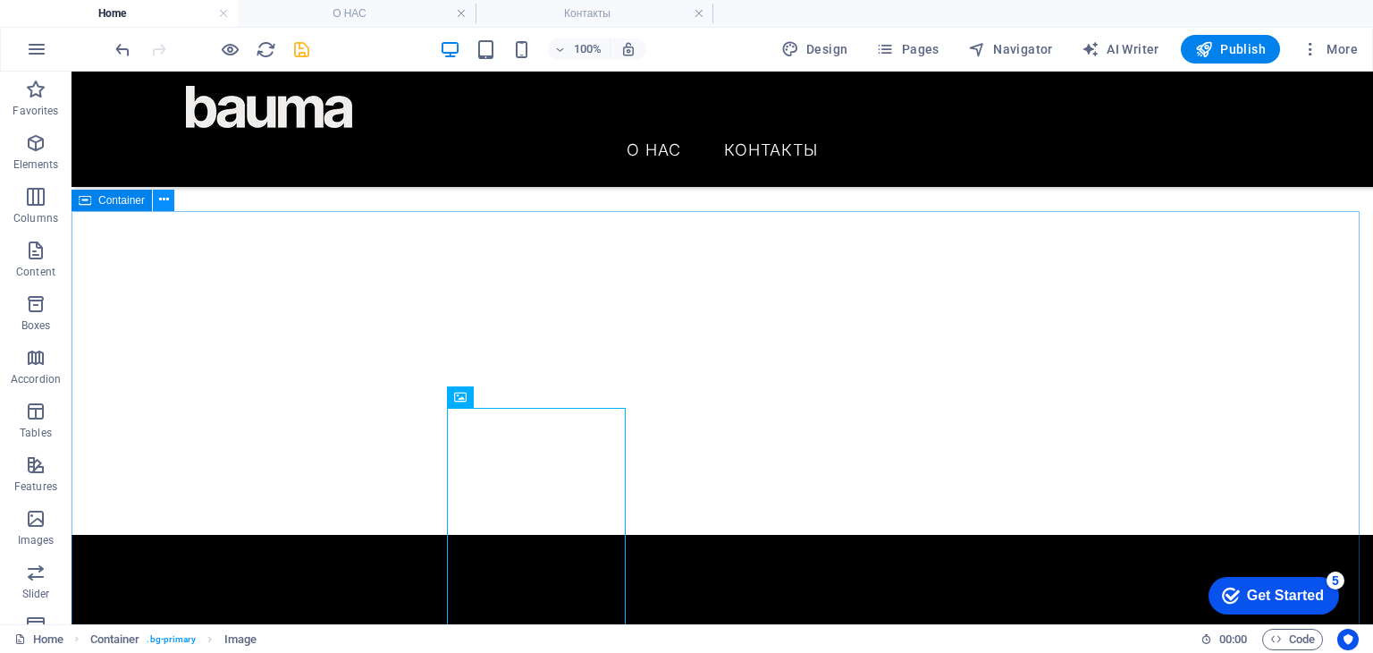
click at [167, 198] on icon at bounding box center [164, 199] width 10 height 19
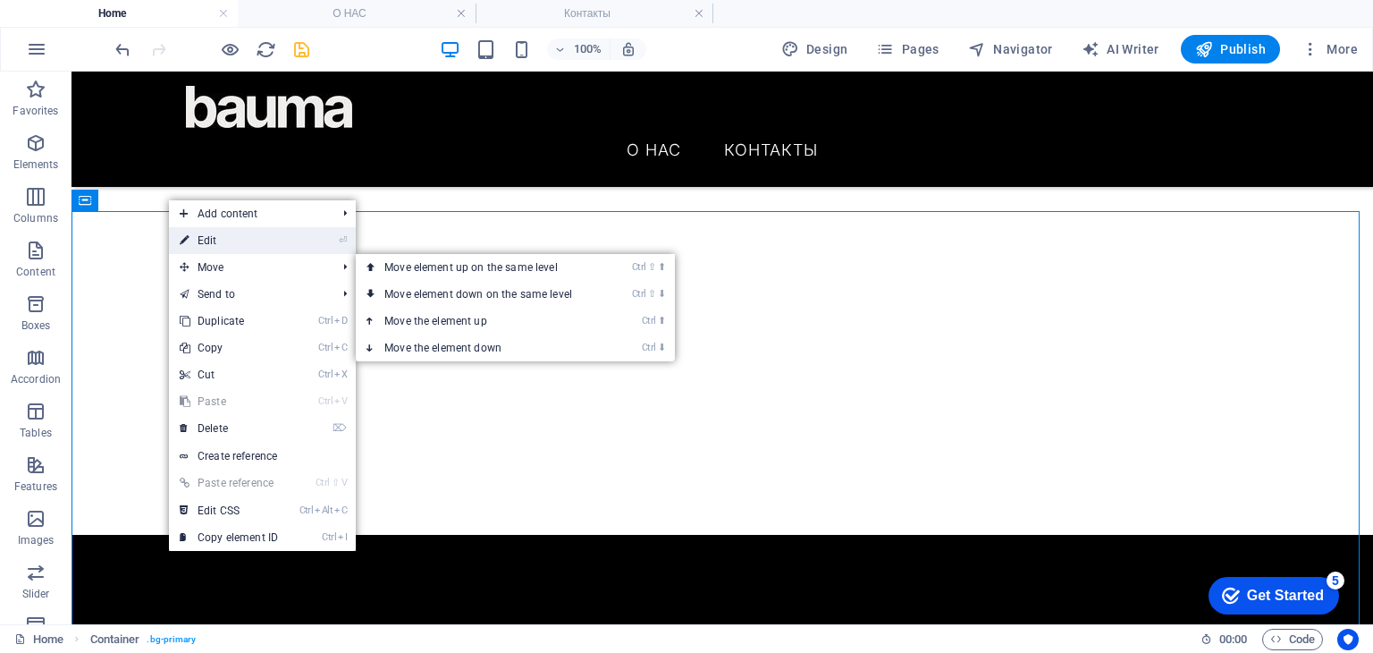
click at [234, 249] on link "⏎ Edit" at bounding box center [229, 240] width 120 height 27
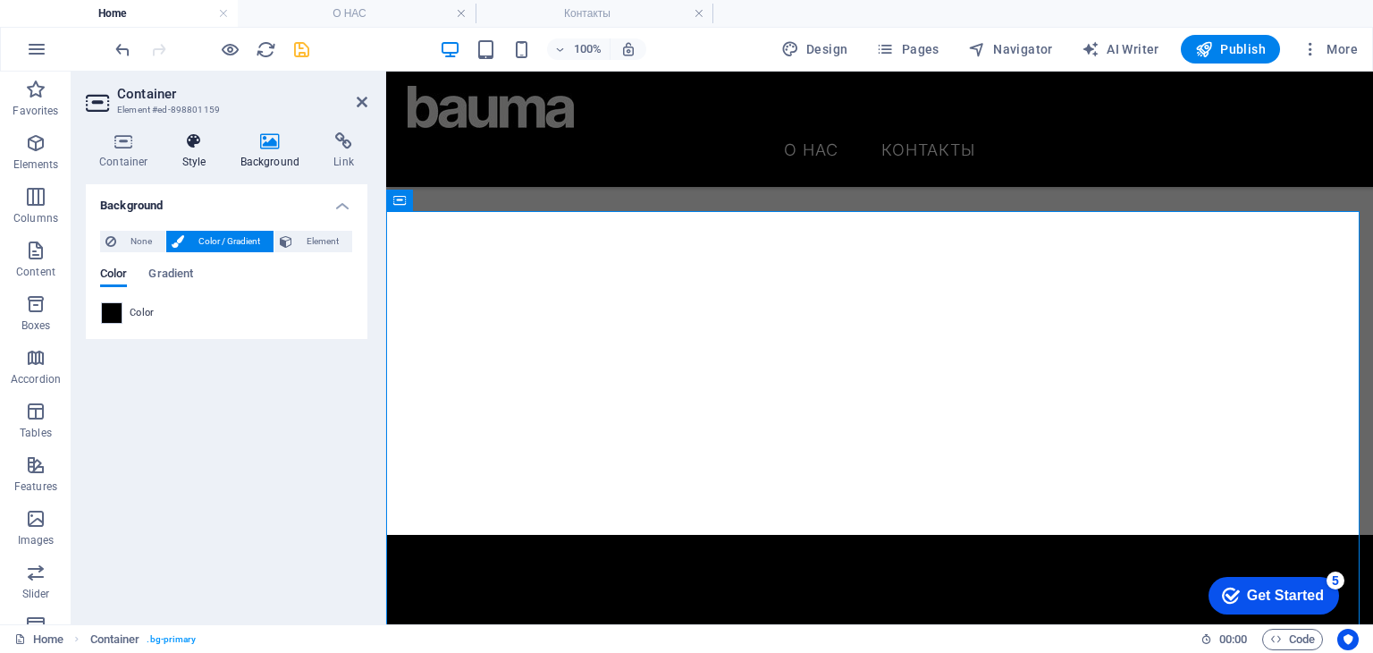
click at [197, 158] on h4 "Style" at bounding box center [198, 151] width 58 height 38
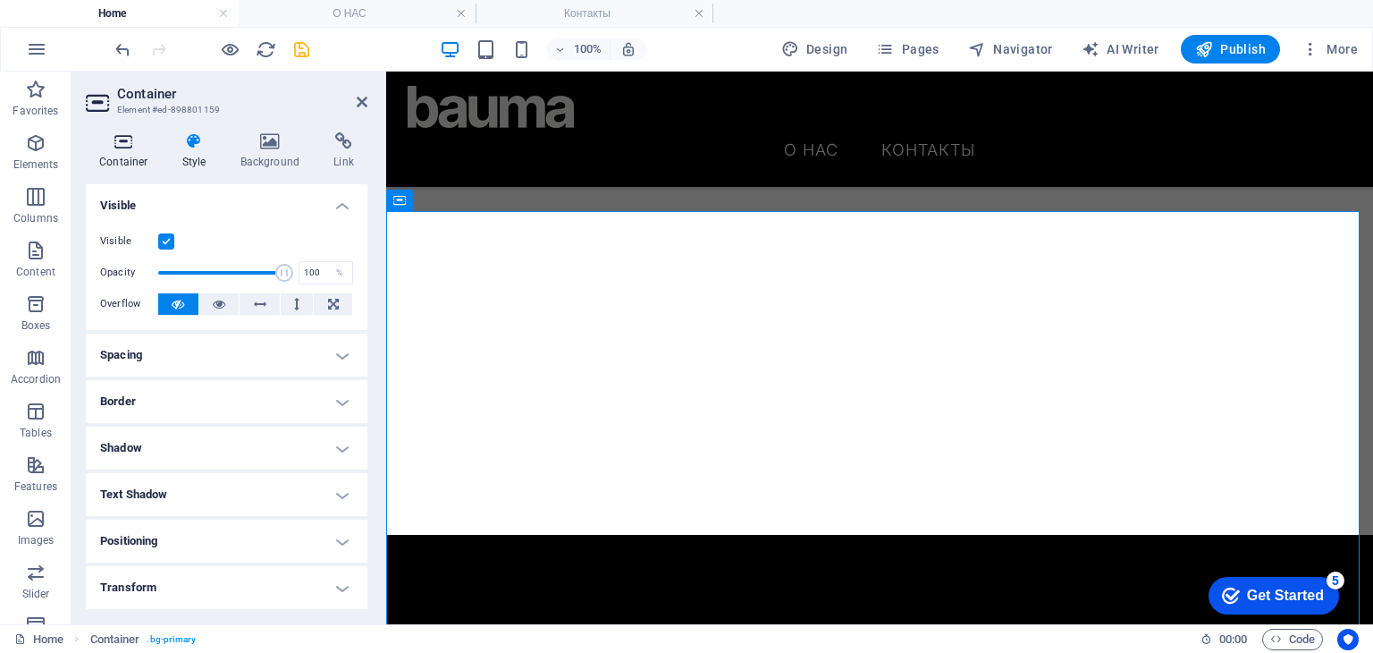
click at [134, 163] on h4 "Container" at bounding box center [127, 151] width 83 height 38
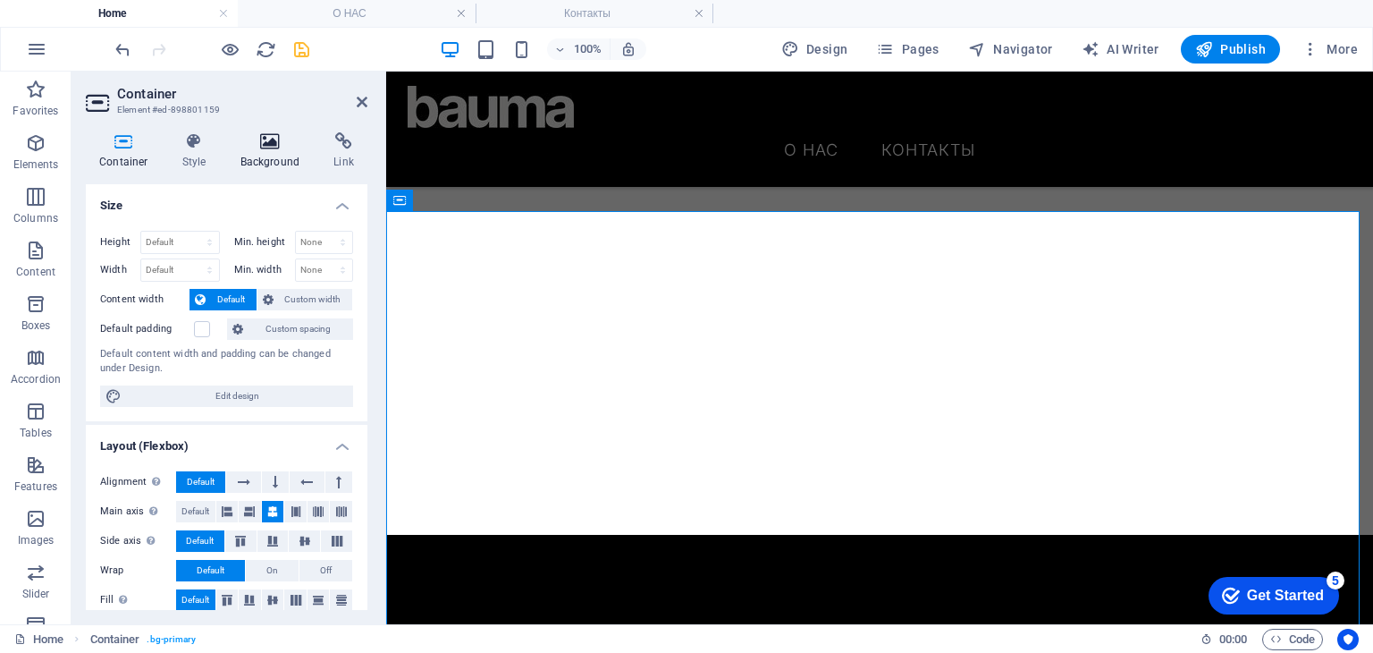
click at [243, 165] on h4 "Background" at bounding box center [274, 151] width 94 height 38
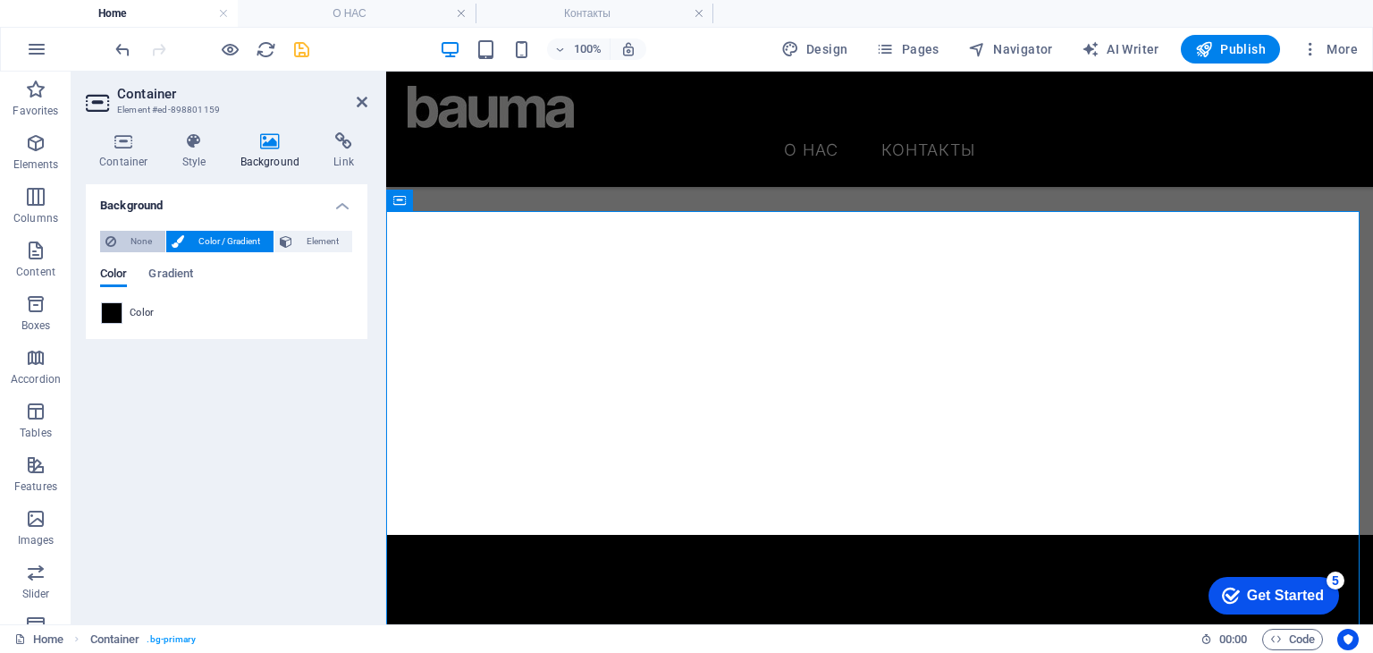
click at [155, 241] on span "None" at bounding box center [141, 241] width 38 height 21
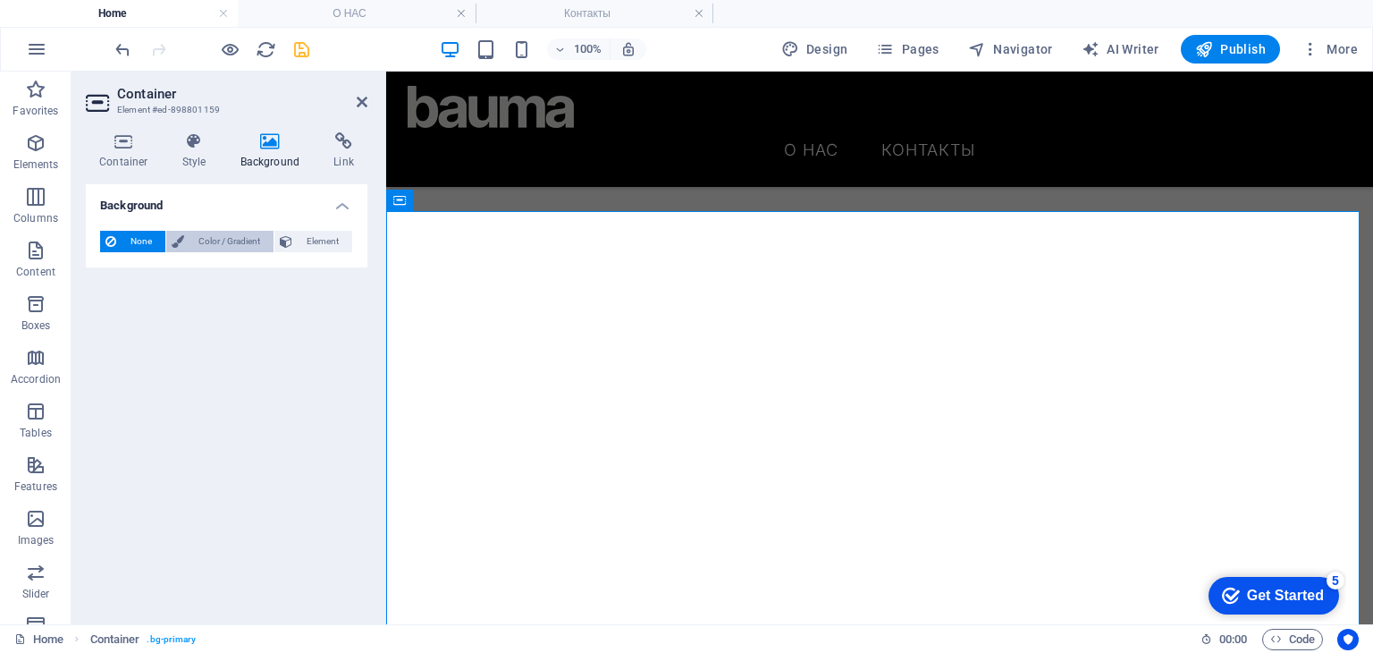
click at [193, 241] on span "Color / Gradient" at bounding box center [229, 241] width 79 height 21
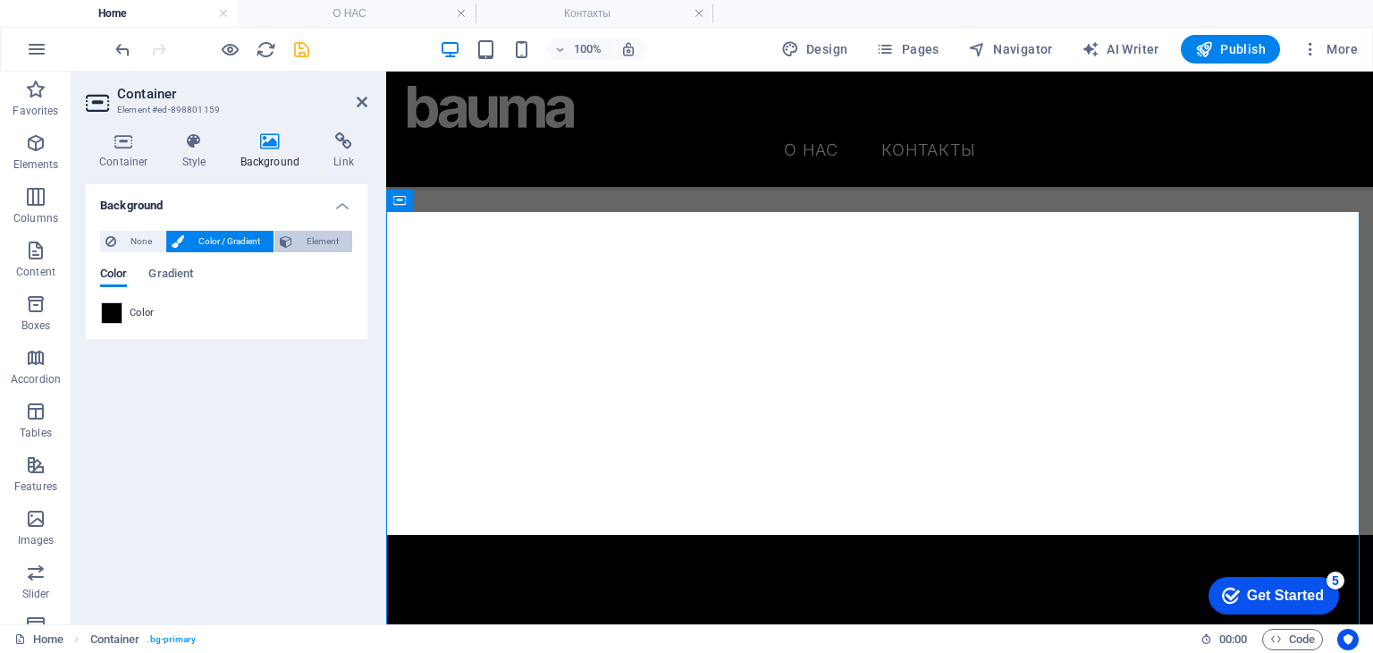
click at [314, 241] on span "Element" at bounding box center [322, 241] width 49 height 21
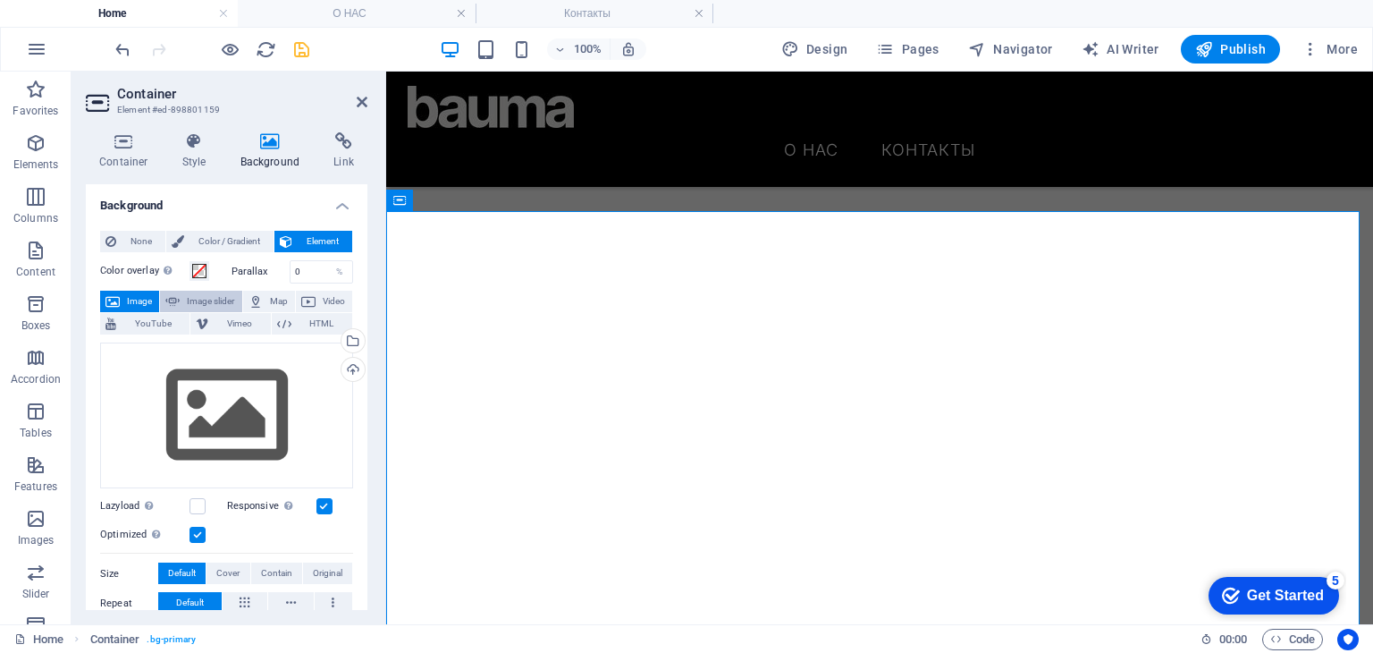
click at [212, 297] on span "Image slider" at bounding box center [210, 301] width 51 height 21
select select "ms"
select select "s"
select select "progressive"
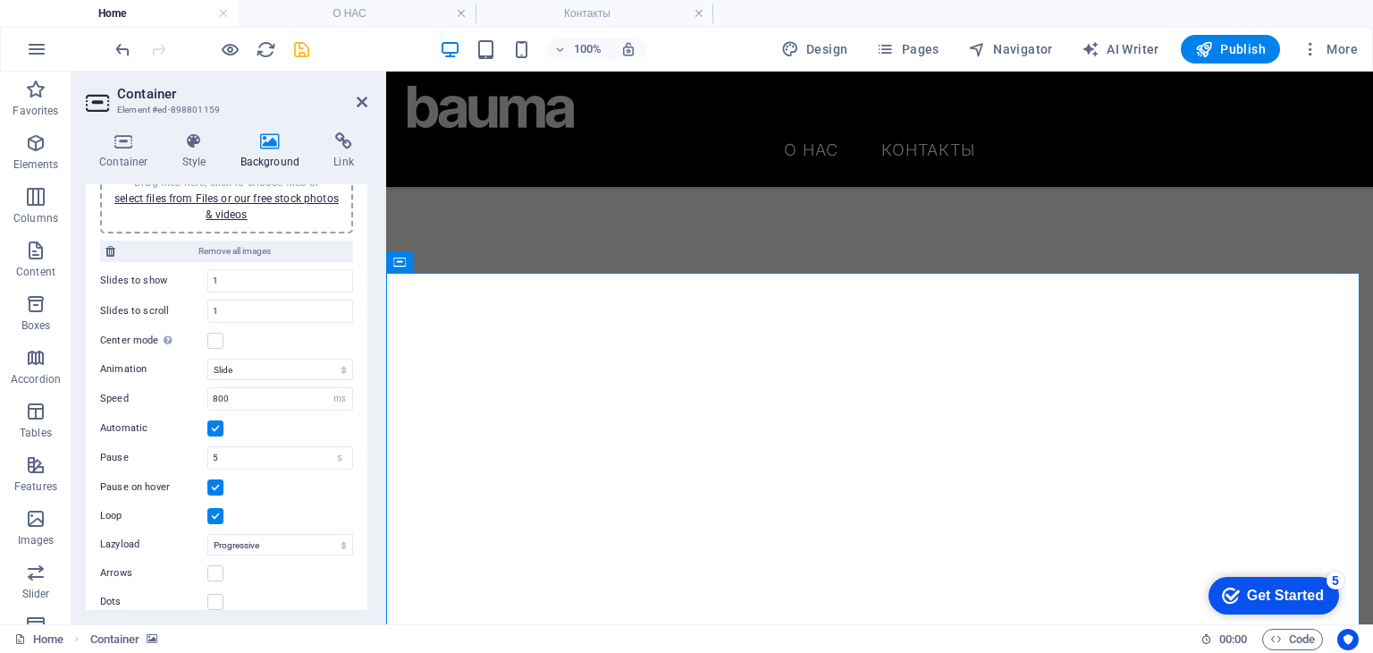
scroll to position [268, 0]
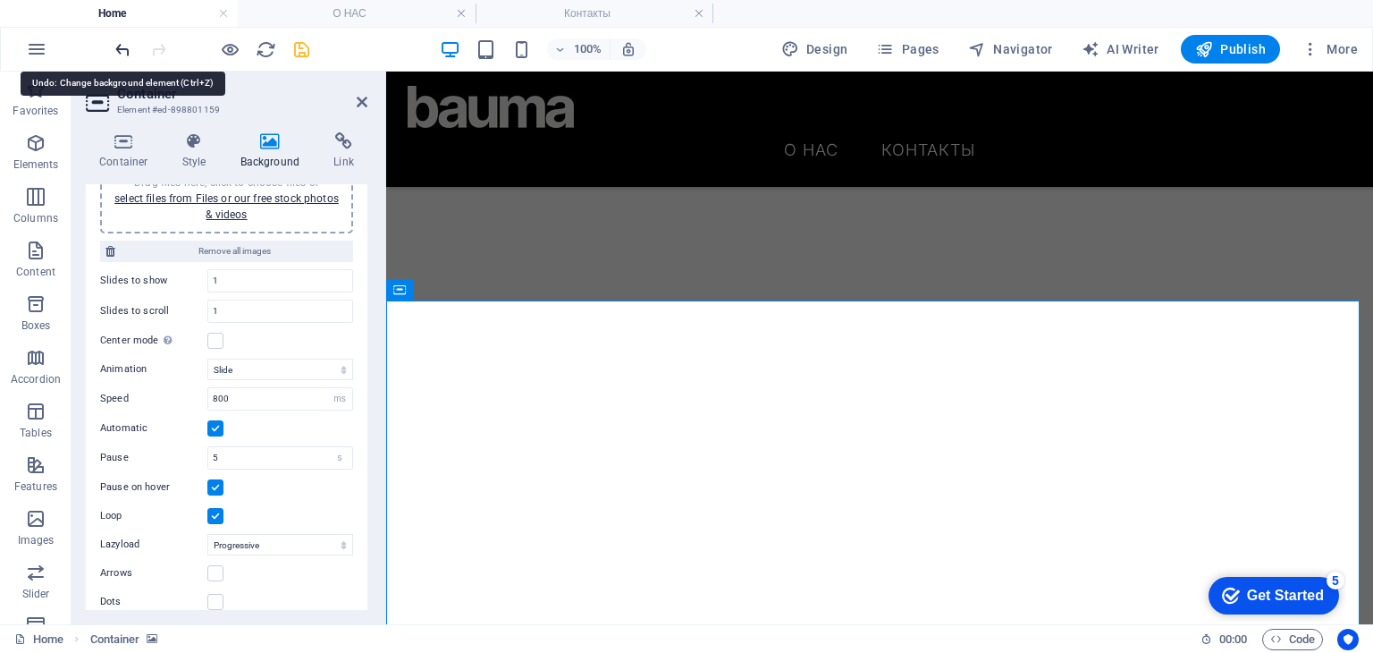
click at [131, 50] on icon "undo" at bounding box center [123, 49] width 21 height 21
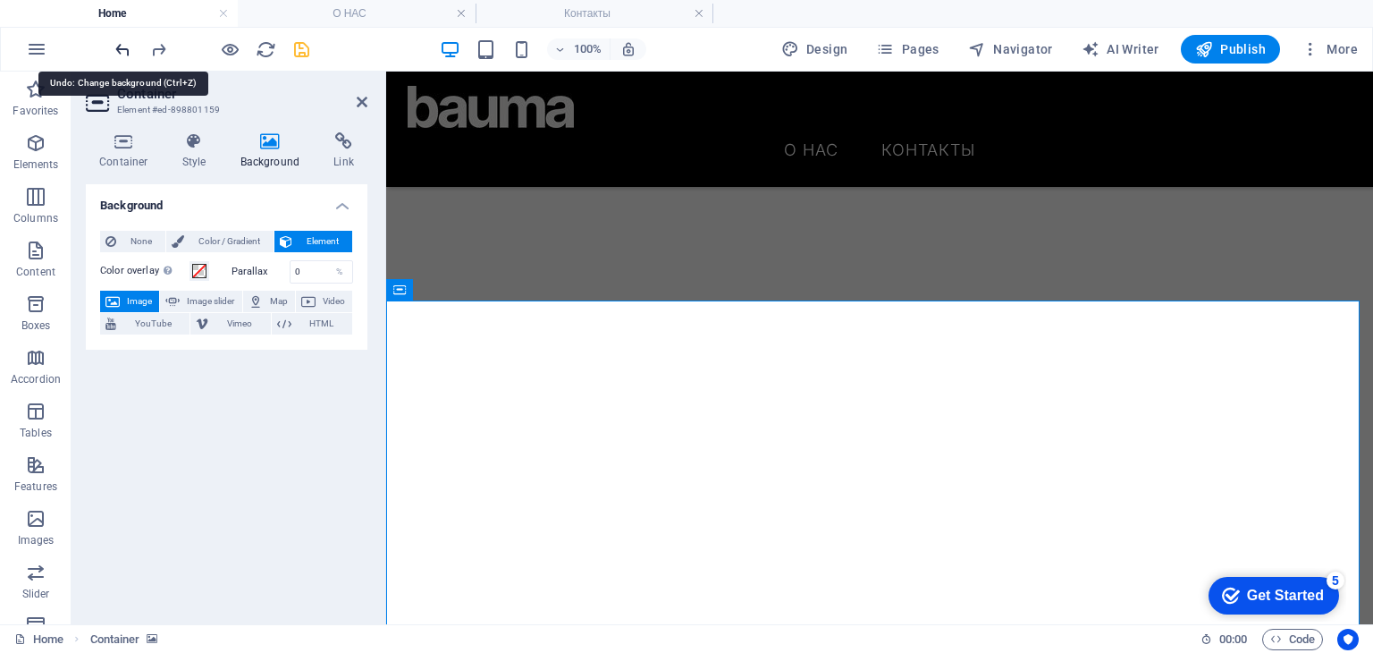
click at [129, 51] on icon "undo" at bounding box center [123, 49] width 21 height 21
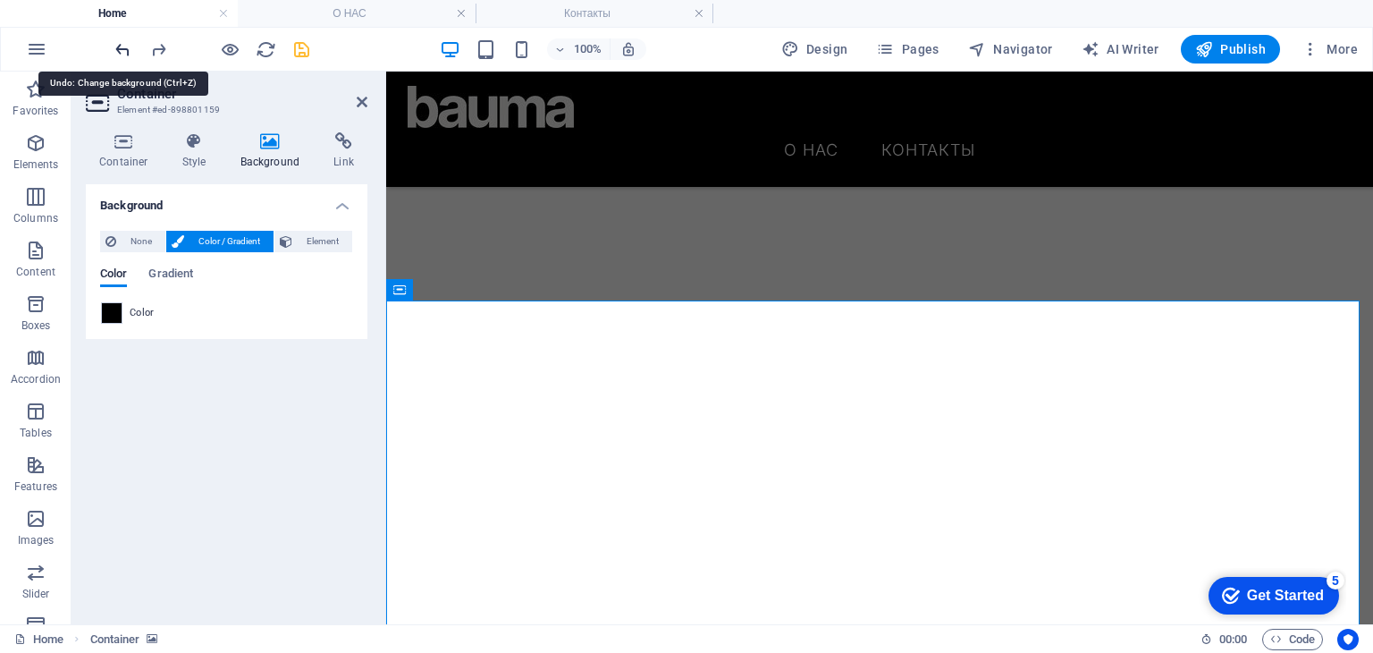
click at [129, 51] on icon "undo" at bounding box center [123, 49] width 21 height 21
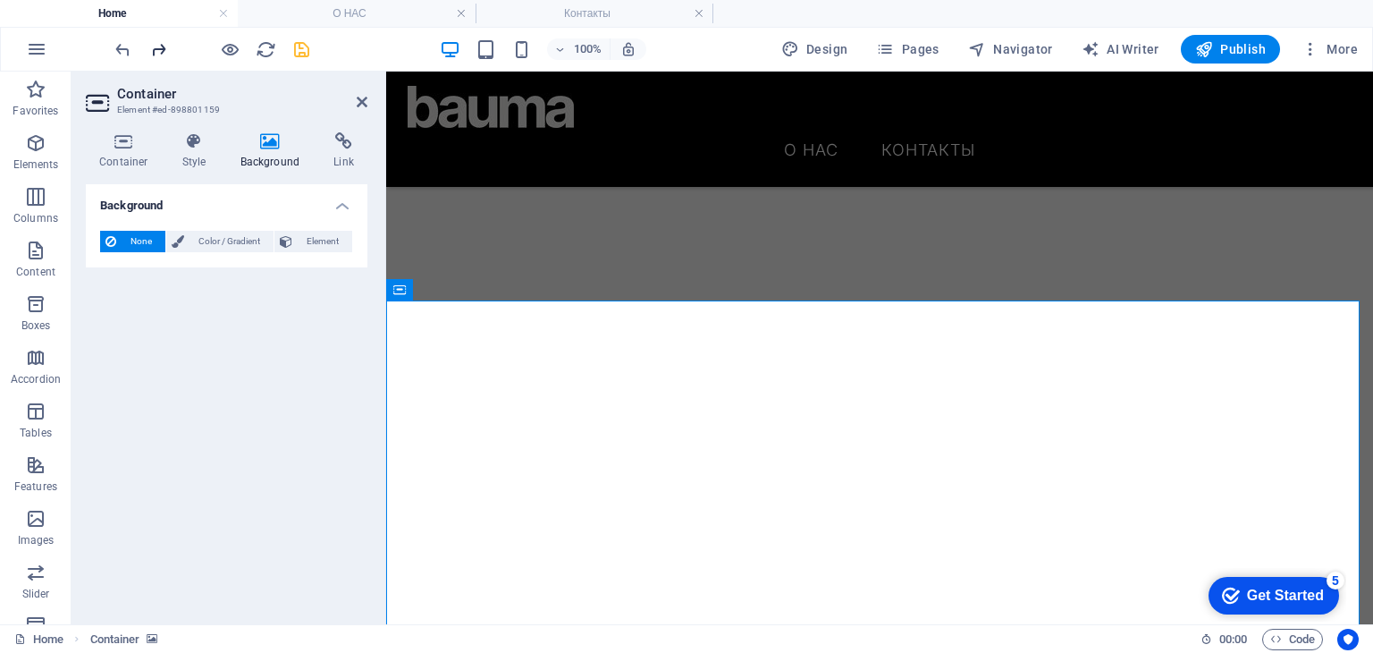
click at [148, 53] on div at bounding box center [212, 49] width 200 height 29
click at [154, 53] on icon "redo" at bounding box center [158, 49] width 21 height 21
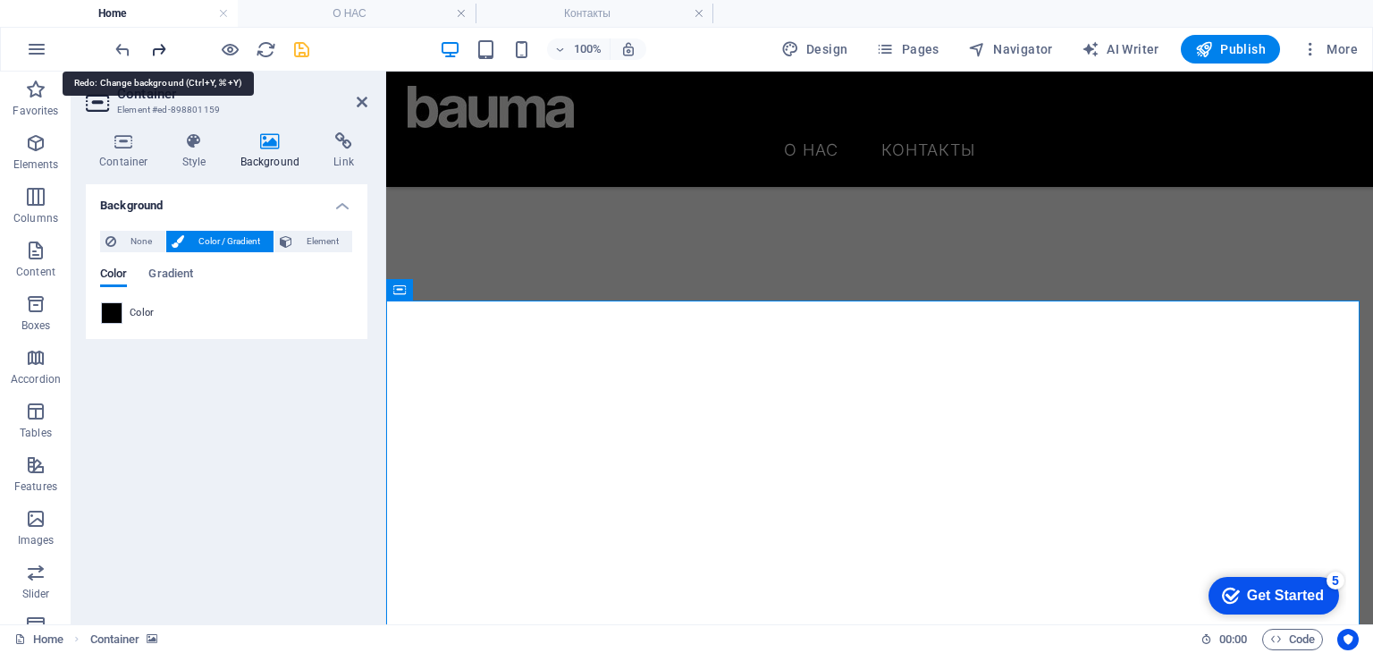
click at [164, 46] on icon "redo" at bounding box center [158, 49] width 21 height 21
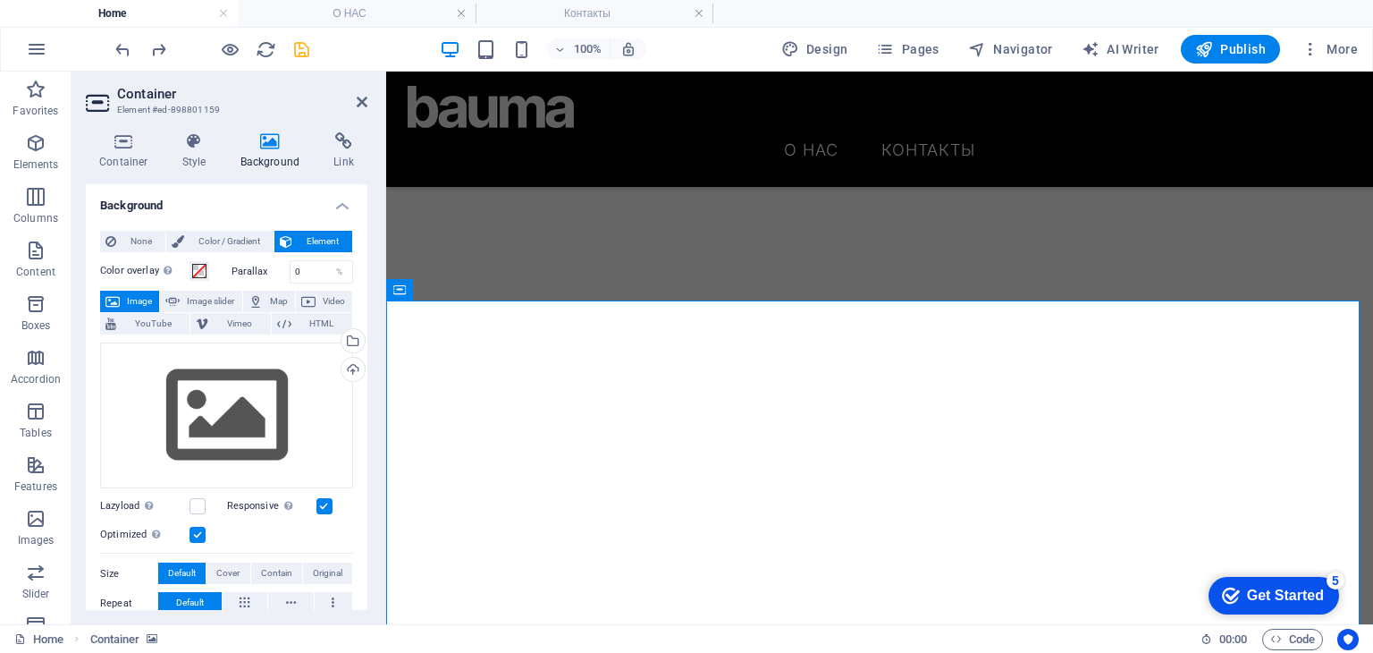
click at [371, 104] on aside "Container Element #ed-898801159 Container Style Background Link Size Height Def…" at bounding box center [229, 348] width 315 height 553
click at [115, 56] on icon "undo" at bounding box center [123, 49] width 21 height 21
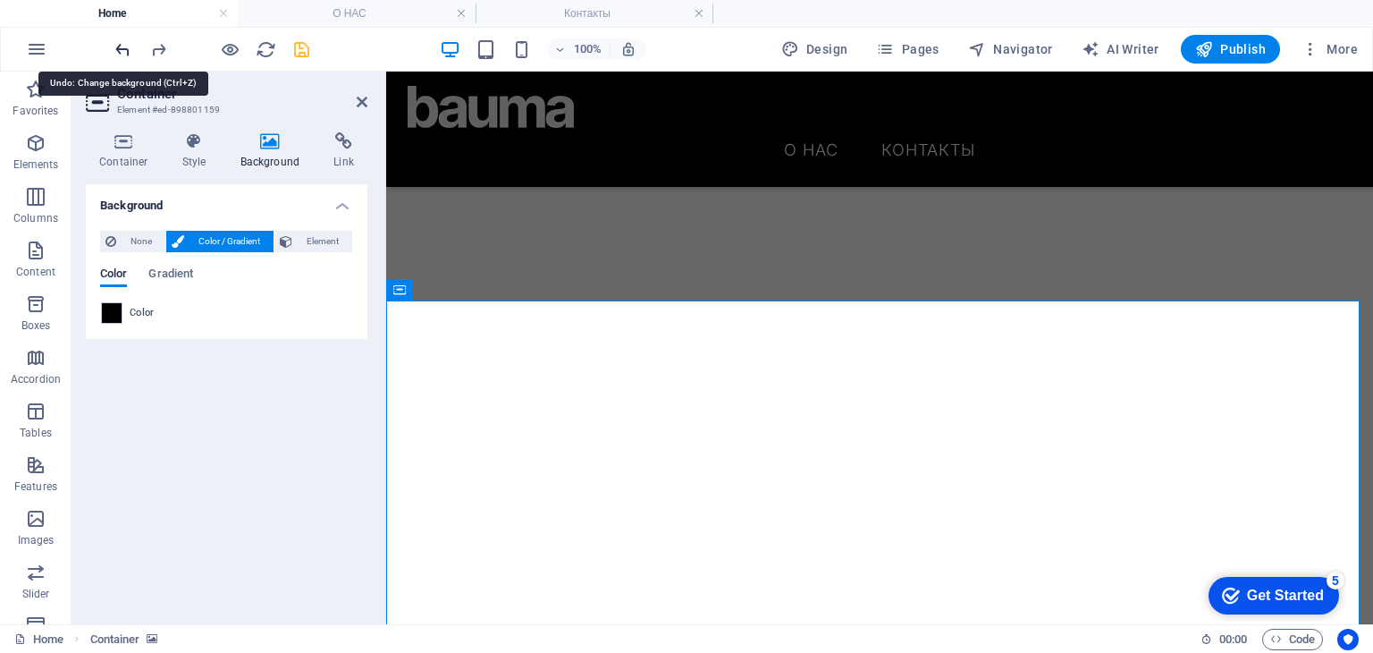
click at [115, 56] on icon "undo" at bounding box center [123, 49] width 21 height 21
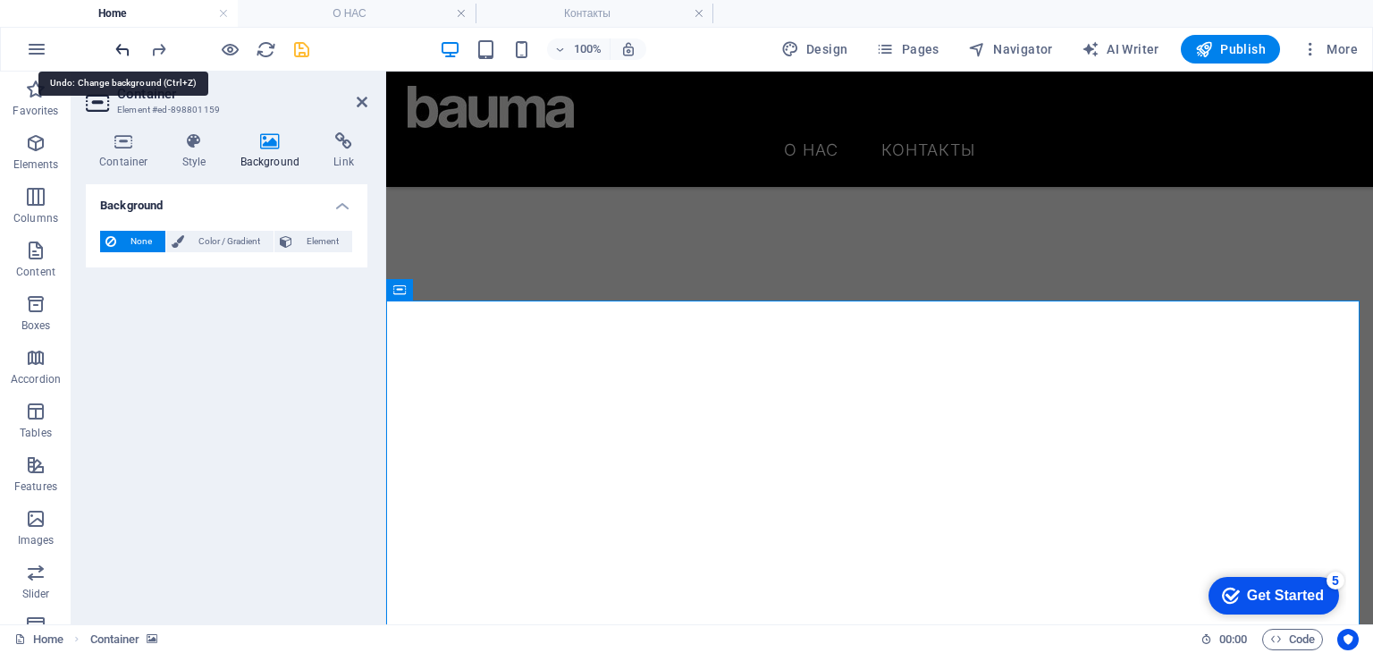
click at [115, 56] on icon "undo" at bounding box center [123, 49] width 21 height 21
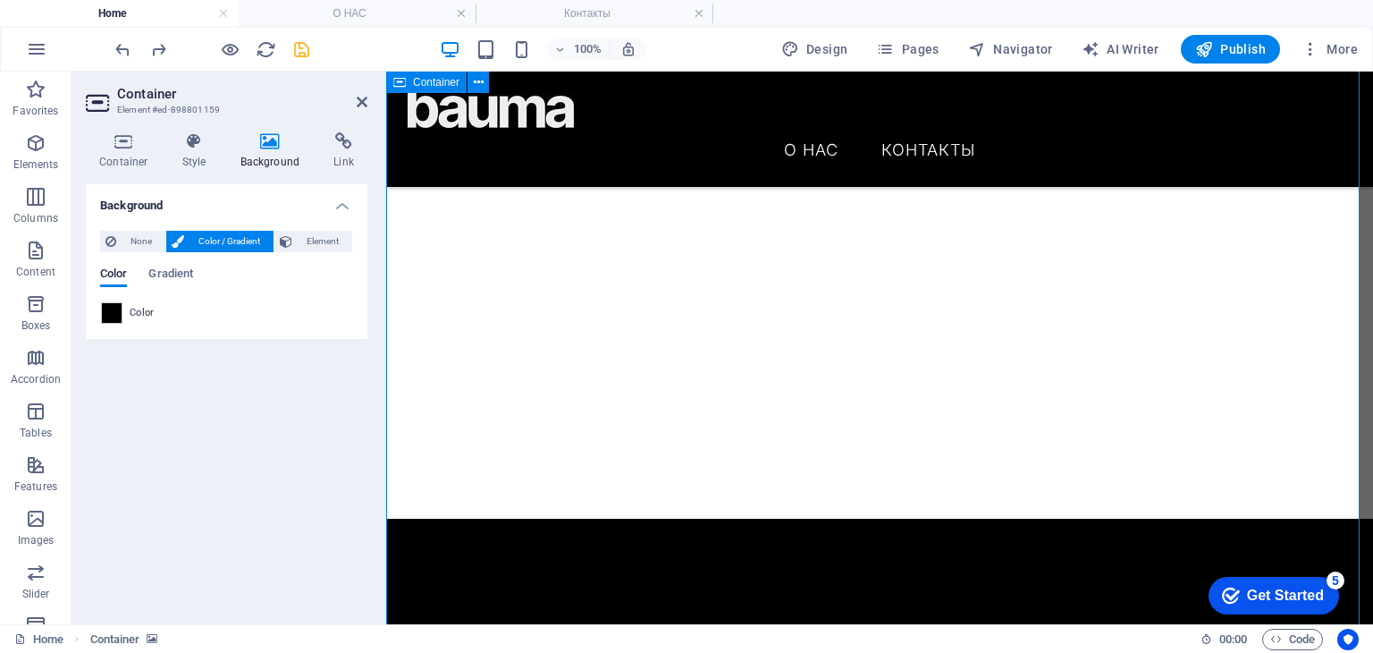
scroll to position [179, 0]
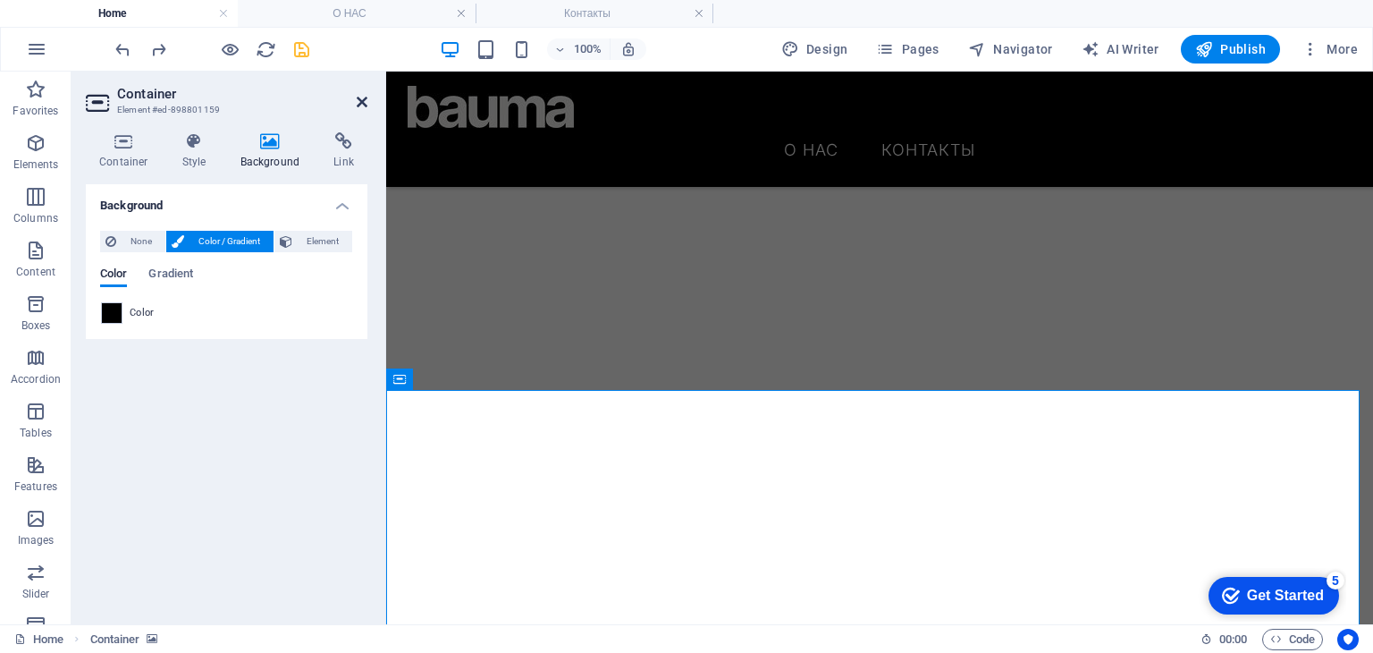
click at [363, 99] on icon at bounding box center [362, 102] width 11 height 14
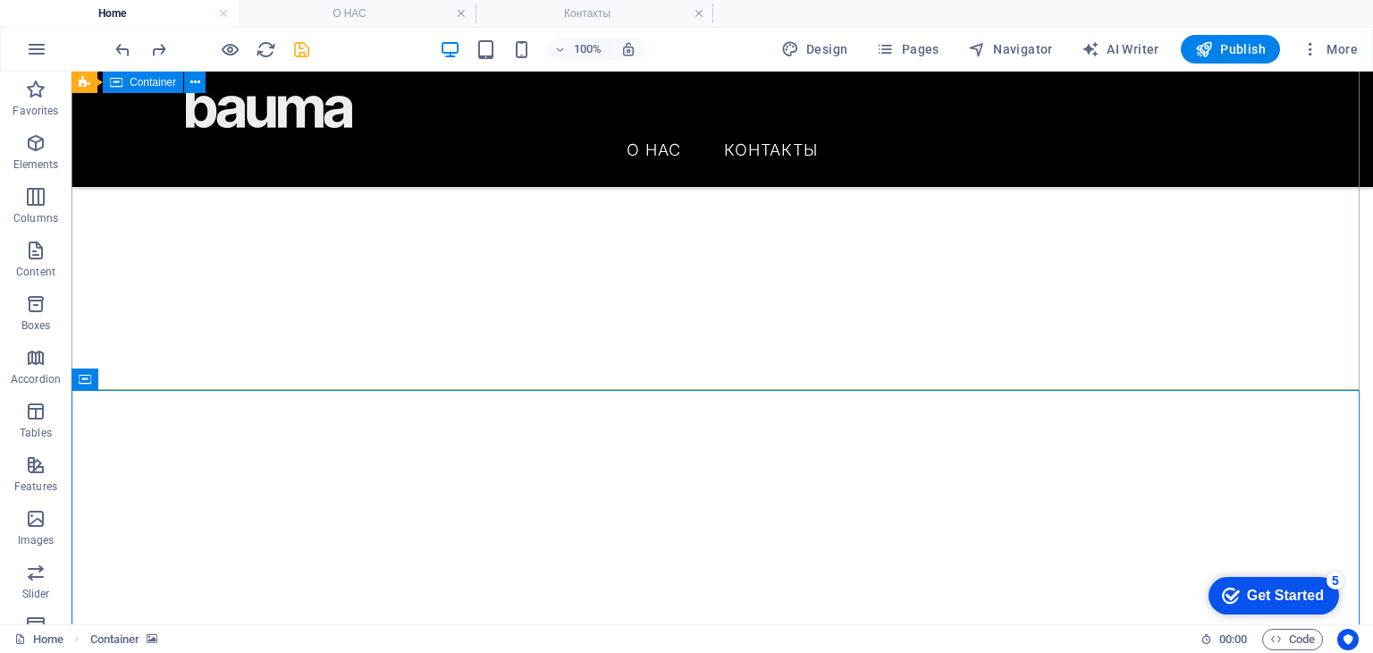
scroll to position [0, 0]
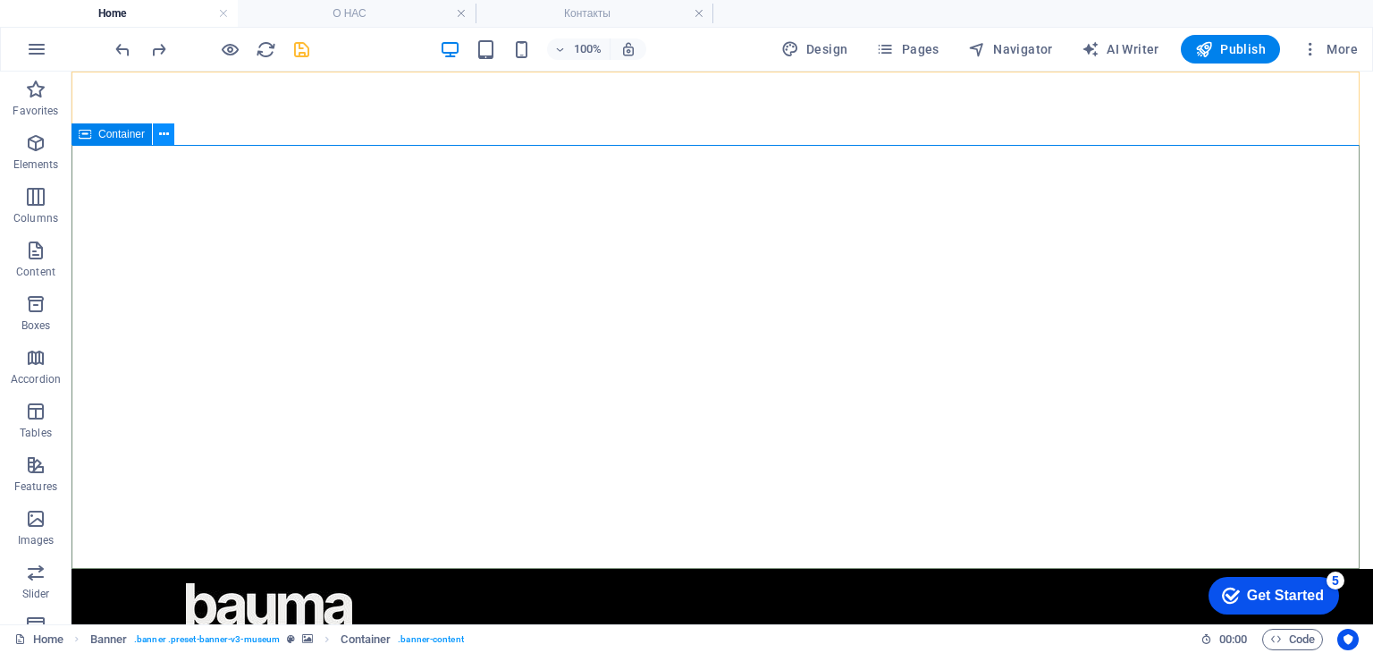
click at [156, 136] on button at bounding box center [163, 133] width 21 height 21
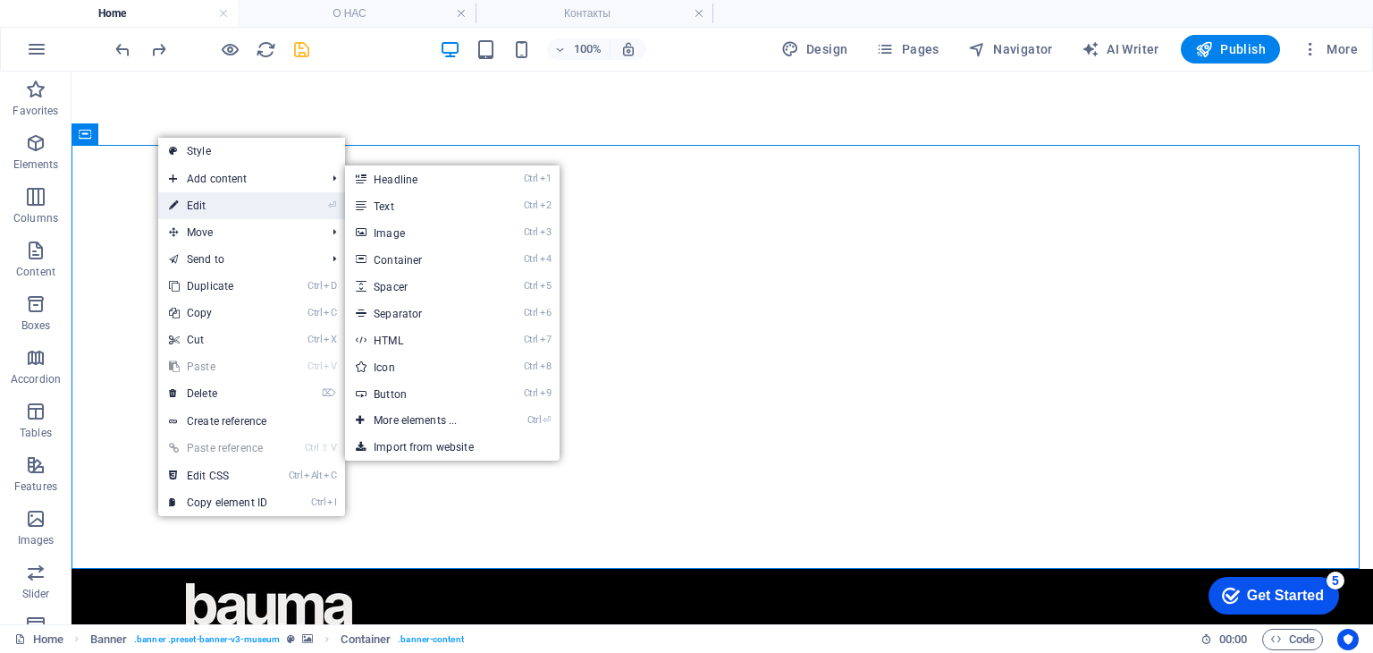
click at [206, 195] on link "⏎ Edit" at bounding box center [218, 205] width 120 height 27
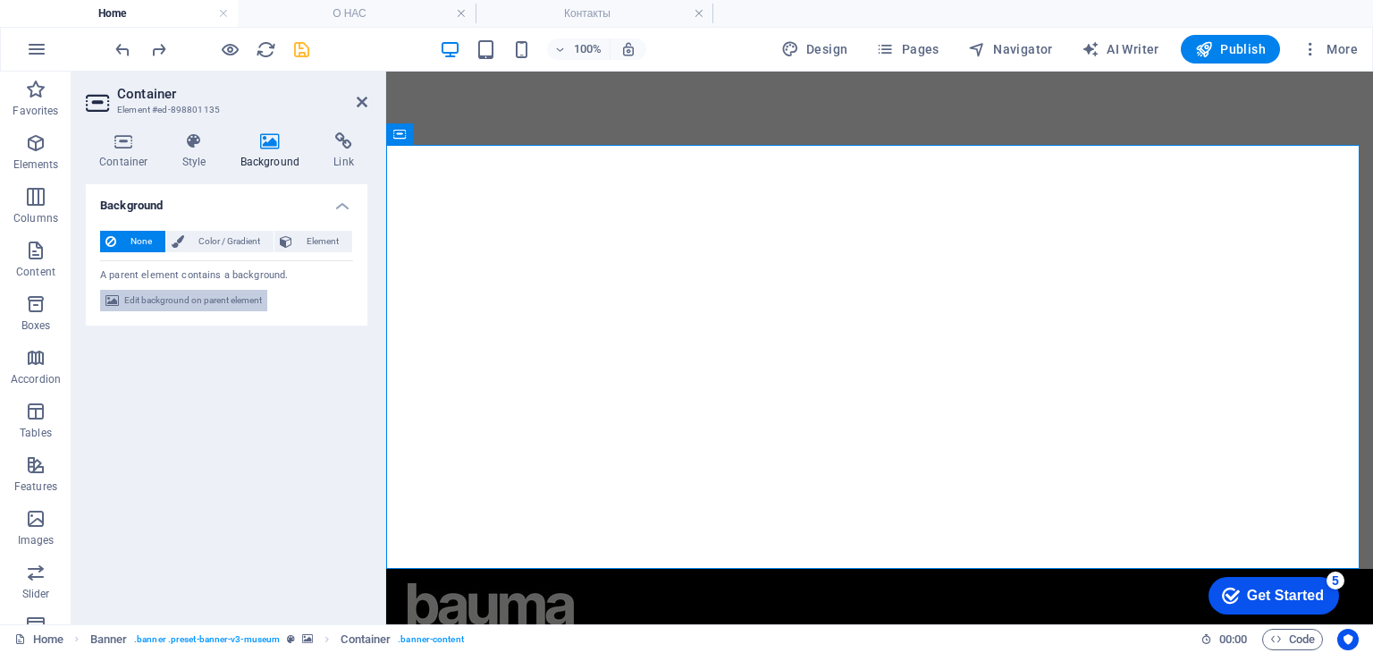
click at [228, 298] on span "Edit background on parent element" at bounding box center [193, 300] width 138 height 21
select select "ms"
select select "s"
select select "progressive"
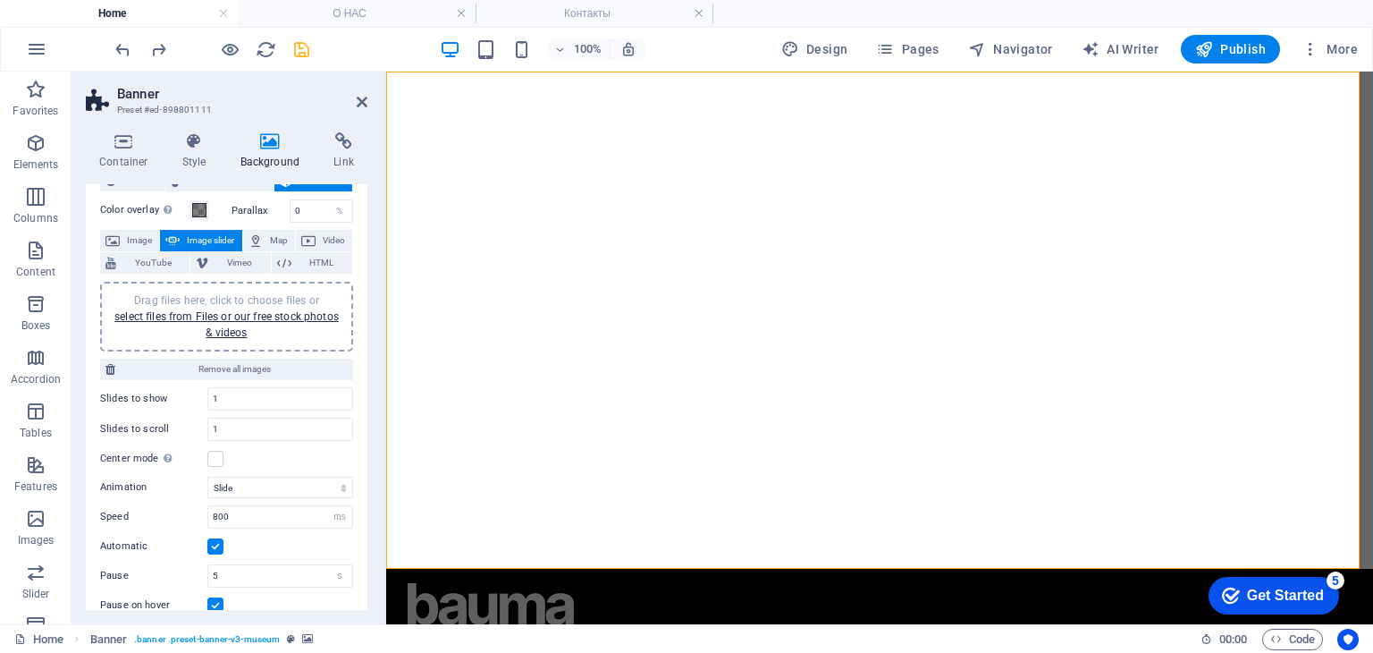
scroll to position [89, 0]
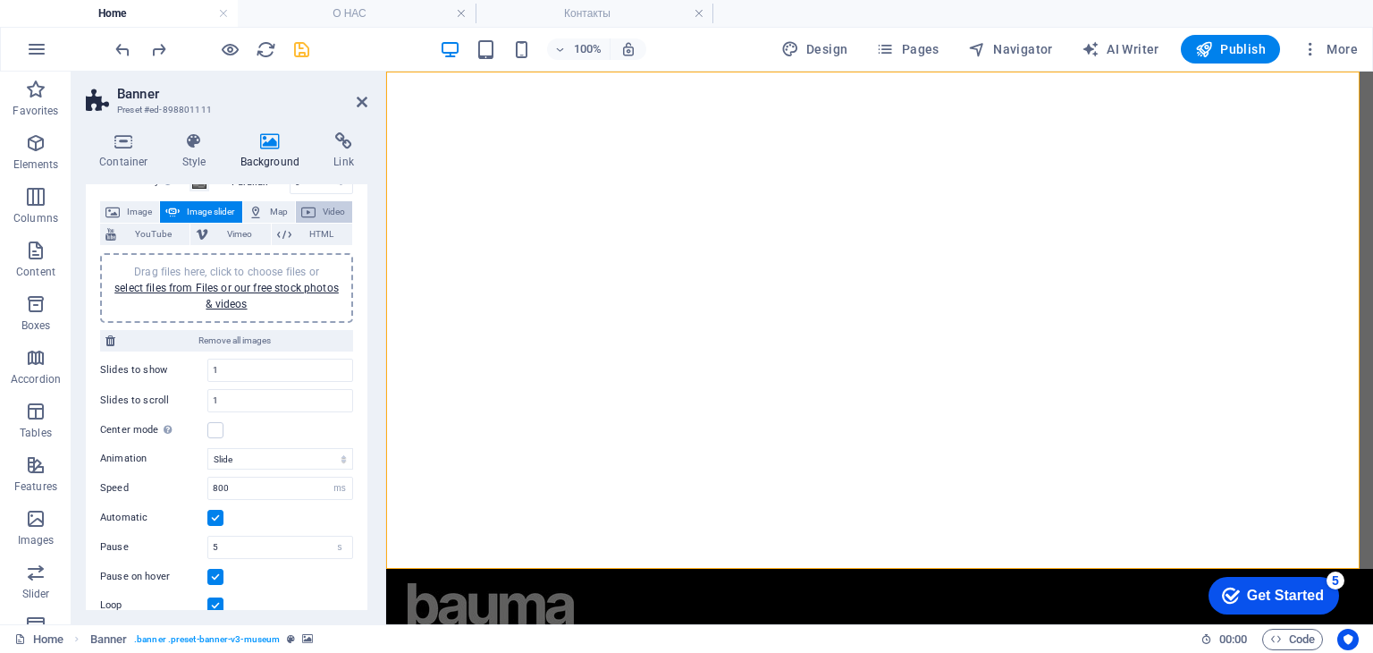
click at [301, 211] on icon at bounding box center [308, 211] width 14 height 21
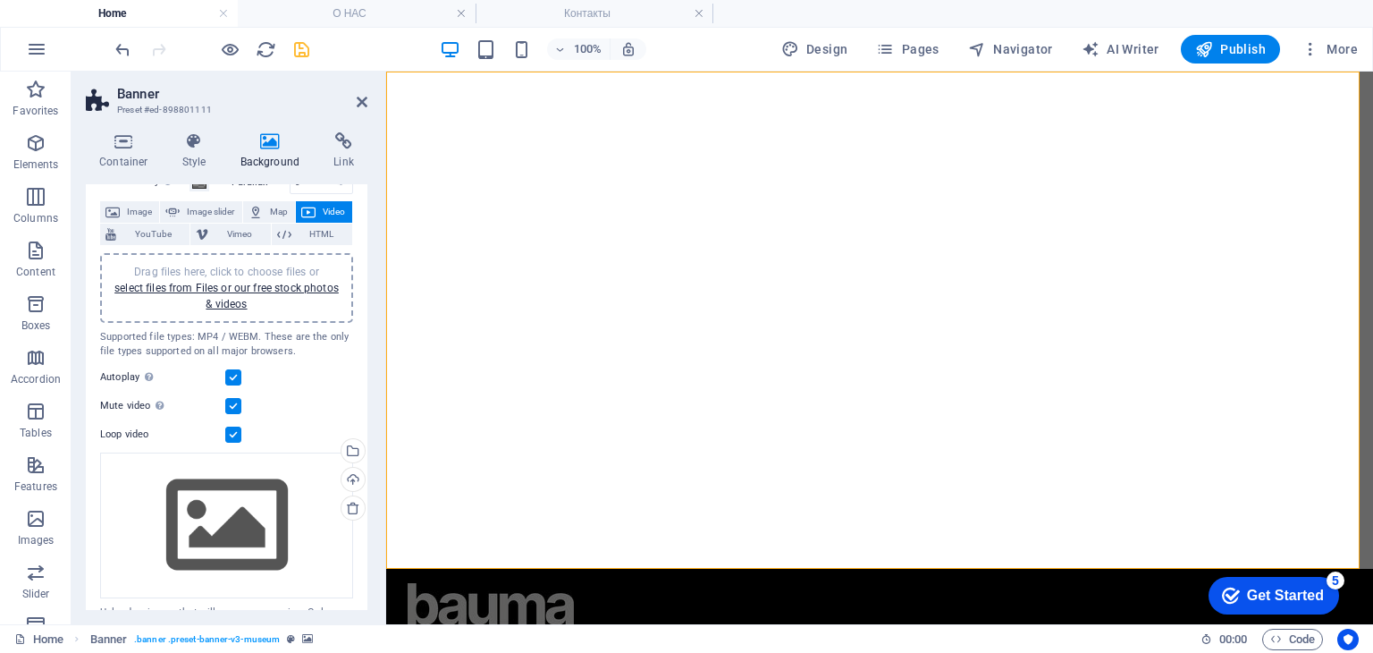
scroll to position [126, 0]
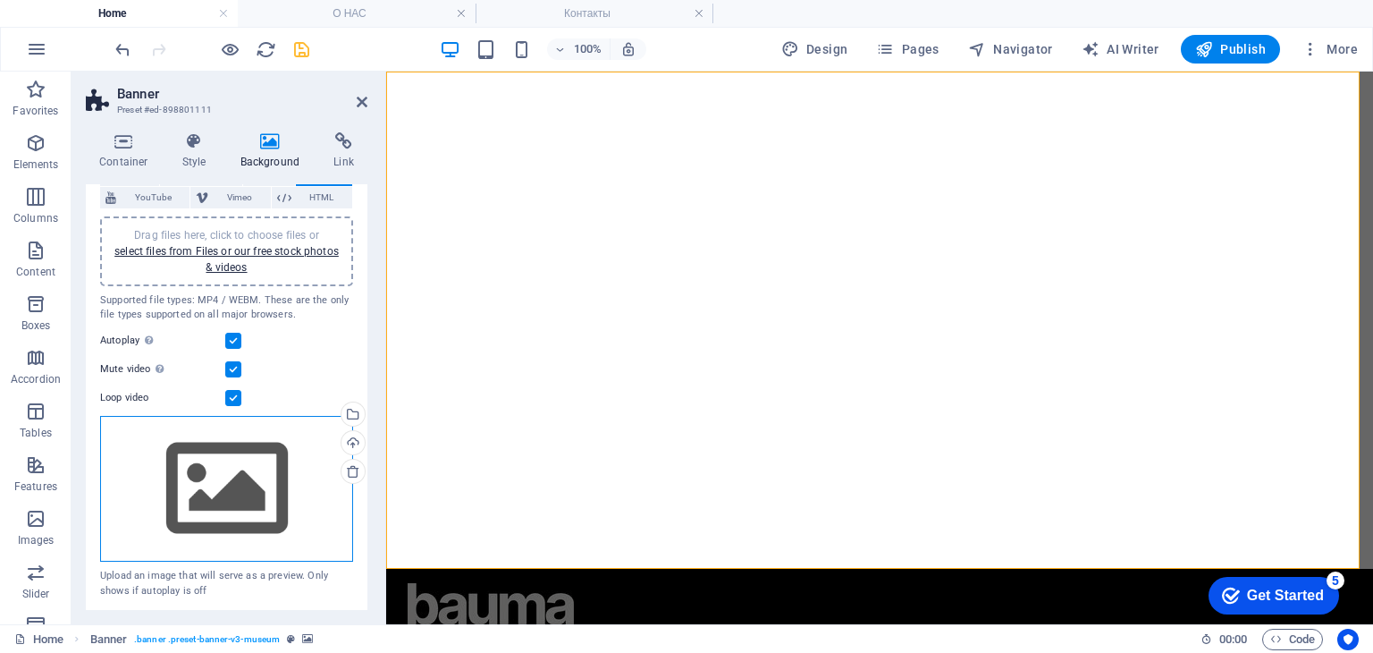
click at [220, 477] on div "Drag files here, click to choose files or select files from Files or our free s…" at bounding box center [226, 489] width 253 height 147
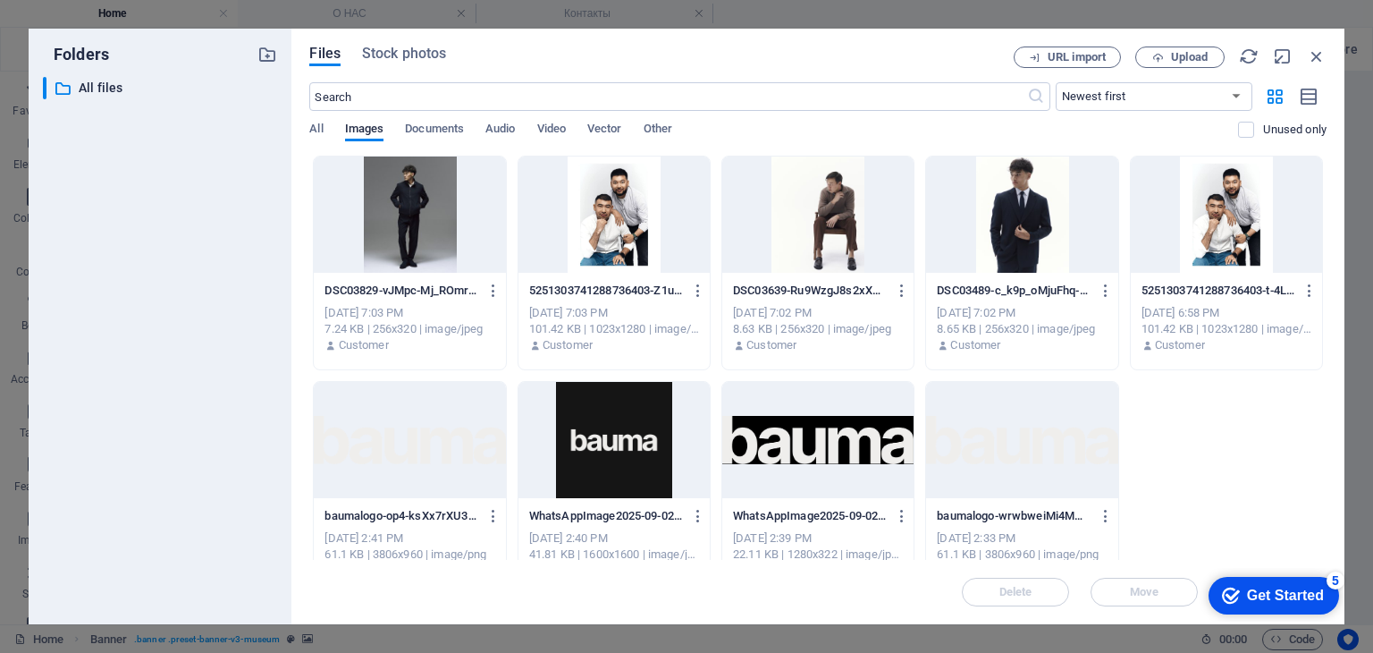
click at [325, 122] on div "All Images Documents Audio Video Vector Other" at bounding box center [773, 139] width 929 height 34
click at [304, 120] on div "Files Stock photos URL import Upload ​ Newest first Oldest first Name (A-Z) Nam…" at bounding box center [817, 326] width 1053 height 595
click at [318, 127] on span "All" at bounding box center [315, 130] width 13 height 25
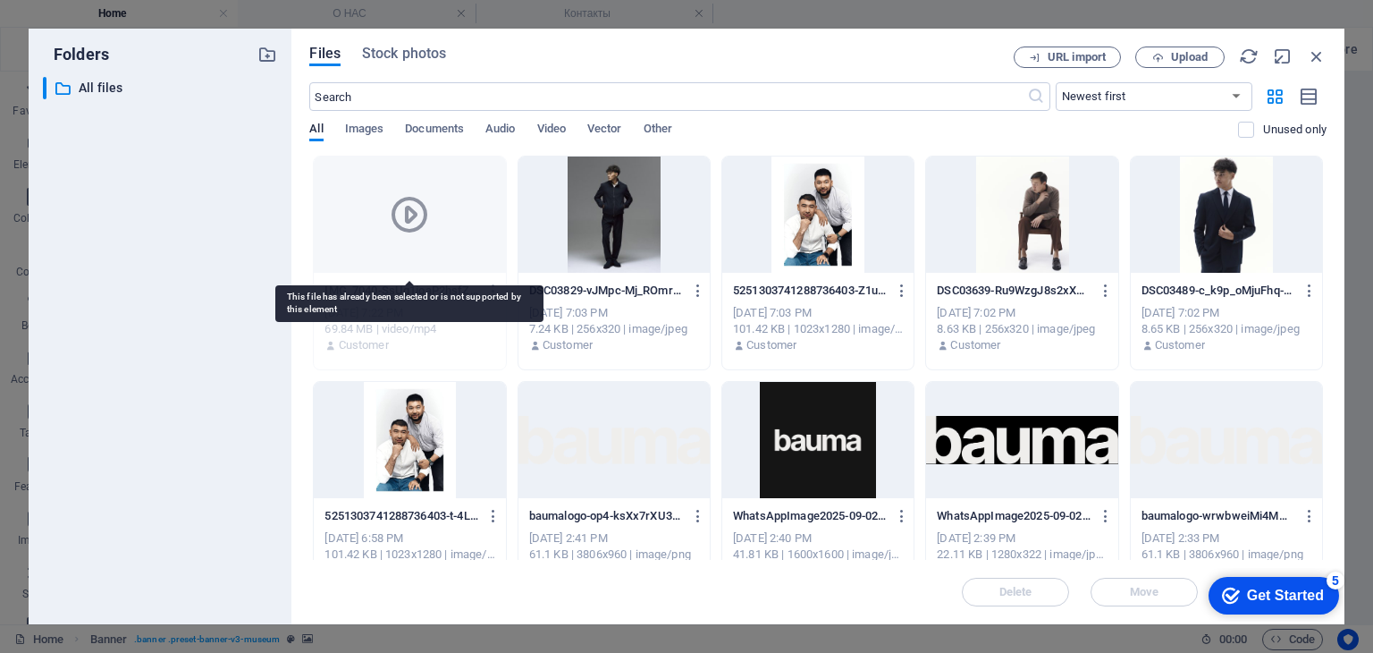
click at [384, 224] on div at bounding box center [409, 214] width 191 height 116
click at [386, 225] on div at bounding box center [409, 214] width 191 height 116
click at [386, 224] on div at bounding box center [409, 214] width 191 height 116
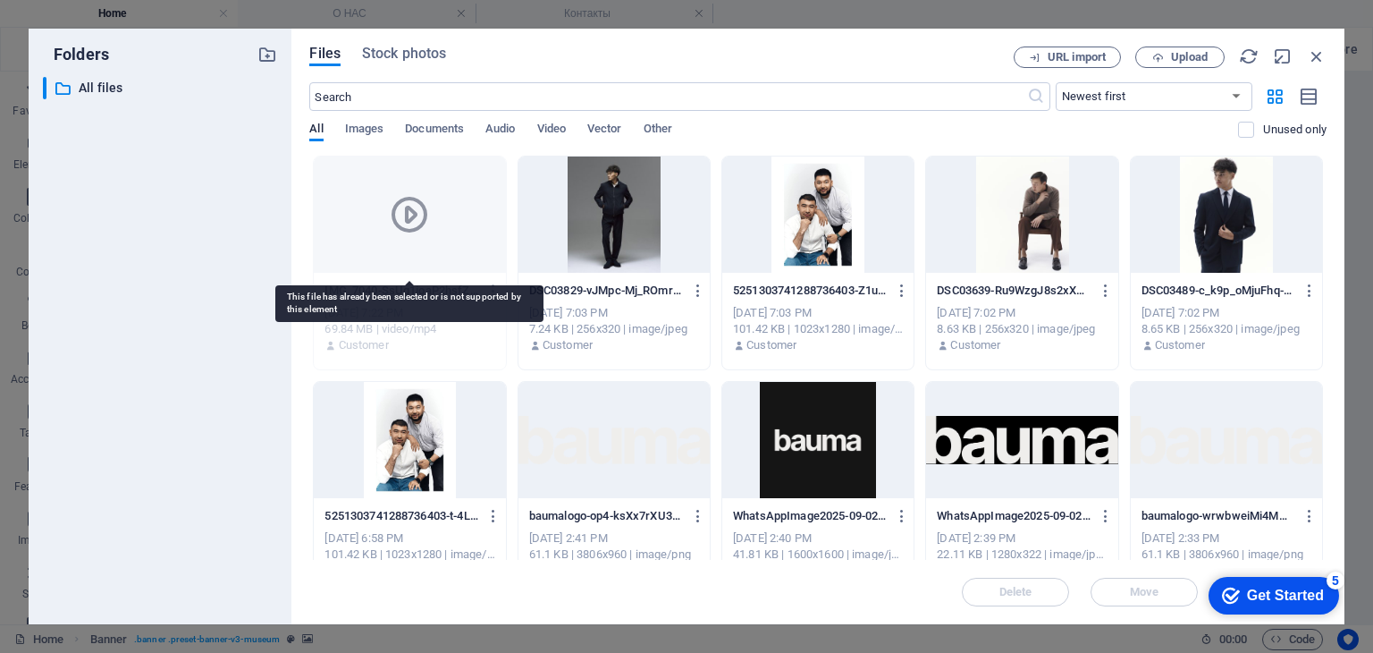
click at [386, 224] on div at bounding box center [409, 214] width 191 height 116
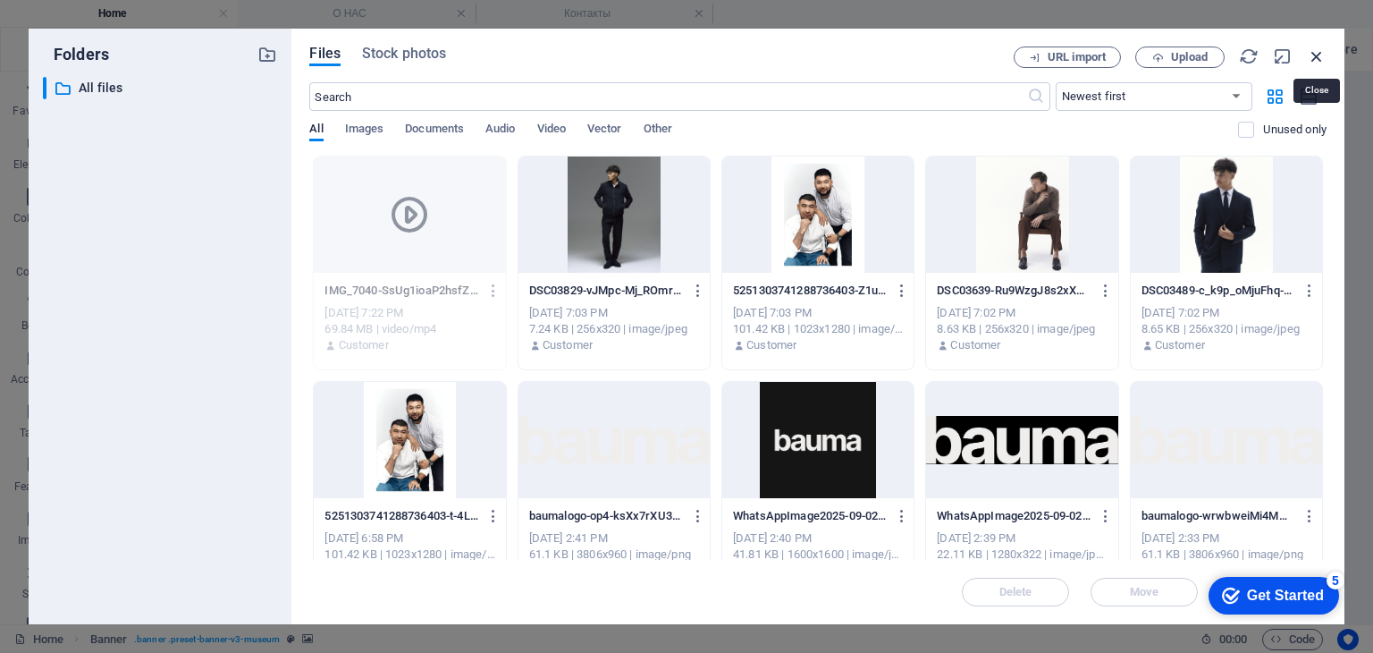
click at [1309, 52] on icon "button" at bounding box center [1317, 56] width 20 height 20
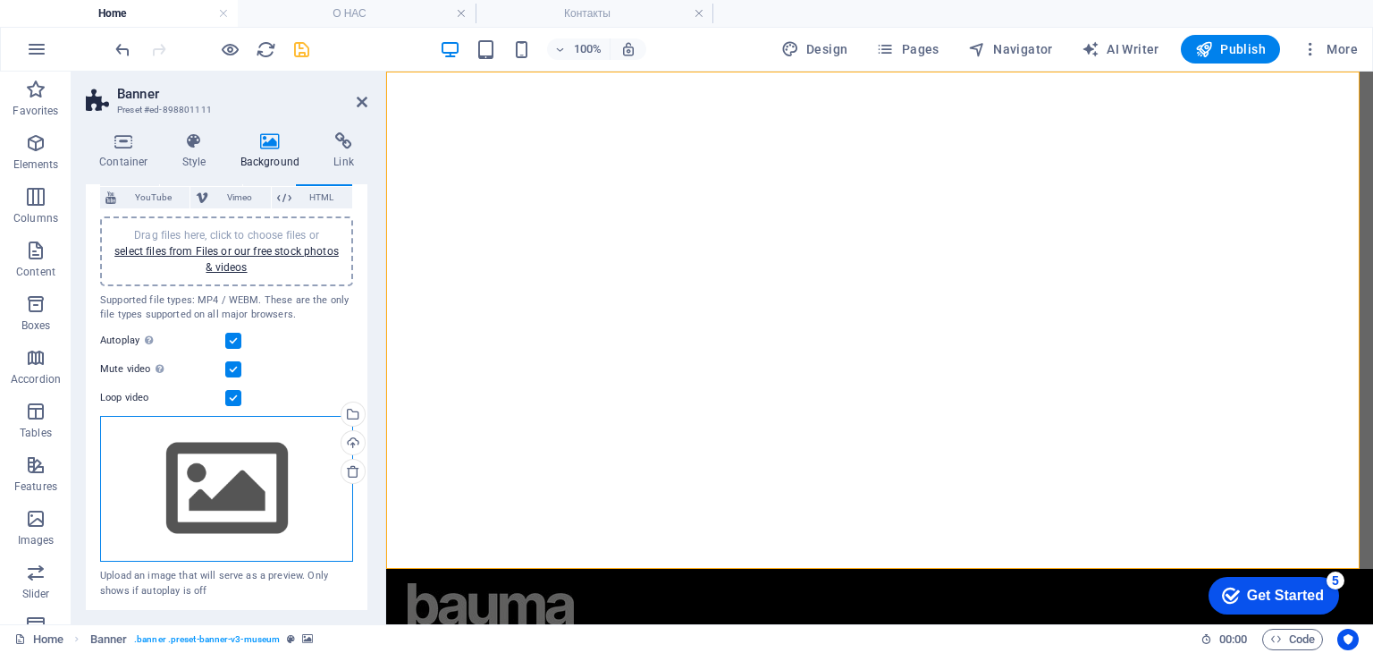
click at [189, 523] on div "Drag files here, click to choose files or select files from Files or our free s…" at bounding box center [226, 489] width 253 height 147
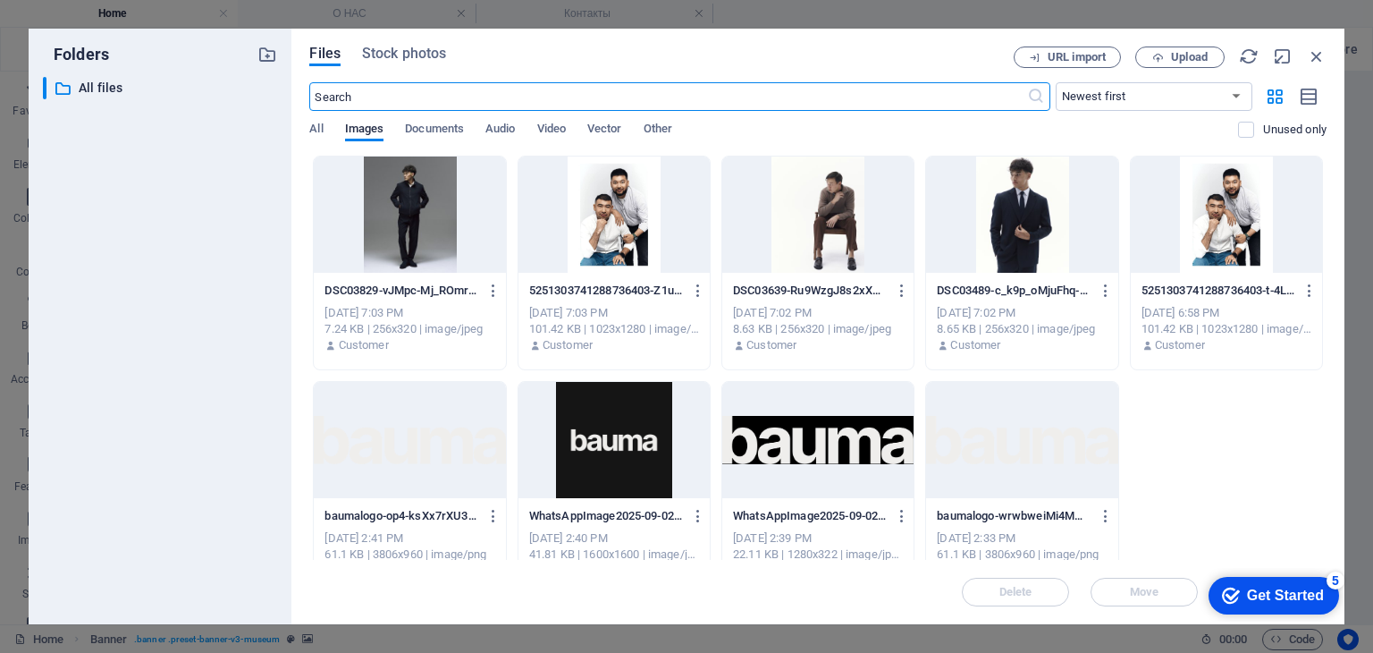
click at [325, 131] on div "All Images Documents Audio Video Vector Other" at bounding box center [773, 139] width 929 height 34
drag, startPoint x: 317, startPoint y: 130, endPoint x: 324, endPoint y: 137, distance: 10.1
click at [317, 132] on span "All" at bounding box center [315, 130] width 13 height 25
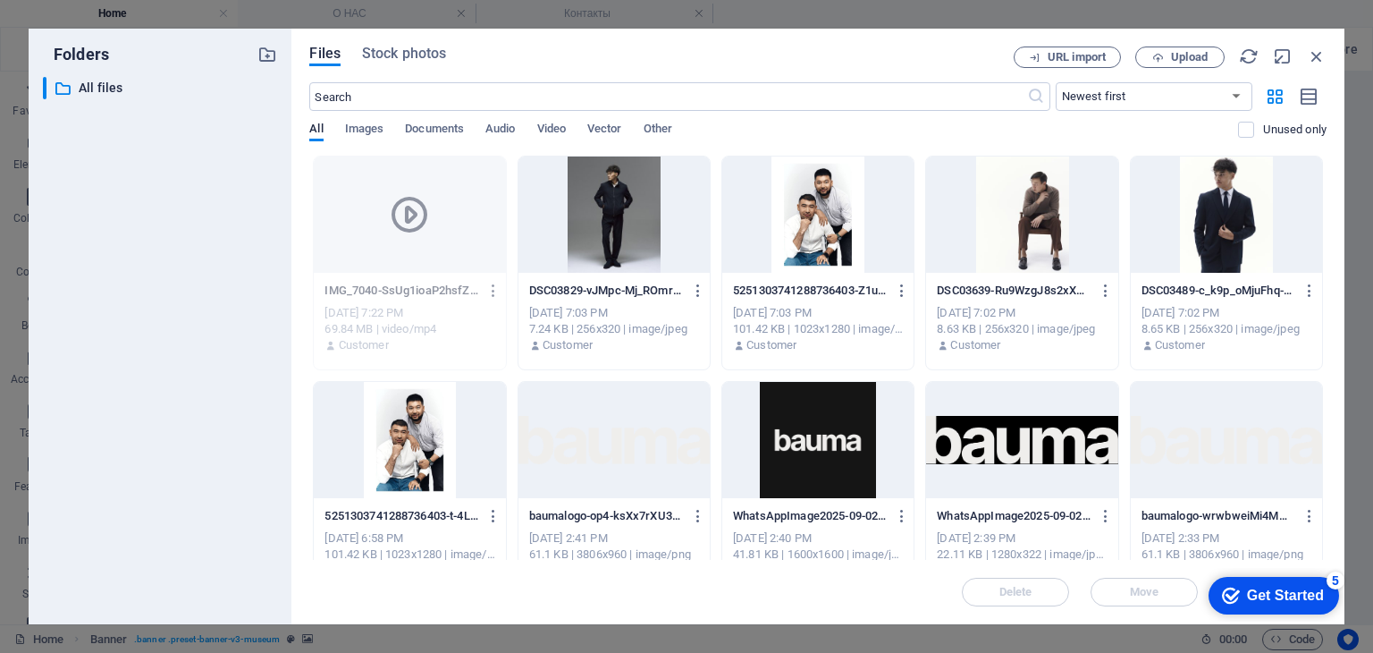
click at [496, 290] on icon "button" at bounding box center [493, 291] width 17 height 16
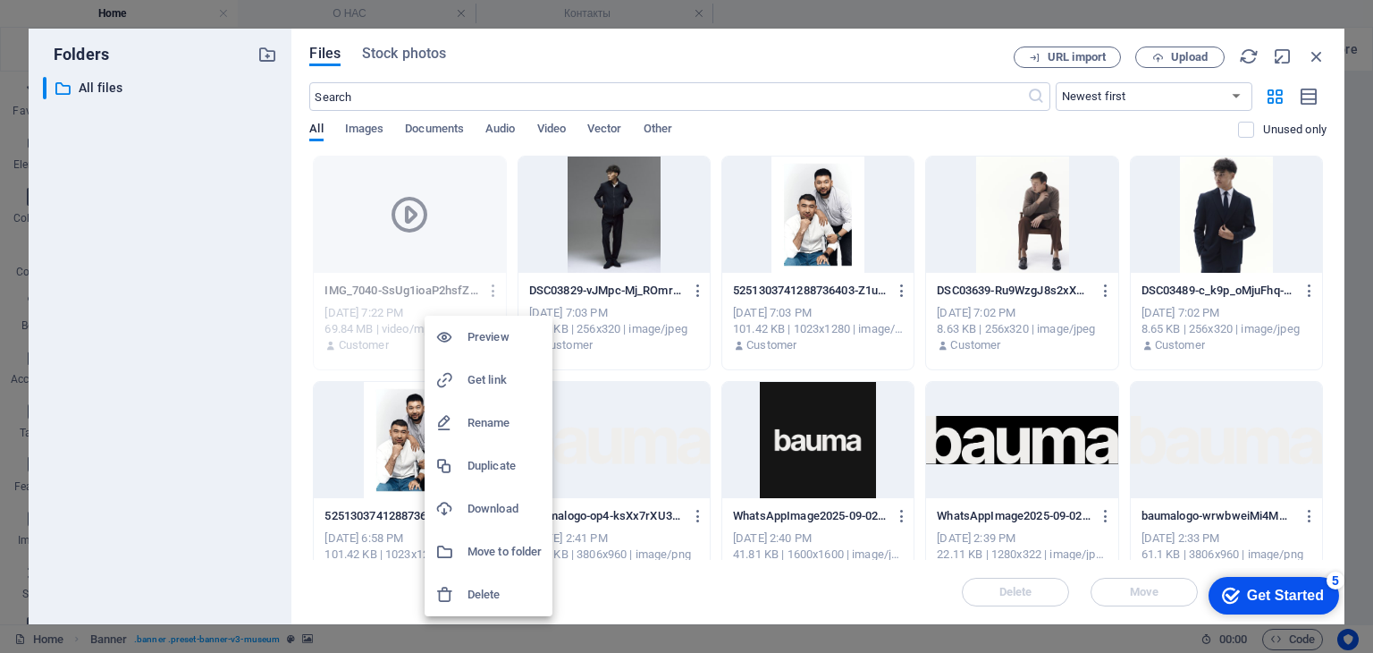
click at [469, 580] on li "Delete" at bounding box center [489, 594] width 128 height 43
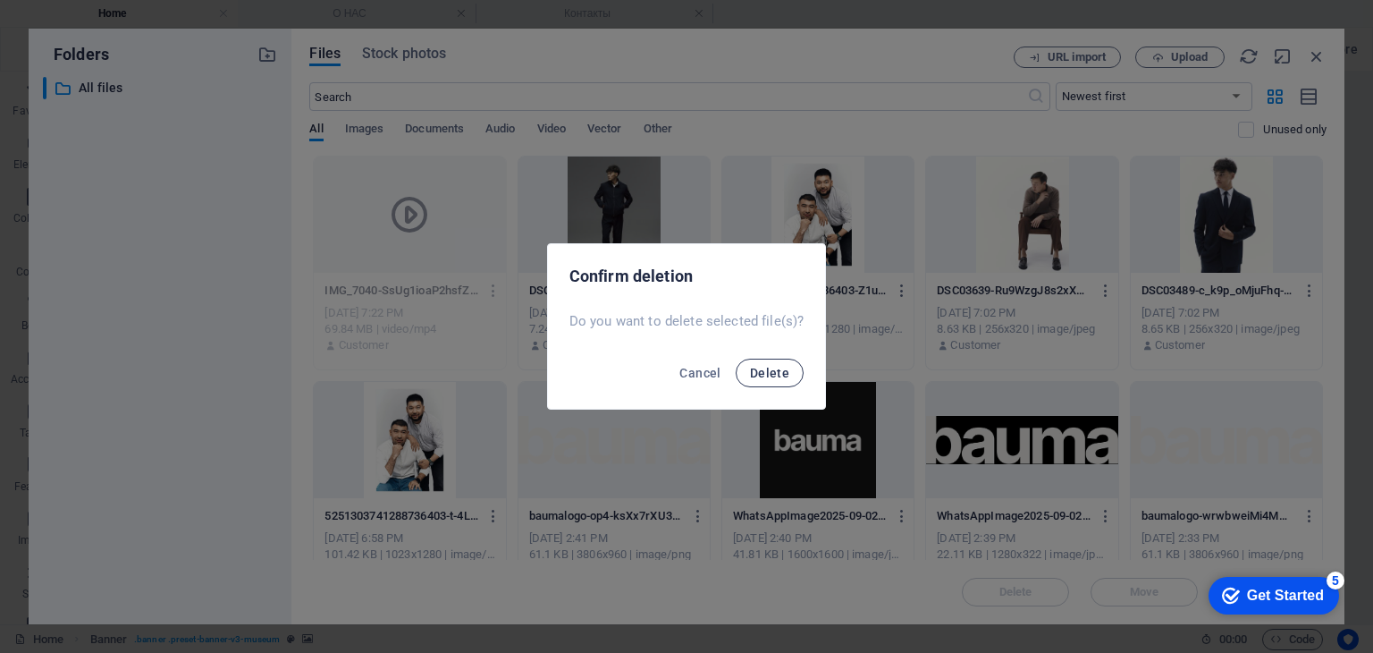
click at [772, 385] on button "Delete" at bounding box center [770, 373] width 68 height 29
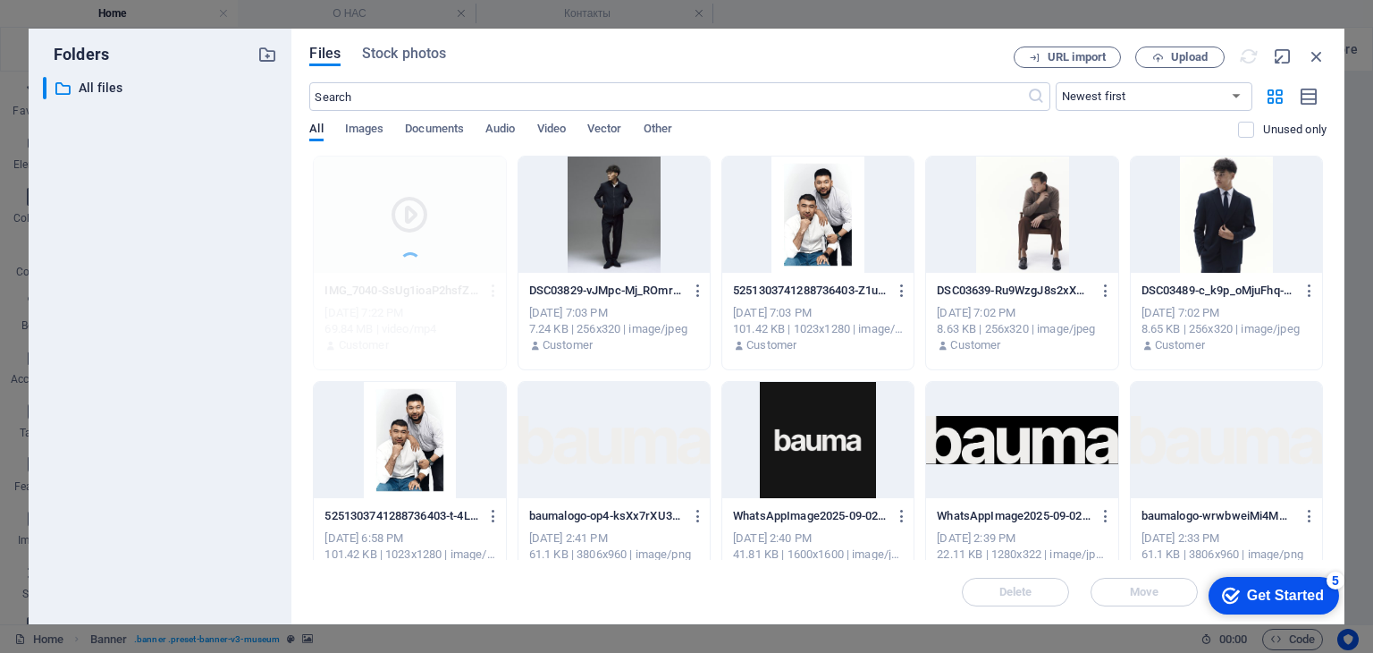
drag, startPoint x: 772, startPoint y: 373, endPoint x: 823, endPoint y: 326, distance: 69.6
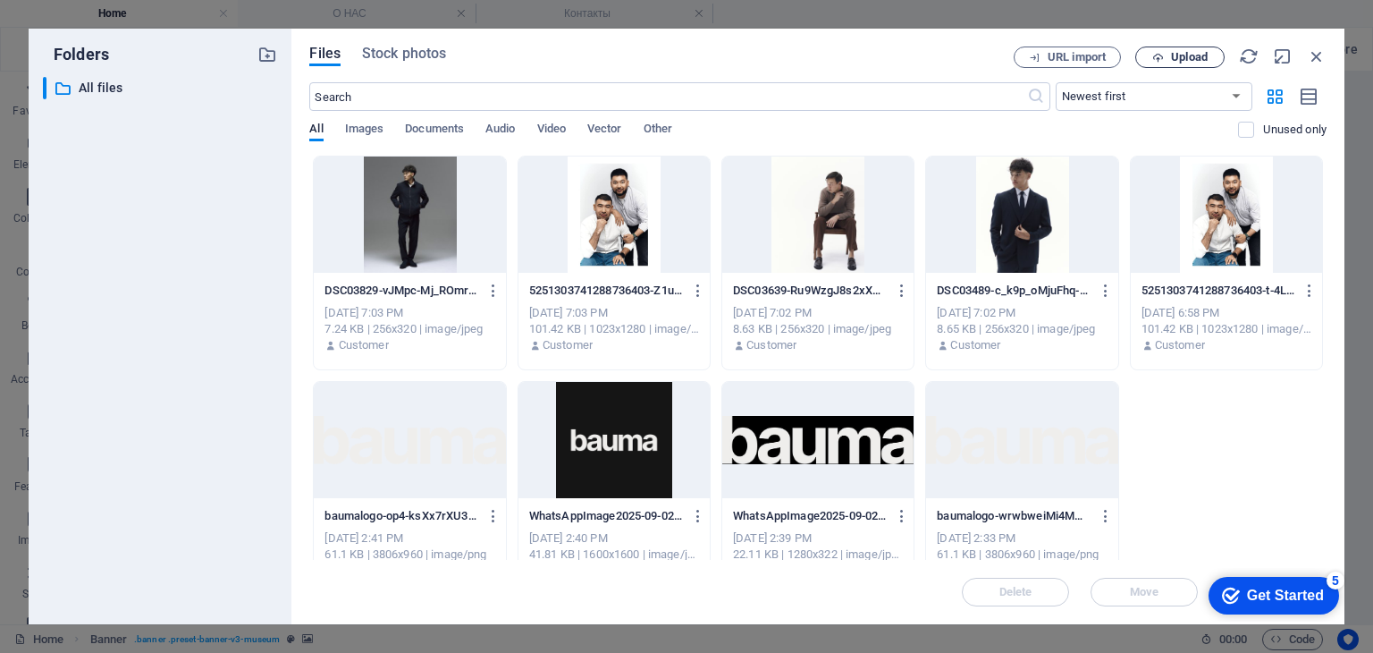
click at [1184, 54] on span "Upload" at bounding box center [1189, 57] width 37 height 11
click at [1293, 540] on icon "button" at bounding box center [1294, 538] width 21 height 20
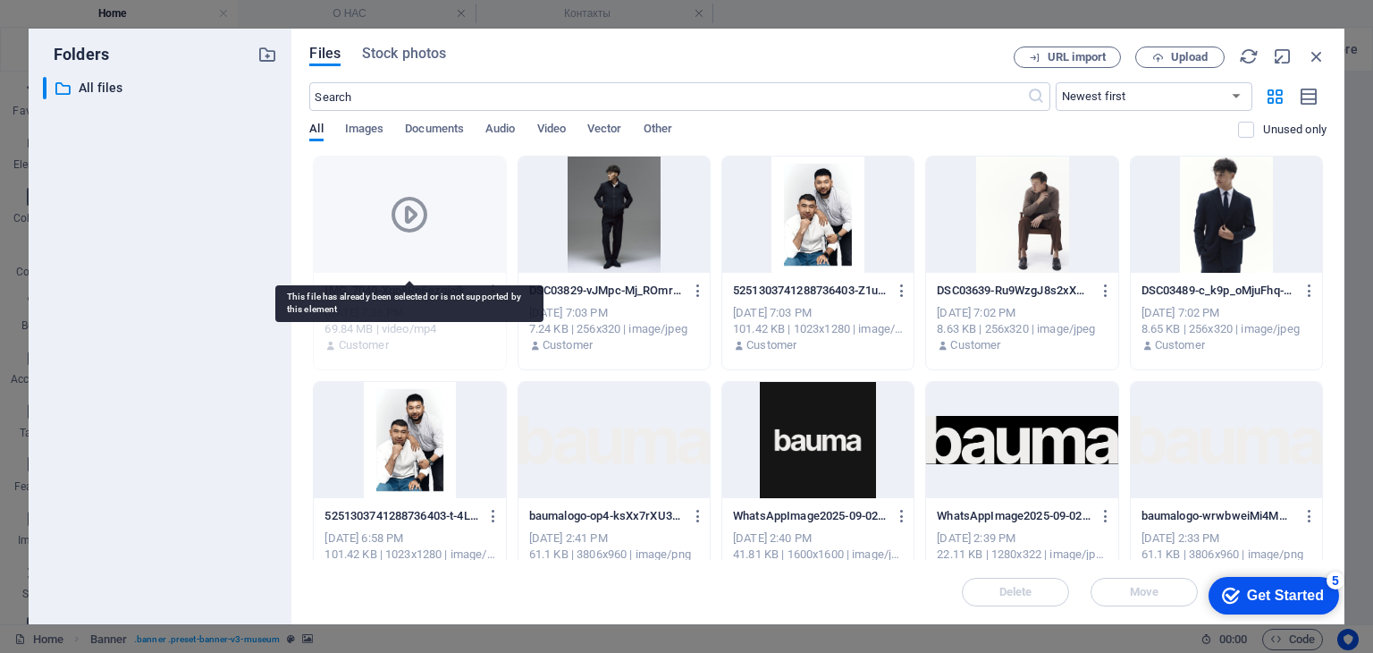
click at [427, 237] on div at bounding box center [409, 214] width 191 height 116
drag, startPoint x: 402, startPoint y: 237, endPoint x: 415, endPoint y: 238, distance: 12.5
click at [413, 237] on div at bounding box center [409, 214] width 191 height 116
click at [438, 251] on div at bounding box center [409, 214] width 191 height 116
click at [414, 221] on icon at bounding box center [409, 214] width 43 height 43
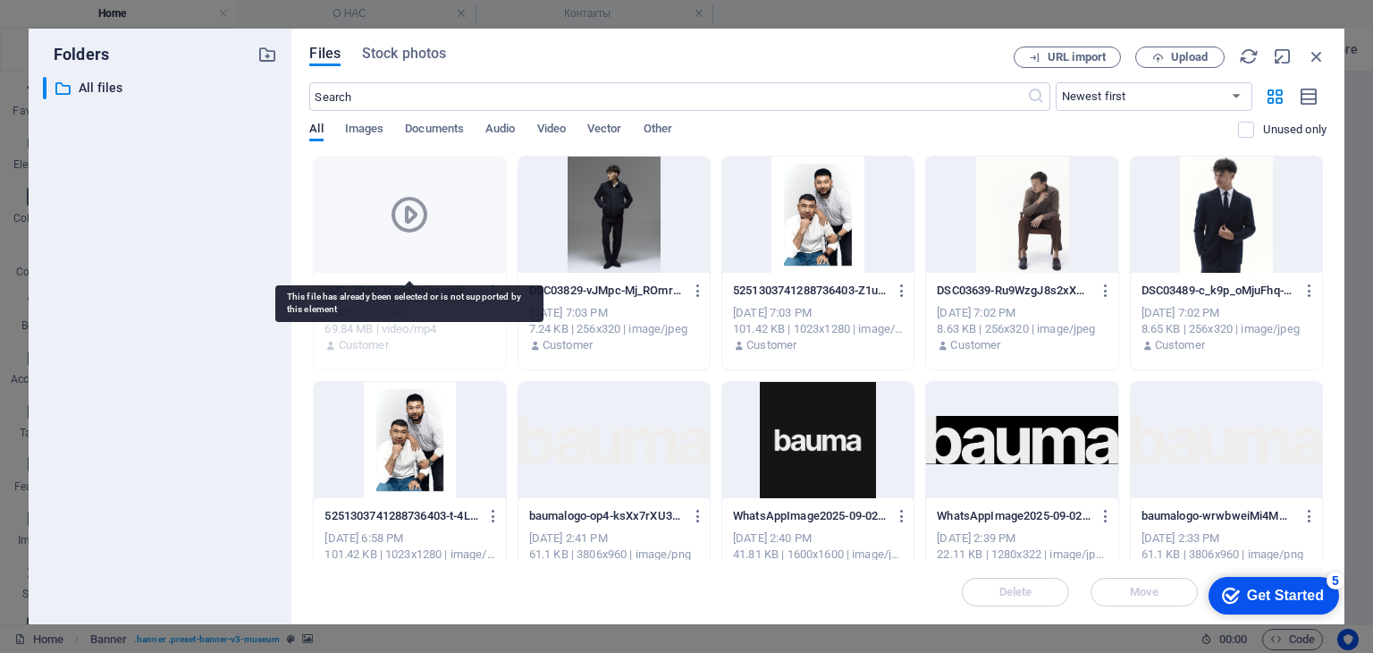
click at [414, 221] on icon at bounding box center [409, 214] width 43 height 43
click at [414, 222] on icon at bounding box center [409, 214] width 43 height 43
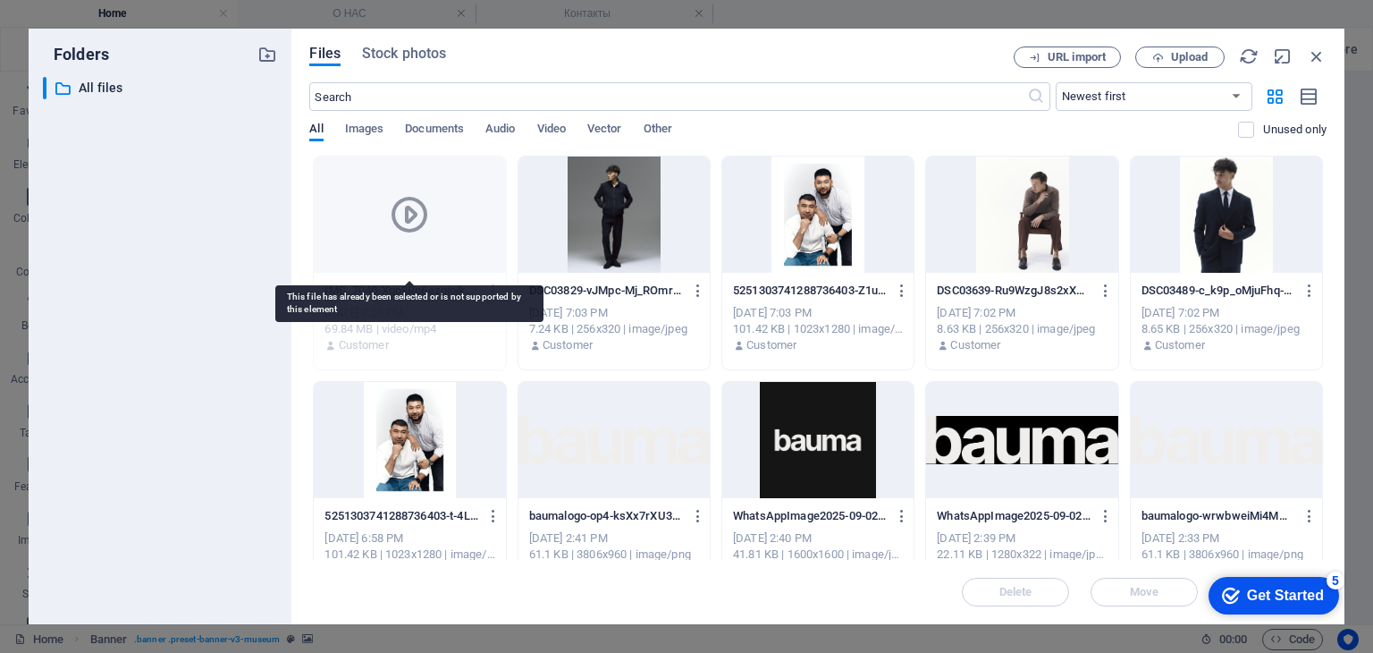
click at [414, 222] on icon at bounding box center [409, 214] width 43 height 43
click at [415, 221] on icon at bounding box center [409, 214] width 43 height 43
drag, startPoint x: 415, startPoint y: 221, endPoint x: 435, endPoint y: 251, distance: 36.2
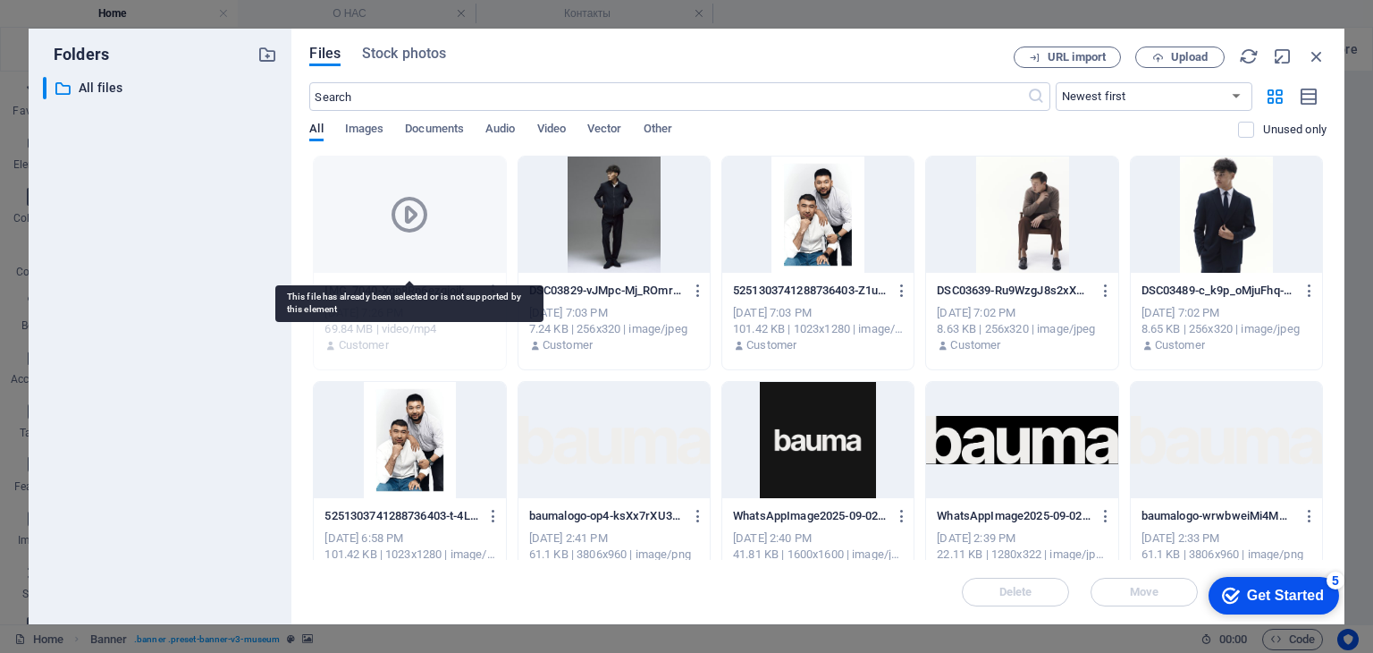
click at [415, 222] on icon at bounding box center [409, 214] width 43 height 43
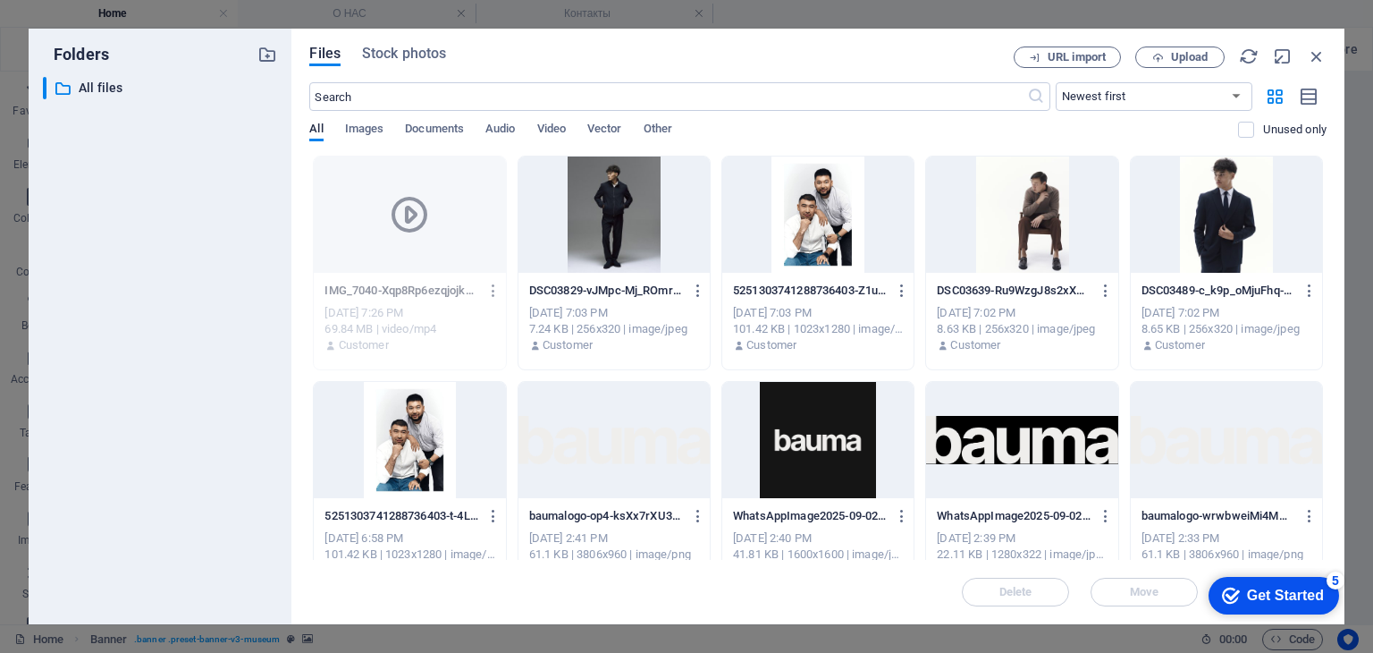
click at [494, 292] on icon "button" at bounding box center [493, 291] width 17 height 16
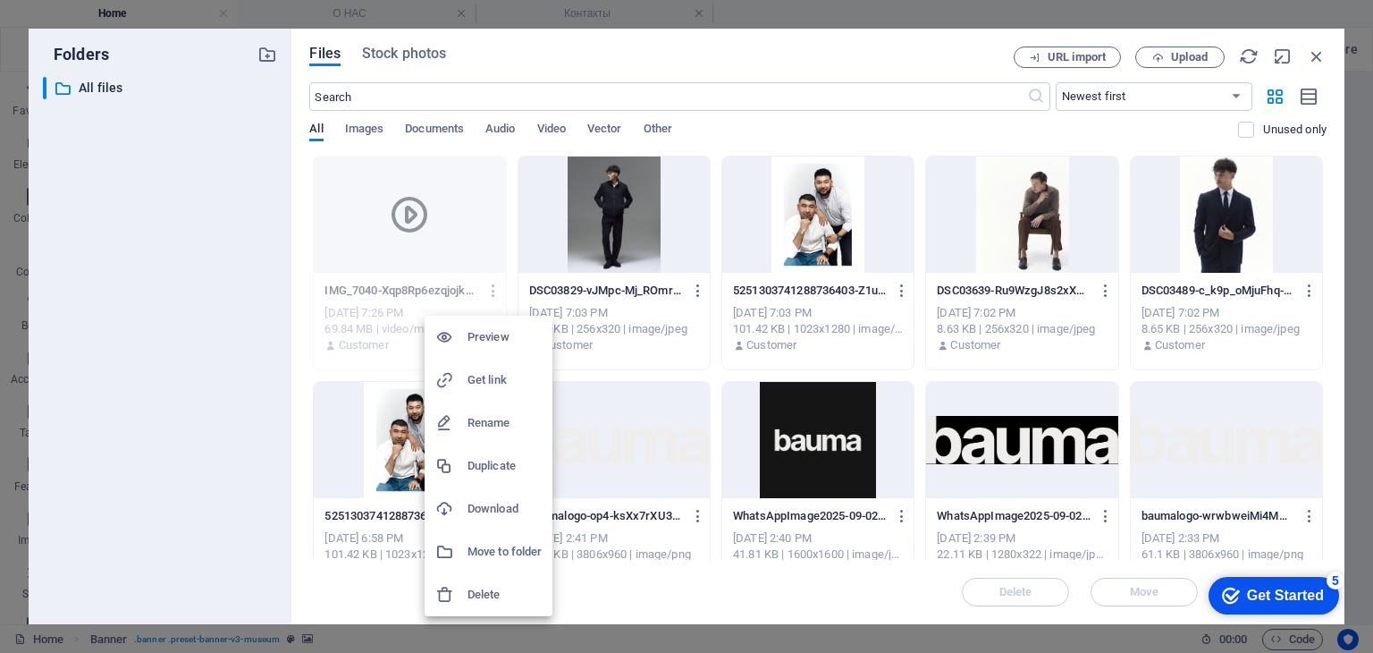
click at [494, 344] on h6 "Preview" at bounding box center [505, 336] width 74 height 21
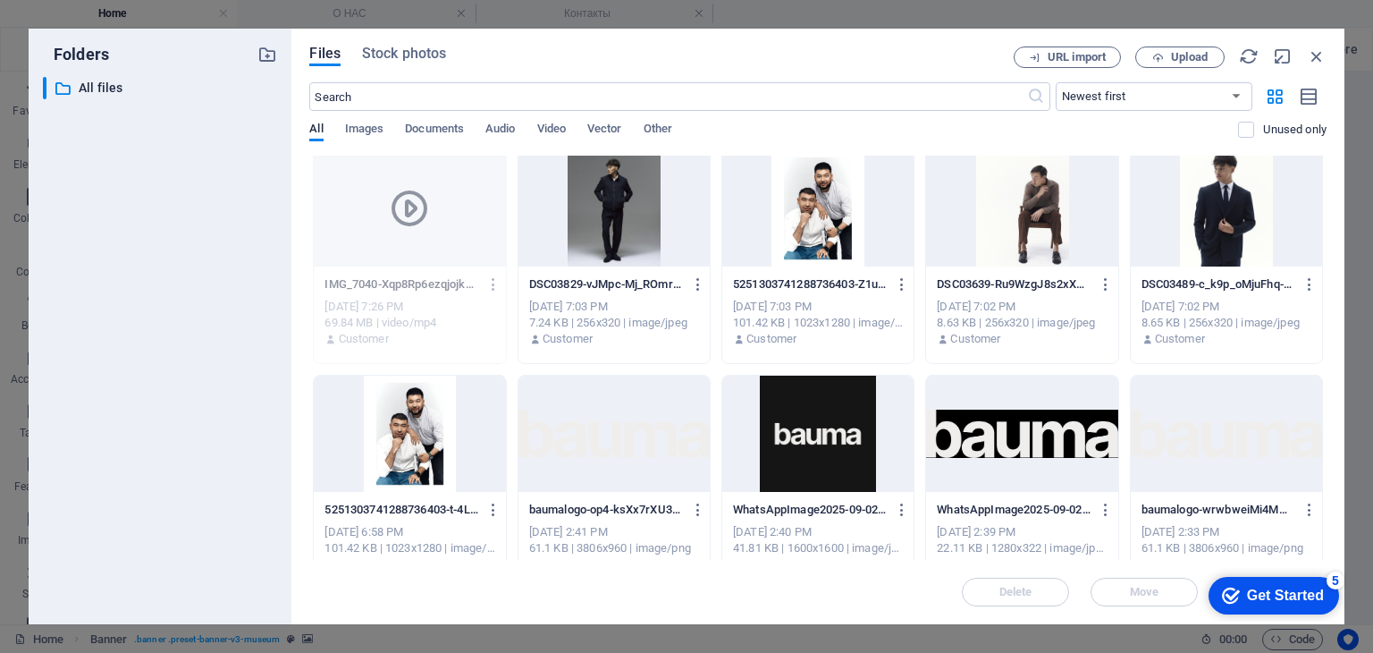
scroll to position [0, 0]
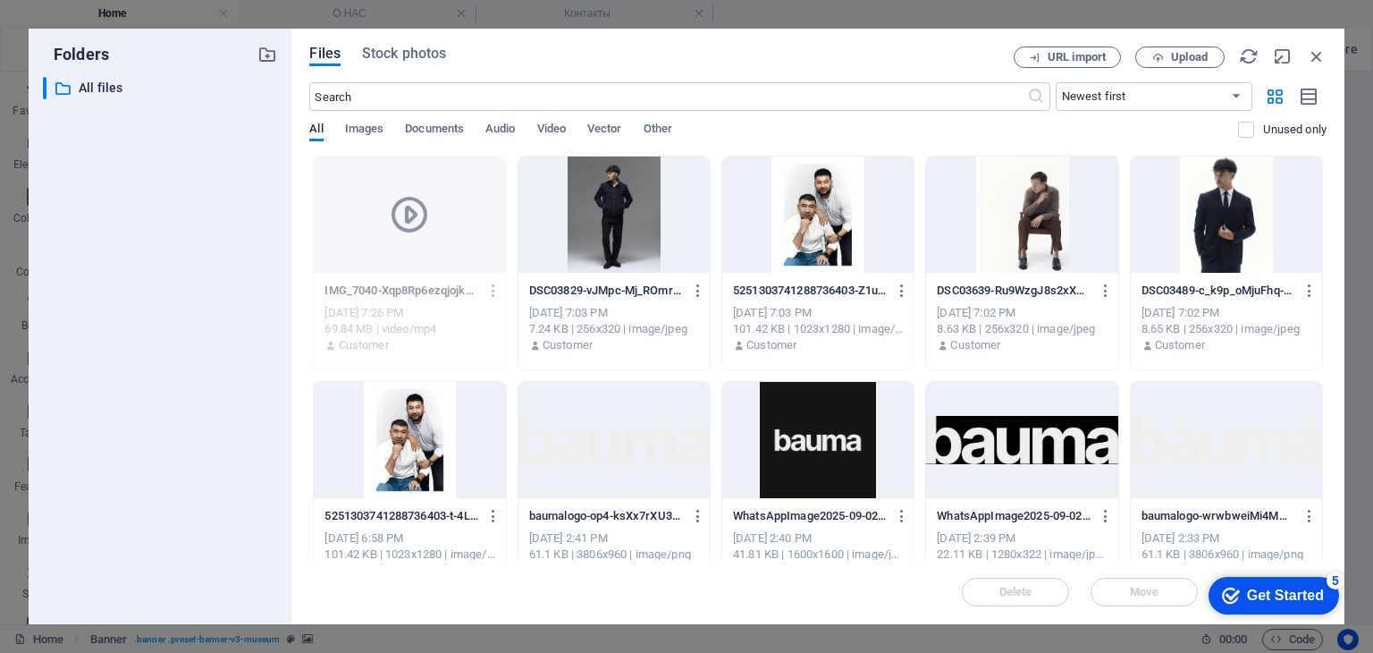
click at [1327, 47] on div "Files Stock photos URL import Upload ​ Newest first Oldest first Name (A-Z) Nam…" at bounding box center [817, 326] width 1053 height 595
click at [1325, 53] on icon "button" at bounding box center [1317, 56] width 20 height 20
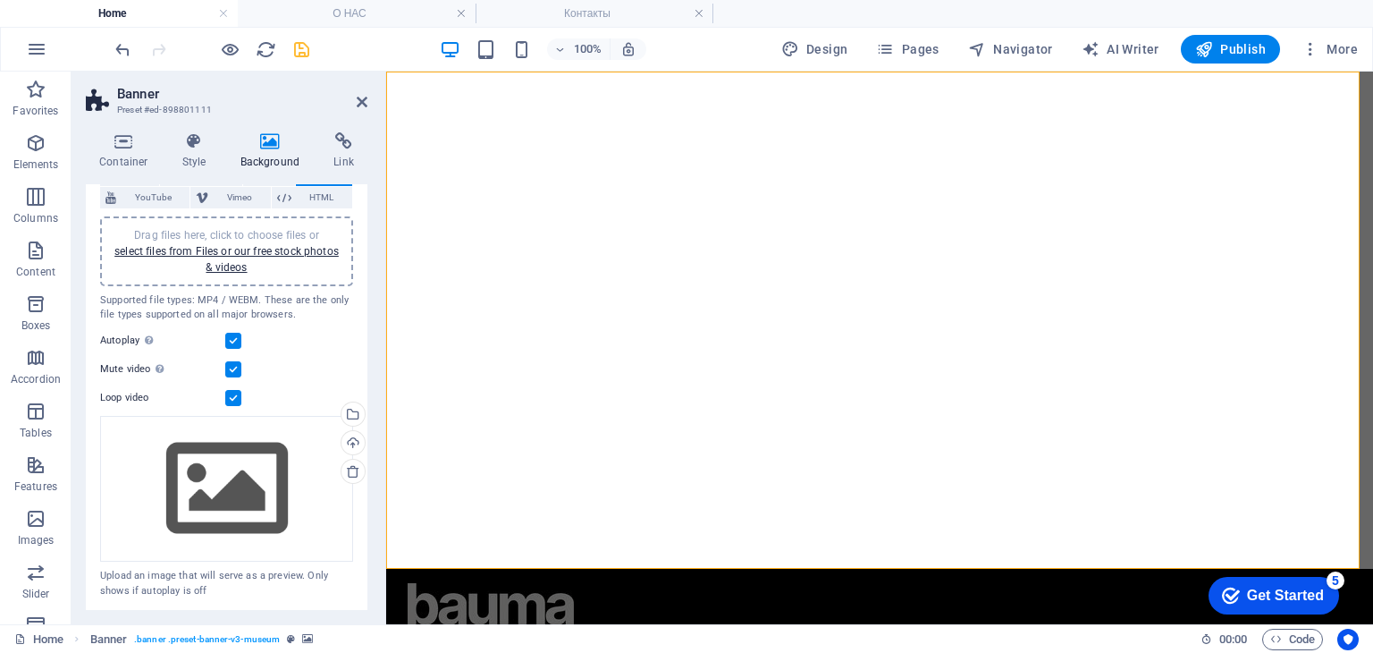
click at [251, 262] on div "Drag files here, click to choose files or select files from Files or our free s…" at bounding box center [227, 251] width 232 height 48
click at [357, 100] on icon at bounding box center [362, 102] width 11 height 14
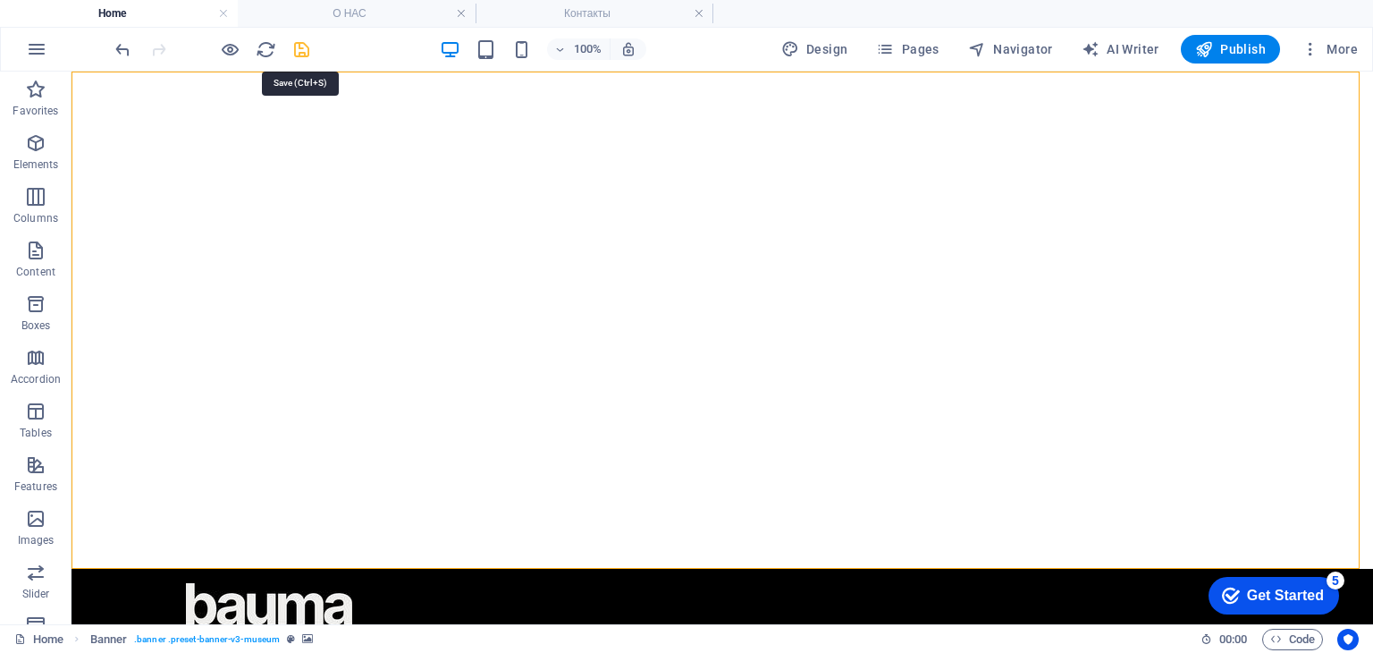
click at [303, 47] on icon "save" at bounding box center [301, 49] width 21 height 21
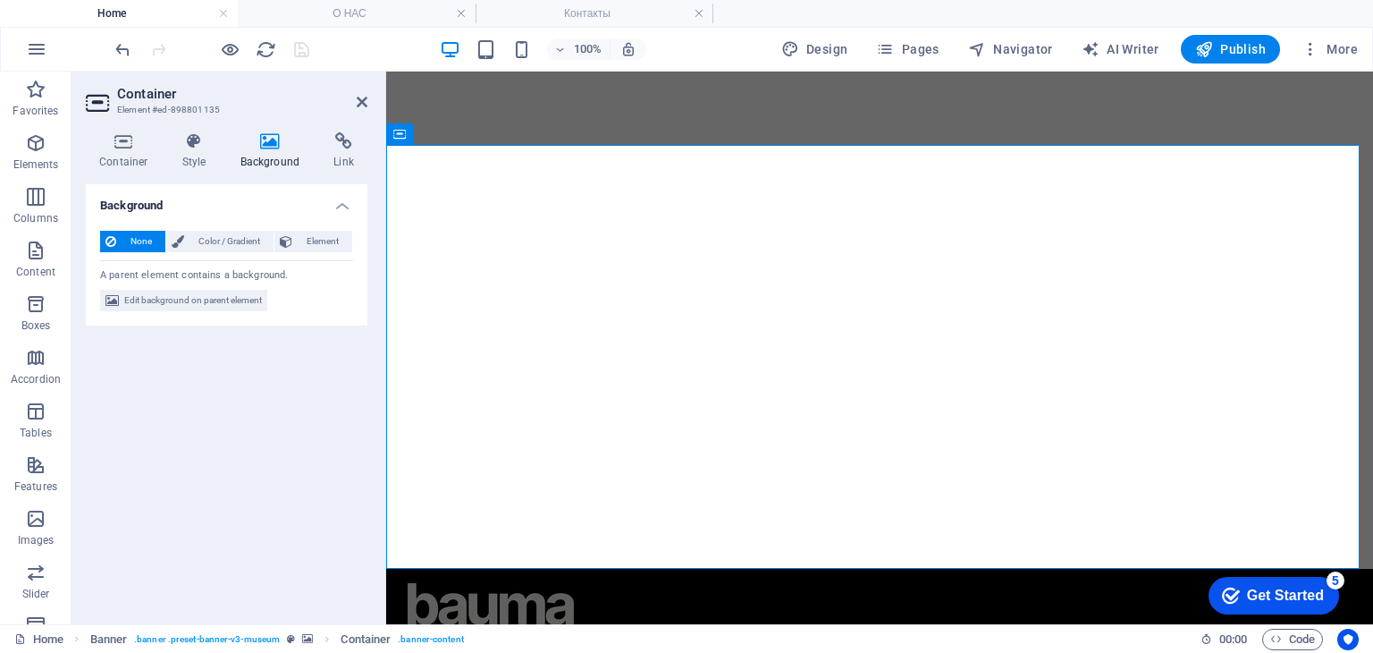
click at [354, 101] on h2 "Container" at bounding box center [242, 94] width 250 height 16
click at [366, 100] on icon at bounding box center [362, 102] width 11 height 14
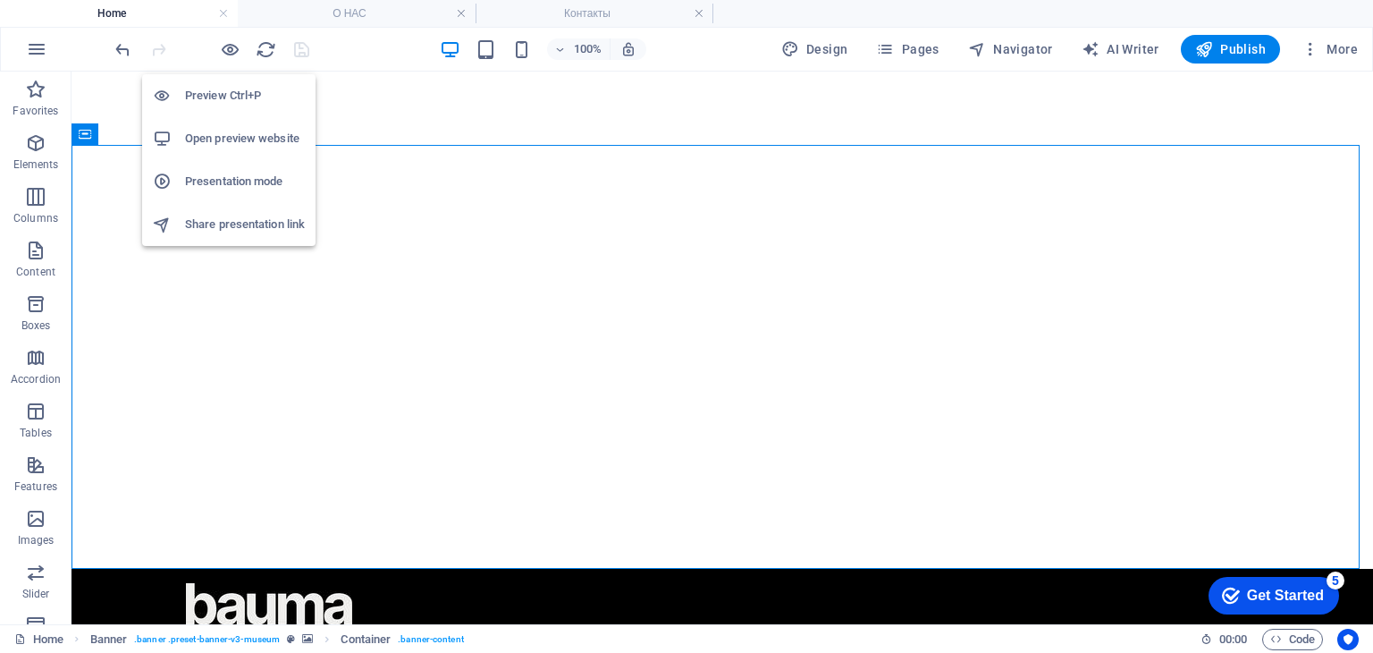
click at [221, 125] on li "Open preview website" at bounding box center [228, 138] width 173 height 43
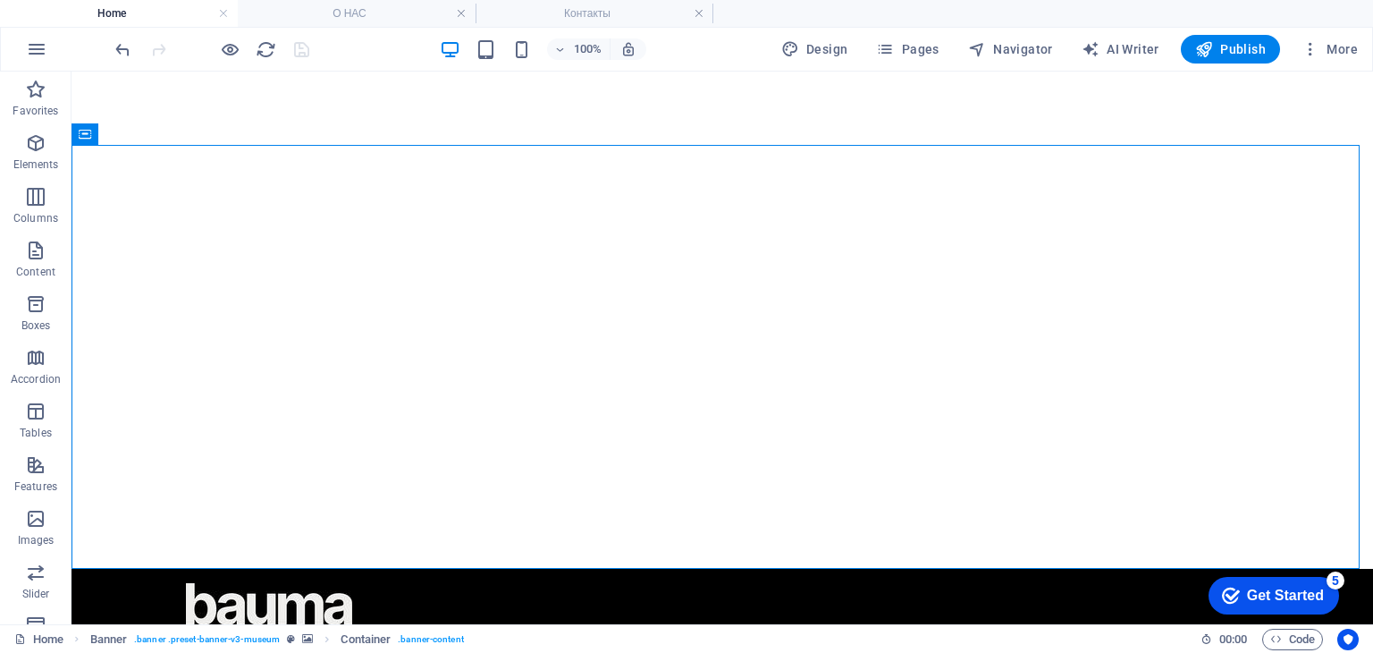
click at [299, 46] on div at bounding box center [212, 49] width 200 height 29
